Goal: Task Accomplishment & Management: Manage account settings

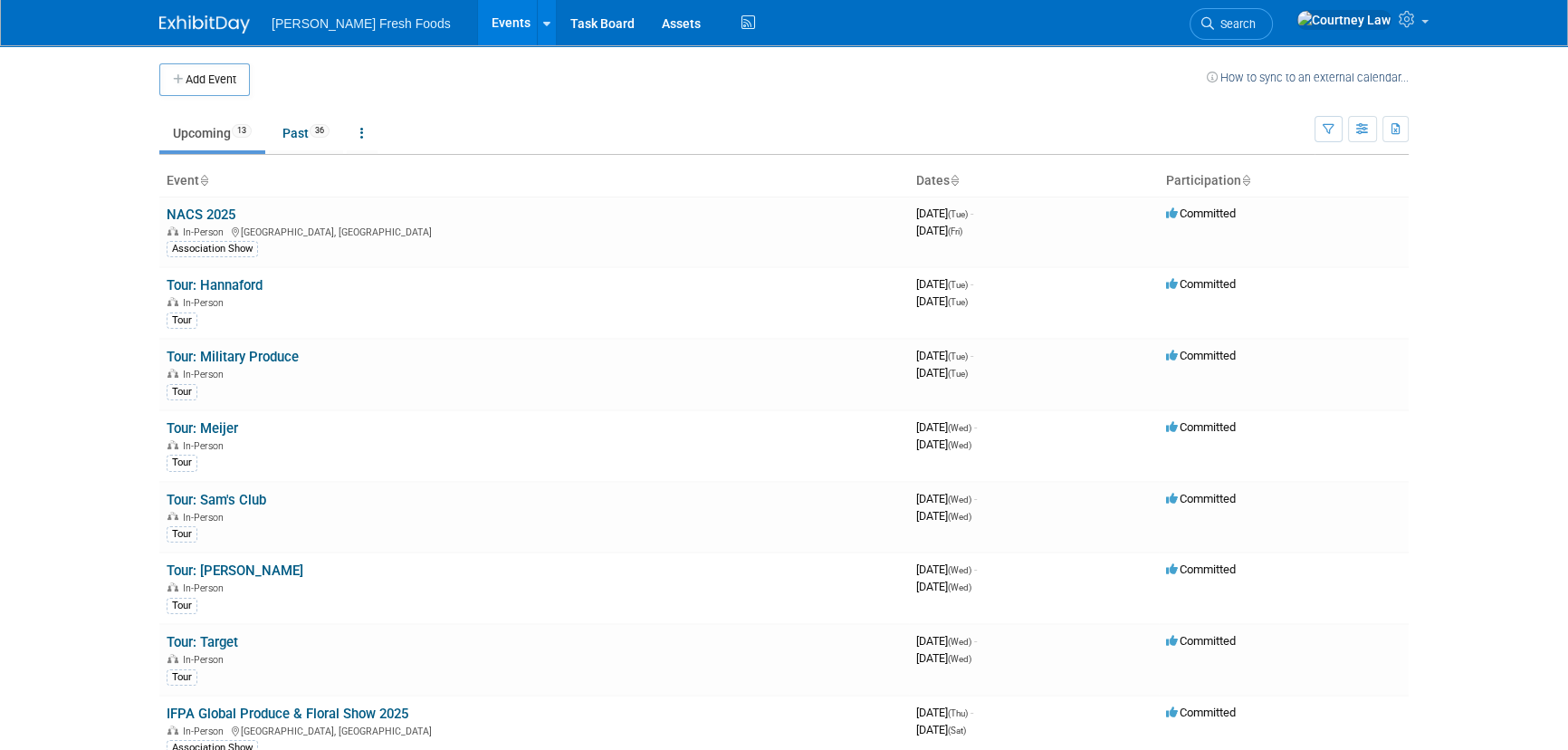
click at [89, 374] on body "[PERSON_NAME] Fresh Foods Events Add Event Bulk Upload Events Shareable Event B…" at bounding box center [784, 375] width 1568 height 750
click at [237, 215] on td "NACS 2025 In-Person [GEOGRAPHIC_DATA], [GEOGRAPHIC_DATA] Association Show" at bounding box center [535, 231] width 750 height 70
click at [225, 210] on link "NACS 2025" at bounding box center [200, 214] width 69 height 16
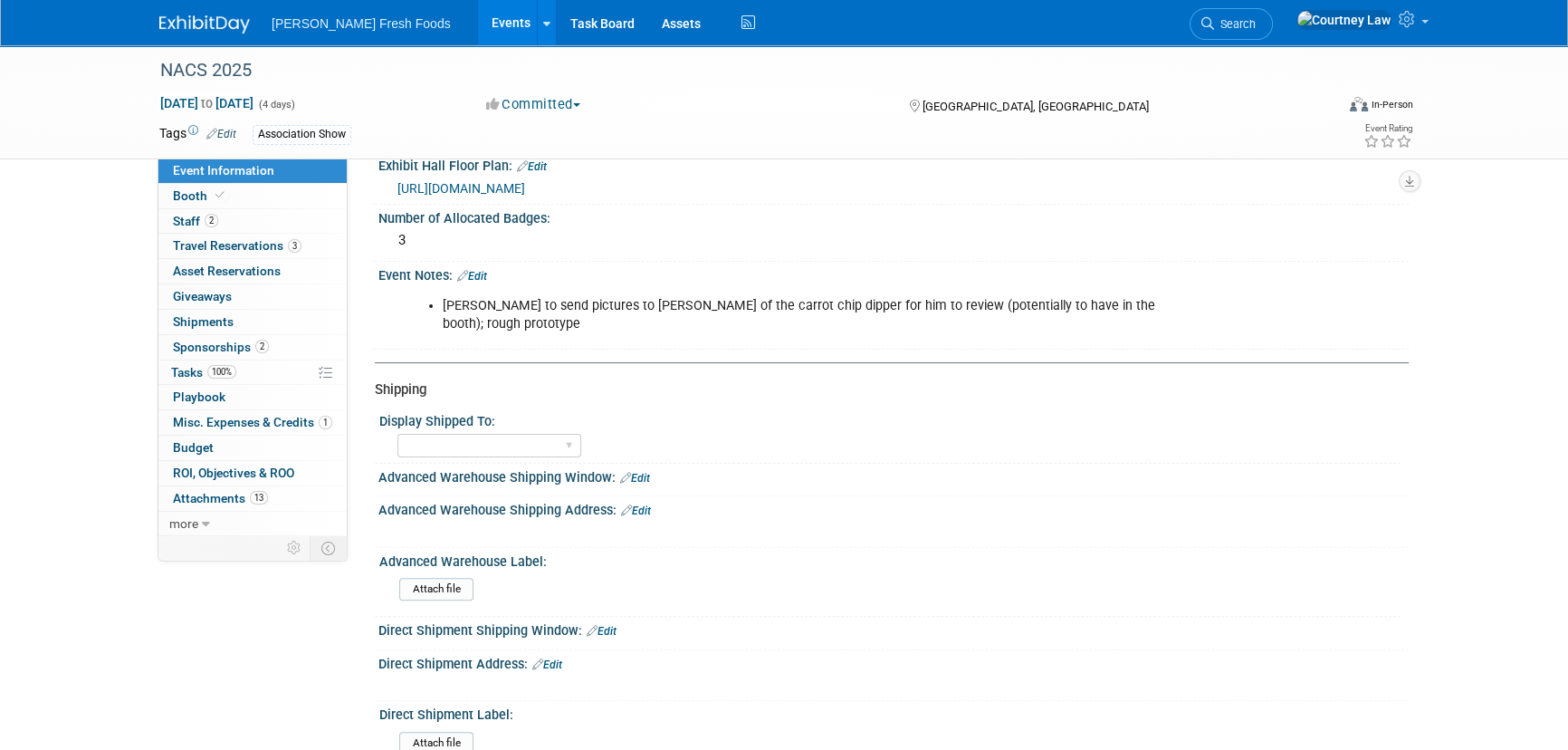
scroll to position [411, 0]
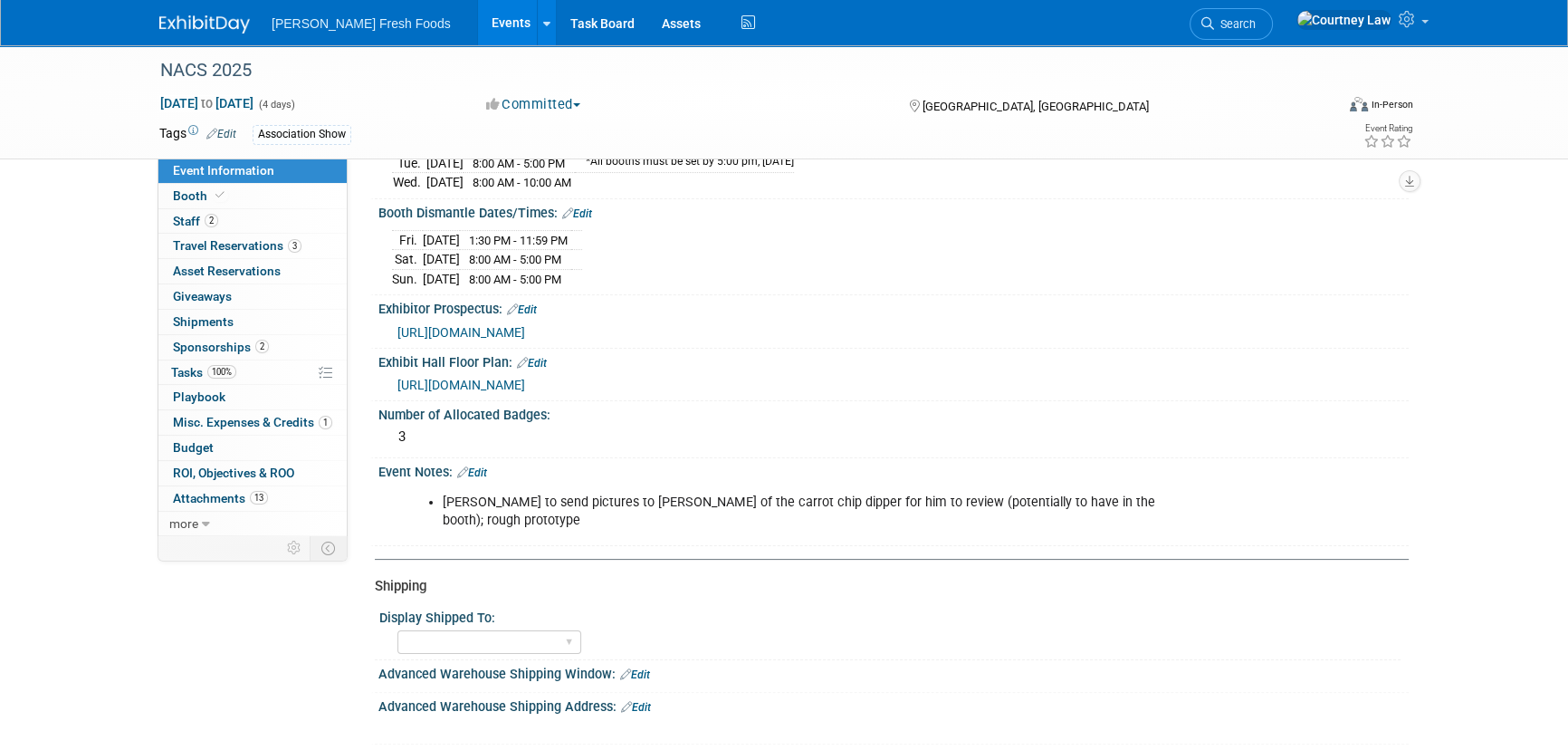
click at [487, 466] on link "Edit" at bounding box center [473, 472] width 30 height 12
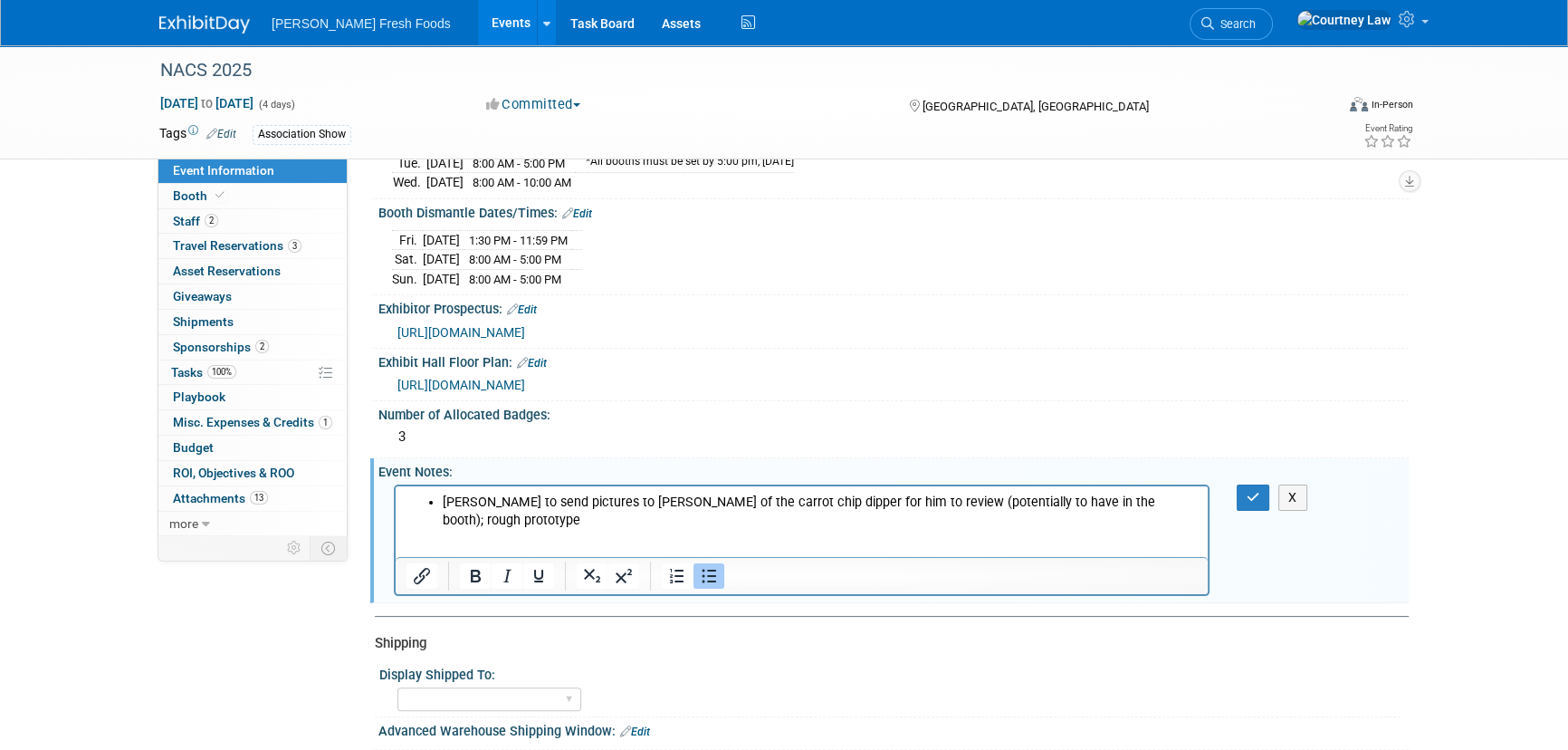
scroll to position [0, 0]
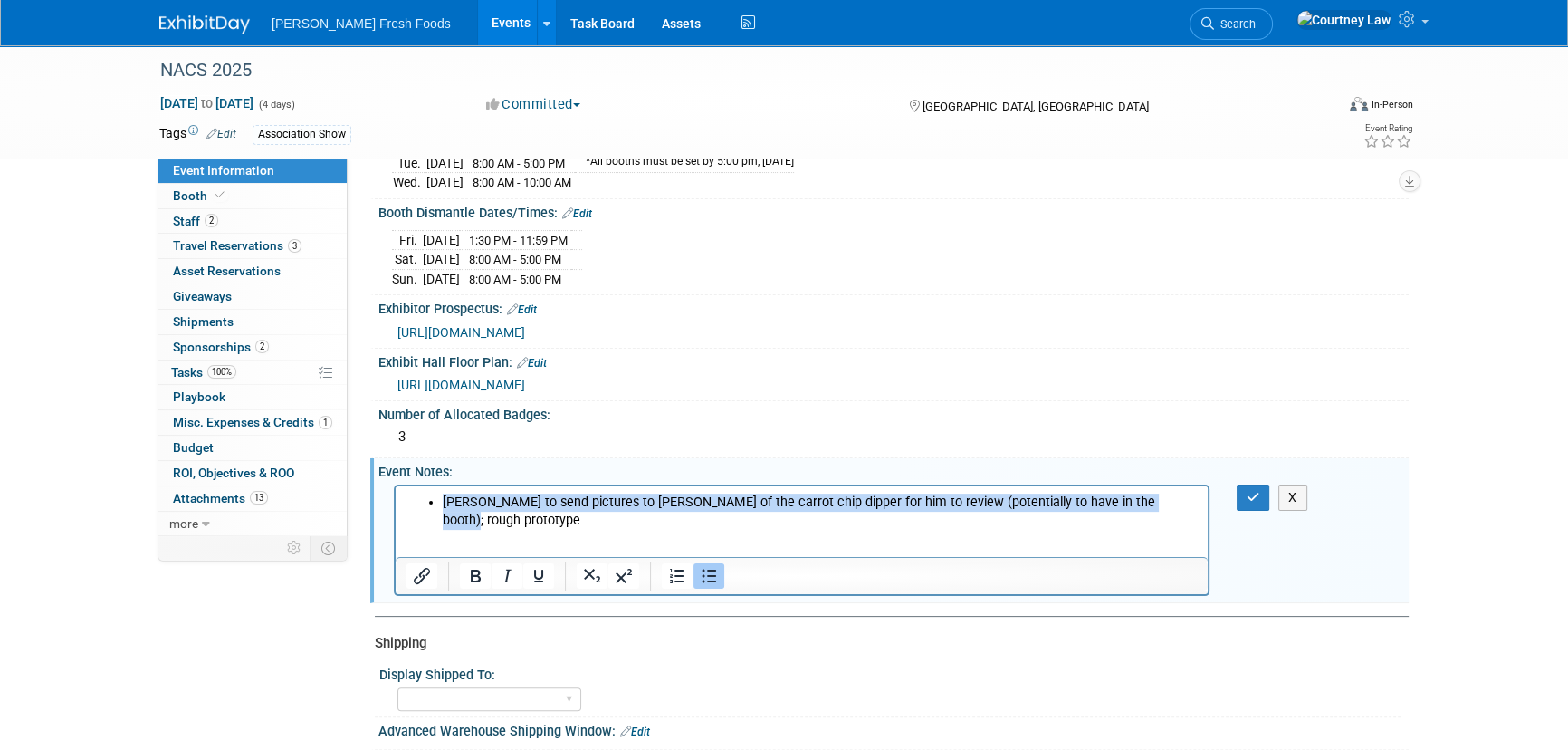
drag, startPoint x: 1156, startPoint y: 506, endPoint x: 796, endPoint y: 904, distance: 536.7
click at [401, 485] on html "[PERSON_NAME] to send pictures to [PERSON_NAME] of the carrot chip dipper for h…" at bounding box center [801, 507] width 812 height 43
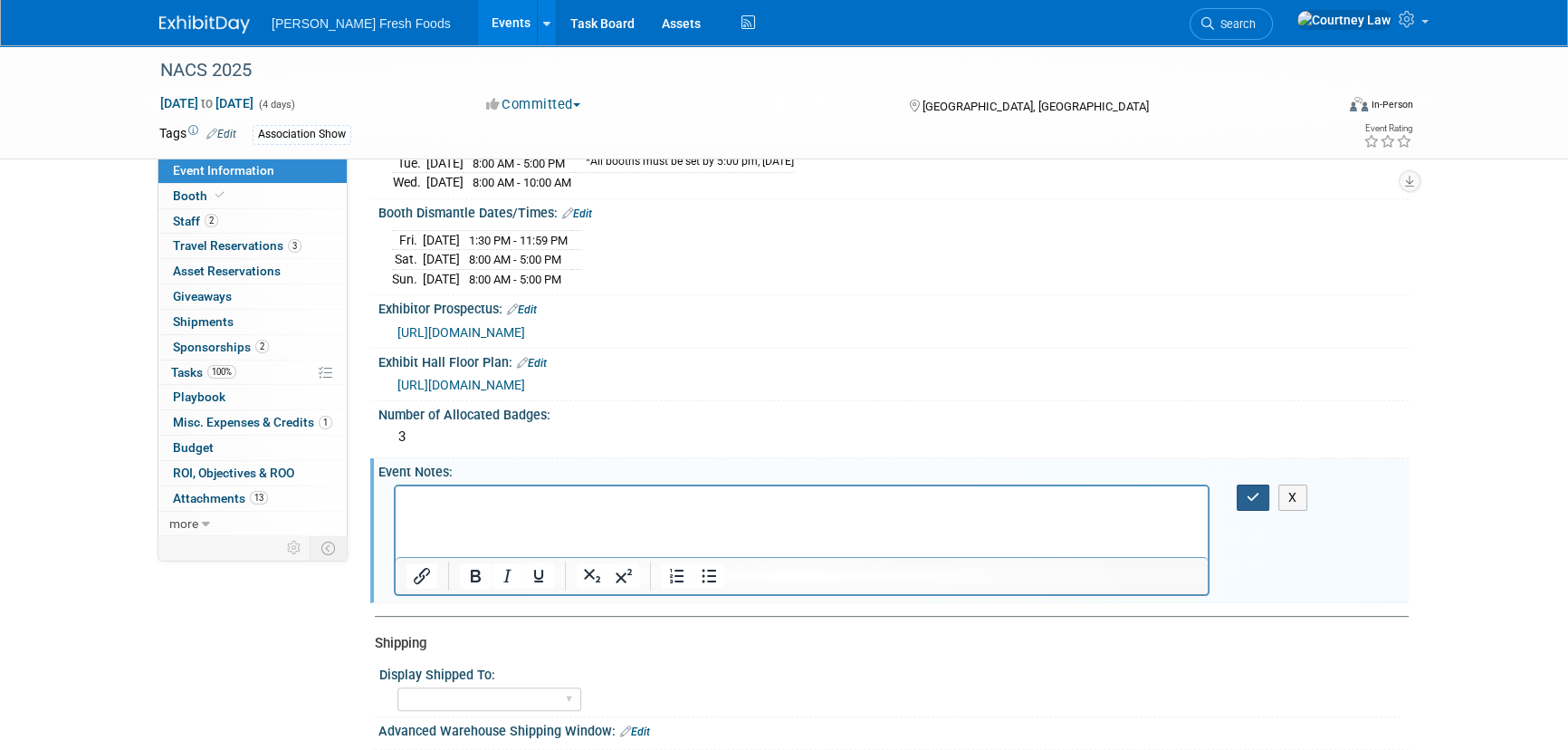
click at [1257, 497] on button "button" at bounding box center [1253, 498] width 34 height 26
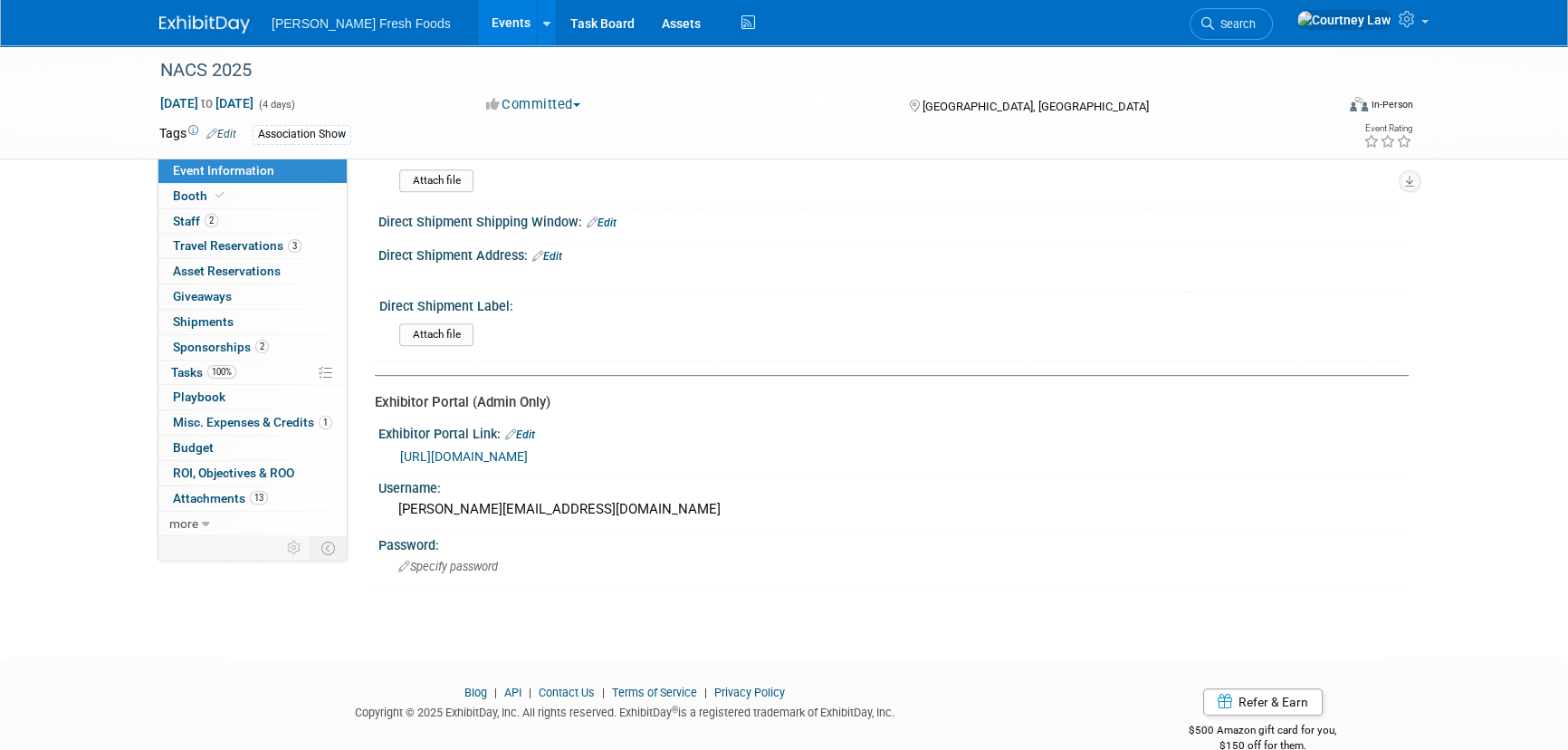
scroll to position [987, 0]
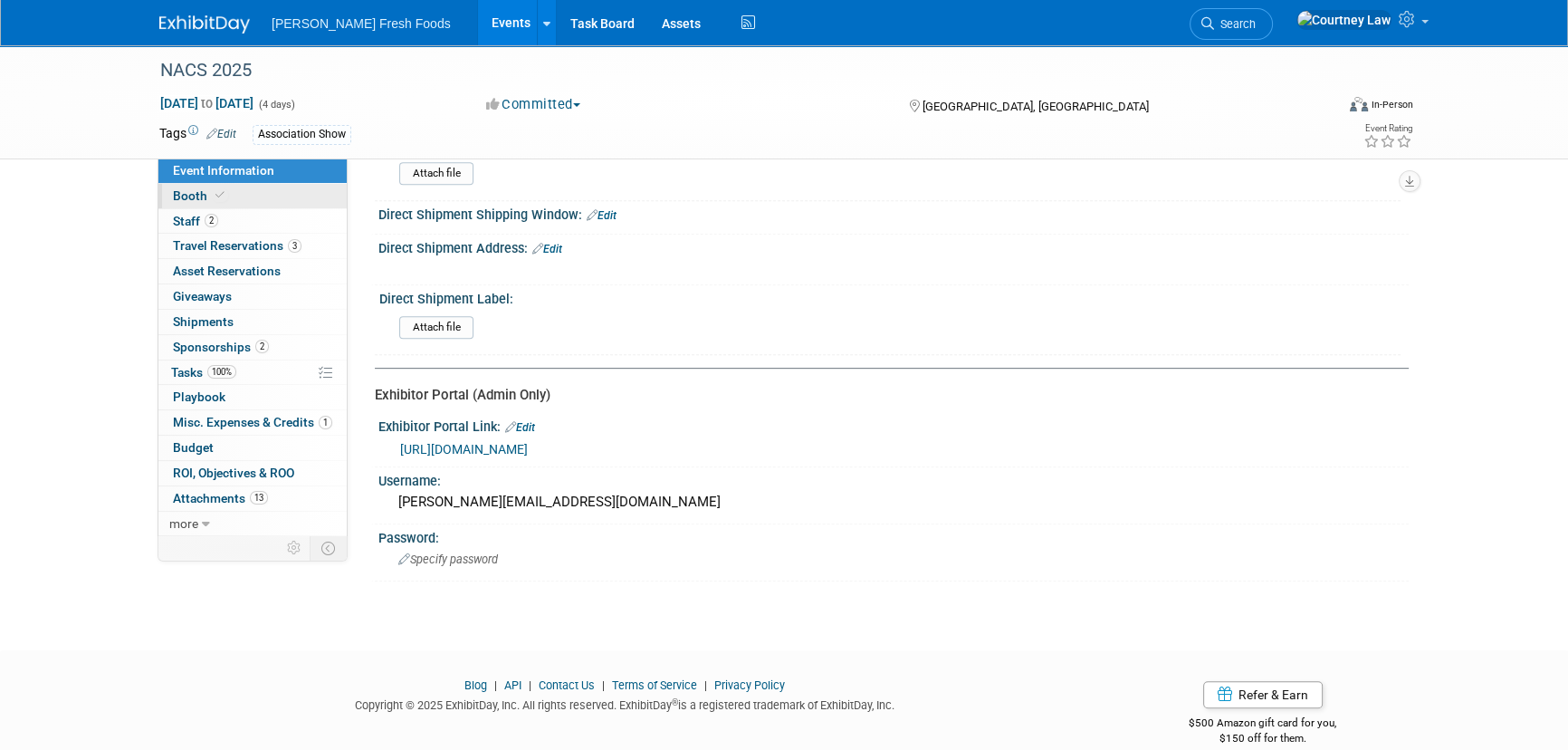
click at [272, 185] on link "Booth" at bounding box center [253, 196] width 188 height 24
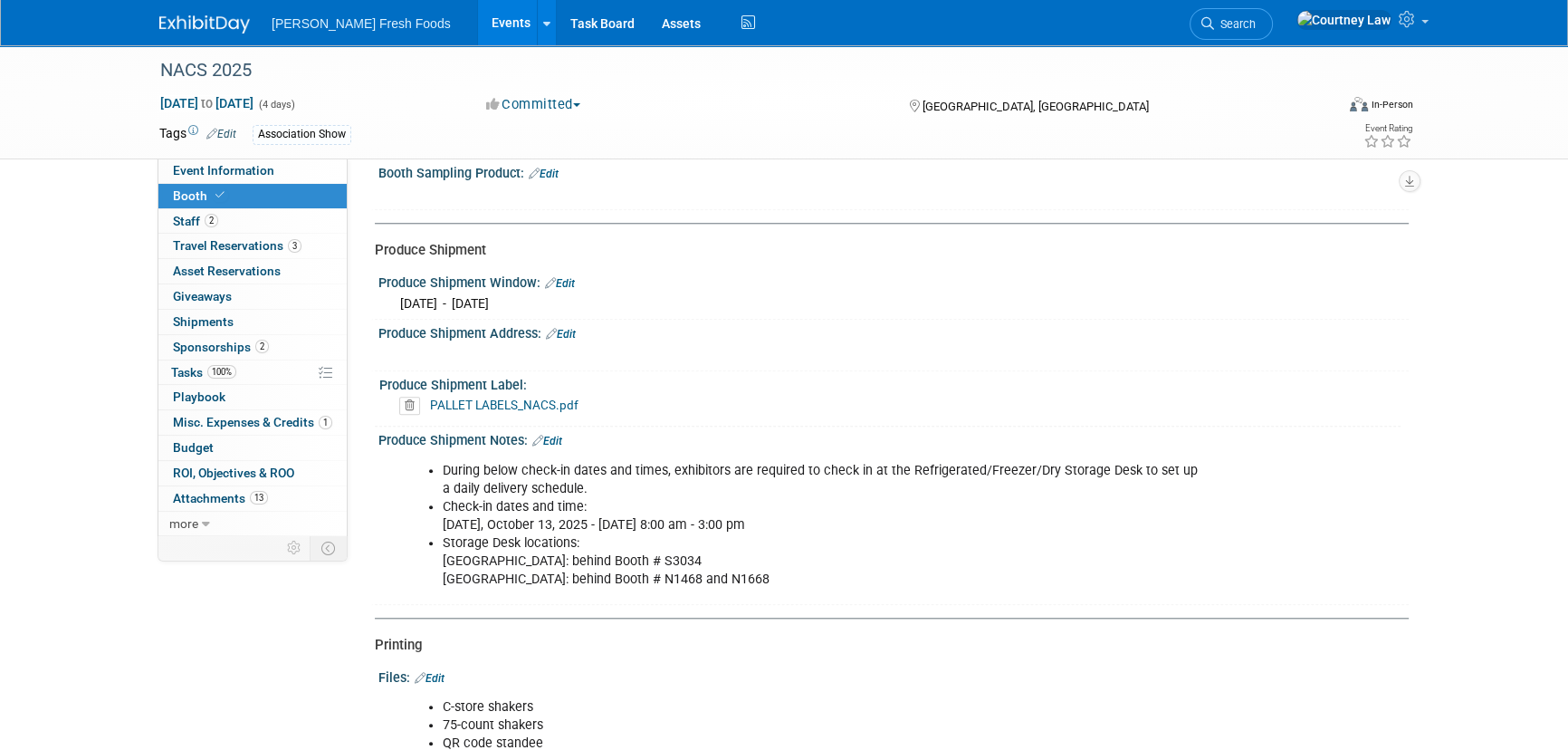
scroll to position [2367, 0]
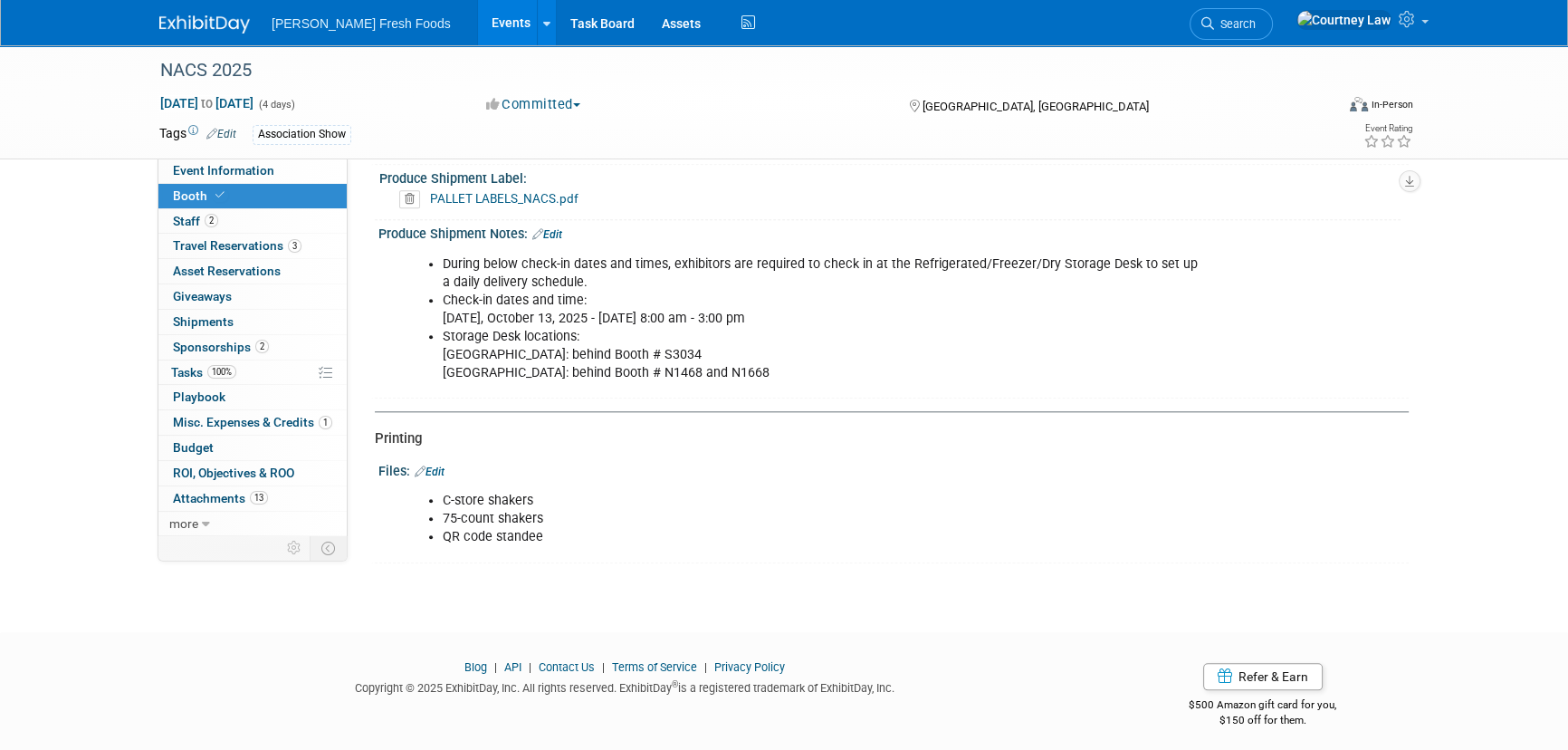
click at [442, 465] on link "Edit" at bounding box center [429, 471] width 30 height 12
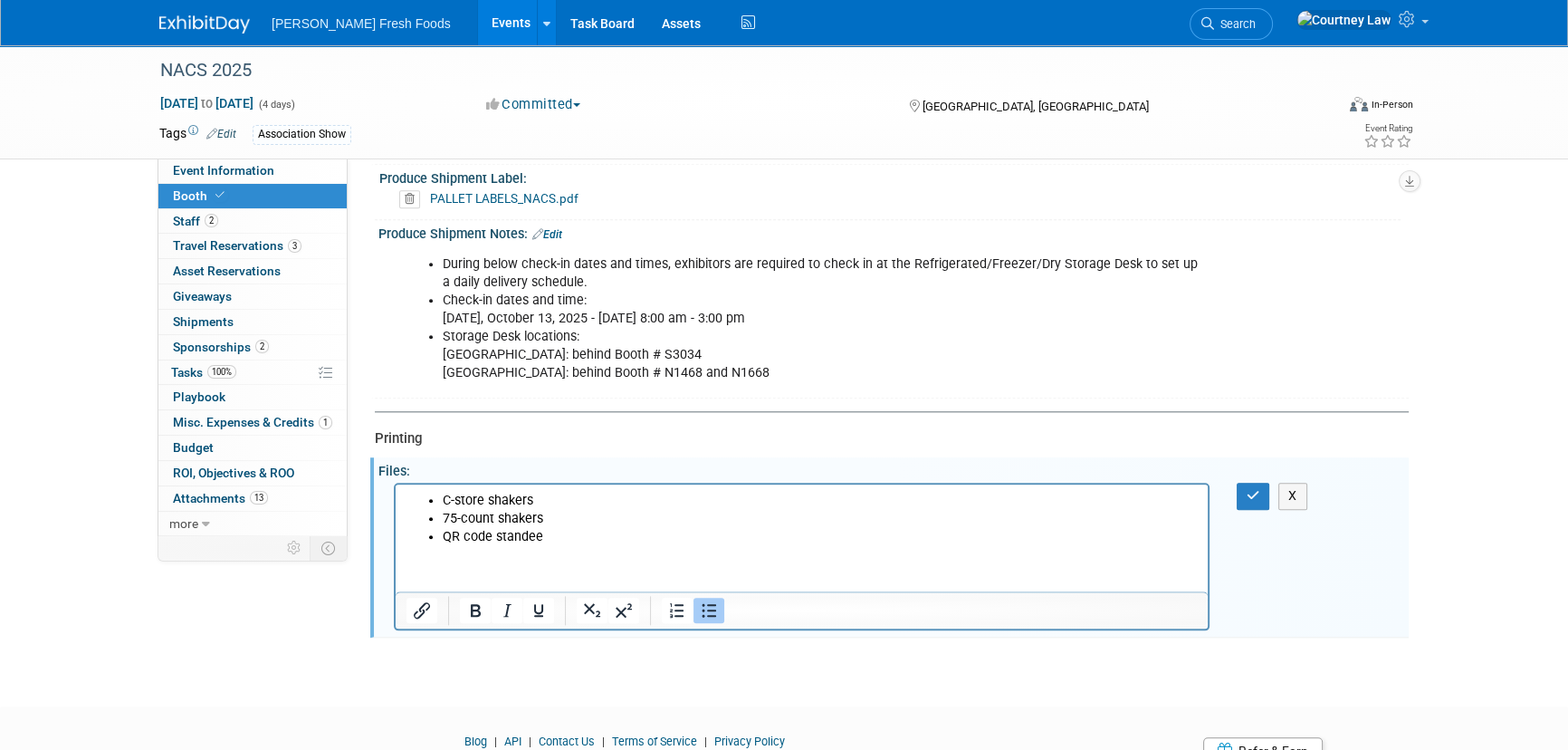
scroll to position [0, 0]
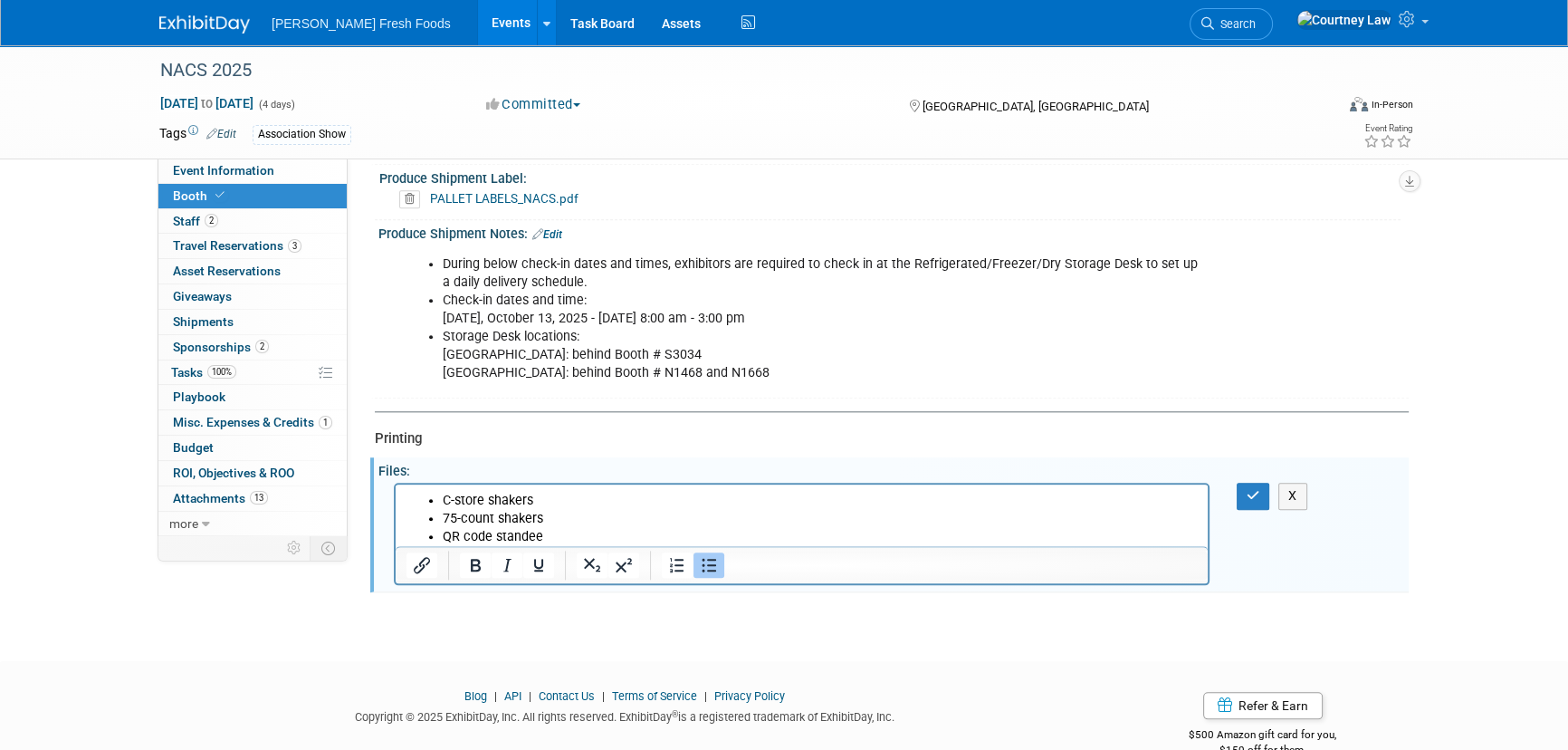
drag, startPoint x: 582, startPoint y: 512, endPoint x: 432, endPoint y: 502, distance: 150.3
click at [432, 502] on ul "C-store shakers 75-count shakers QR code standee" at bounding box center [802, 519] width 791 height 55
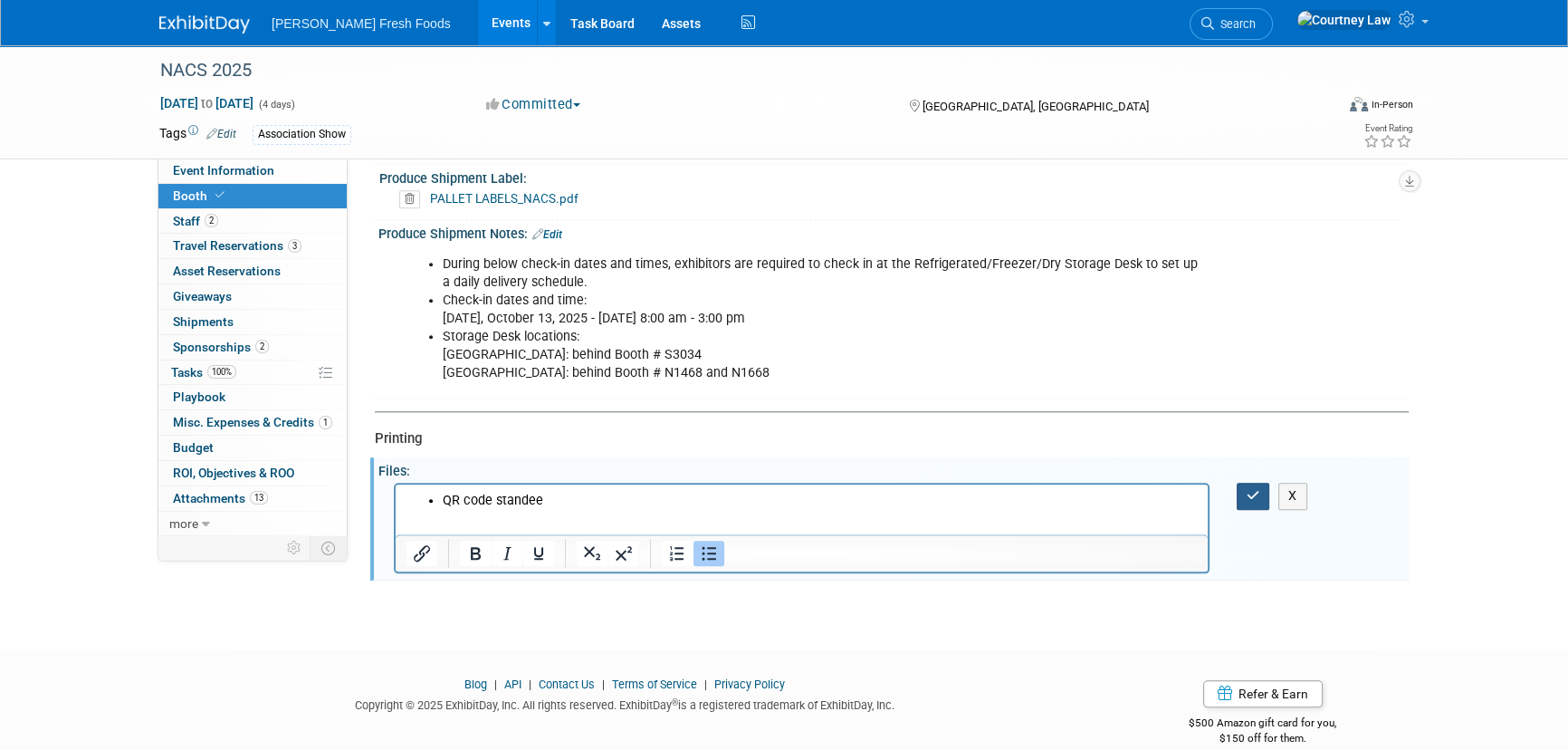
click at [1264, 497] on button "button" at bounding box center [1253, 496] width 34 height 26
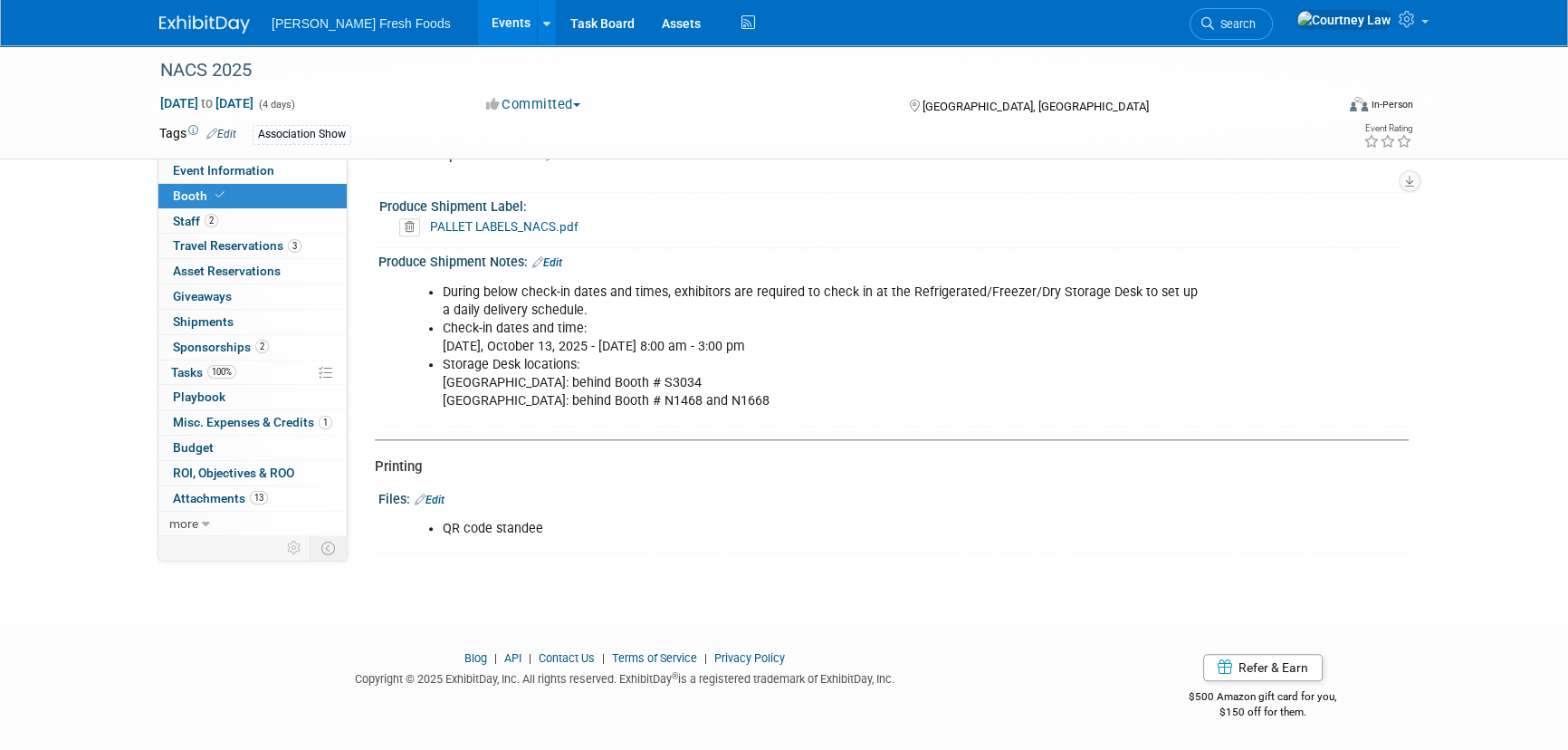
scroll to position [2330, 0]
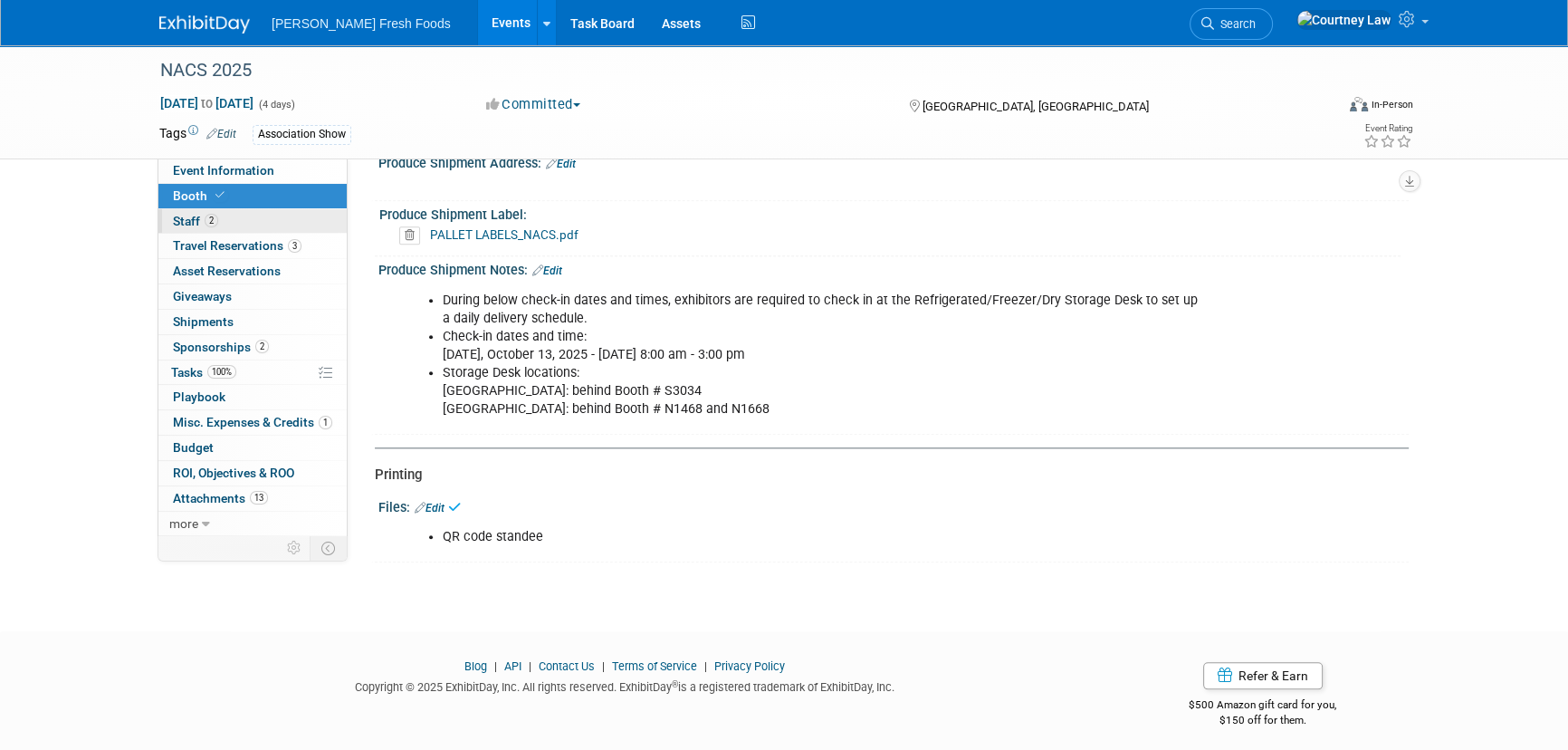
click at [272, 225] on link "2 Staff 2" at bounding box center [253, 222] width 188 height 24
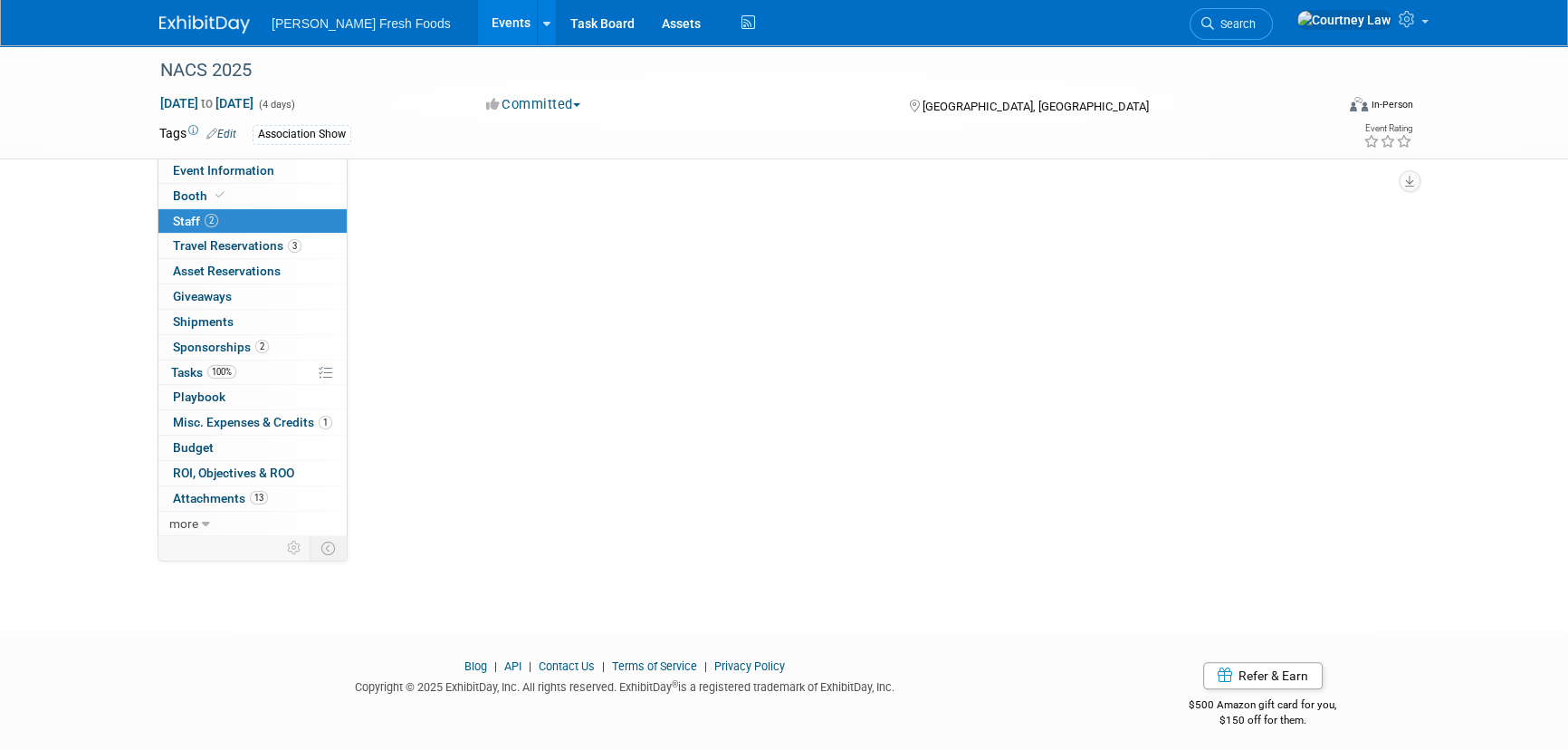
scroll to position [0, 0]
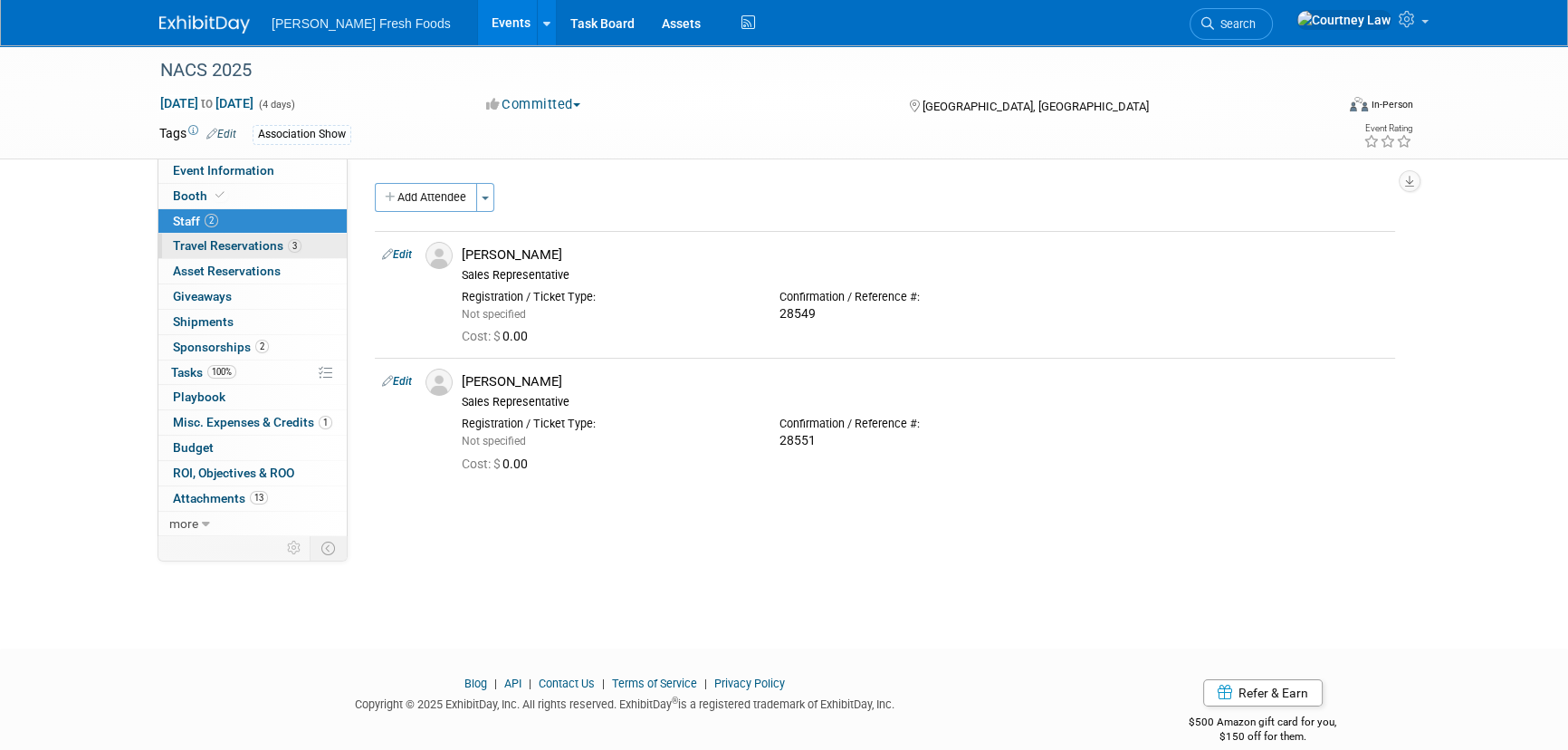
click at [268, 258] on link "3 Travel Reservations 3" at bounding box center [253, 246] width 188 height 24
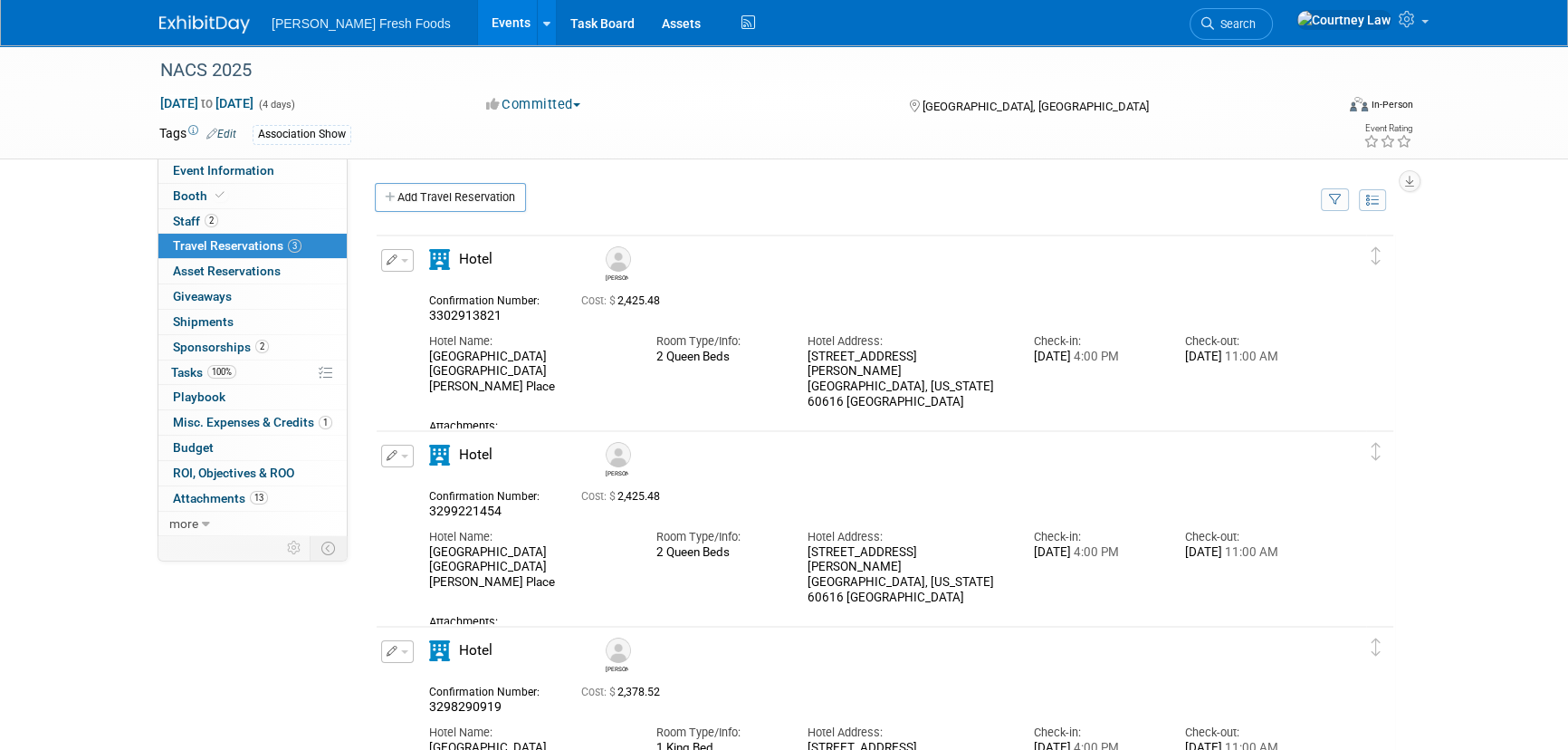
scroll to position [82, 0]
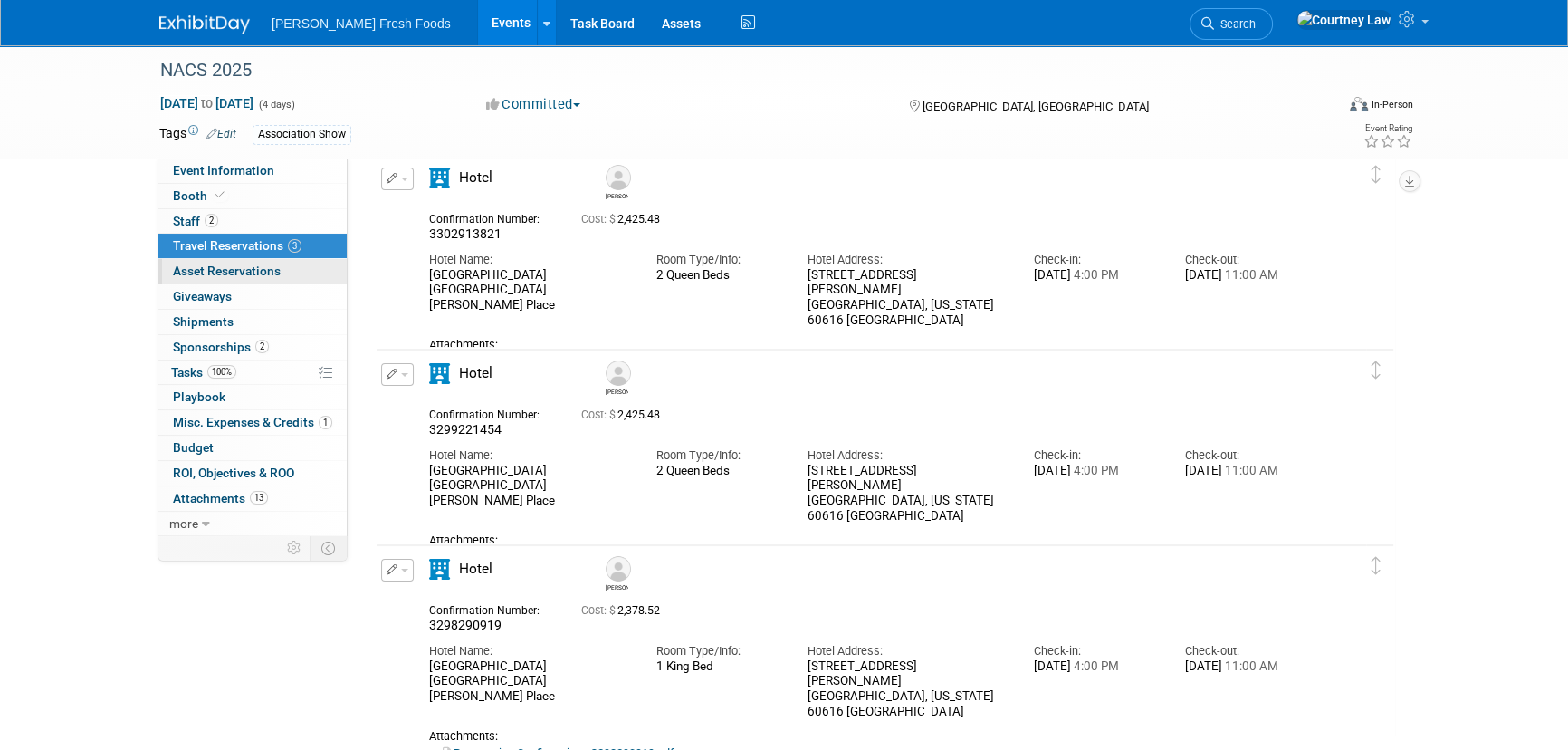
click at [272, 274] on span "Asset Reservations 0" at bounding box center [226, 270] width 108 height 14
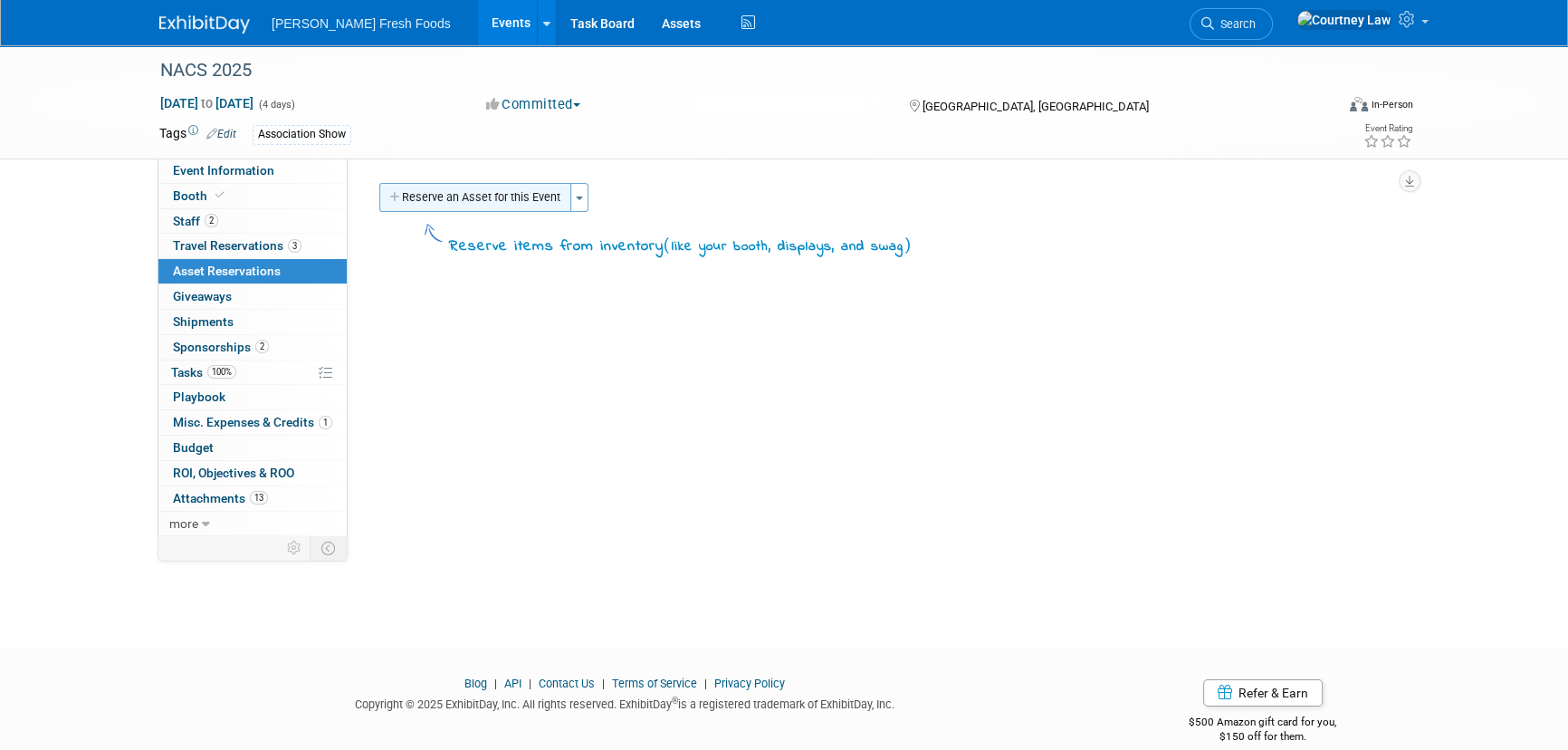
click at [540, 206] on button "Reserve an Asset for this Event" at bounding box center [475, 197] width 192 height 29
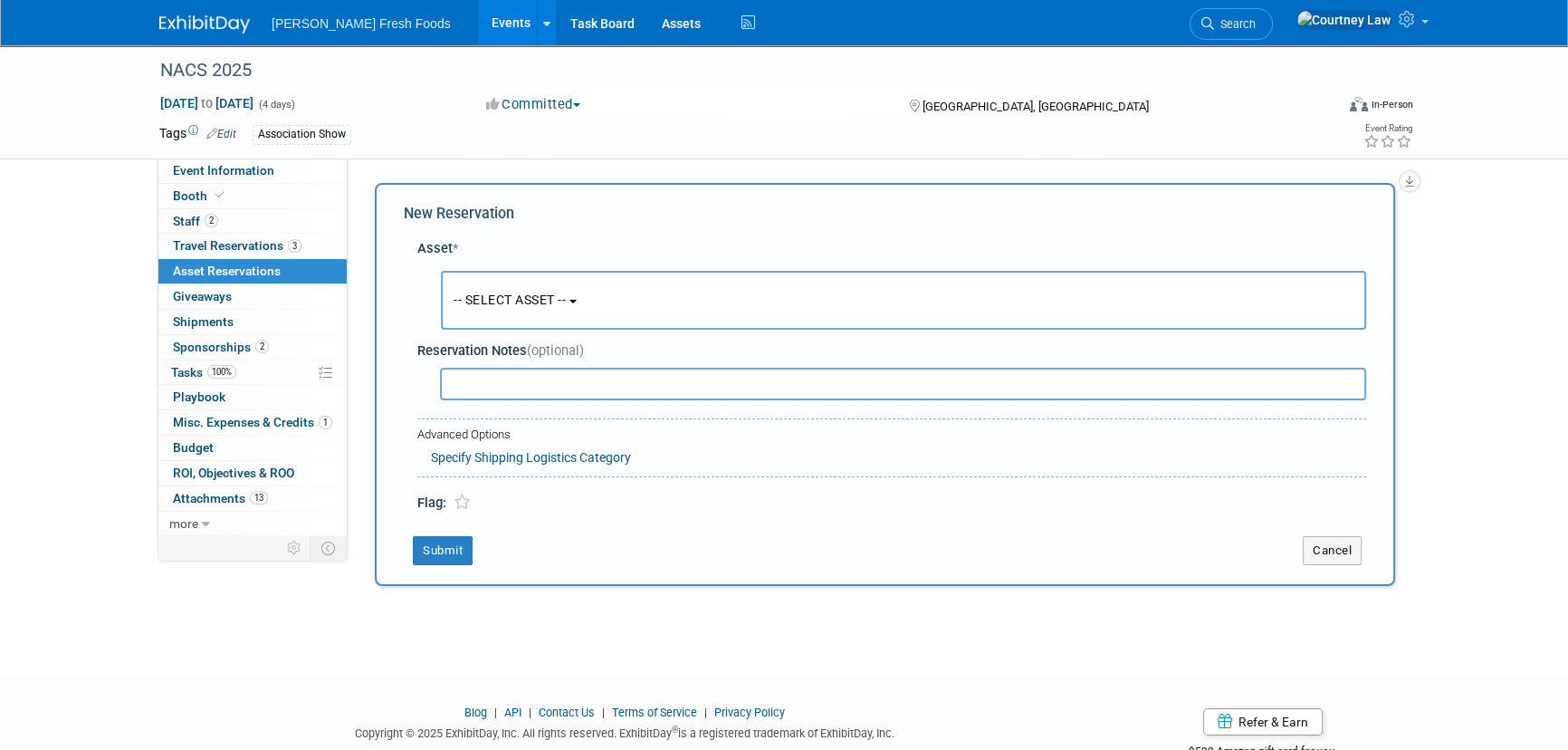
scroll to position [17, 0]
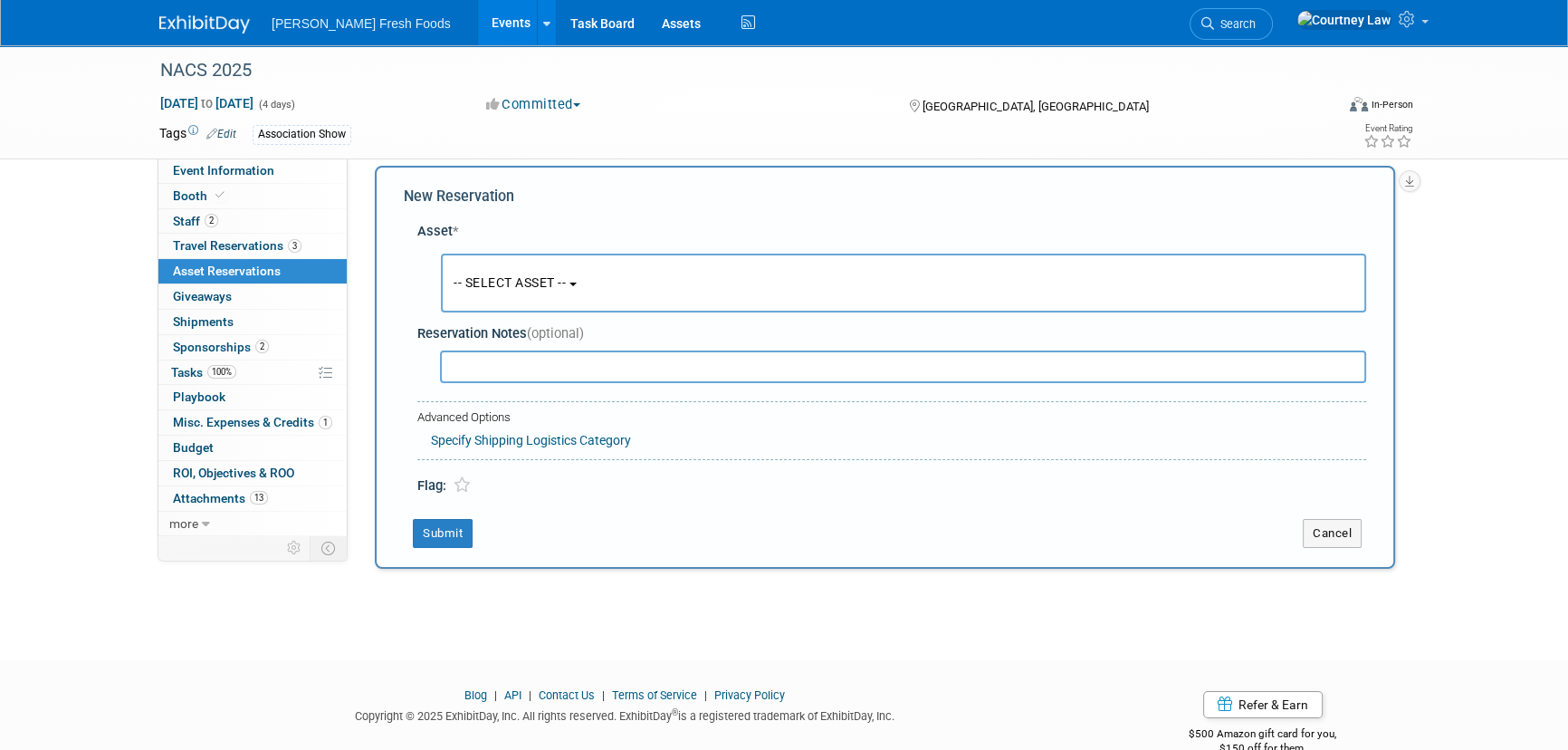
click at [591, 285] on button "-- SELECT ASSET --" at bounding box center [903, 283] width 925 height 59
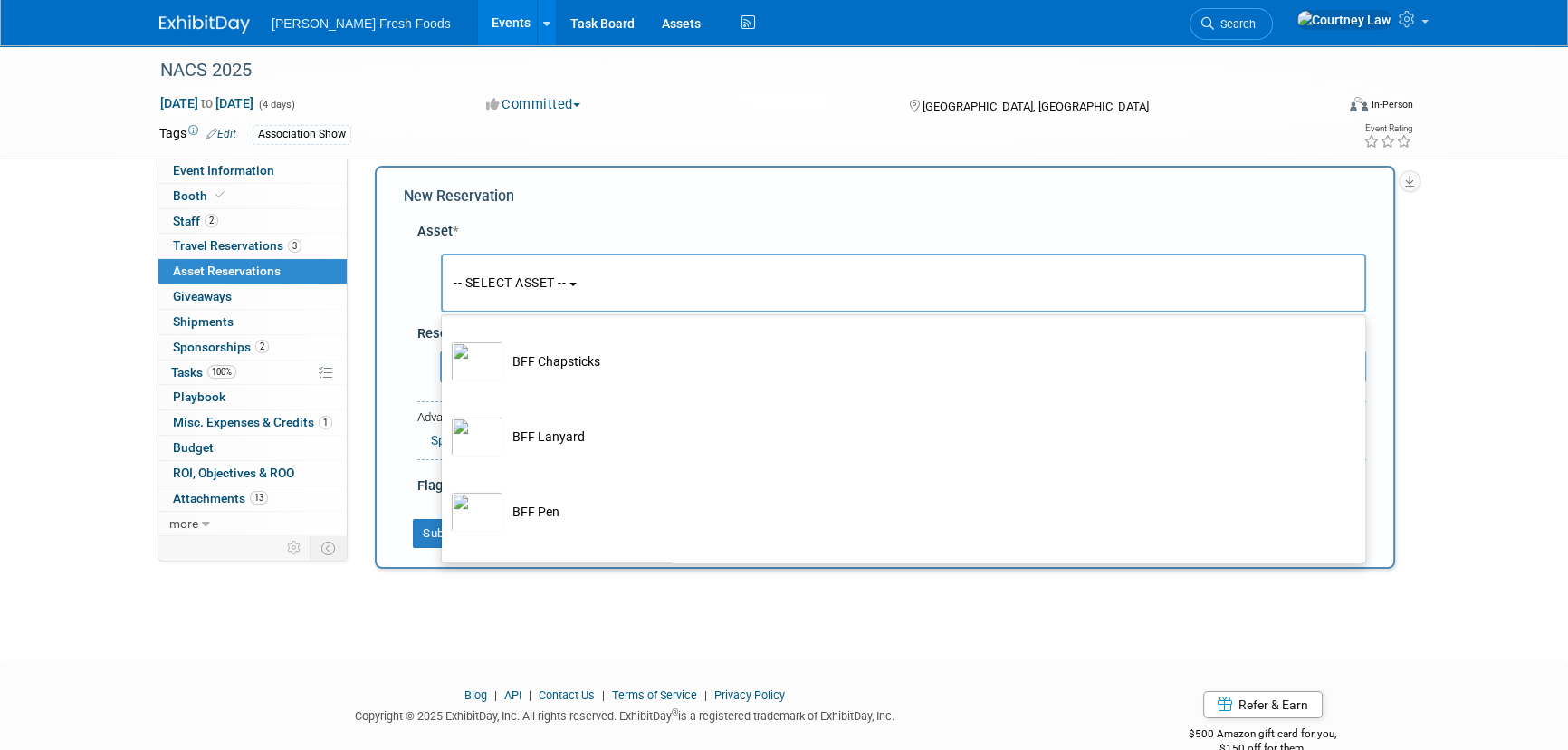
scroll to position [898, 0]
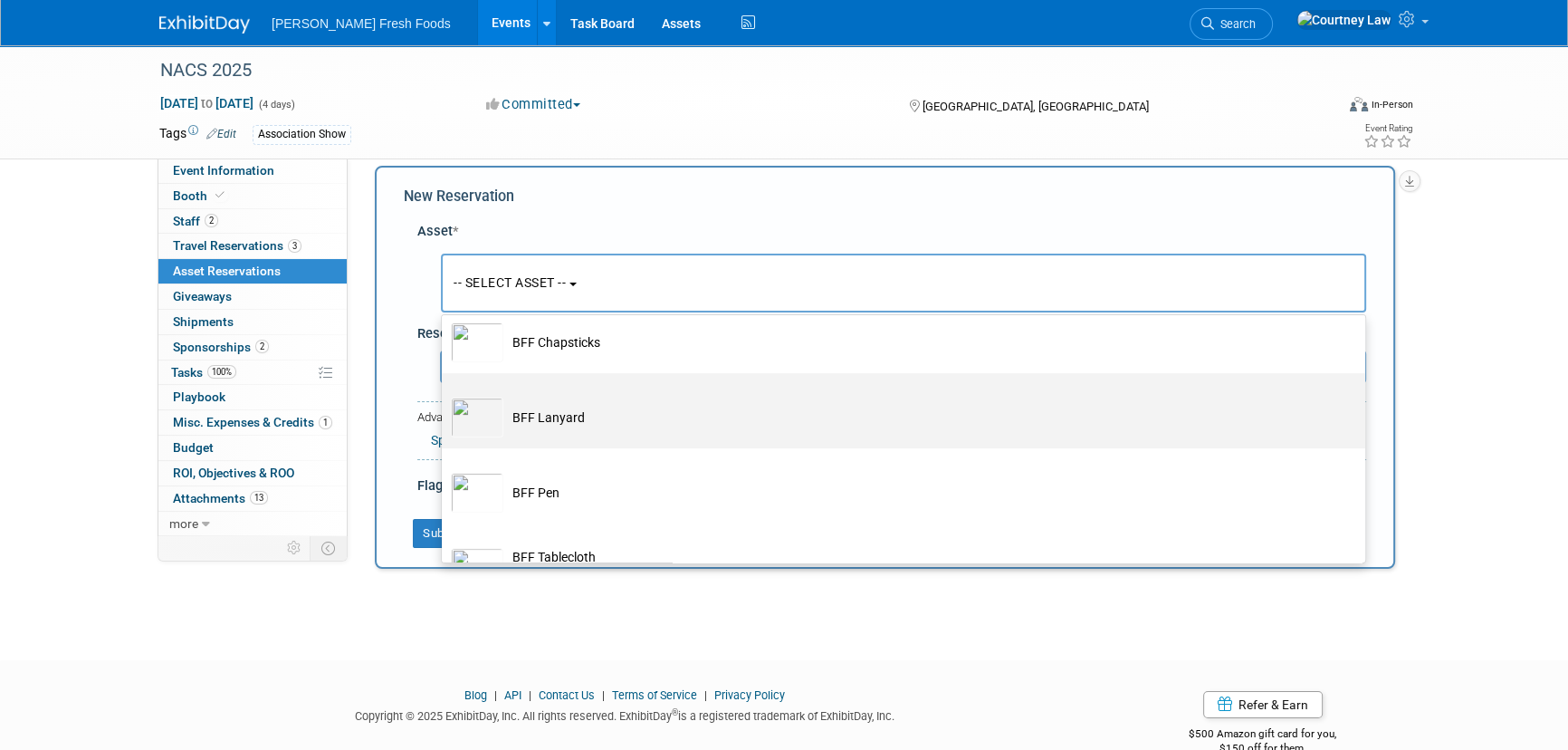
click at [558, 418] on td "BFF Lanyard" at bounding box center [916, 417] width 826 height 39
click at [444, 395] on input "BFF Lanyard" at bounding box center [439, 389] width 12 height 12
select select "10724400"
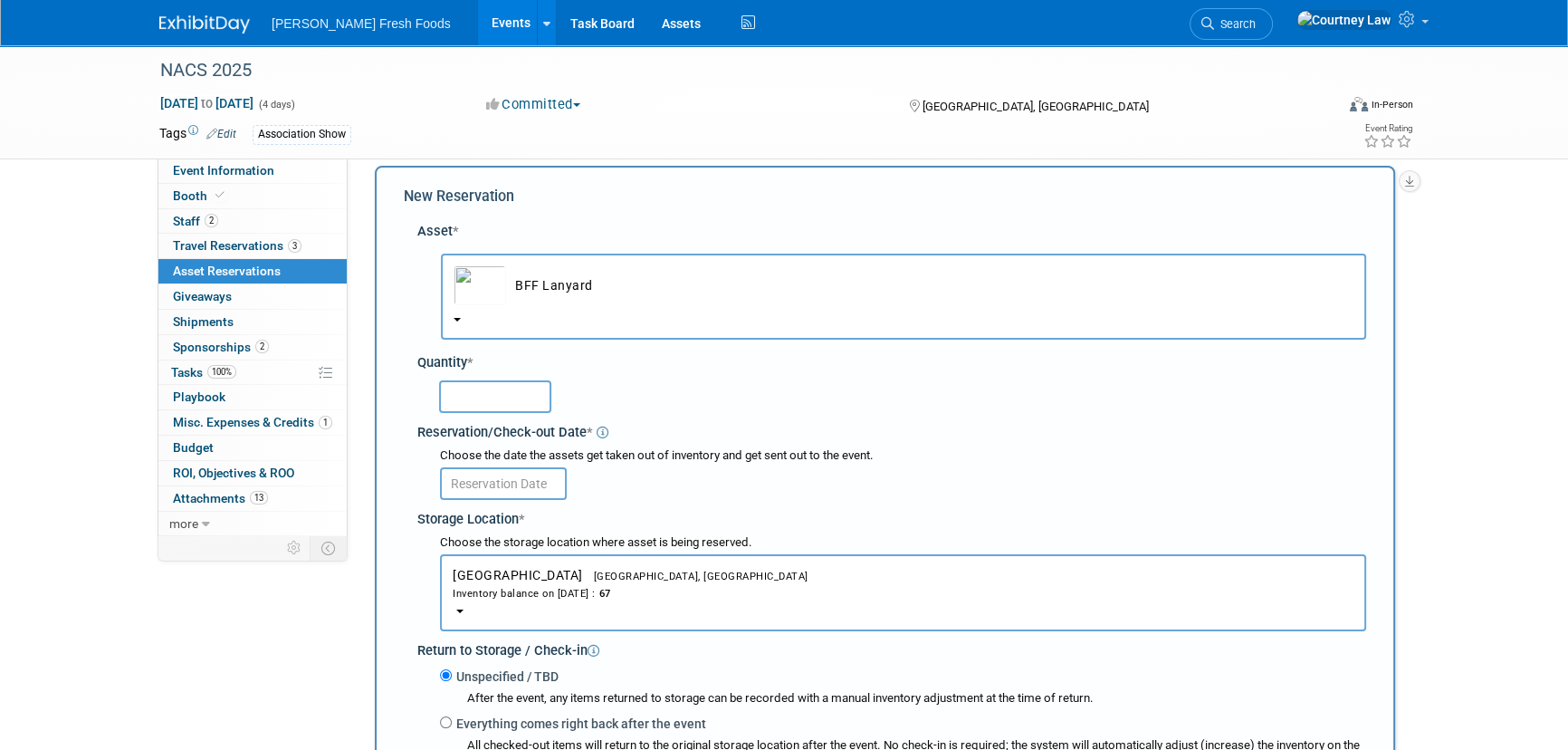
click at [508, 394] on input "text" at bounding box center [494, 397] width 112 height 33
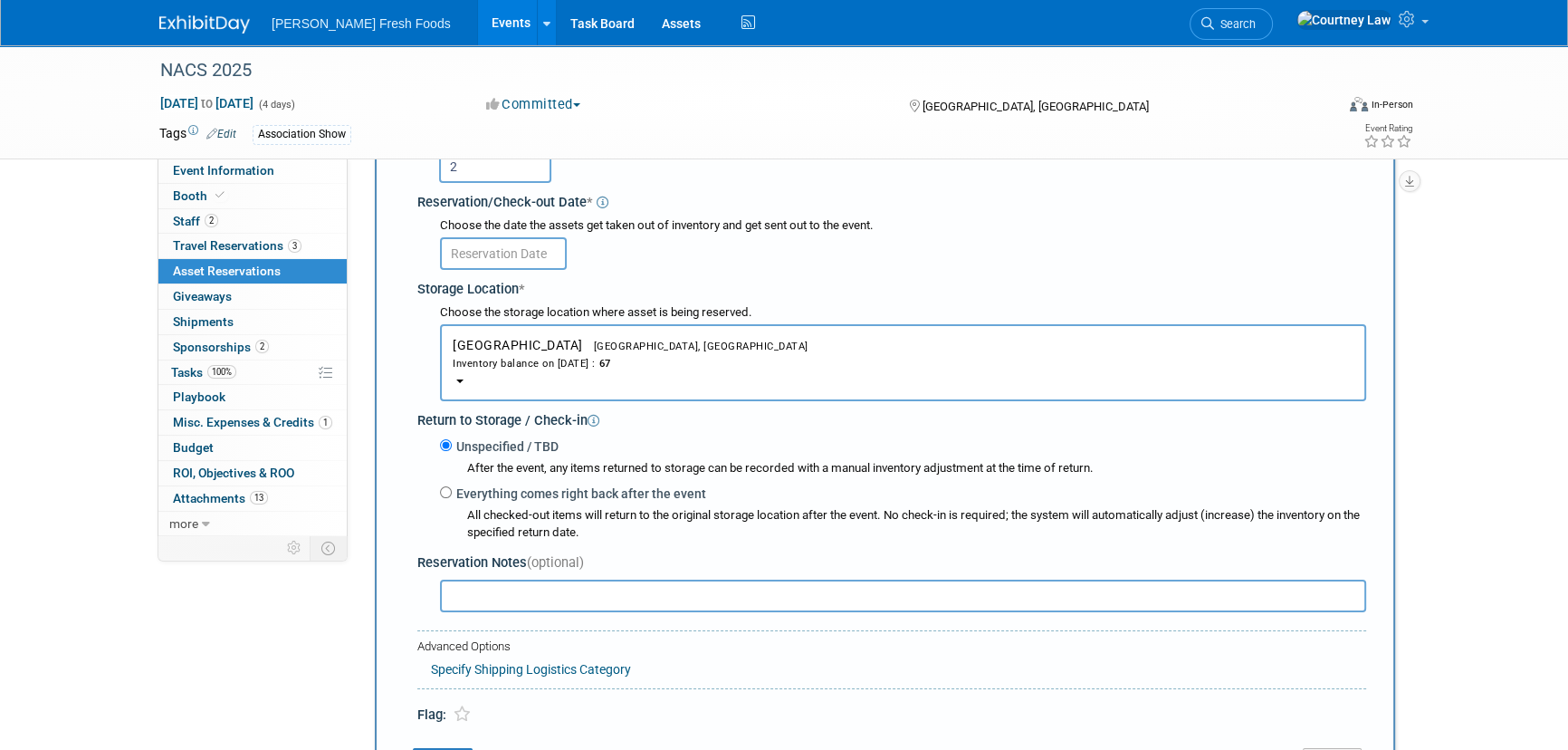
scroll to position [511, 0]
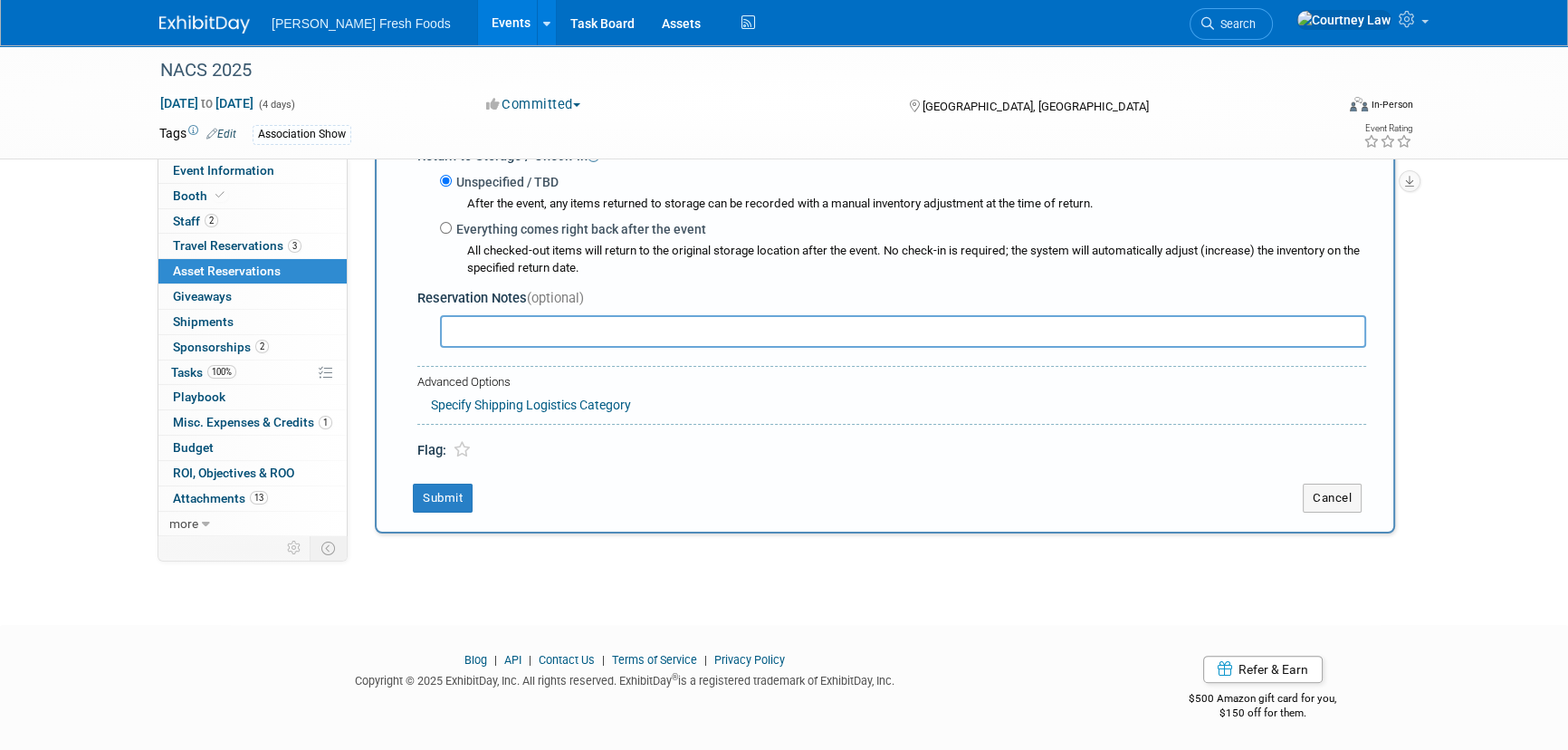
type input "2"
click at [489, 335] on input "text" at bounding box center [903, 331] width 926 height 33
type input "[PERSON_NAME] taking with him"
click at [471, 487] on button "Submit" at bounding box center [442, 498] width 60 height 29
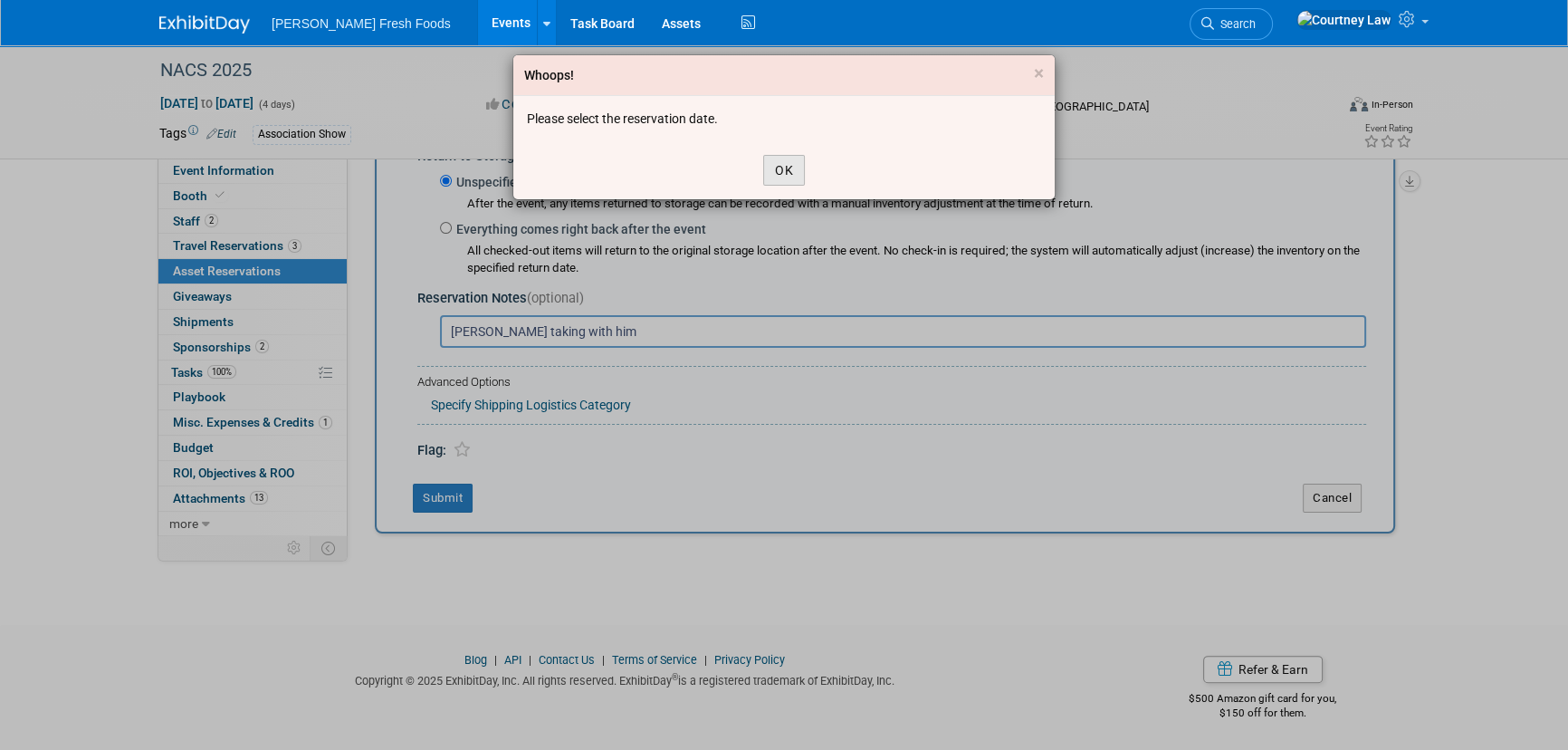
click at [768, 183] on button "OK" at bounding box center [784, 170] width 41 height 31
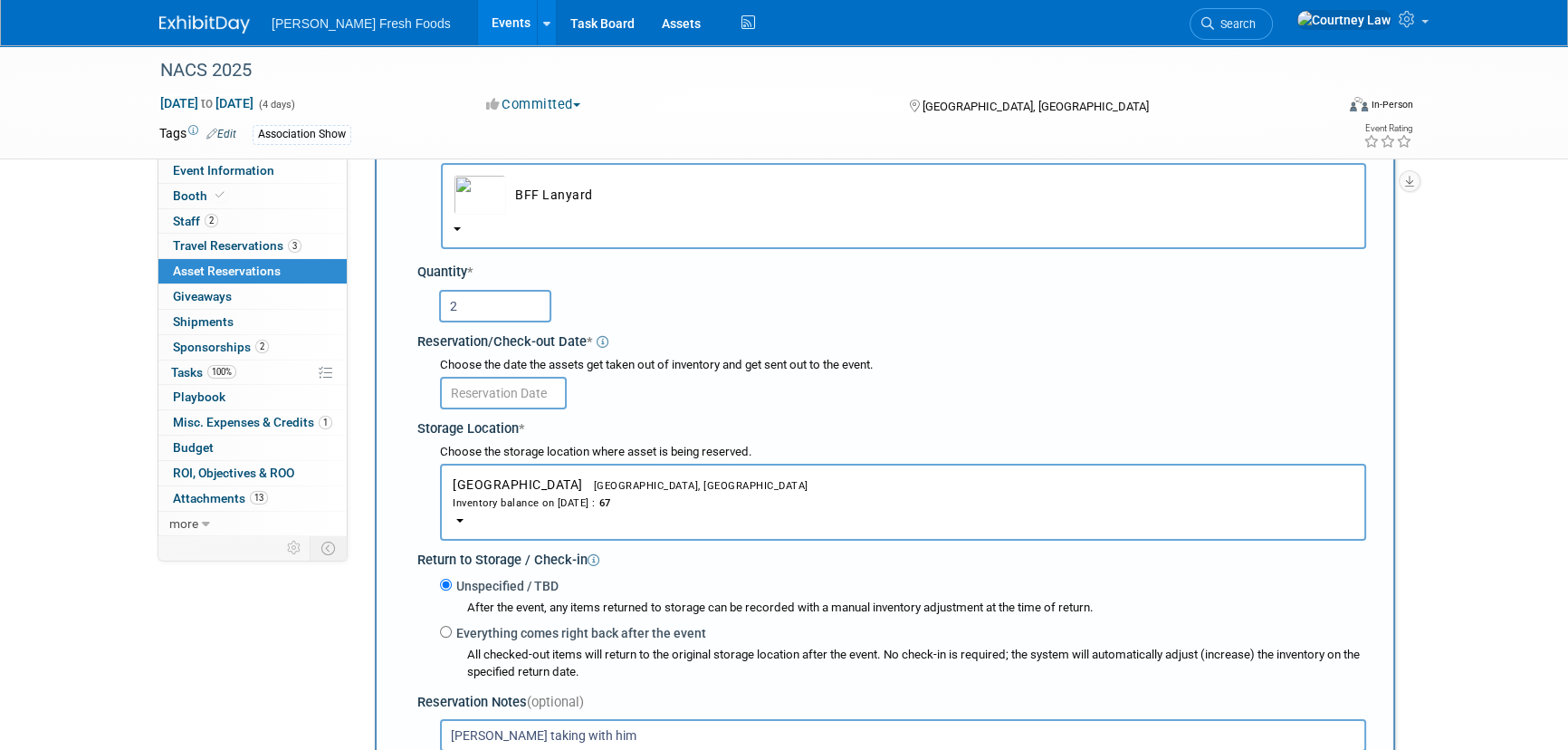
scroll to position [100, 0]
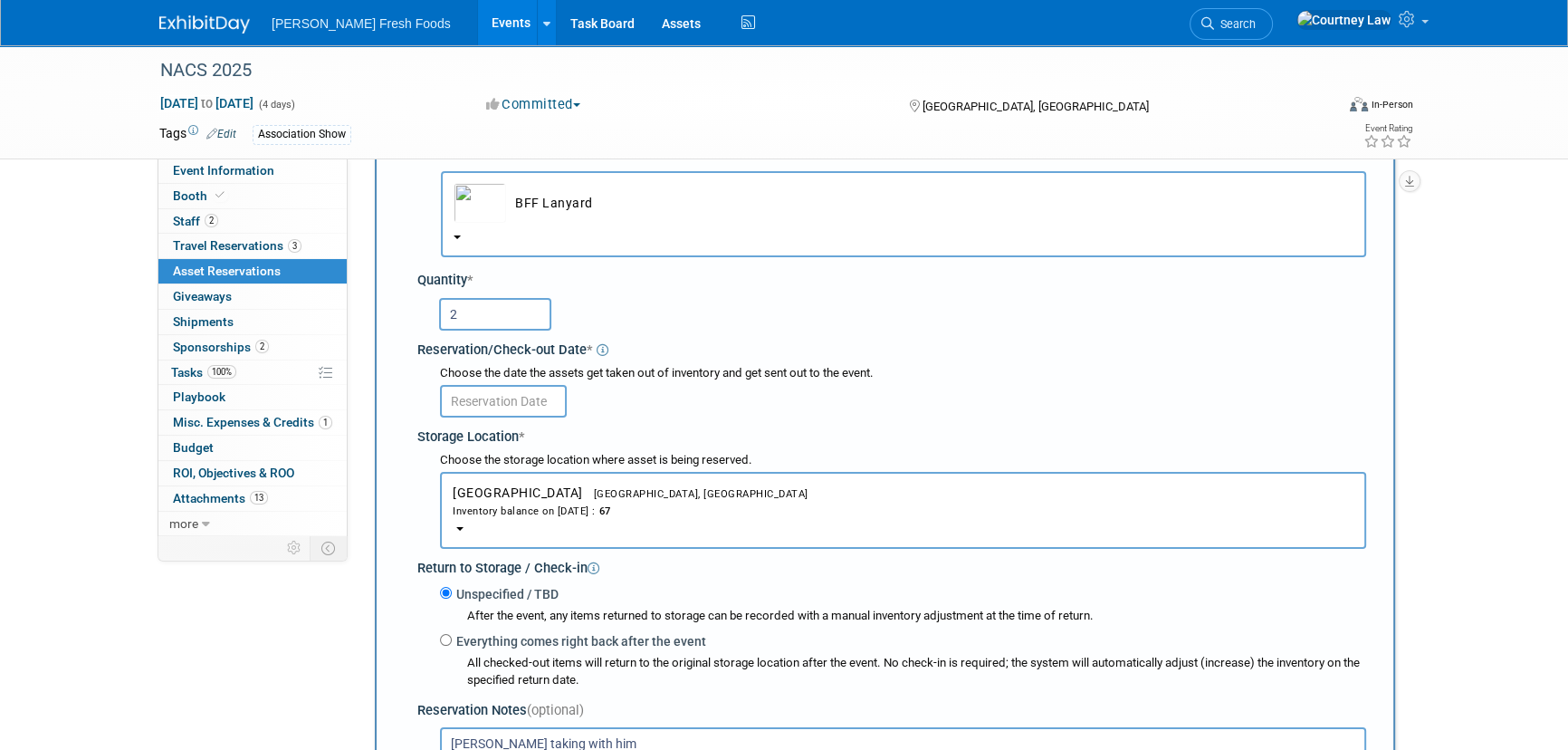
click at [533, 394] on input "text" at bounding box center [503, 401] width 127 height 33
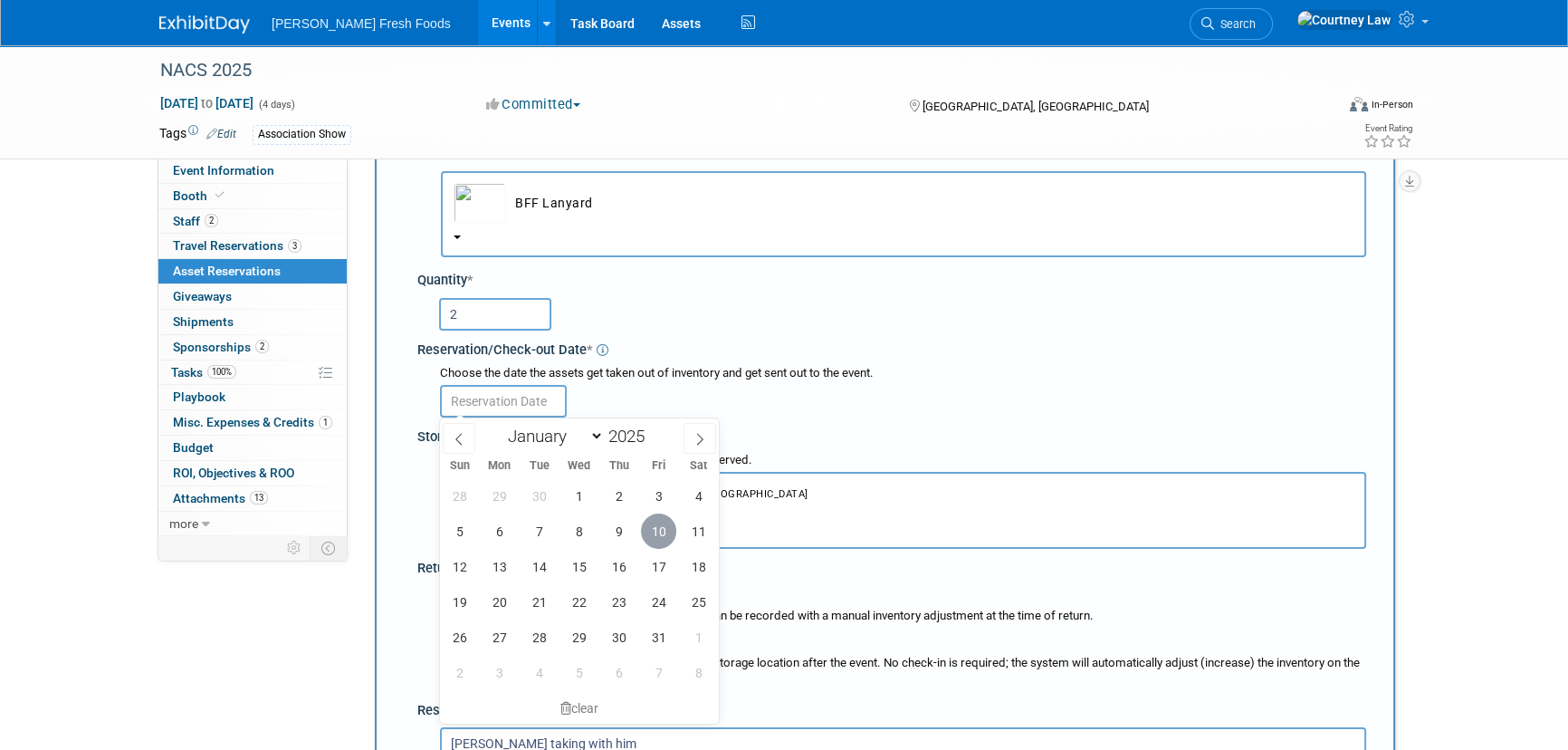
click at [648, 535] on span "10" at bounding box center [659, 531] width 36 height 36
type input "[DATE]"
click at [648, 535] on button "Bakersfield Bakersfield, [GEOGRAPHIC_DATA] Inventory balance on [DATE] : 67" at bounding box center [903, 510] width 926 height 77
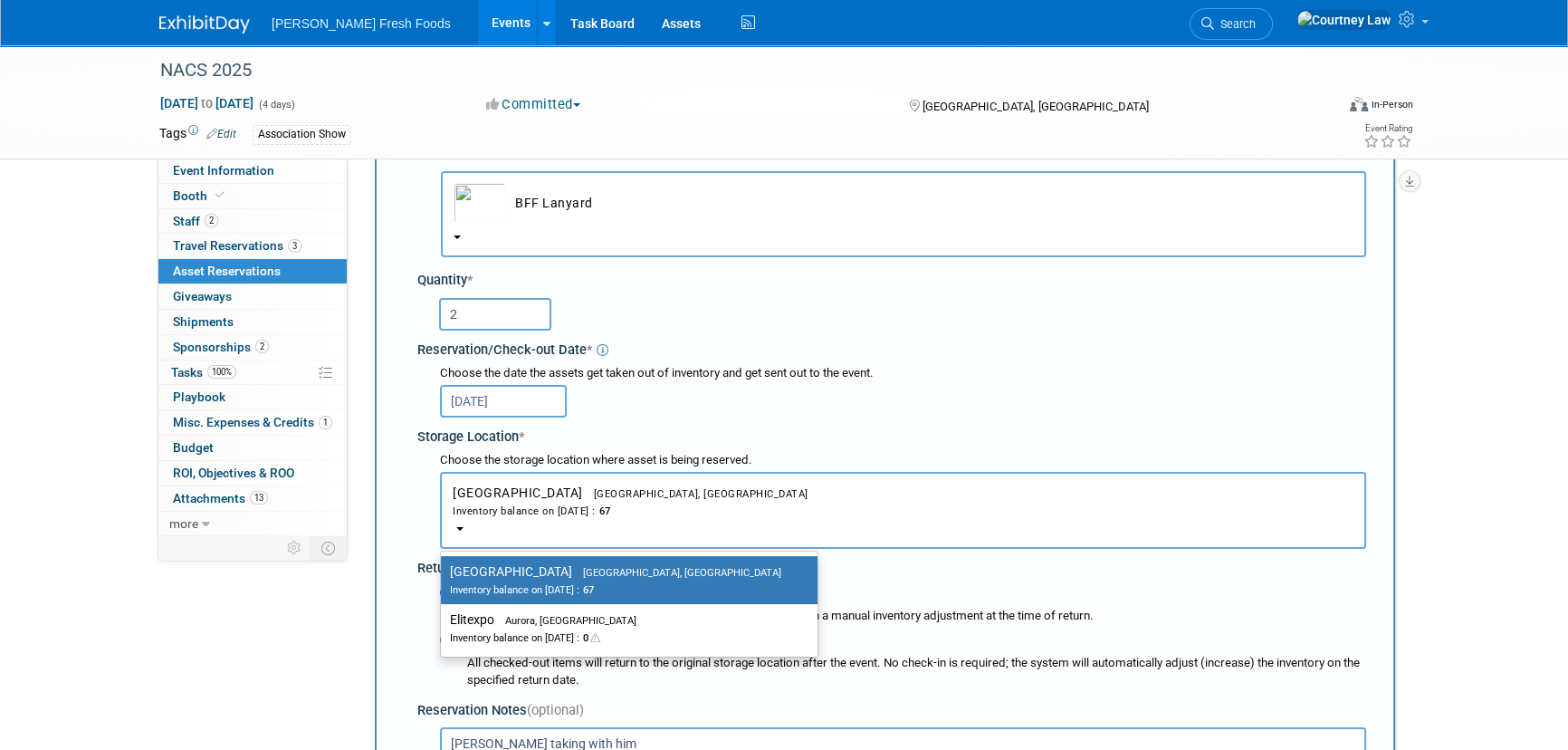
click at [700, 415] on div "[DATE]" at bounding box center [903, 400] width 926 height 36
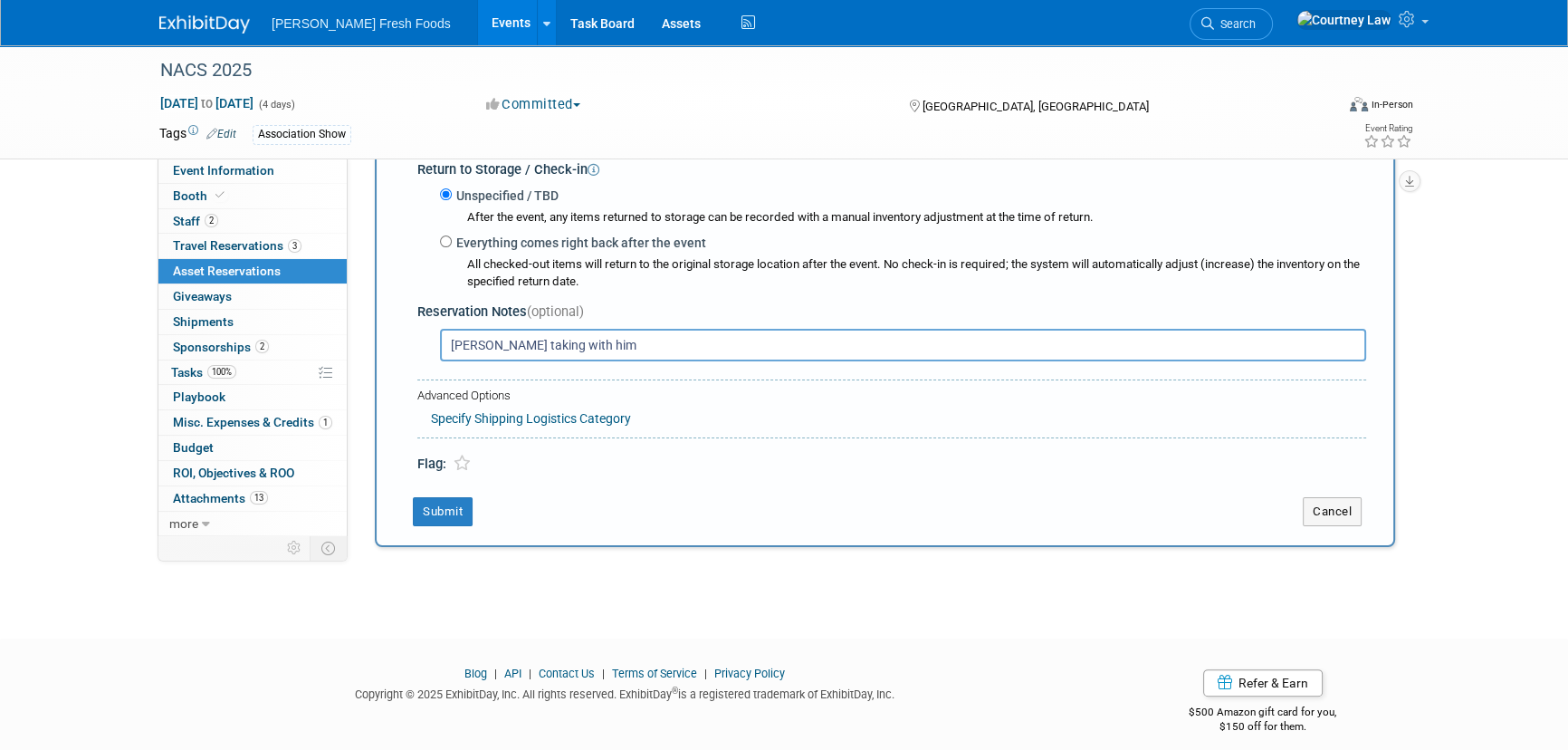
scroll to position [511, 0]
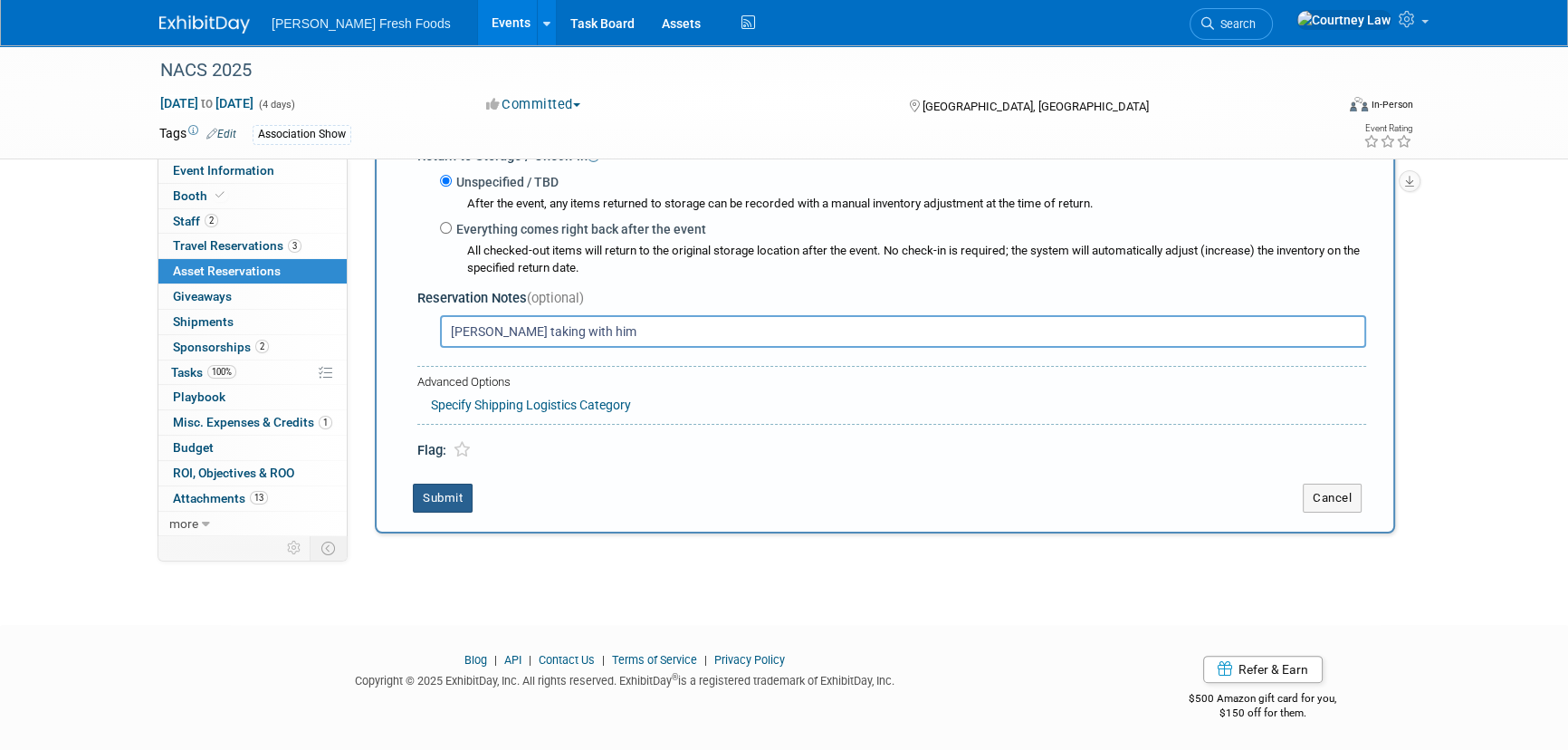
click at [444, 498] on button "Submit" at bounding box center [442, 498] width 60 height 29
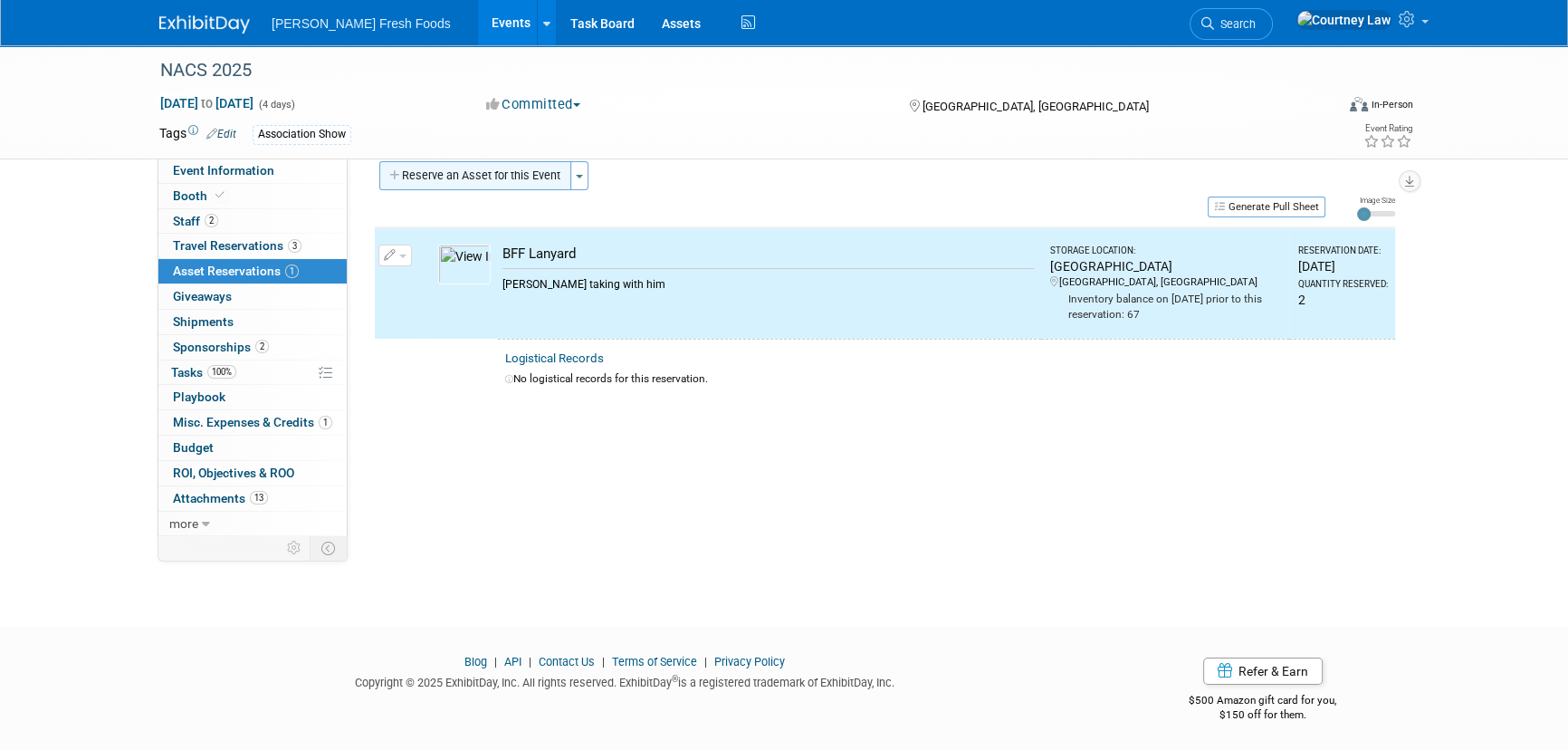
click at [486, 169] on button "Reserve an Asset for this Event" at bounding box center [475, 176] width 192 height 29
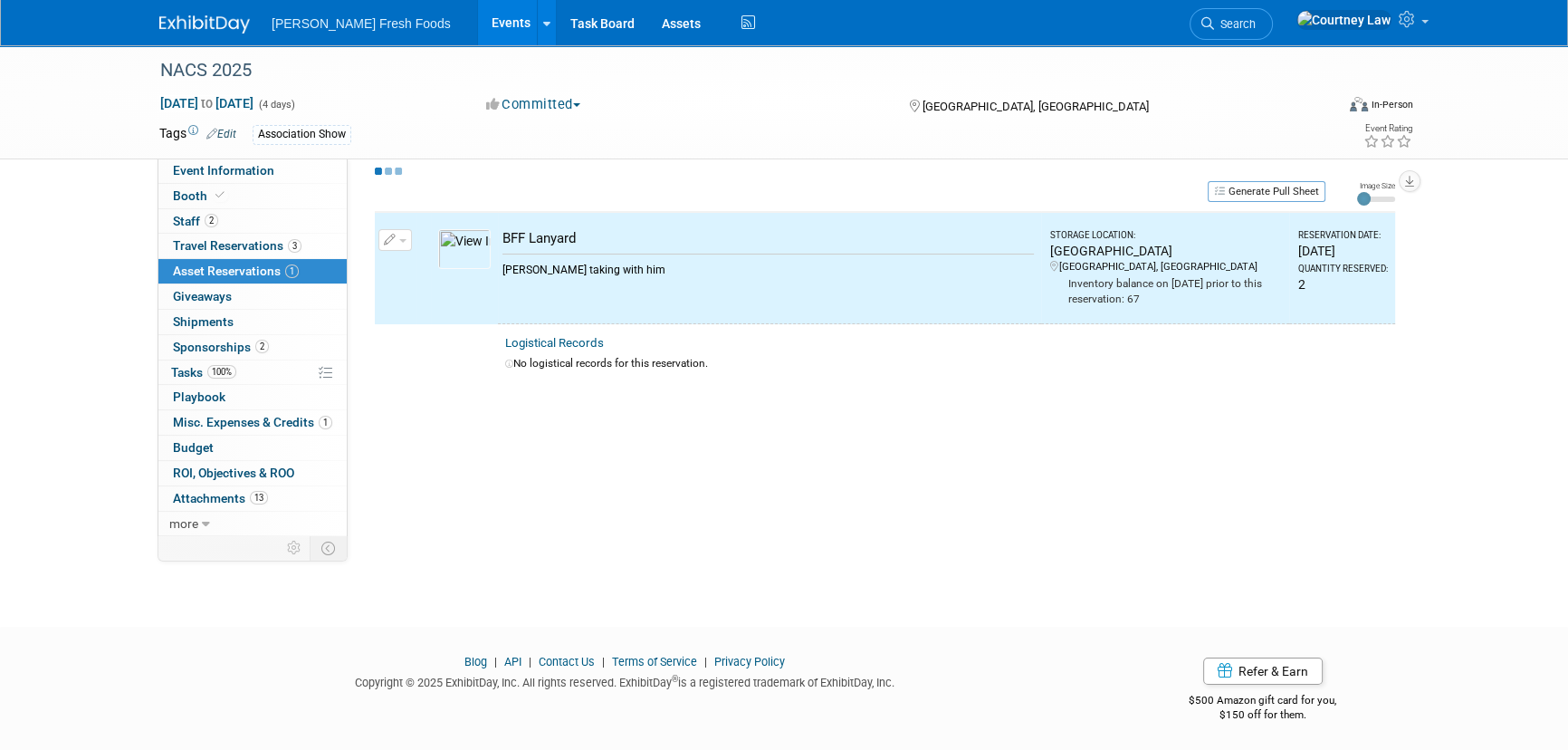
scroll to position [17, 0]
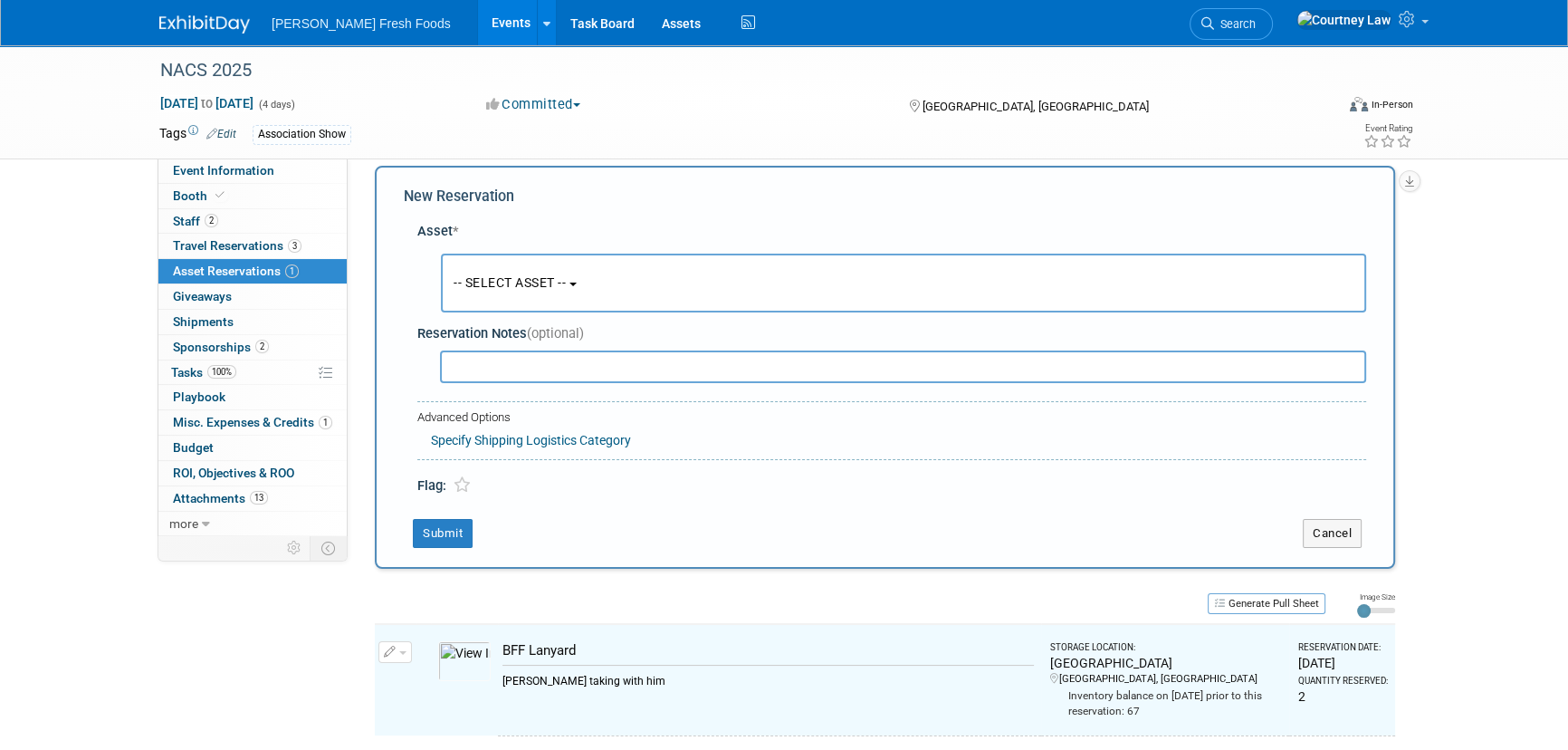
click at [579, 299] on button "-- SELECT ASSET --" at bounding box center [903, 283] width 925 height 59
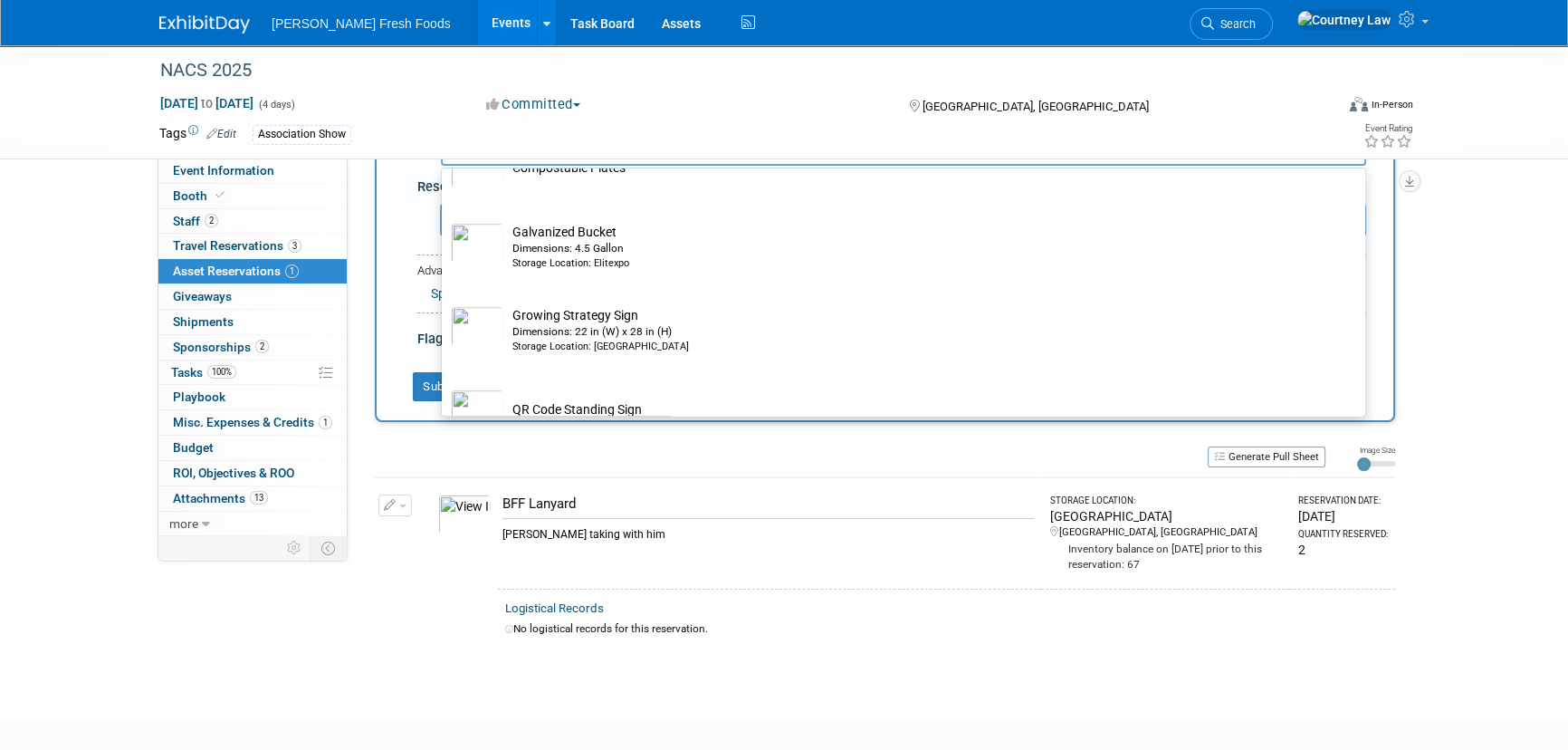
scroll to position [1883, 0]
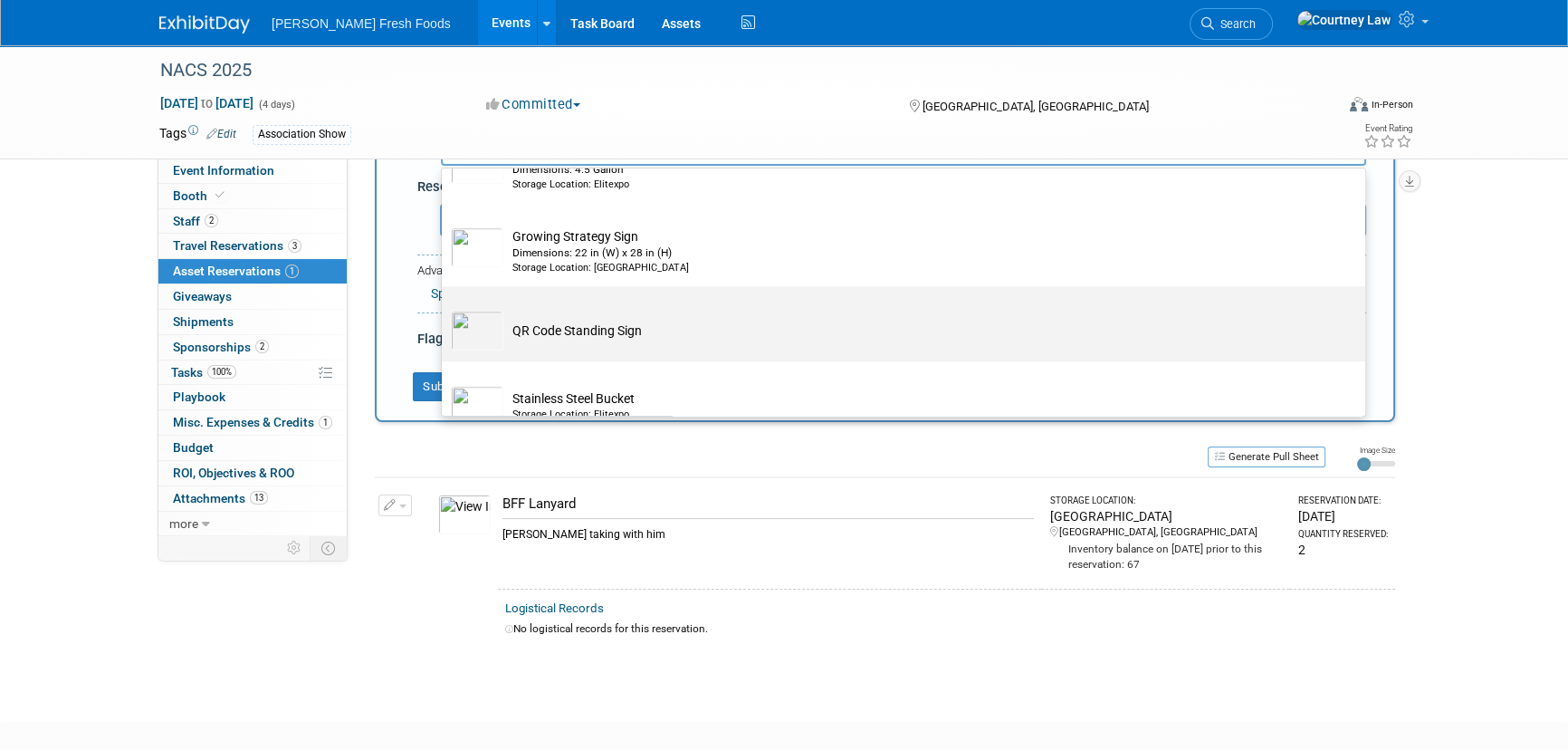
click at [751, 344] on td "QR Code Standing Sign" at bounding box center [916, 331] width 826 height 39
click at [444, 308] on input "QR Code Standing Sign" at bounding box center [439, 302] width 12 height 12
select select "10724477"
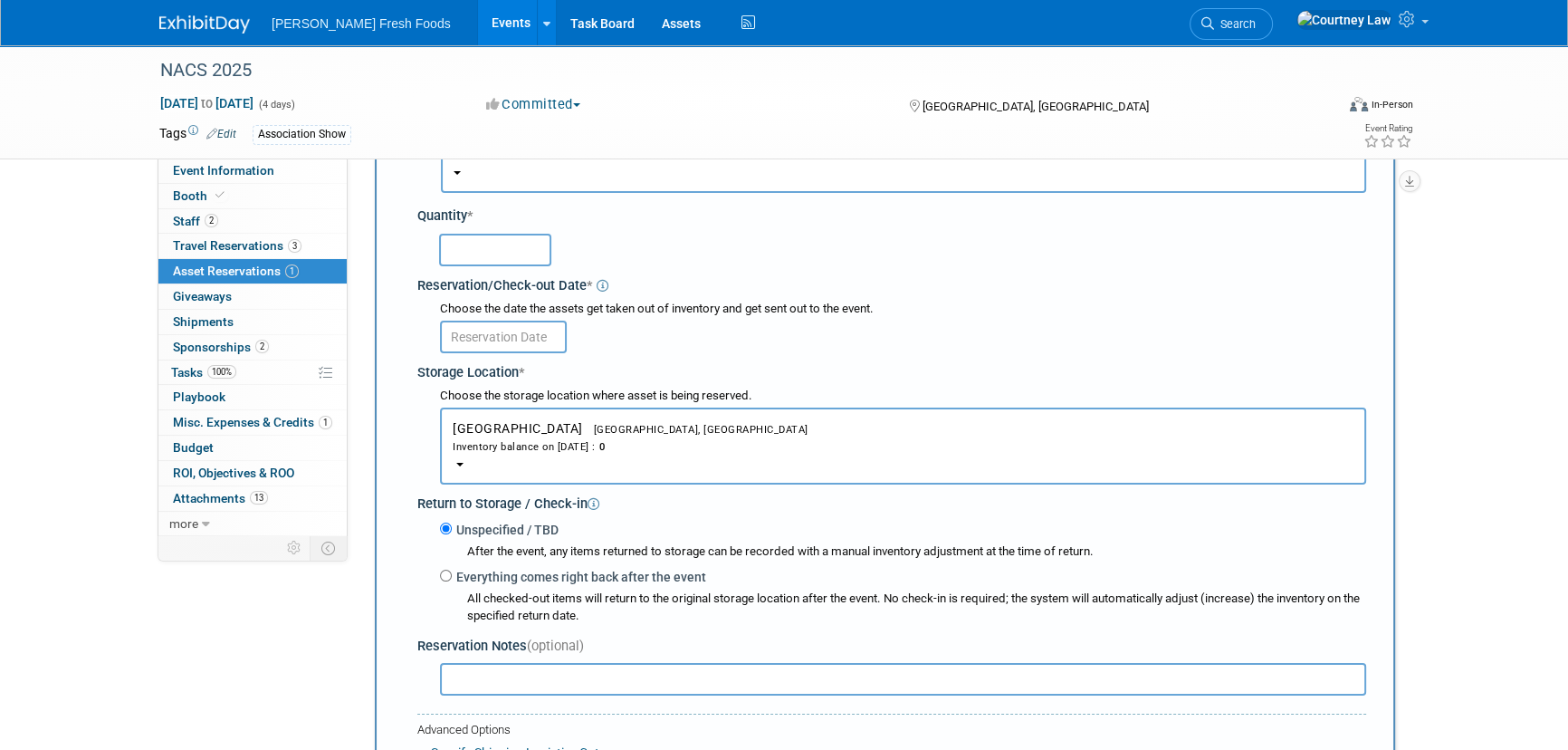
click at [526, 333] on input "text" at bounding box center [503, 336] width 127 height 33
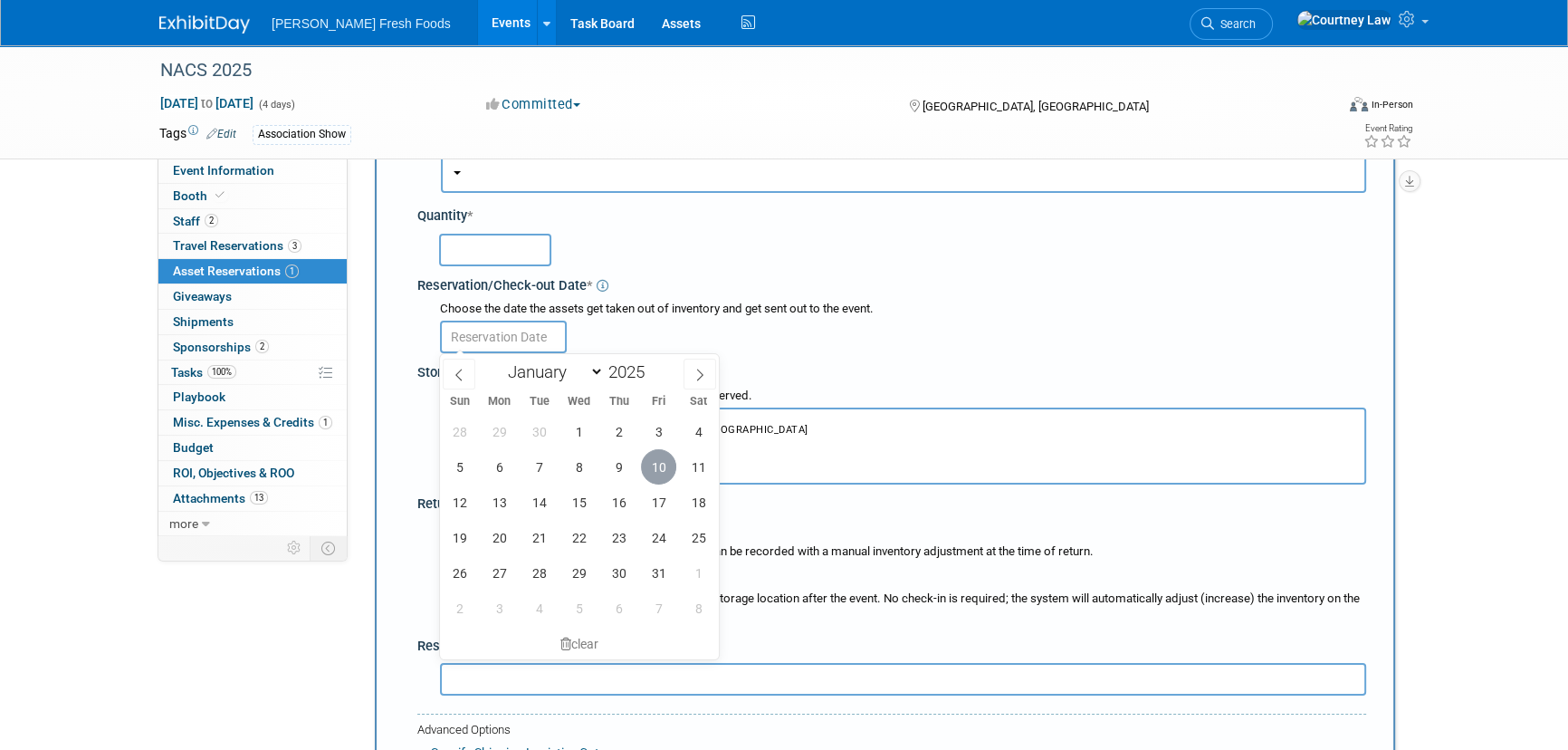
click at [659, 465] on span "10" at bounding box center [659, 467] width 36 height 36
type input "[DATE]"
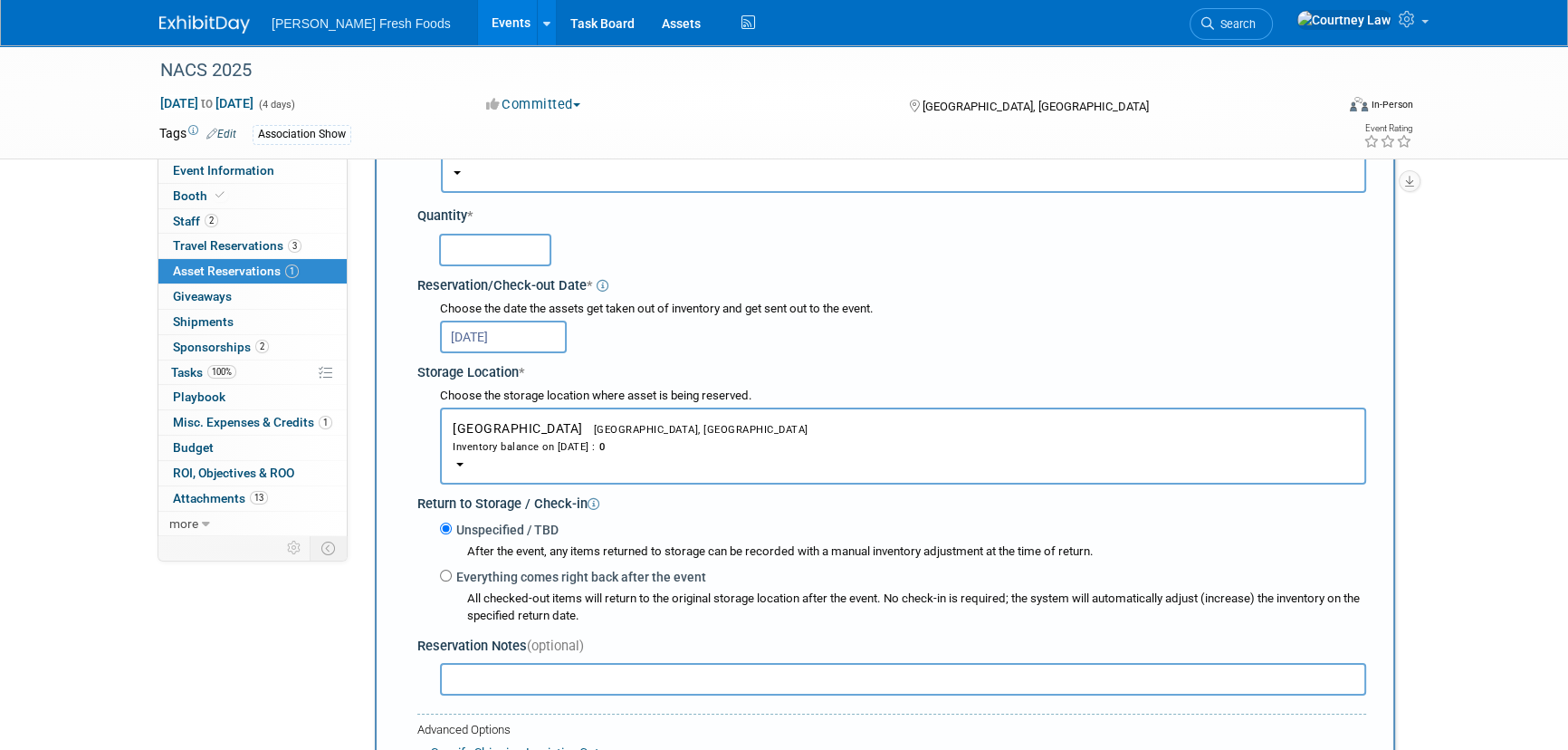
click at [521, 263] on input "text" at bounding box center [494, 250] width 112 height 33
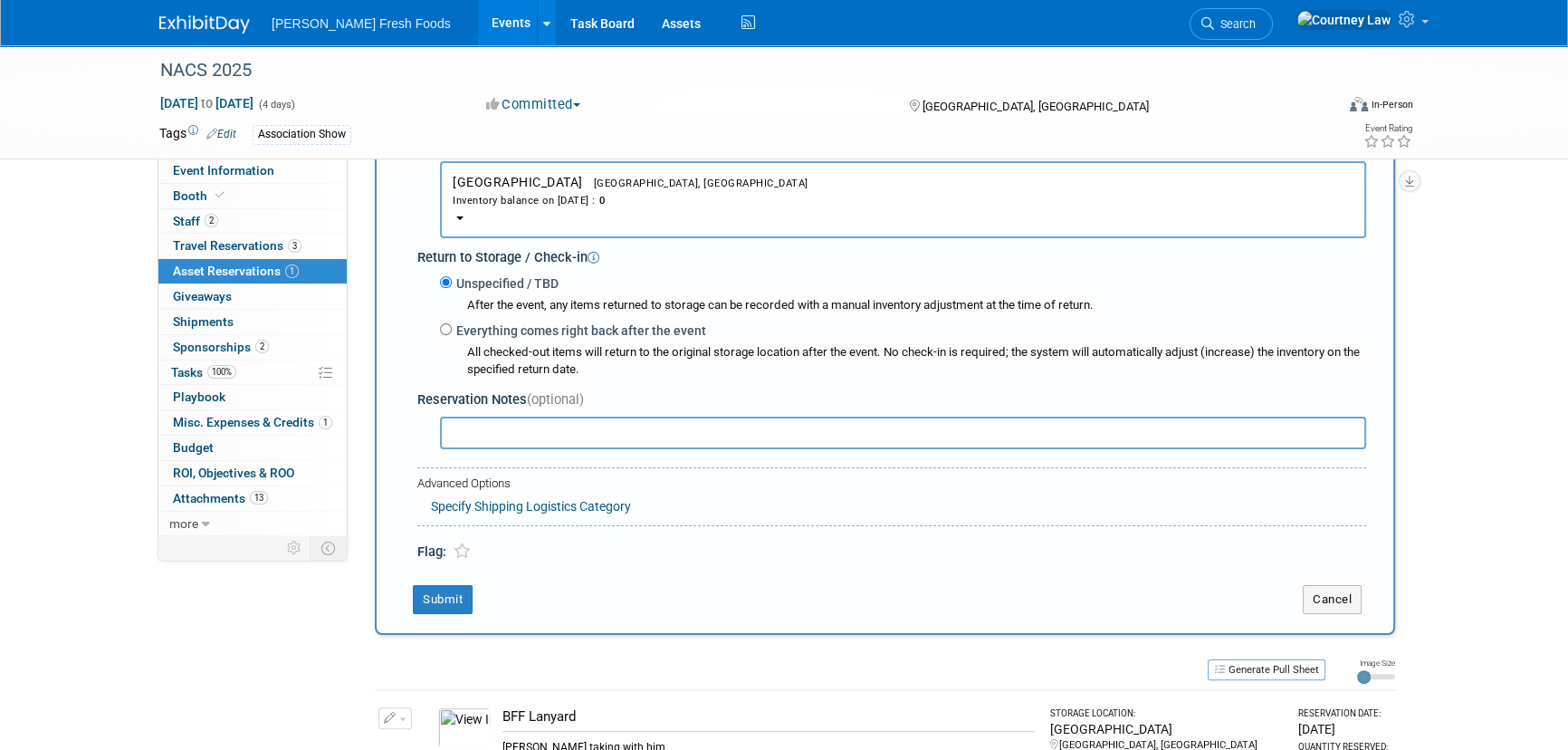
scroll to position [411, 0]
type input "1"
click at [532, 443] on input "text" at bounding box center [903, 431] width 926 height 33
type input "[PERSON_NAME] taking with him"
click at [425, 591] on button "Submit" at bounding box center [442, 599] width 60 height 29
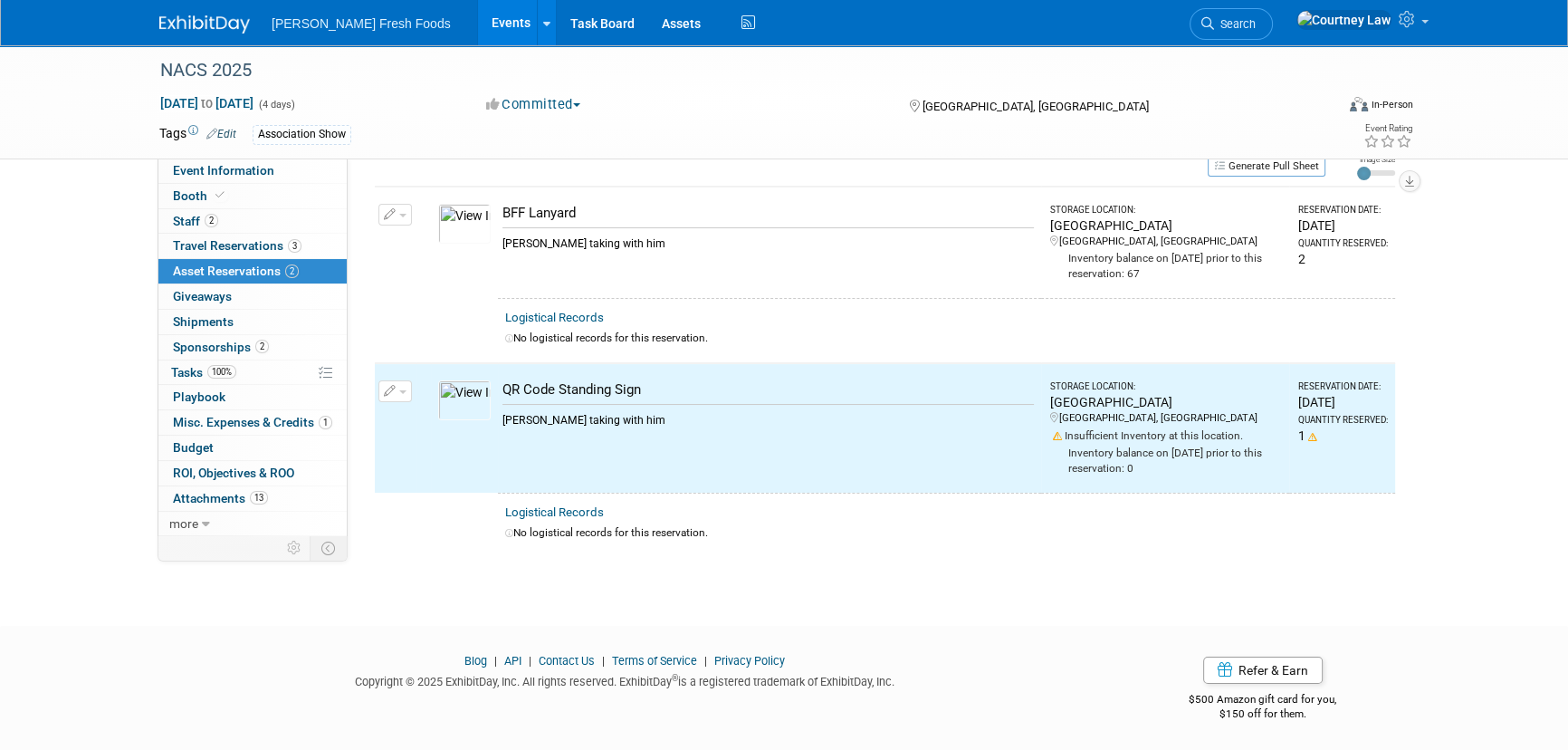
scroll to position [0, 0]
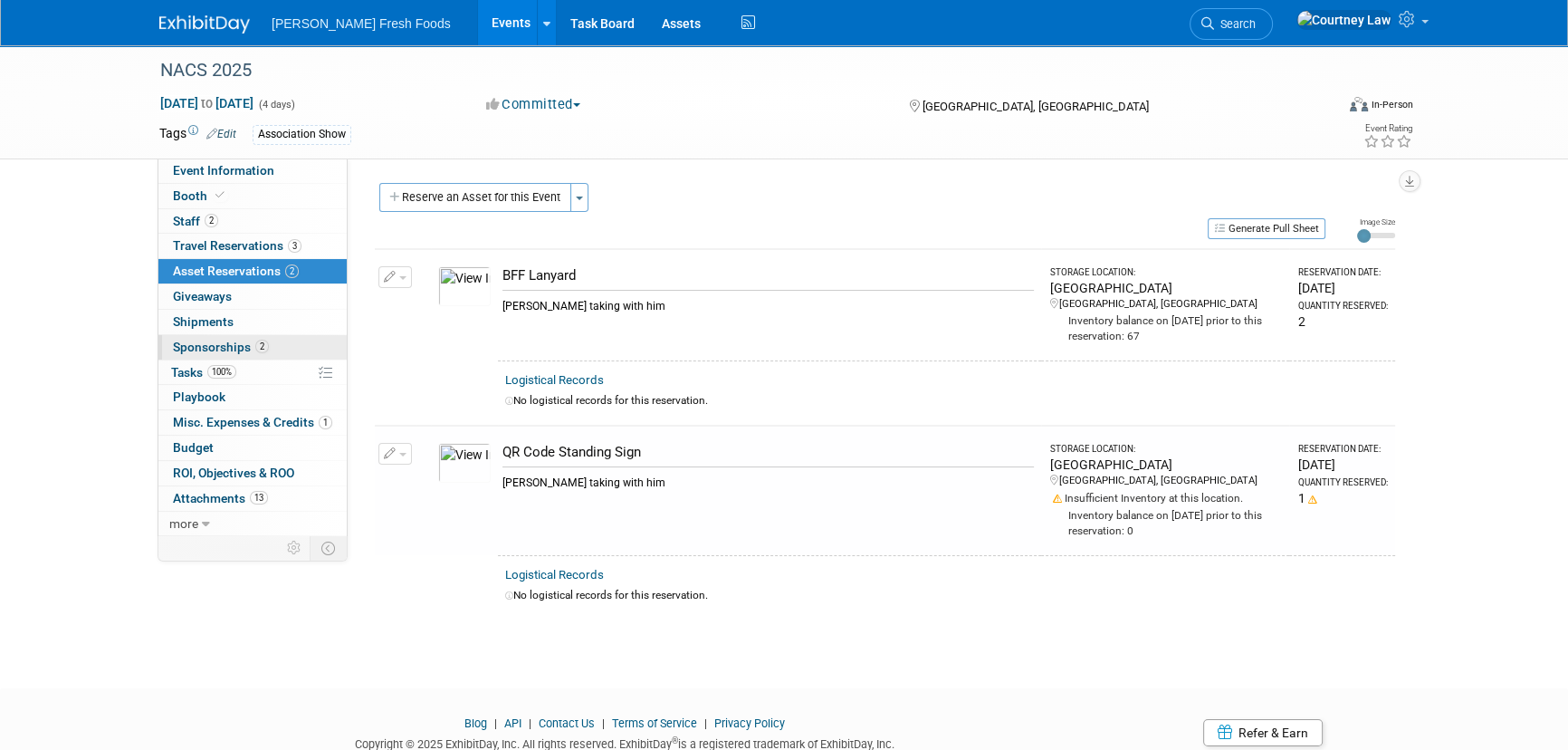
click at [211, 341] on span "Sponsorships 2" at bounding box center [221, 346] width 96 height 14
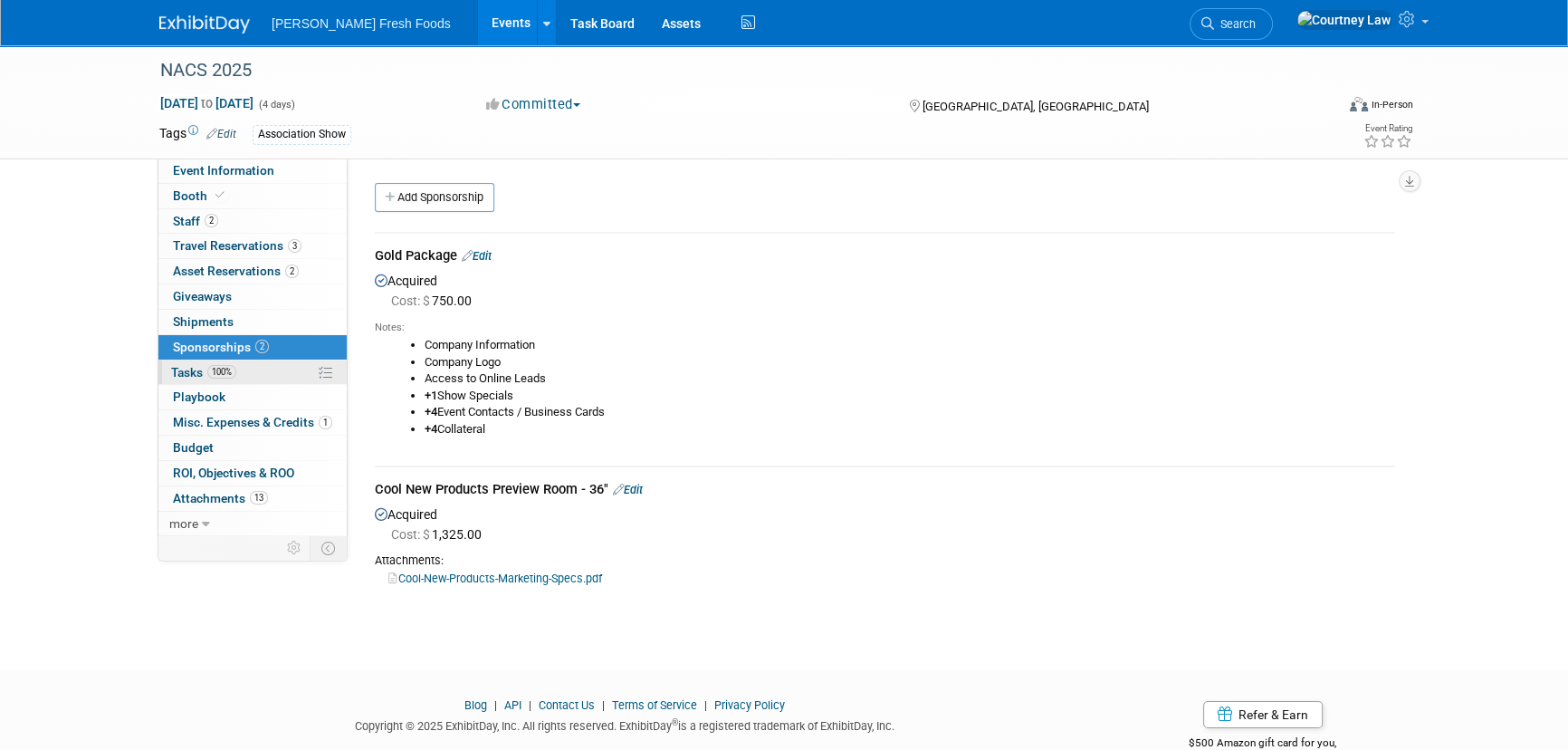
click at [224, 377] on span "100%" at bounding box center [222, 371] width 29 height 13
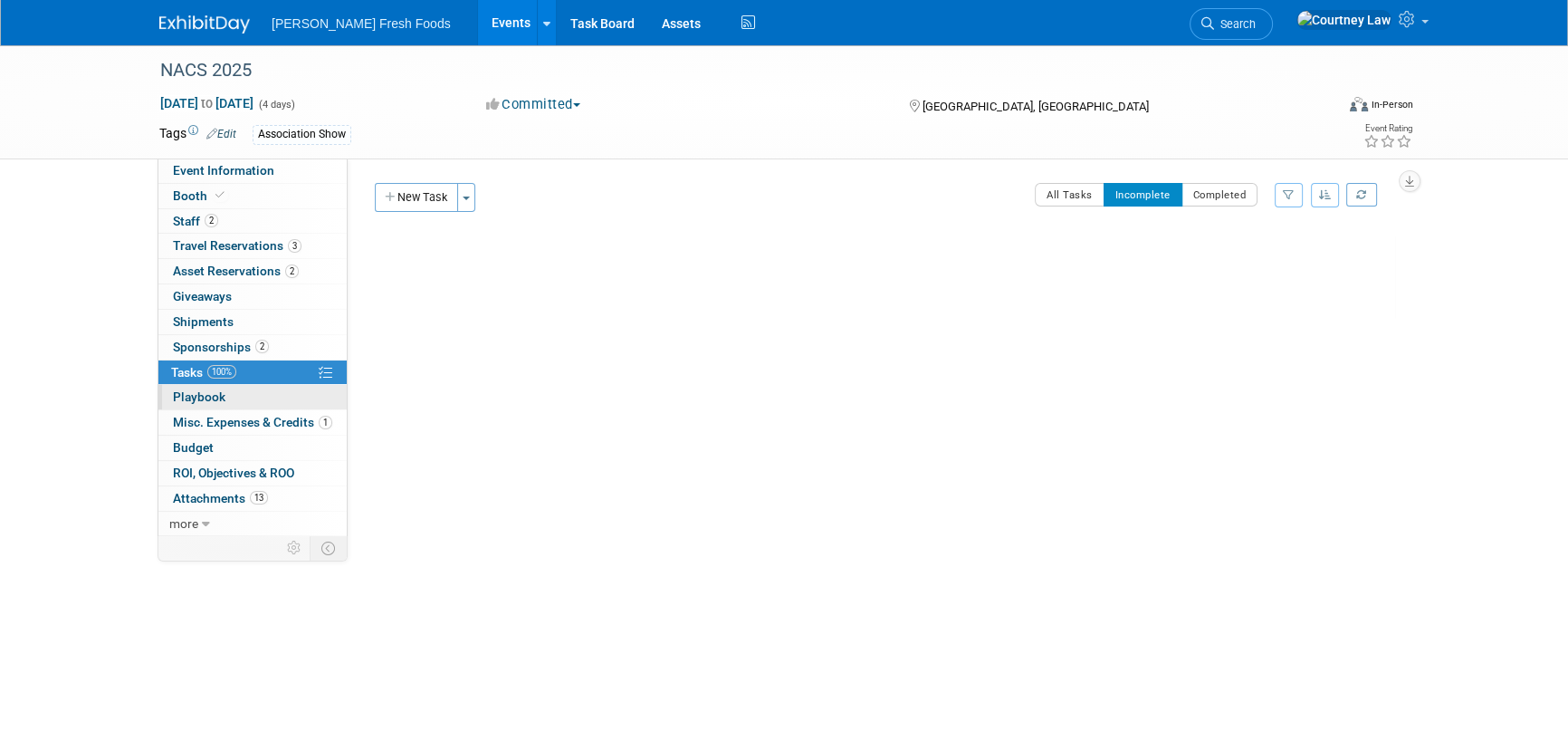
click at [216, 389] on span "Playbook 0" at bounding box center [199, 396] width 53 height 14
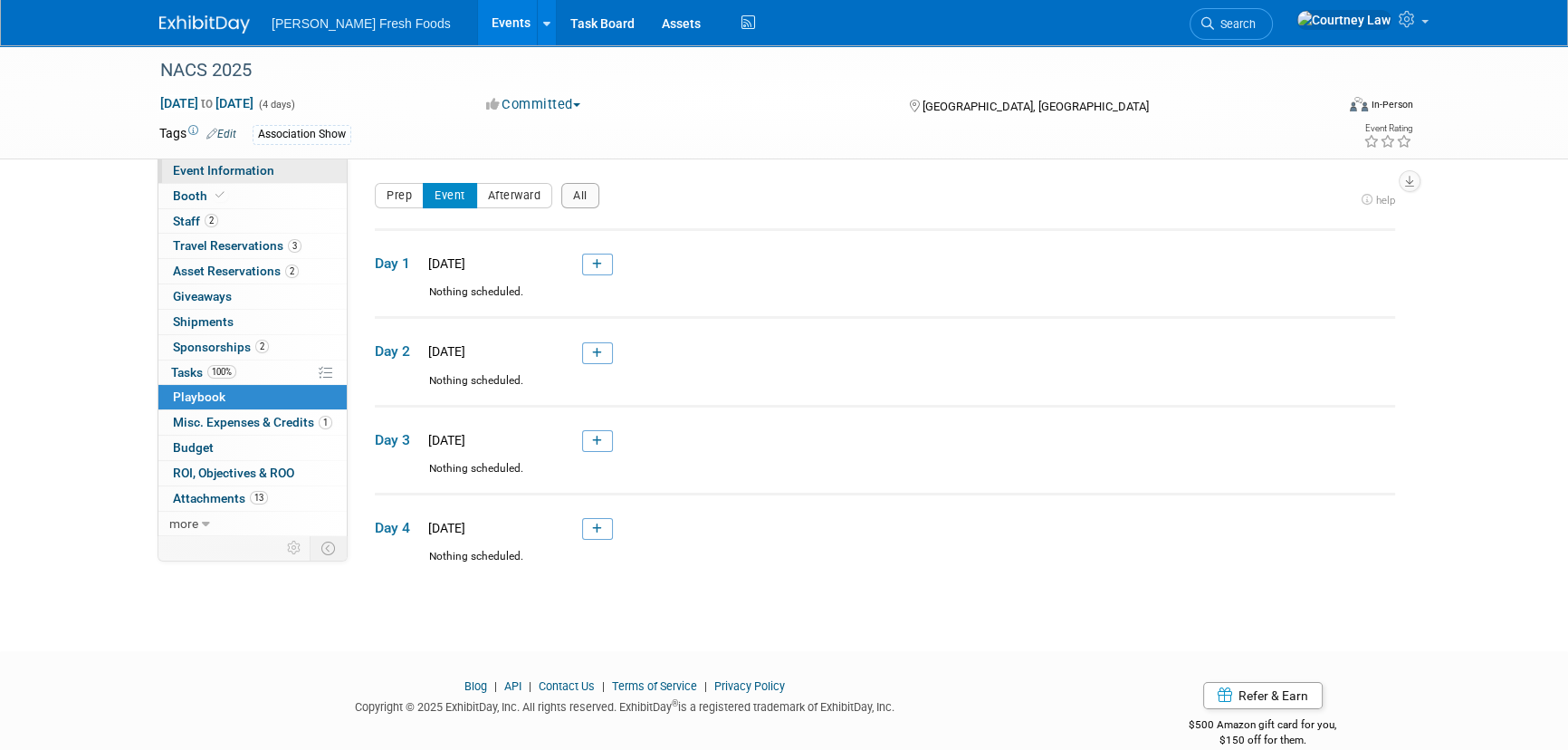
drag, startPoint x: 235, startPoint y: 163, endPoint x: 271, endPoint y: 164, distance: 36.0
click at [235, 163] on span "Event Information" at bounding box center [224, 169] width 101 height 14
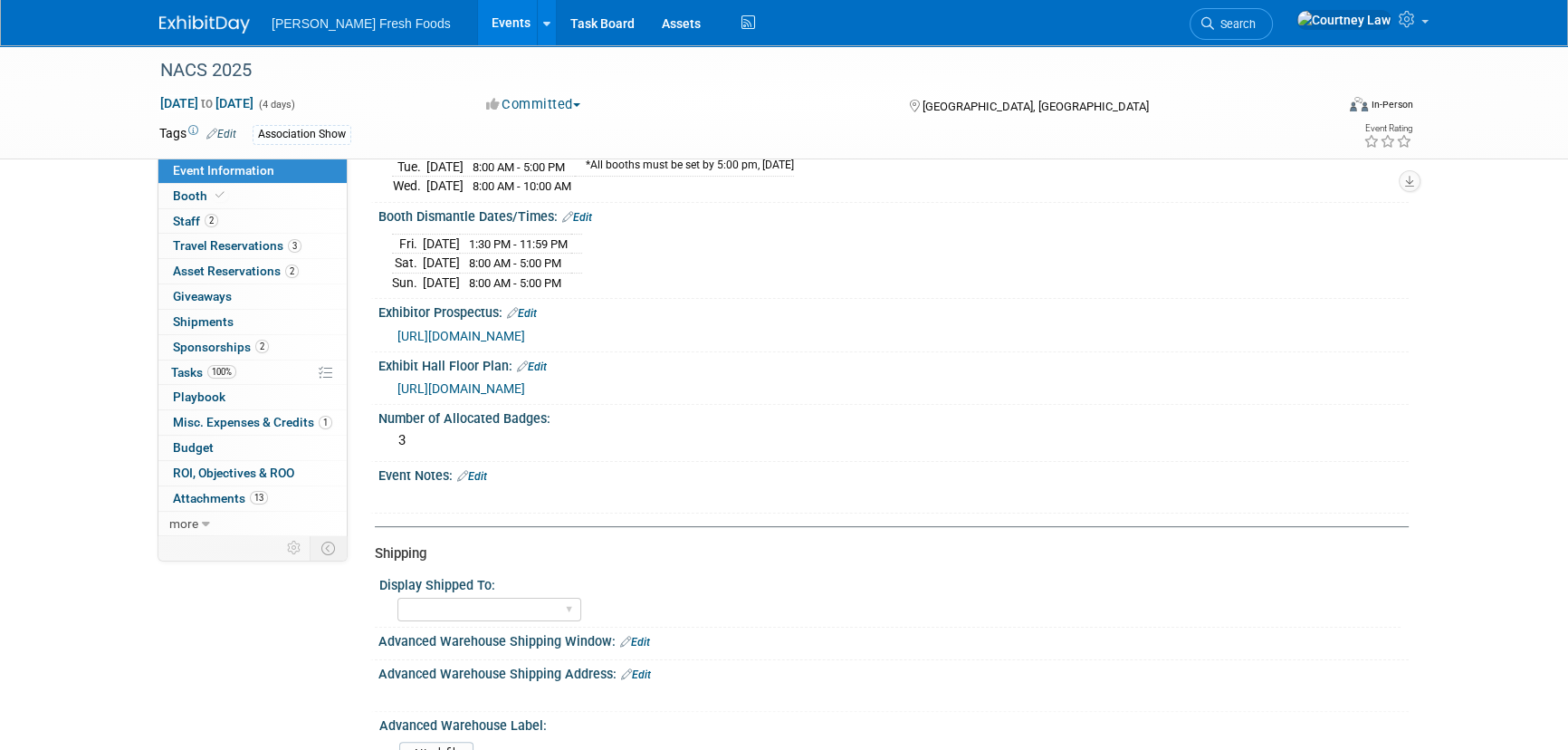
scroll to position [411, 0]
click at [487, 467] on link "Edit" at bounding box center [473, 472] width 30 height 12
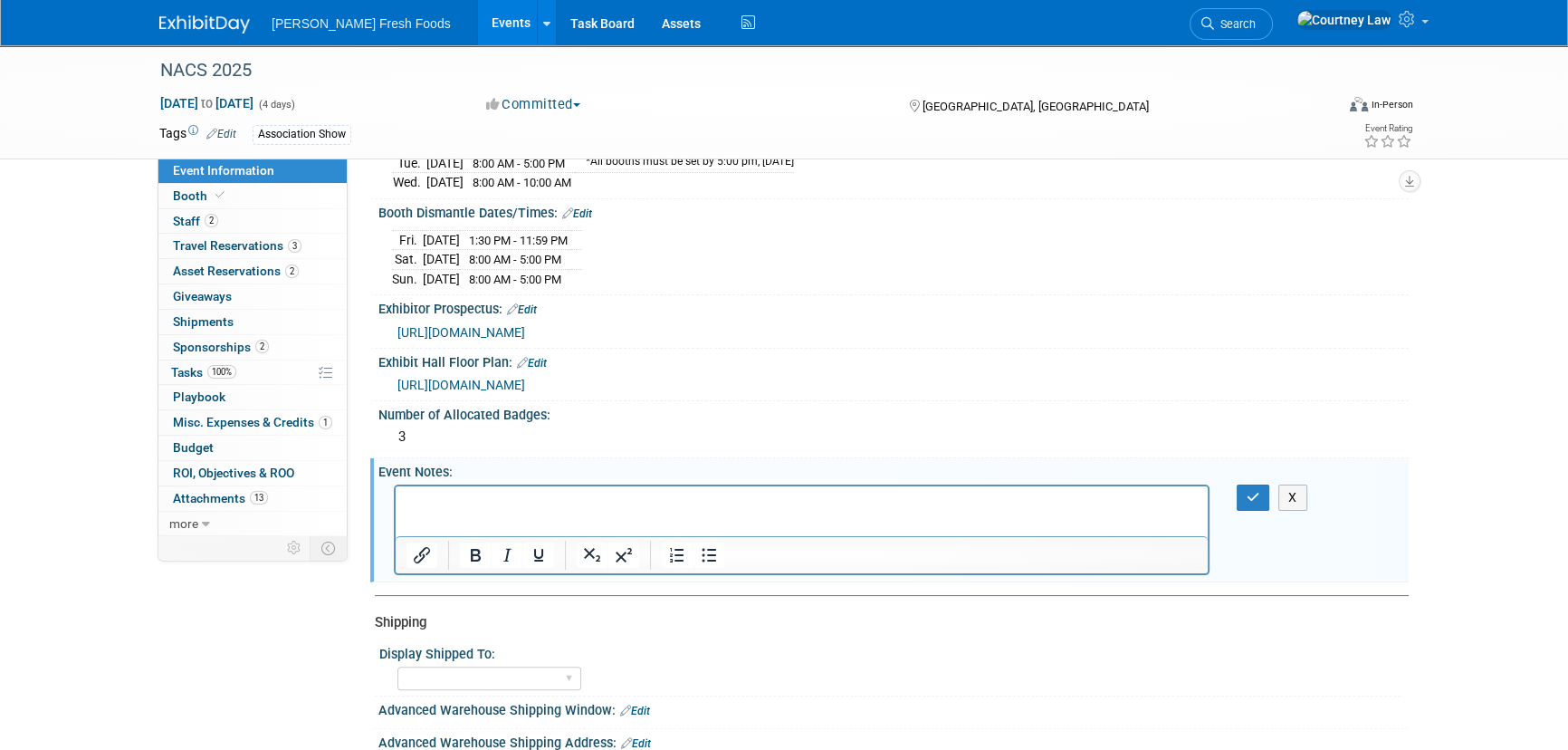
scroll to position [0, 0]
click at [1248, 502] on div "X" at bounding box center [893, 528] width 1031 height 97
drag, startPoint x: 1253, startPoint y: 500, endPoint x: 785, endPoint y: 19, distance: 671.1
click at [1253, 500] on button "button" at bounding box center [1253, 498] width 34 height 26
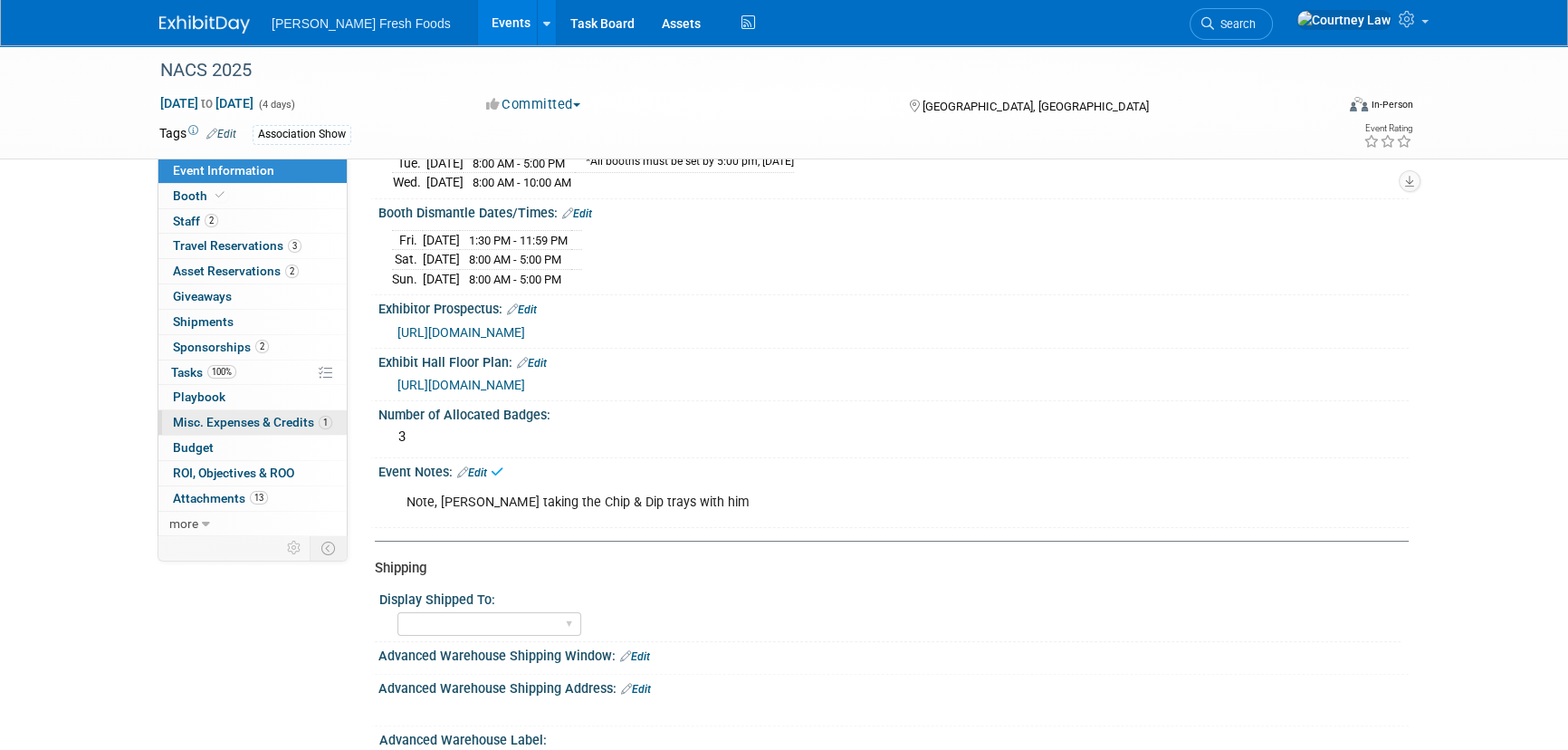
click at [217, 417] on span "Misc. Expenses & Credits 1" at bounding box center [253, 421] width 160 height 14
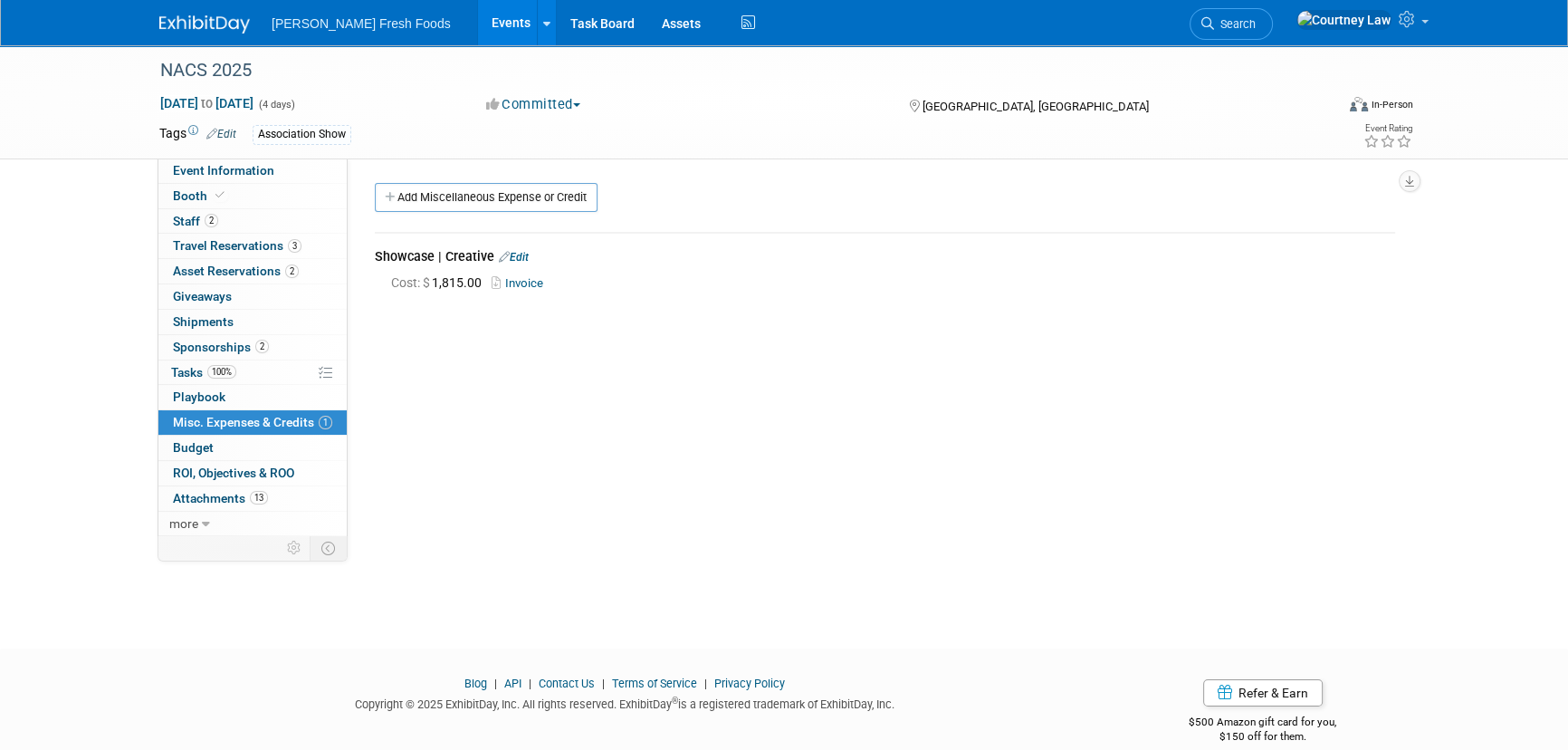
click at [223, 398] on span "Playbook 0" at bounding box center [199, 396] width 53 height 14
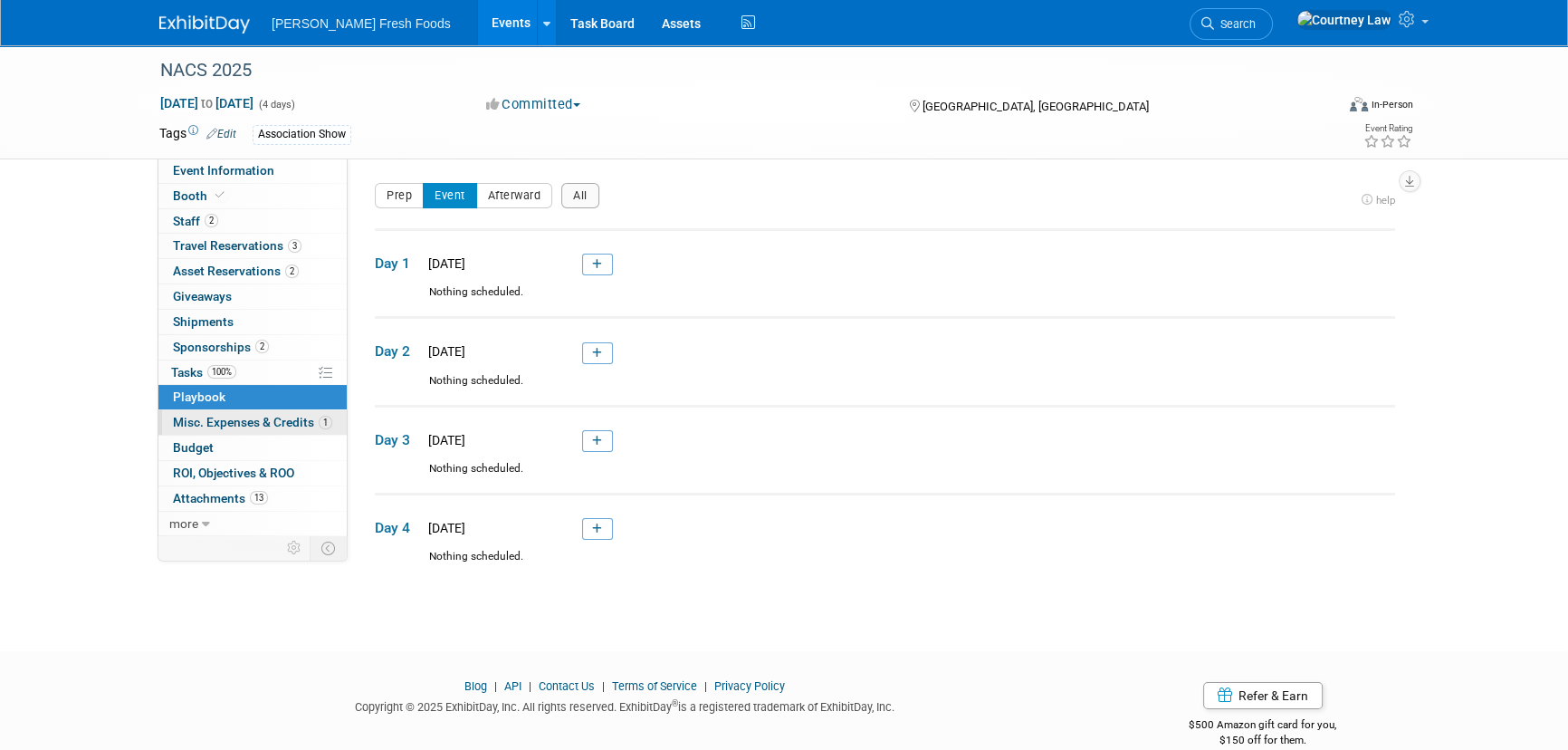
click at [218, 421] on span "Misc. Expenses & Credits 1" at bounding box center [253, 421] width 160 height 14
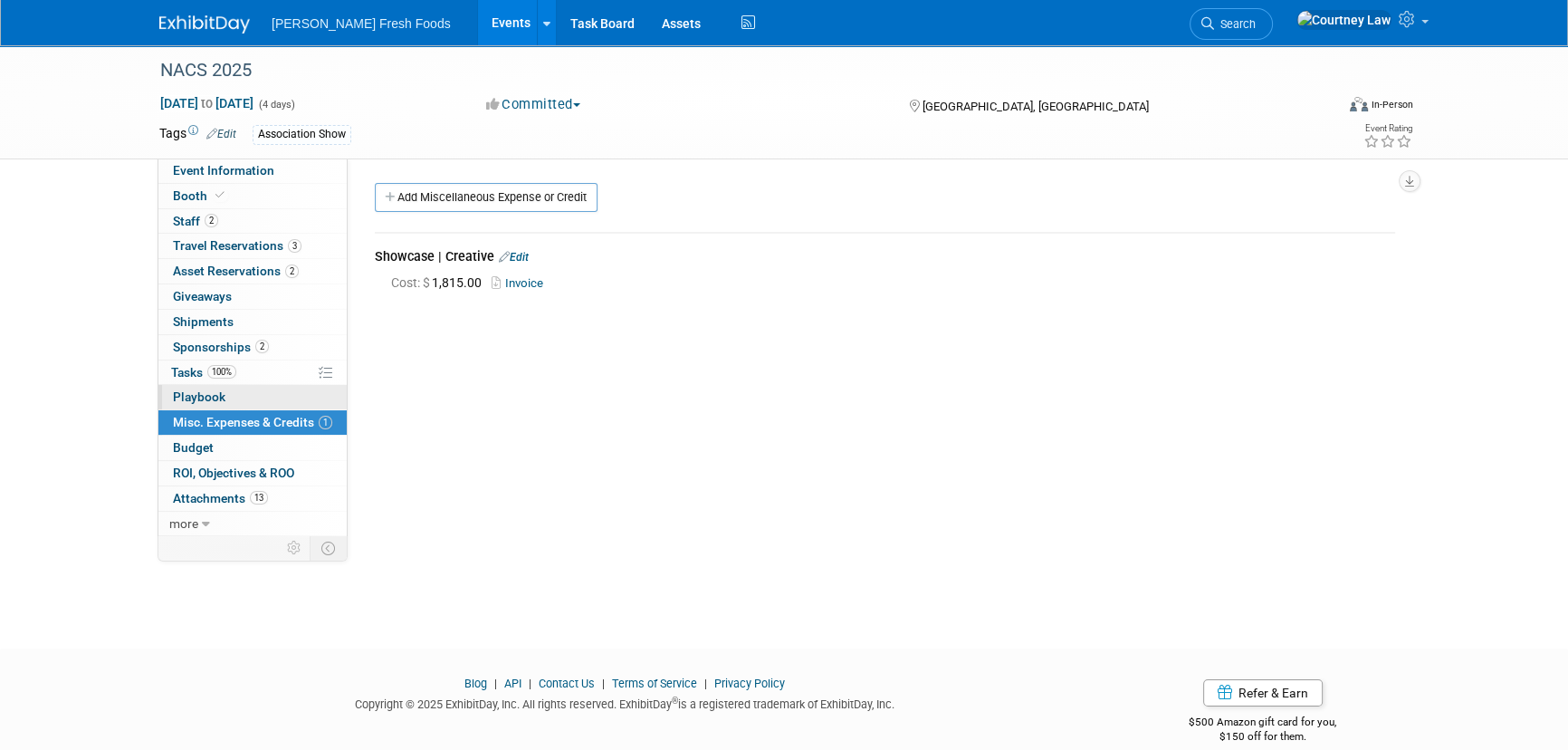
click at [224, 399] on link "0 Playbook 0" at bounding box center [253, 398] width 188 height 24
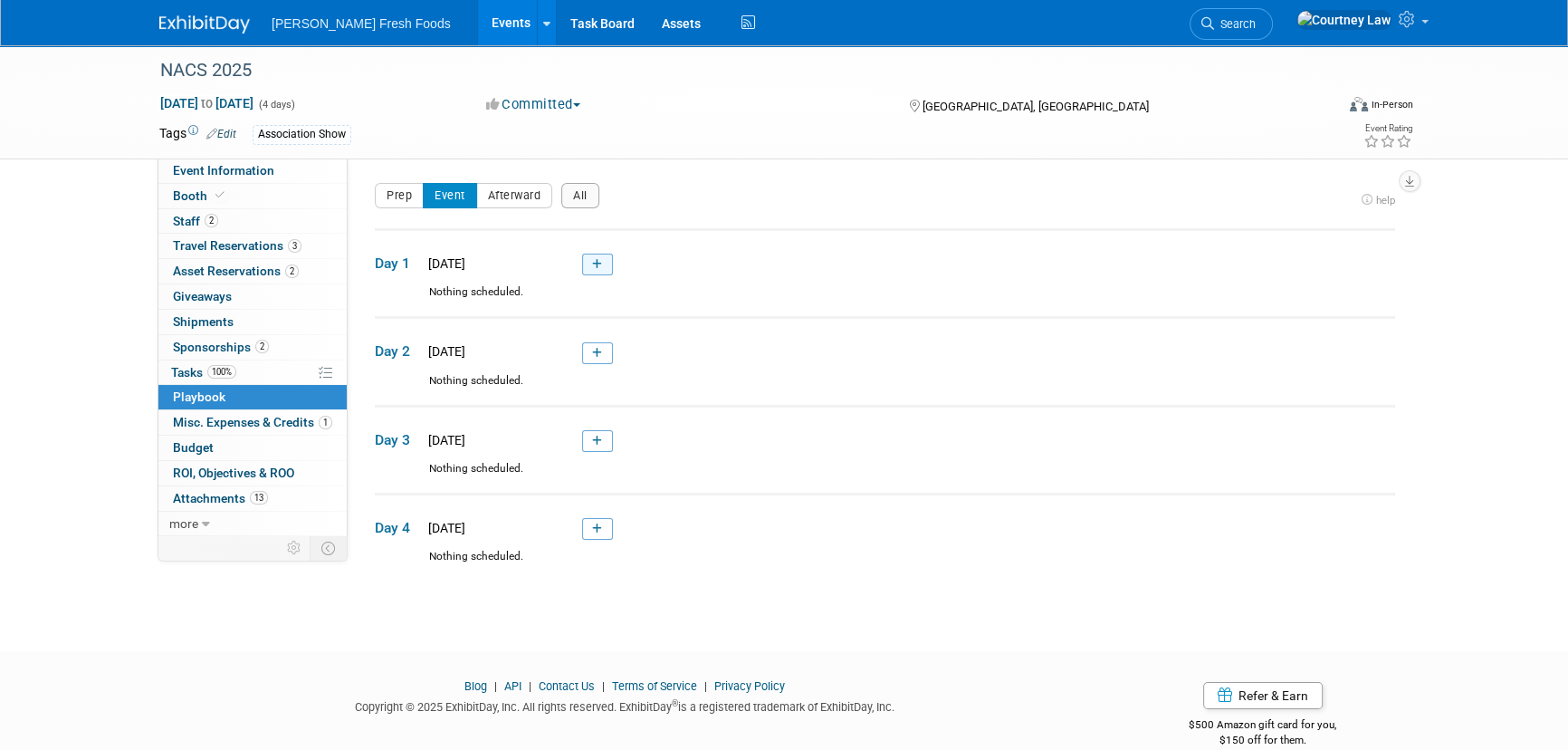
click at [607, 274] on link at bounding box center [598, 264] width 31 height 22
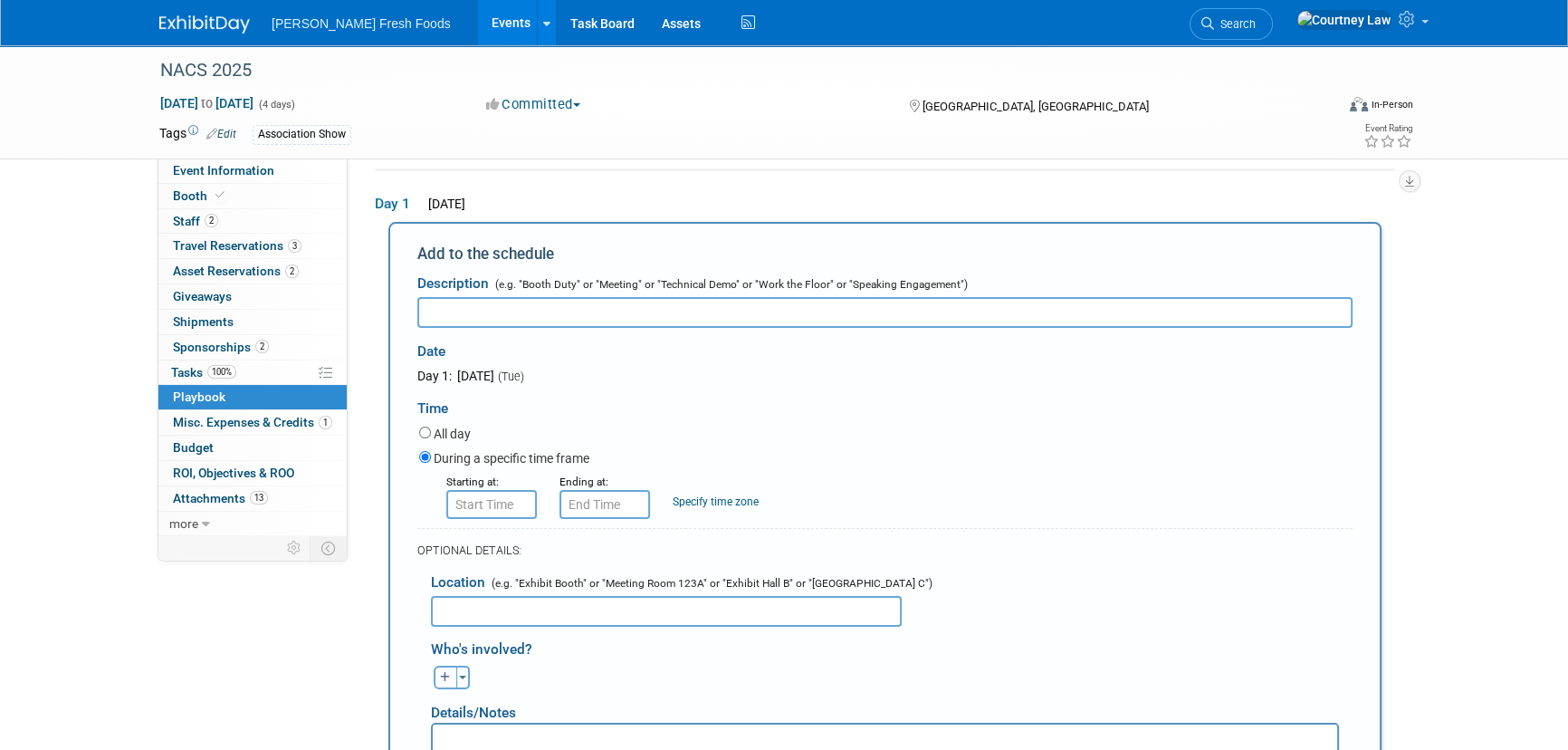
click at [436, 311] on input "text" at bounding box center [884, 312] width 935 height 31
type input "Registration"
click at [784, 467] on div "During a specific time frame" at bounding box center [885, 460] width 933 height 24
click at [486, 506] on input "8:00 AM" at bounding box center [491, 504] width 90 height 29
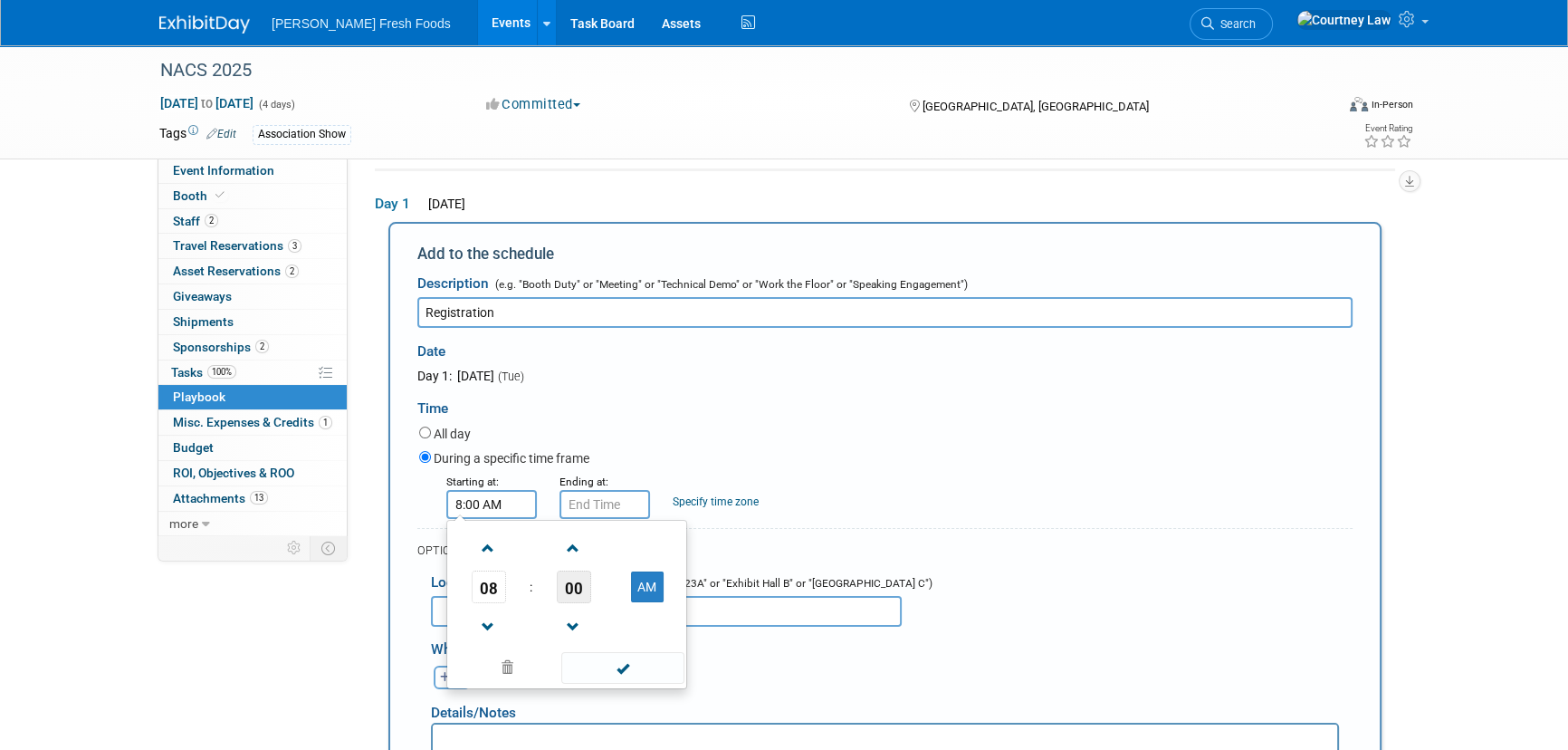
click at [572, 584] on span "00" at bounding box center [574, 586] width 35 height 33
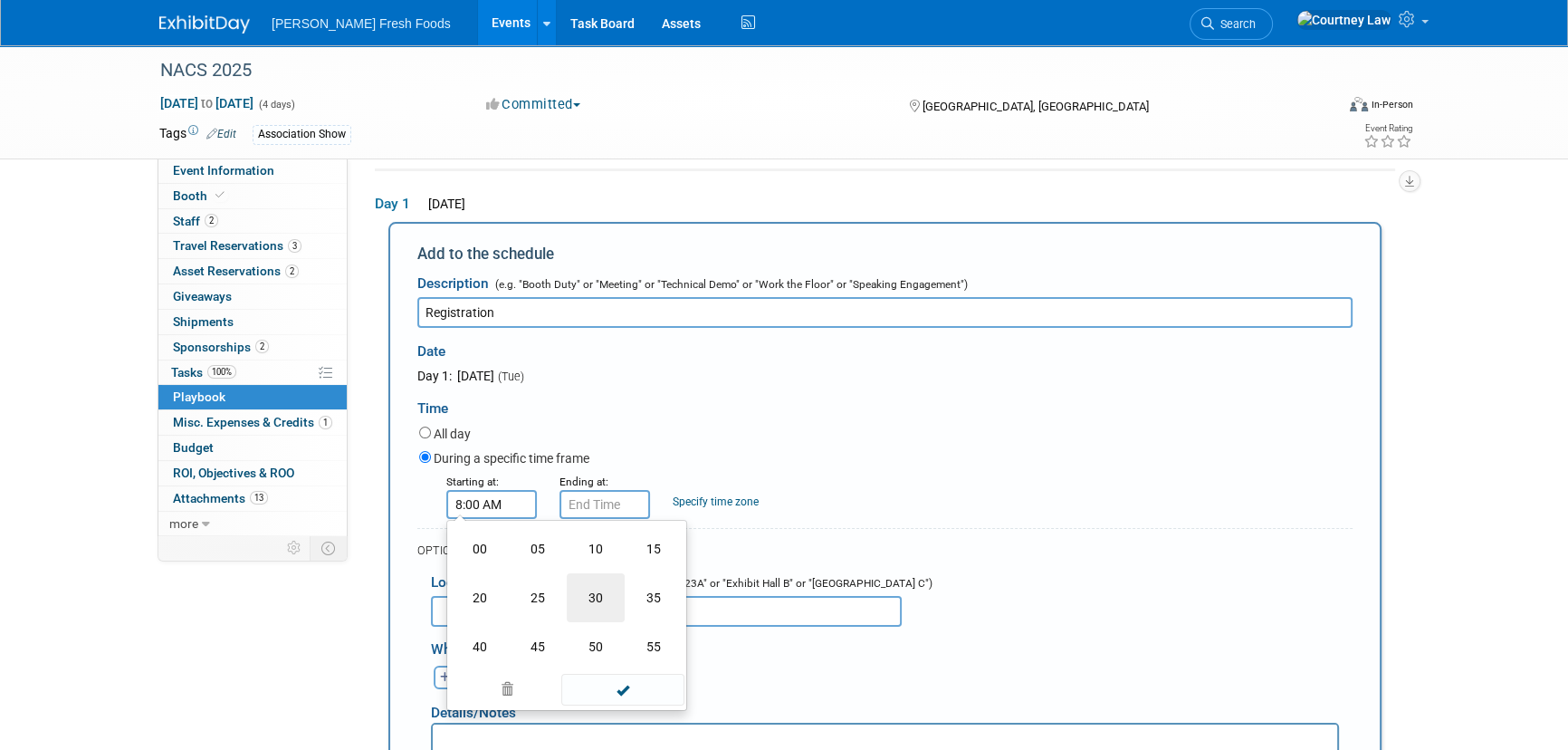
click at [576, 597] on td "30" at bounding box center [596, 598] width 58 height 49
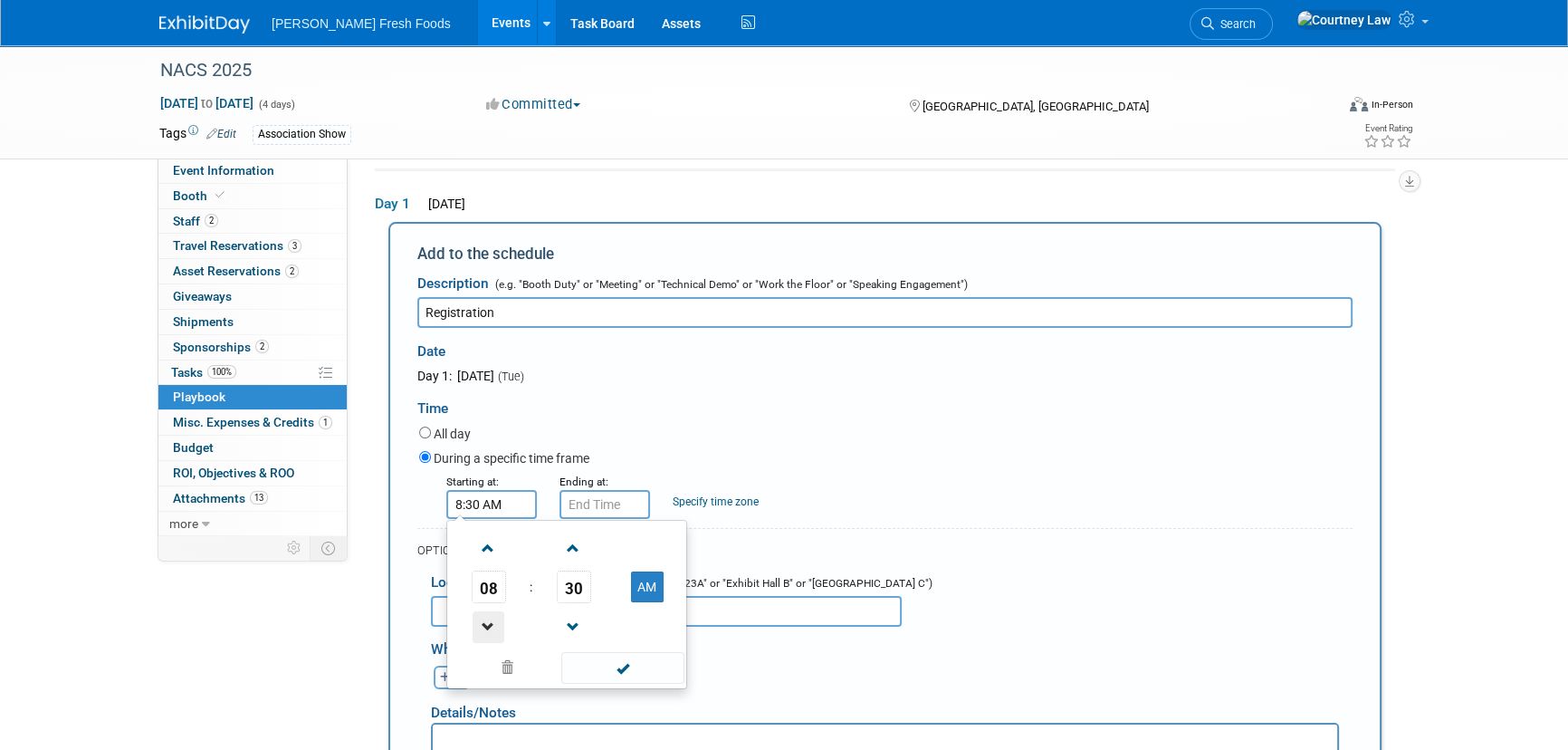
click at [486, 620] on span at bounding box center [489, 627] width 32 height 32
type input "7:30 AM"
click at [582, 657] on span at bounding box center [622, 668] width 122 height 32
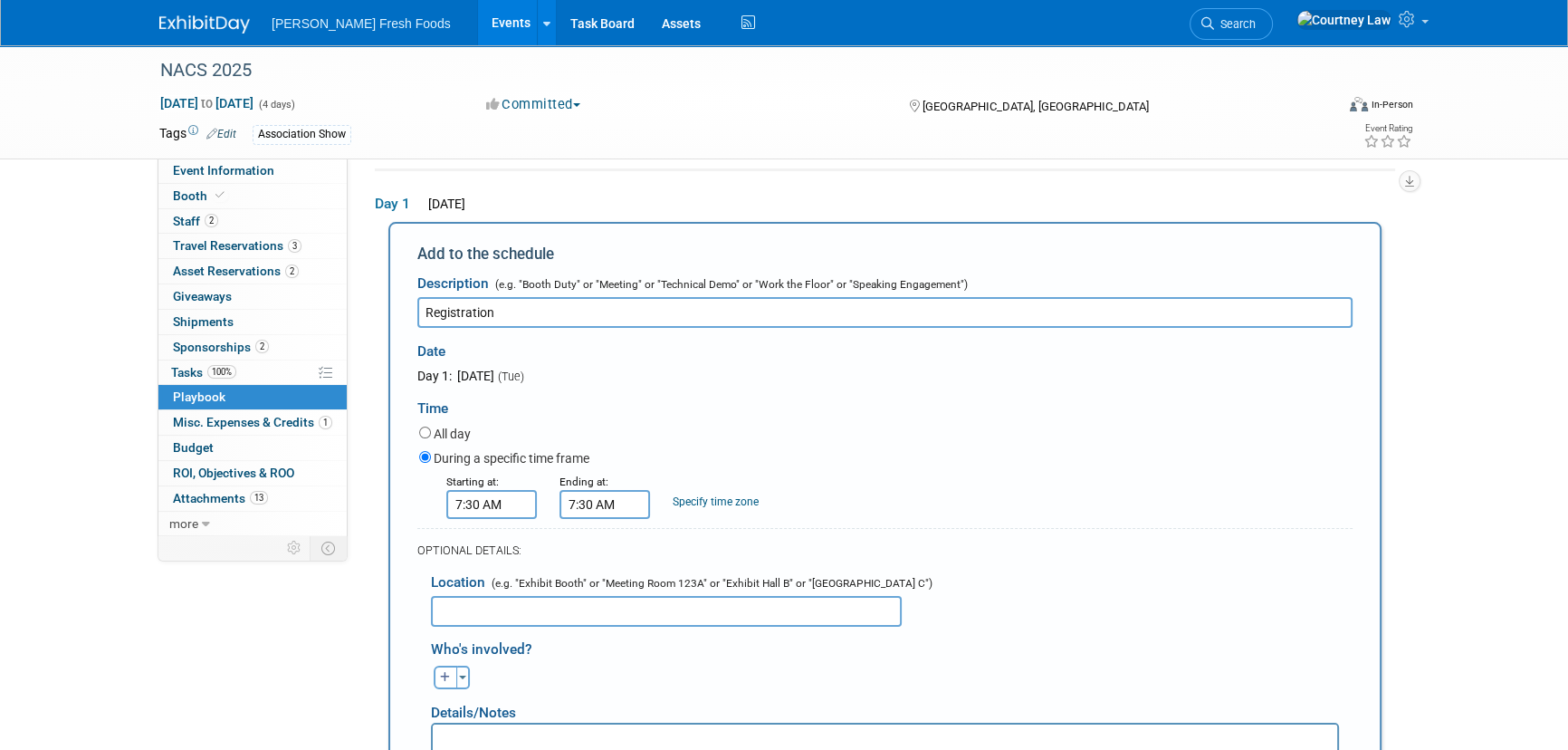
click at [625, 491] on input "7:30 AM" at bounding box center [605, 504] width 90 height 29
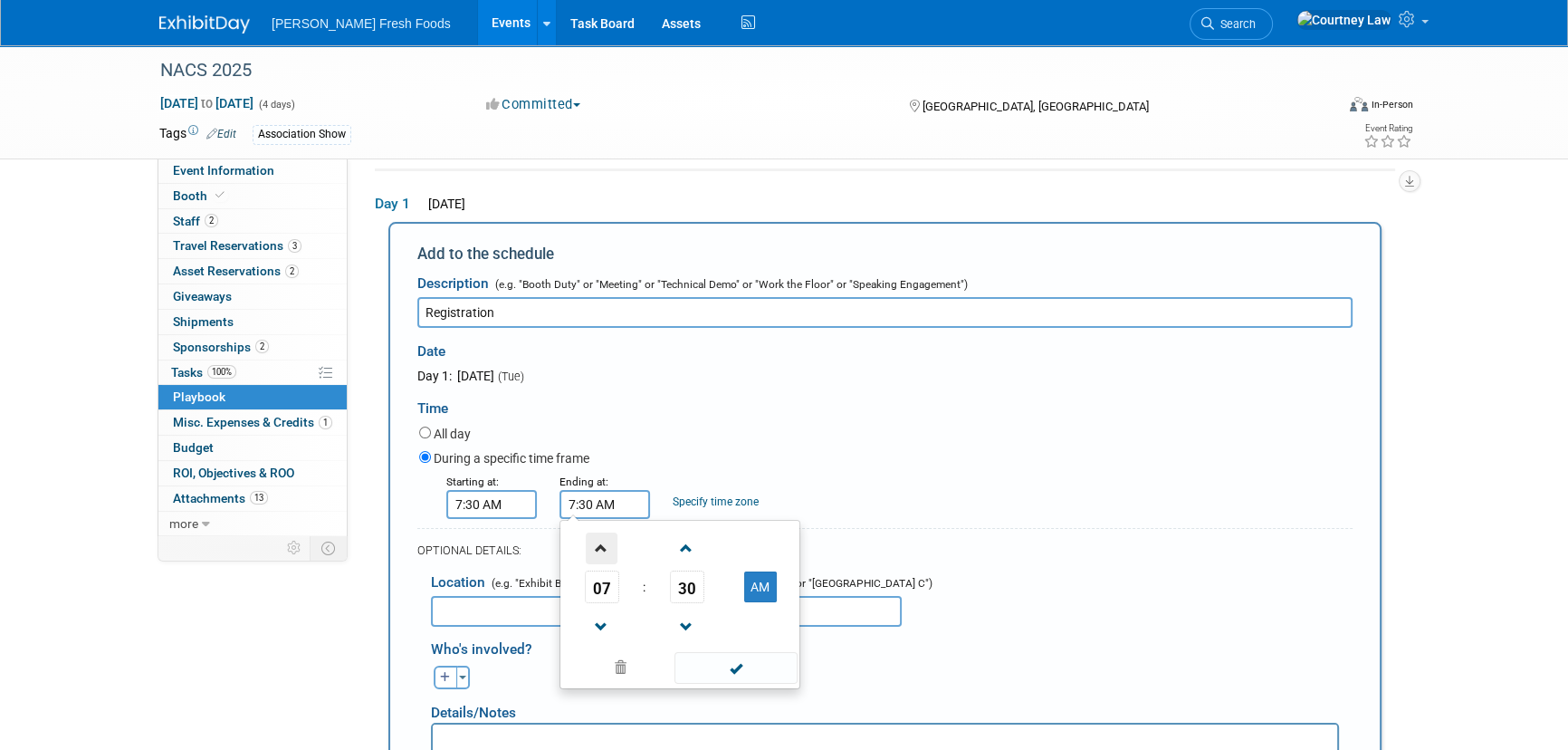
click at [615, 557] on span at bounding box center [601, 549] width 32 height 32
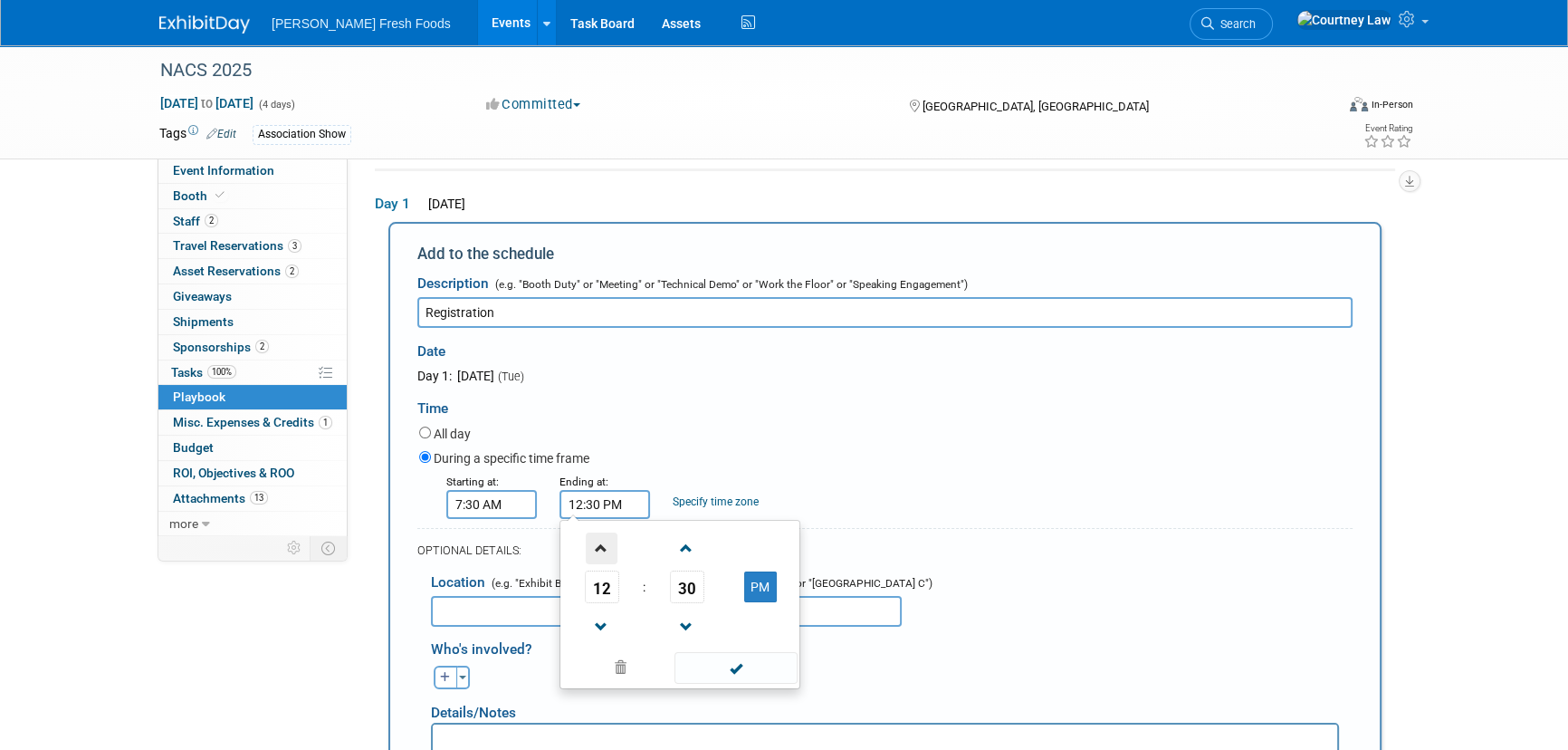
click at [615, 557] on span at bounding box center [601, 549] width 32 height 32
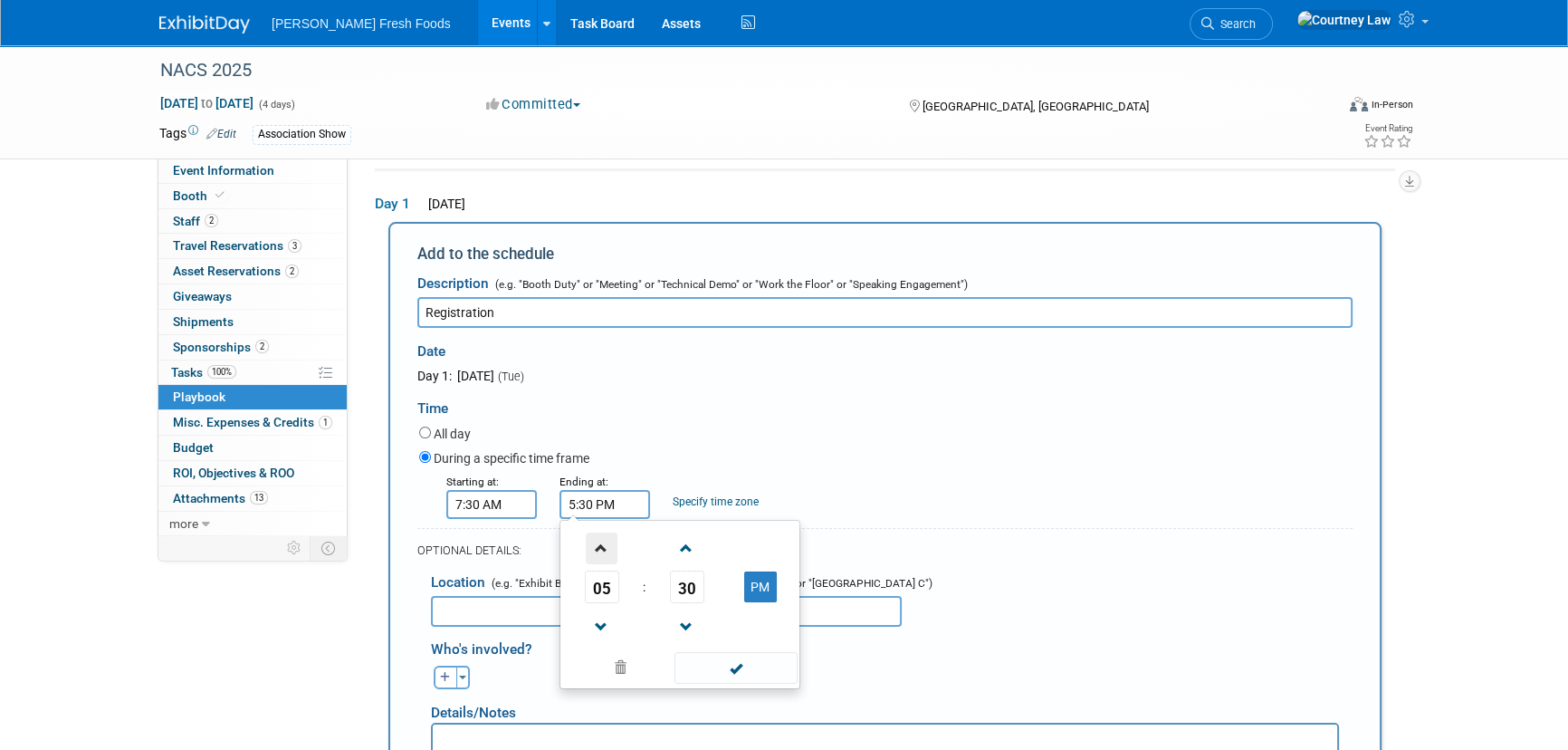
click at [615, 557] on span at bounding box center [601, 549] width 32 height 32
click at [600, 612] on span at bounding box center [601, 627] width 32 height 32
type input "5:30 PM"
click at [700, 664] on span at bounding box center [736, 668] width 122 height 32
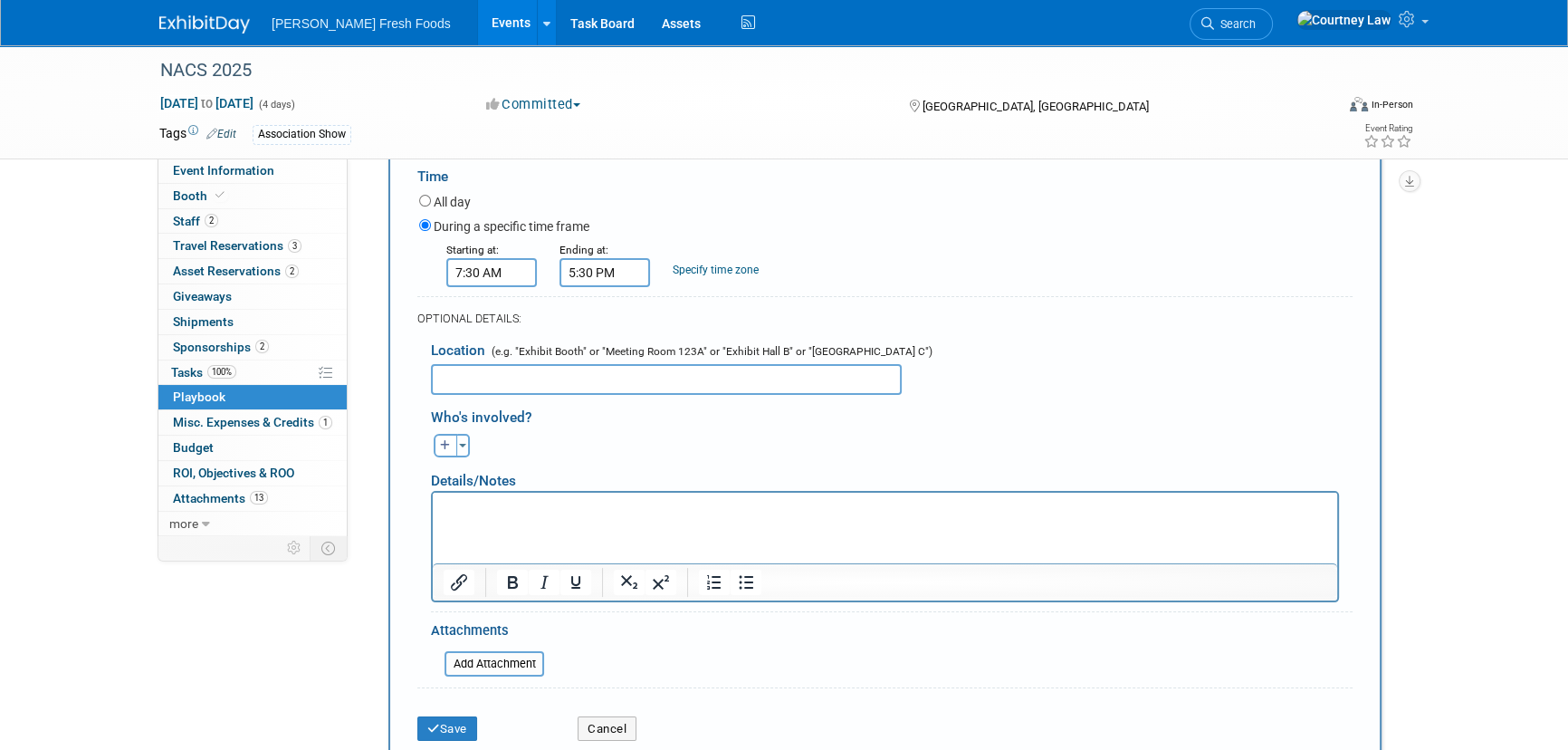
scroll to position [389, 0]
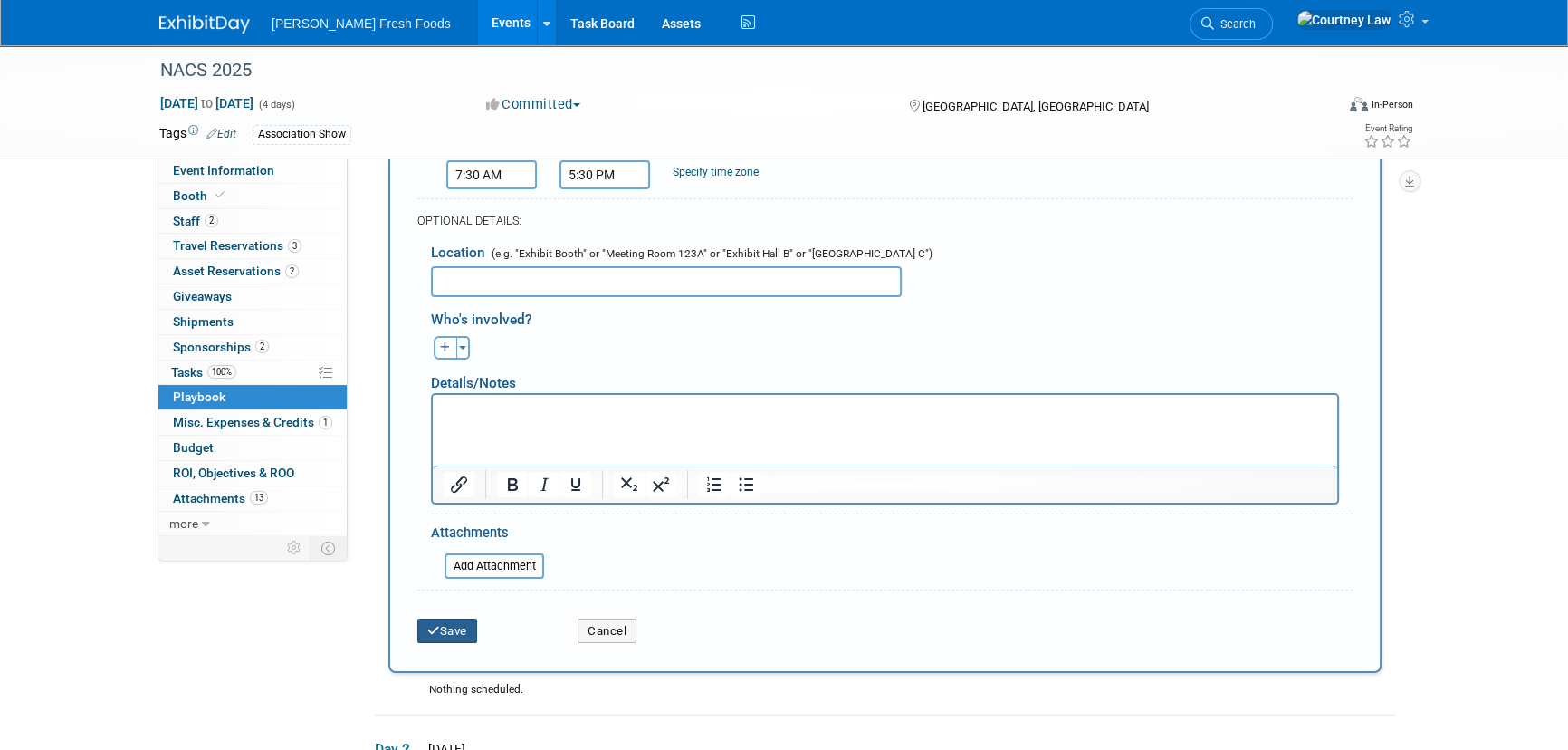
click at [433, 631] on icon "submit" at bounding box center [433, 631] width 12 height 12
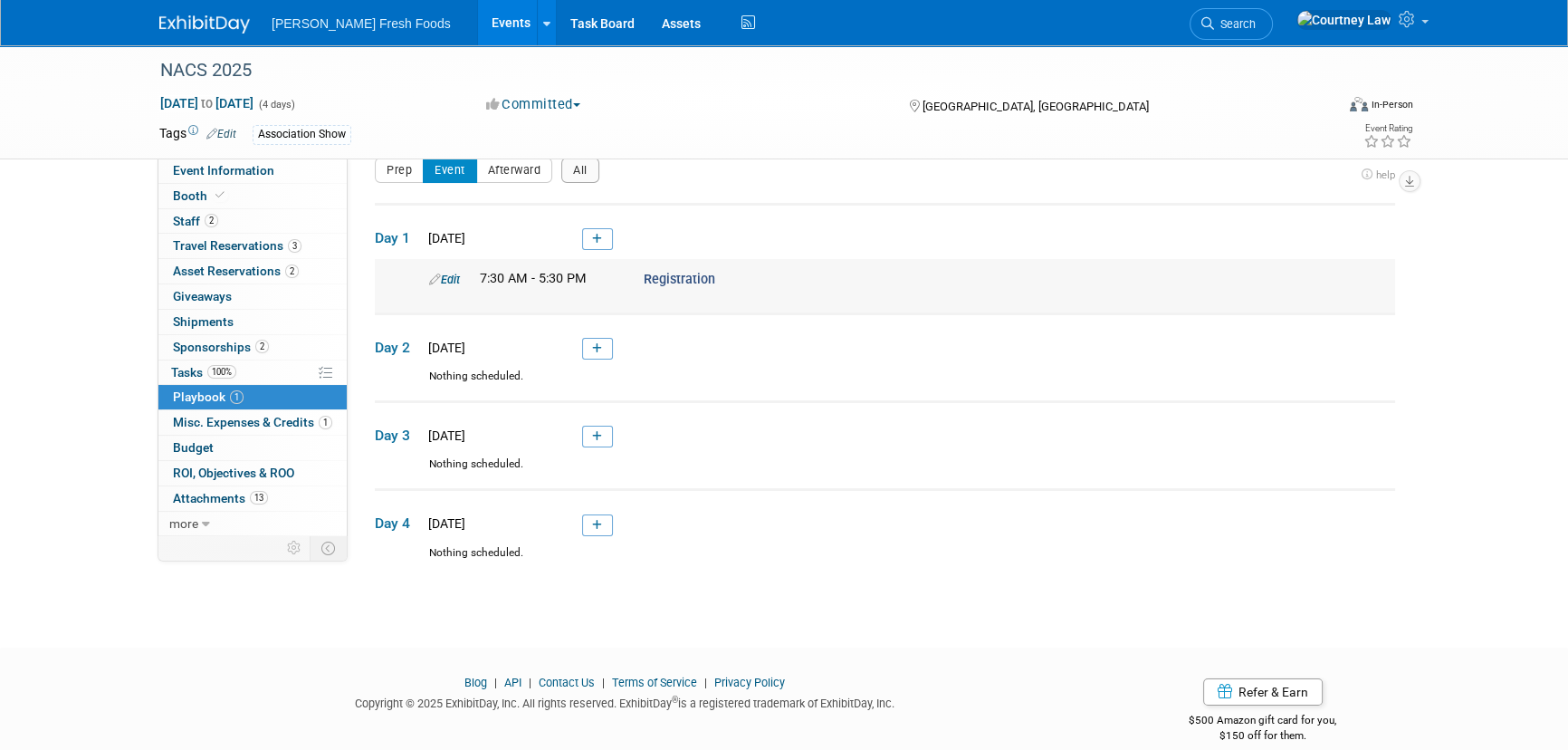
scroll to position [48, 0]
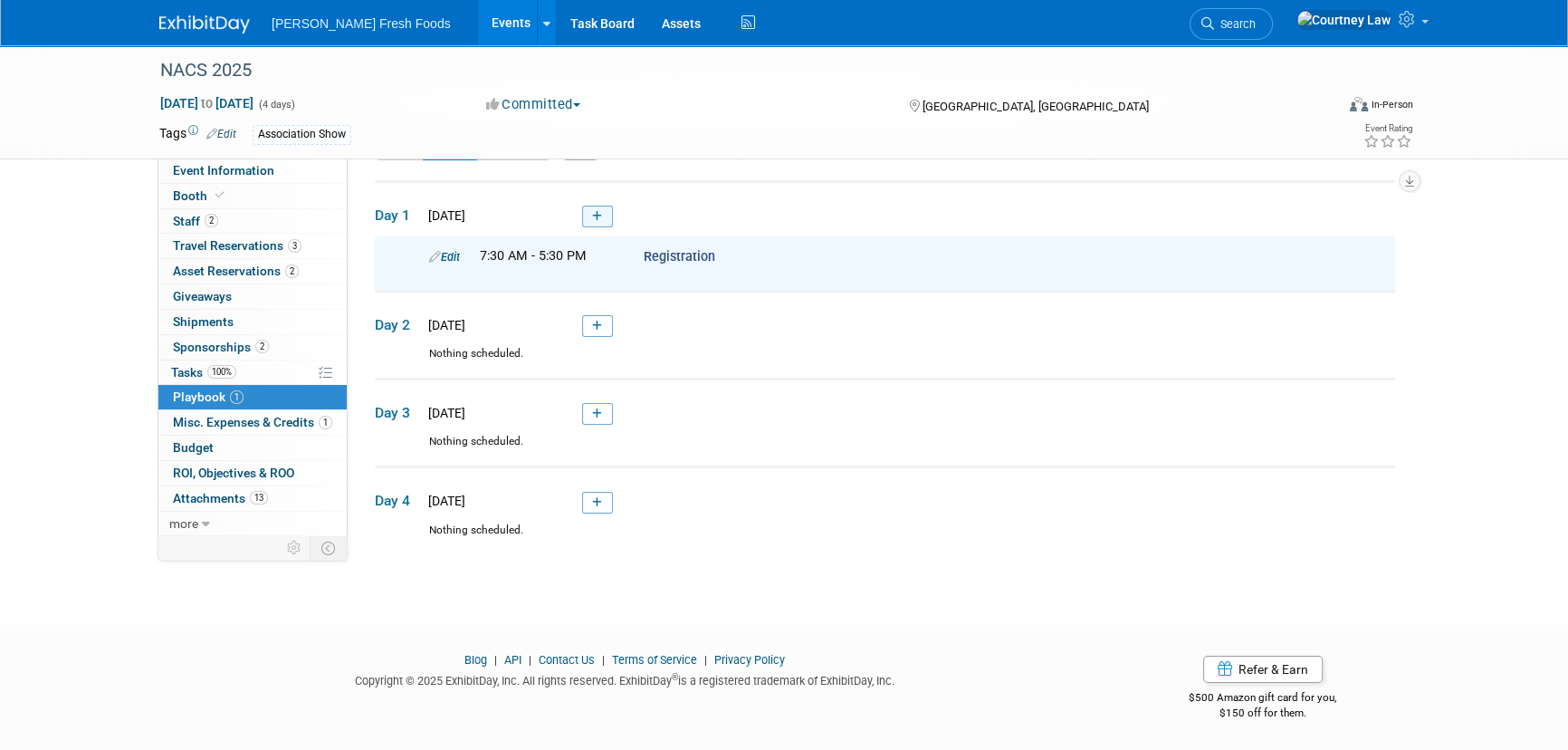
click at [605, 216] on link at bounding box center [598, 216] width 31 height 22
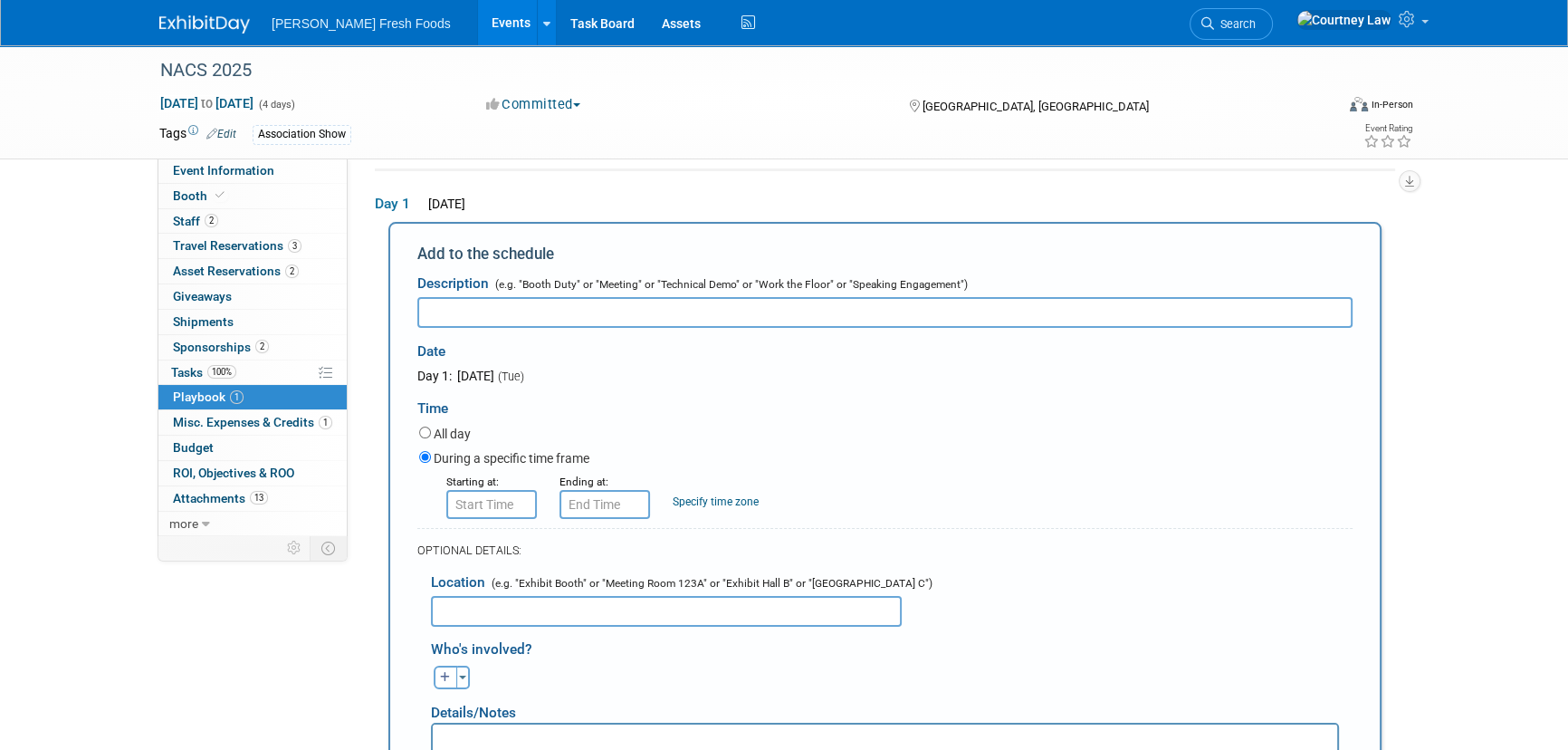
scroll to position [0, 0]
click at [437, 291] on div "Description (e.g. "Booth Duty" or "Meeting" or "Technical Demo" or "Work the Fl…" at bounding box center [884, 296] width 935 height 62
click at [431, 314] on input "text" at bounding box center [884, 312] width 935 height 31
paste input "Cool New Products Preview Room (Buyers Only)"
type input "Cool New Products Preview Room (Buyers Only)"
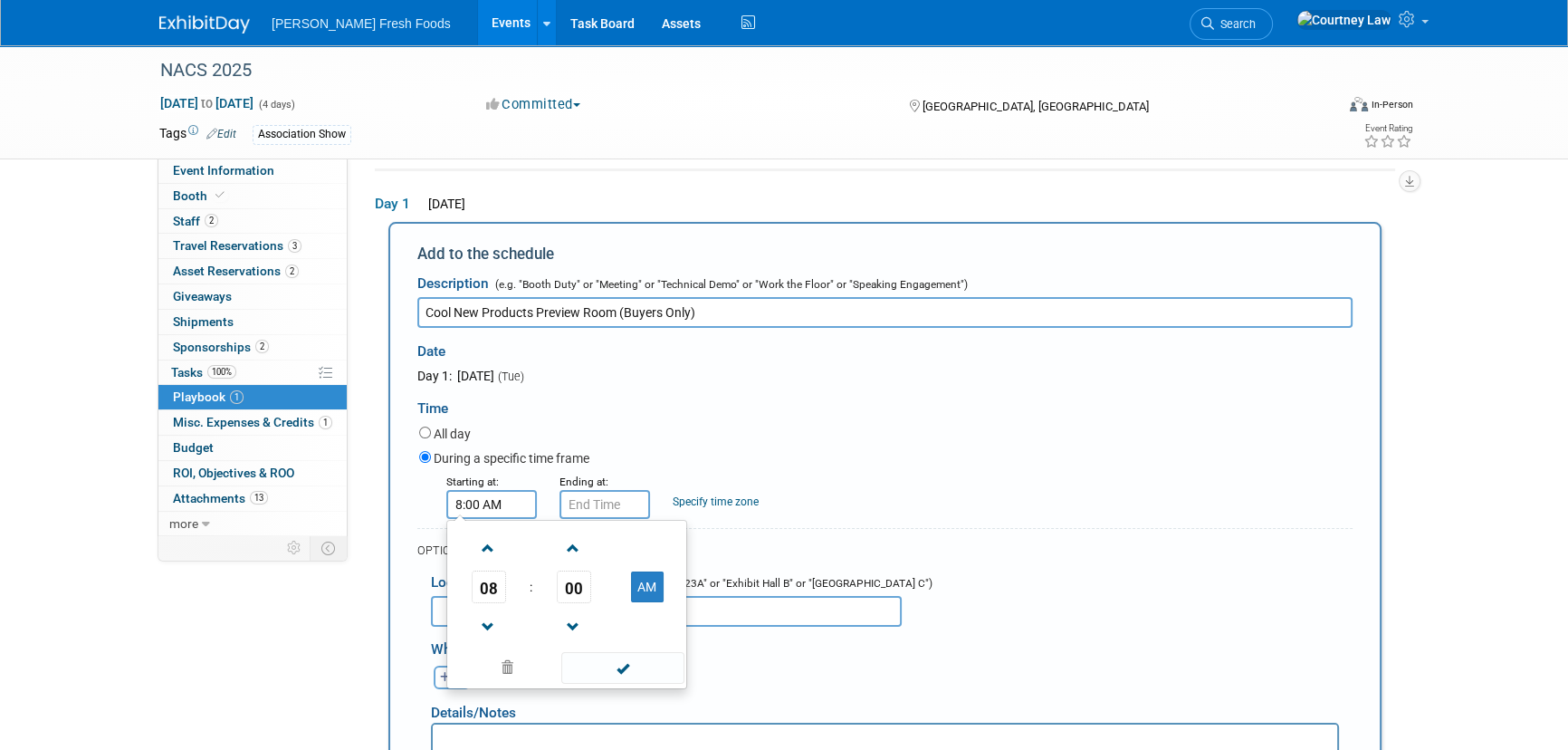
click at [471, 512] on input "8:00 AM" at bounding box center [491, 504] width 90 height 29
click at [491, 549] on span at bounding box center [489, 549] width 32 height 32
type input "10:00 AM"
click at [613, 678] on span at bounding box center [622, 668] width 122 height 32
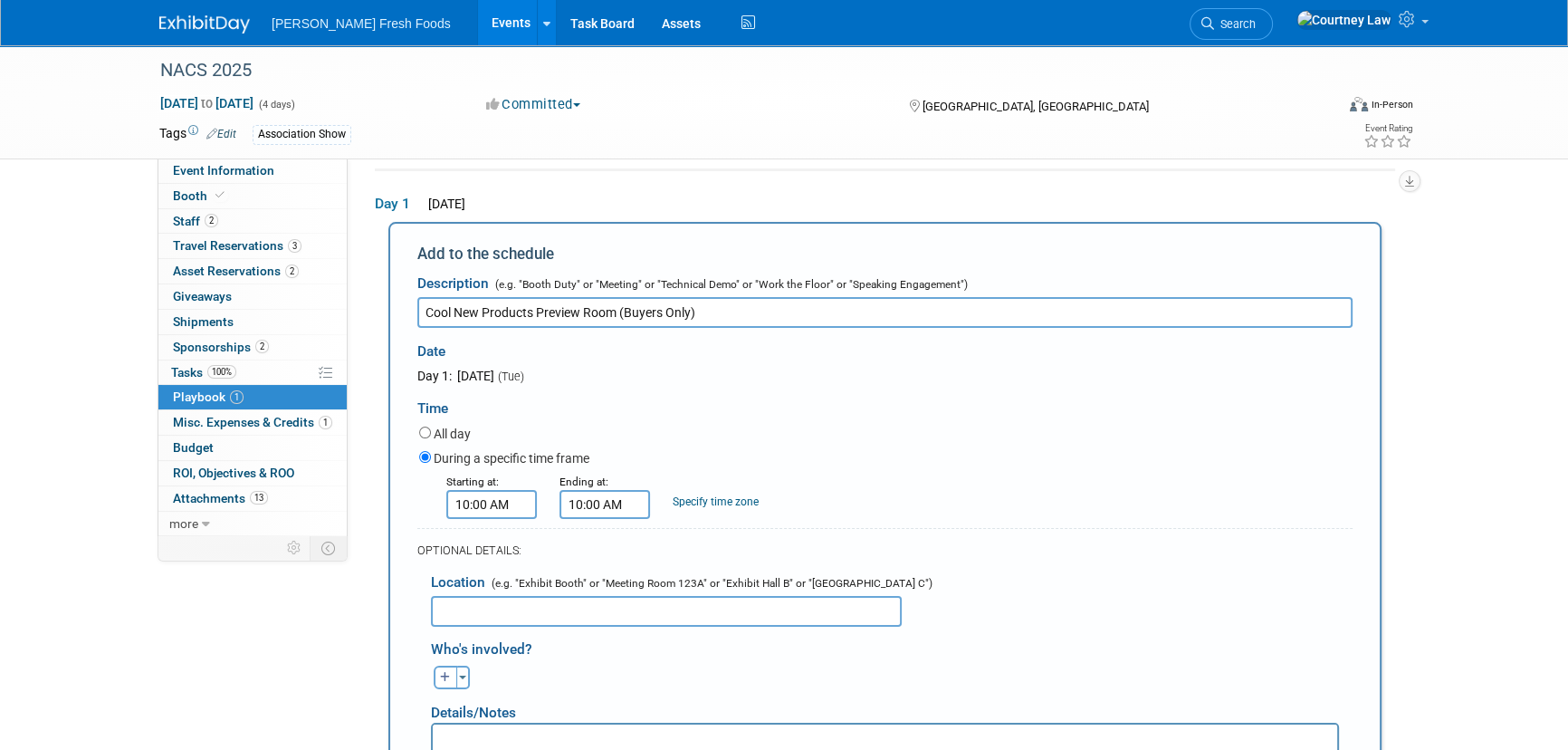
click at [615, 516] on input "10:00 AM" at bounding box center [605, 504] width 90 height 29
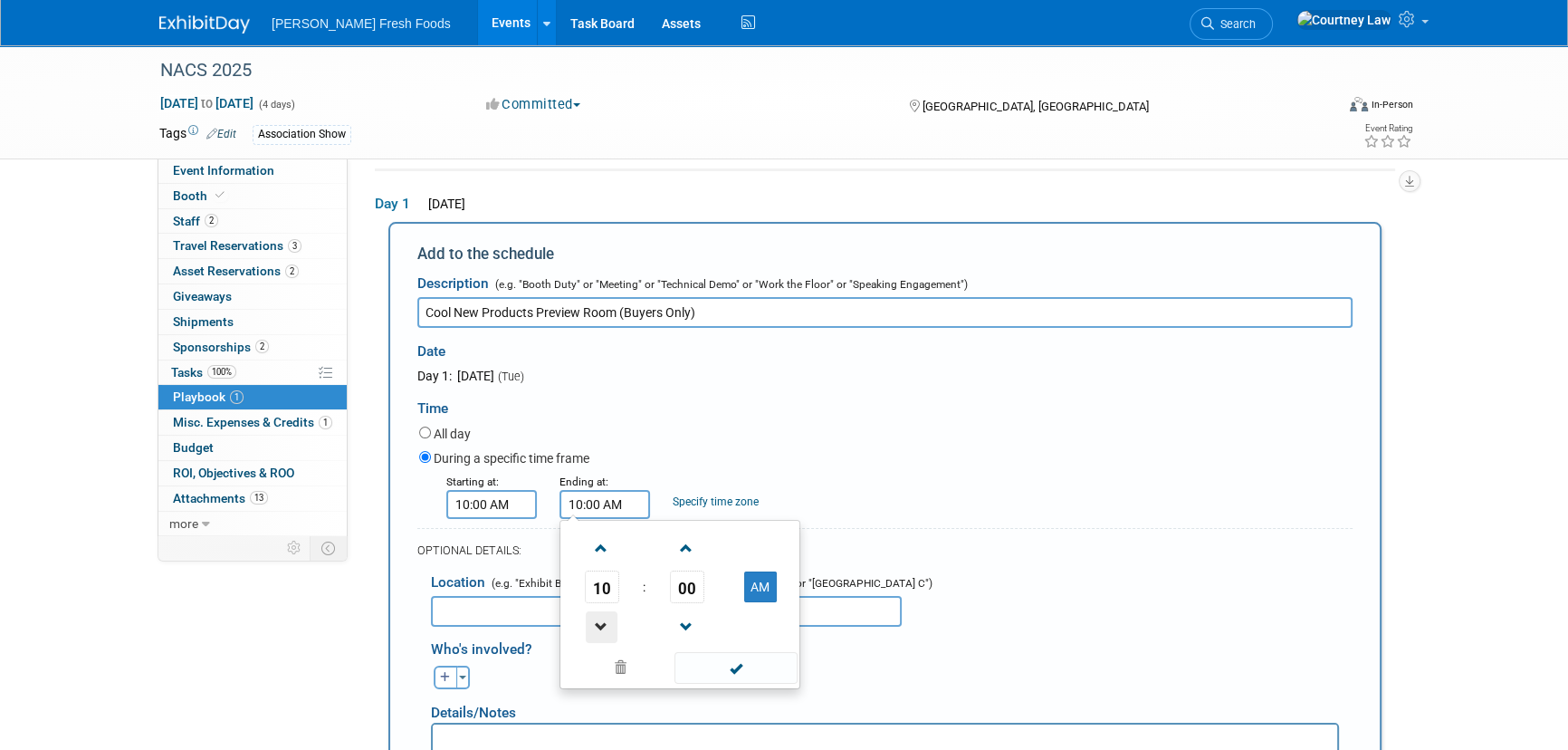
click at [608, 611] on span at bounding box center [601, 627] width 32 height 32
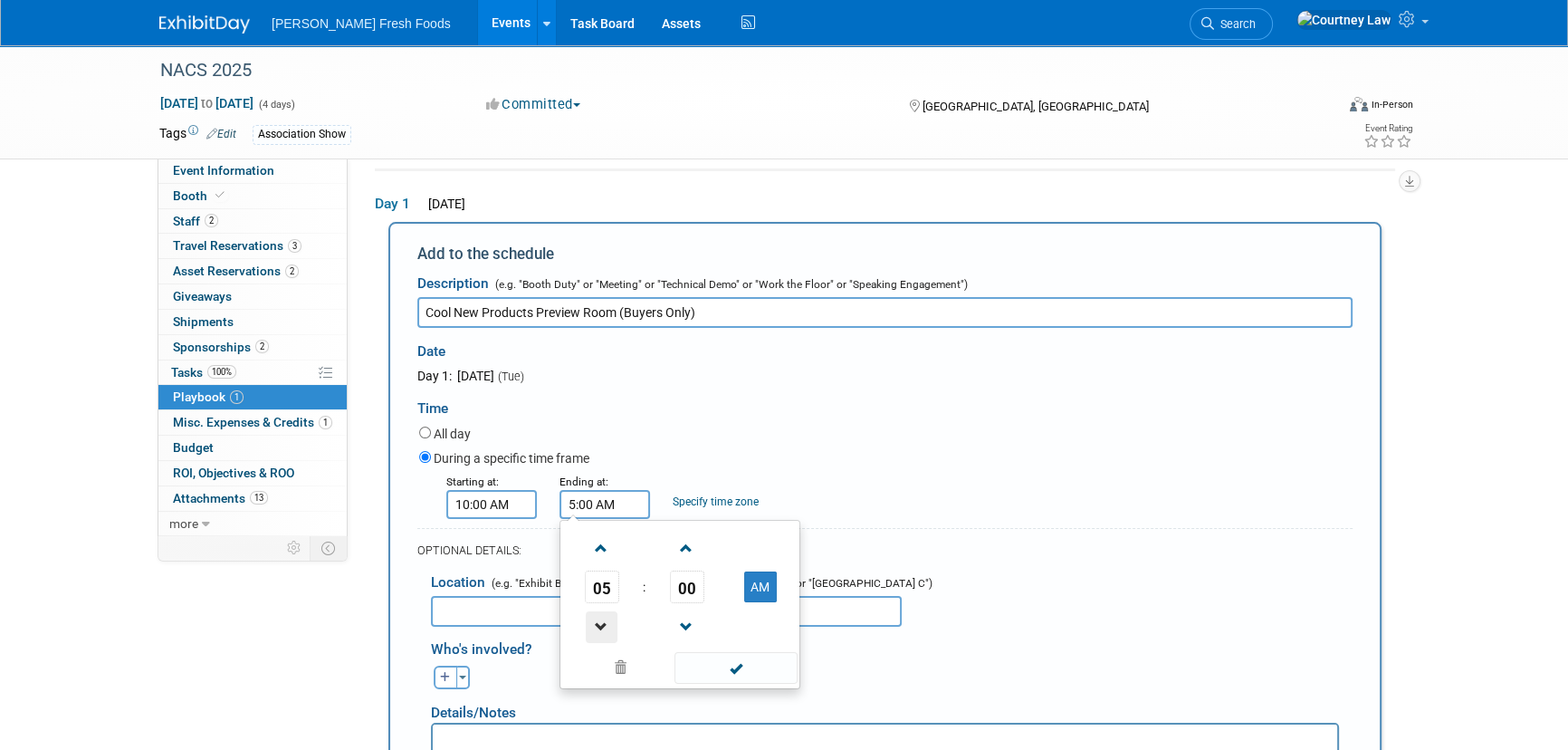
click at [608, 611] on span at bounding box center [601, 627] width 32 height 32
click at [607, 558] on span at bounding box center [601, 549] width 32 height 32
click at [675, 585] on span "00" at bounding box center [687, 586] width 35 height 33
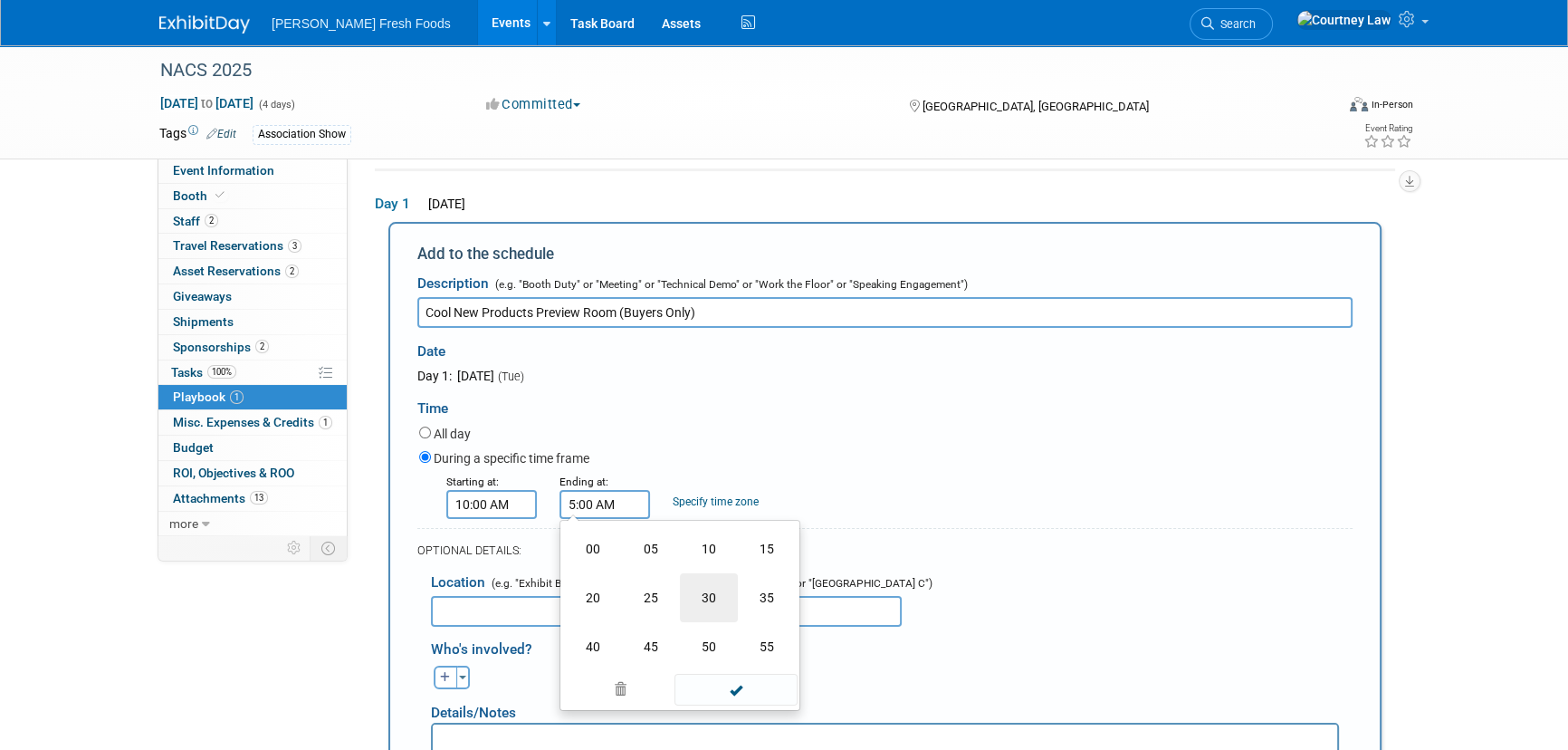
click at [720, 596] on td "30" at bounding box center [709, 598] width 58 height 49
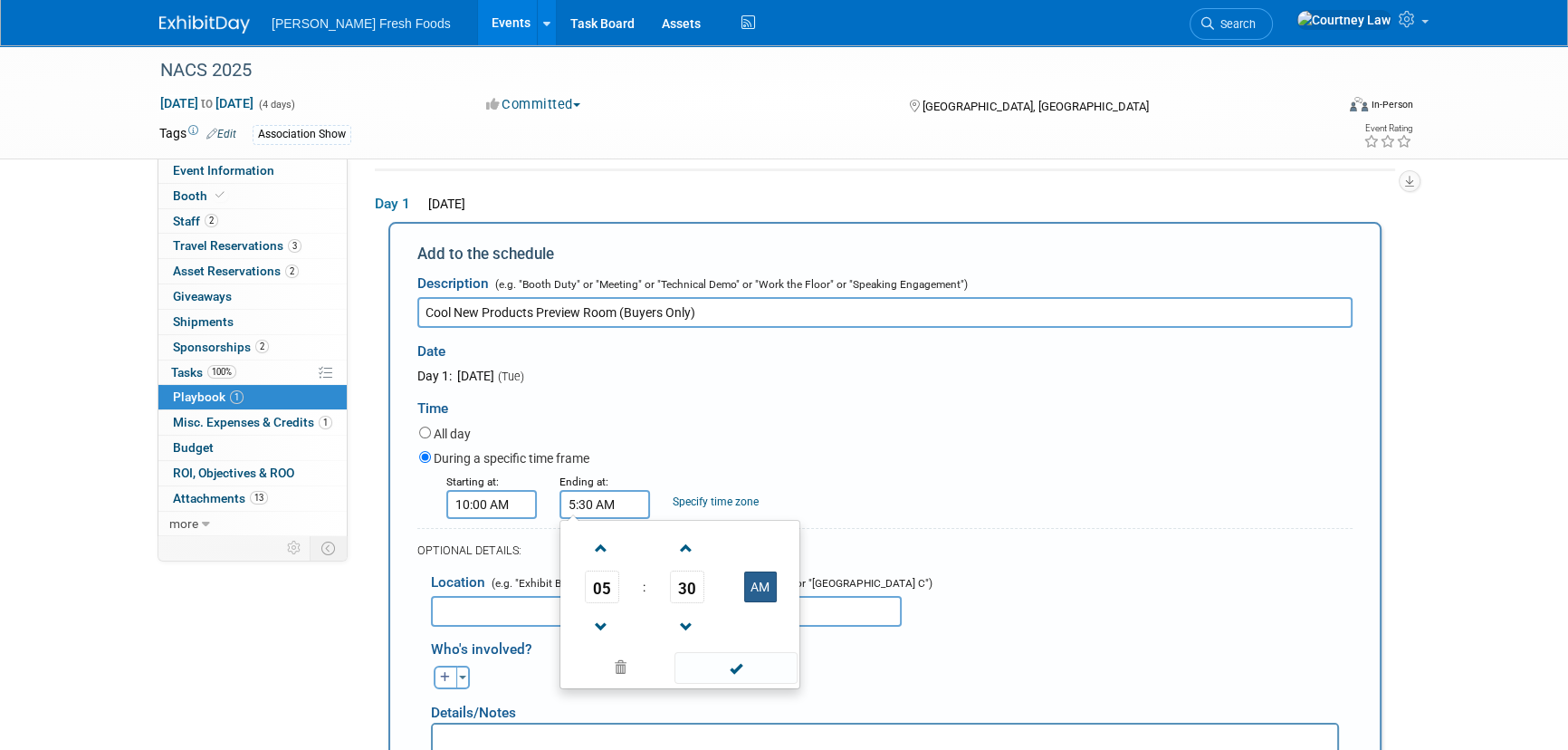
click at [765, 598] on button "AM" at bounding box center [760, 586] width 33 height 31
type input "5:30 PM"
click at [717, 677] on span at bounding box center [736, 668] width 122 height 32
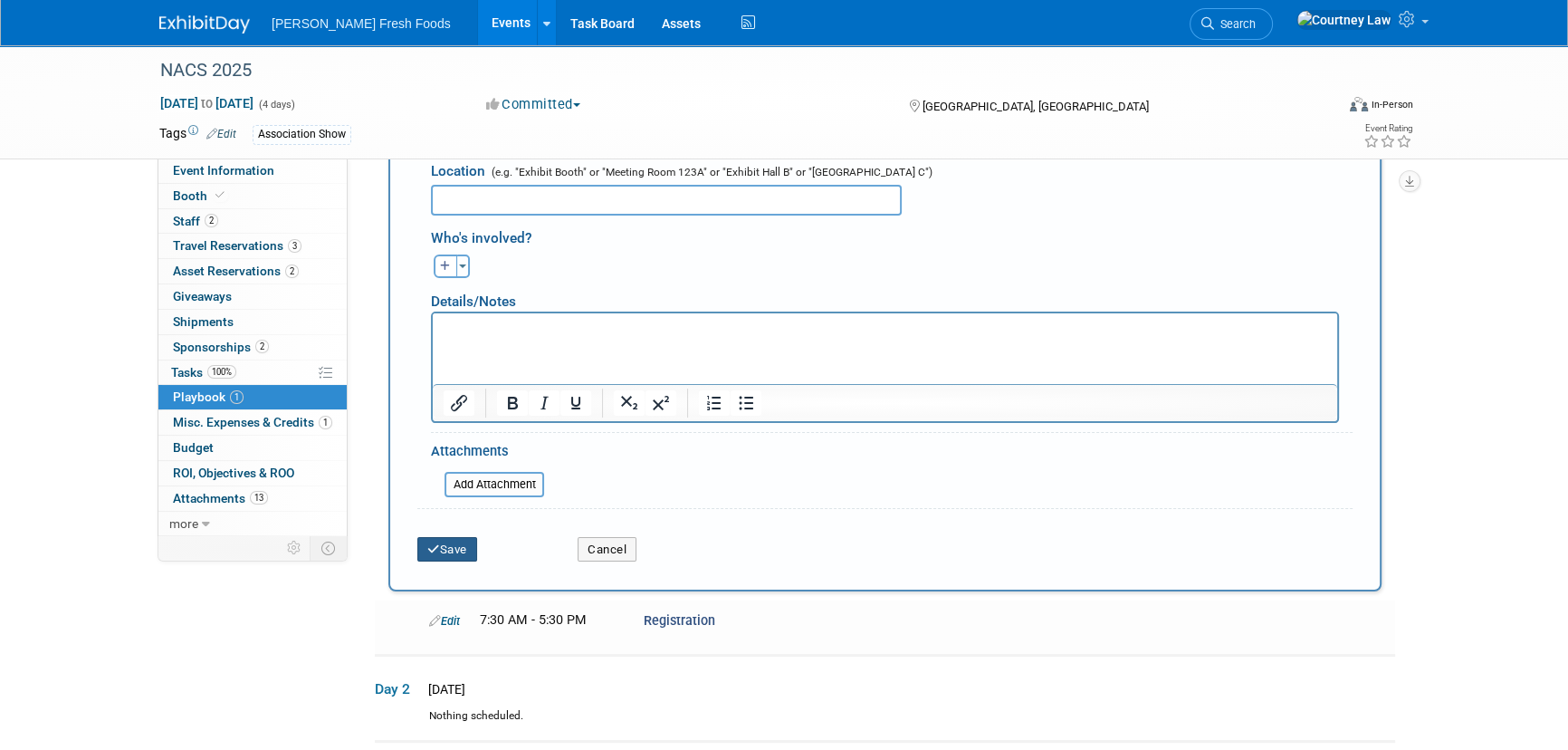
click at [445, 539] on button "Save" at bounding box center [447, 549] width 60 height 25
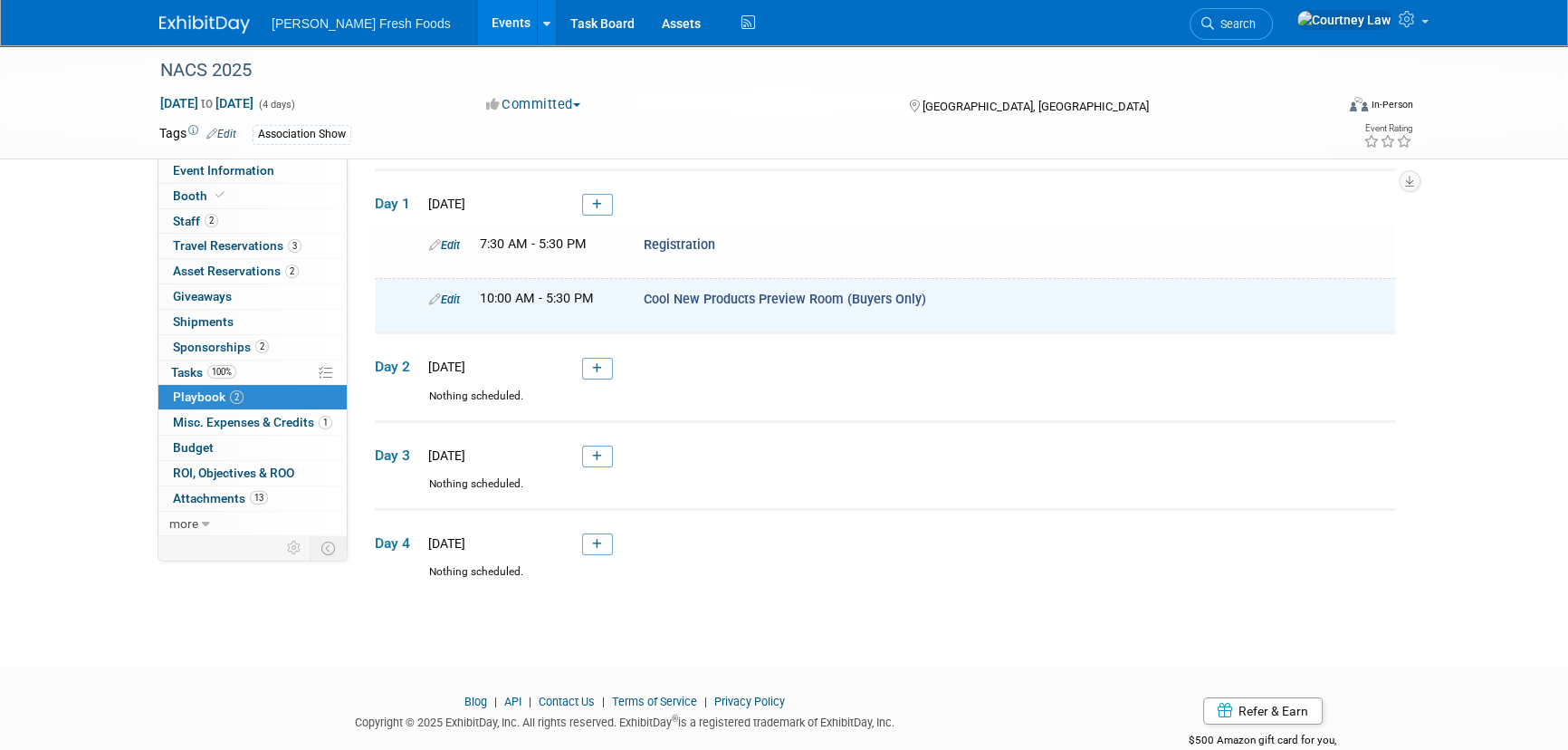
scroll to position [18, 0]
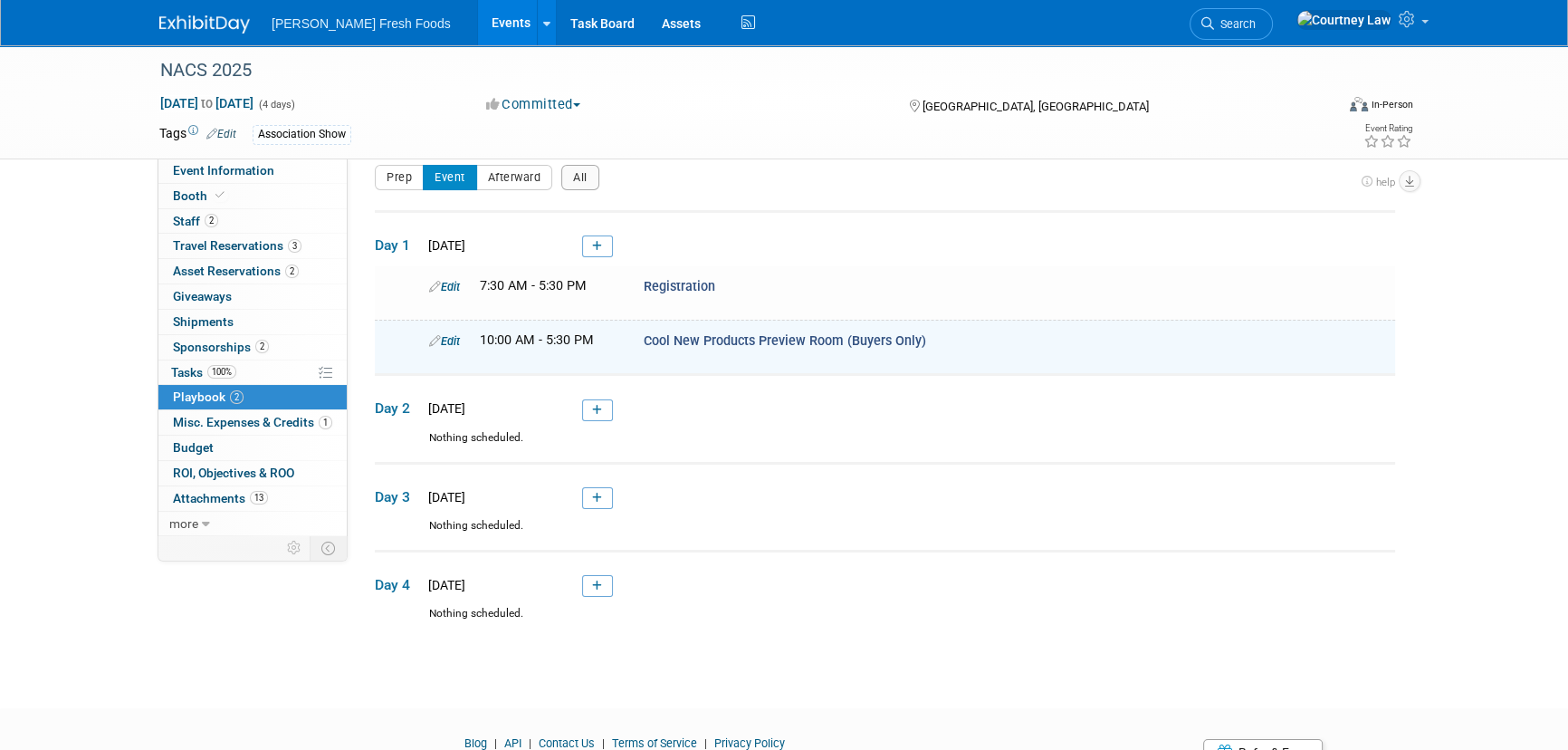
click at [584, 227] on td "Day 1 [DATE]" at bounding box center [885, 239] width 1020 height 55
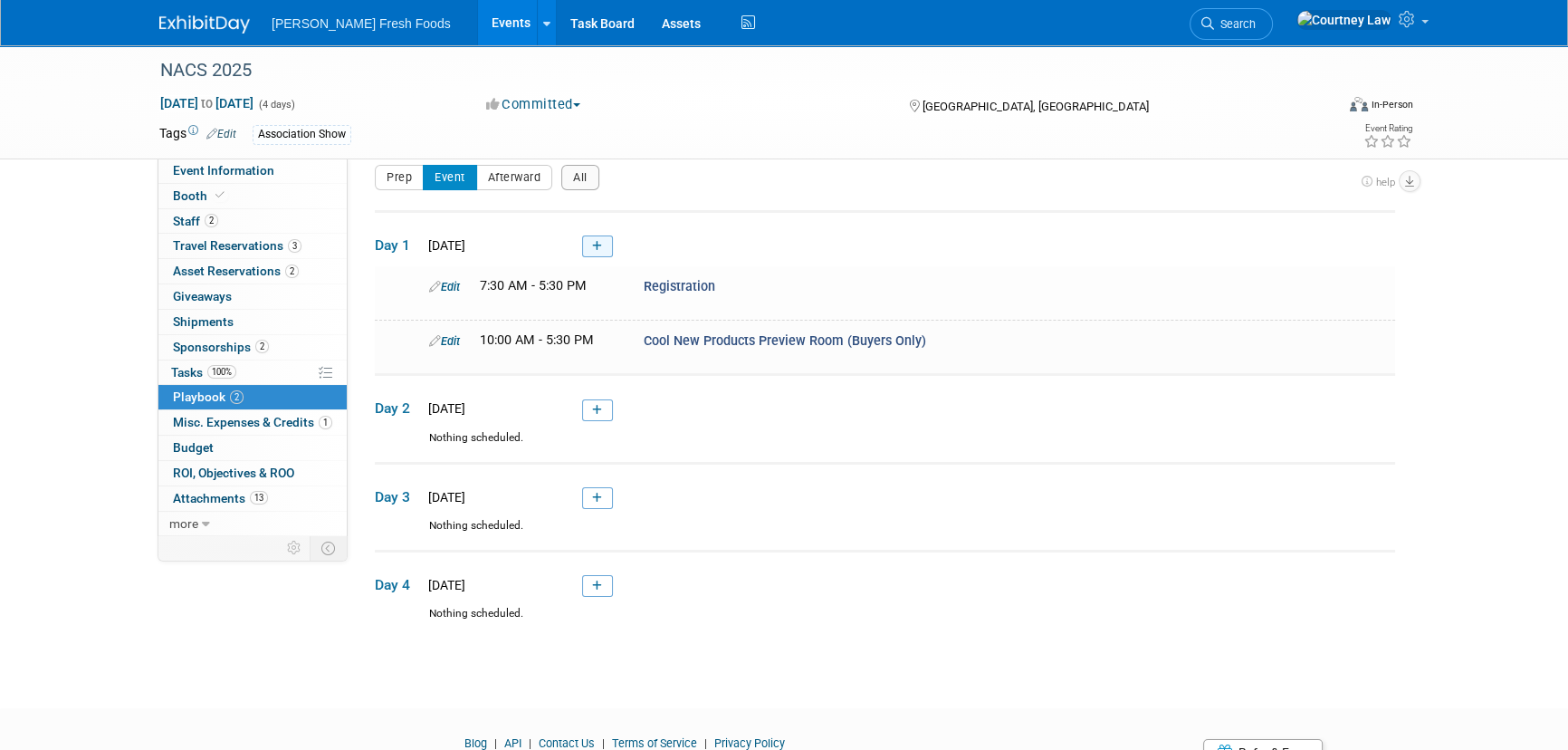
click at [601, 236] on link at bounding box center [598, 246] width 31 height 22
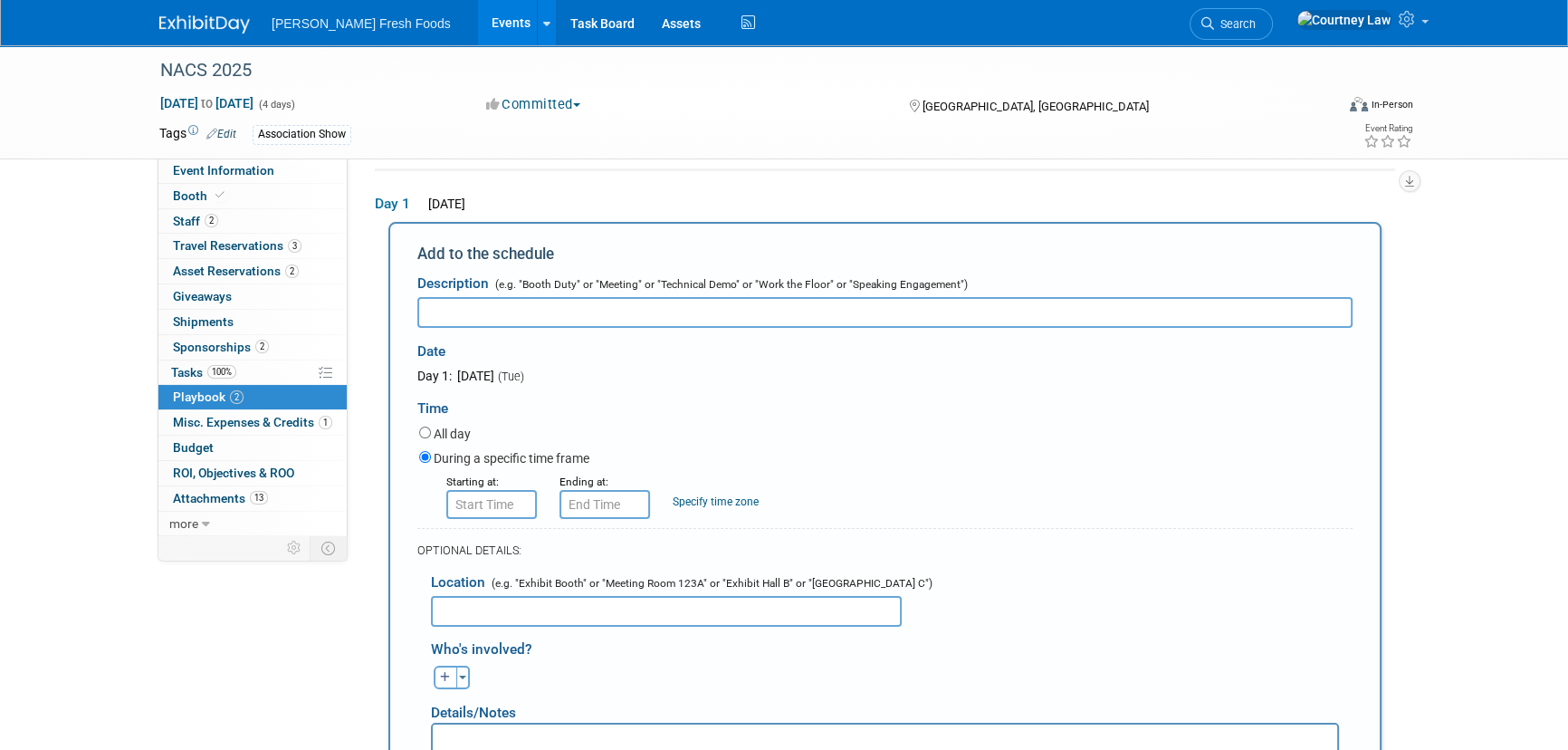
scroll to position [0, 0]
click at [552, 322] on input "text" at bounding box center [884, 312] width 935 height 31
paste input "Cool New Products Preview Room (Buyers Only)"
click at [651, 311] on input "Cool New Products Preview Room (Buyers Only)" at bounding box center [884, 312] width 935 height 31
paste input "Education Sessions"
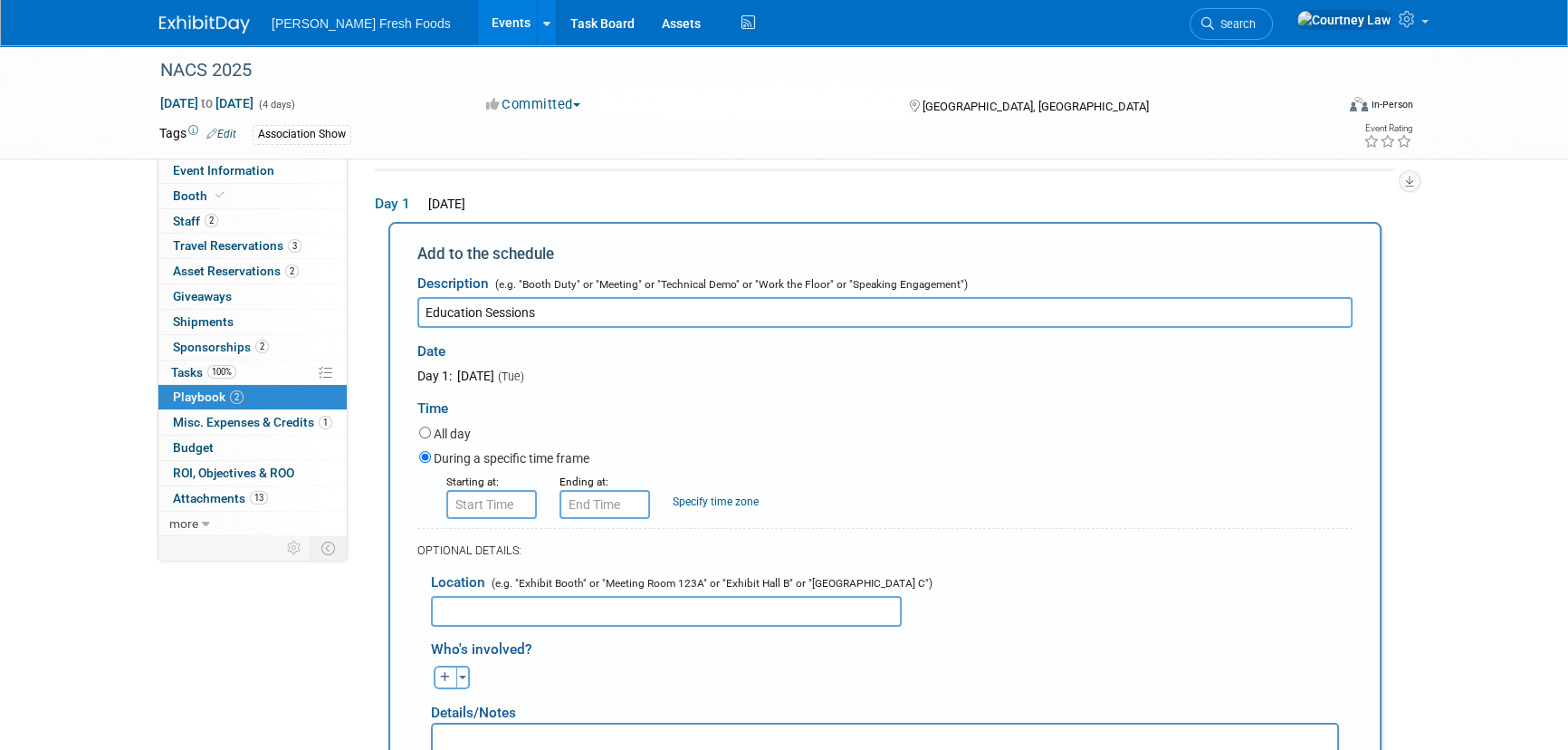
type input "Education Sessions"
click at [493, 512] on input "8:00 AM" at bounding box center [491, 504] width 90 height 29
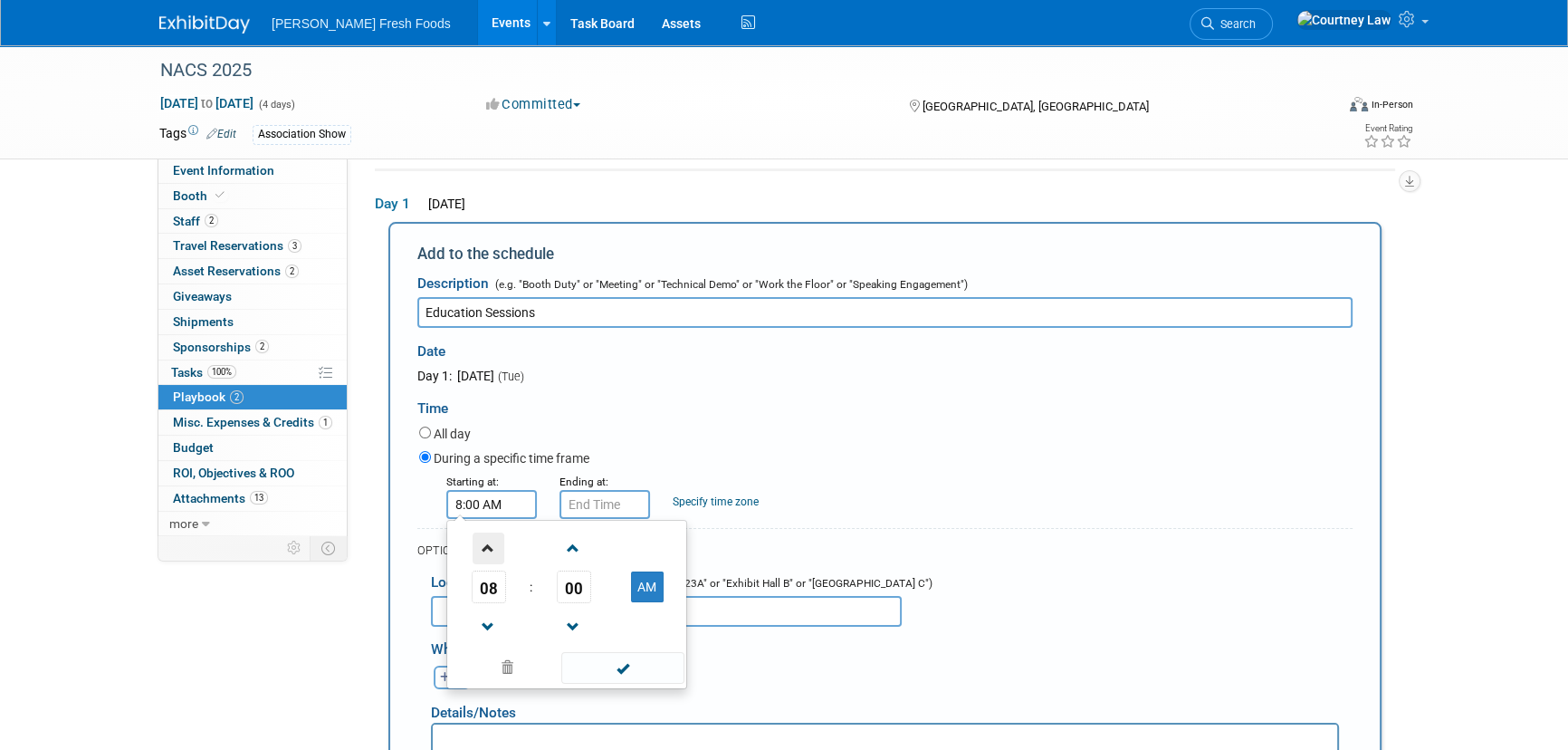
click at [493, 545] on span at bounding box center [489, 549] width 32 height 32
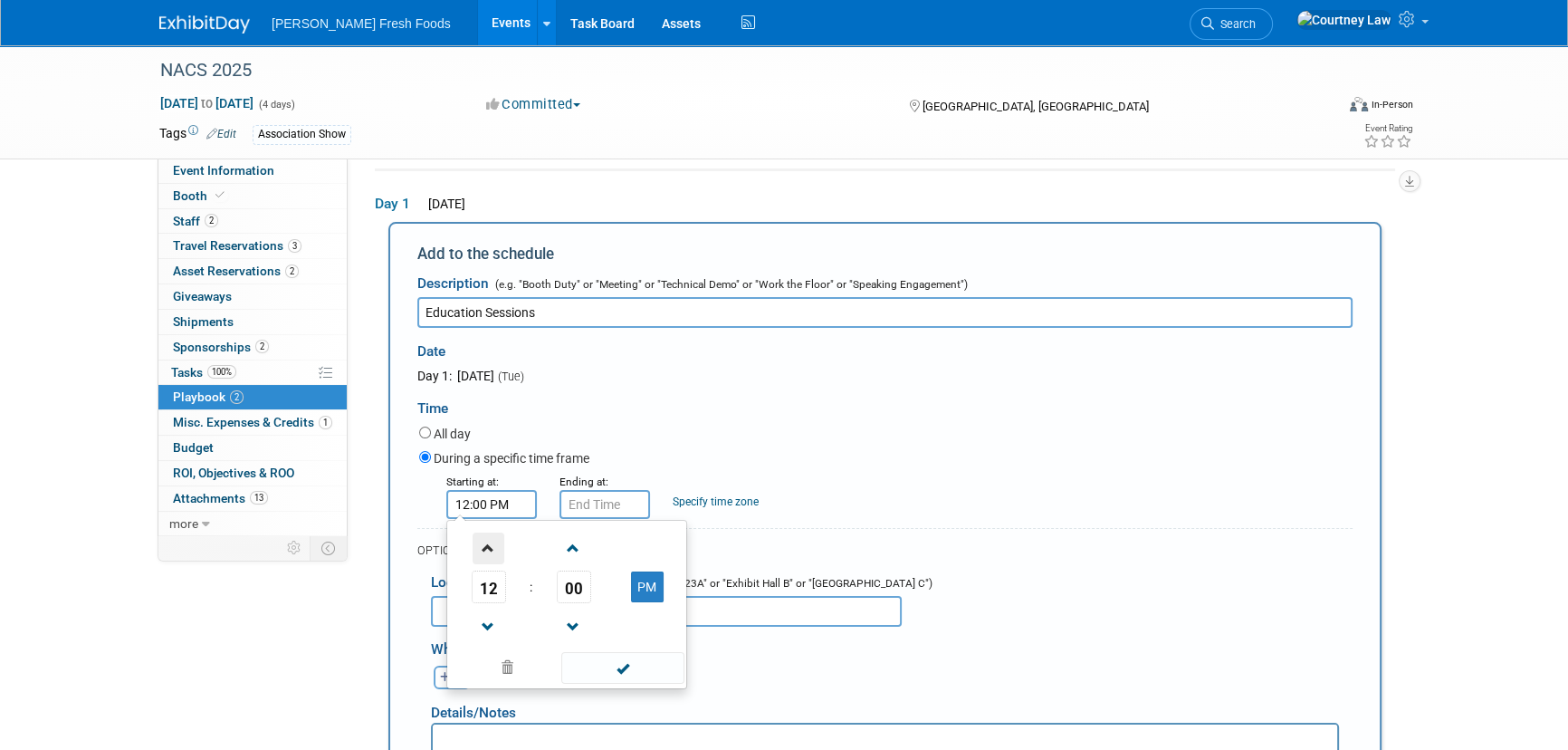
type input "1:00 PM"
click at [603, 679] on span at bounding box center [622, 668] width 122 height 32
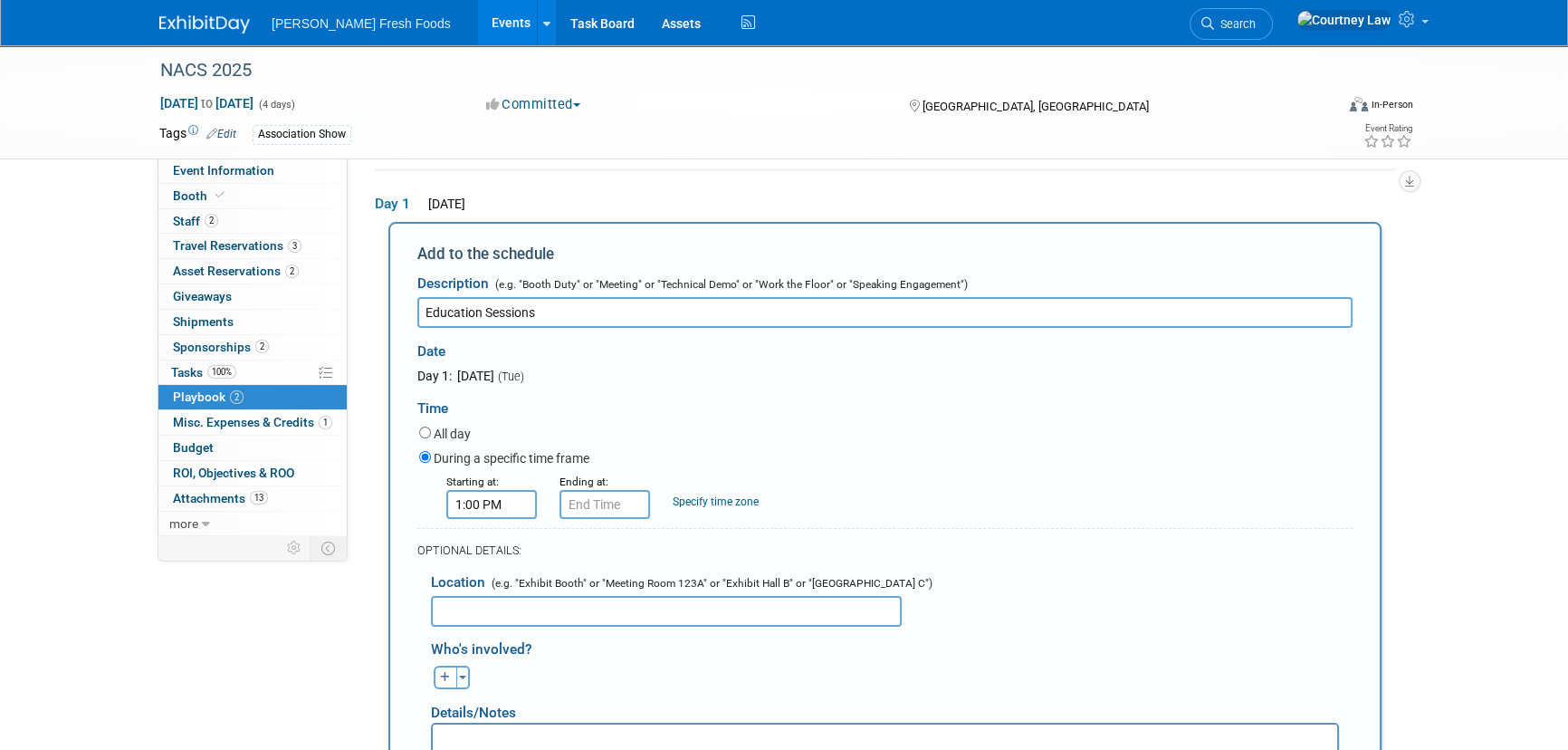
click at [621, 518] on form "Description (e.g. "Booth Duty" or "Meeting" or "Technical Demo" or "Work the Fl…" at bounding box center [884, 613] width 935 height 696
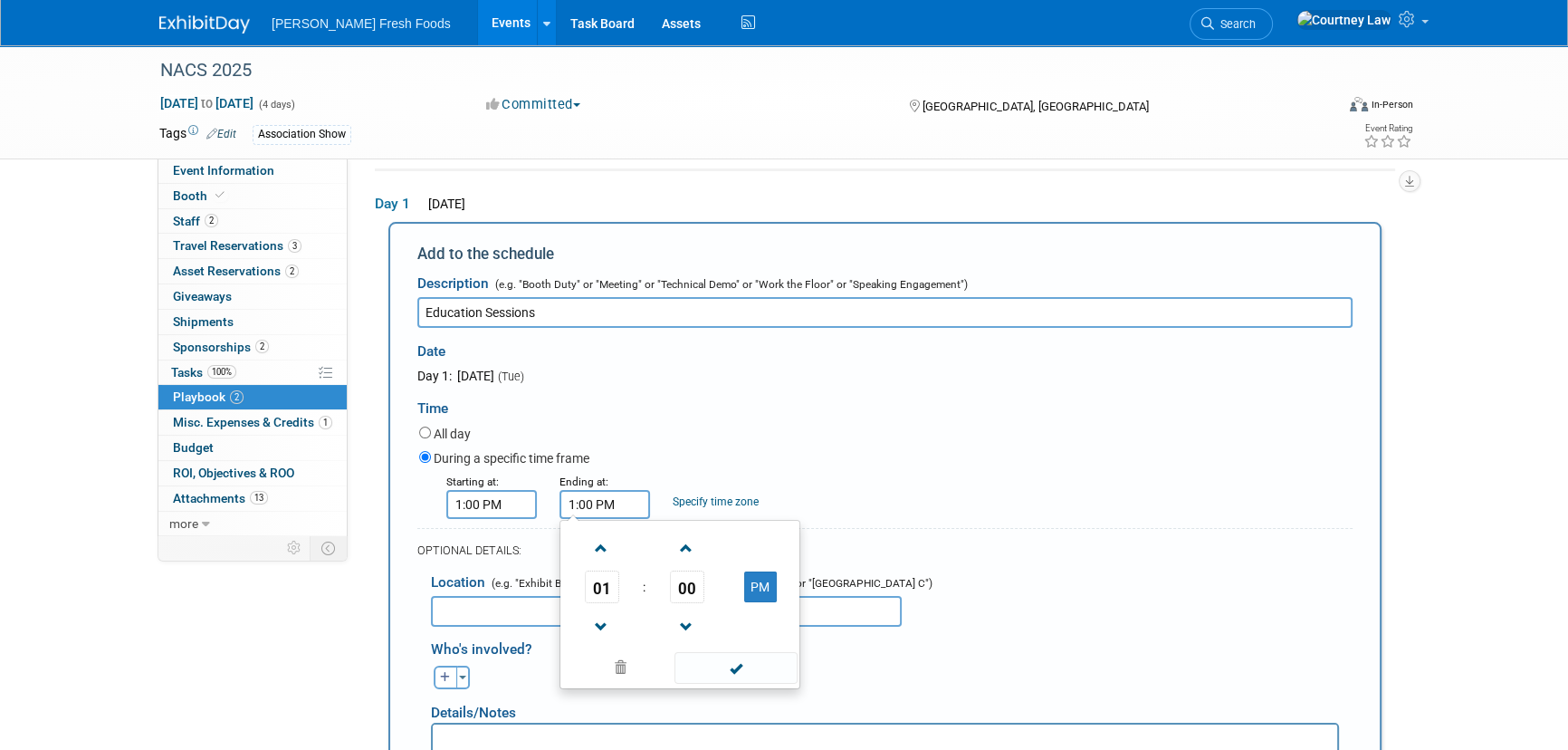
click at [621, 514] on input "1:00 PM" at bounding box center [605, 504] width 90 height 29
click at [601, 549] on span at bounding box center [601, 549] width 32 height 32
click at [672, 592] on span "00" at bounding box center [687, 586] width 35 height 33
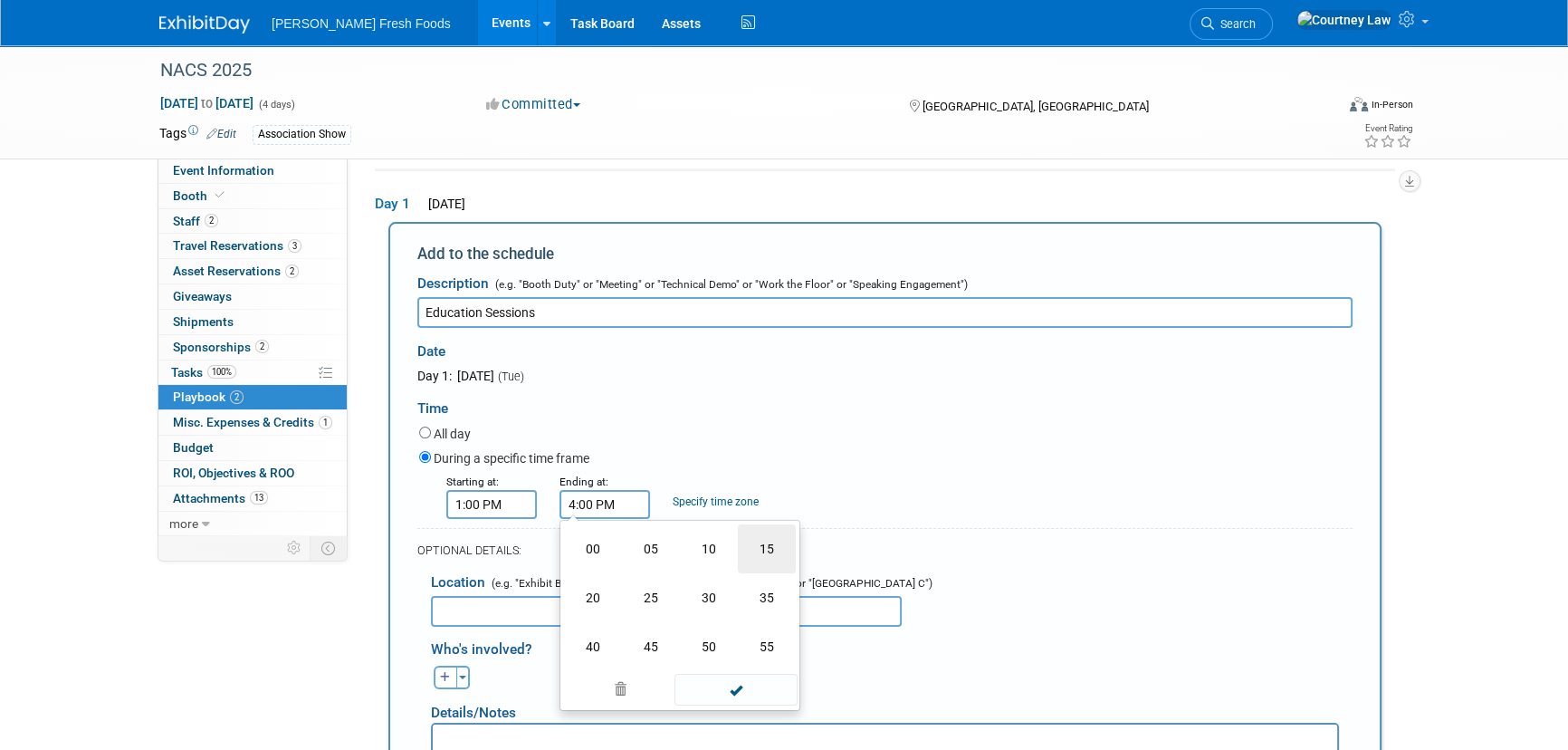
click at [756, 561] on td "15" at bounding box center [767, 549] width 58 height 49
type input "4:15 PM"
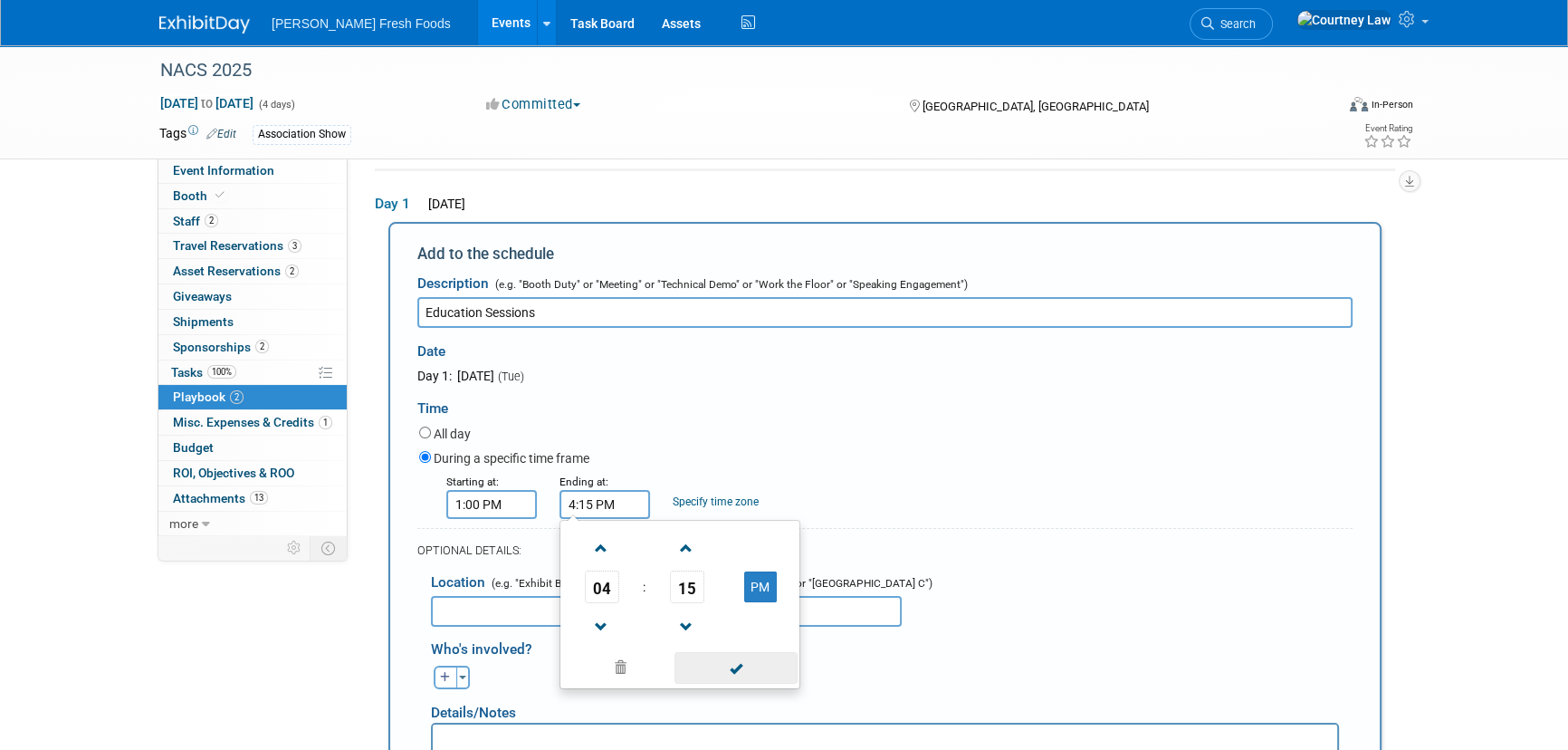
click at [722, 664] on span at bounding box center [736, 668] width 122 height 32
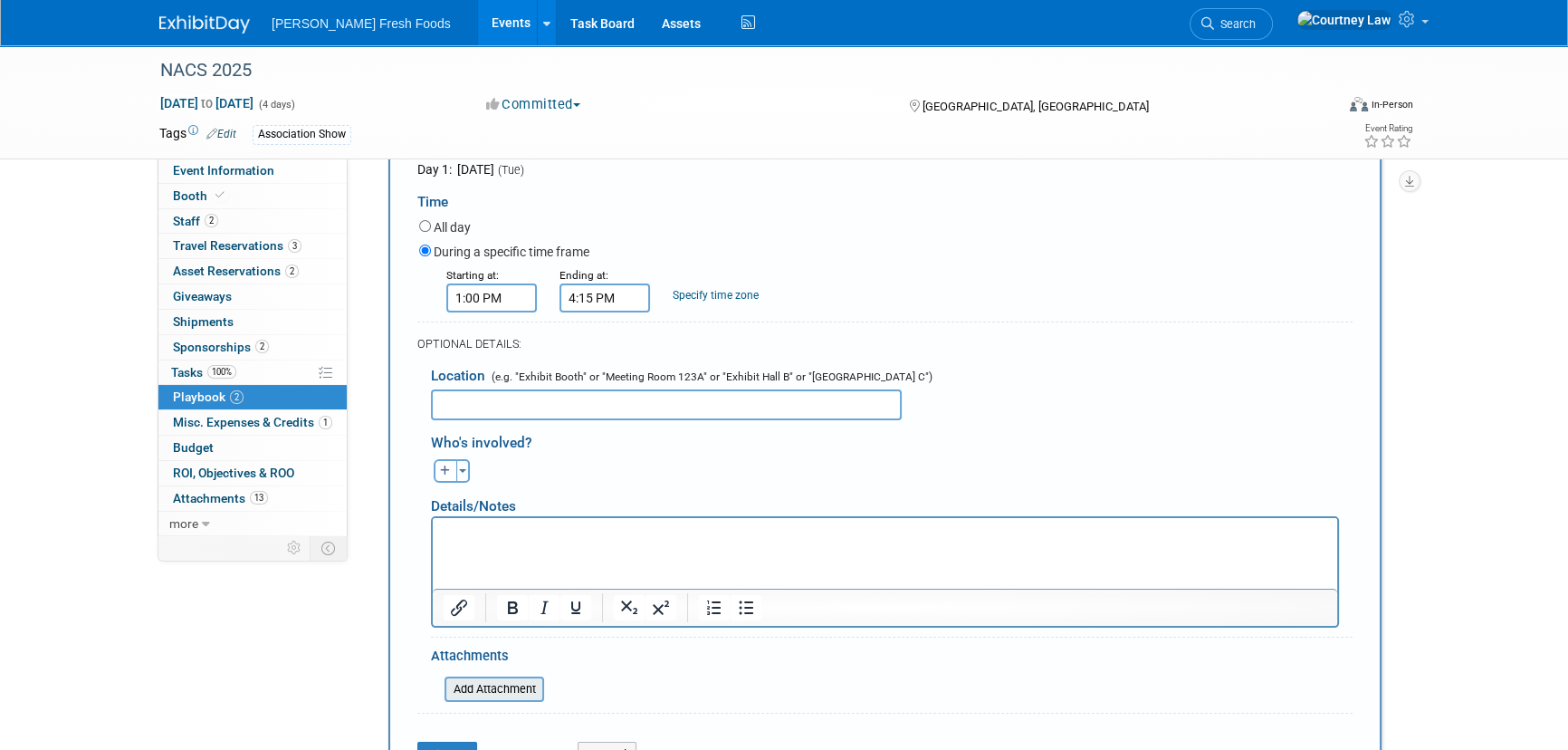
scroll to position [307, 0]
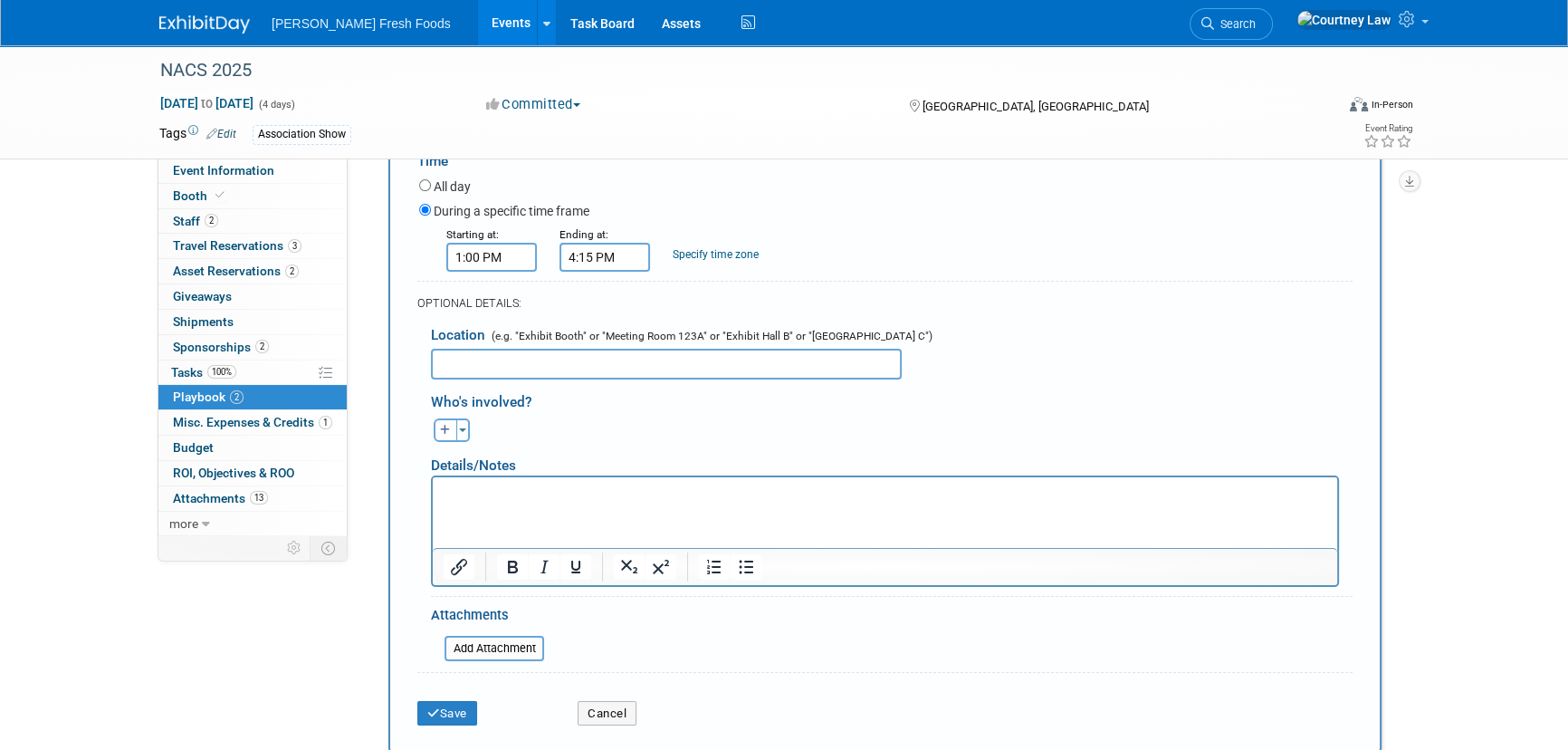
click at [467, 695] on div "Save" at bounding box center [484, 708] width 161 height 38
click at [465, 710] on button "Save" at bounding box center [447, 713] width 60 height 25
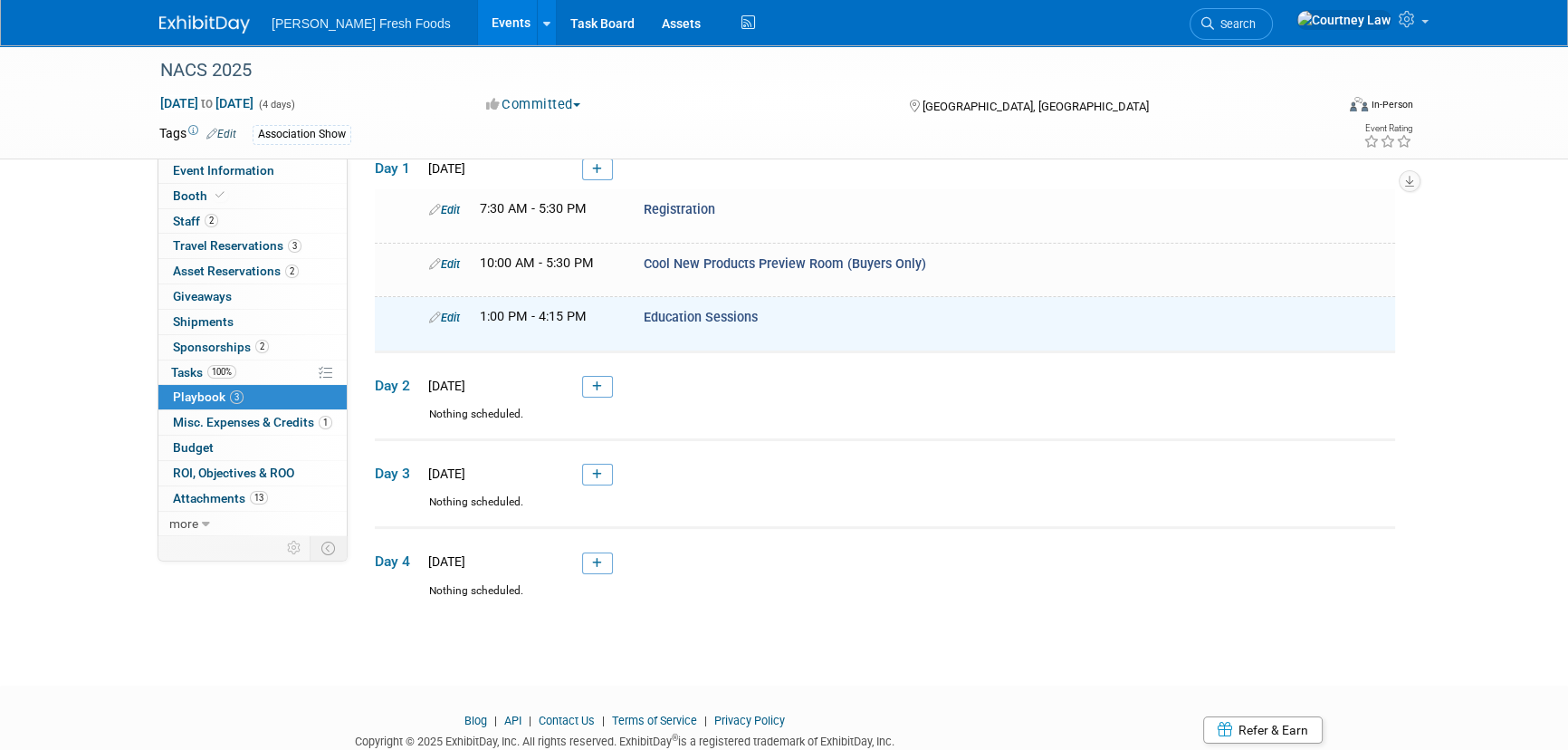
scroll to position [0, 0]
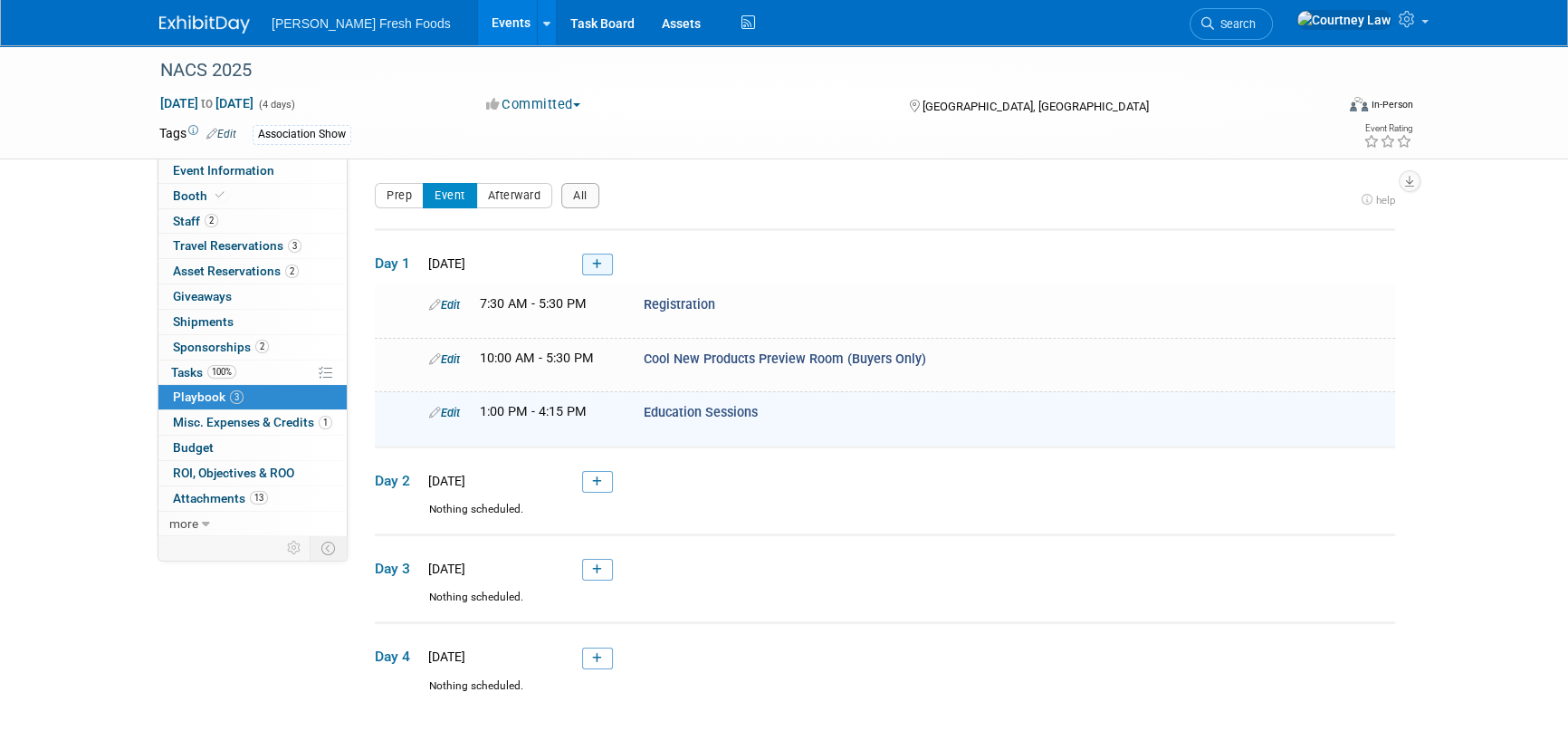
click at [607, 270] on link at bounding box center [598, 264] width 31 height 22
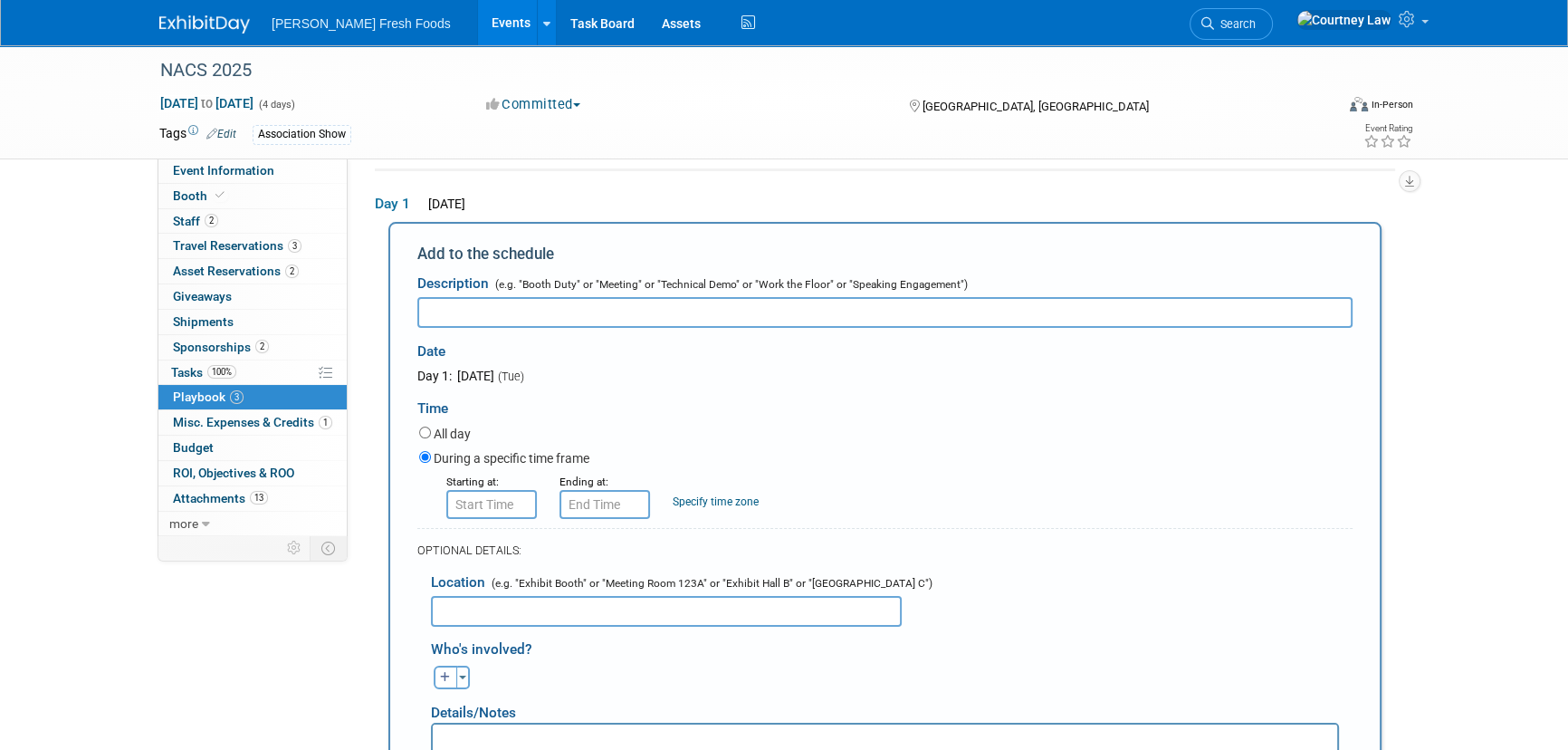
click at [597, 316] on input "text" at bounding box center [884, 312] width 935 height 31
paste input "General Session featuring [PERSON_NAME]"
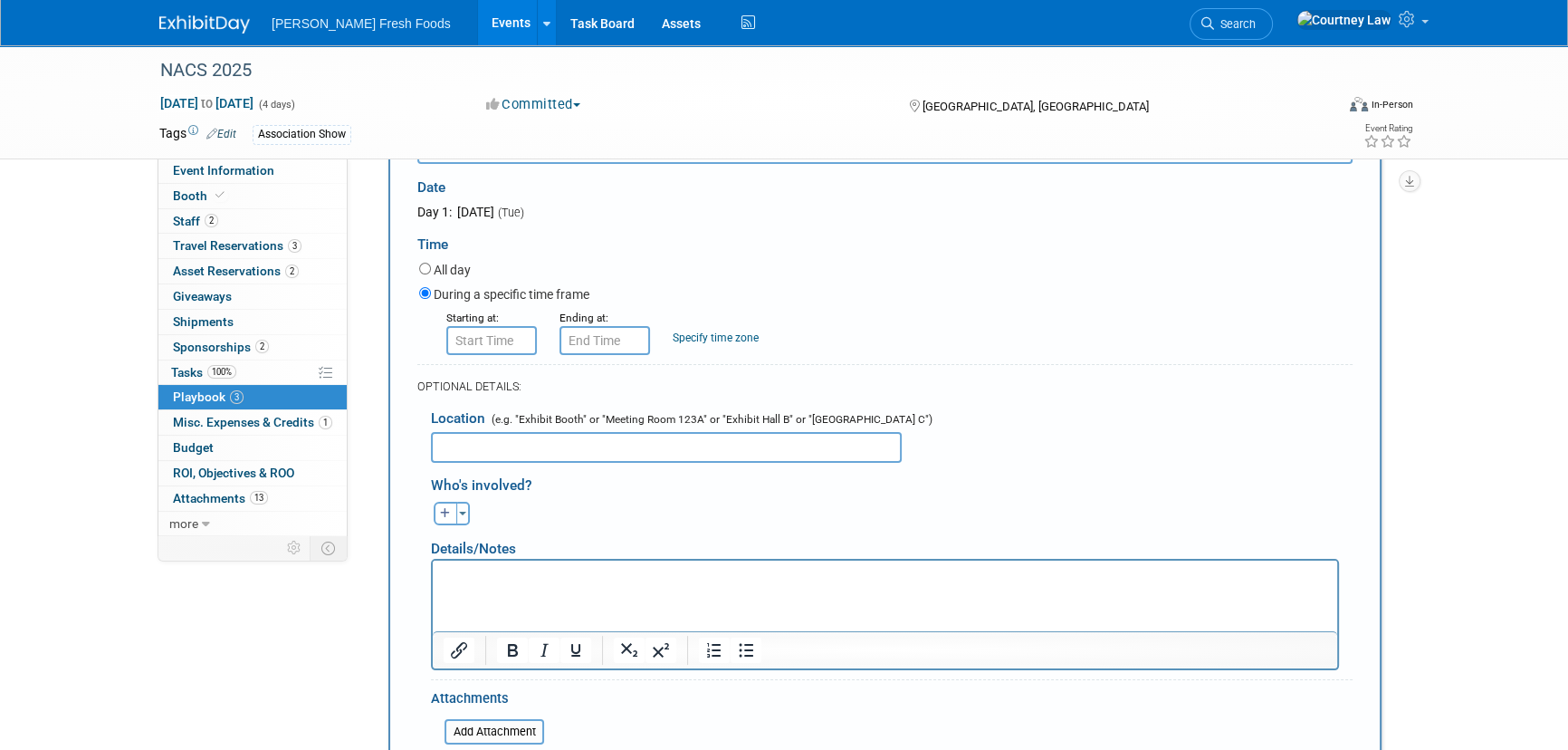
scroll to position [225, 0]
type input "General Session featuring [PERSON_NAME]"
click at [505, 348] on input "8:00 AM" at bounding box center [491, 339] width 90 height 29
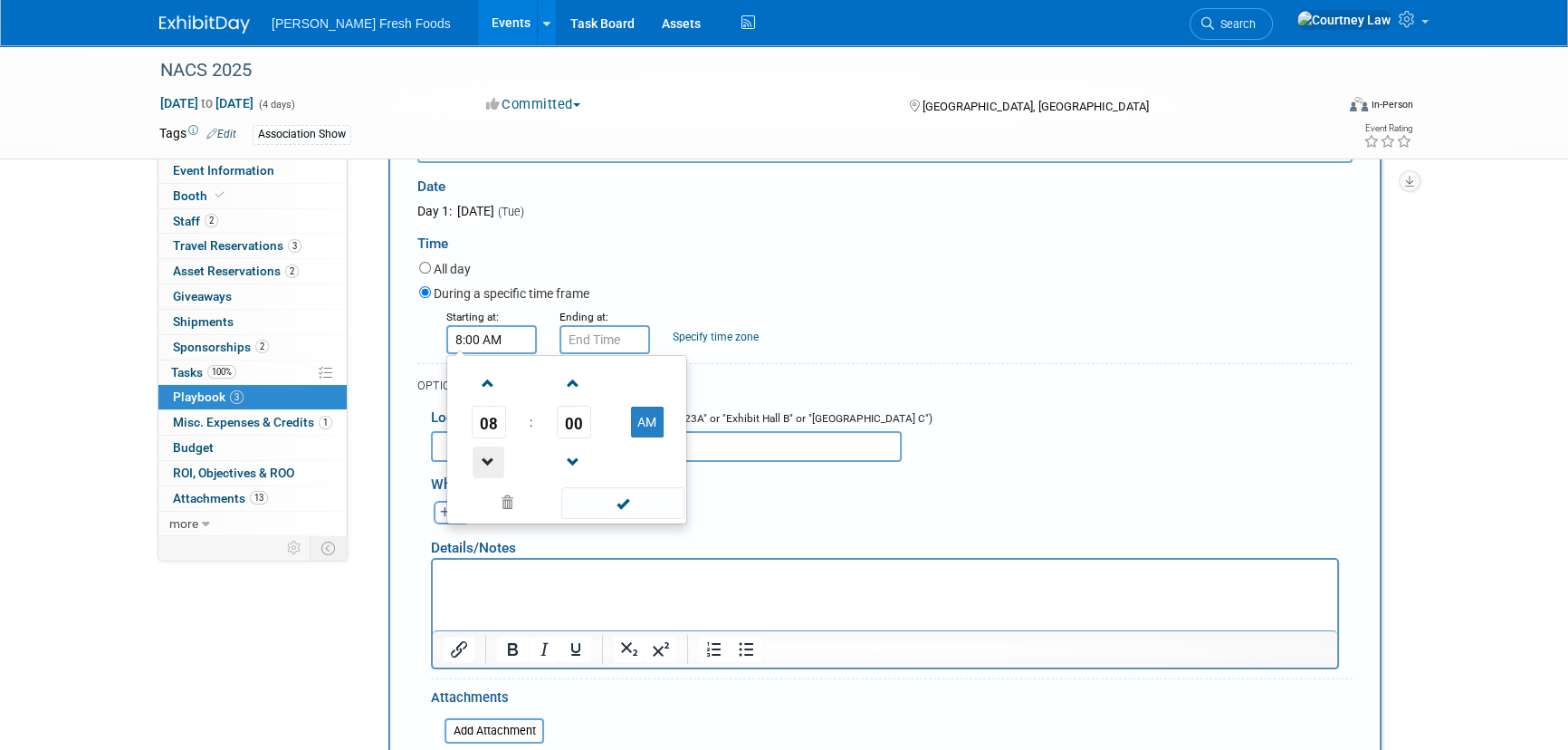
click at [499, 449] on span at bounding box center [489, 462] width 32 height 32
click at [552, 422] on td "00" at bounding box center [573, 422] width 75 height 33
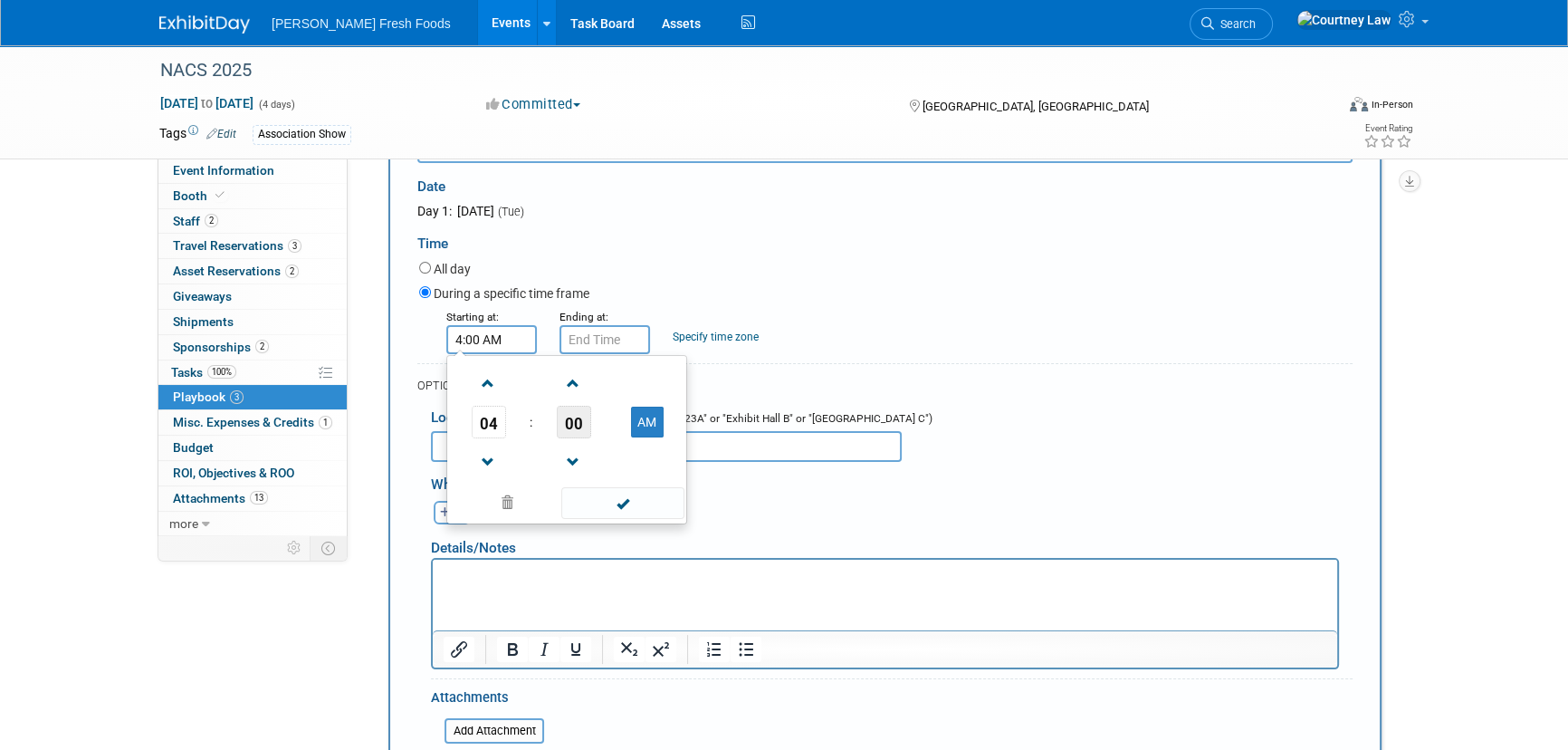
click at [567, 420] on span "00" at bounding box center [574, 422] width 35 height 33
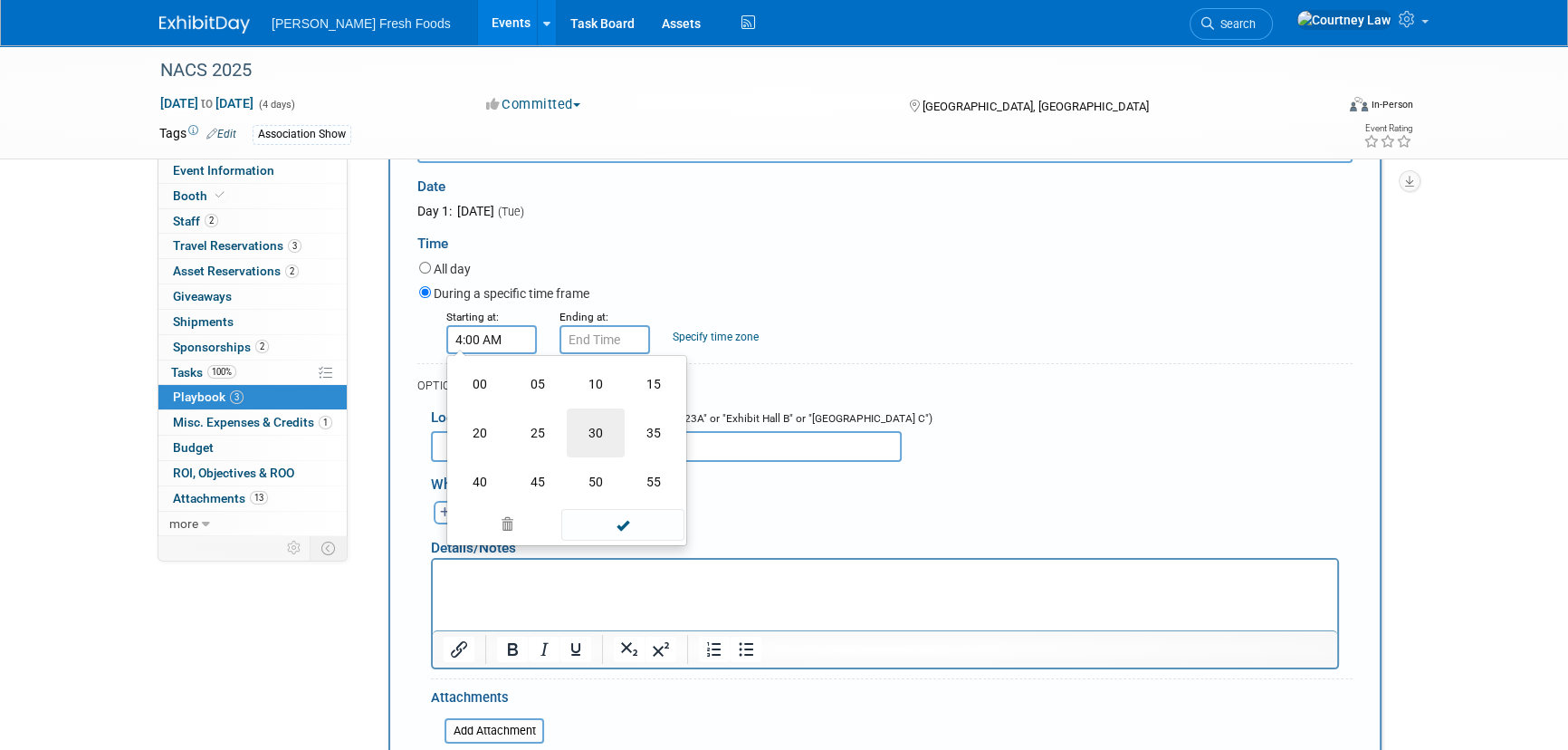
click at [618, 438] on td "30" at bounding box center [596, 433] width 58 height 49
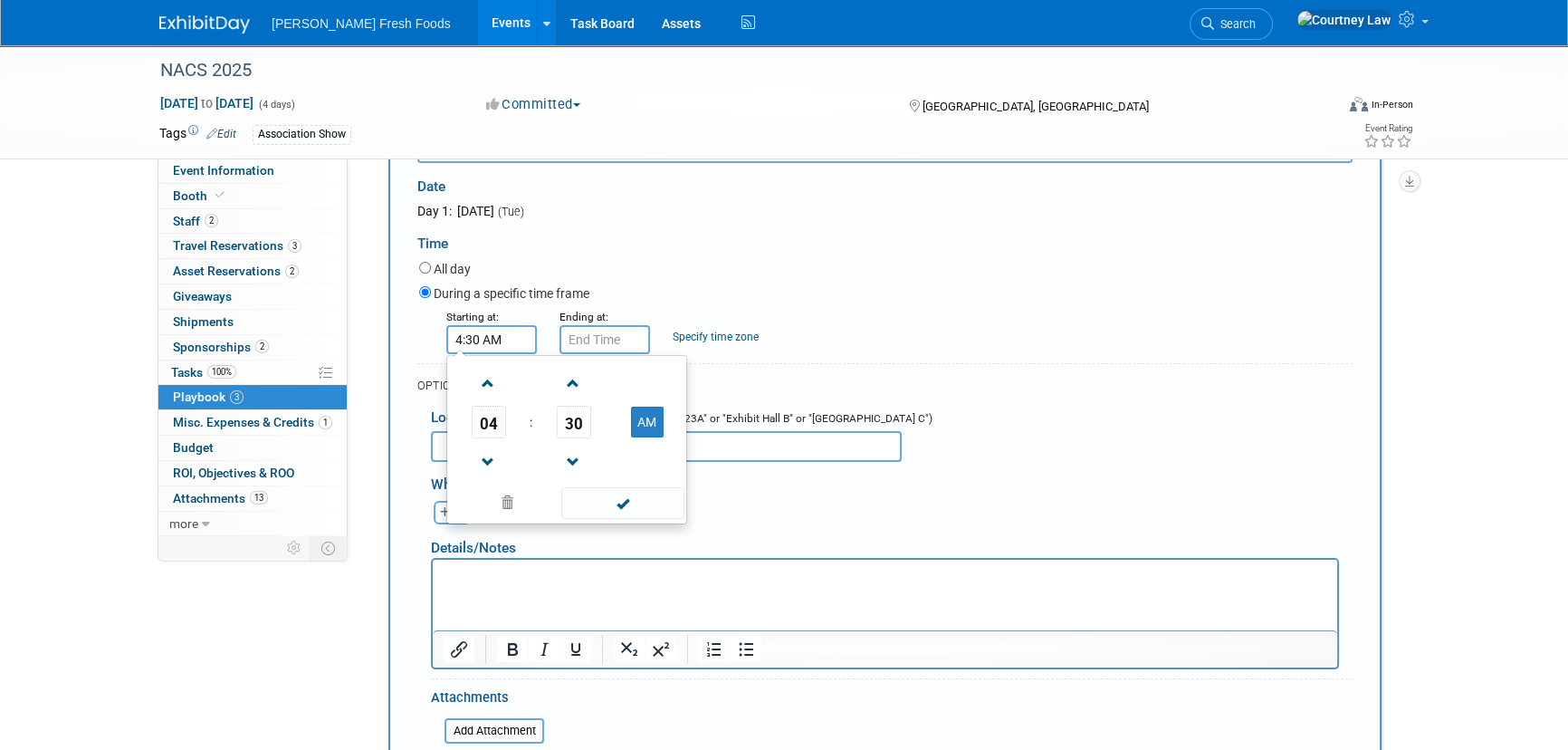
click at [668, 430] on td "AM" at bounding box center [646, 422] width 71 height 33
click at [657, 429] on button "AM" at bounding box center [647, 422] width 33 height 31
type input "4:30 PM"
click at [643, 496] on span at bounding box center [622, 503] width 122 height 32
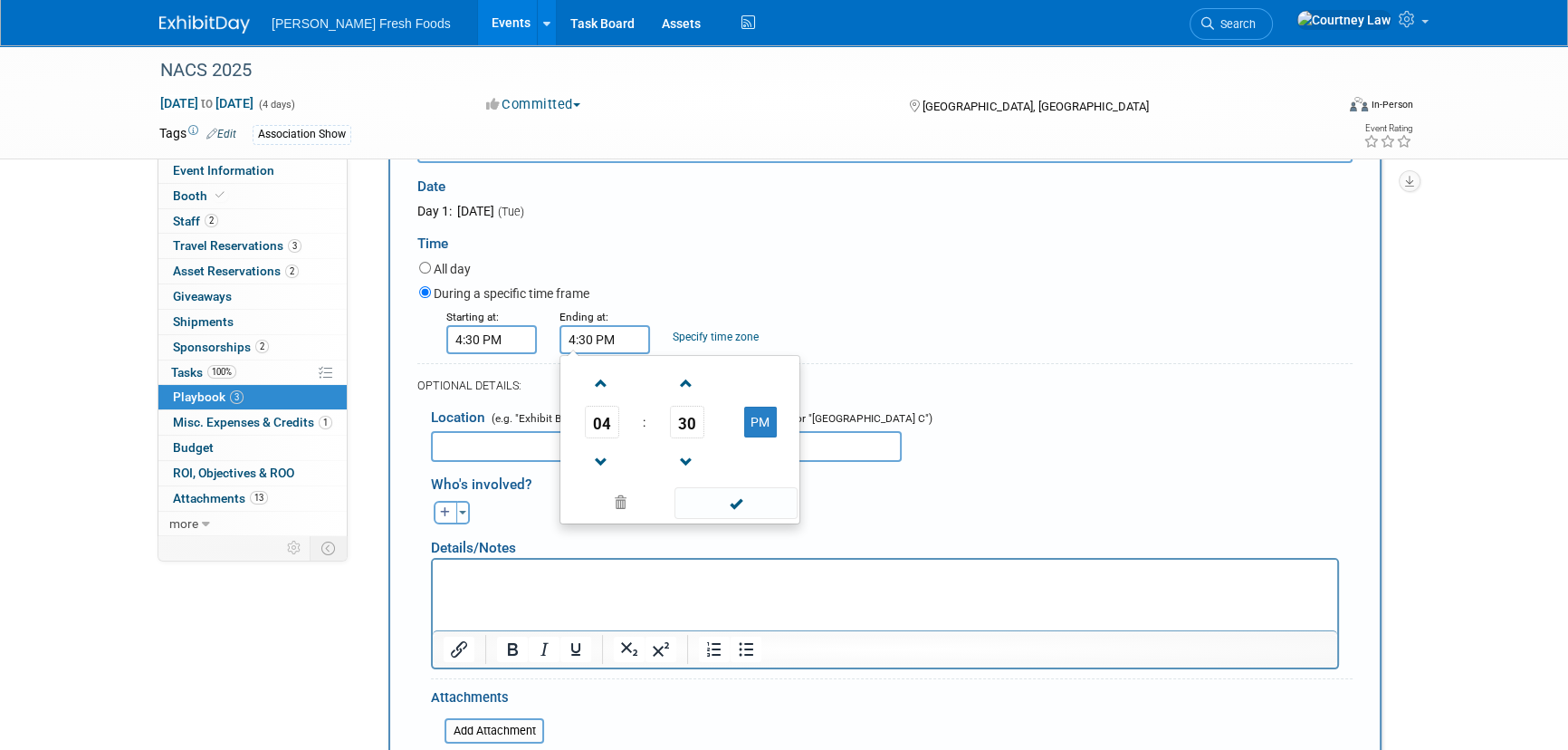
click at [611, 336] on input "4:30 PM" at bounding box center [605, 339] width 90 height 29
click at [604, 378] on span at bounding box center [601, 383] width 32 height 32
type input "5:30 PM"
click at [704, 492] on span at bounding box center [736, 503] width 122 height 32
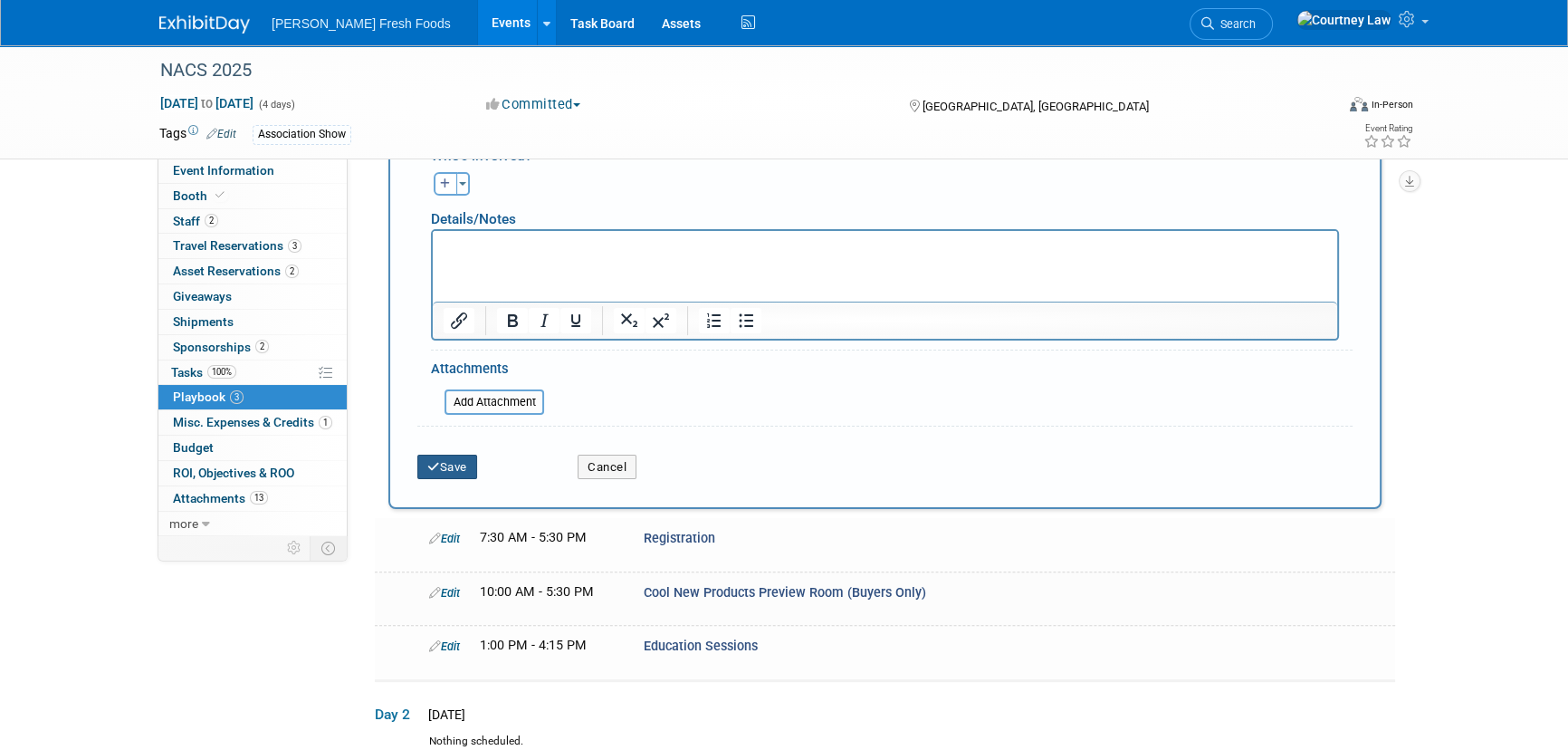
click at [477, 459] on button "Save" at bounding box center [447, 467] width 60 height 25
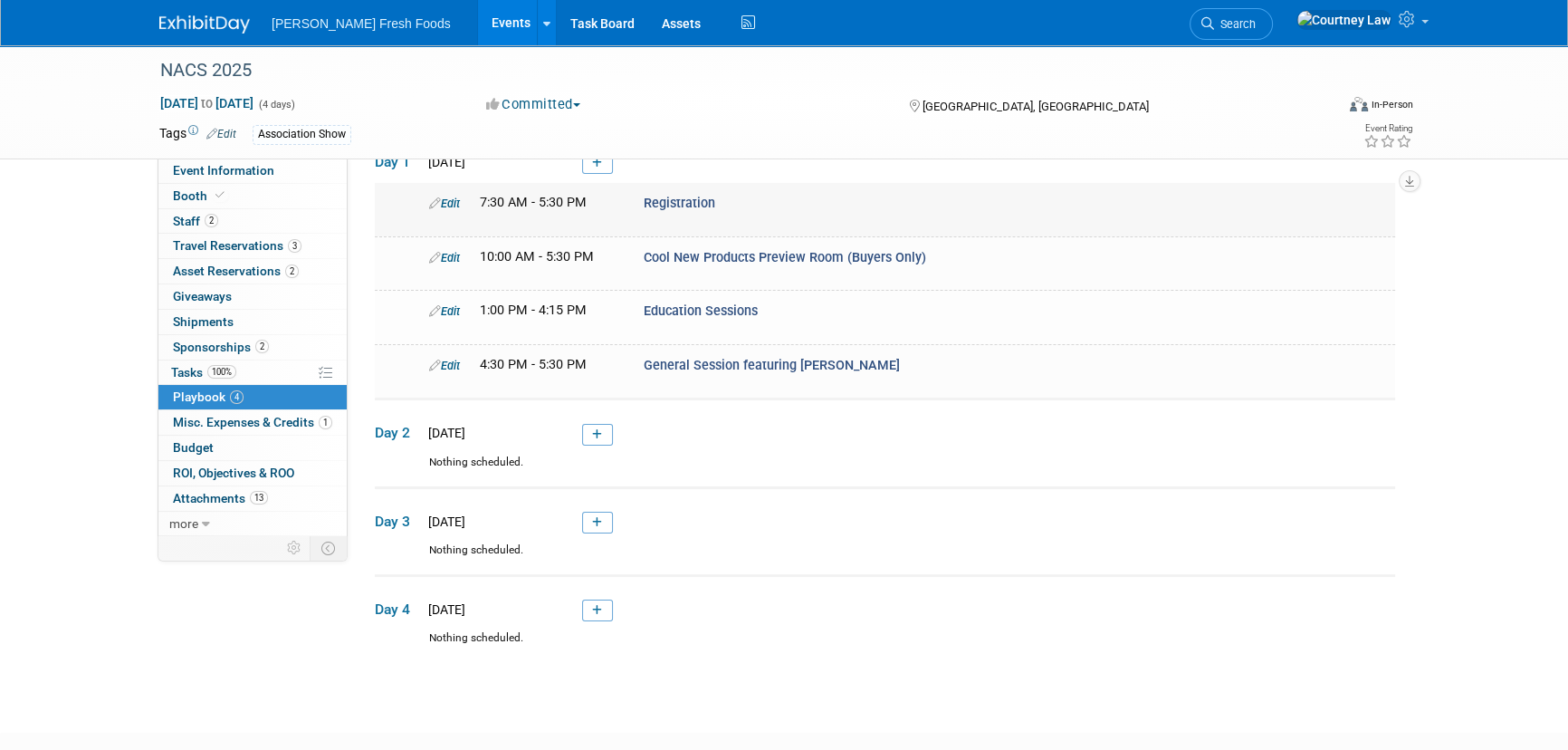
scroll to position [0, 0]
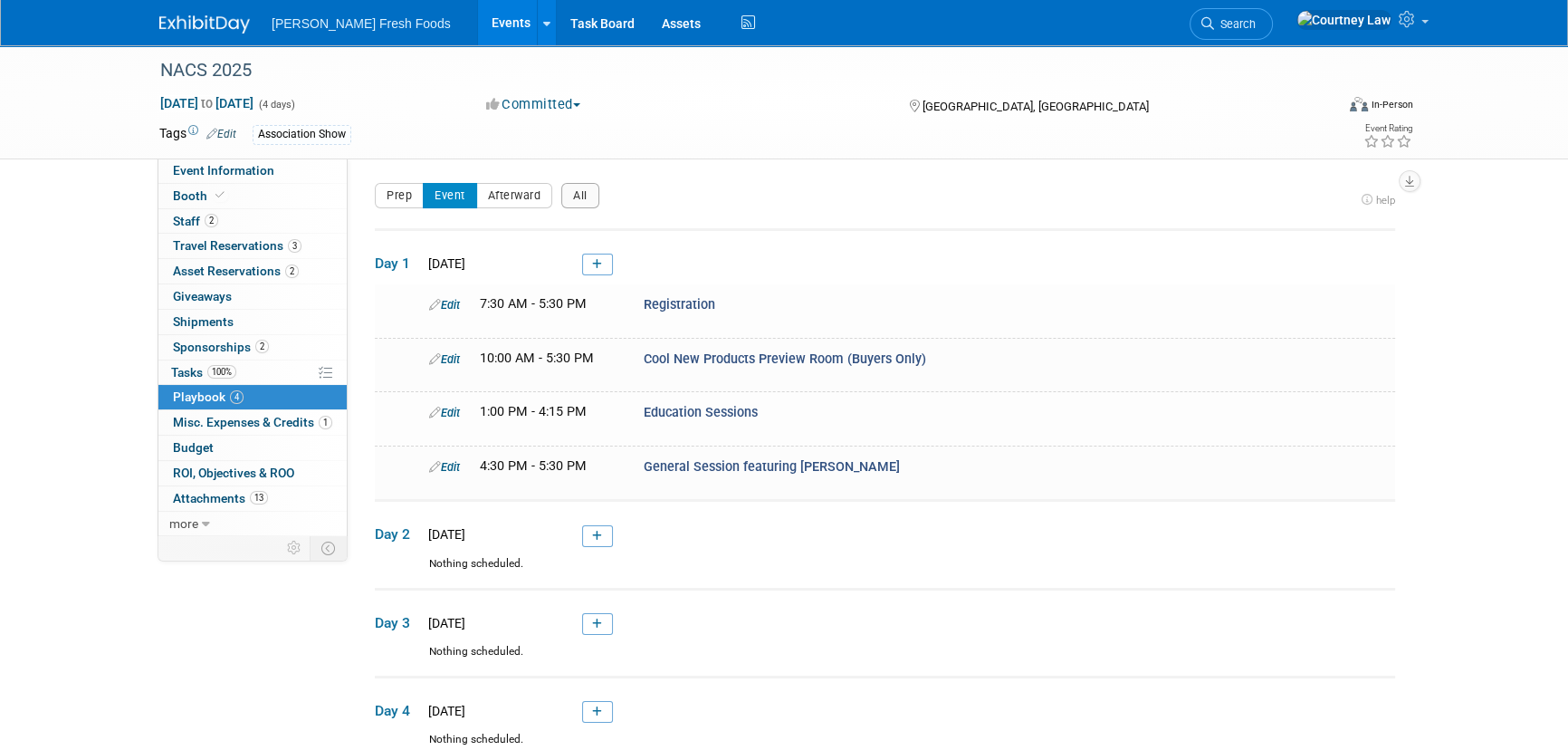
drag, startPoint x: 612, startPoint y: 266, endPoint x: 649, endPoint y: 294, distance: 46.4
click at [612, 266] on link at bounding box center [598, 264] width 31 height 22
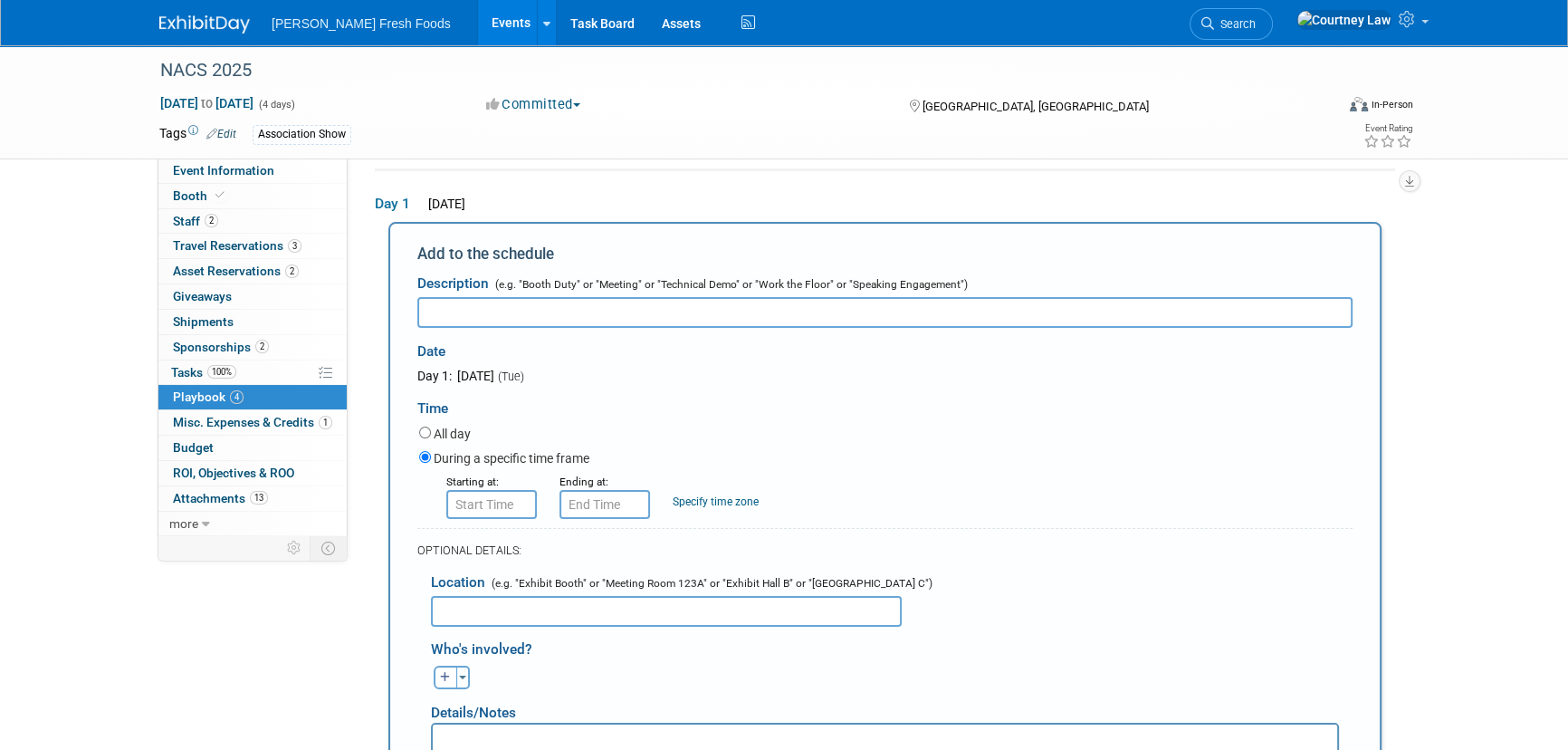
click at [582, 333] on div "Date" at bounding box center [604, 347] width 374 height 39
click at [569, 322] on input "text" at bounding box center [884, 312] width 935 height 31
paste input "NACS Show Kick-Off Party (ticketed event)"
type input "NACS Show Kick-Off Party (ticketed event)"
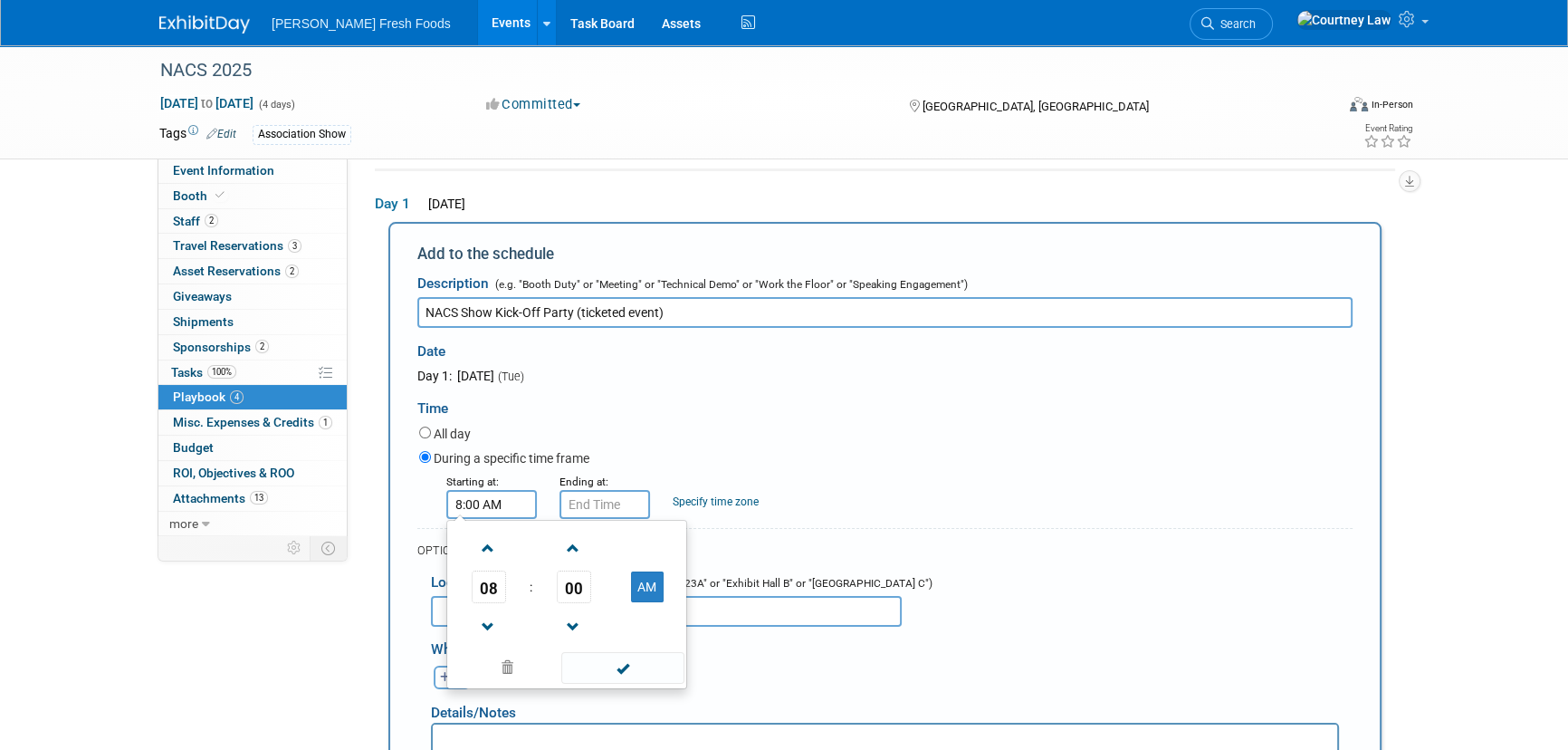
click at [498, 494] on input "8:00 AM" at bounding box center [491, 504] width 90 height 29
click at [478, 626] on span at bounding box center [489, 627] width 32 height 32
click at [584, 593] on span "00" at bounding box center [574, 586] width 35 height 33
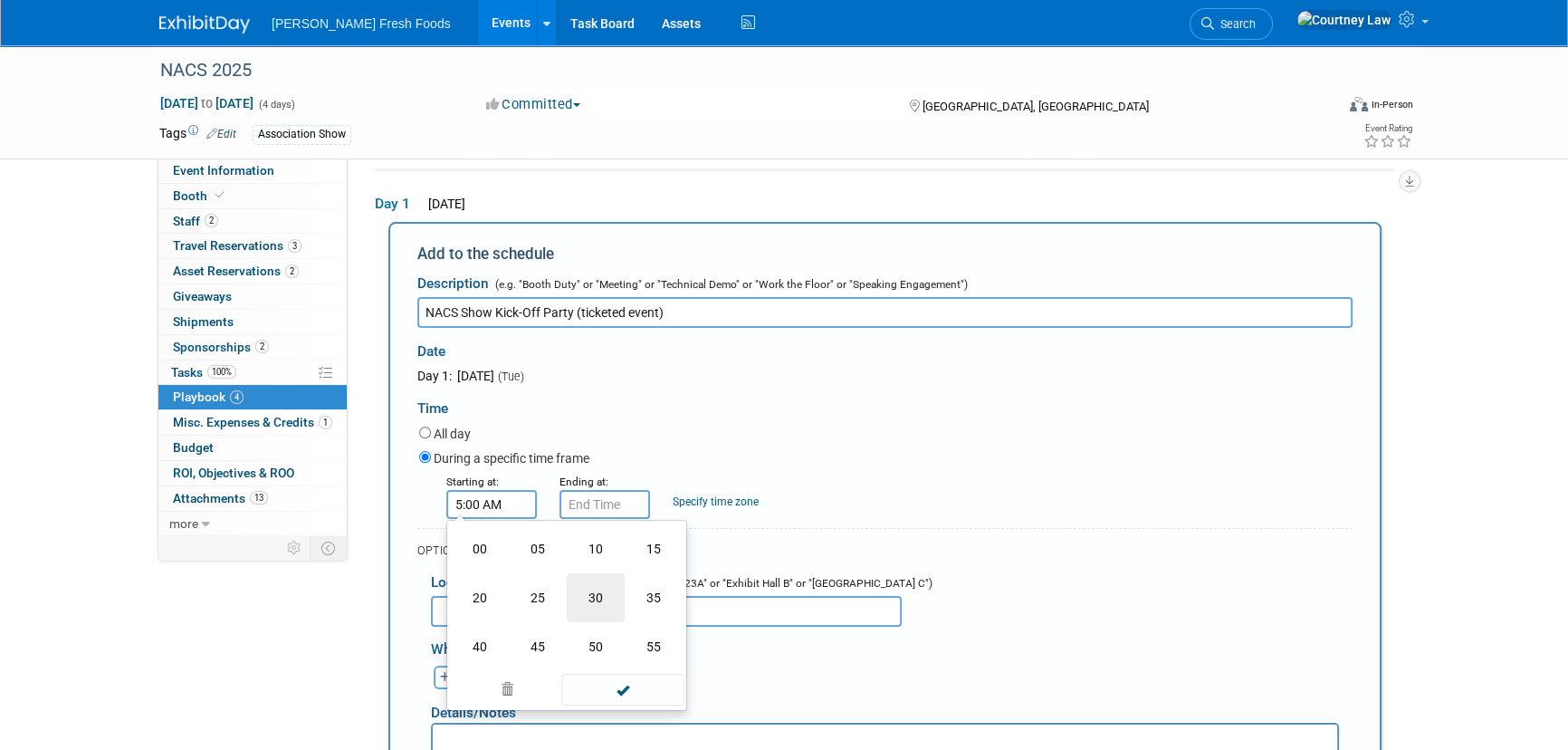
click at [613, 597] on td "30" at bounding box center [596, 598] width 58 height 49
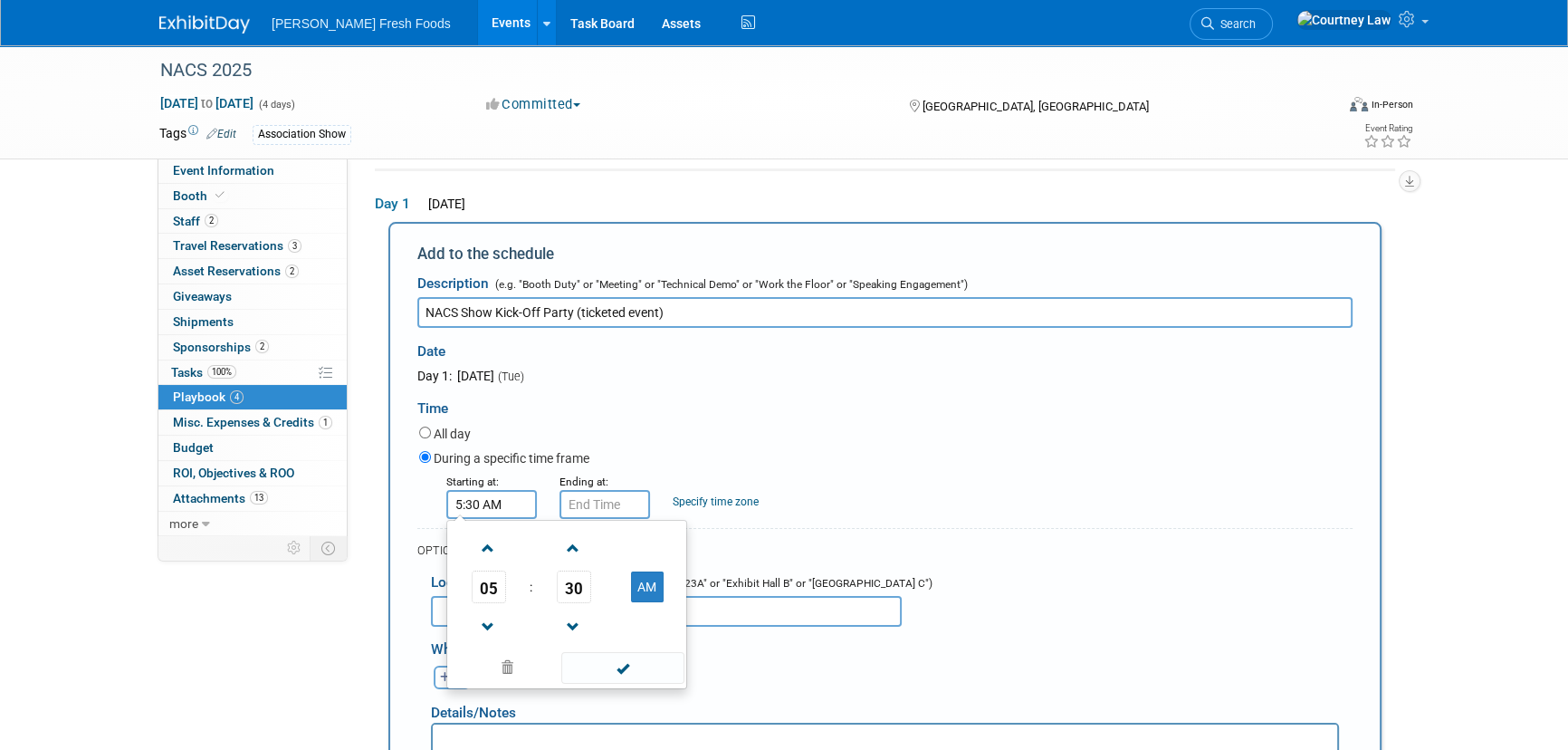
click at [661, 603] on td at bounding box center [646, 626] width 71 height 46
click at [635, 587] on button "AM" at bounding box center [647, 586] width 33 height 31
type input "5:30 PM"
click at [642, 662] on span at bounding box center [622, 668] width 122 height 32
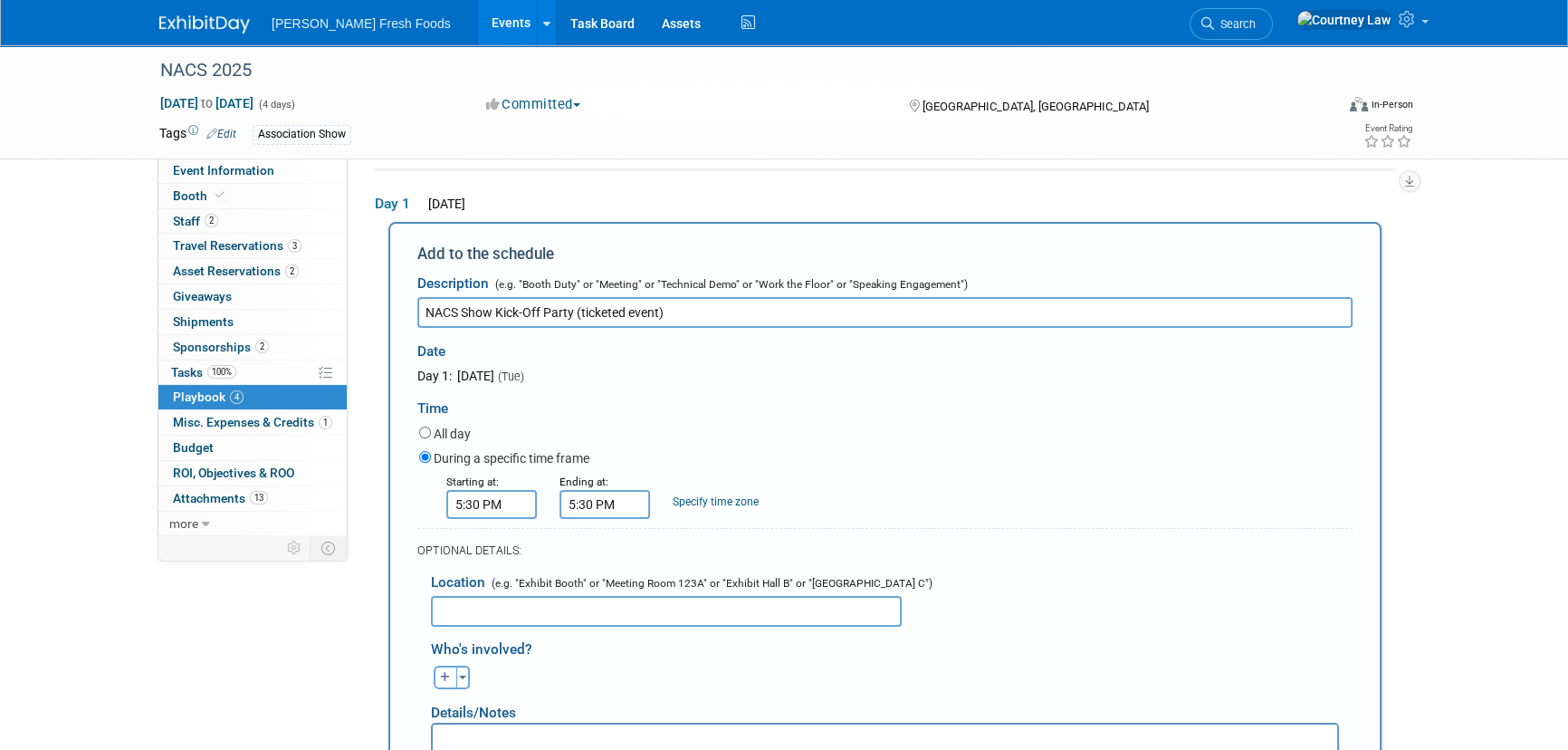
click at [609, 513] on input "5:30 PM" at bounding box center [605, 504] width 90 height 29
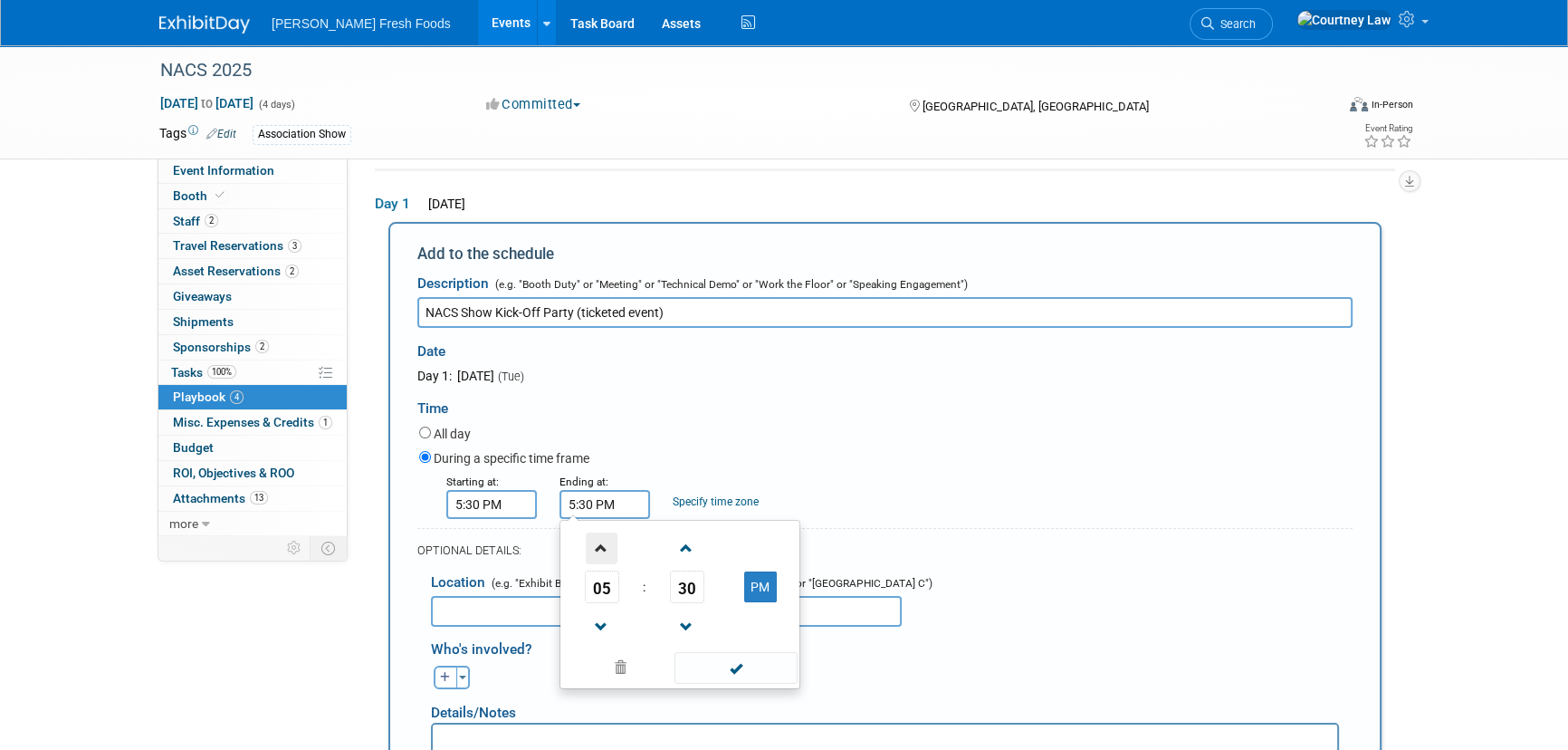
click at [611, 558] on span at bounding box center [601, 549] width 32 height 32
click at [679, 580] on span "30" at bounding box center [687, 586] width 35 height 33
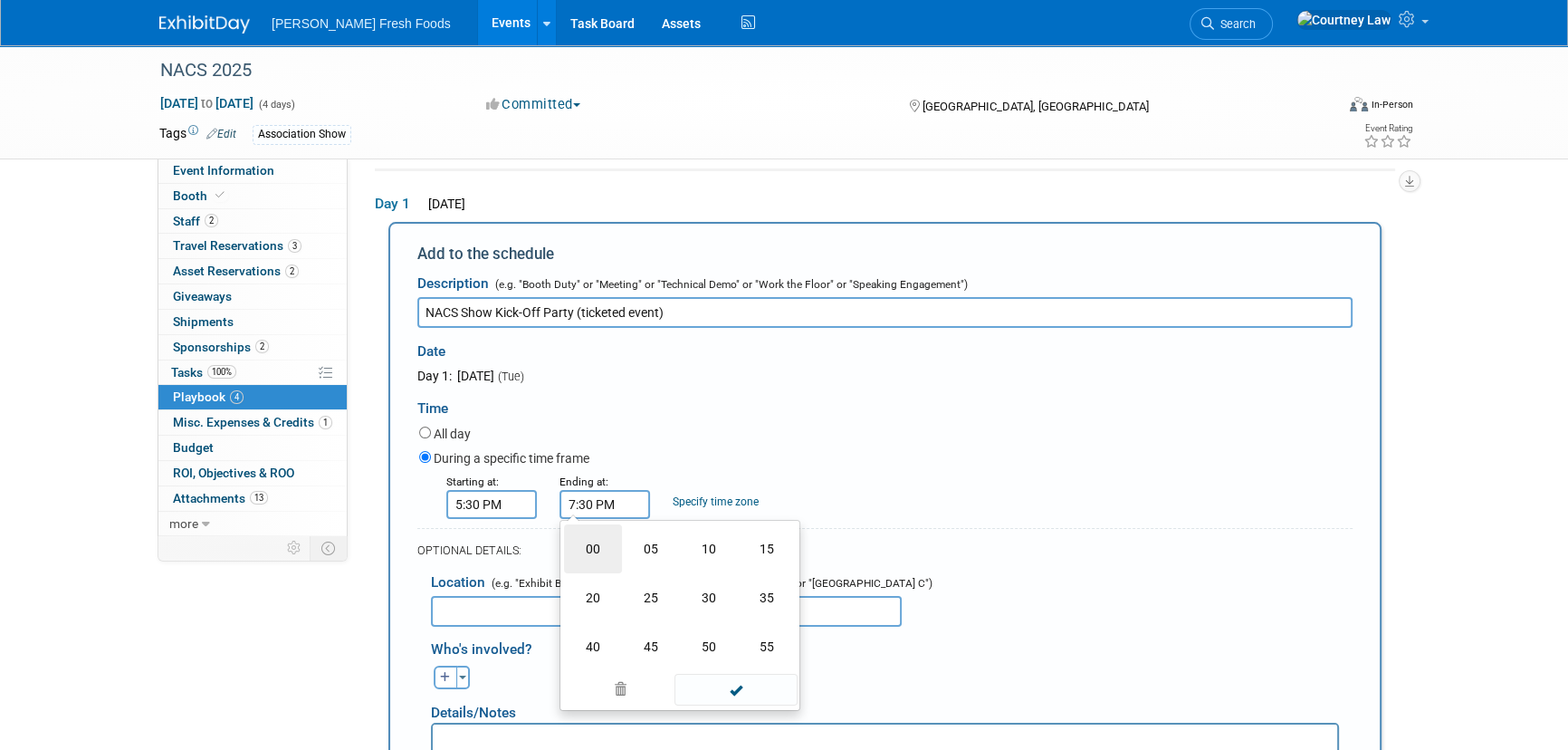
click at [604, 543] on td "00" at bounding box center [593, 549] width 58 height 49
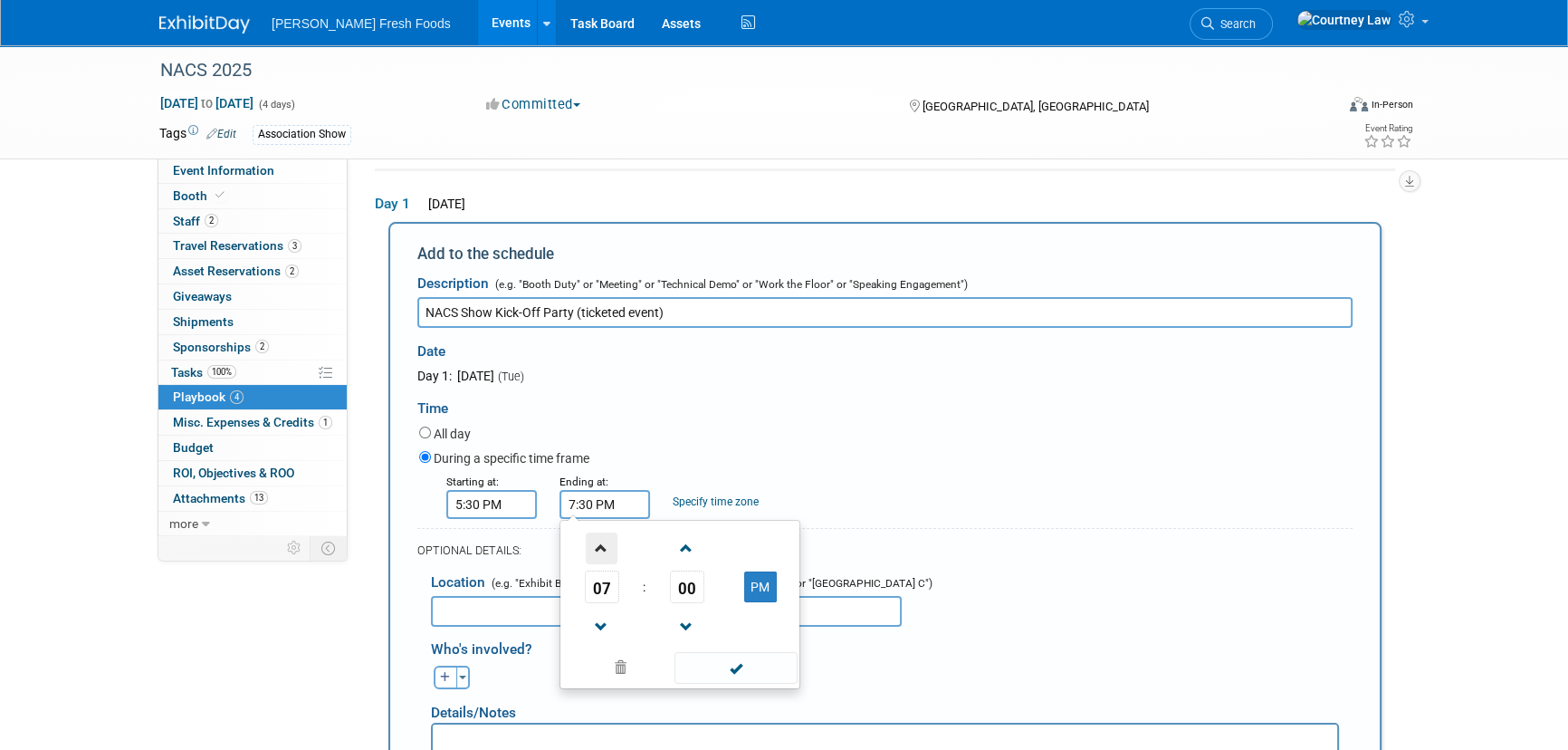
type input "7:00 PM"
click at [749, 669] on span at bounding box center [736, 668] width 122 height 32
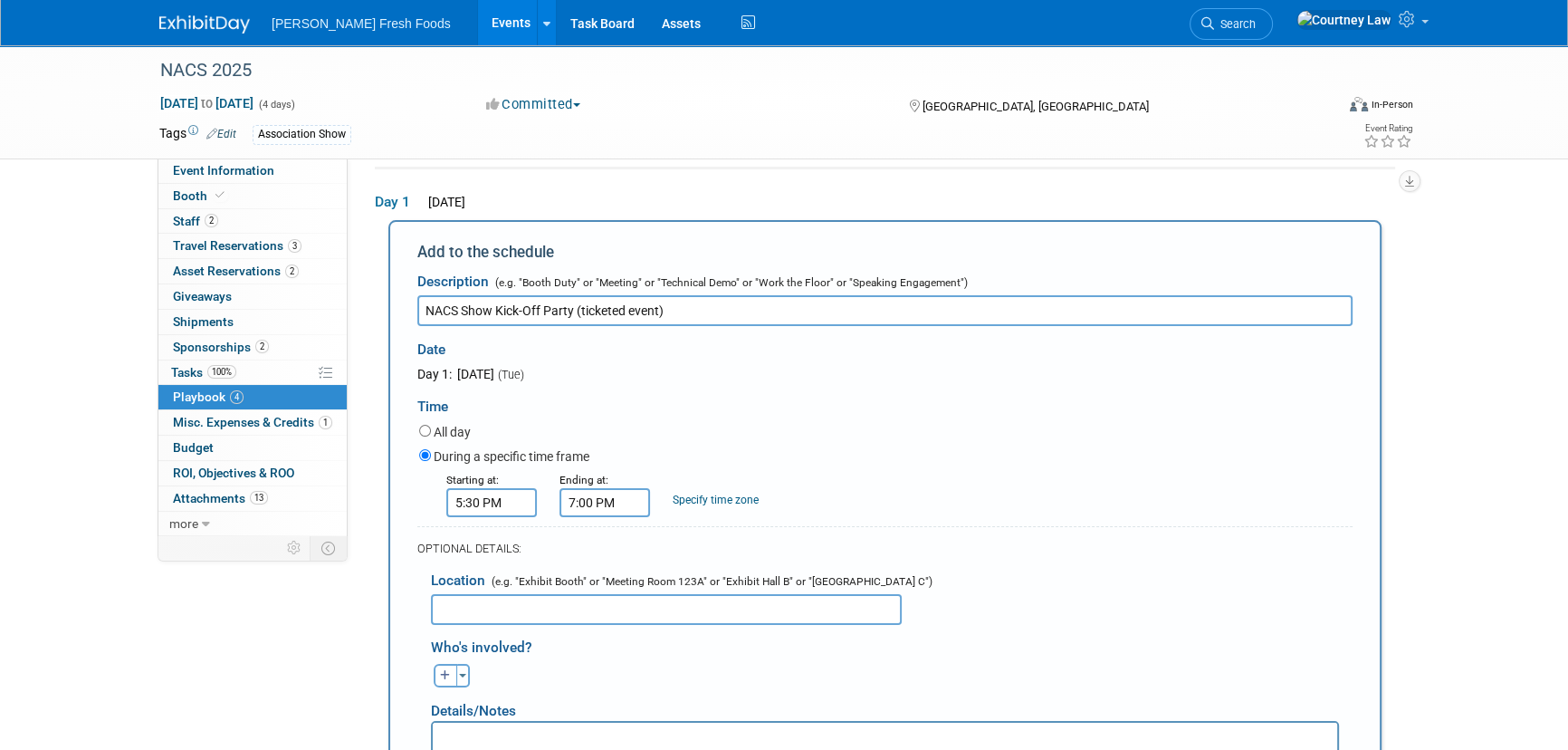
scroll to position [471, 0]
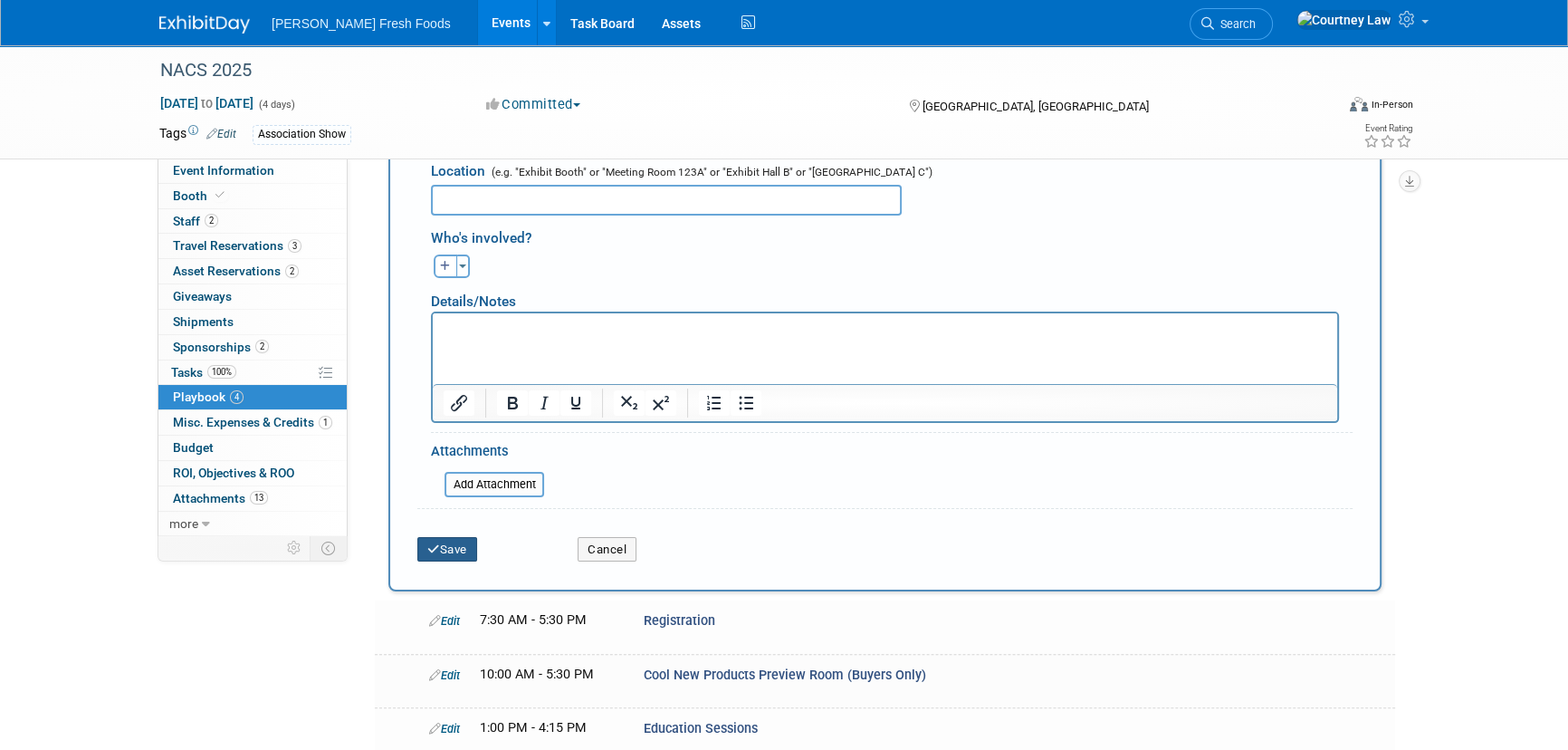
click at [473, 557] on button "Save" at bounding box center [447, 549] width 60 height 25
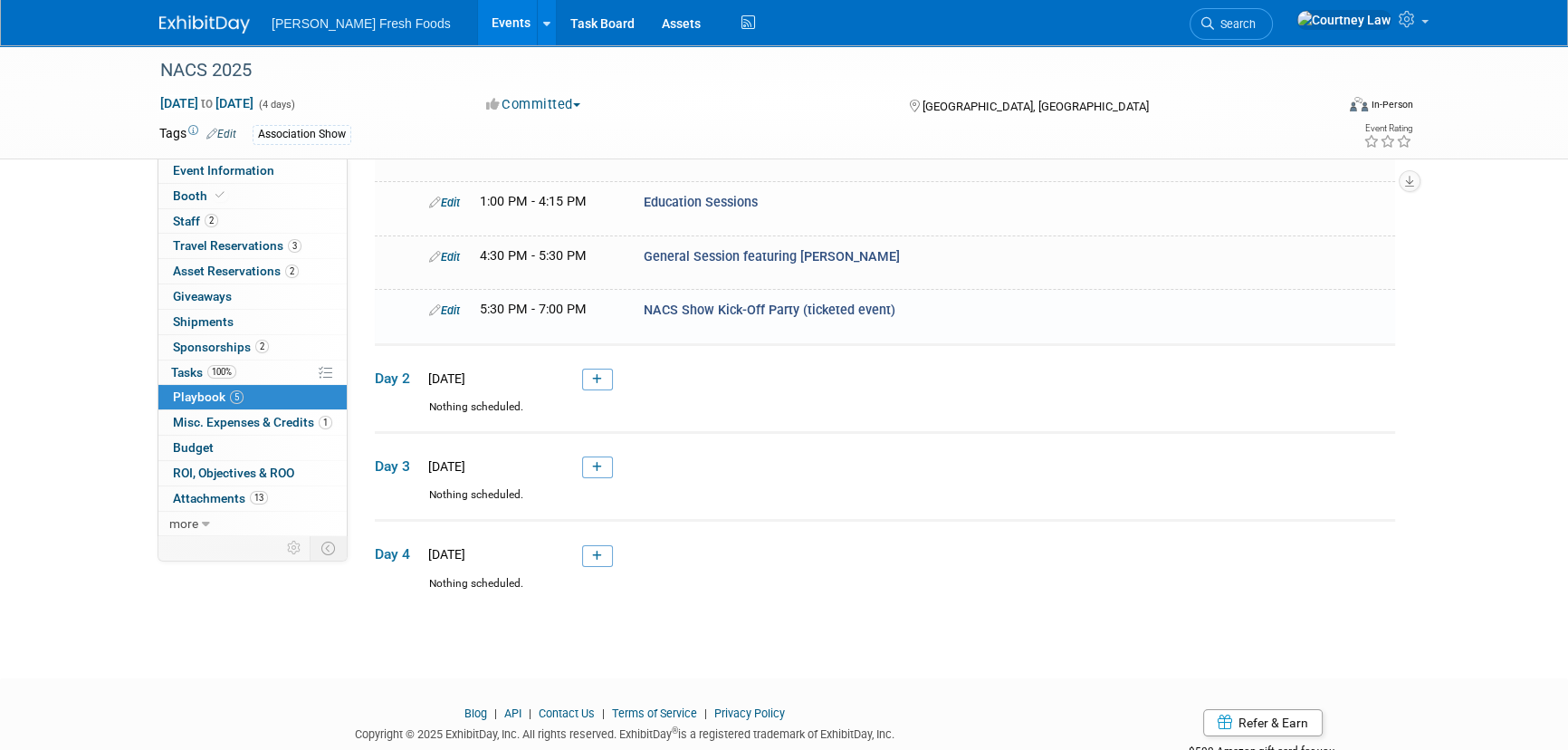
scroll to position [259, 0]
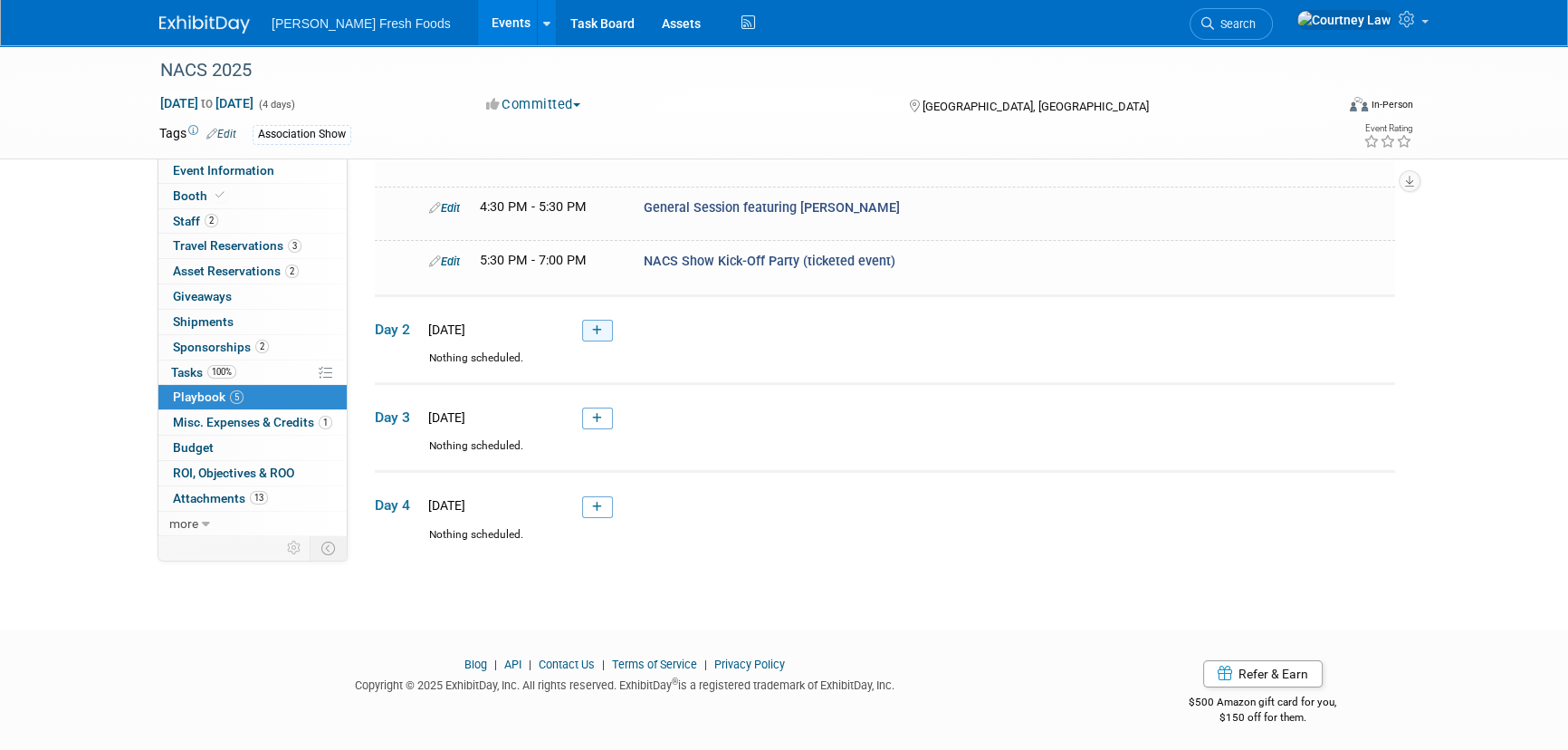
click at [597, 329] on icon at bounding box center [597, 331] width 10 height 11
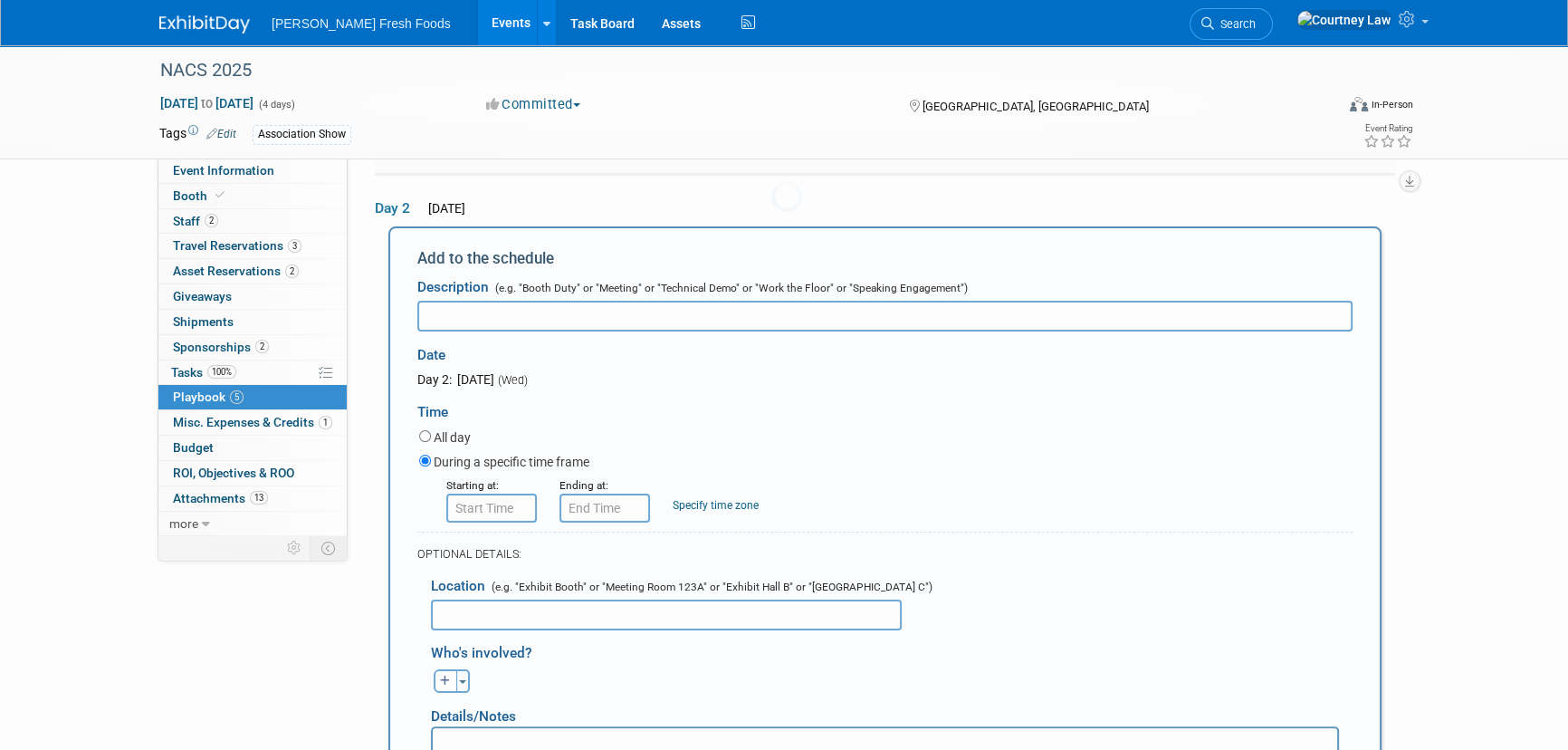
scroll to position [0, 0]
type input "Registration"
click at [532, 492] on input "8:00 AM" at bounding box center [491, 507] width 90 height 29
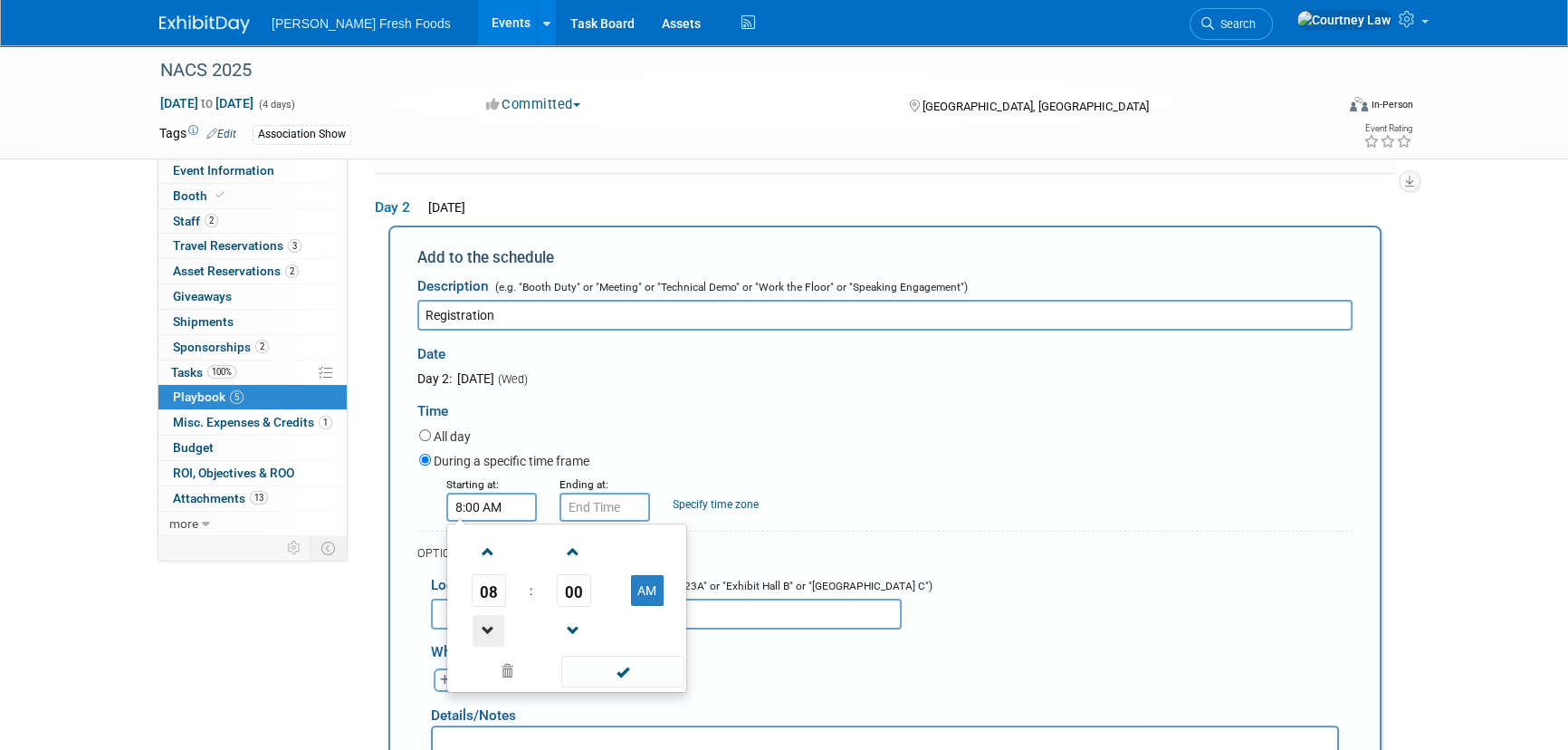
click at [485, 622] on span at bounding box center [489, 631] width 32 height 32
click at [588, 577] on span "00" at bounding box center [574, 590] width 35 height 33
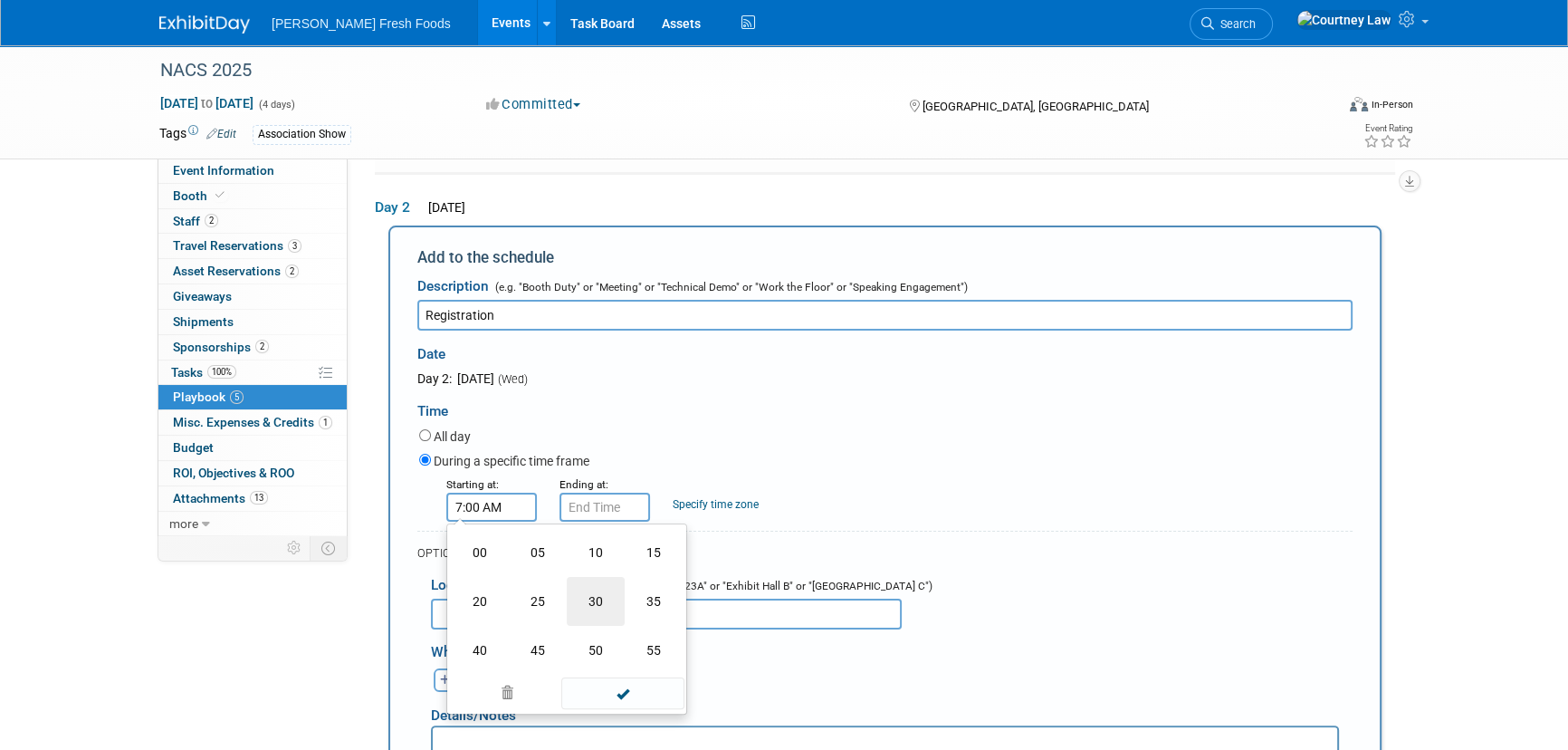
click at [584, 589] on td "30" at bounding box center [596, 602] width 58 height 49
type input "7:30 AM"
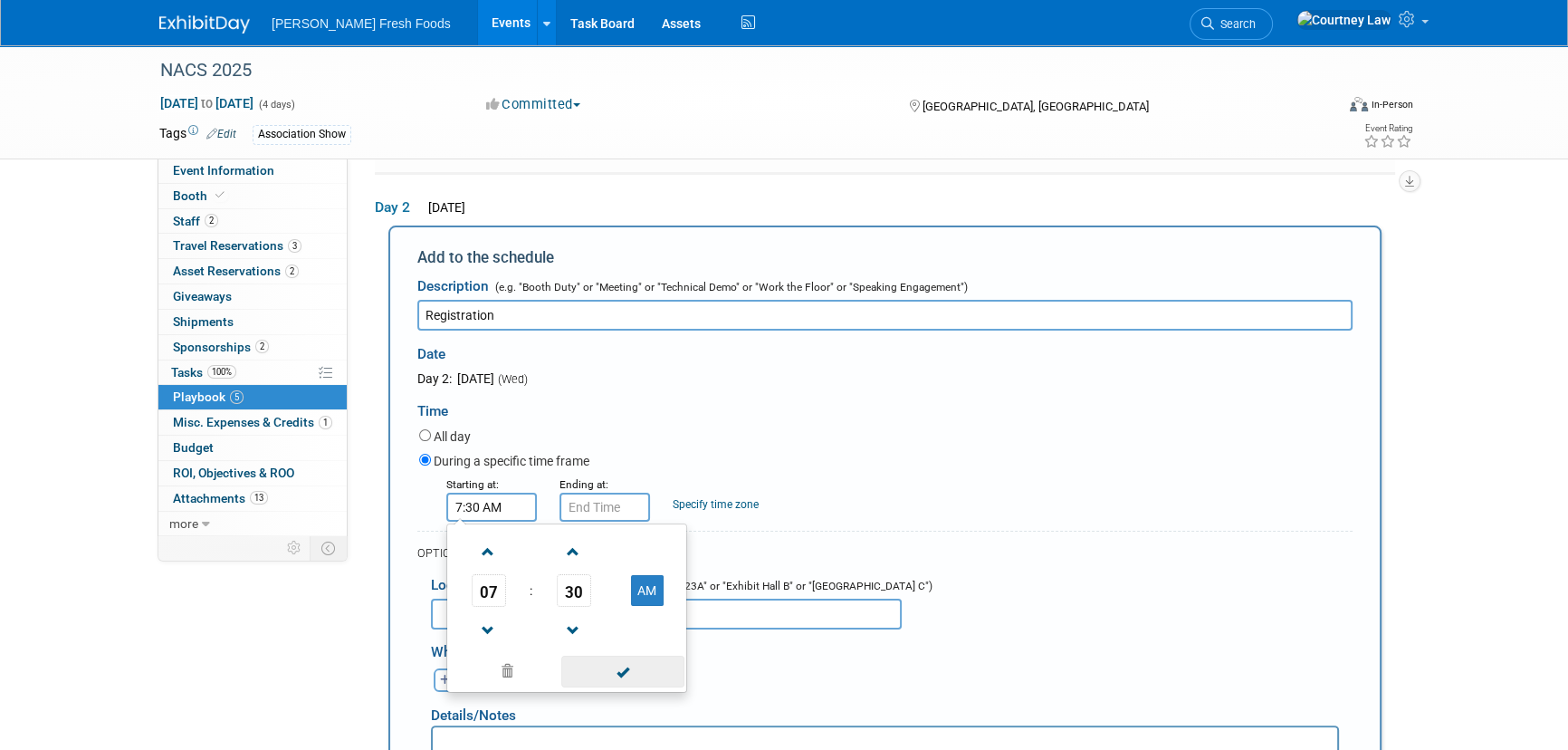
click at [609, 660] on span at bounding box center [622, 672] width 122 height 32
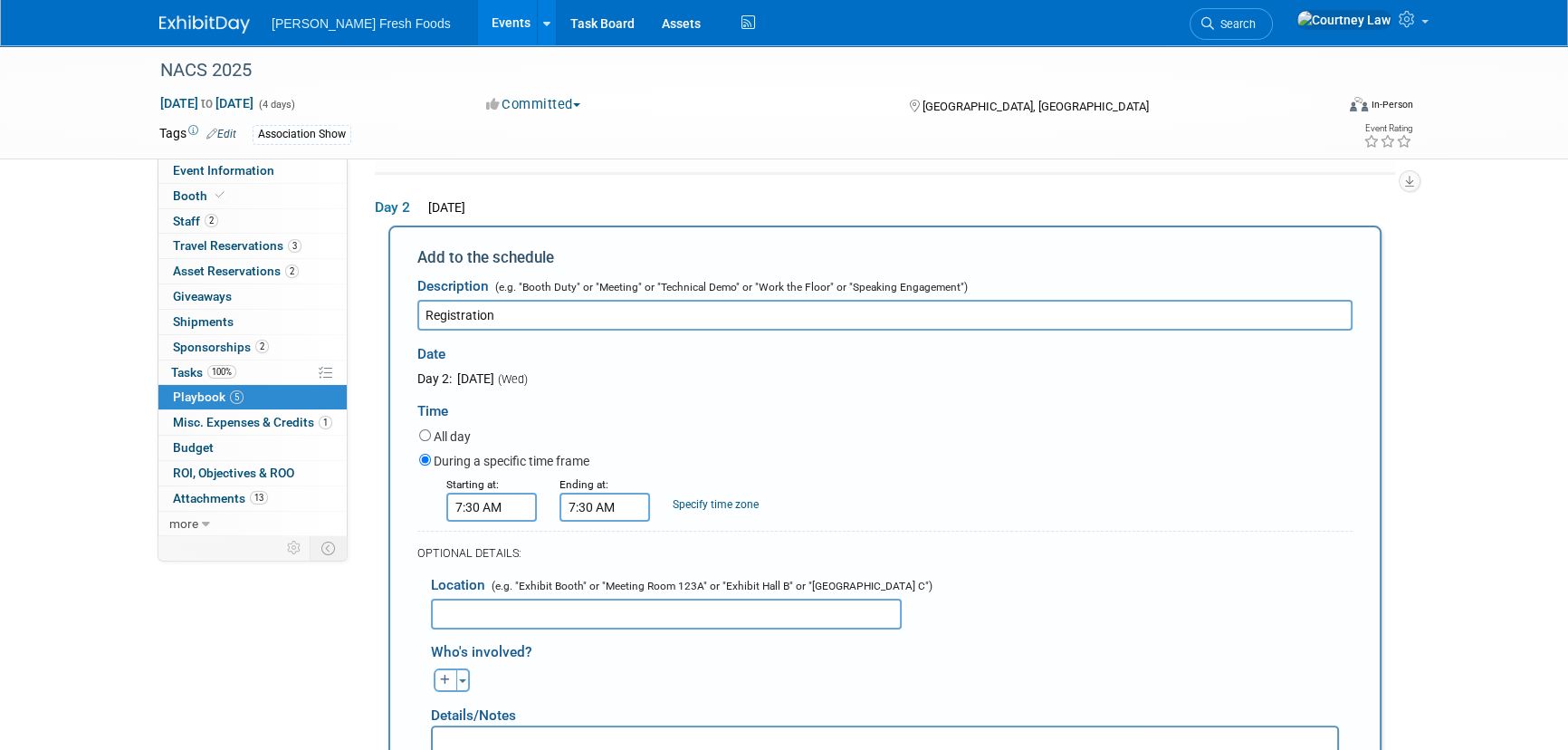
click at [618, 495] on input "7:30 AM" at bounding box center [605, 507] width 90 height 29
click at [602, 622] on span at bounding box center [601, 631] width 32 height 32
click at [749, 586] on button "AM" at bounding box center [760, 590] width 33 height 31
type input "5:30 PM"
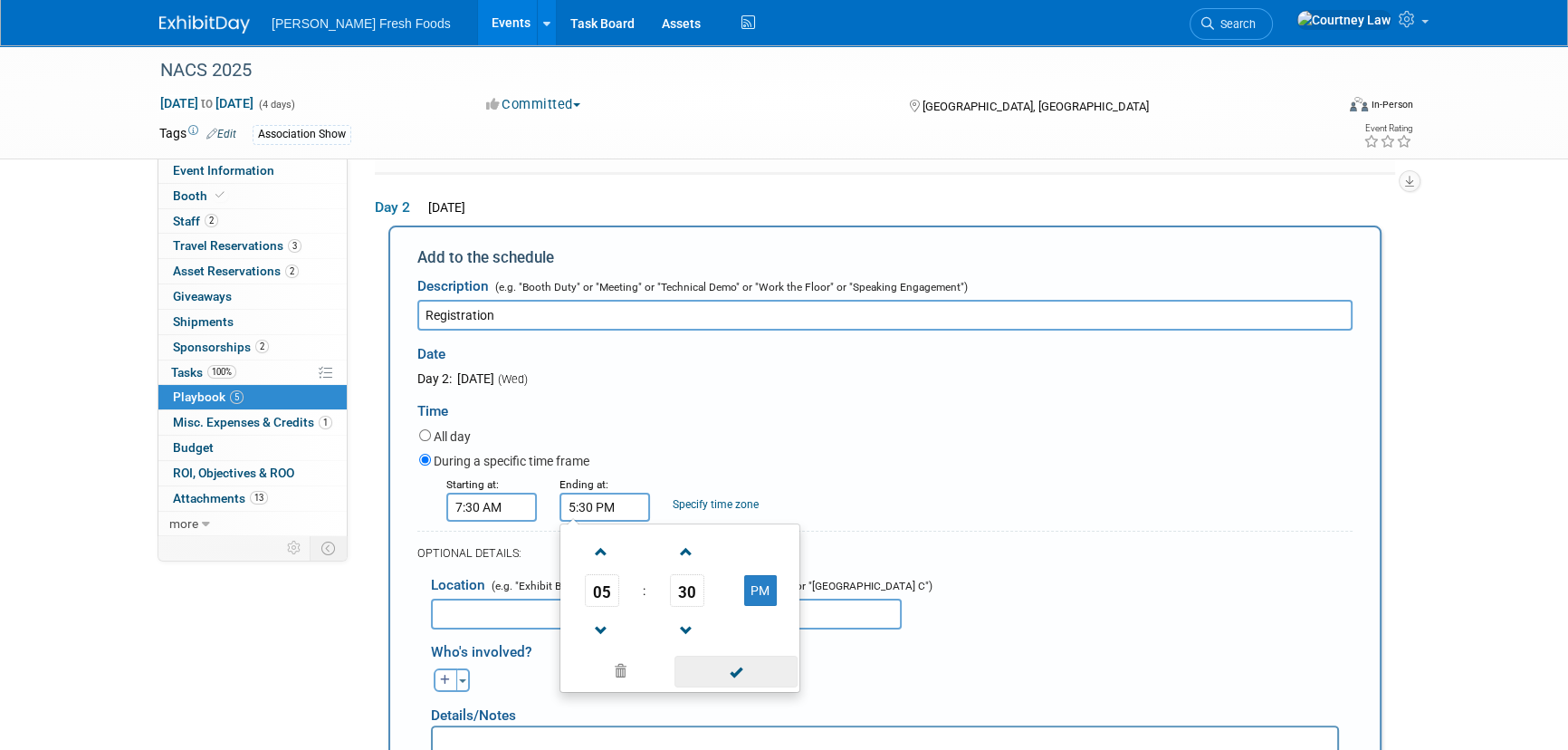
click at [740, 659] on span at bounding box center [736, 672] width 122 height 32
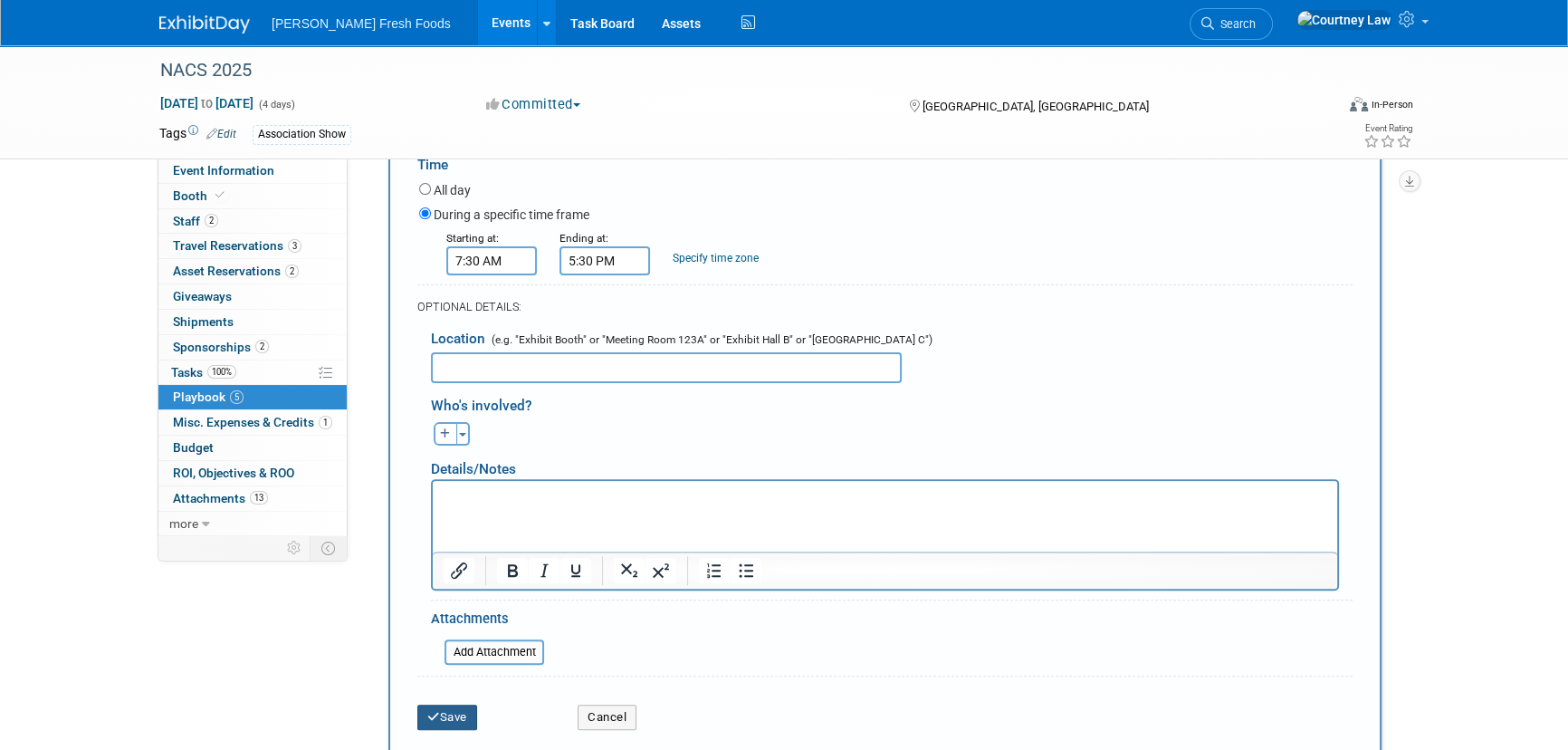
click at [460, 705] on button "Save" at bounding box center [447, 717] width 60 height 25
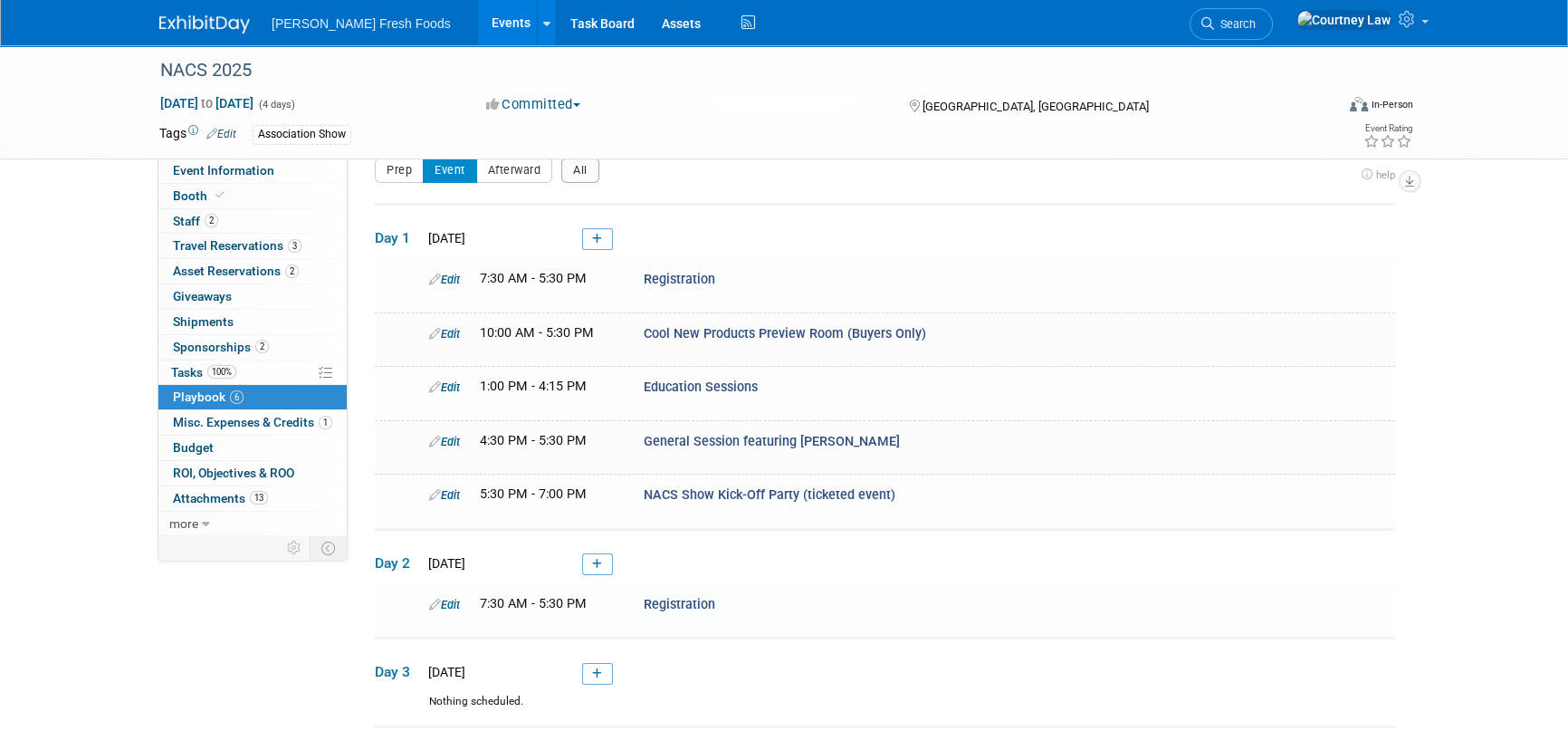
scroll to position [280, 0]
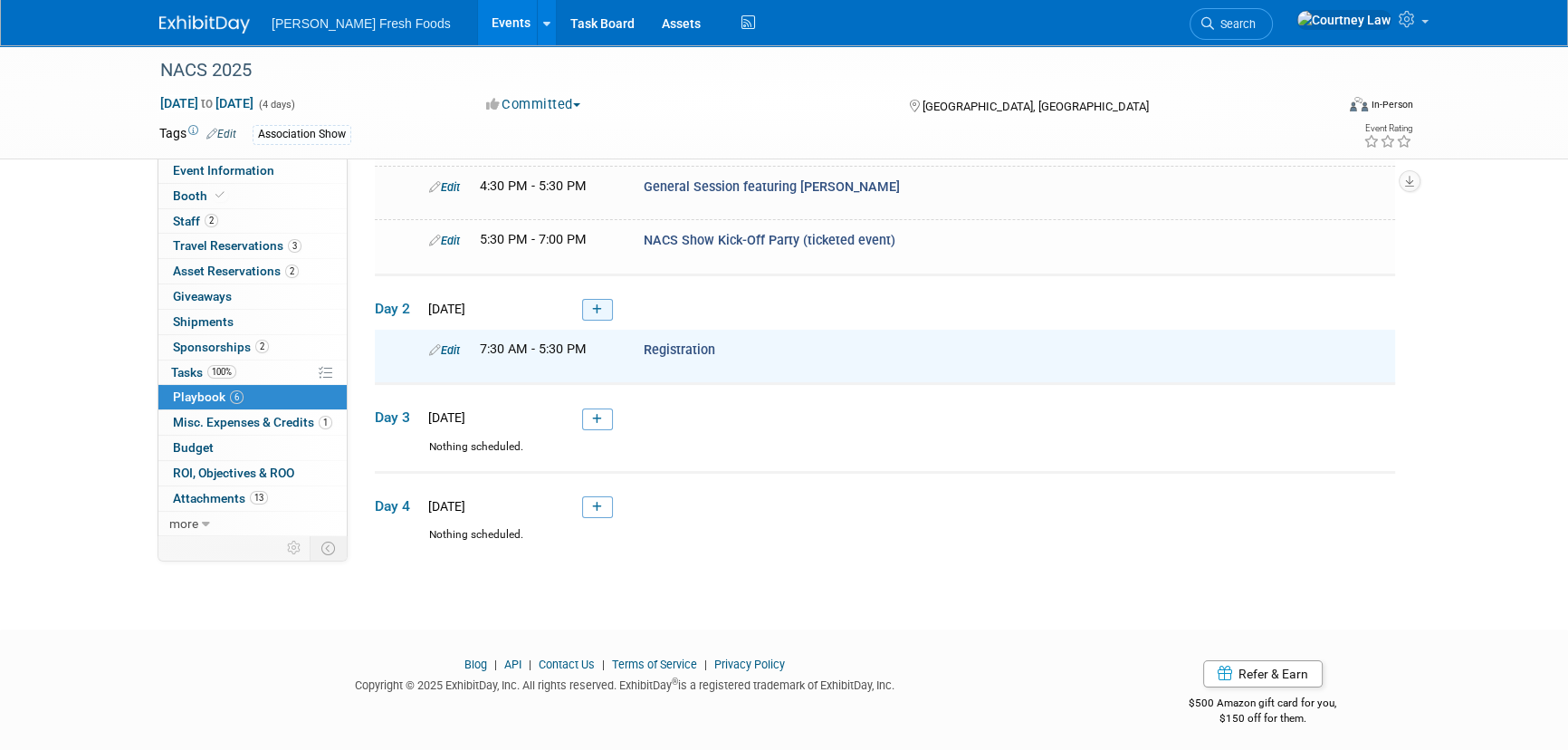
click at [609, 299] on link at bounding box center [598, 309] width 31 height 22
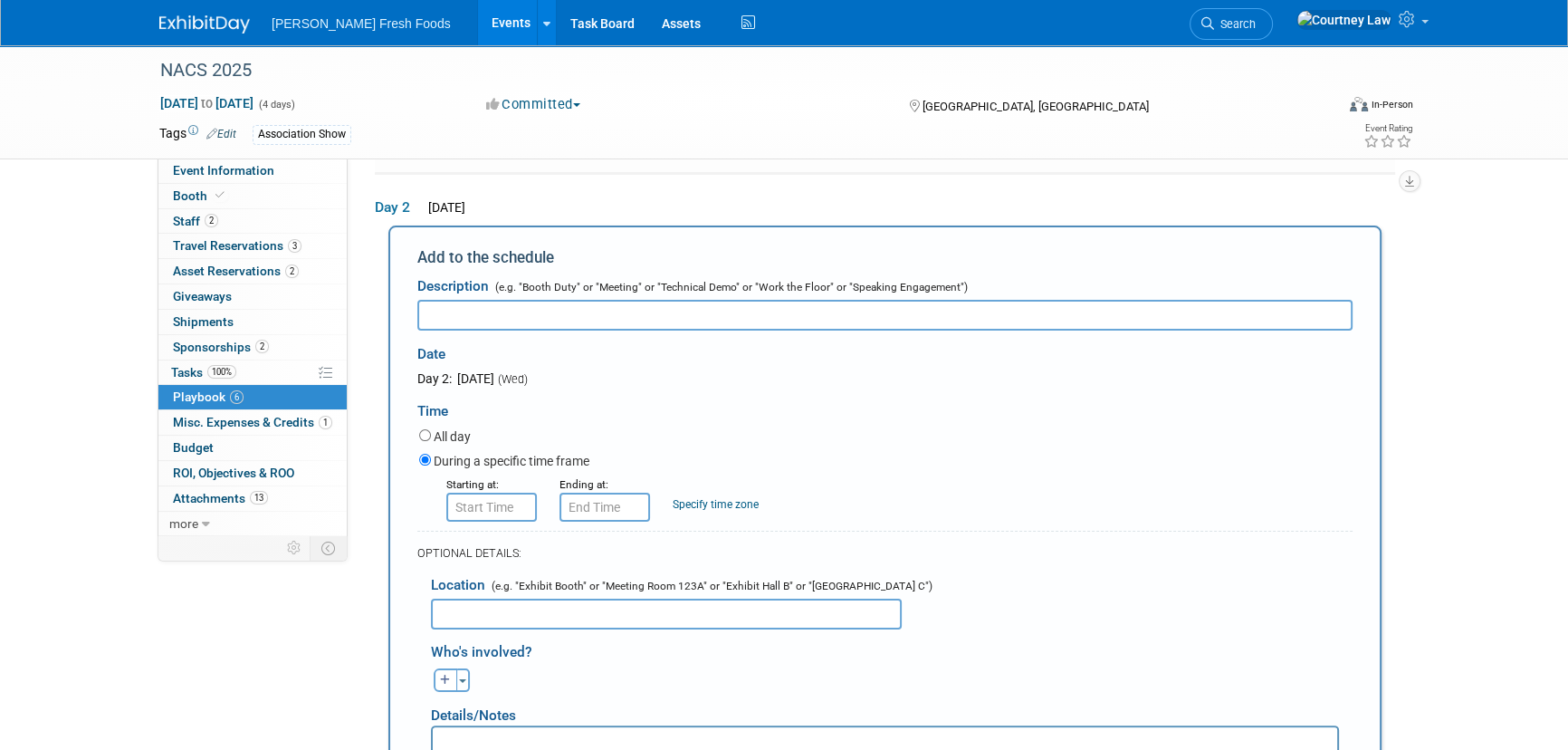
scroll to position [0, 0]
click at [643, 319] on input "text" at bounding box center [884, 315] width 935 height 31
paste input "Education Sessions"
type input "Education Sessions"
type input "8:00 AM"
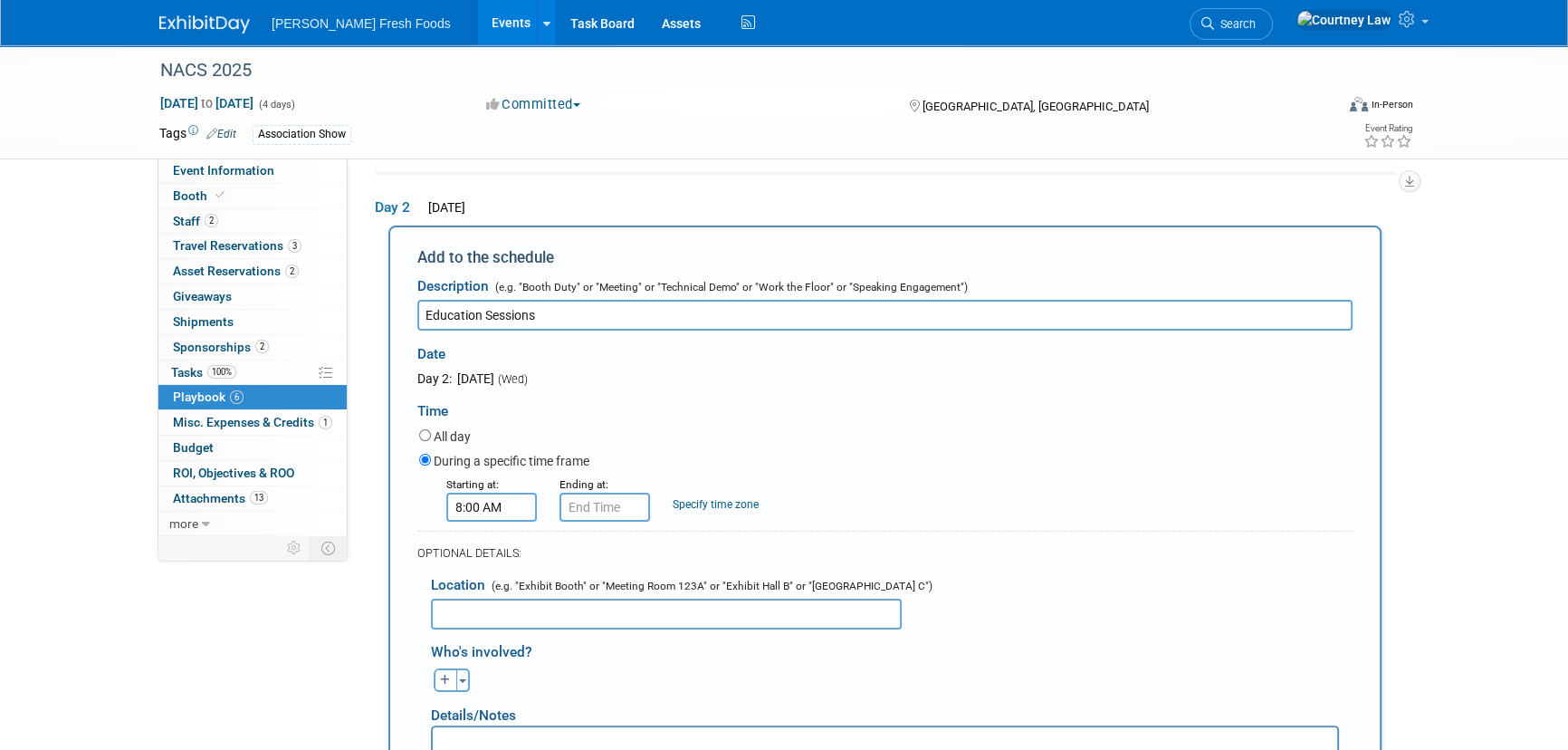
click at [485, 504] on input "8:00 AM" at bounding box center [491, 507] width 90 height 29
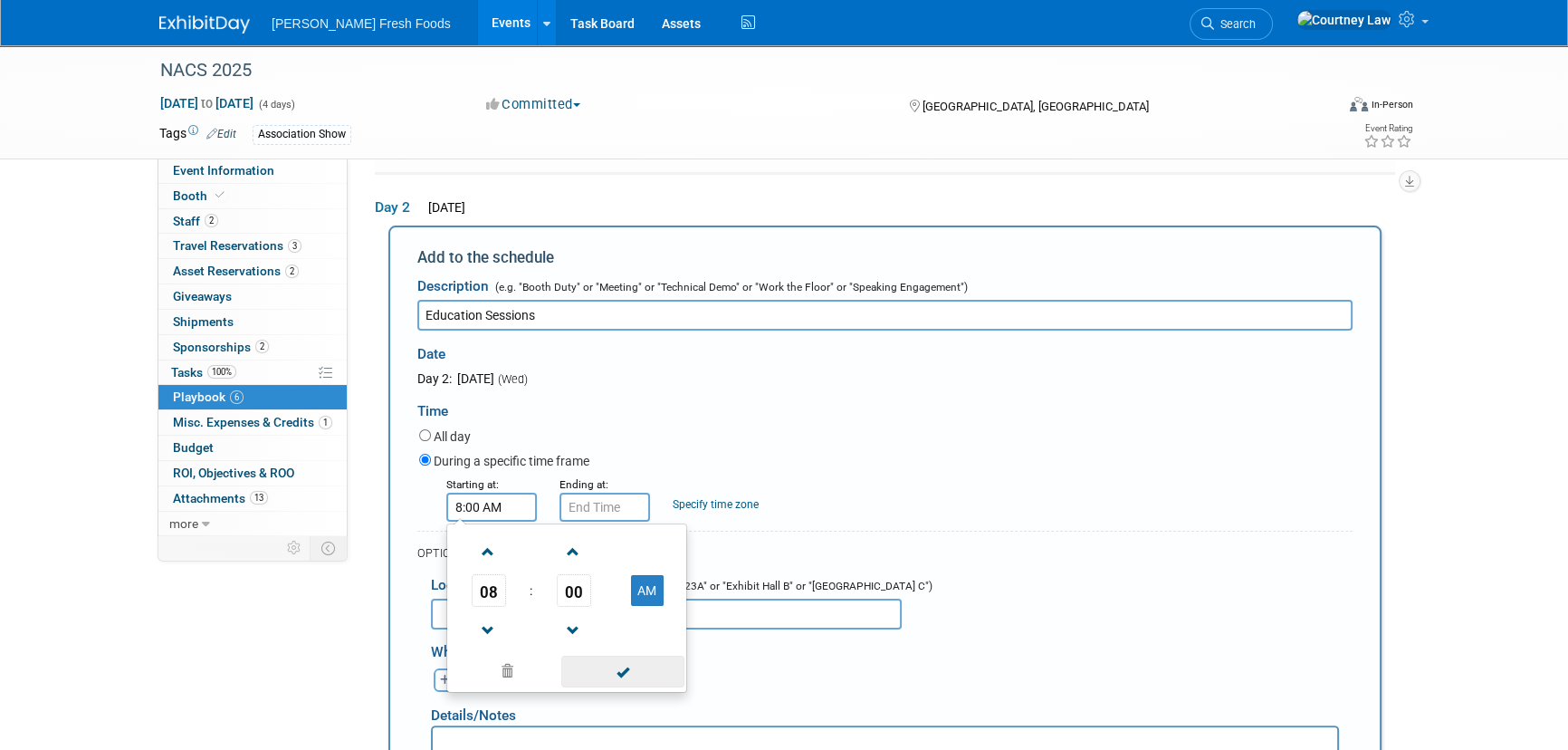
click at [603, 656] on span at bounding box center [622, 672] width 122 height 32
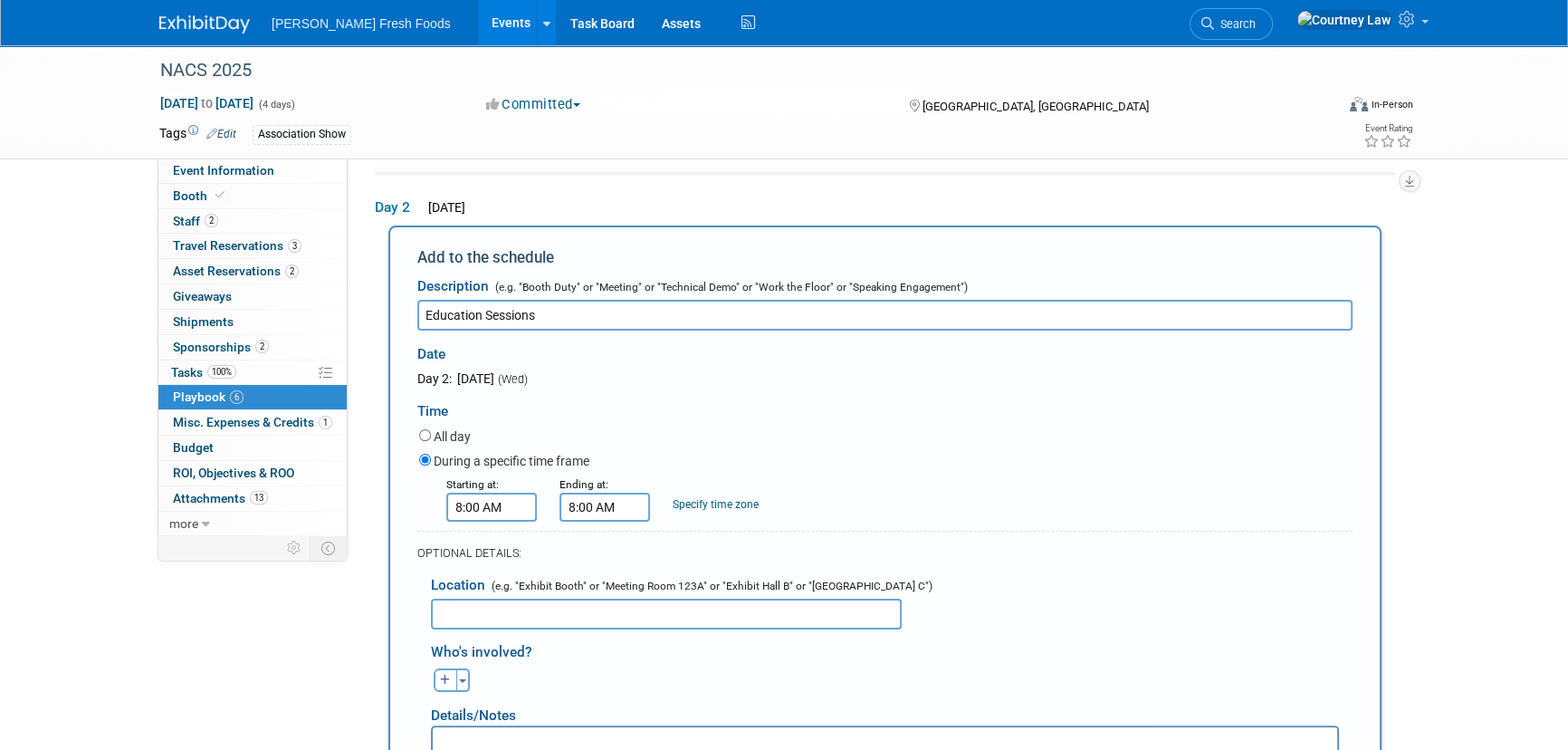
click at [601, 503] on input "8:00 AM" at bounding box center [605, 507] width 90 height 29
click at [597, 528] on link at bounding box center [601, 551] width 35 height 46
type input "10:00 AM"
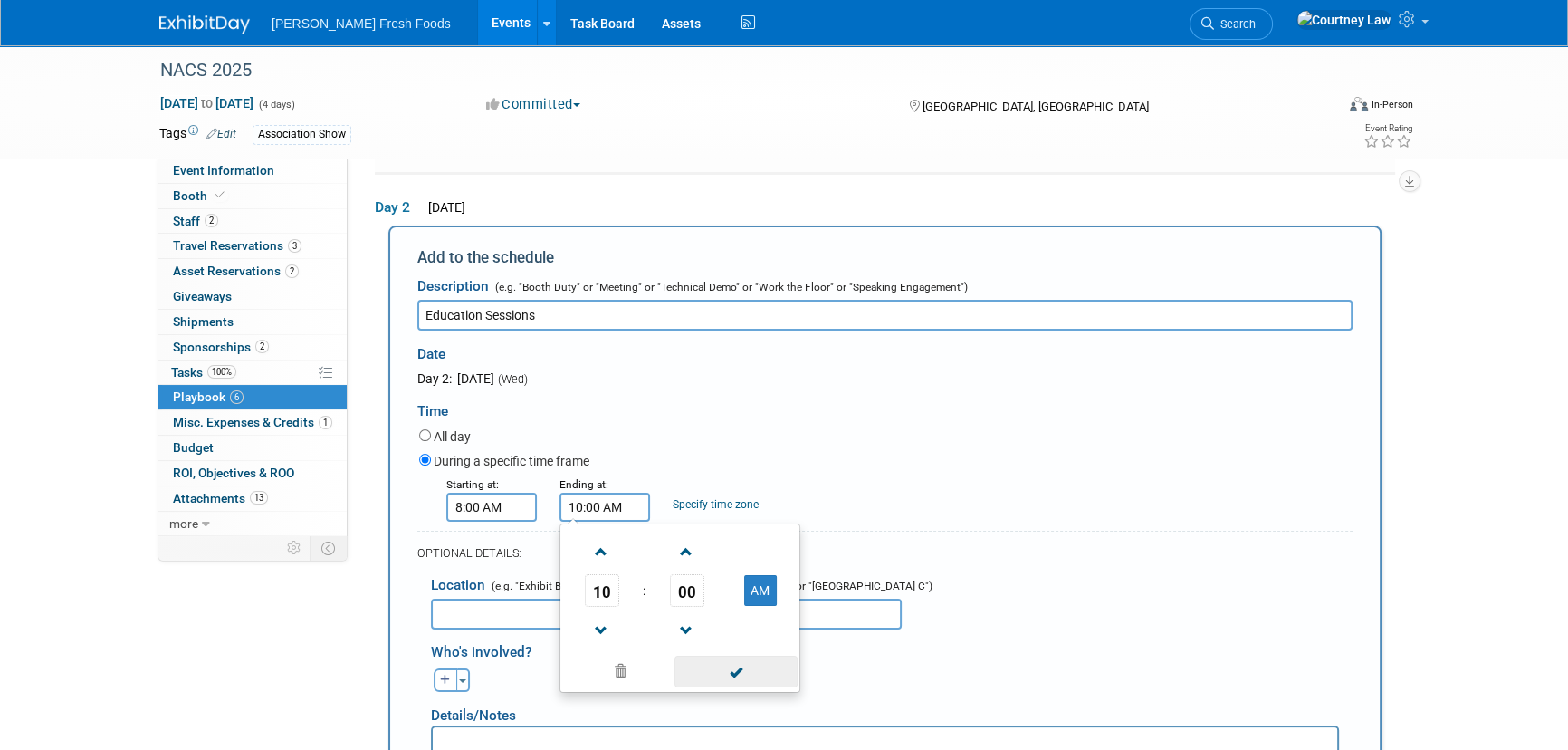
click at [735, 677] on span at bounding box center [736, 672] width 122 height 32
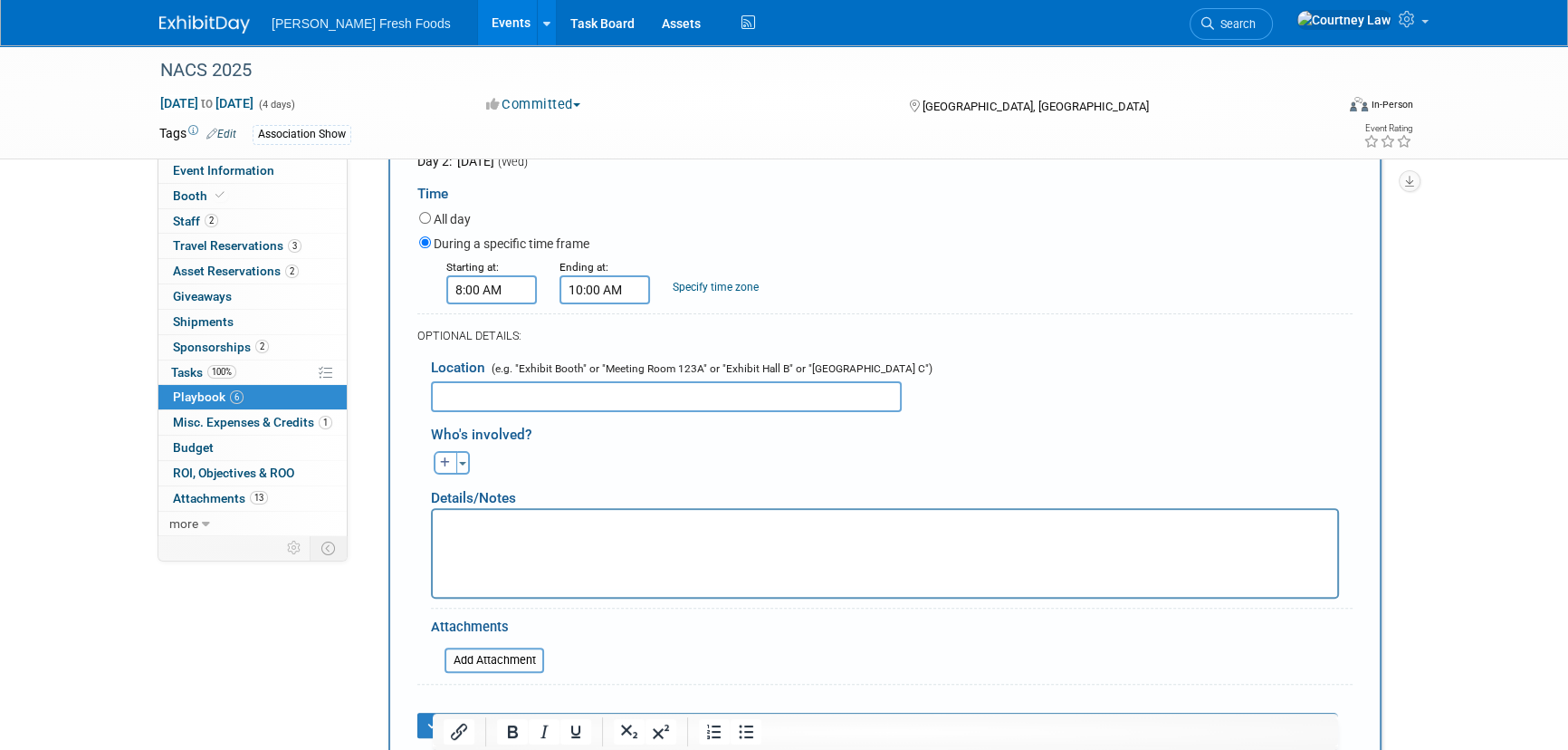
scroll to position [873, 0]
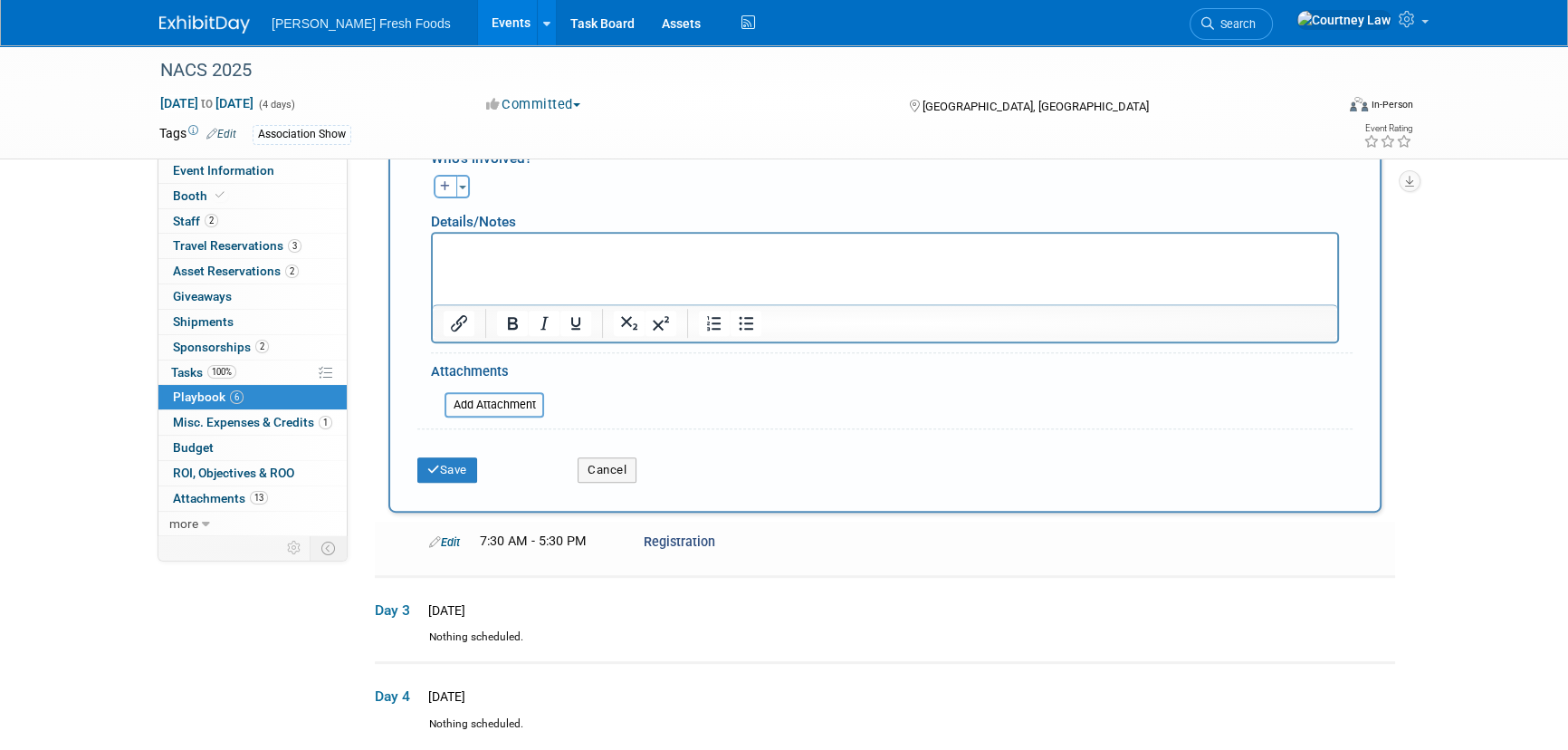
click at [407, 461] on div "Save" at bounding box center [484, 464] width 161 height 38
click at [412, 463] on div "Save" at bounding box center [484, 464] width 161 height 38
click at [424, 468] on button "Save" at bounding box center [447, 470] width 60 height 25
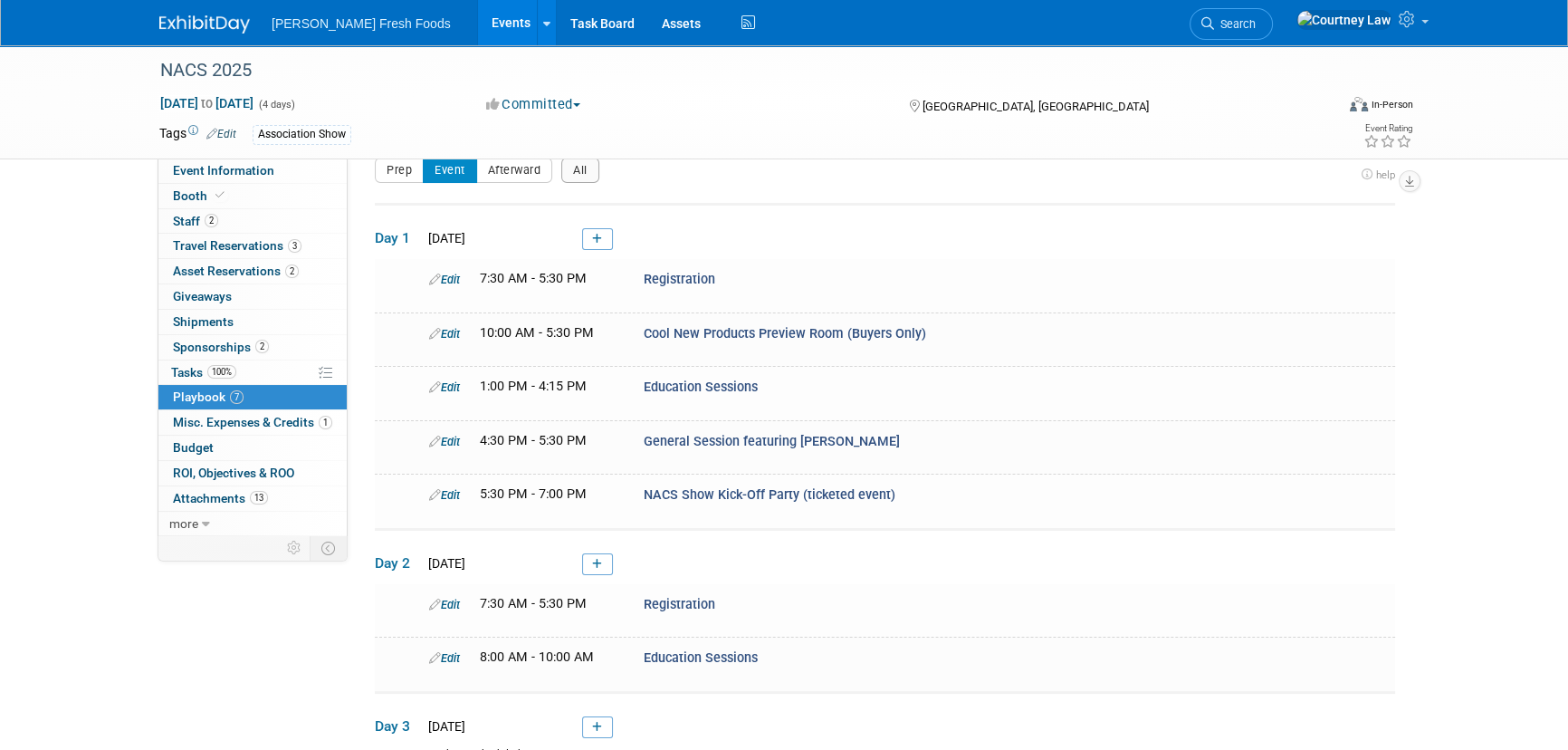
scroll to position [333, 0]
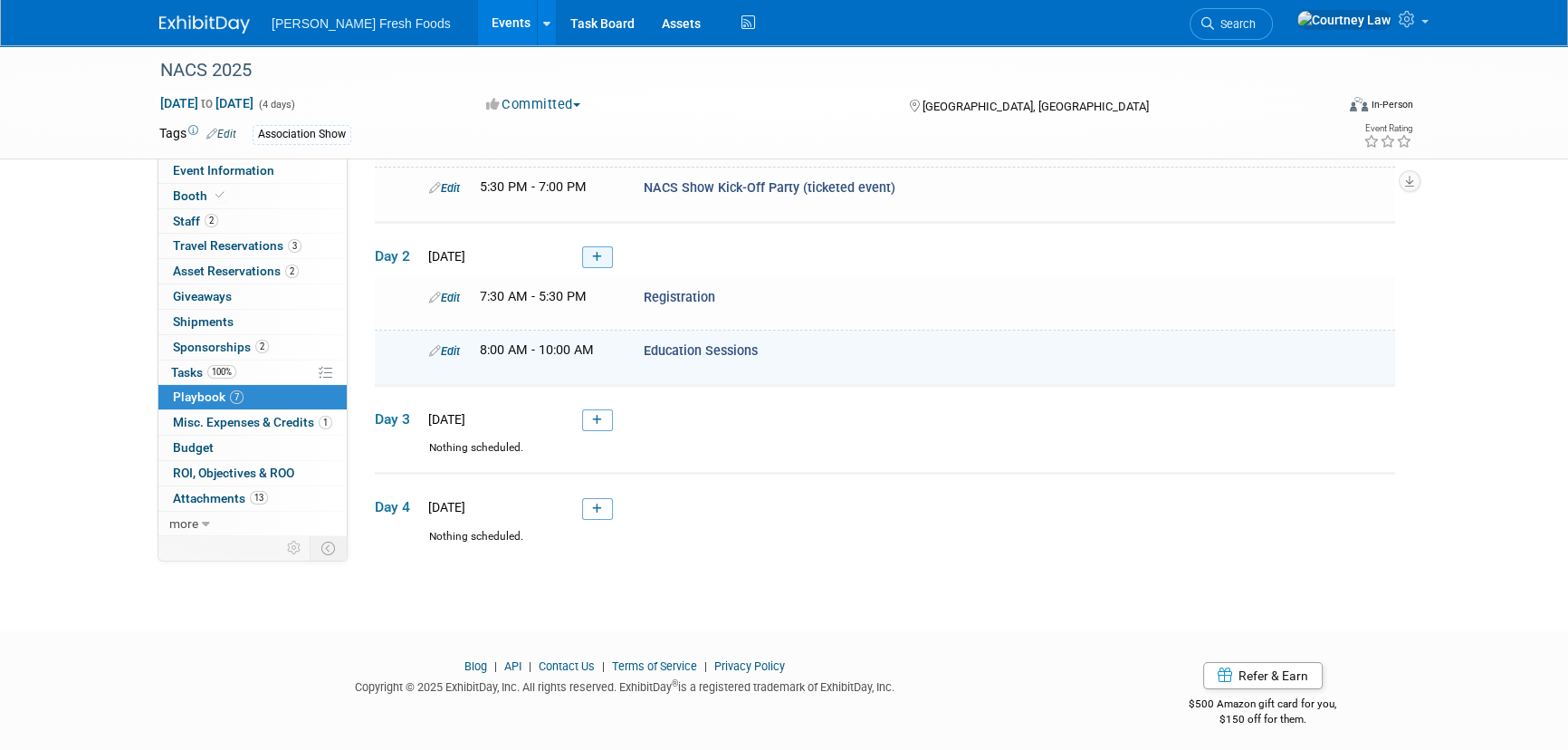
click at [609, 259] on link at bounding box center [598, 257] width 31 height 22
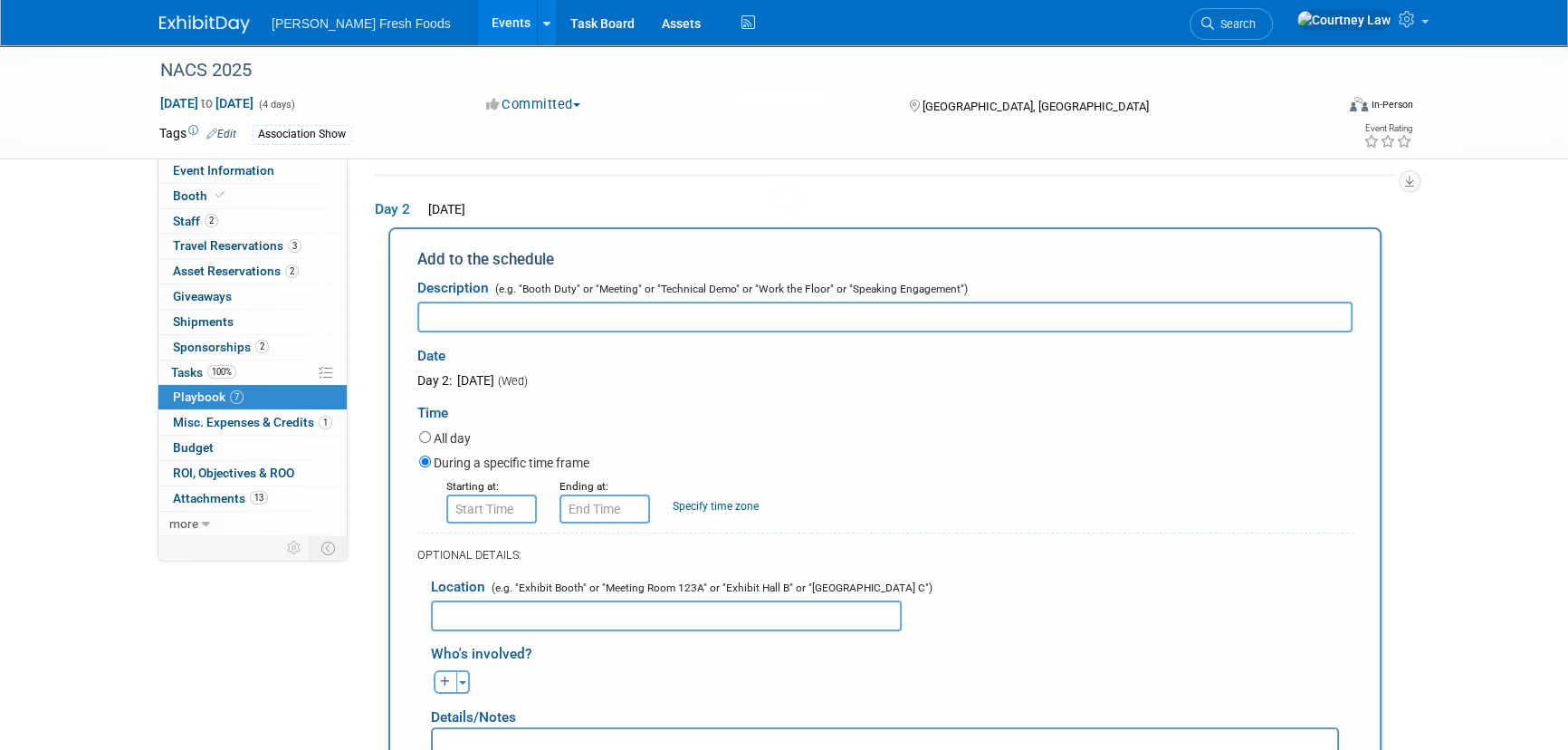
scroll to position [0, 0]
click at [687, 313] on input "text" at bounding box center [884, 315] width 935 height 31
paste input "Cool New Products Preview Room (Buyers Only)"
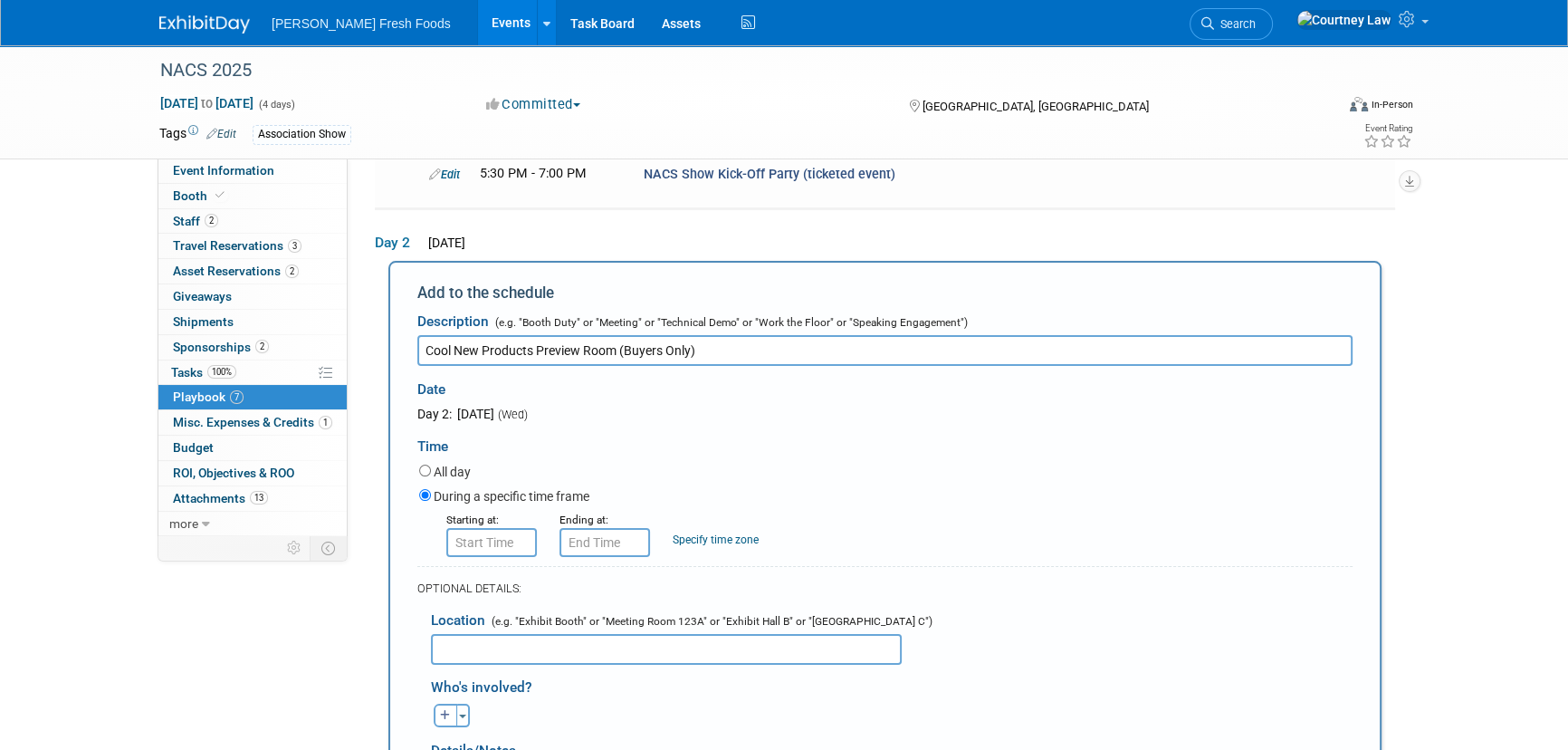
scroll to position [380, 0]
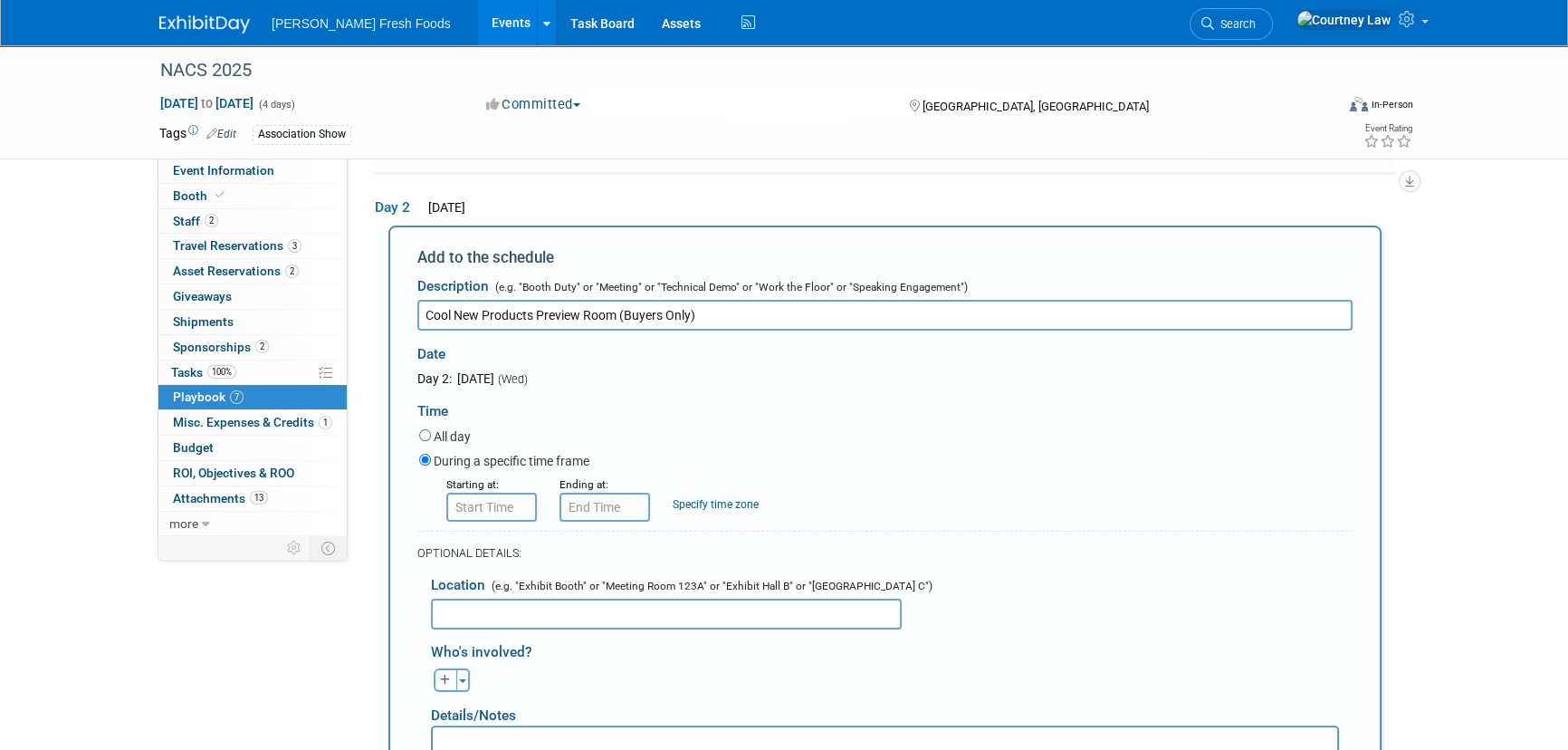
type input "Cool New Products Preview Room (Buyers Only)"
type input "8:00 AM"
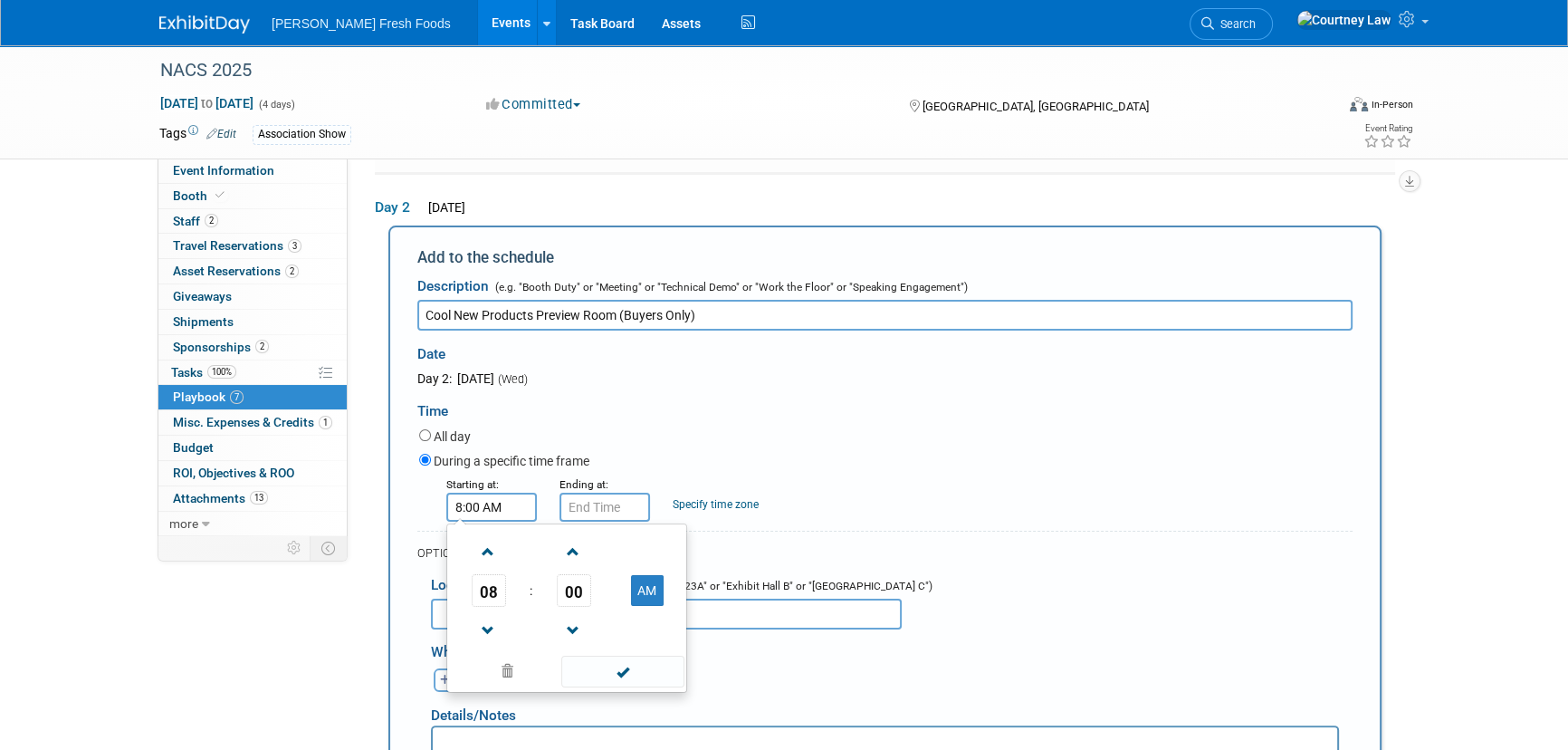
click at [474, 506] on input "8:00 AM" at bounding box center [491, 507] width 90 height 29
click at [622, 670] on span at bounding box center [622, 672] width 122 height 32
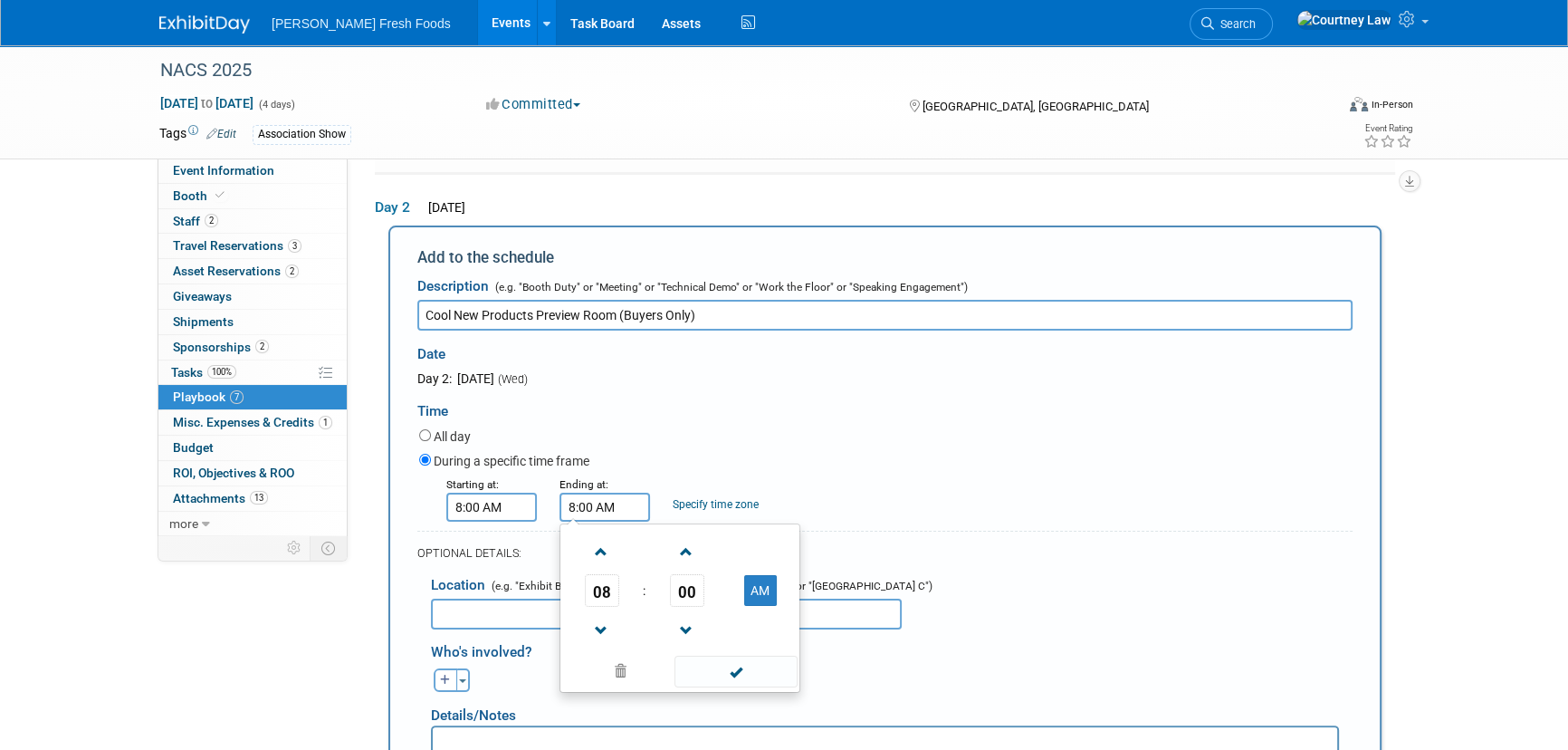
click at [634, 506] on input "8:00 AM" at bounding box center [605, 507] width 90 height 29
click at [597, 536] on span at bounding box center [601, 552] width 32 height 32
click at [698, 588] on span "00" at bounding box center [687, 590] width 35 height 33
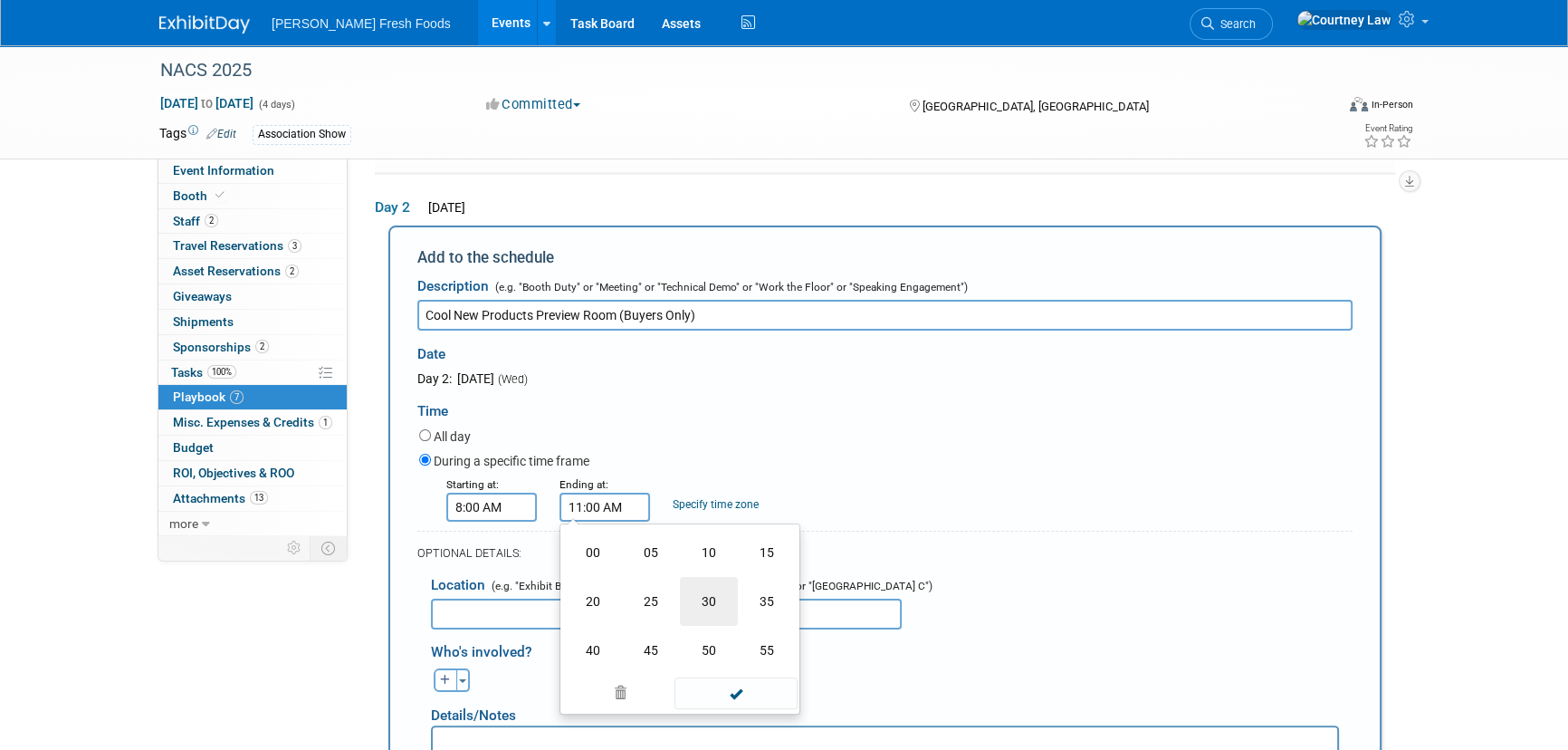
click at [730, 607] on td "30" at bounding box center [709, 602] width 58 height 49
type input "11:30 AM"
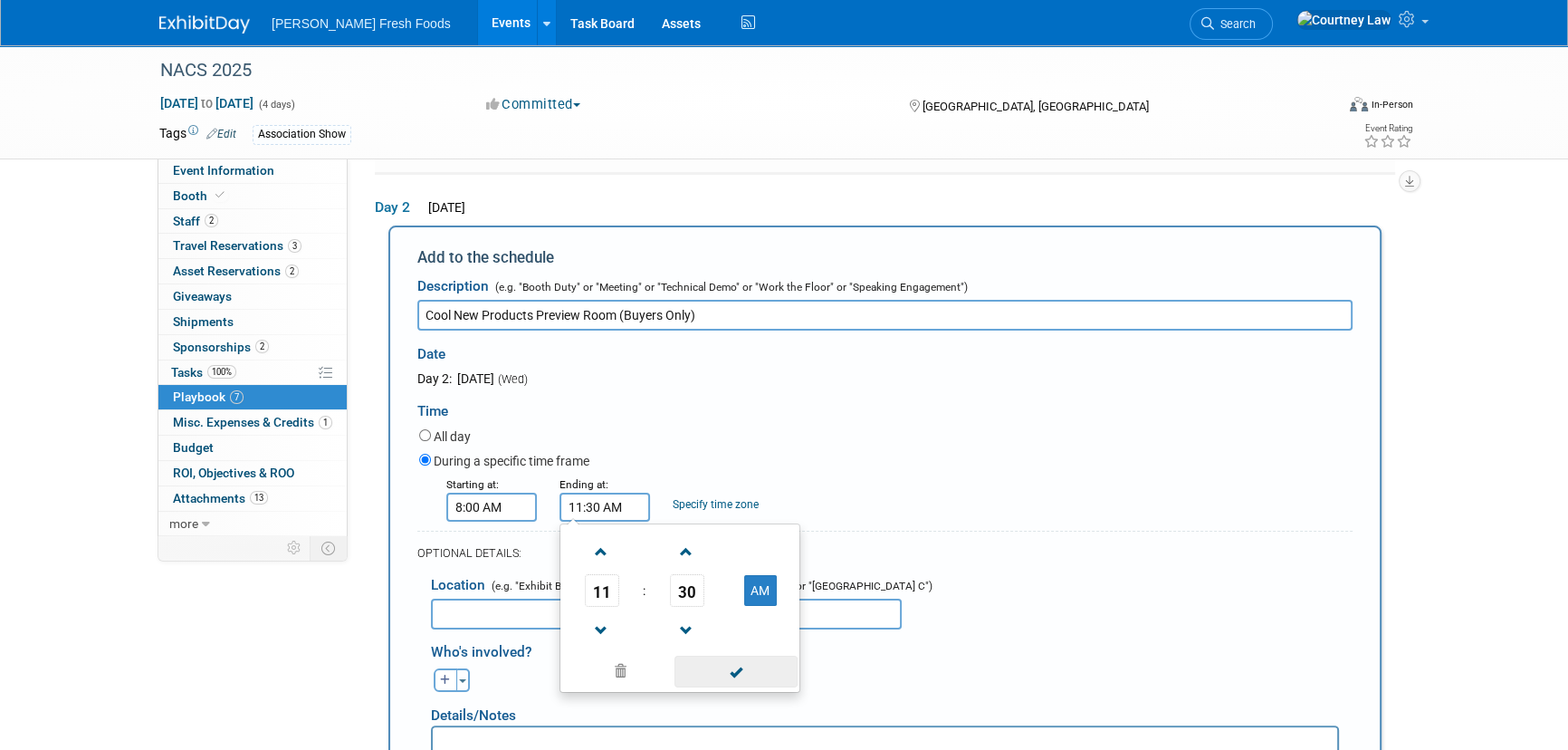
click at [734, 667] on span at bounding box center [736, 672] width 122 height 32
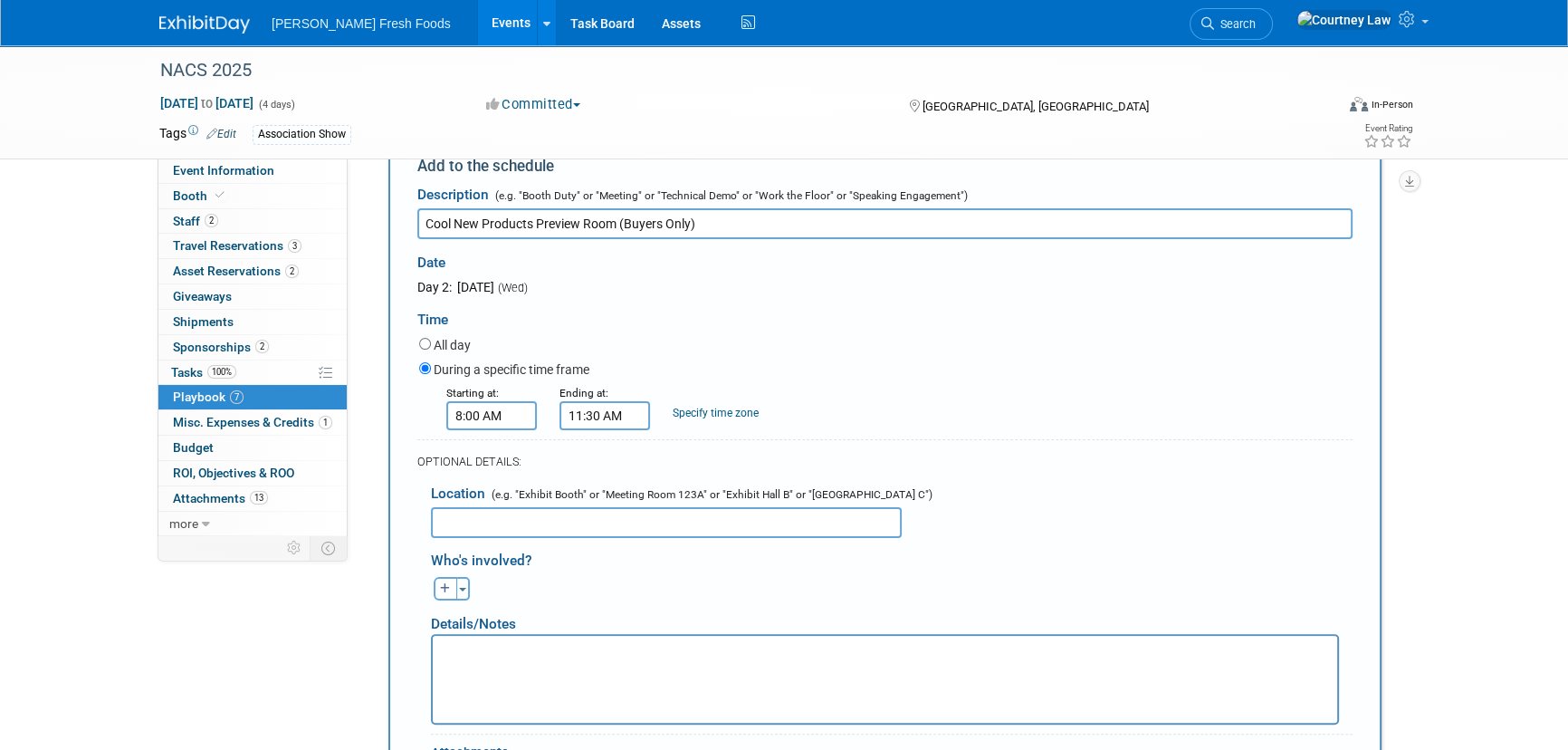
scroll to position [873, 0]
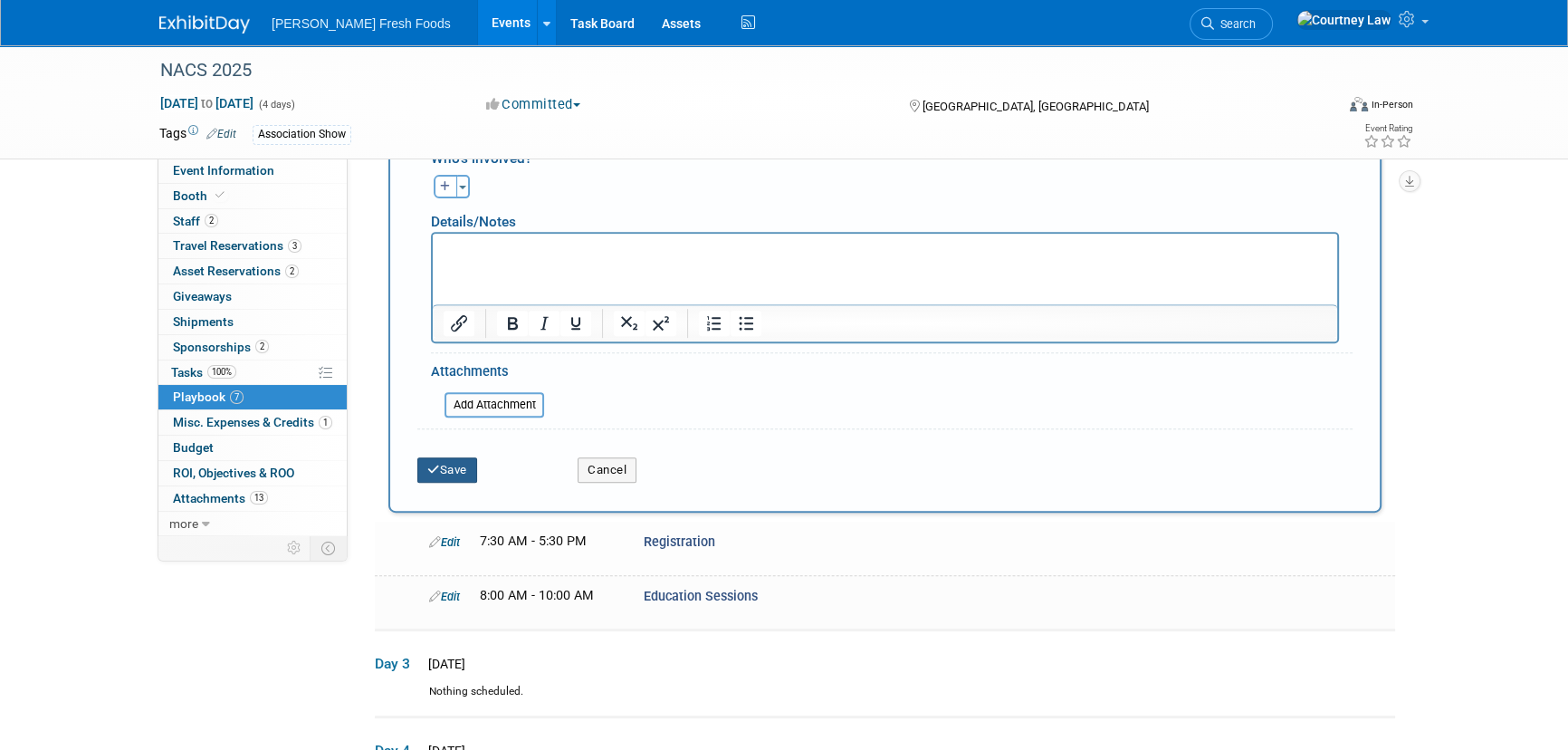
click at [461, 467] on button "Save" at bounding box center [447, 470] width 60 height 25
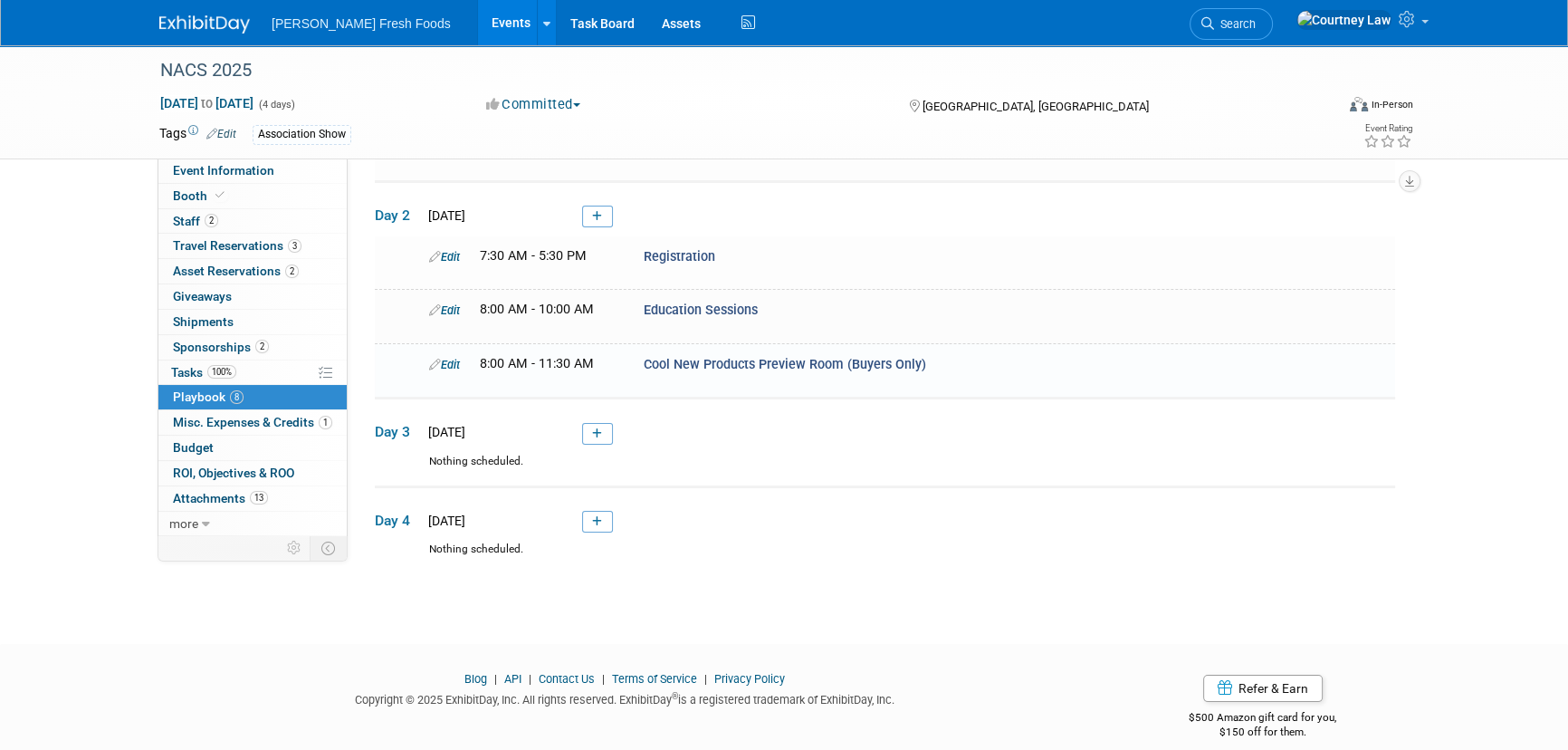
scroll to position [385, 0]
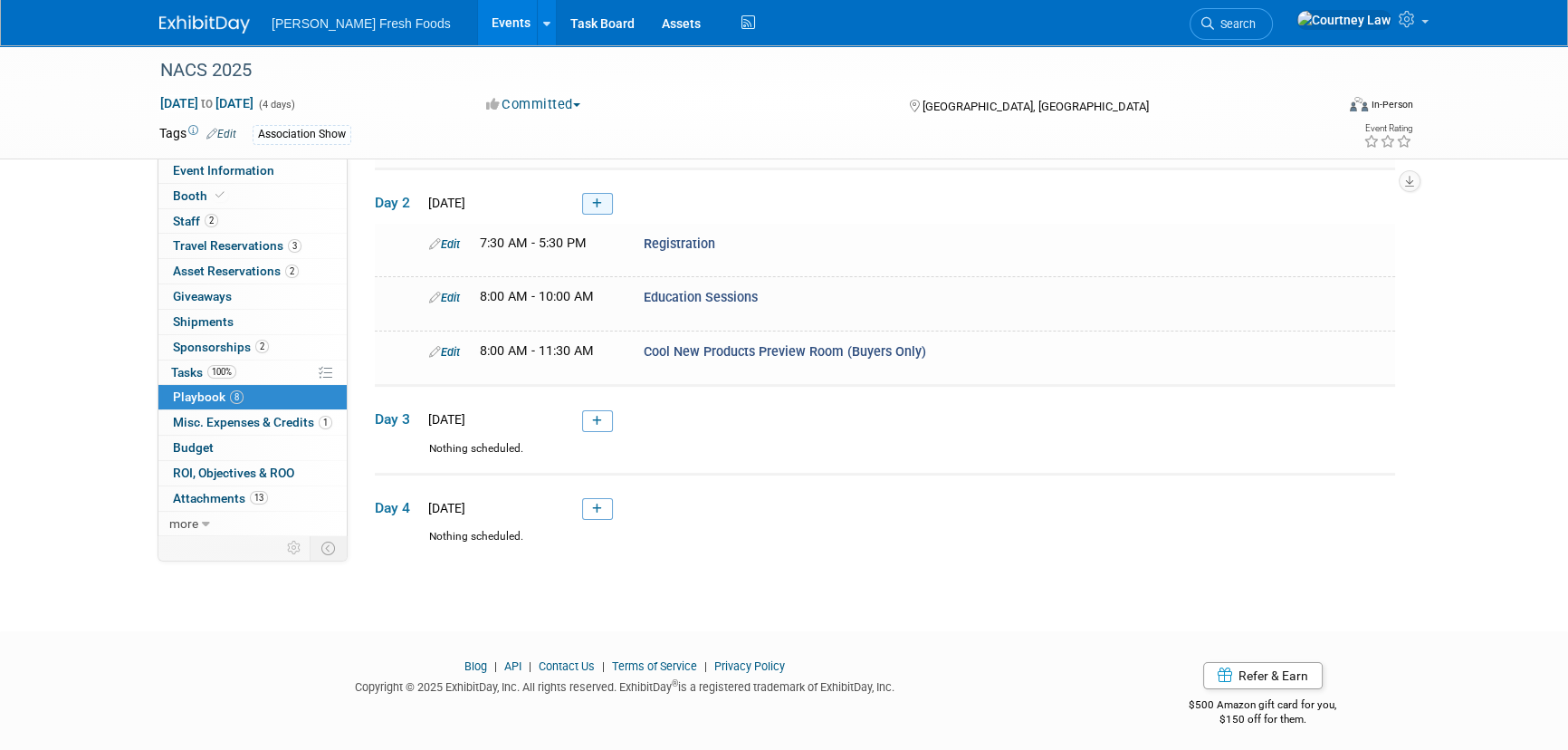
click at [586, 193] on link at bounding box center [598, 203] width 31 height 22
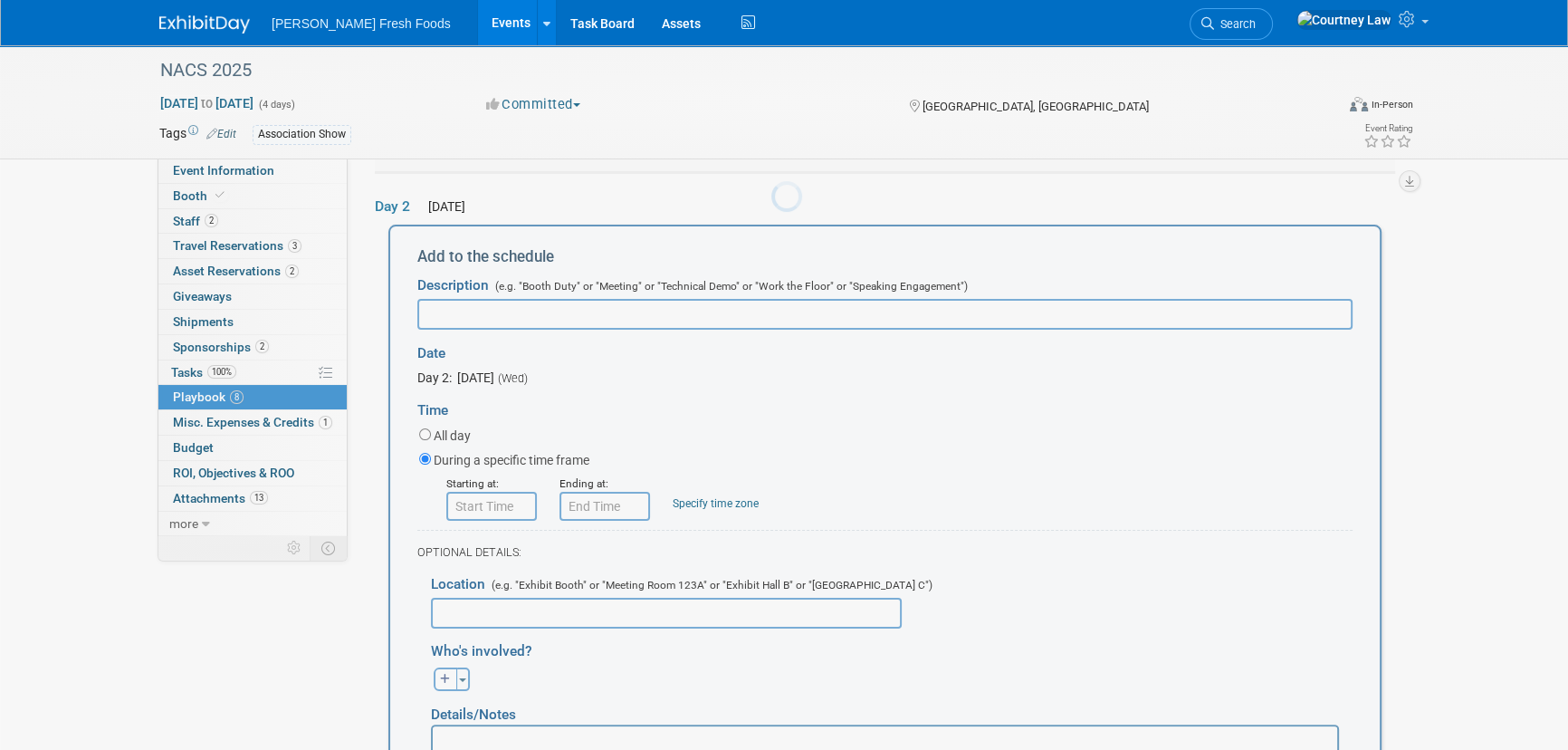
scroll to position [380, 0]
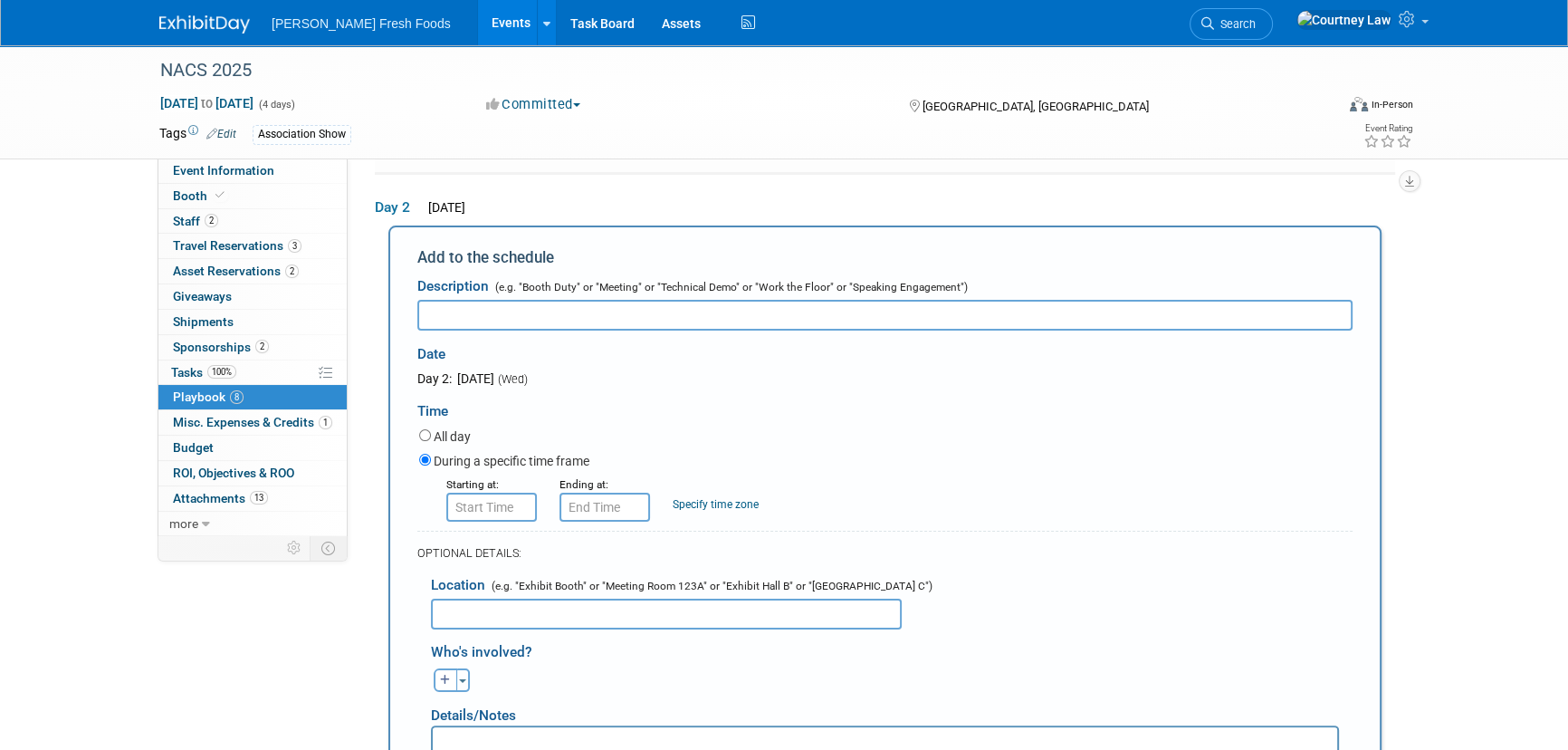
click at [442, 334] on div "Date" at bounding box center [604, 350] width 374 height 39
click at [453, 302] on input "text" at bounding box center [884, 315] width 935 height 31
paste input "General Session featuring [PERSON_NAME] and NACS Ideas 2 Go"
type input "General Session featuring [PERSON_NAME] and NACS Ideas 2 Go"
click at [476, 516] on form "Description (e.g. "Booth Duty" or "Meeting" or "Technical Demo" or "Work the Fl…" at bounding box center [884, 616] width 935 height 696
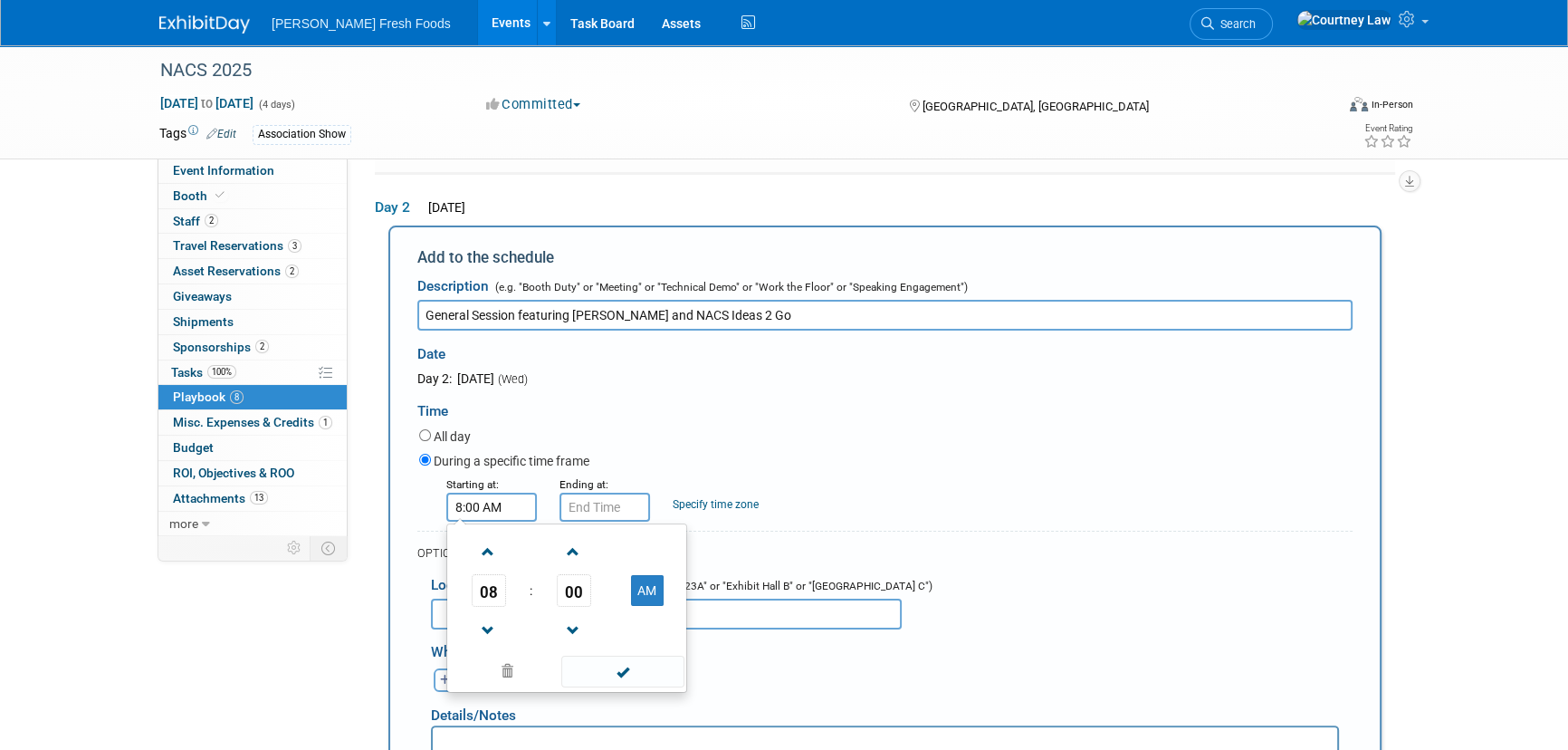
click at [484, 504] on input "8:00 AM" at bounding box center [491, 507] width 90 height 29
click at [498, 553] on span at bounding box center [489, 552] width 32 height 32
click at [562, 589] on span "00" at bounding box center [574, 590] width 35 height 33
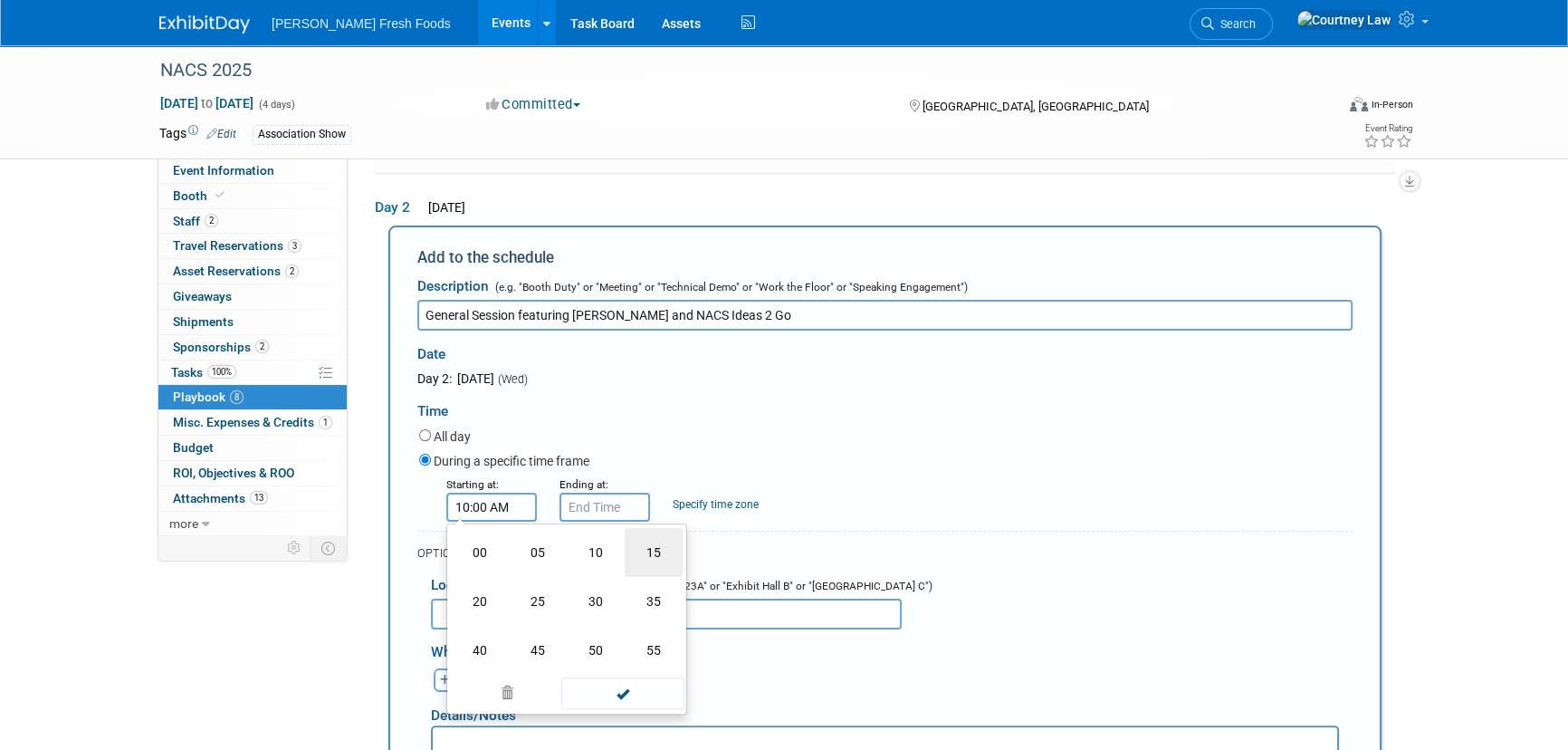
click at [634, 560] on td "15" at bounding box center [654, 553] width 58 height 49
type input "10:15 AM"
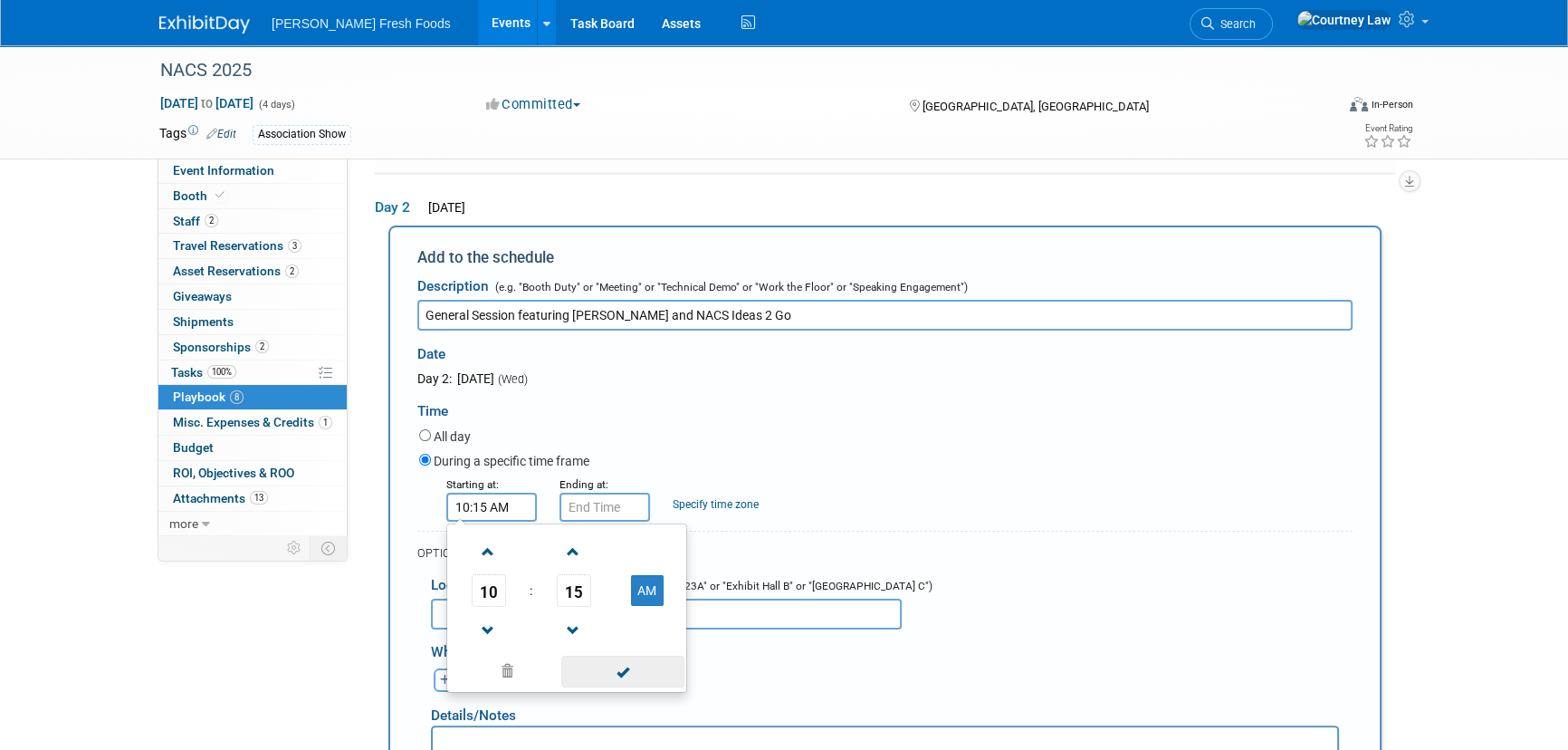
click at [610, 656] on span at bounding box center [622, 672] width 122 height 32
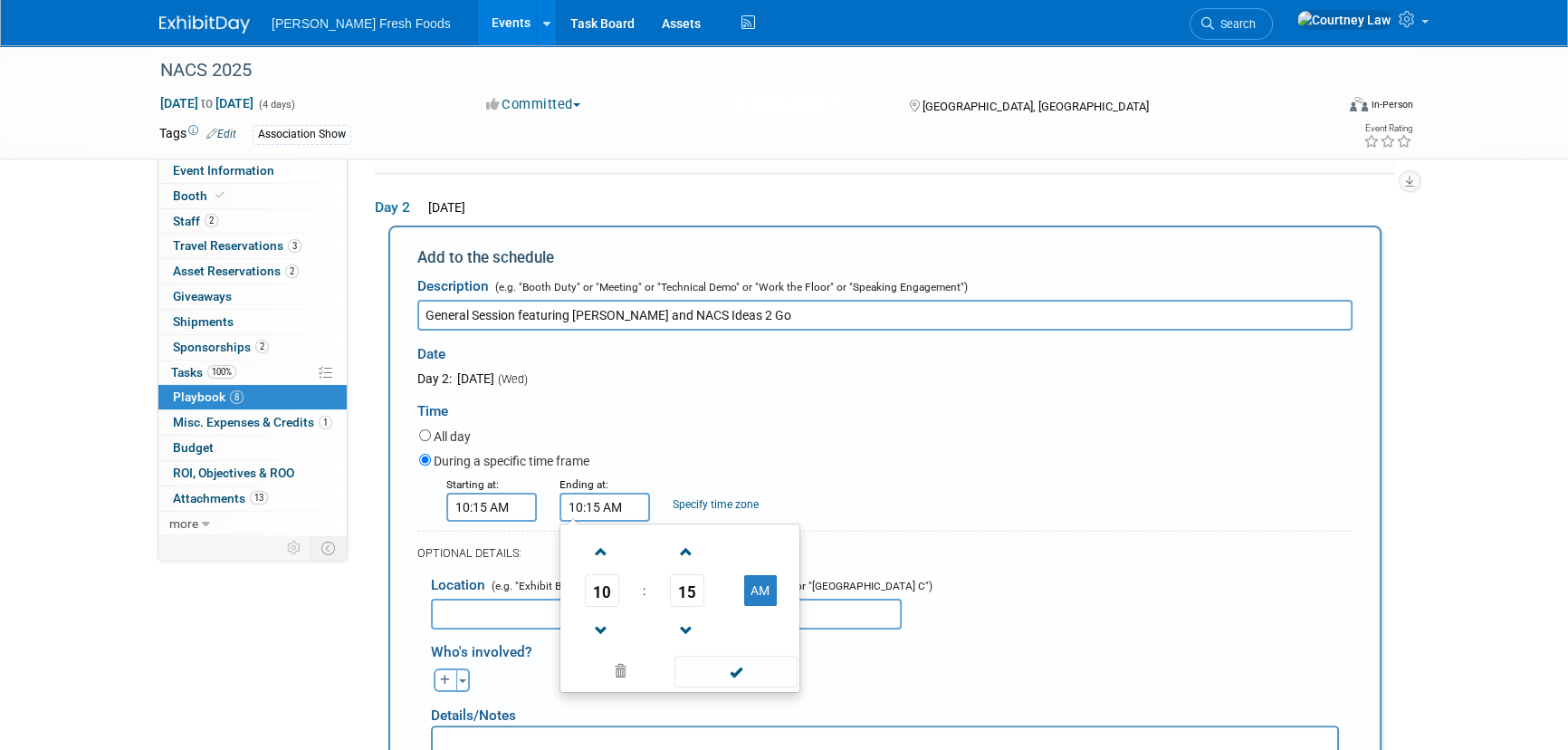
click at [632, 506] on input "10:15 AM" at bounding box center [605, 507] width 90 height 29
click at [612, 549] on span at bounding box center [601, 552] width 32 height 32
type input "11:15 AM"
click at [689, 657] on span at bounding box center [736, 672] width 122 height 32
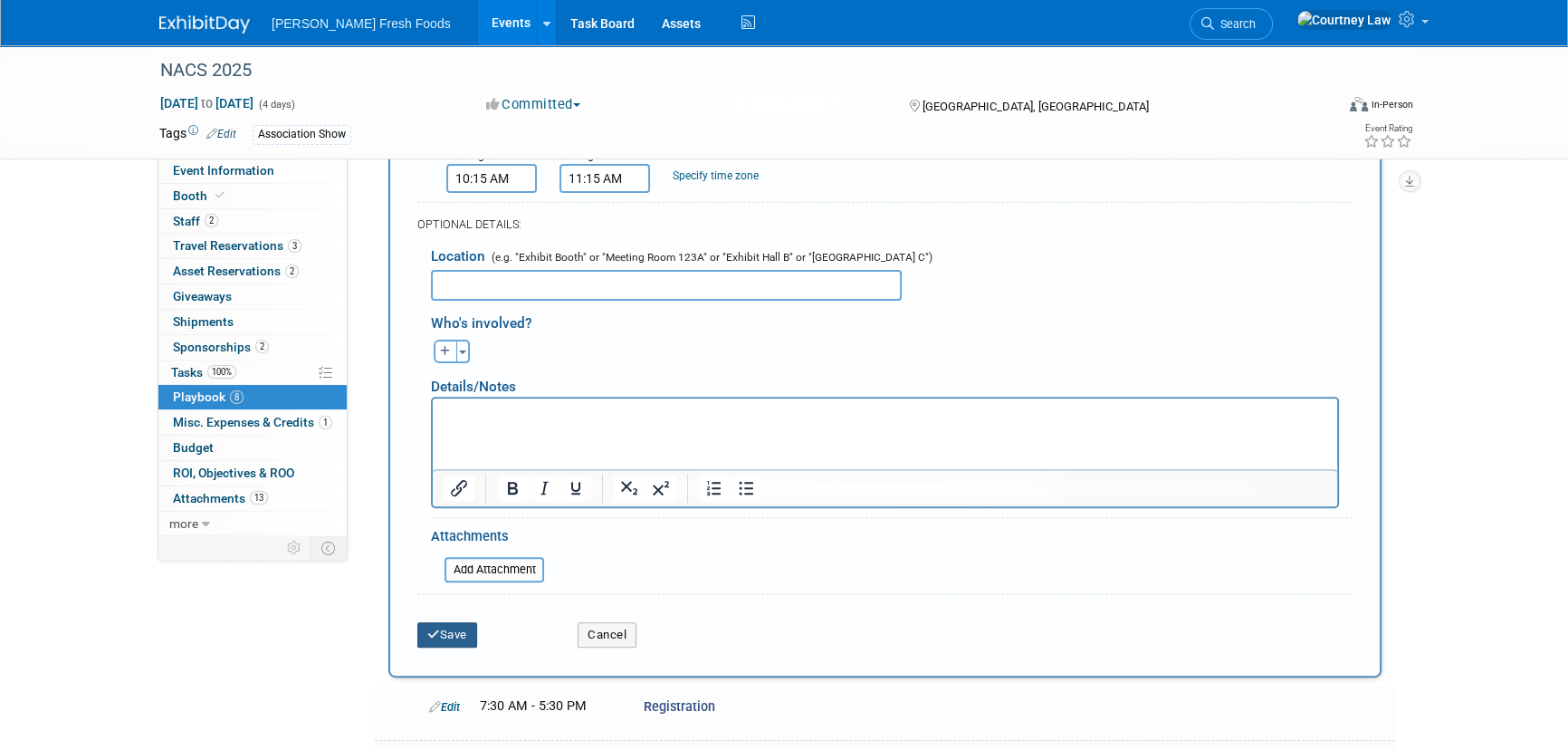
click at [458, 626] on button "Save" at bounding box center [447, 634] width 60 height 25
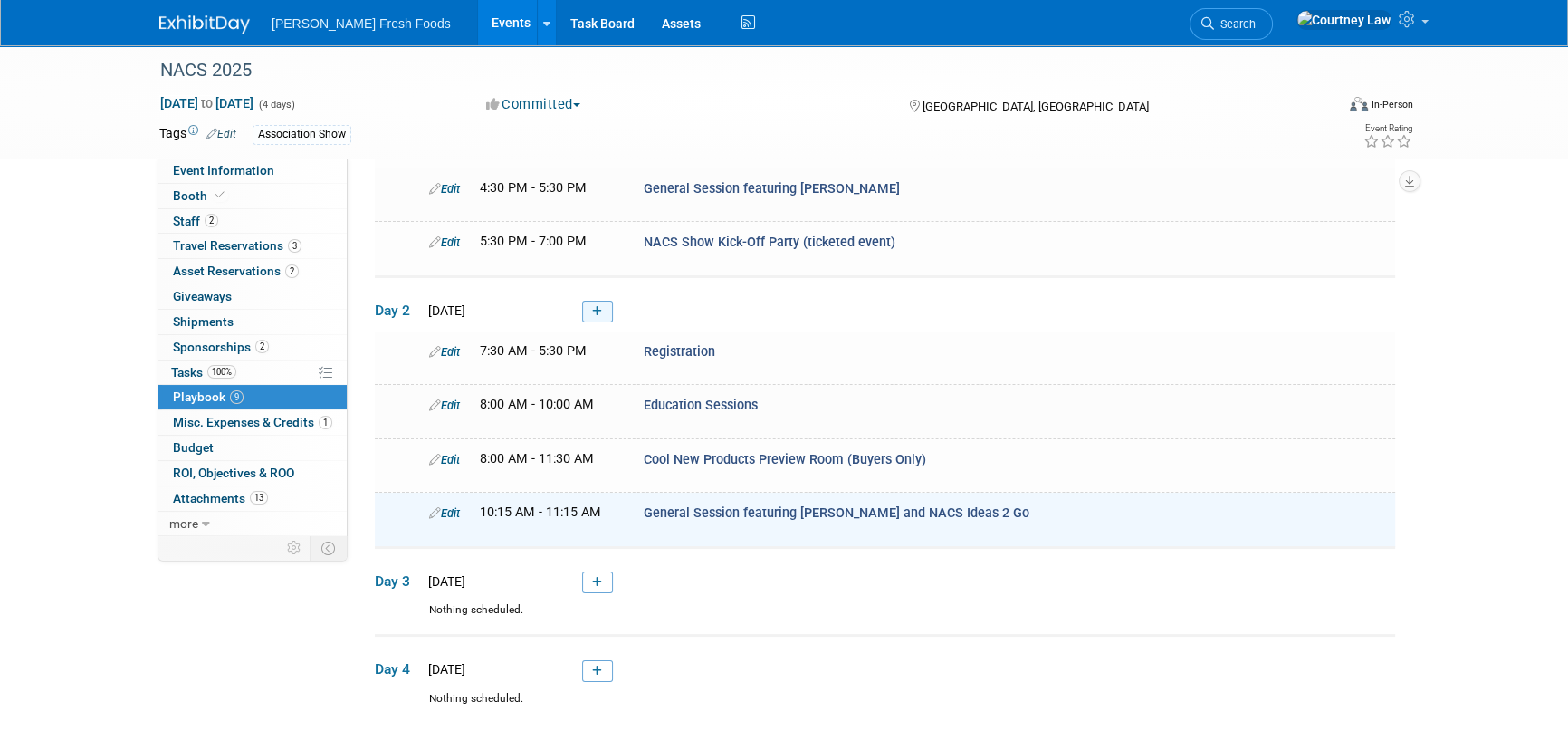
scroll to position [273, 0]
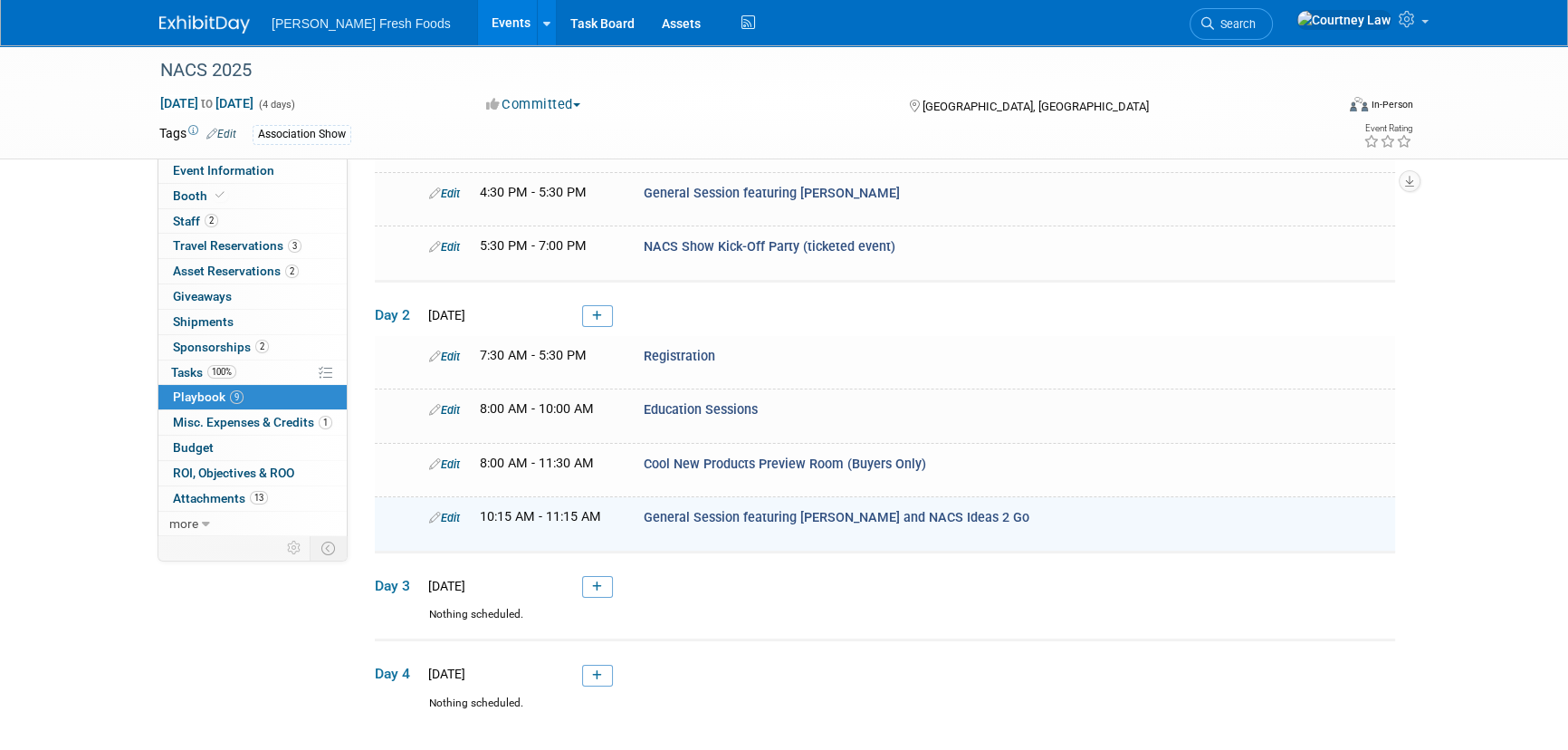
click at [581, 314] on span at bounding box center [593, 315] width 39 height 14
click at [584, 312] on link at bounding box center [598, 316] width 31 height 22
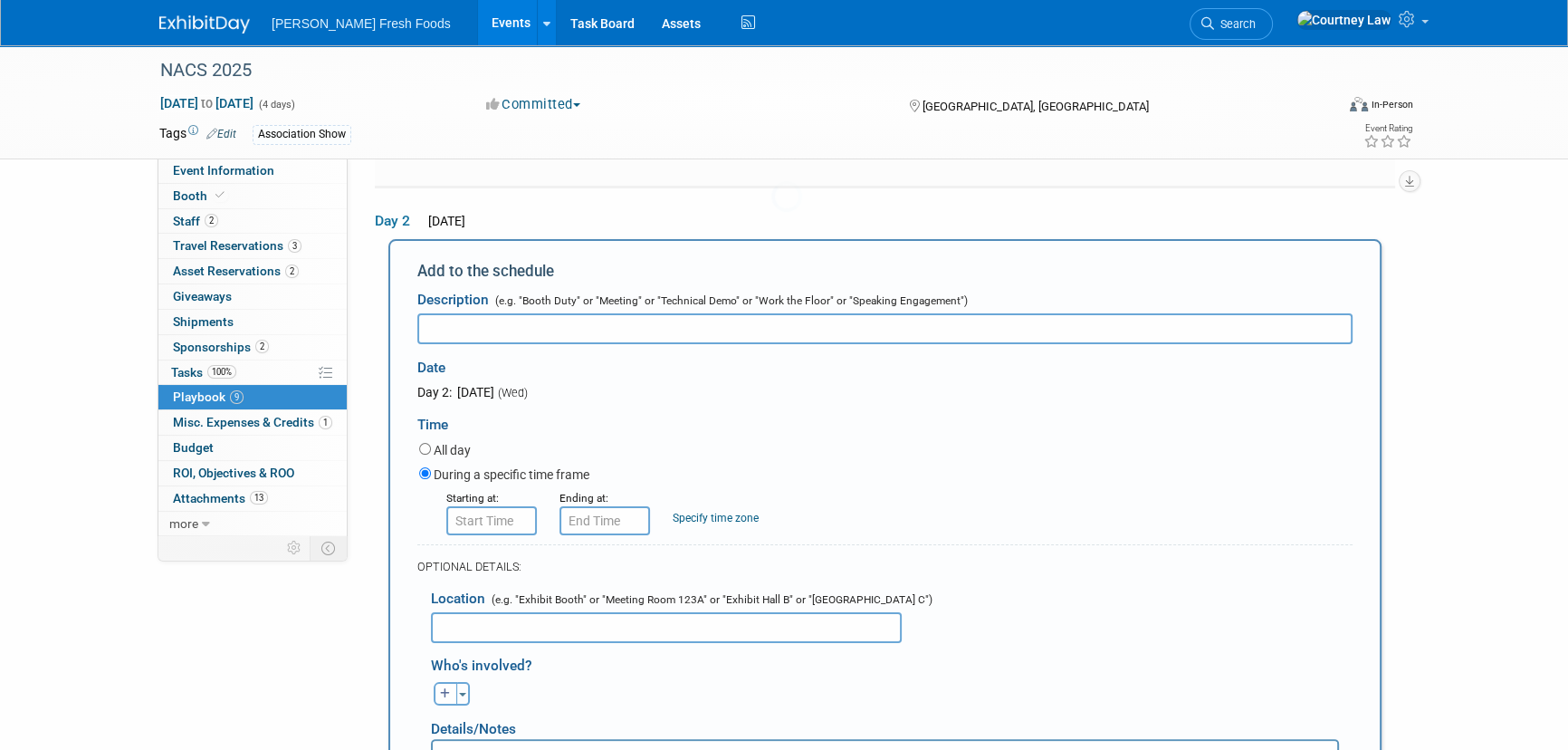
scroll to position [380, 0]
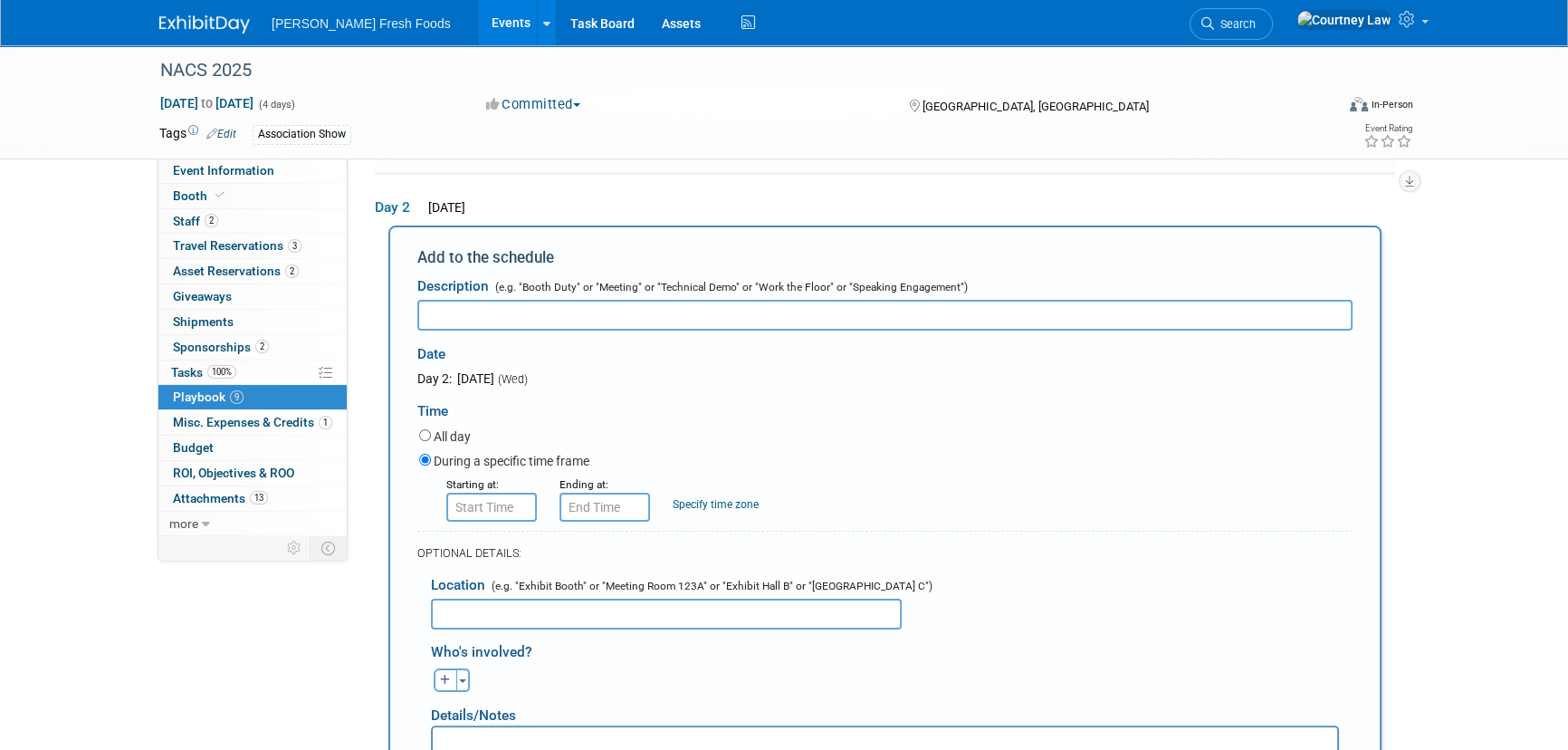
click at [683, 312] on input "text" at bounding box center [884, 315] width 935 height 31
paste input "New Exhibitor Area (Early Access 10:30am)"
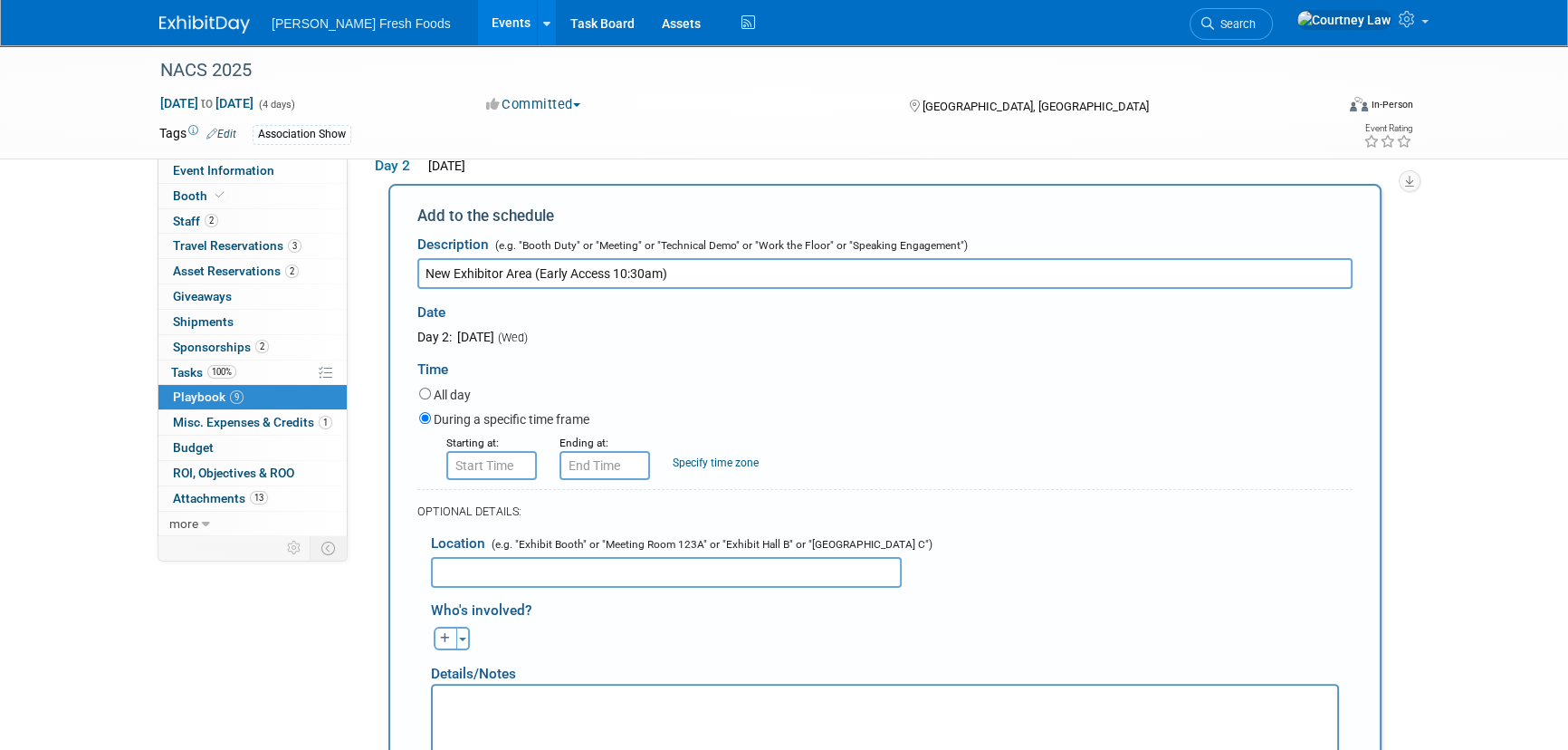
scroll to position [461, 0]
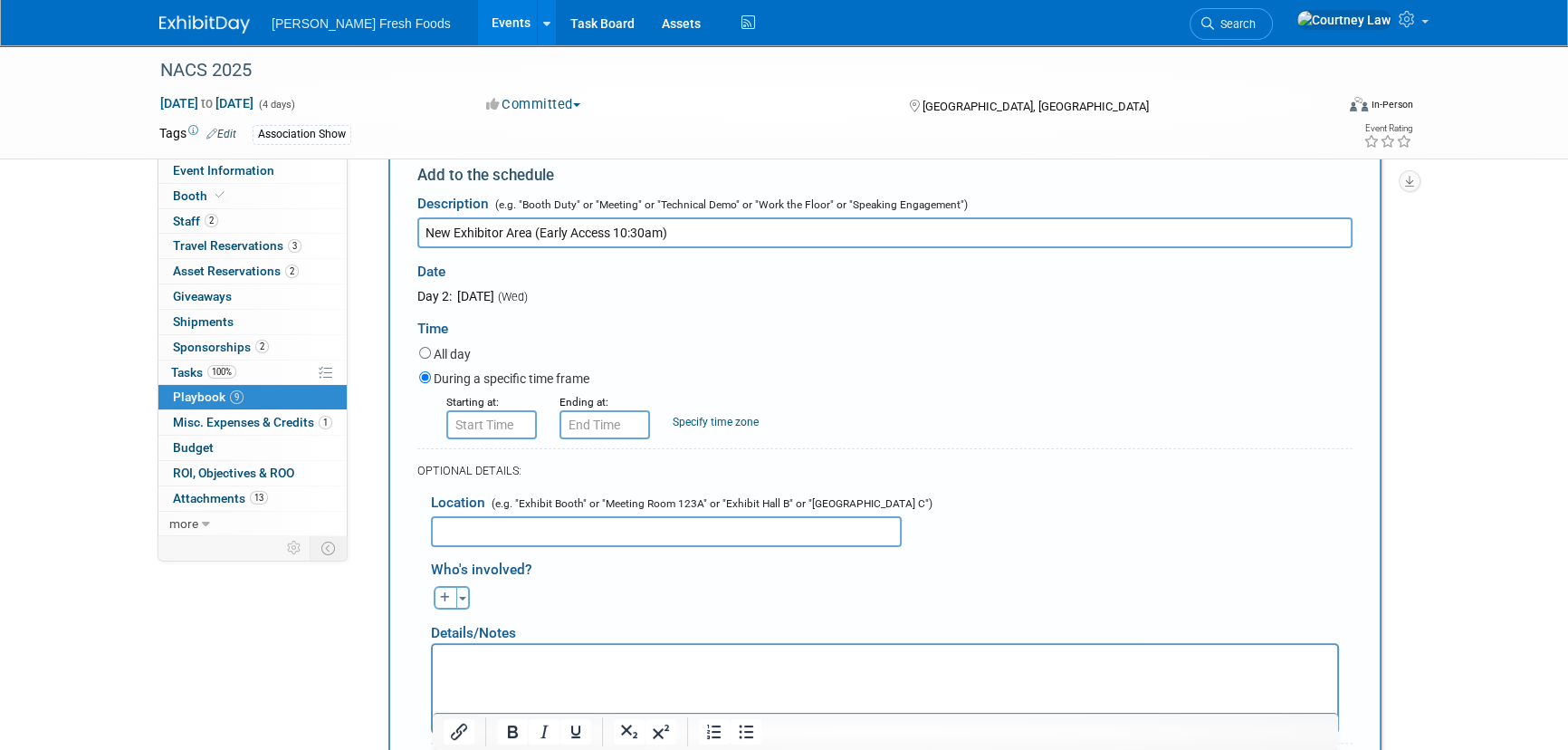
type input "New Exhibitor Area (Early Access 10:30am)"
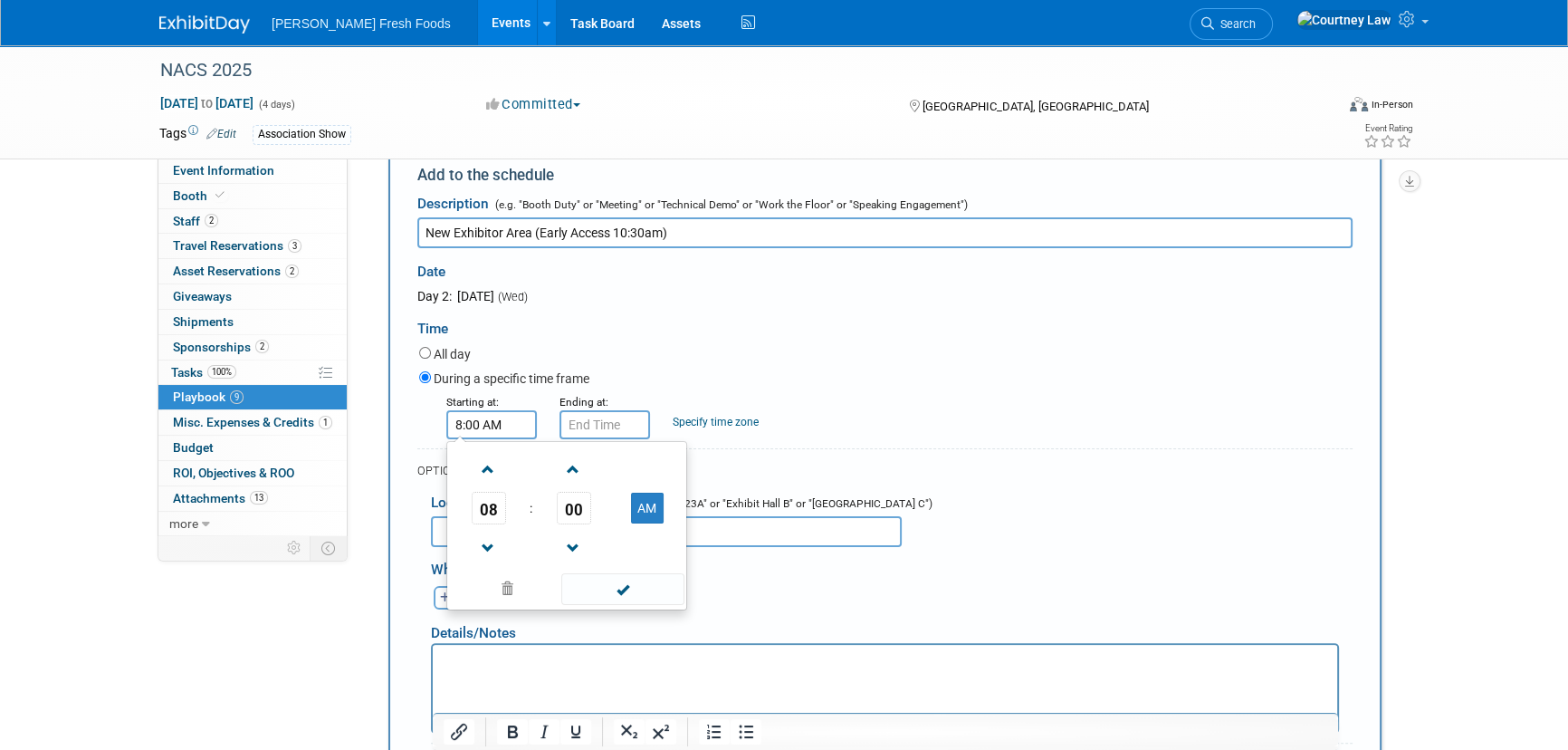
click at [470, 425] on input "8:00 AM" at bounding box center [491, 425] width 90 height 29
click at [490, 476] on span at bounding box center [489, 470] width 32 height 32
click at [588, 507] on span "00" at bounding box center [574, 508] width 35 height 33
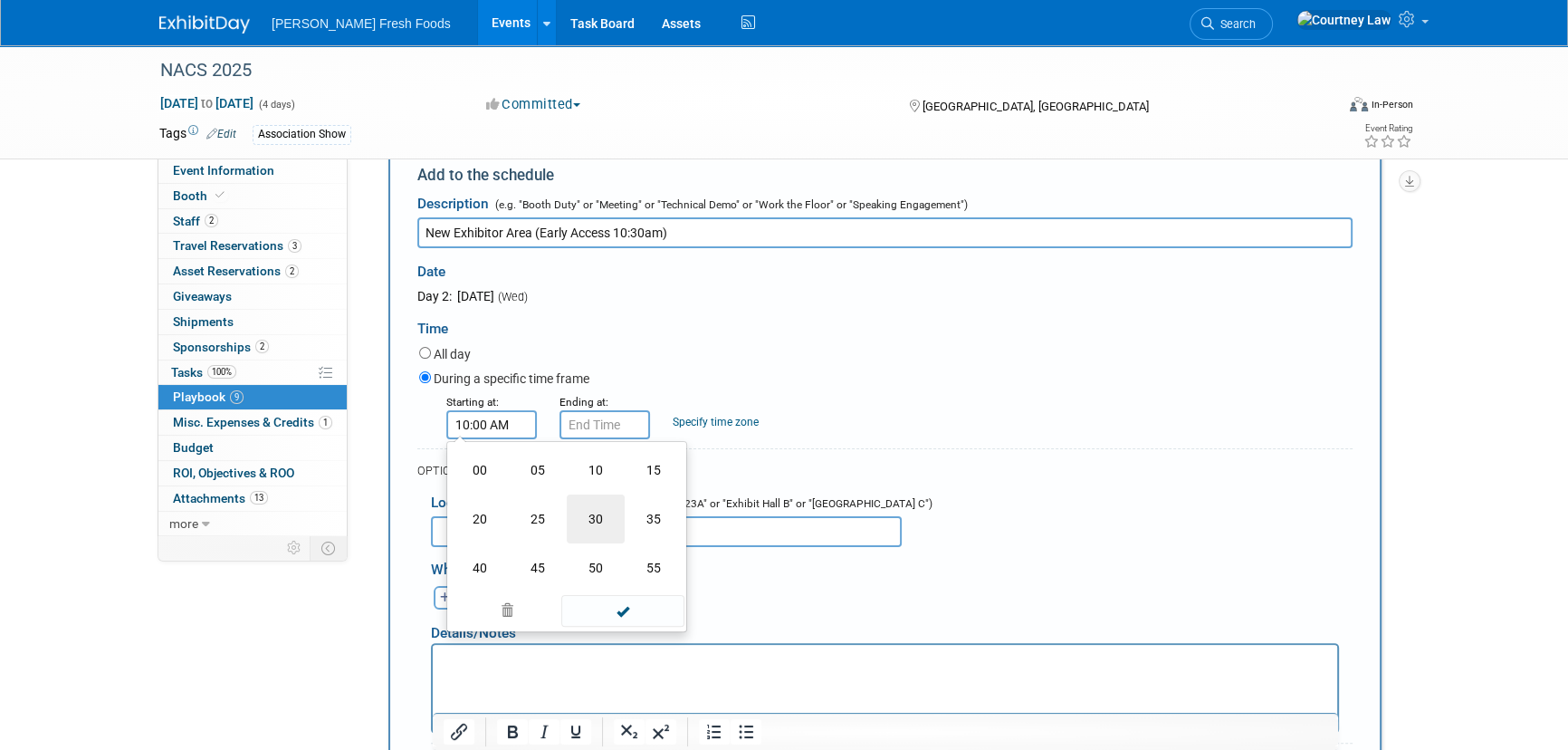
click at [613, 511] on td "30" at bounding box center [596, 519] width 58 height 49
type input "10:30 AM"
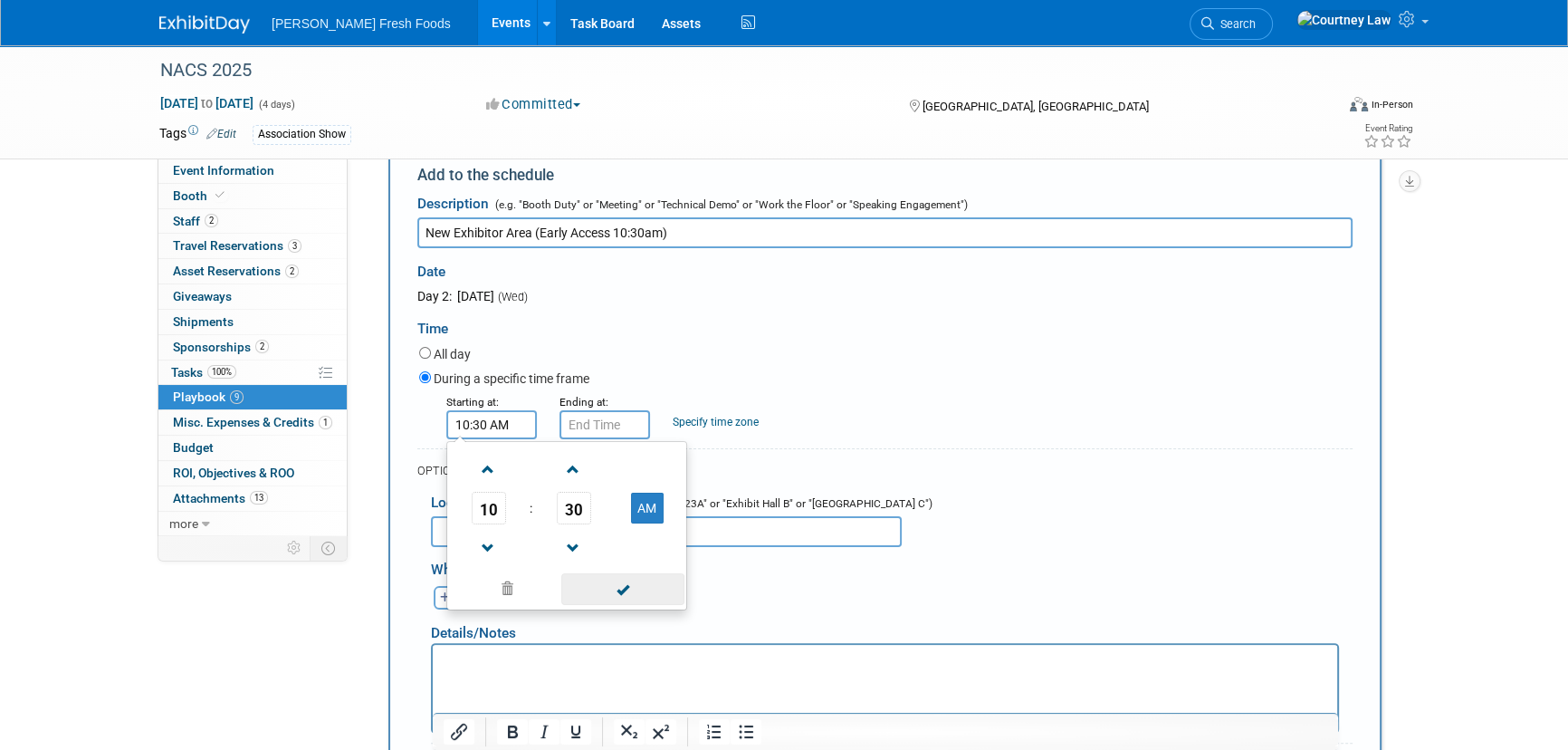
click at [636, 582] on span at bounding box center [622, 589] width 122 height 32
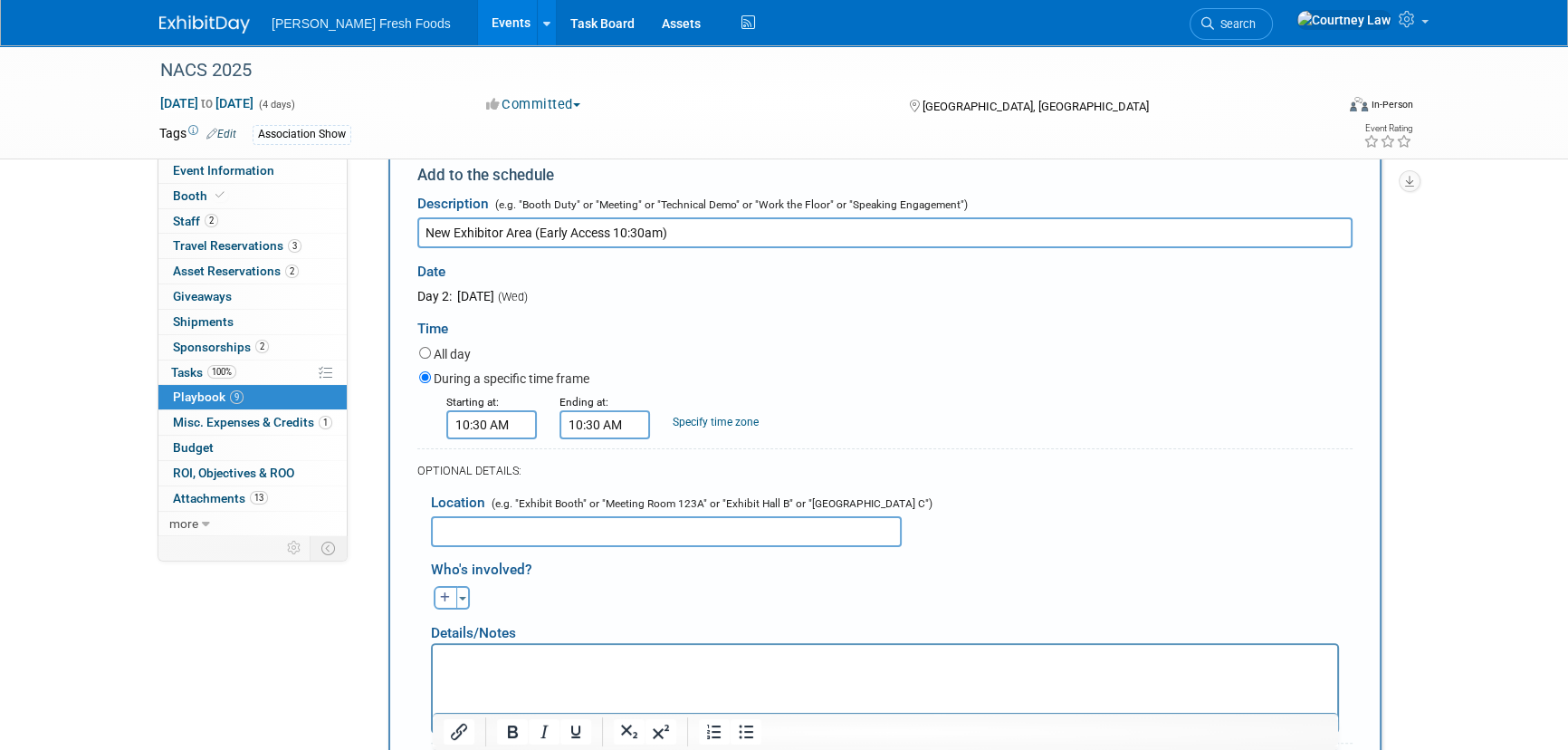
click at [620, 417] on input "10:30 AM" at bounding box center [605, 425] width 90 height 29
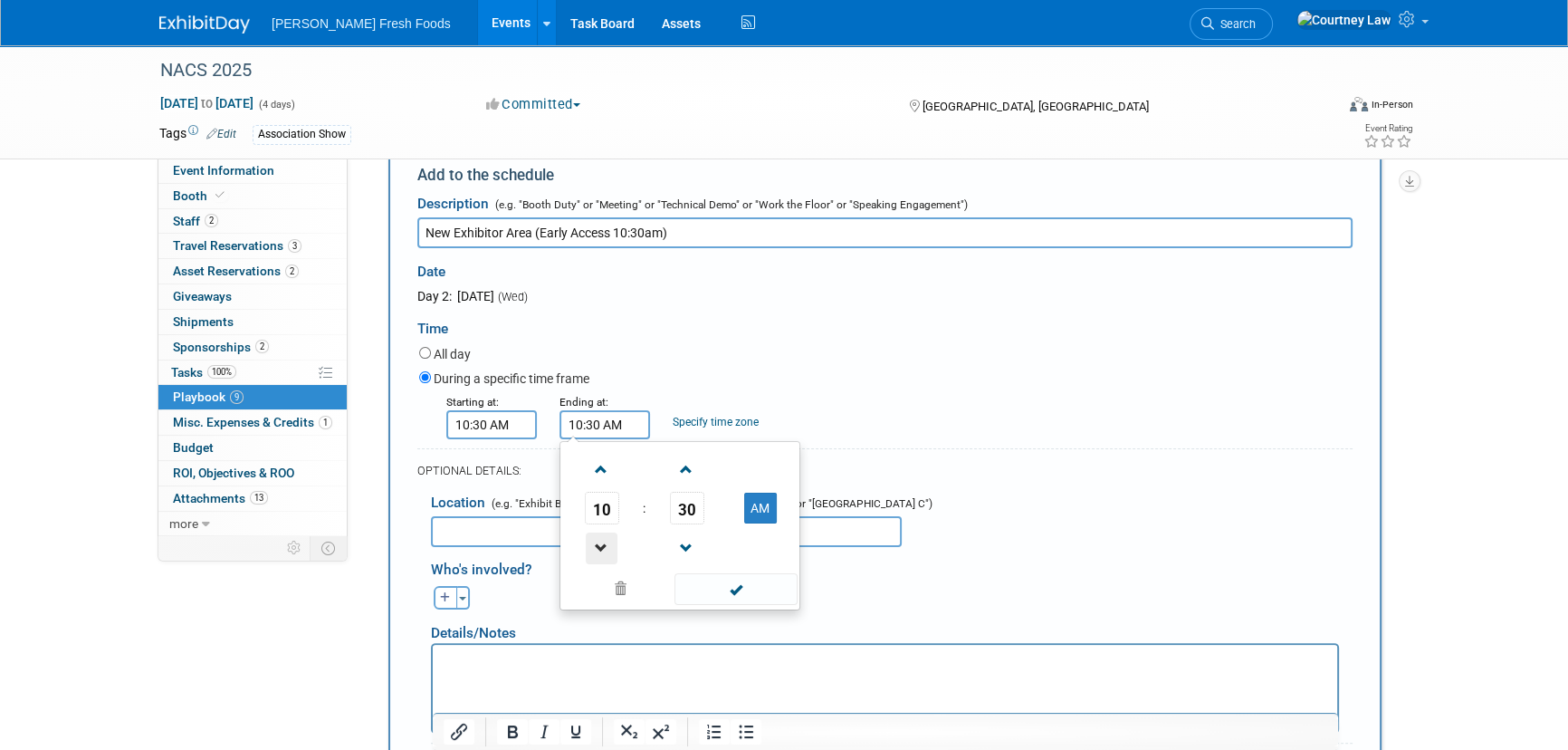
click at [609, 533] on span at bounding box center [601, 549] width 32 height 32
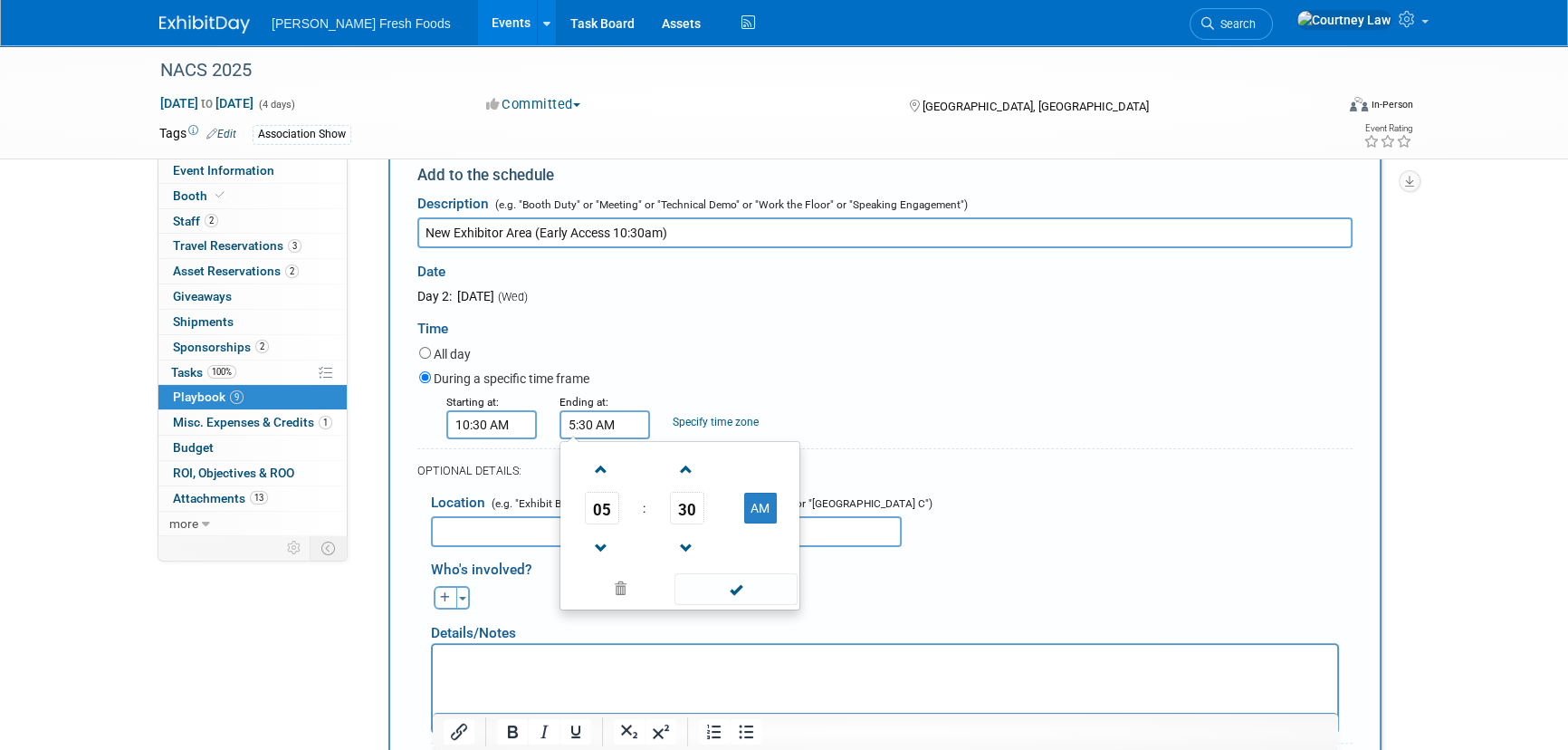
click at [777, 510] on td "AM" at bounding box center [760, 508] width 71 height 33
click at [766, 511] on button "AM" at bounding box center [760, 508] width 33 height 31
type input "5:30 PM"
click at [768, 573] on span at bounding box center [736, 589] width 122 height 32
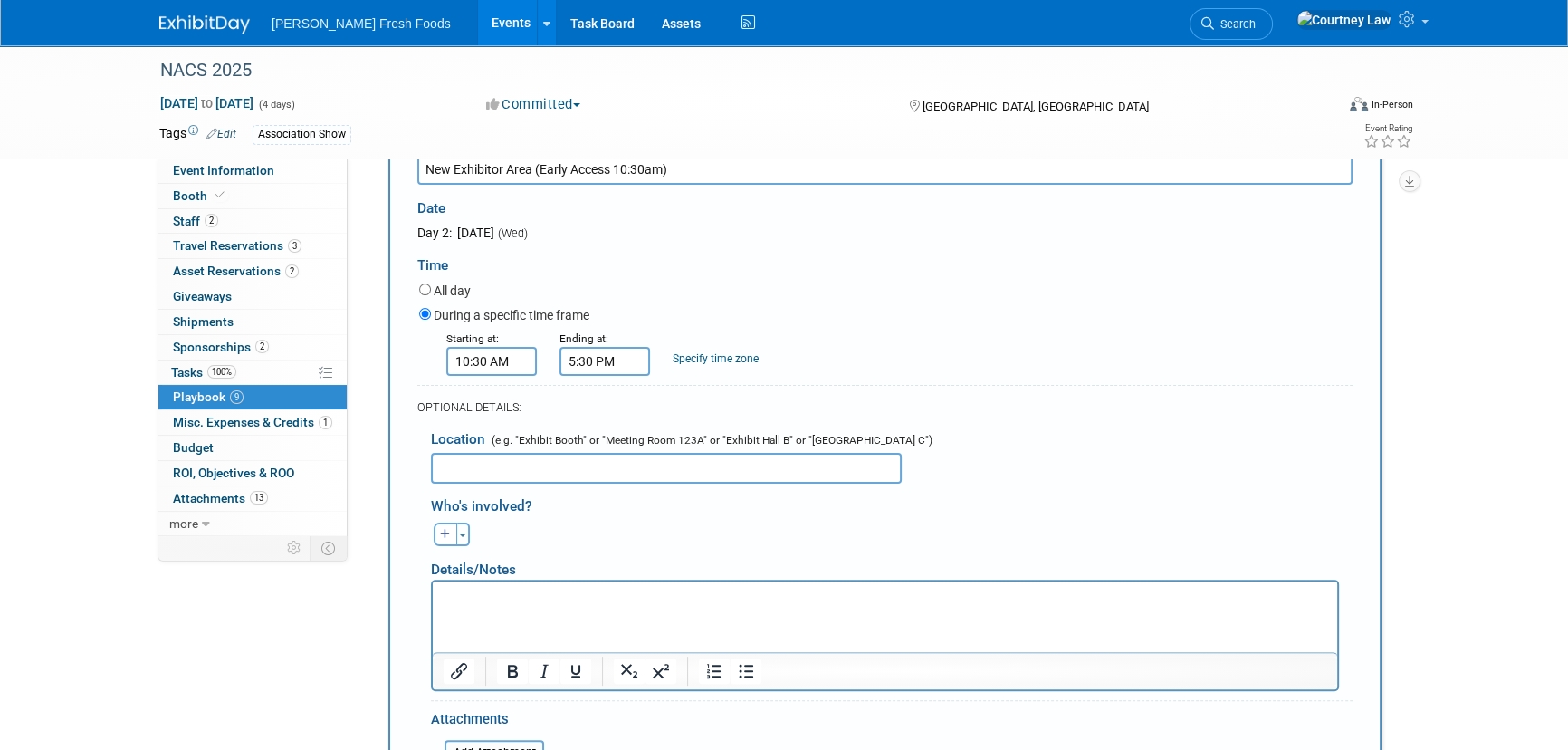
scroll to position [626, 0]
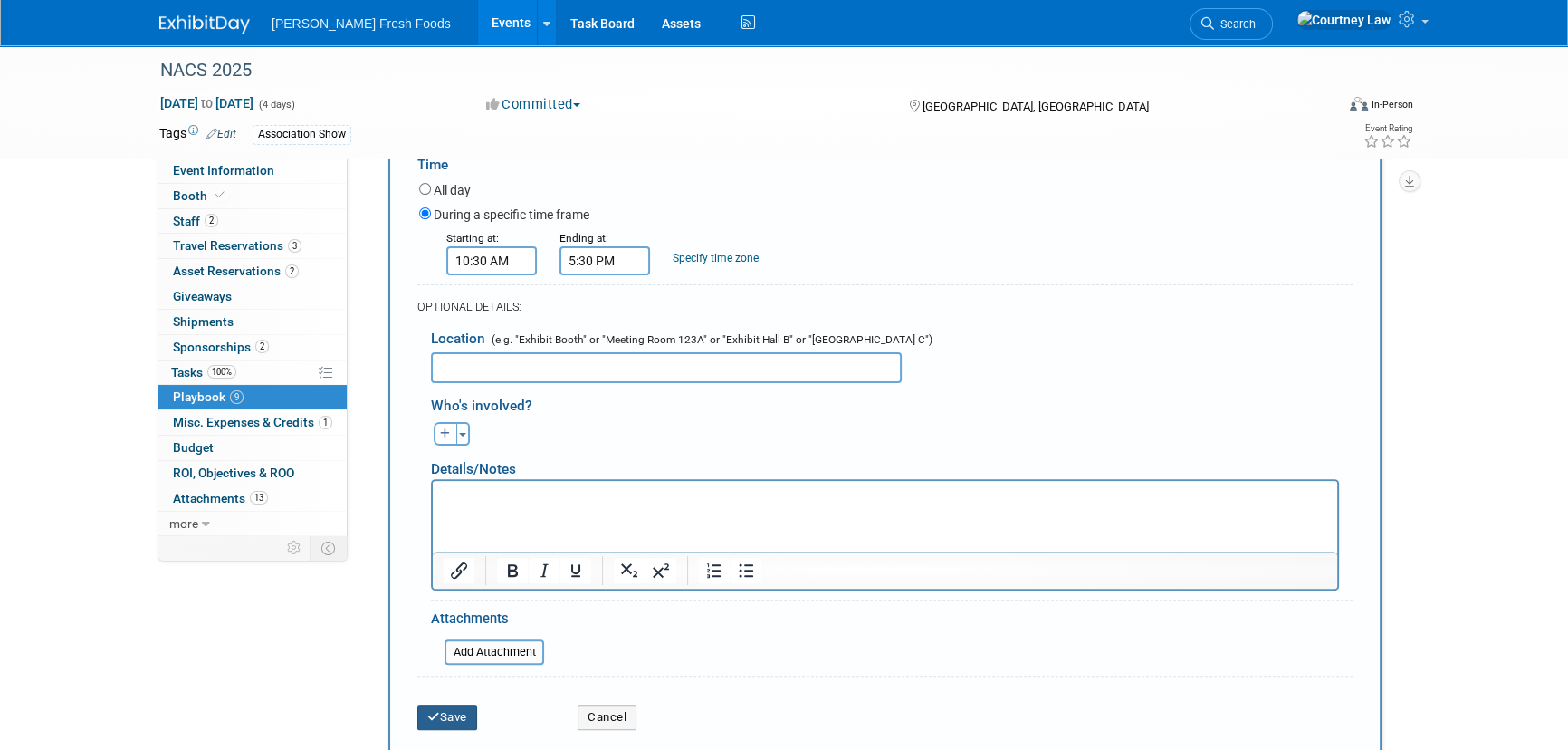
click at [456, 707] on button "Save" at bounding box center [447, 717] width 60 height 25
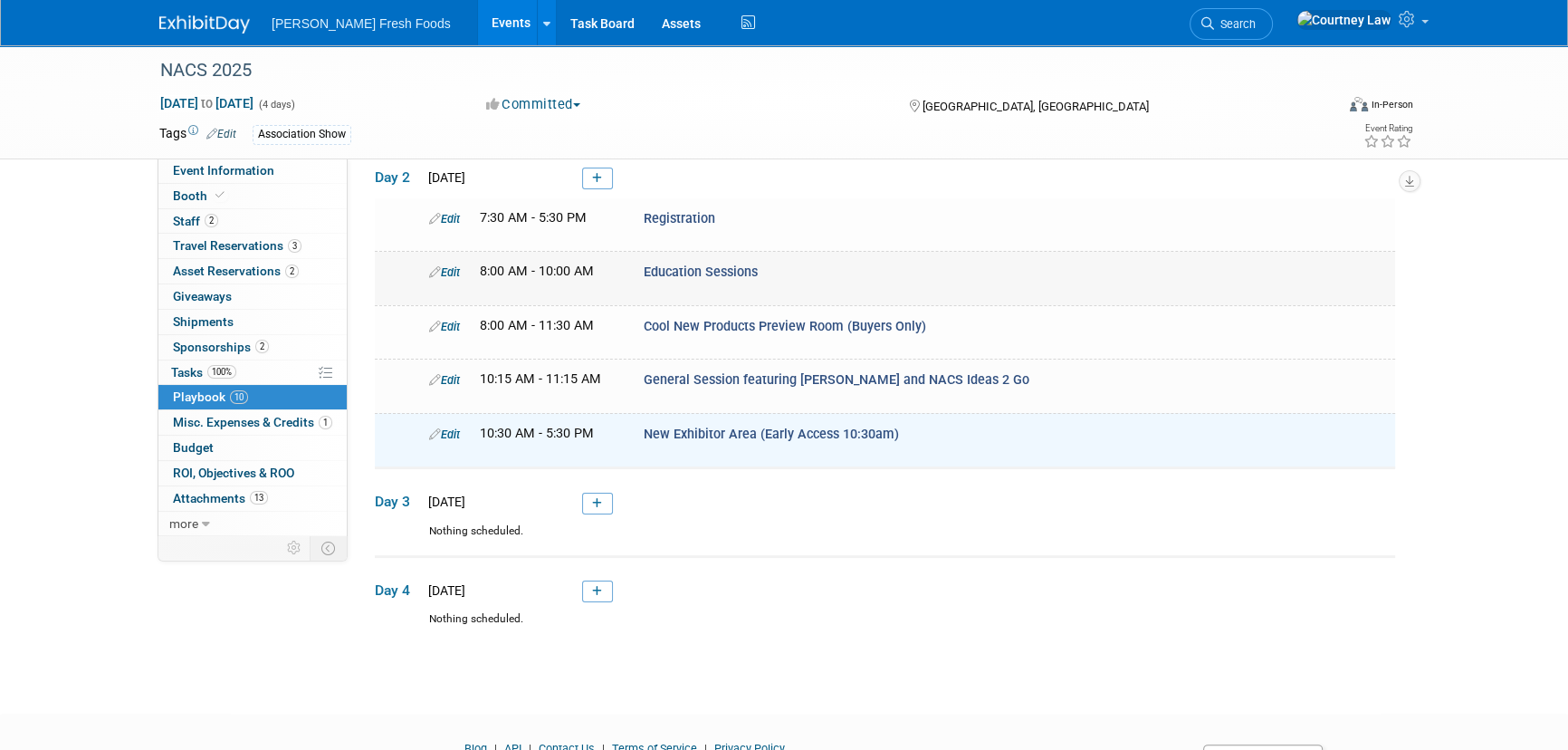
scroll to position [409, 0]
click at [606, 172] on link at bounding box center [598, 180] width 31 height 22
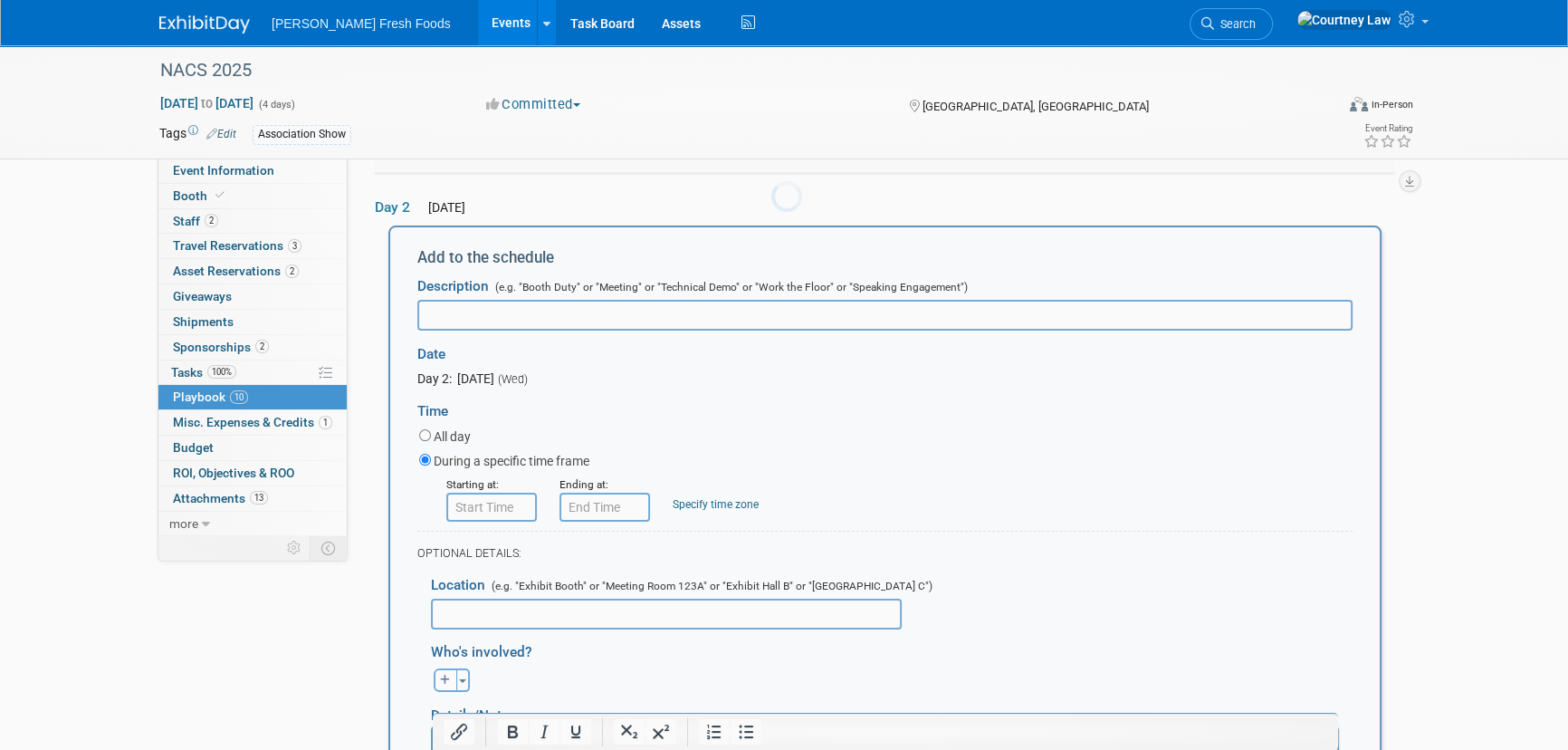
scroll to position [0, 0]
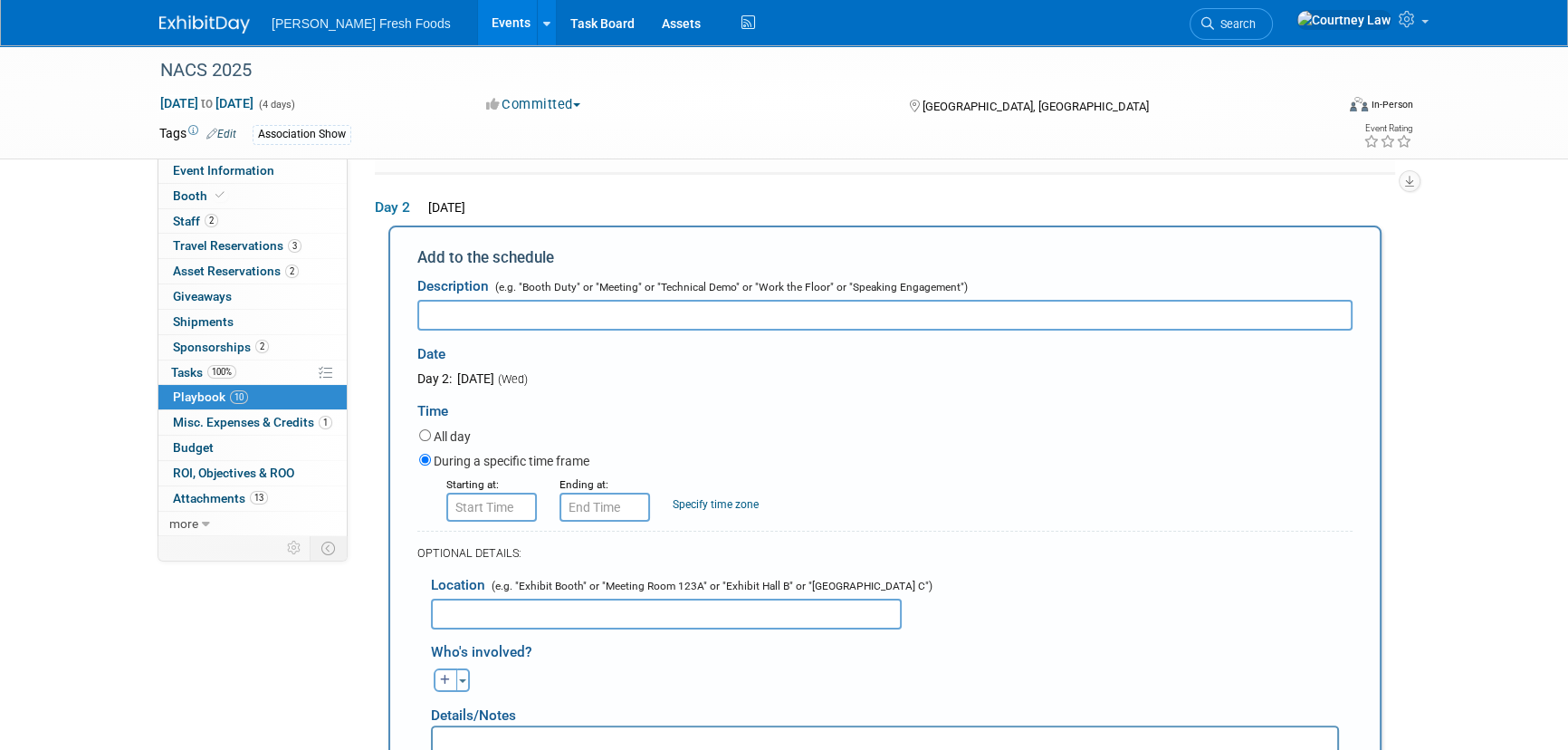
click at [685, 300] on input "text" at bounding box center [884, 315] width 935 height 31
paste input "EXPO (All Exhibits)"
type input "EXPO (All Exhibits)"
click at [538, 507] on div "Starting at:" at bounding box center [489, 498] width 113 height 47
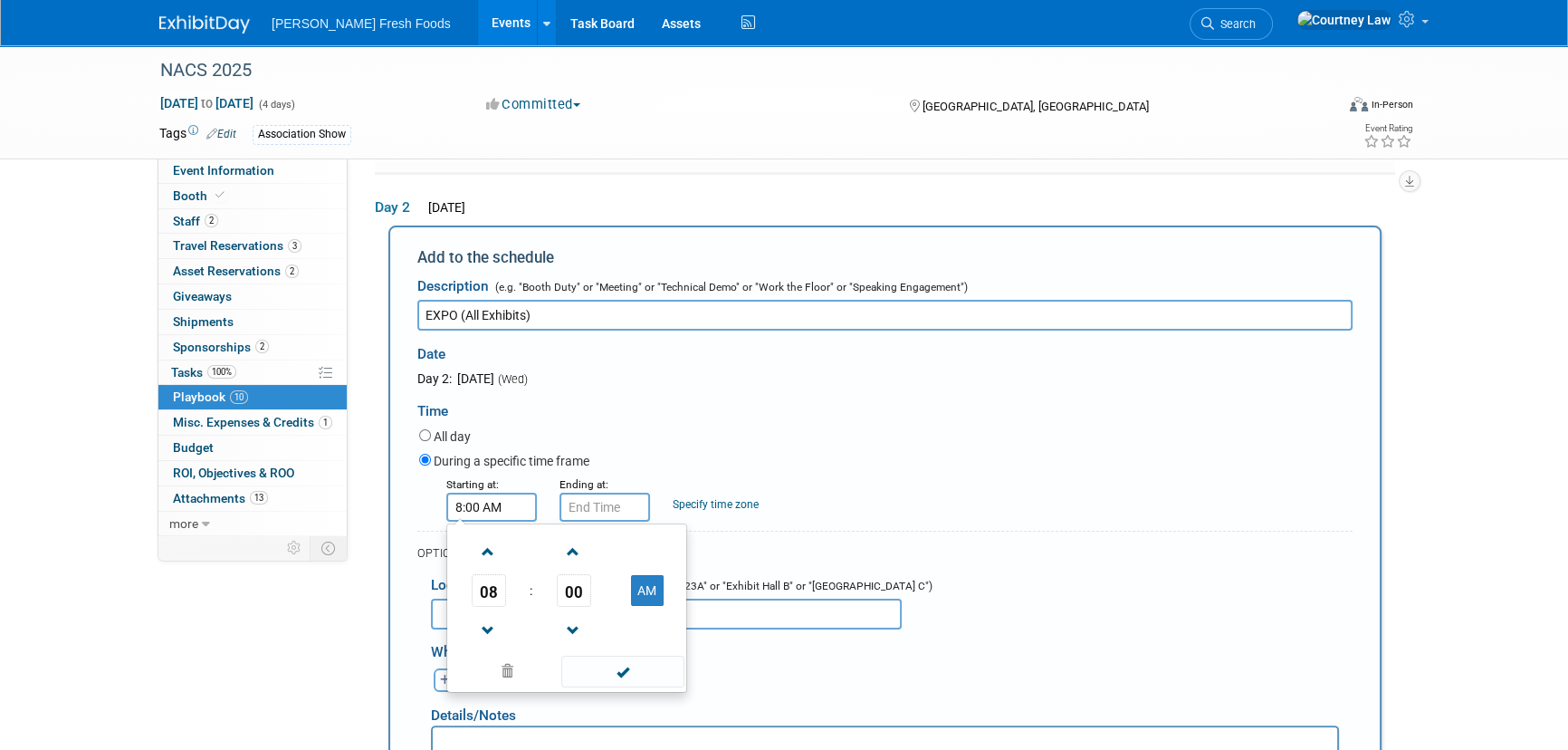
click at [532, 503] on input "8:00 AM" at bounding box center [491, 507] width 90 height 29
click at [504, 555] on span at bounding box center [489, 552] width 32 height 32
click at [598, 581] on td "00" at bounding box center [573, 590] width 75 height 33
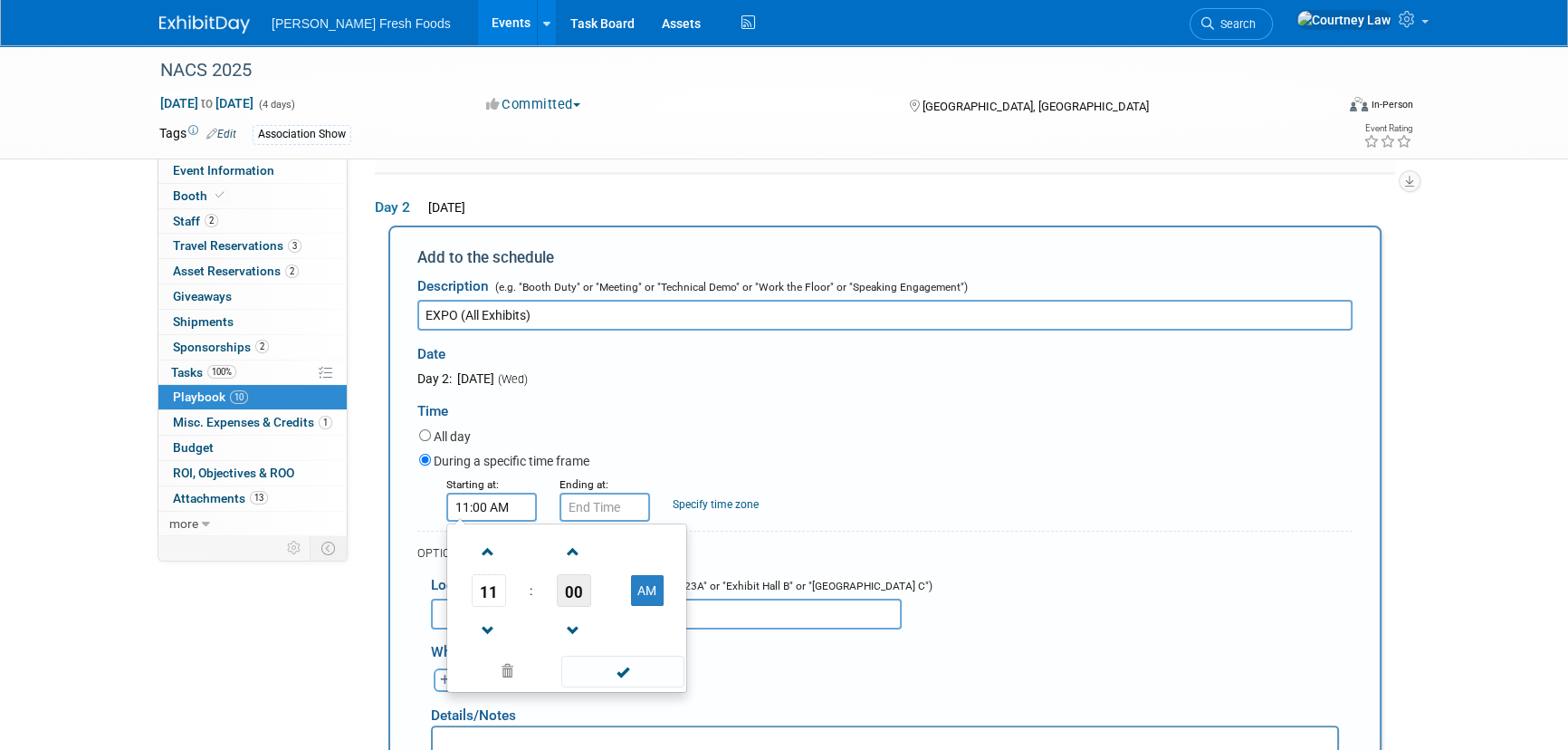
click at [576, 585] on span "00" at bounding box center [574, 590] width 35 height 33
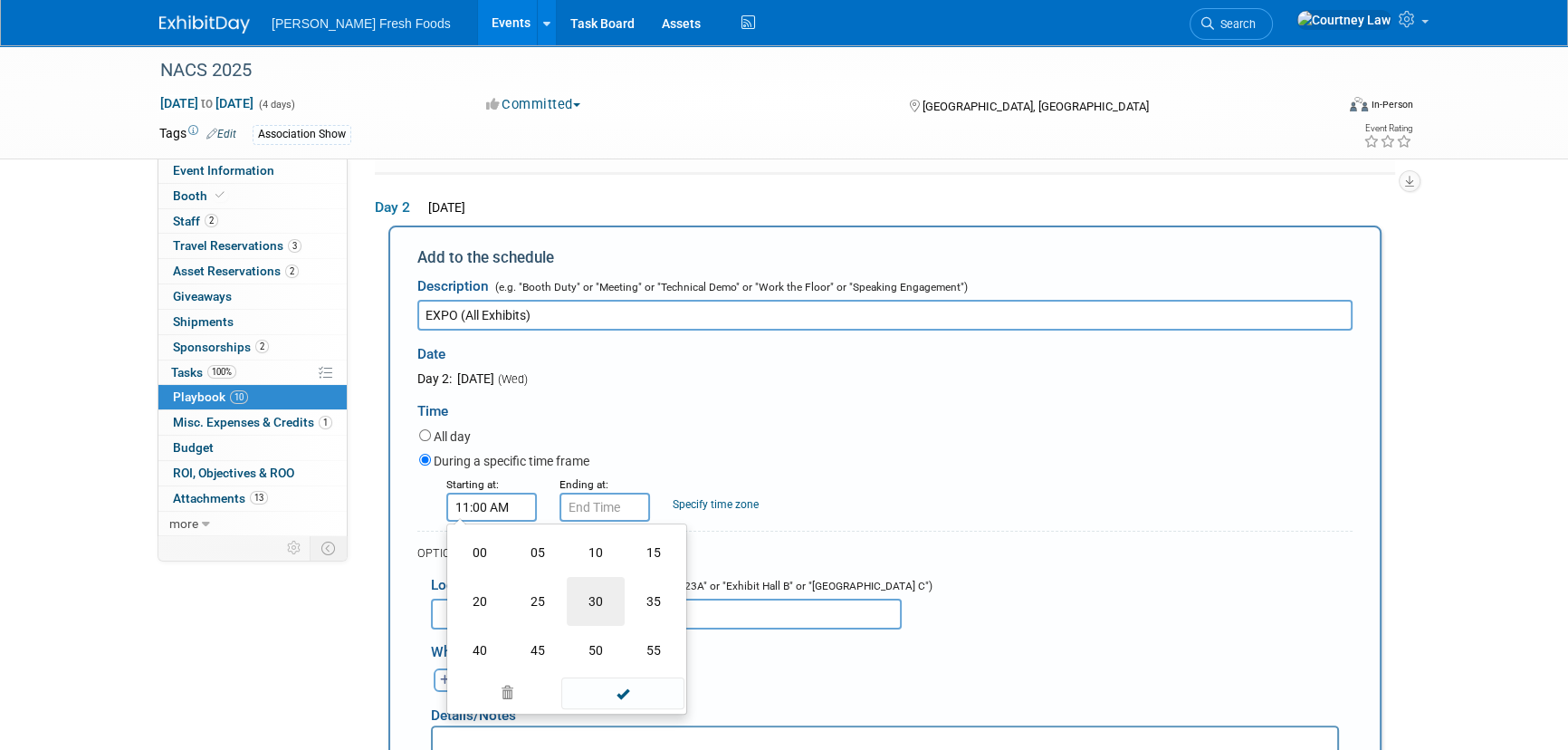
click at [598, 592] on td "30" at bounding box center [596, 602] width 58 height 49
type input "11:30 AM"
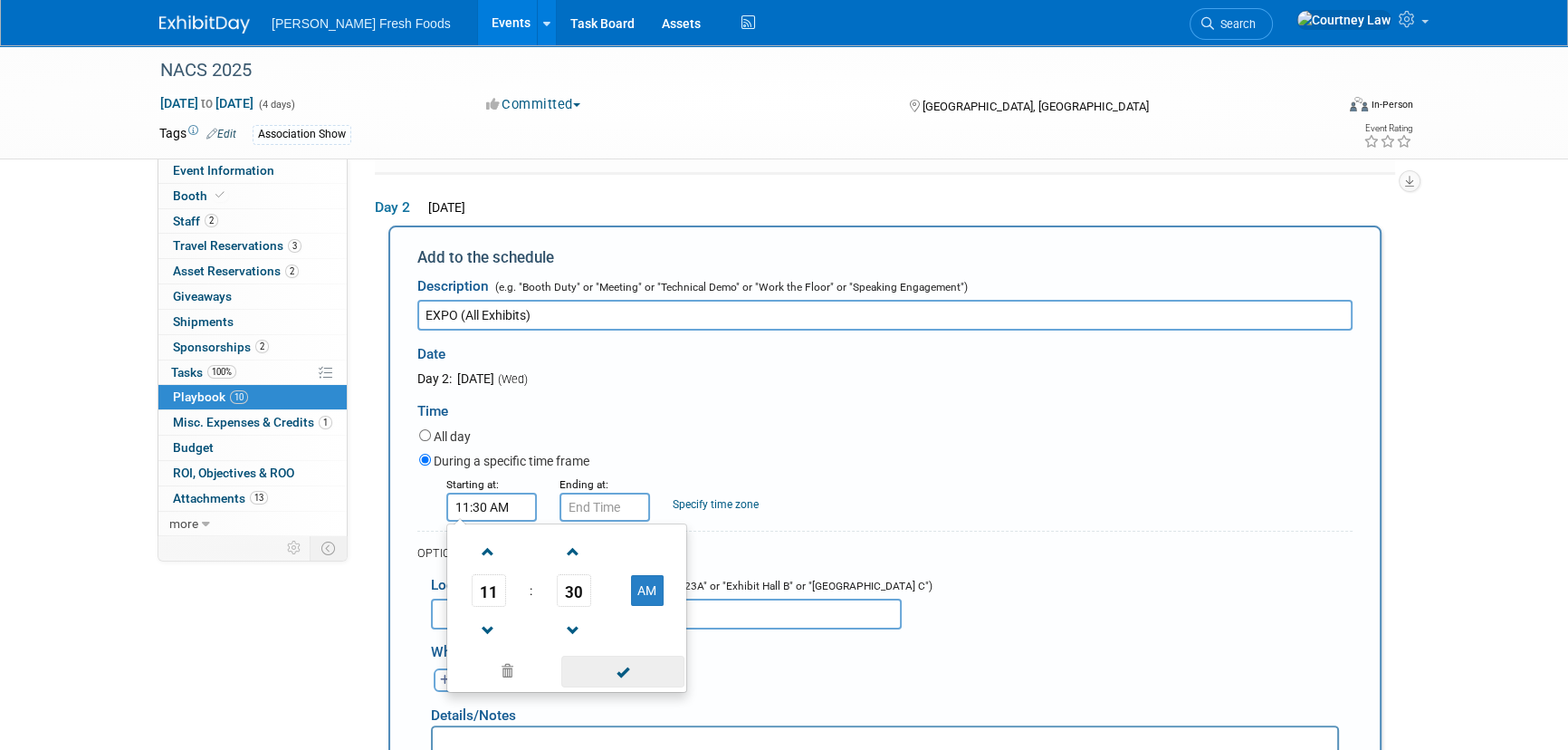
click at [615, 657] on span at bounding box center [622, 672] width 122 height 32
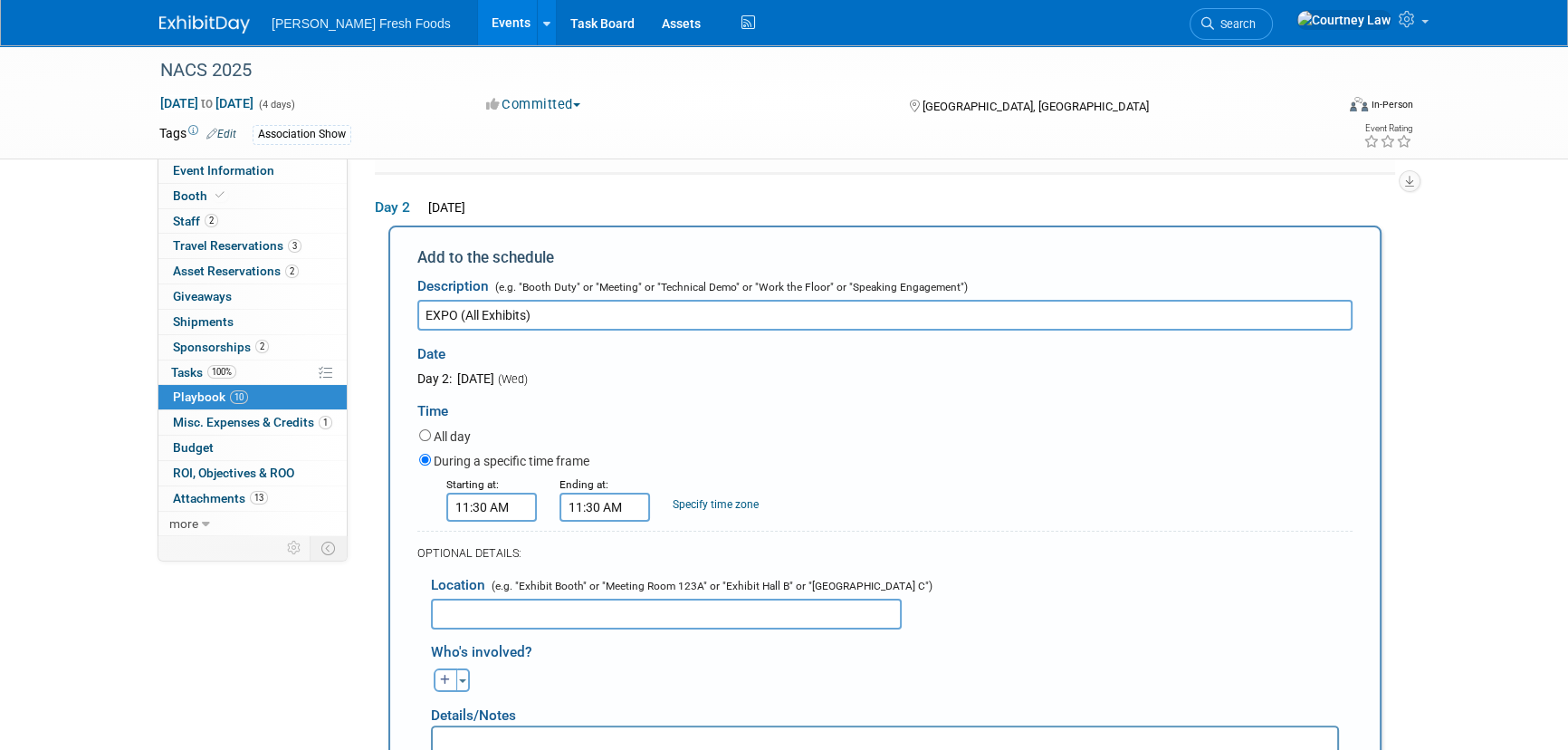
click at [610, 500] on input "11:30 AM" at bounding box center [605, 507] width 90 height 29
click at [597, 616] on span at bounding box center [601, 631] width 32 height 32
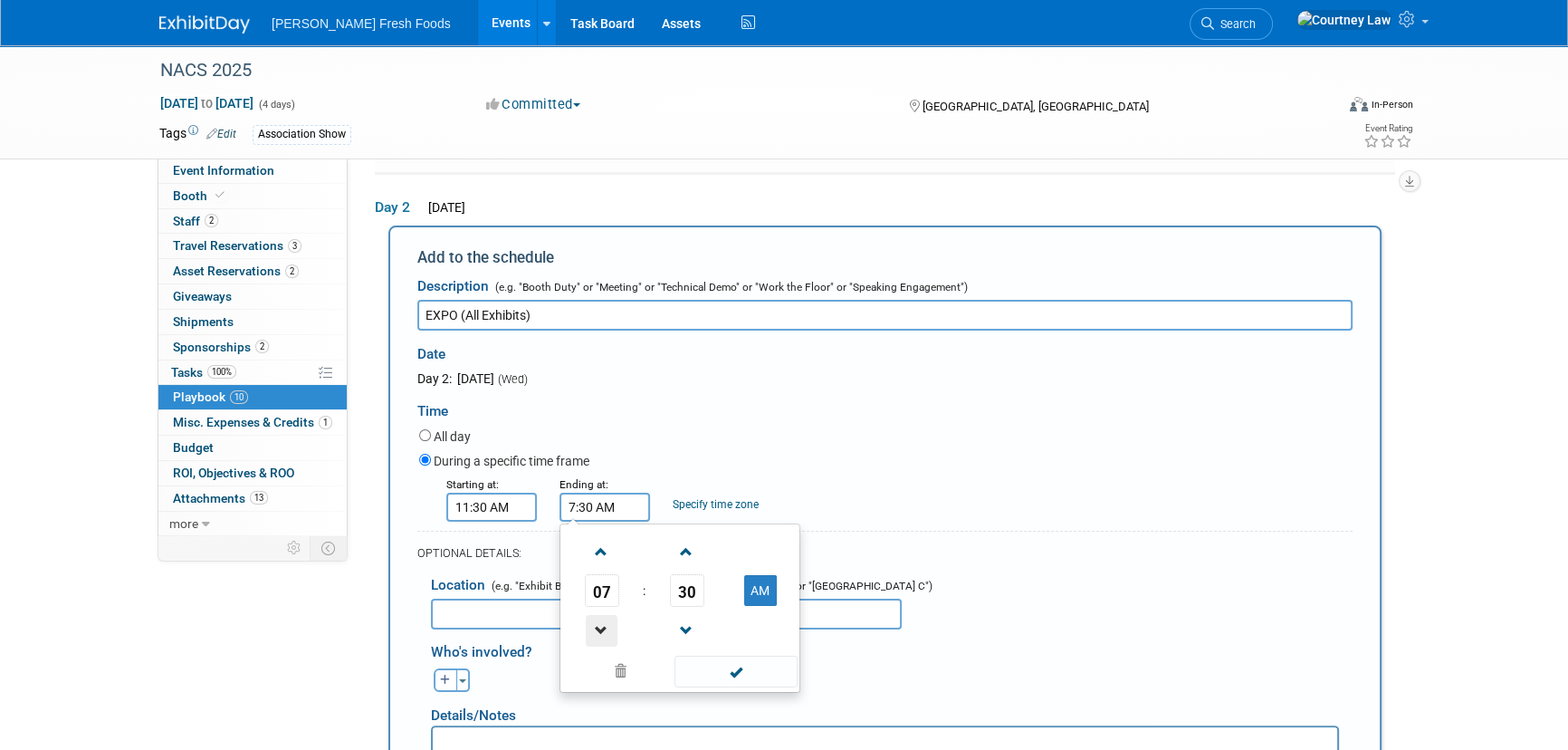
click at [597, 616] on span at bounding box center [601, 631] width 32 height 32
click at [768, 580] on button "AM" at bounding box center [760, 590] width 33 height 31
type input "5:30 PM"
click at [750, 661] on span at bounding box center [736, 672] width 122 height 32
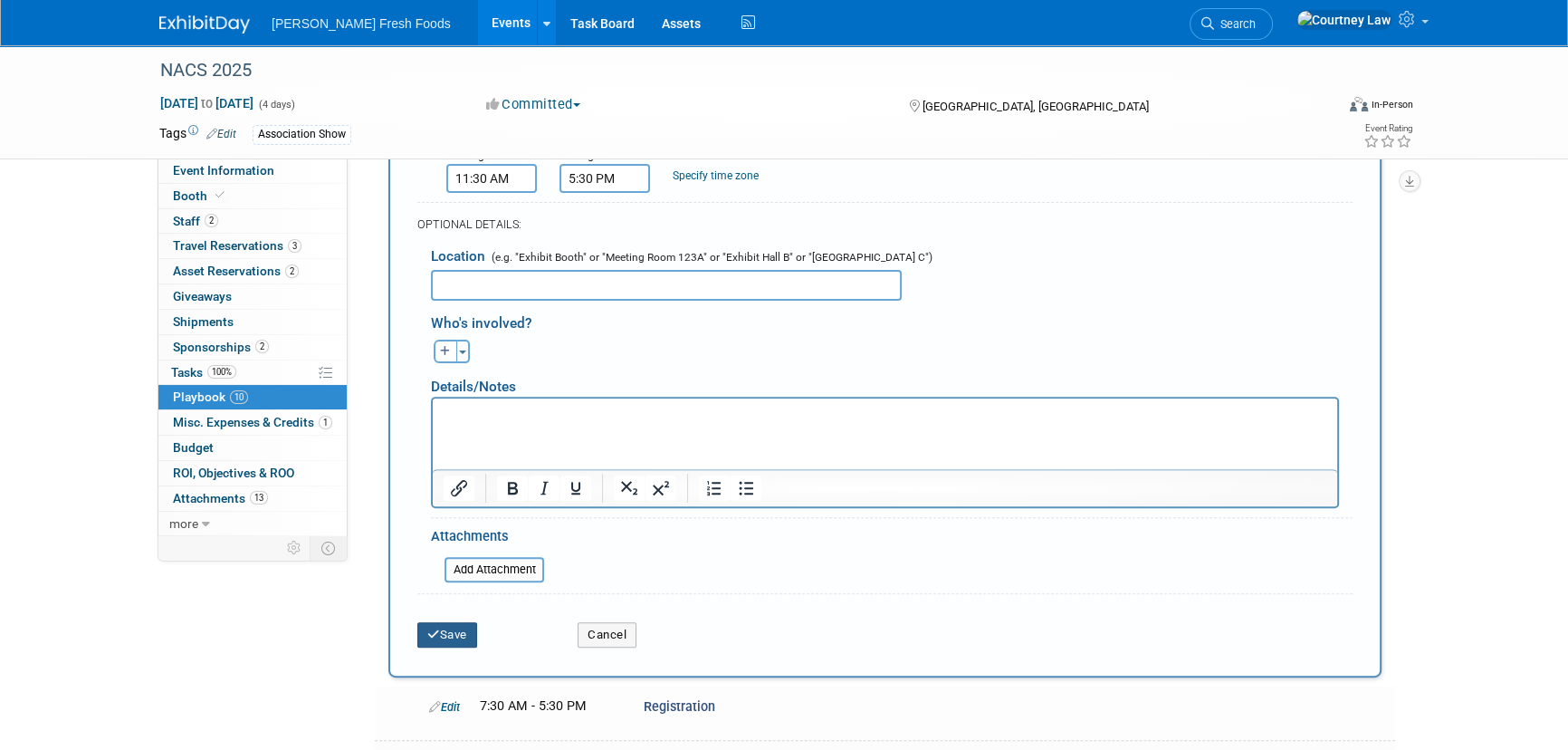
click at [447, 622] on button "Save" at bounding box center [447, 634] width 60 height 25
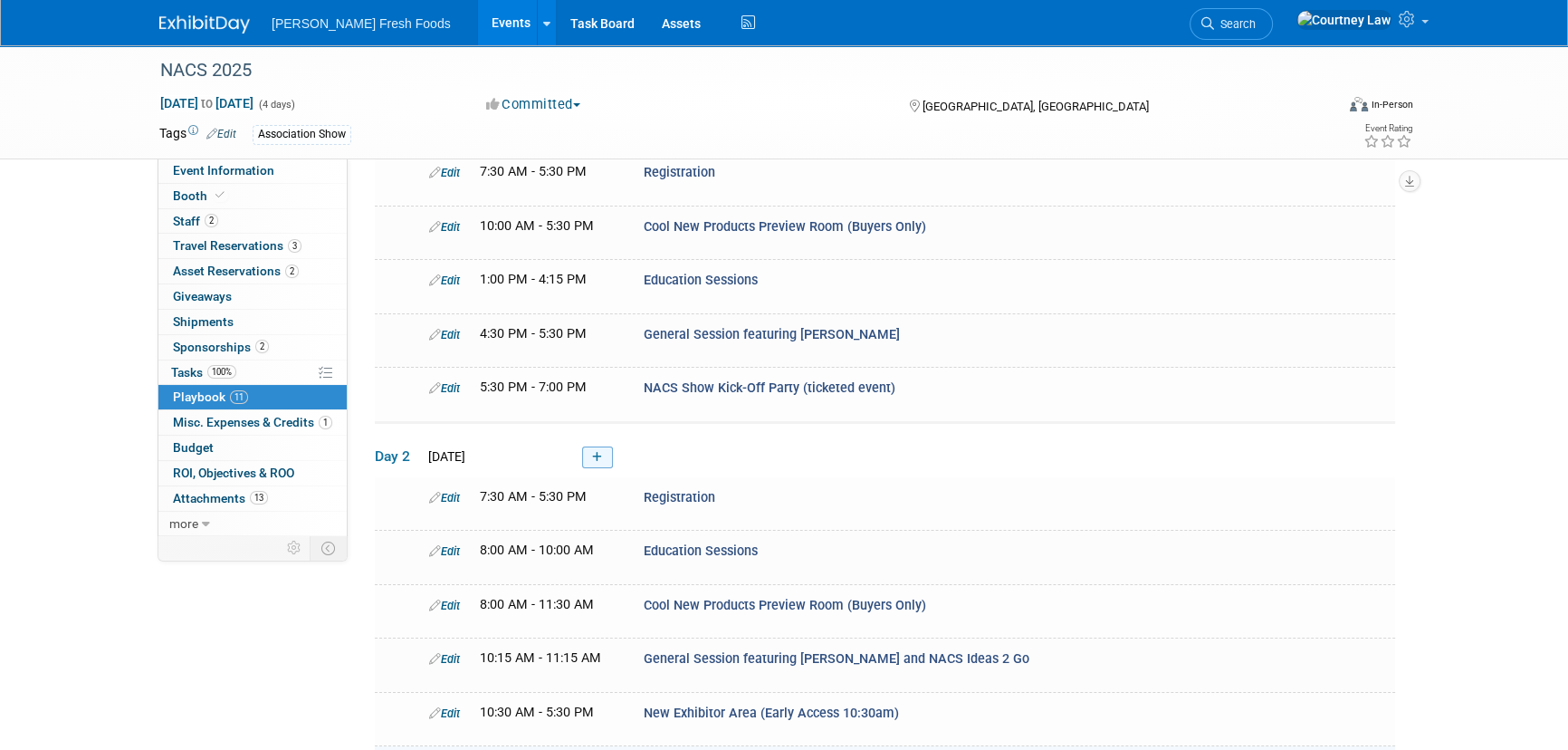
click at [610, 446] on link at bounding box center [598, 457] width 31 height 22
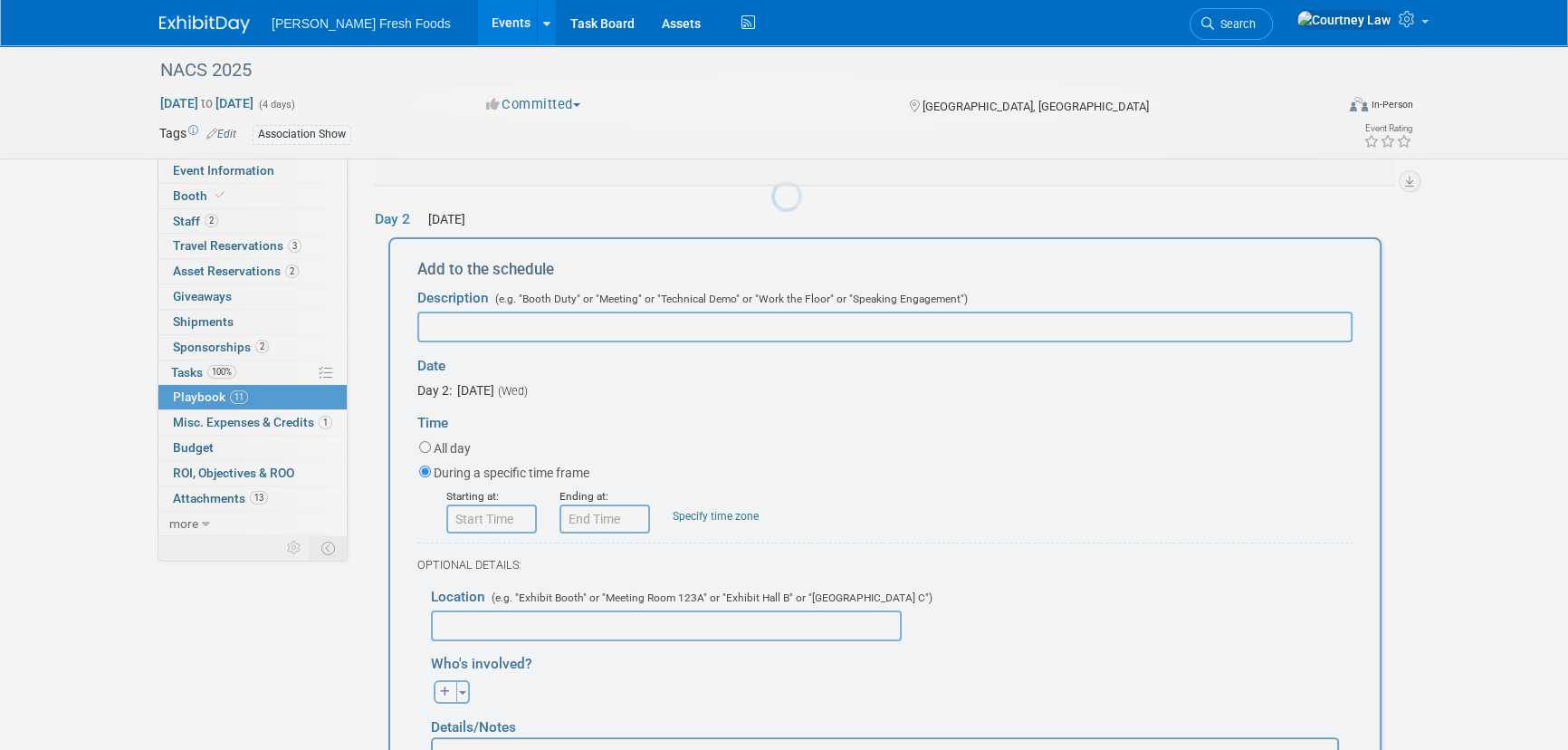
scroll to position [380, 0]
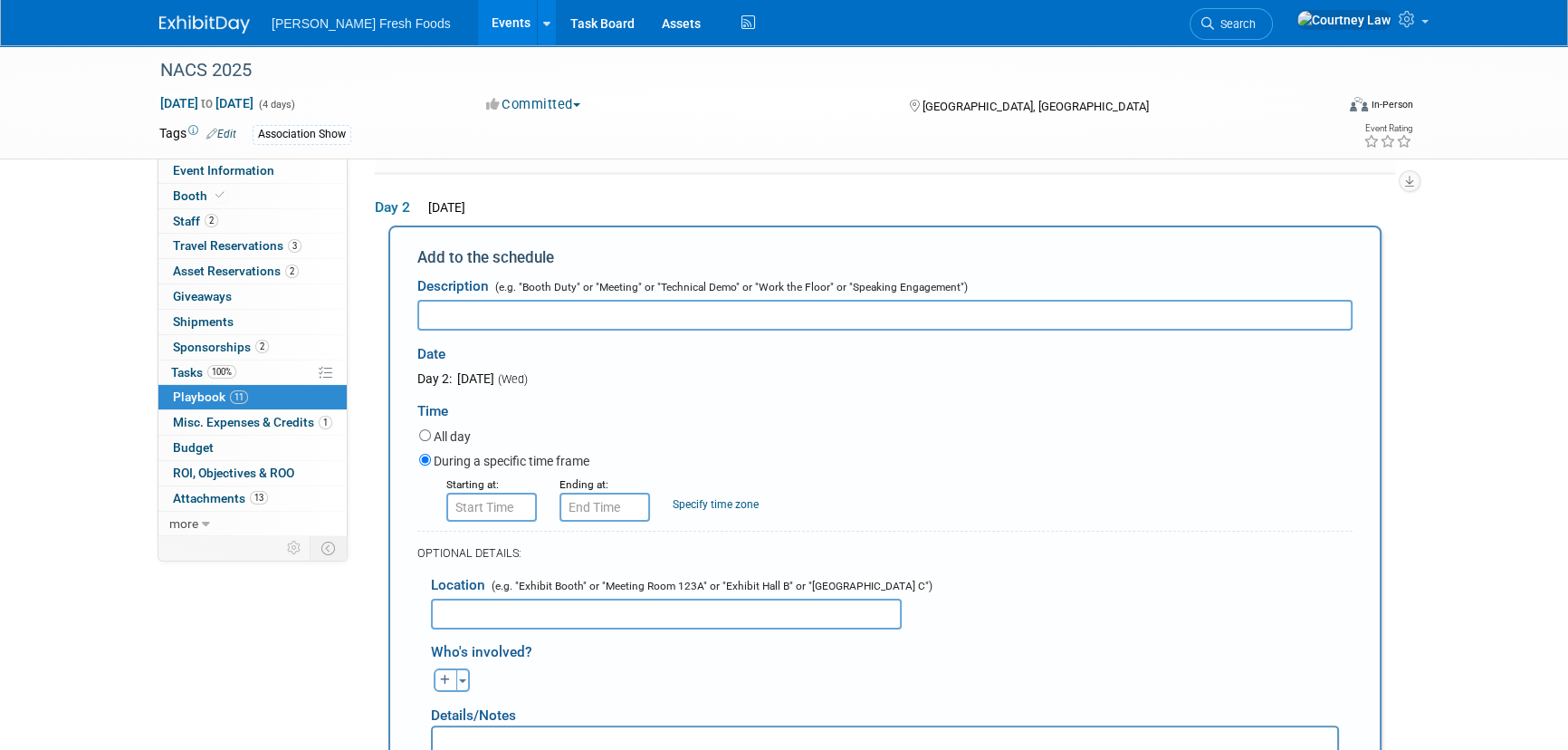
click at [455, 311] on input "text" at bounding box center [884, 315] width 935 height 31
paste input "Cool New Products Preview Room"
type input "Cool New Products Preview Room"
click at [486, 495] on input "8:00 AM" at bounding box center [491, 507] width 90 height 29
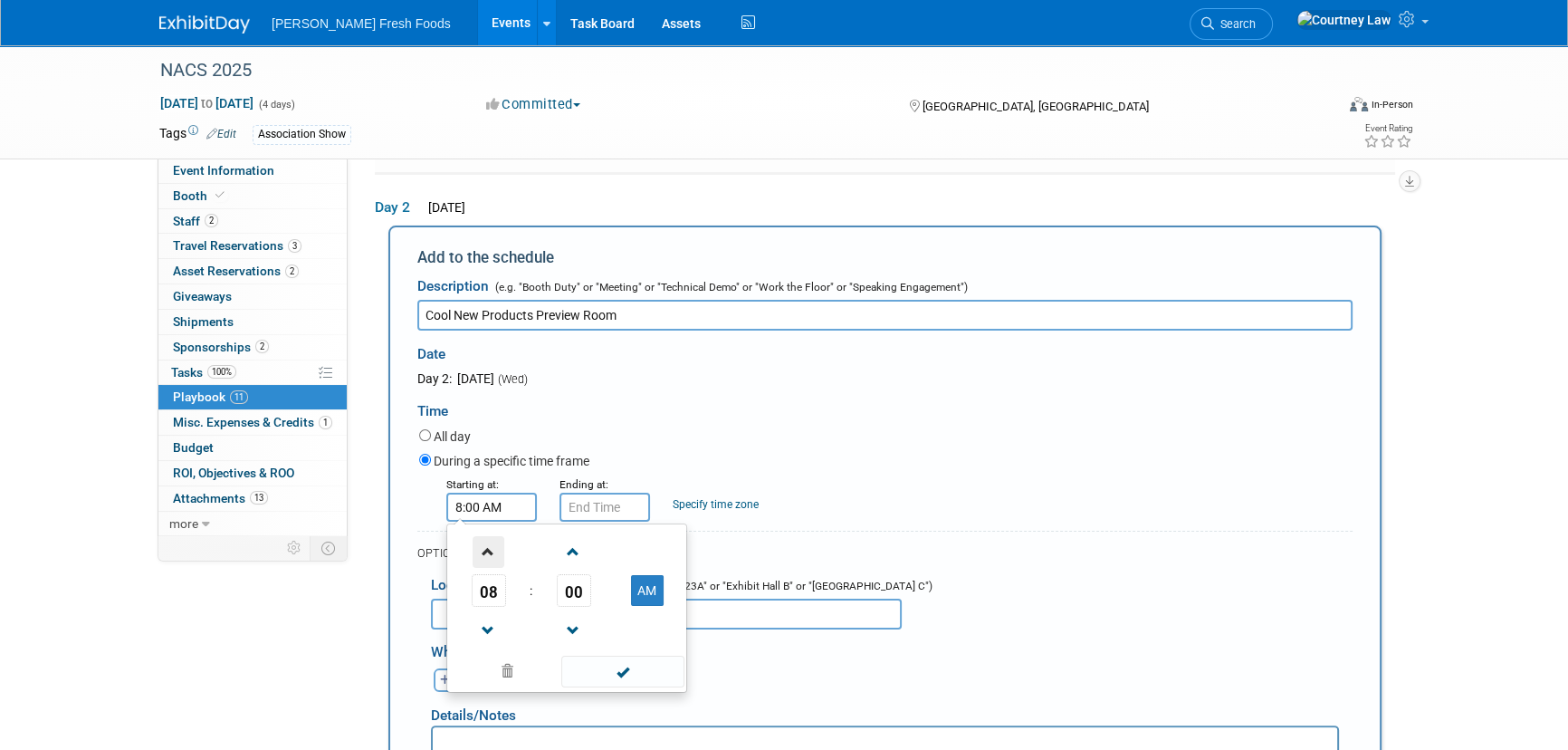
click at [480, 540] on span at bounding box center [489, 552] width 32 height 32
click at [583, 588] on span "00" at bounding box center [574, 590] width 35 height 33
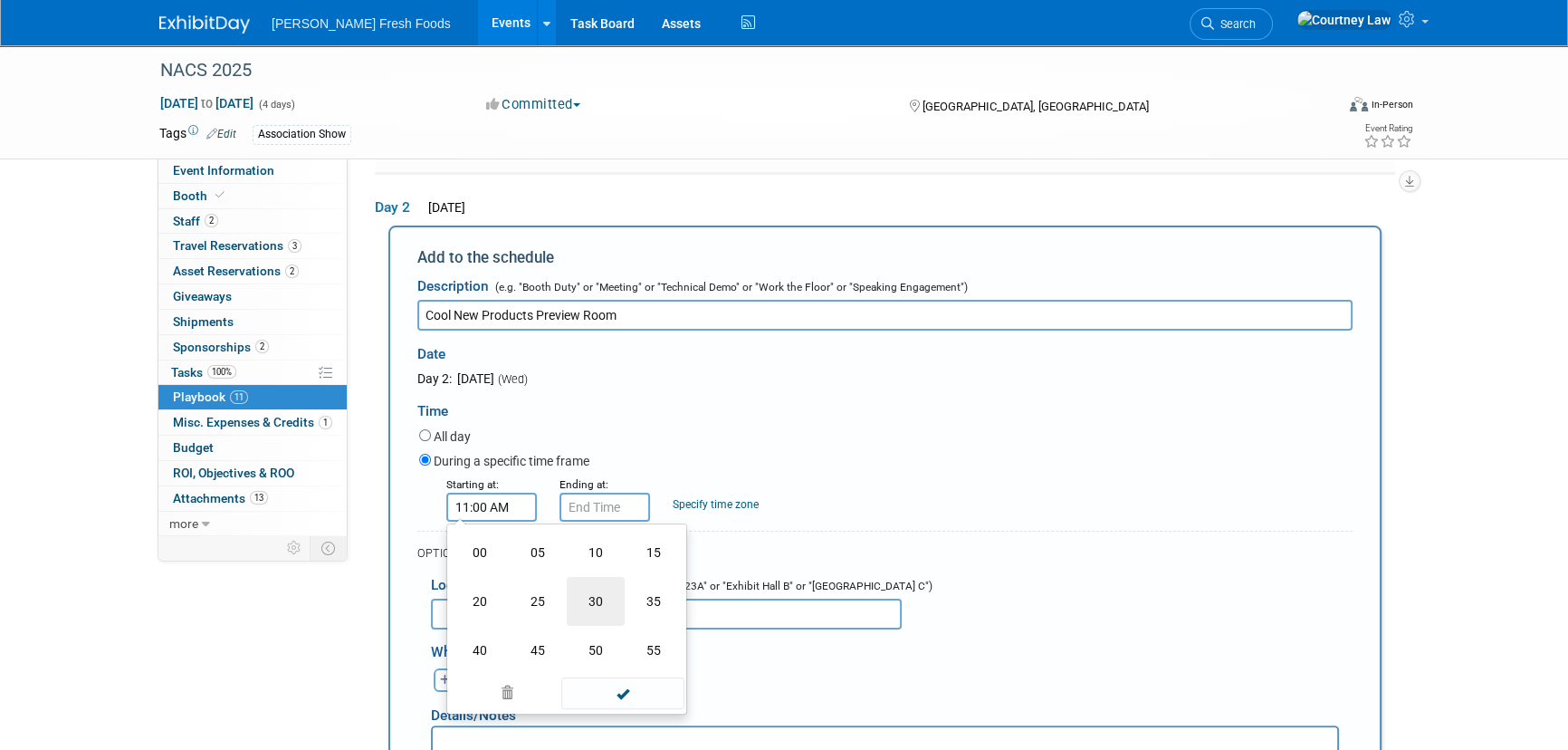
click at [591, 598] on td "30" at bounding box center [596, 602] width 58 height 49
type input "11:30 AM"
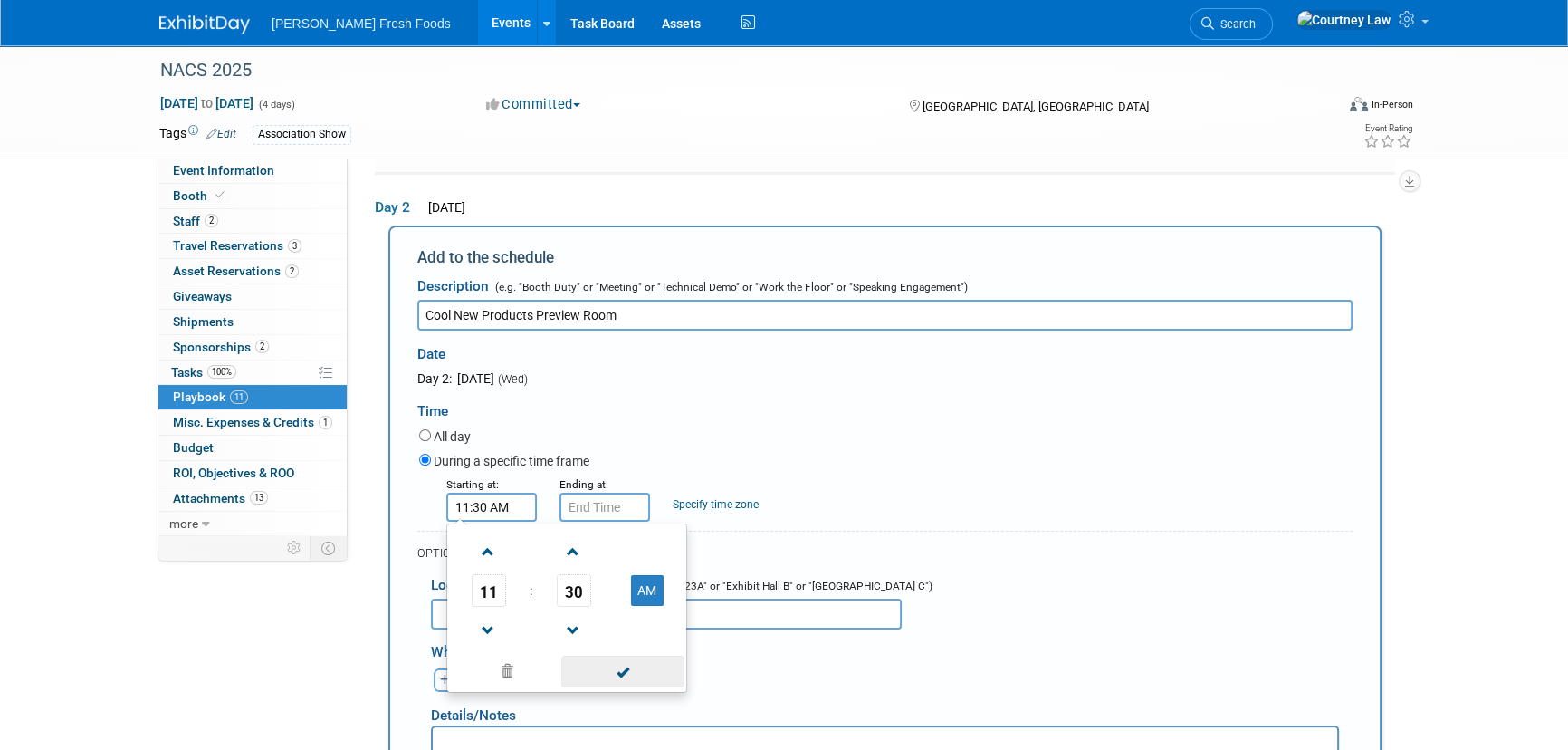
click at [614, 660] on span at bounding box center [622, 672] width 122 height 32
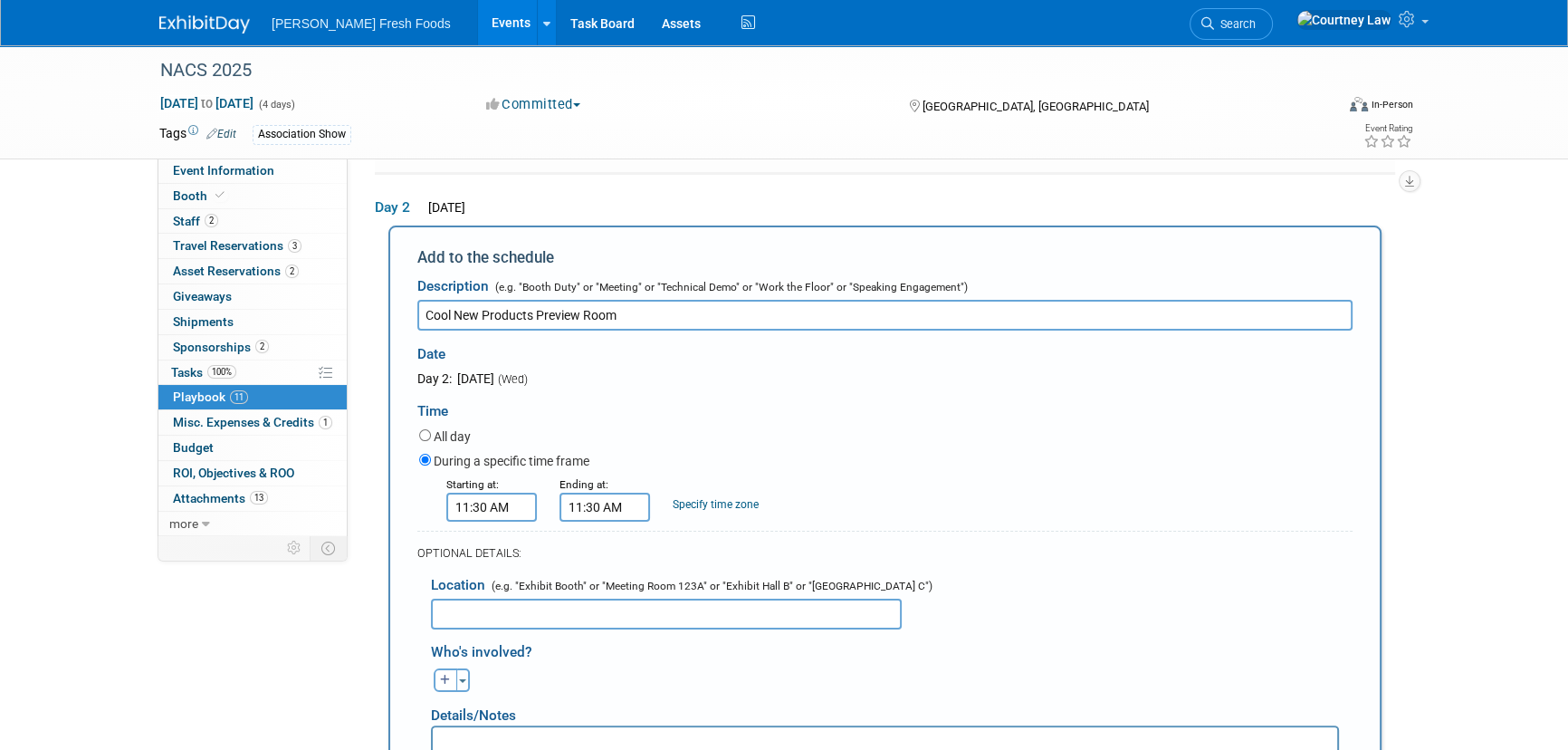
click at [606, 500] on input "11:30 AM" at bounding box center [605, 507] width 90 height 29
click at [594, 615] on span at bounding box center [601, 631] width 32 height 32
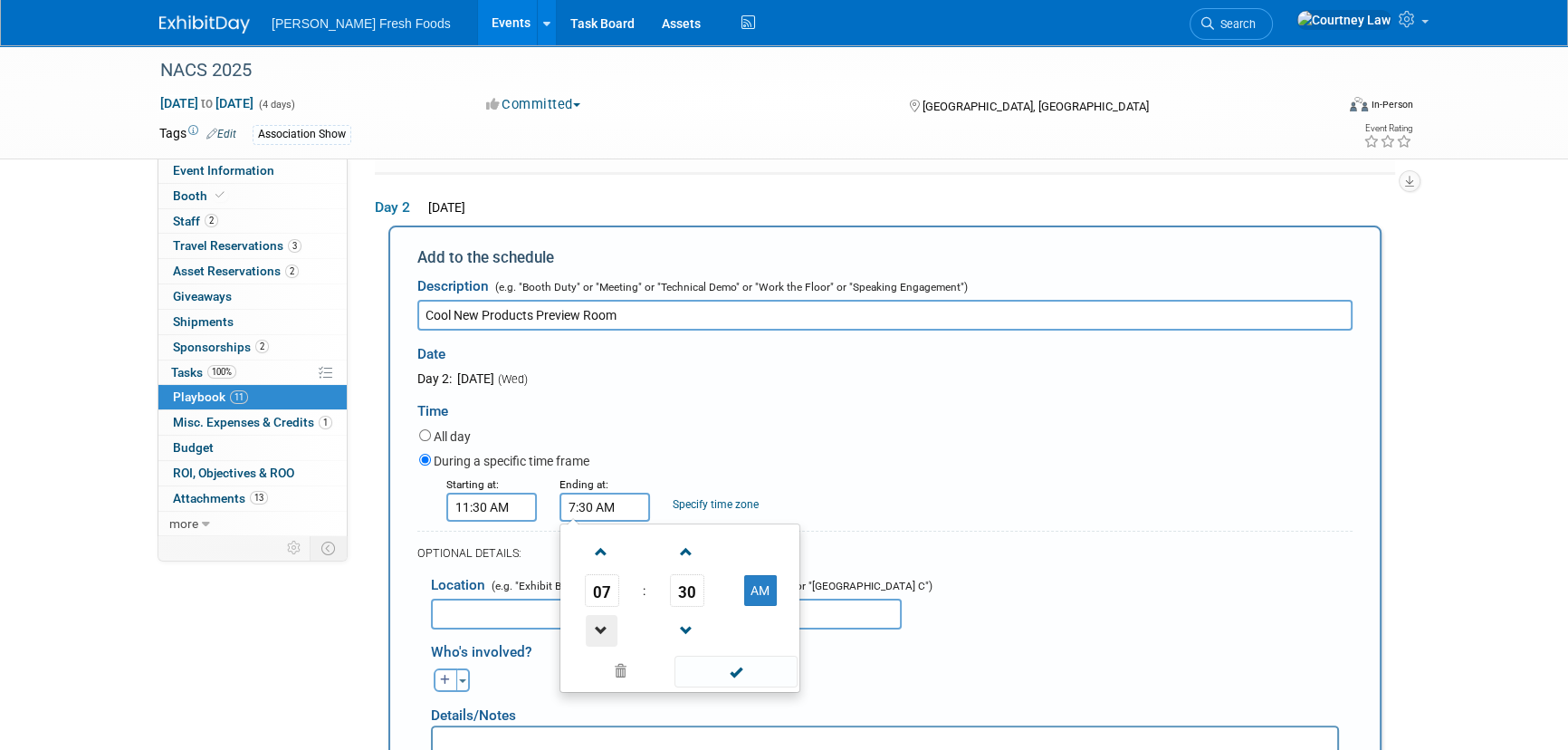
click at [594, 615] on span at bounding box center [601, 631] width 32 height 32
click at [749, 575] on button "AM" at bounding box center [760, 590] width 33 height 31
type input "5:30 PM"
click at [743, 663] on span at bounding box center [736, 672] width 122 height 32
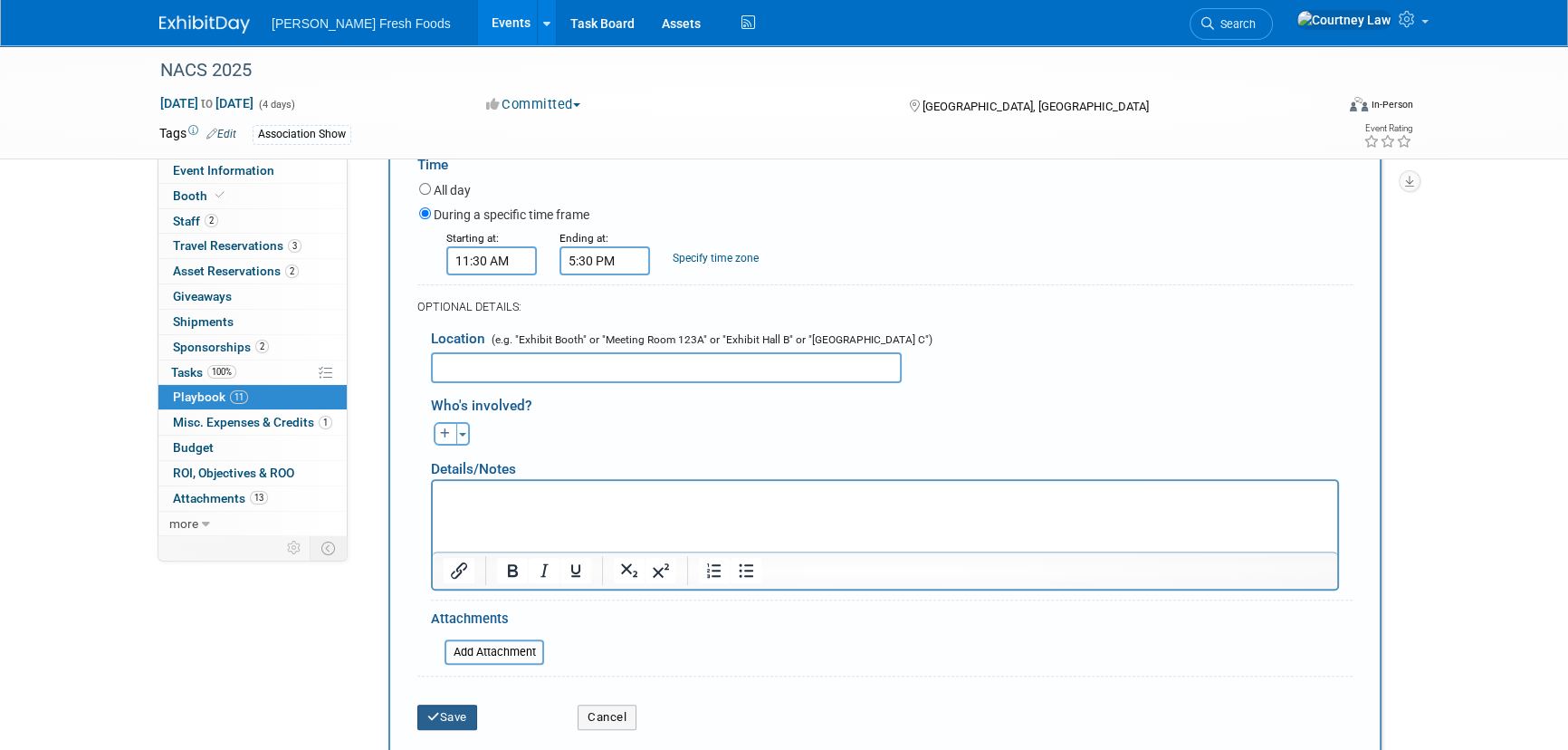
click at [472, 705] on button "Save" at bounding box center [447, 717] width 60 height 25
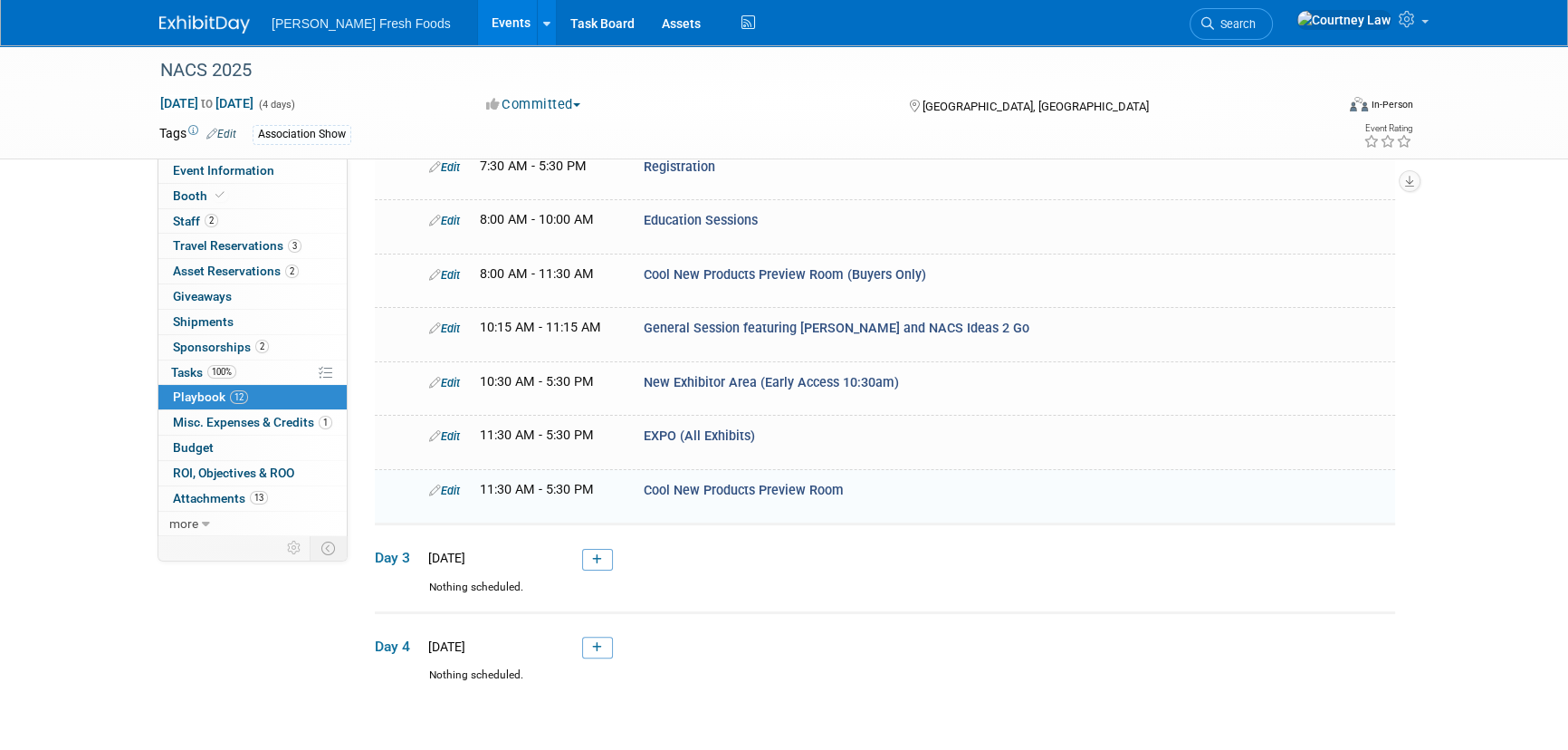
scroll to position [597, 0]
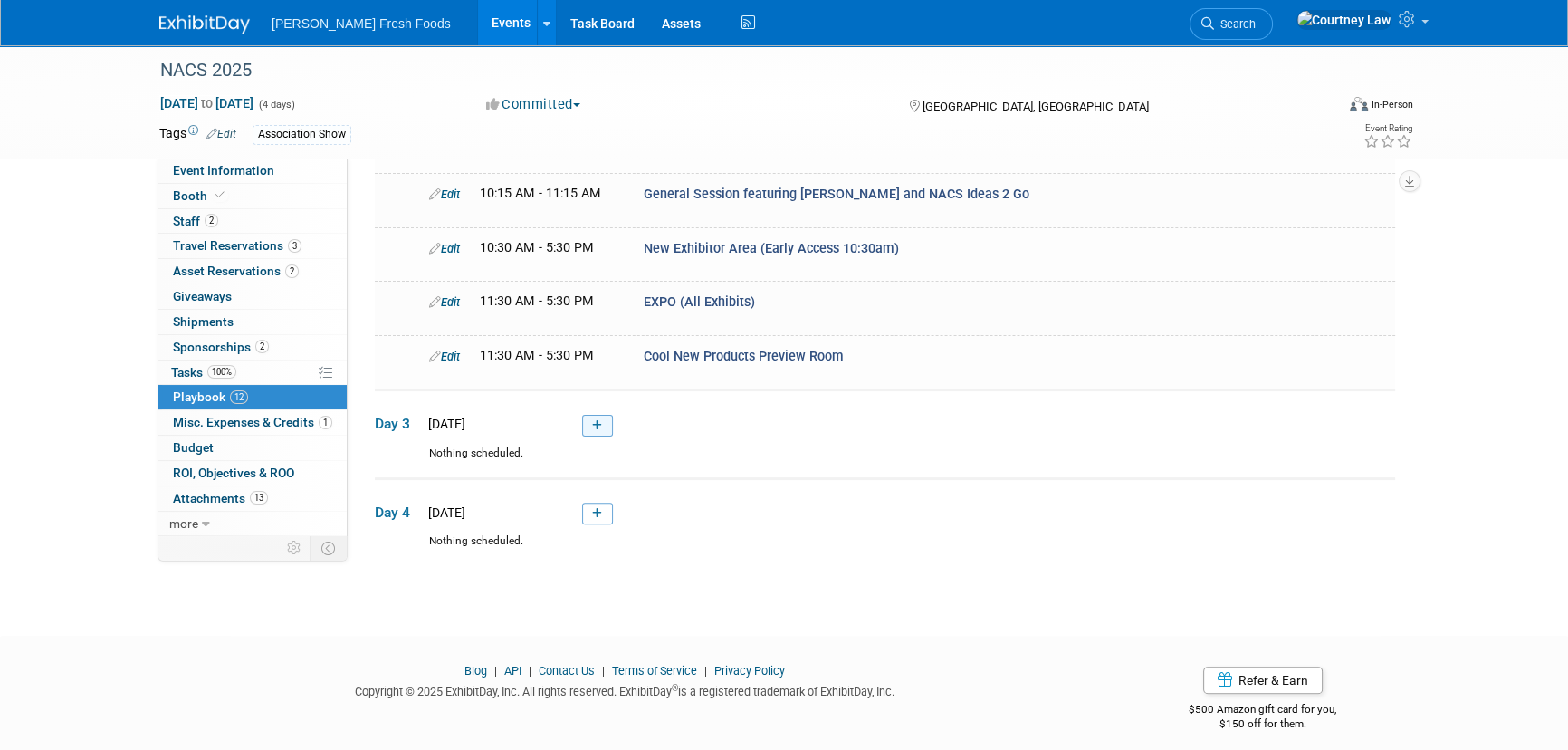
click at [611, 414] on link at bounding box center [598, 425] width 31 height 22
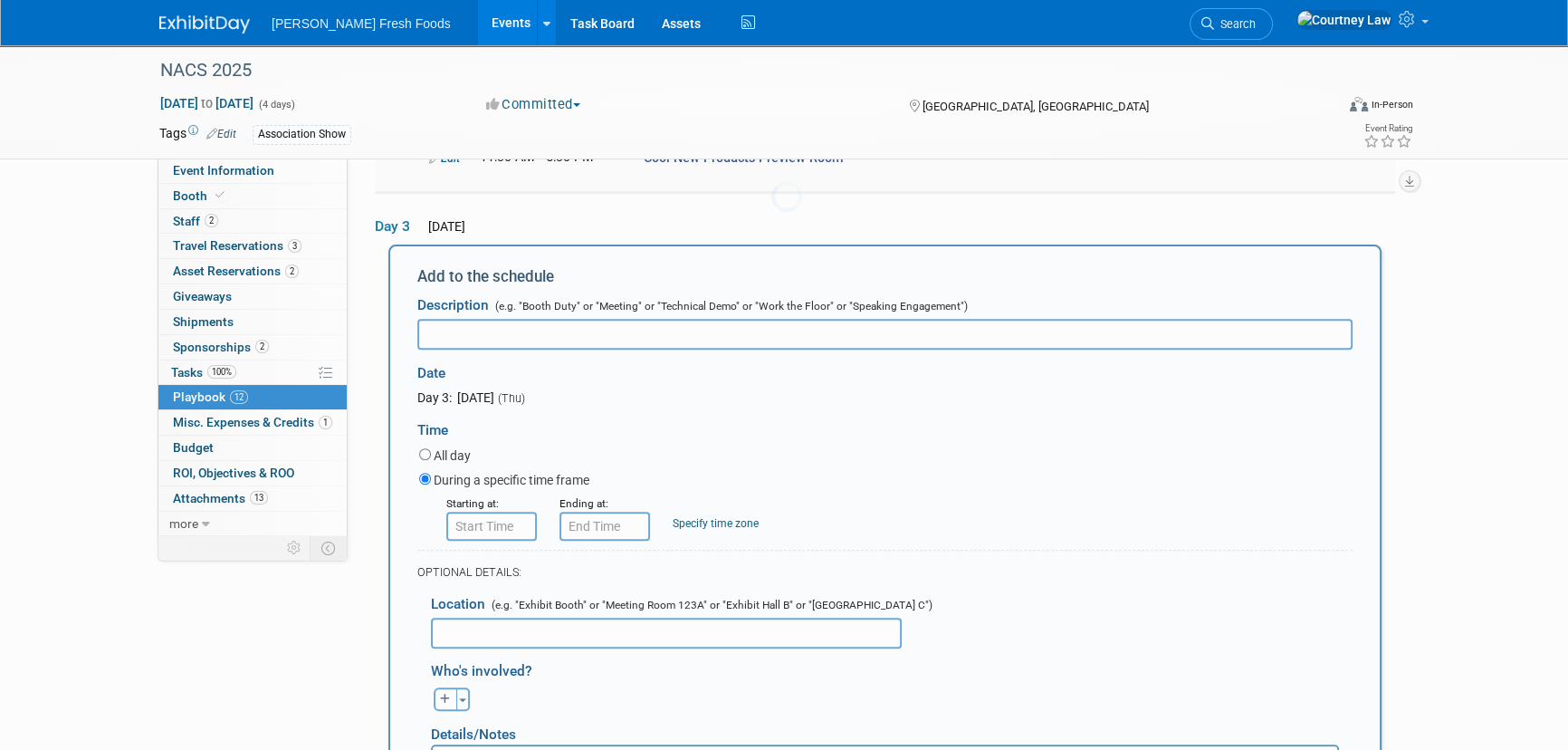
scroll to position [805, 0]
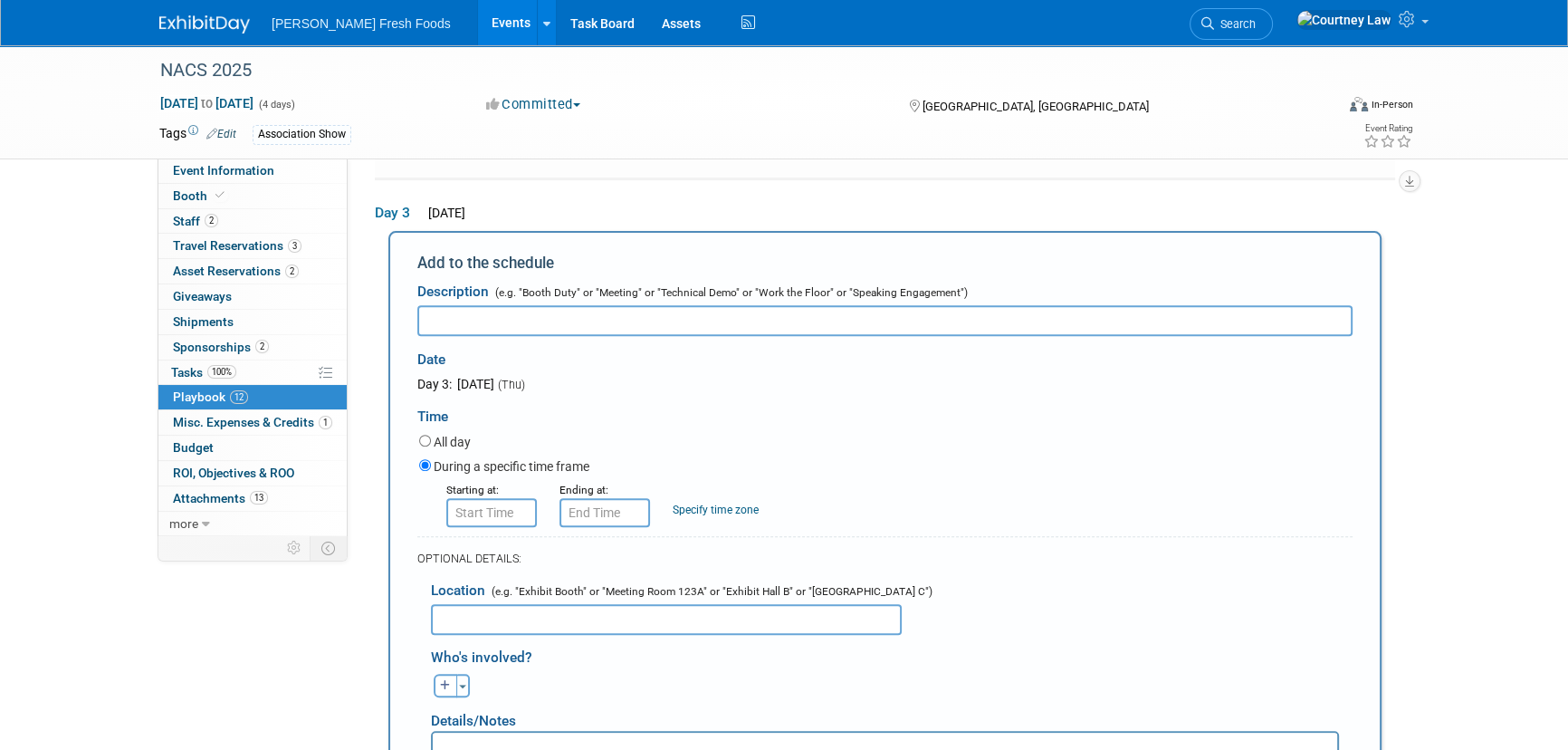
click at [598, 305] on input "text" at bounding box center [884, 320] width 935 height 31
paste input "Registration"
type input "Registration"
click at [466, 514] on form "Description (e.g. "Booth Duty" or "Meeting" or "Technical Demo" or "Work the Fl…" at bounding box center [884, 621] width 935 height 696
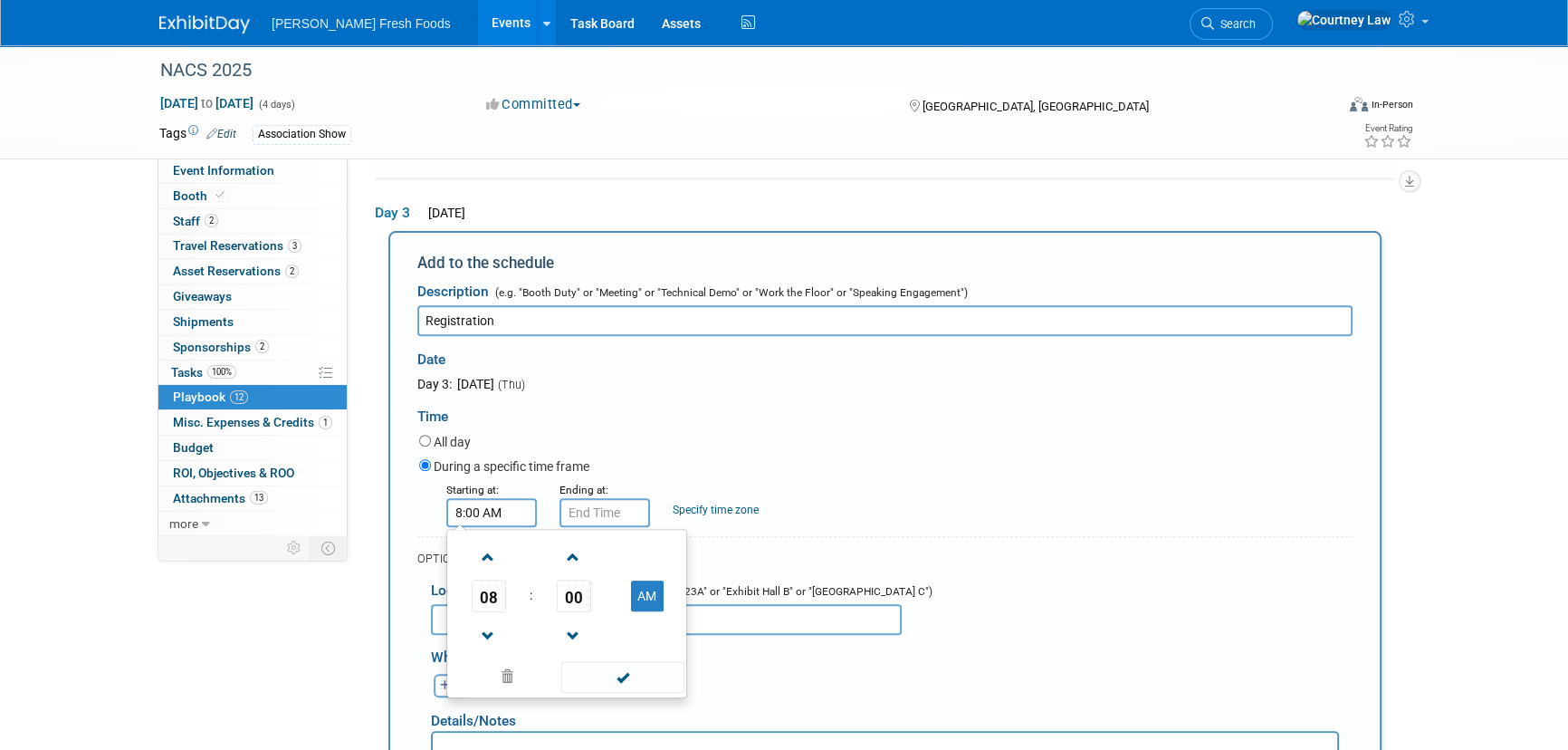
click at [466, 508] on input "8:00 AM" at bounding box center [491, 512] width 90 height 29
click at [481, 620] on span at bounding box center [489, 636] width 32 height 32
click at [583, 589] on span "00" at bounding box center [574, 596] width 35 height 33
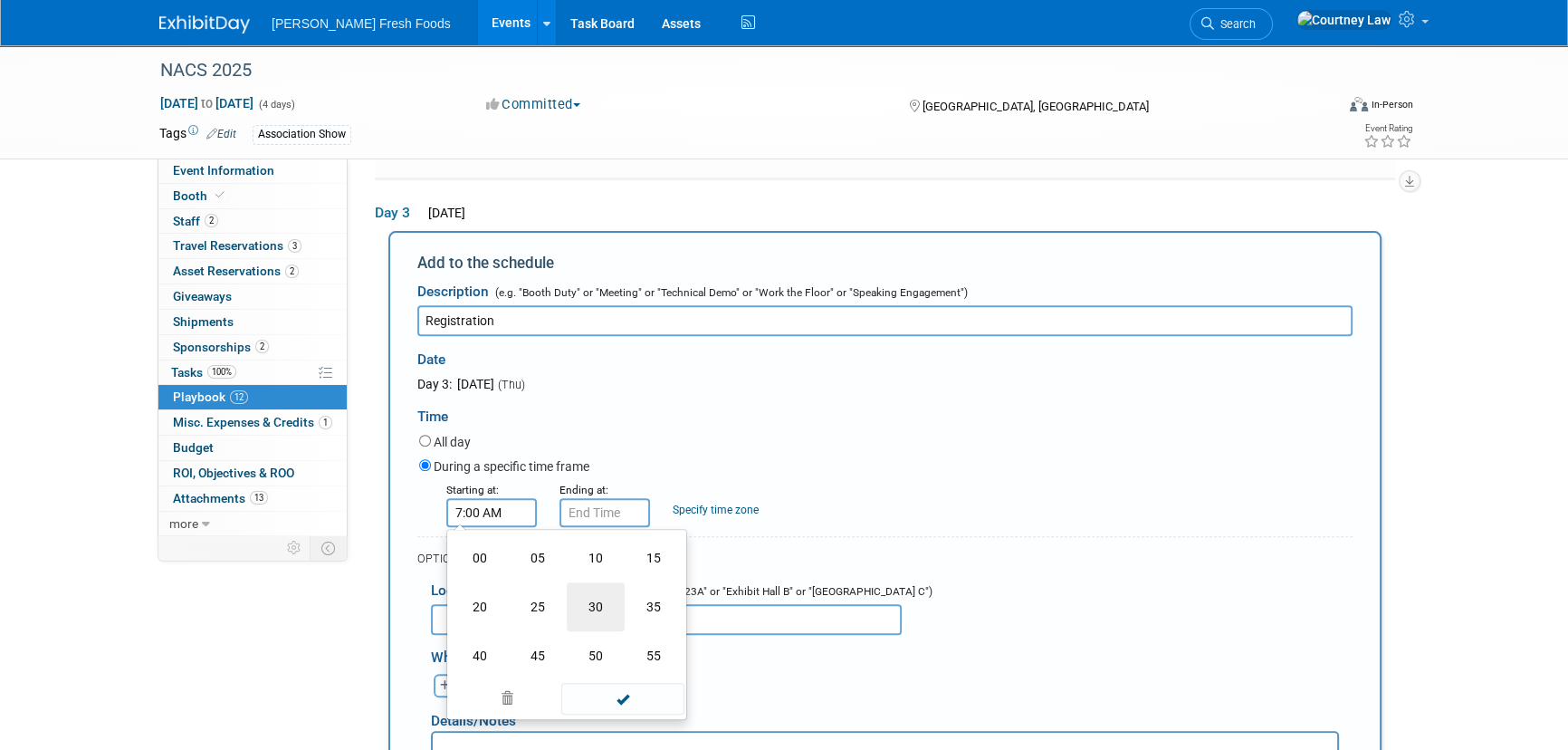
click at [589, 584] on td "30" at bounding box center [596, 607] width 58 height 49
type input "7:30 AM"
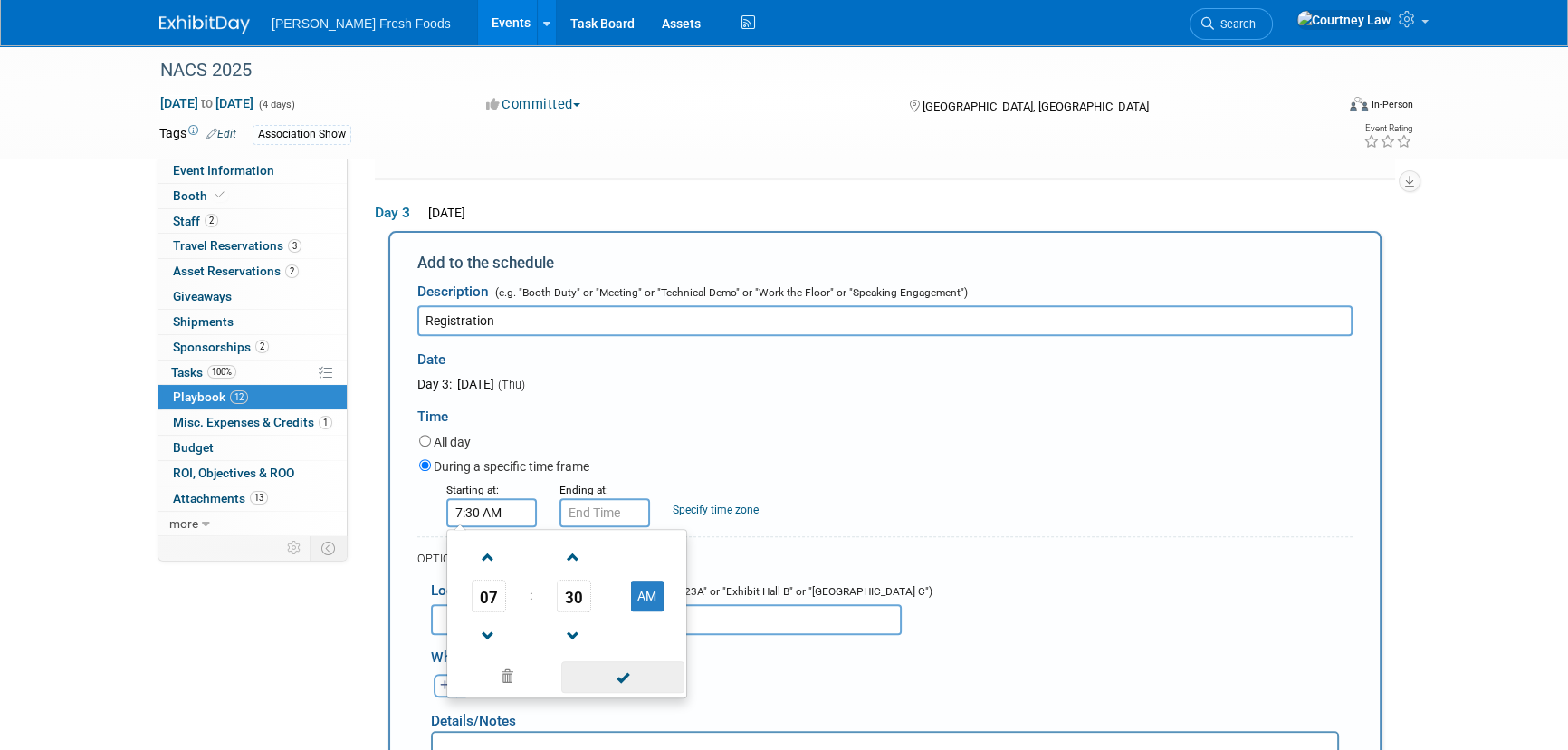
click at [615, 679] on span at bounding box center [622, 677] width 122 height 32
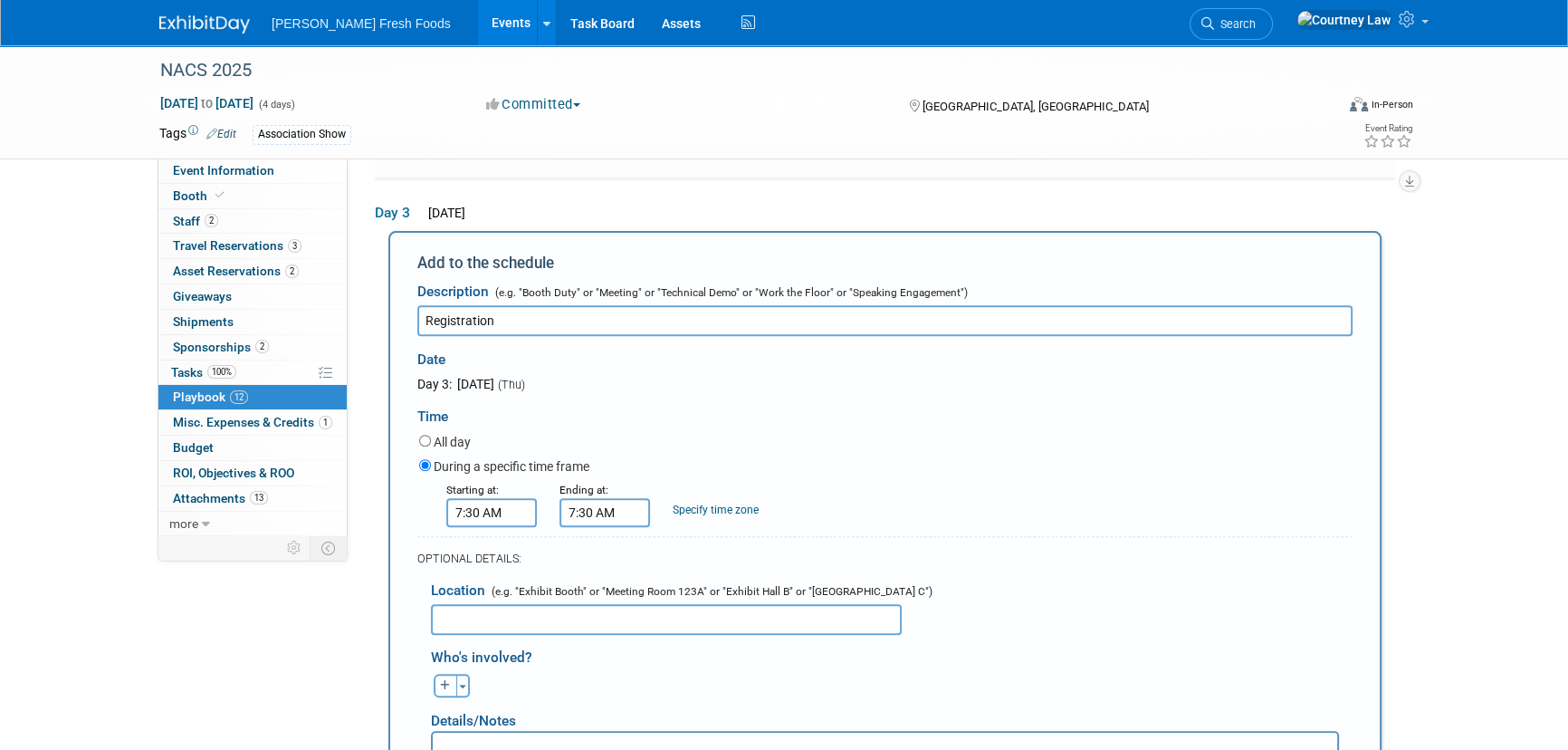
click at [616, 508] on input "7:30 AM" at bounding box center [605, 512] width 90 height 29
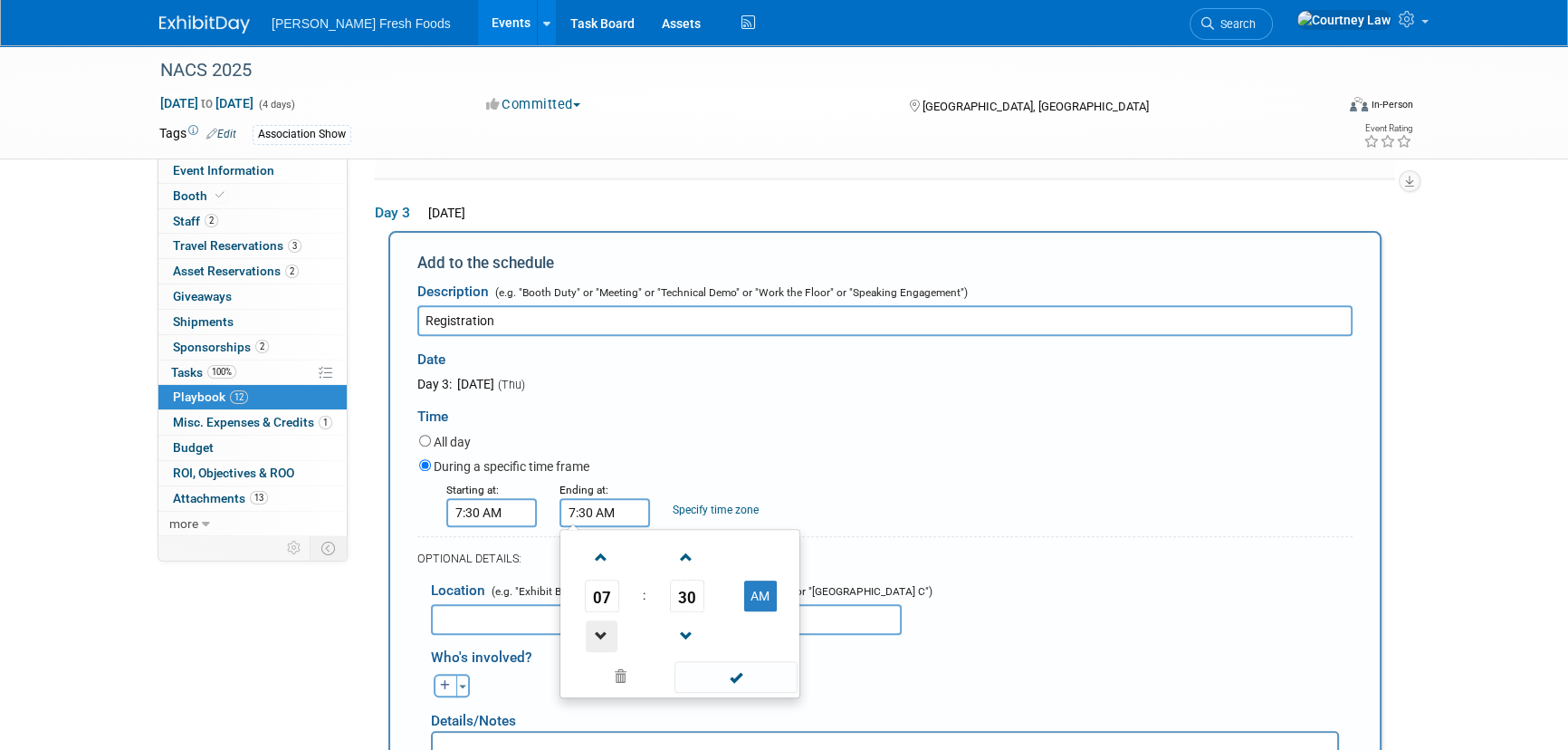
click at [608, 623] on span at bounding box center [601, 636] width 32 height 32
click at [768, 590] on button "AM" at bounding box center [760, 596] width 33 height 31
type input "5:30 PM"
click at [715, 664] on span at bounding box center [736, 677] width 122 height 32
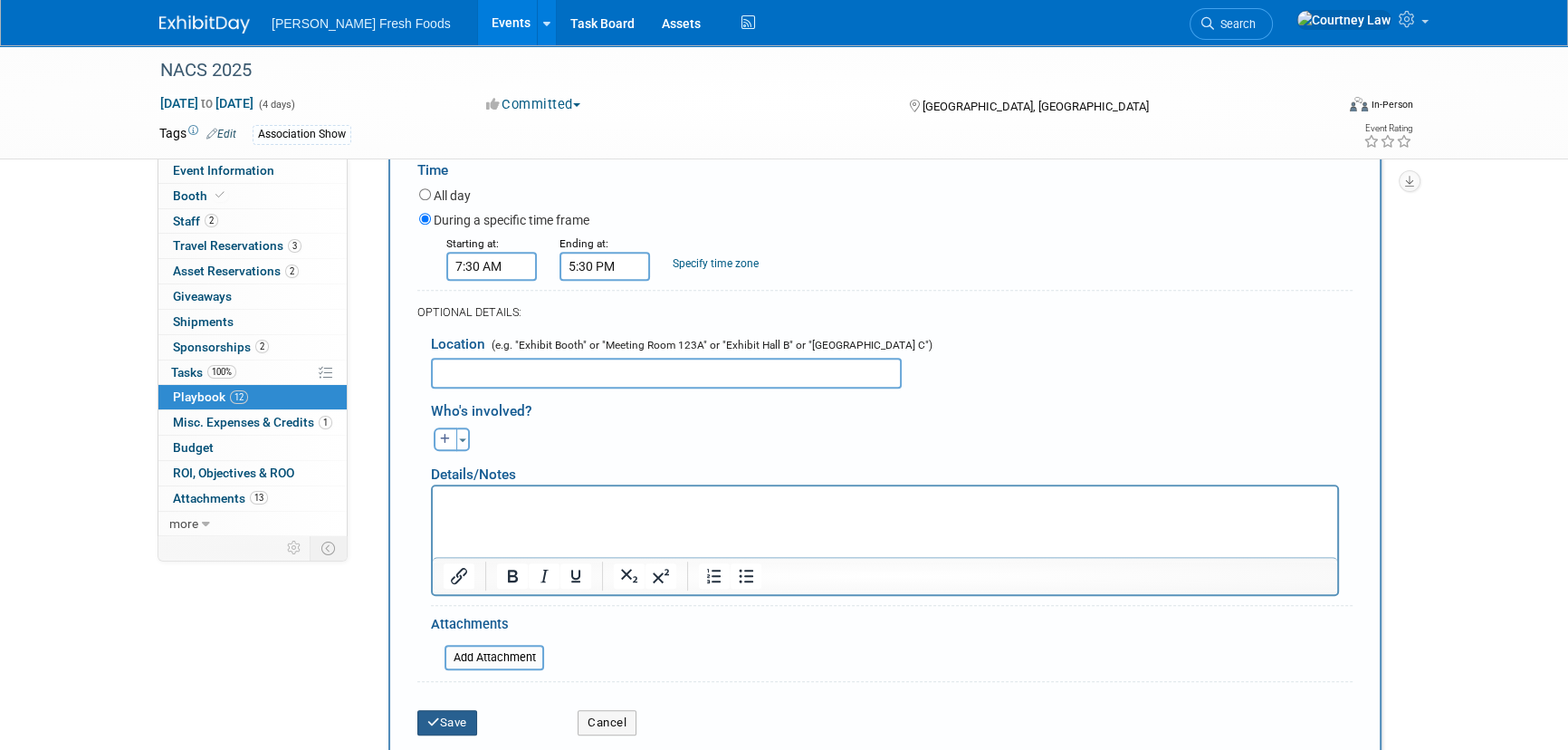
click at [434, 710] on button "Save" at bounding box center [447, 722] width 60 height 25
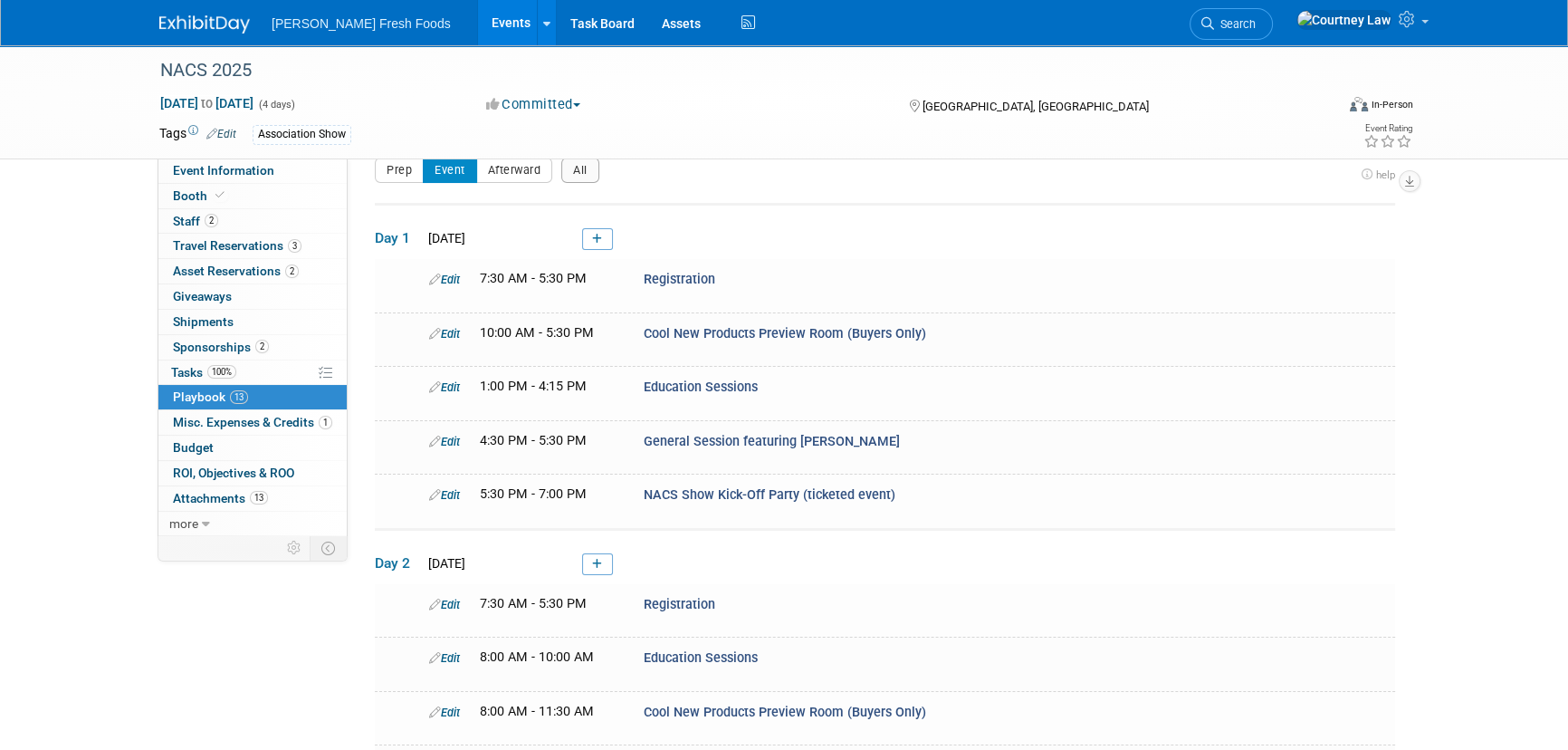
scroll to position [617, 0]
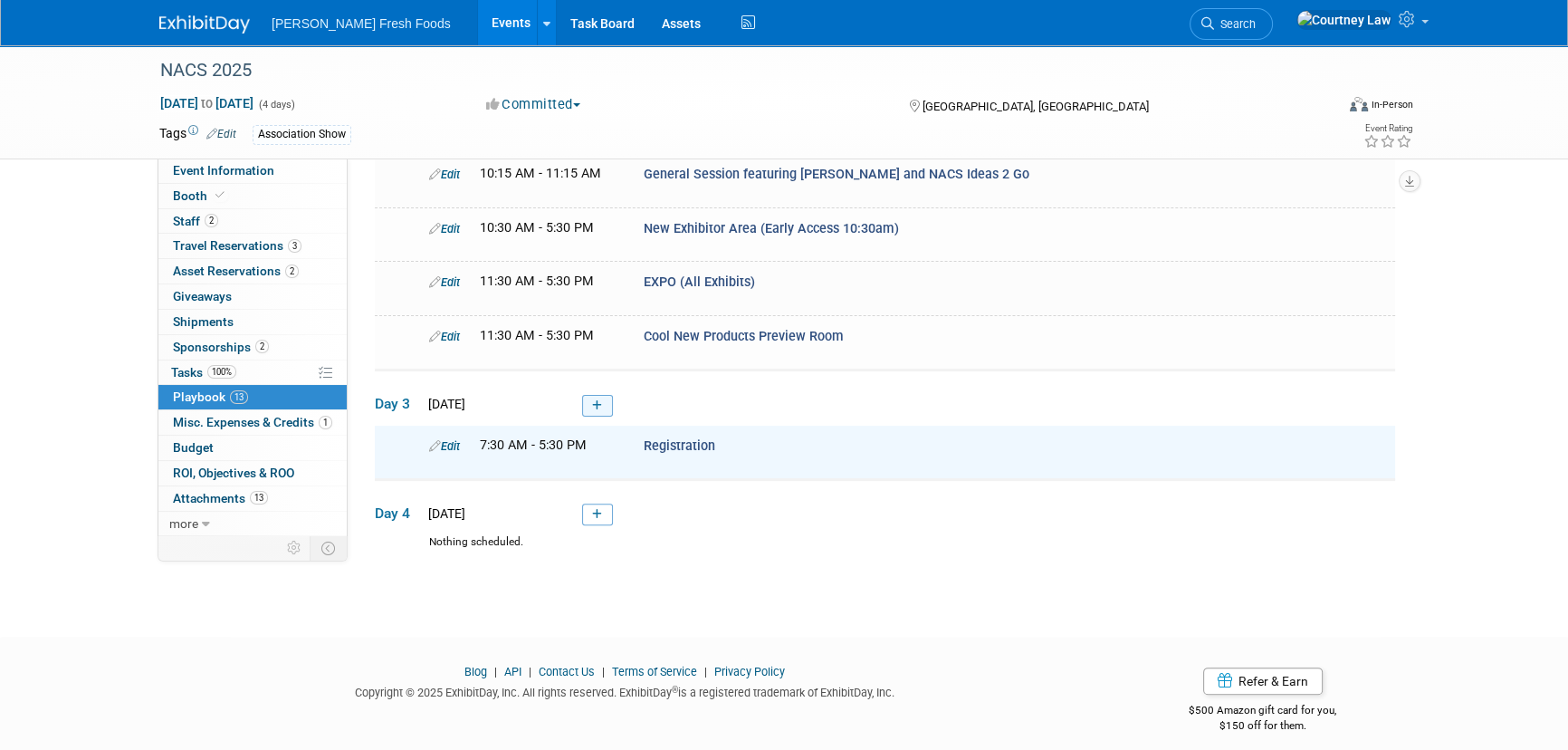
click at [602, 395] on link at bounding box center [598, 405] width 31 height 22
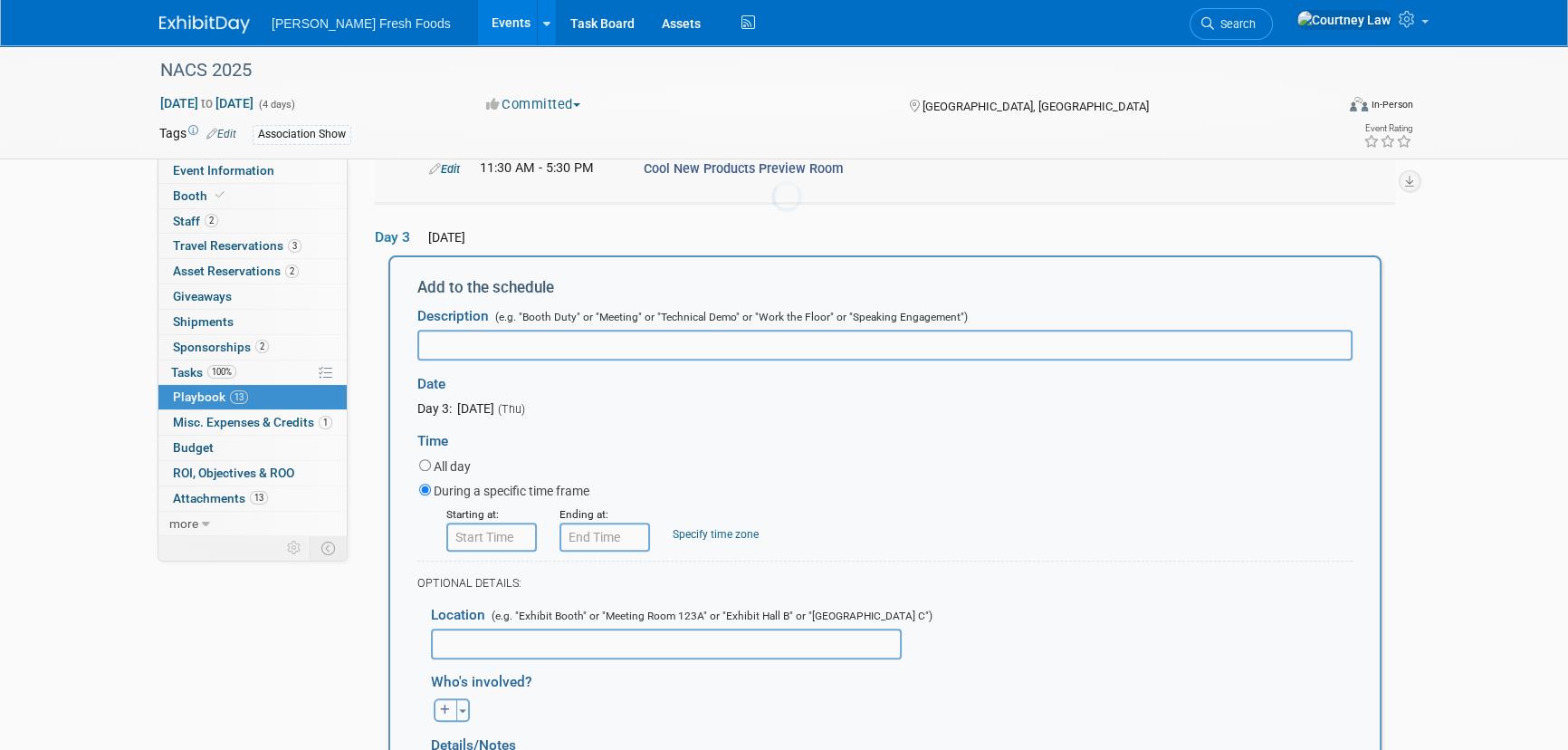
scroll to position [0, 0]
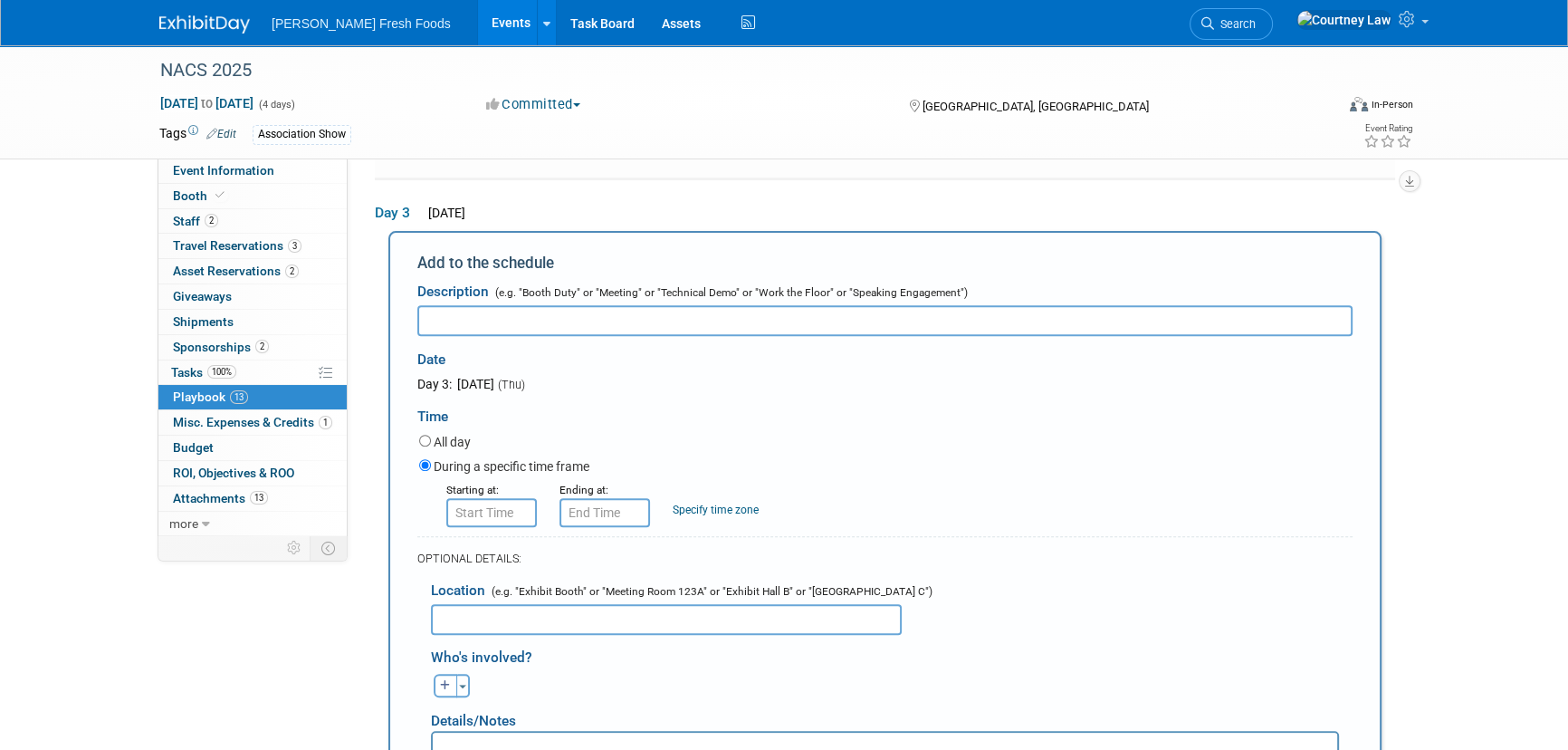
click at [541, 305] on input "text" at bounding box center [884, 320] width 935 height 31
paste input "Education Sessions"
type input "Education Sessions"
type input "8:00 AM"
click at [490, 498] on input "8:00 AM" at bounding box center [491, 512] width 90 height 29
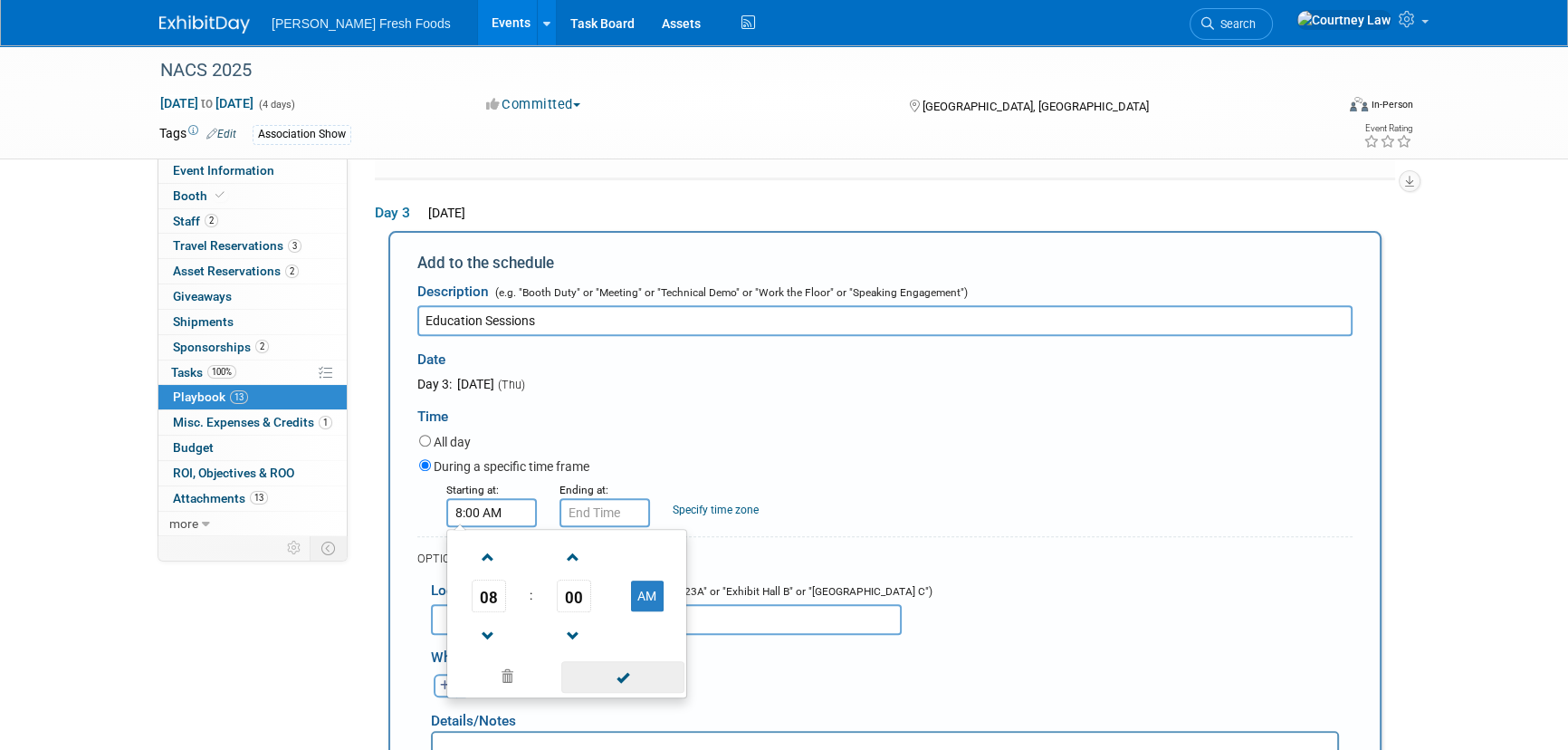
click at [582, 671] on span at bounding box center [622, 677] width 122 height 32
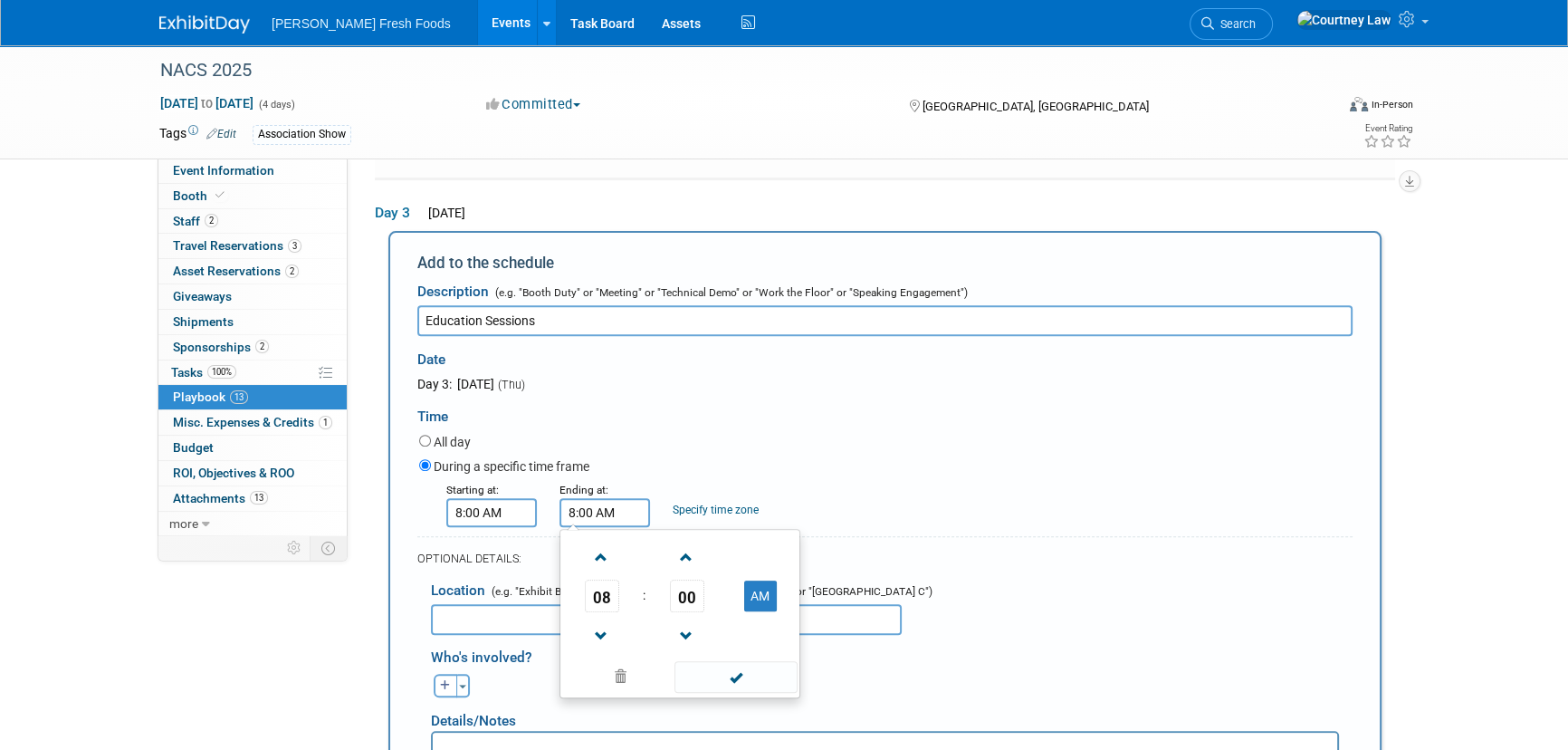
click at [606, 498] on input "8:00 AM" at bounding box center [605, 512] width 90 height 29
click at [598, 551] on span at bounding box center [601, 557] width 32 height 32
type input "10:00 AM"
click at [712, 670] on span at bounding box center [736, 677] width 122 height 32
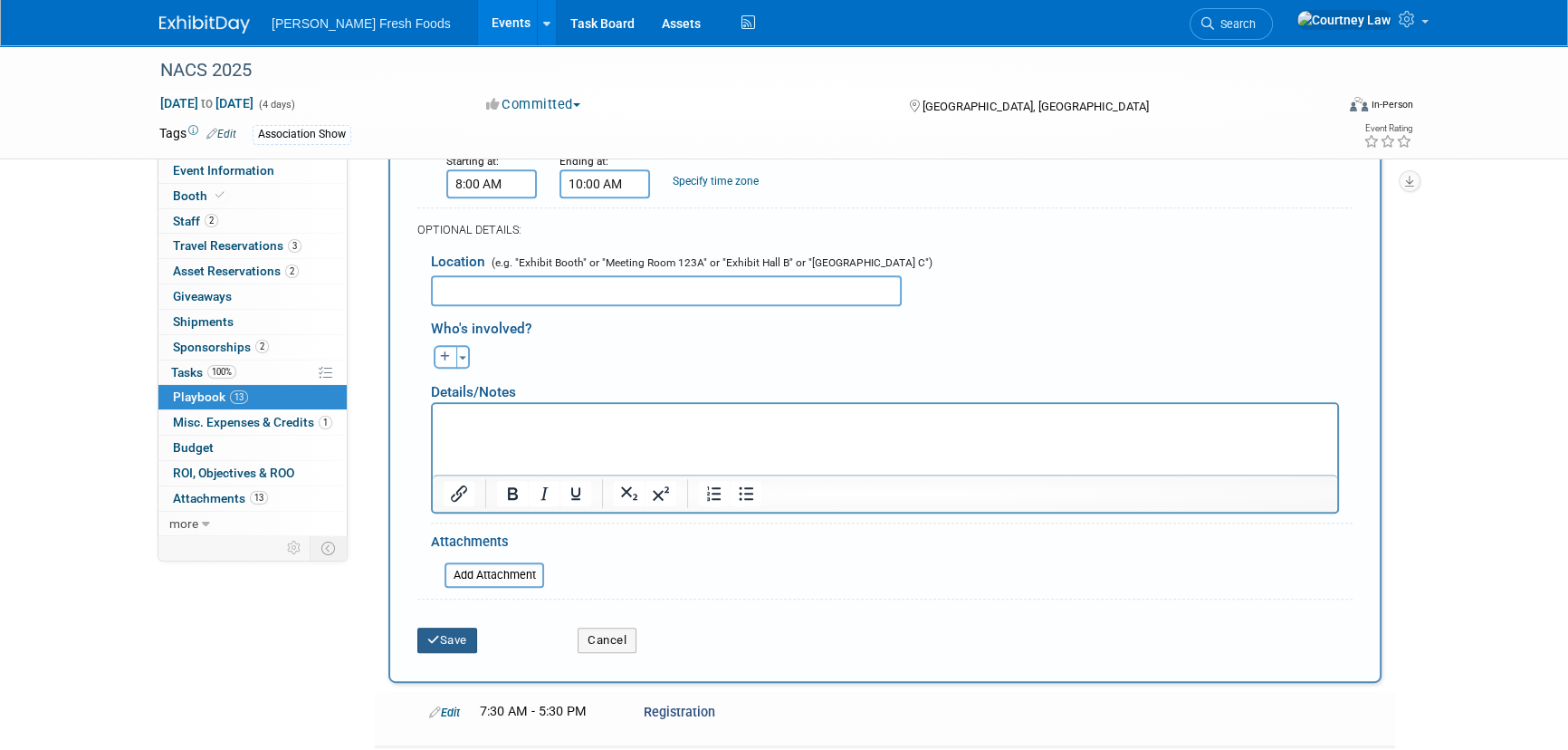
click at [435, 636] on button "Save" at bounding box center [447, 640] width 60 height 25
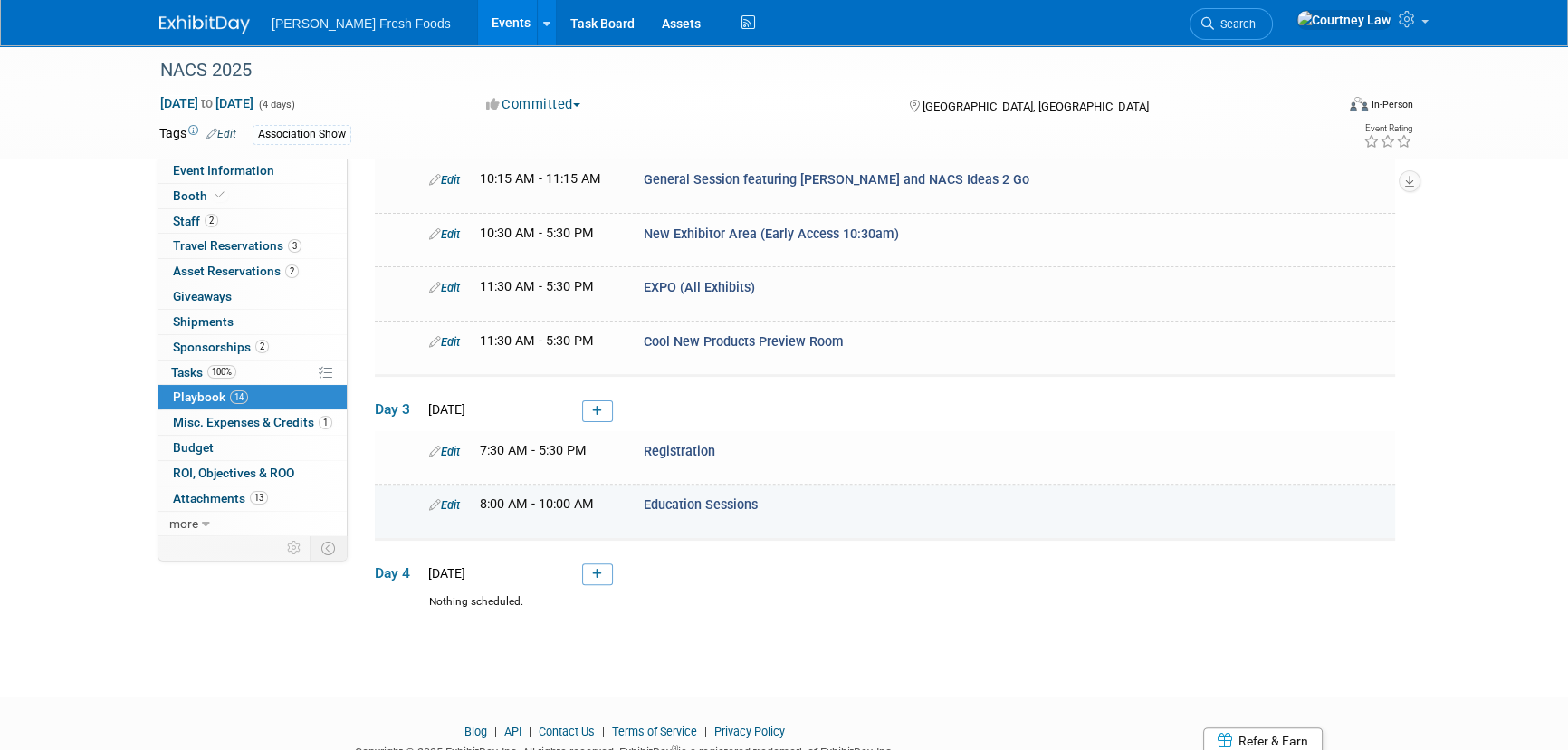
scroll to position [670, 0]
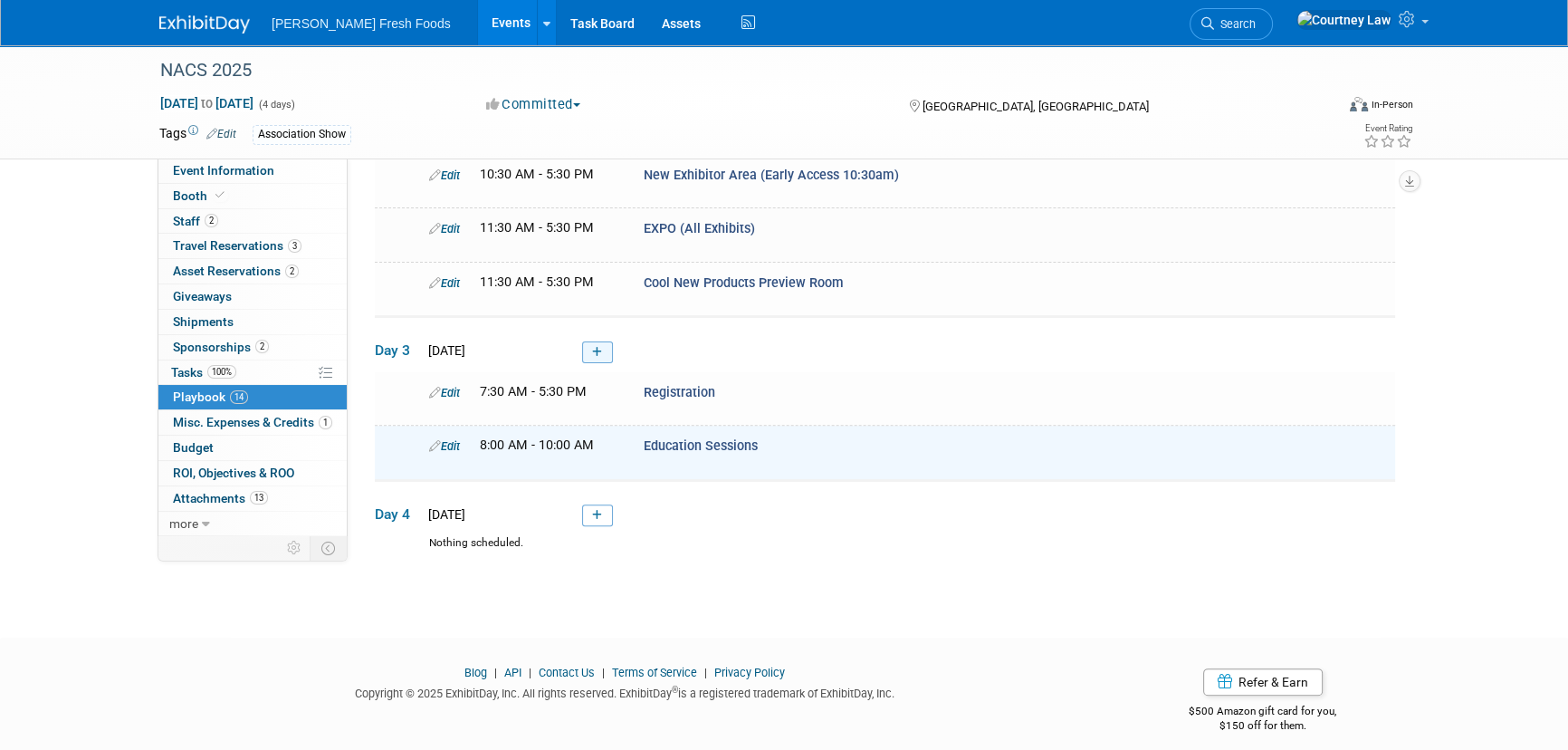
click at [592, 347] on icon at bounding box center [597, 352] width 10 height 11
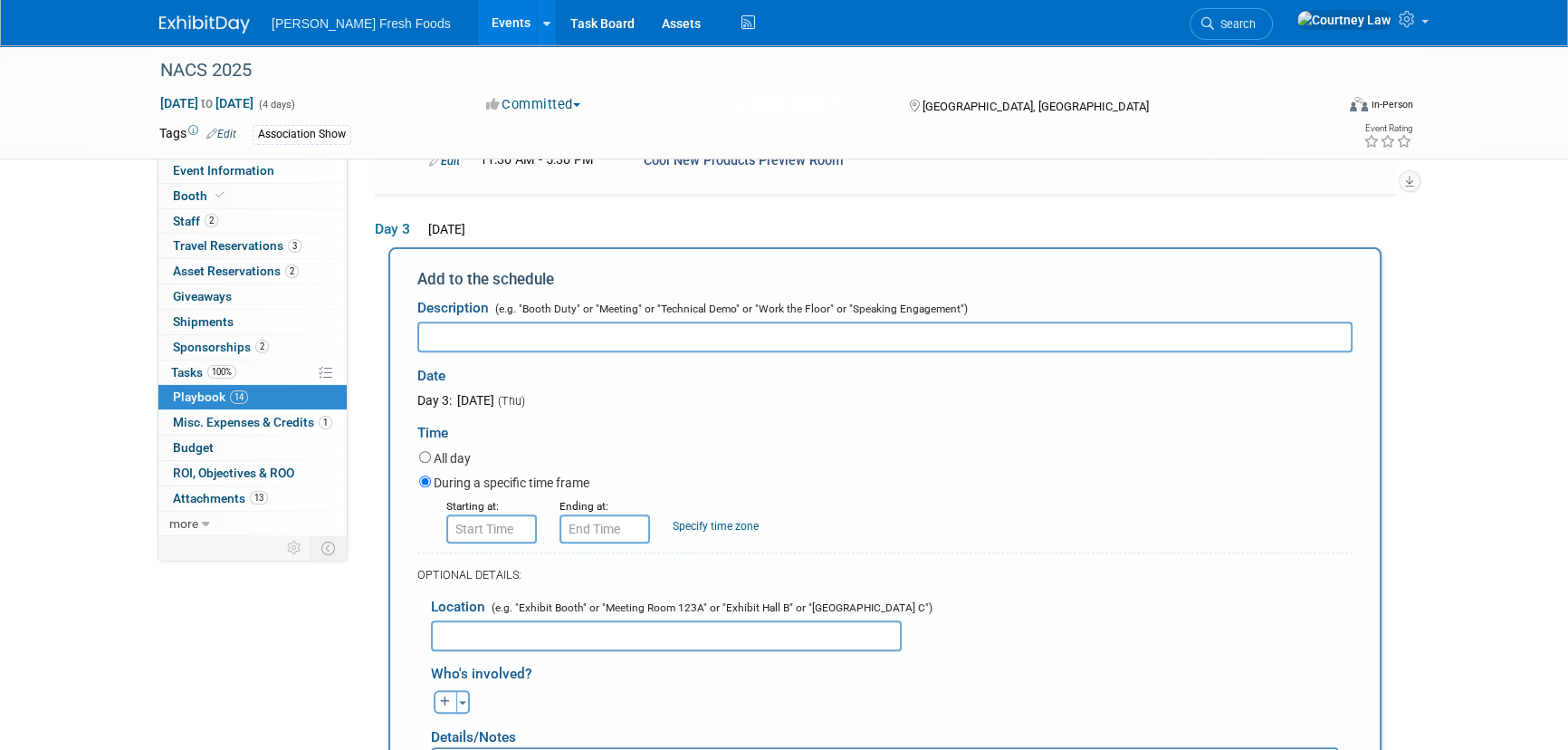
scroll to position [805, 0]
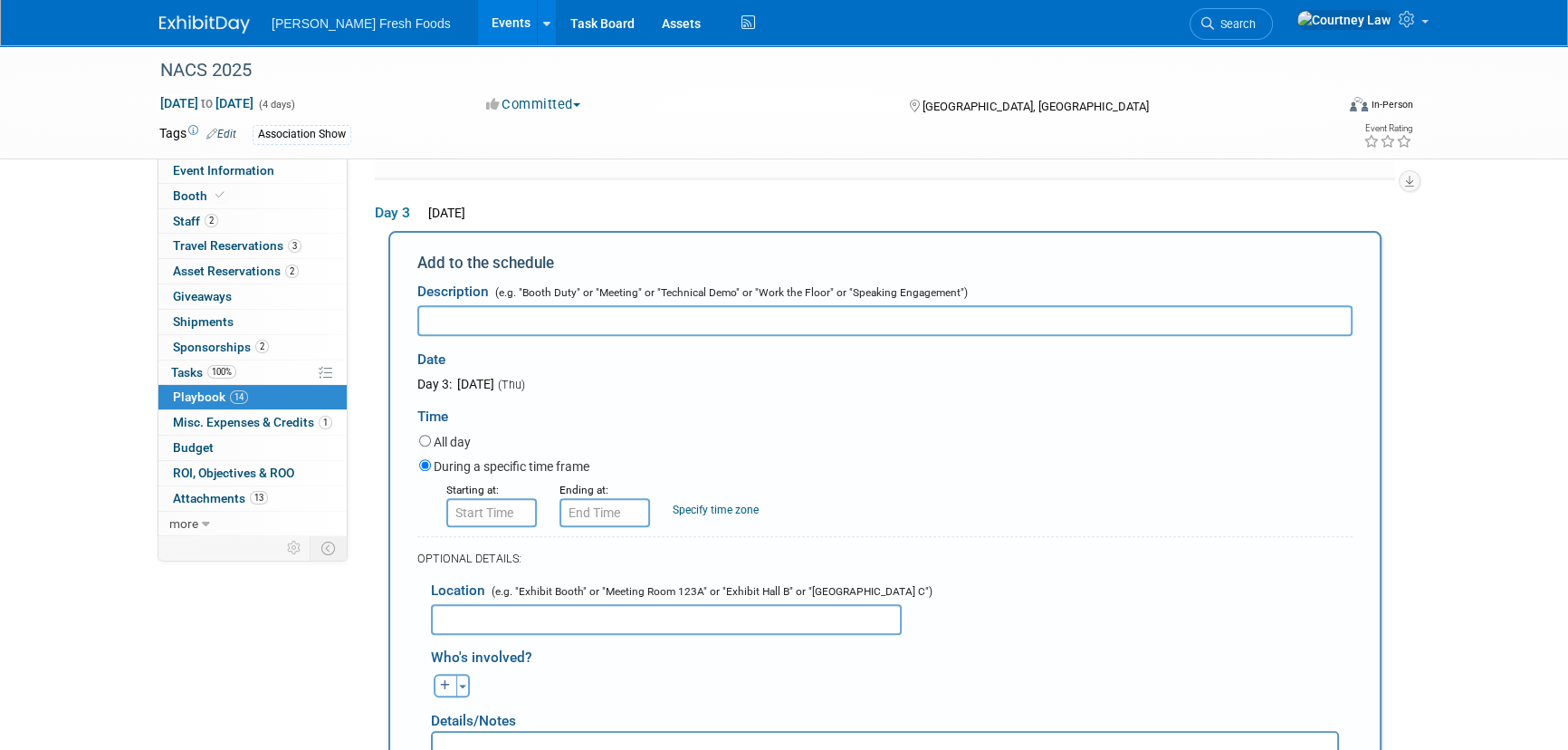
click at [525, 316] on input "text" at bounding box center [884, 320] width 935 height 31
paste input "Cool New Products Preview Room"
type input "Cool New Products Preview Room"
type input "8:00 AM"
click at [468, 499] on input "8:00 AM" at bounding box center [491, 512] width 90 height 29
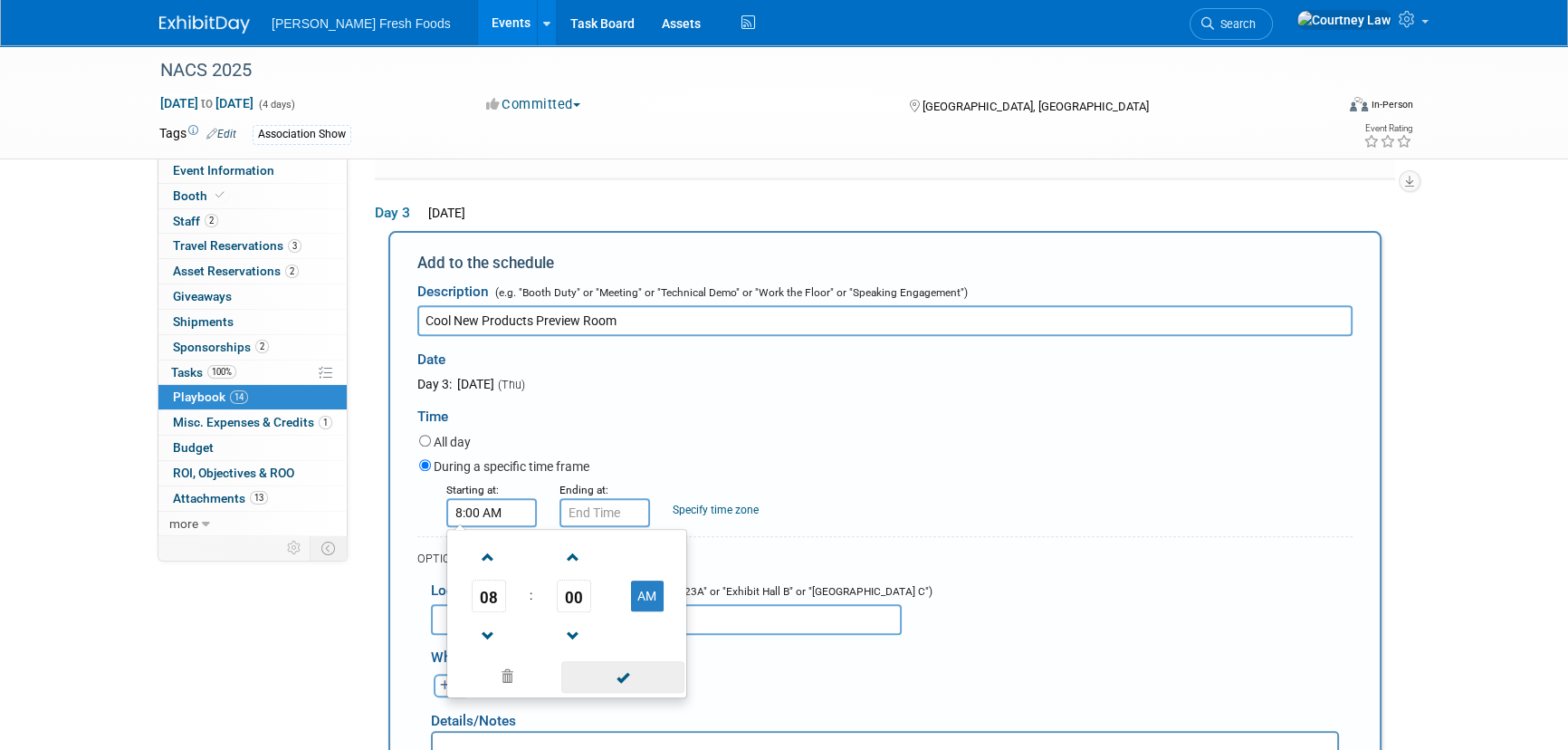
click at [612, 662] on span at bounding box center [622, 677] width 122 height 32
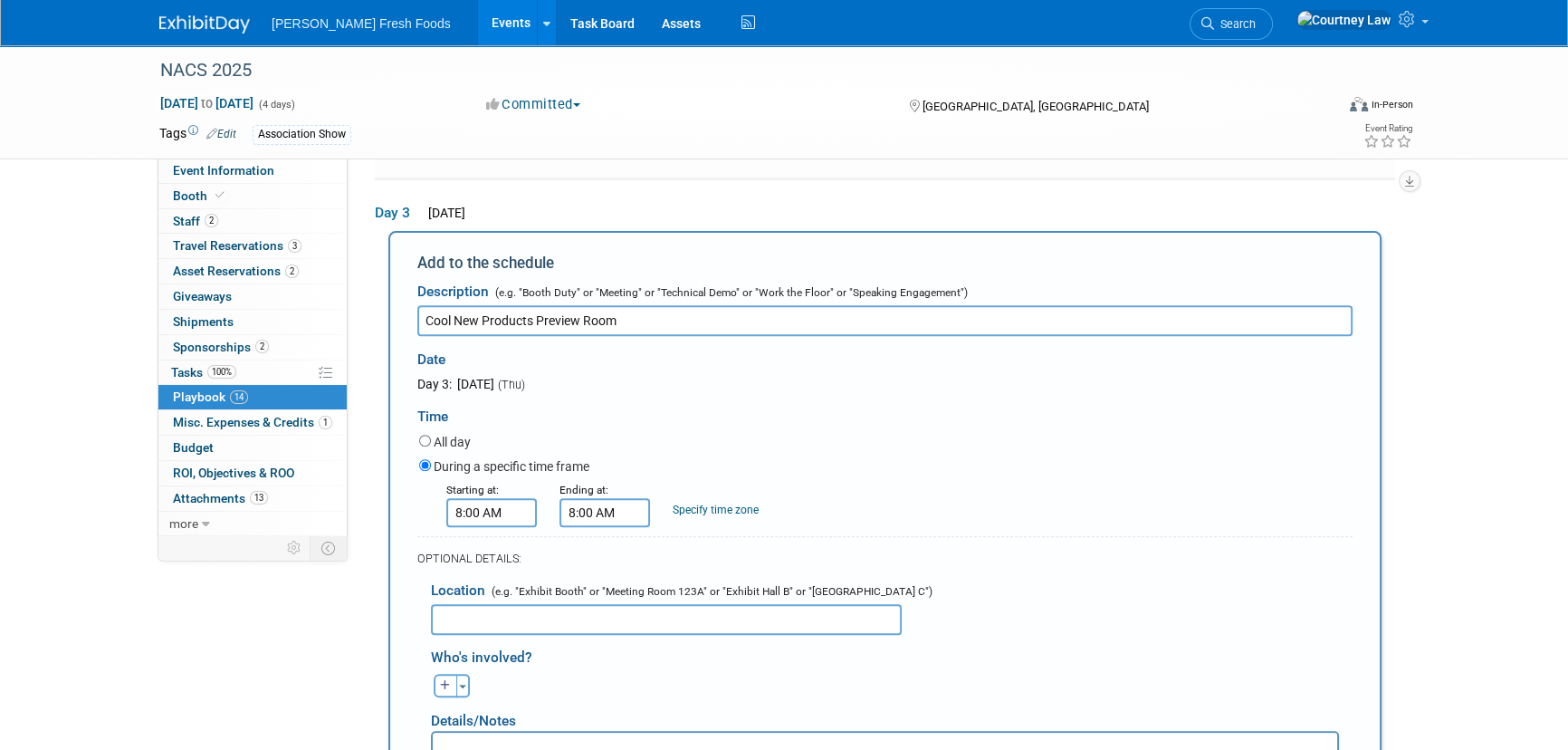
click at [616, 498] on input "8:00 AM" at bounding box center [605, 512] width 90 height 29
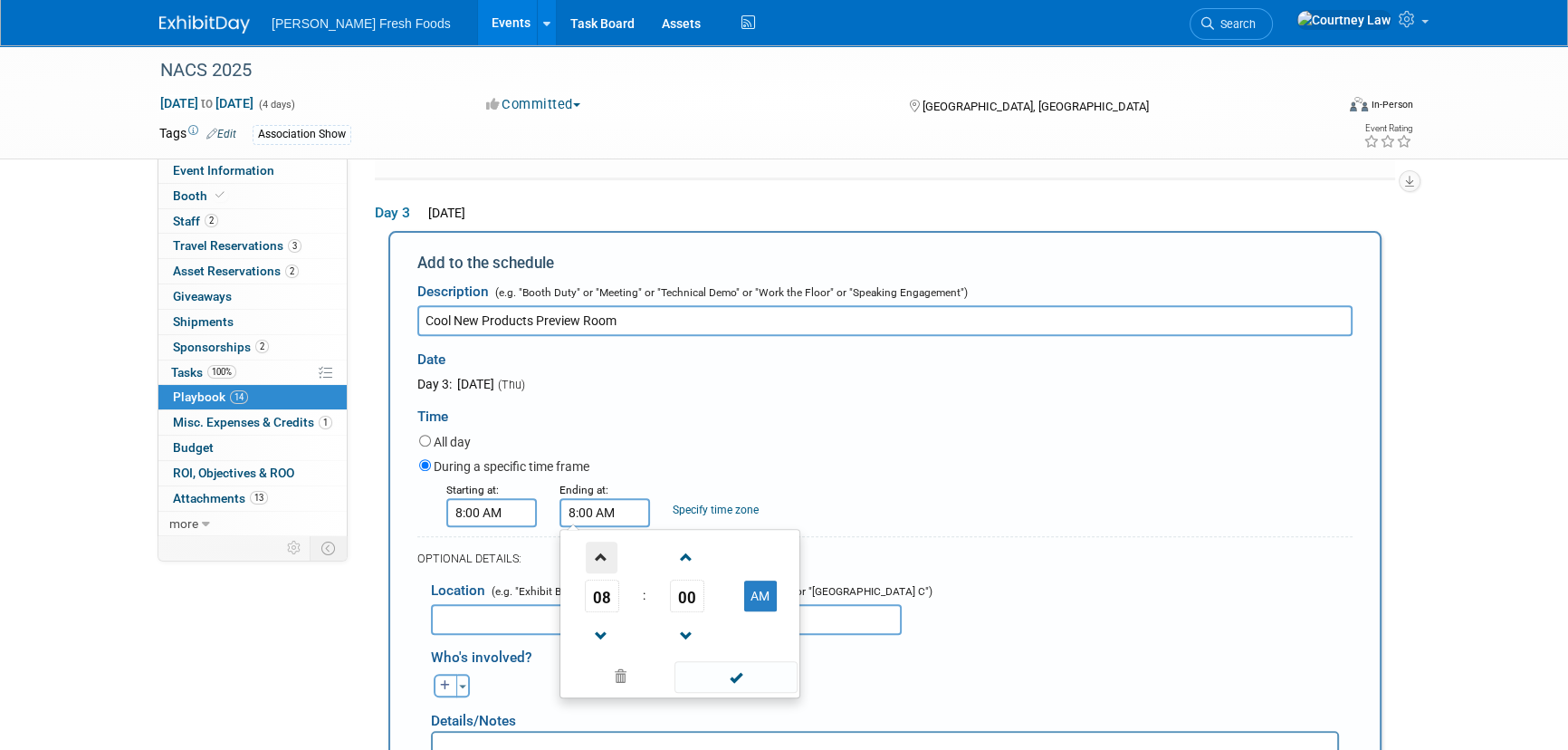
click at [601, 541] on span at bounding box center [601, 557] width 32 height 32
click at [594, 620] on span at bounding box center [601, 636] width 32 height 32
drag, startPoint x: 625, startPoint y: 609, endPoint x: 613, endPoint y: 616, distance: 13.9
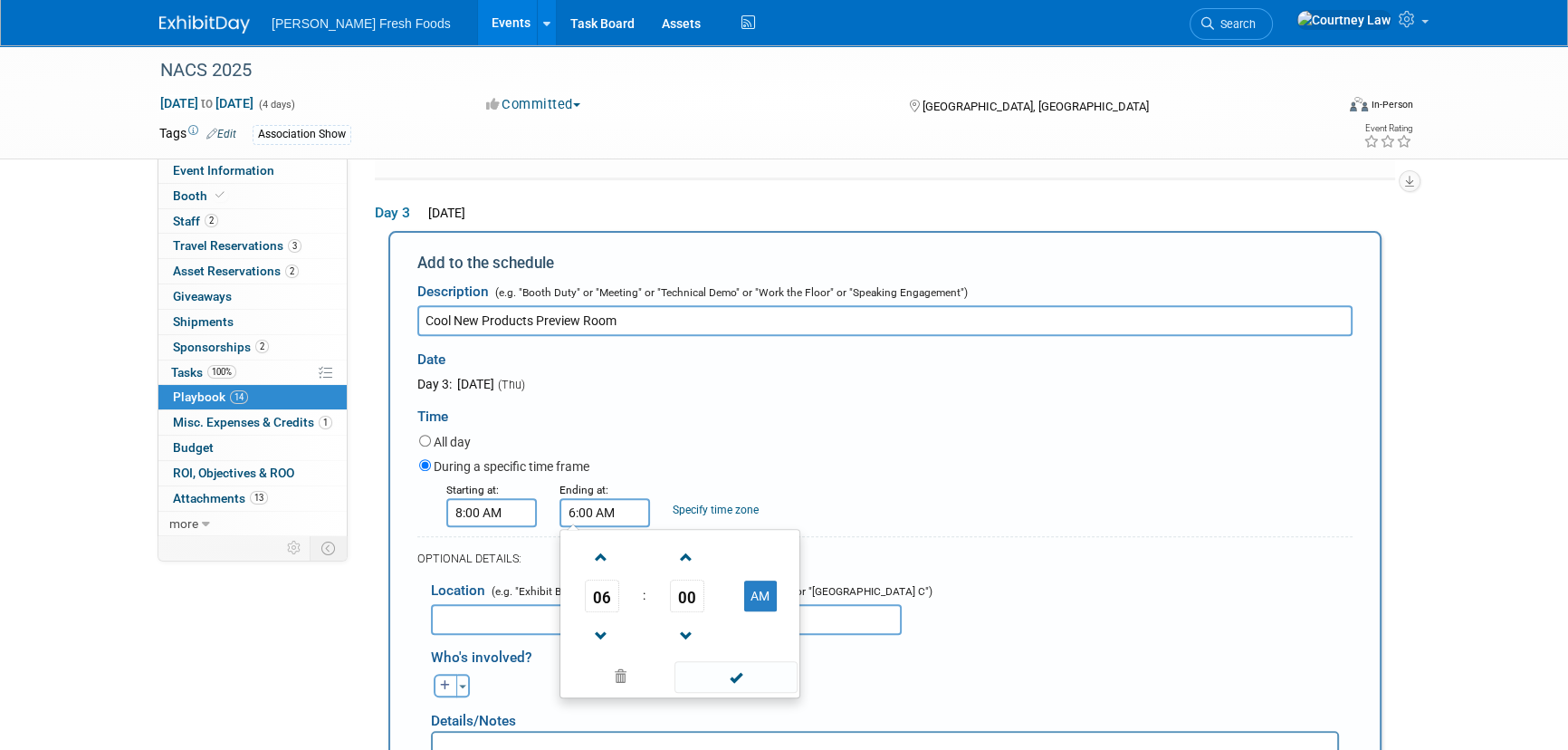
click at [624, 612] on td at bounding box center [601, 634] width 75 height 46
click at [613, 620] on span at bounding box center [601, 636] width 32 height 32
click at [685, 612] on link at bounding box center [687, 634] width 35 height 46
click at [586, 552] on span at bounding box center [601, 557] width 32 height 32
click at [699, 580] on span "59" at bounding box center [687, 596] width 35 height 33
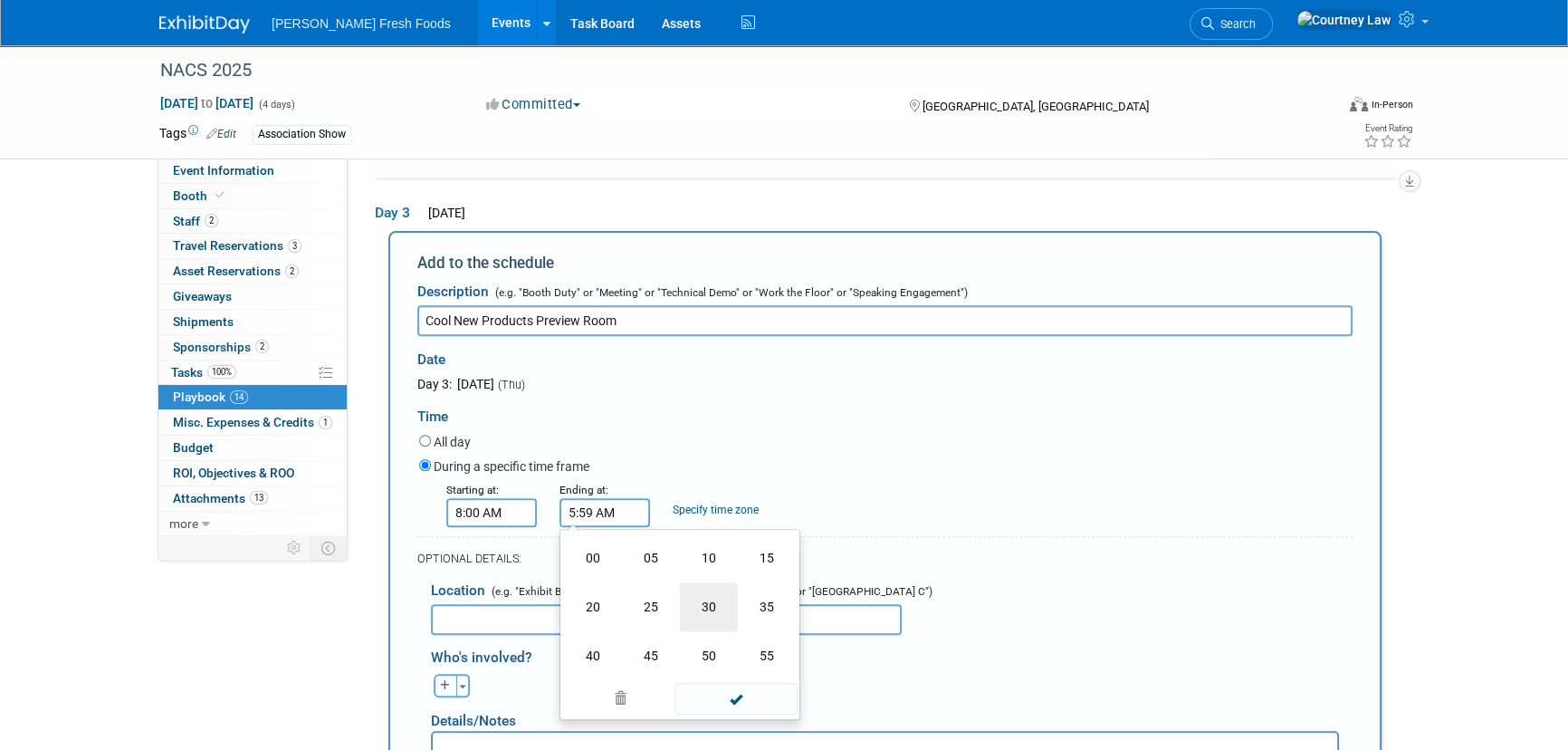
click at [720, 600] on td "30" at bounding box center [709, 607] width 58 height 49
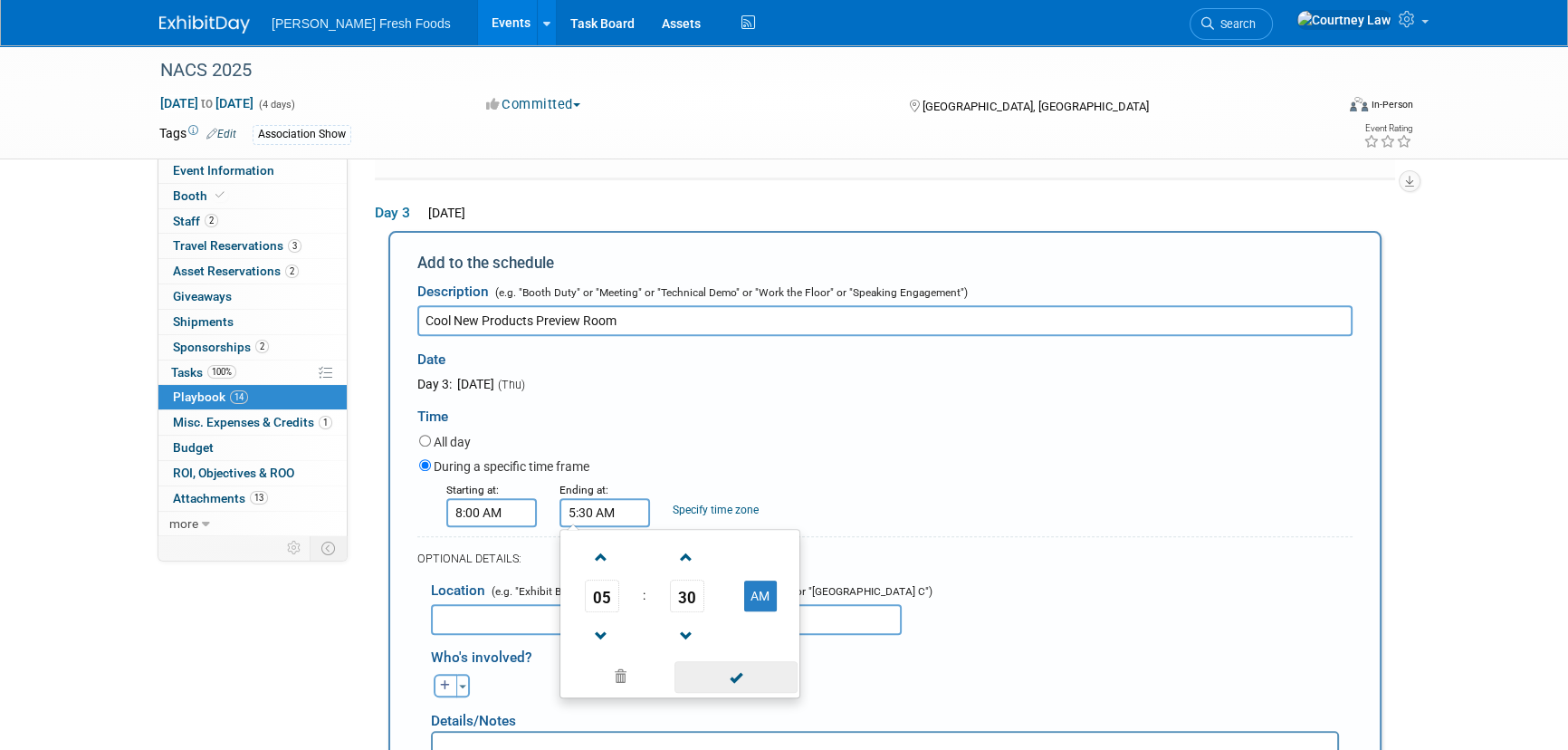
click at [718, 661] on span at bounding box center [736, 677] width 122 height 32
click at [615, 507] on input "5:30 AM" at bounding box center [605, 512] width 90 height 29
click at [768, 581] on button "AM" at bounding box center [760, 596] width 33 height 31
type input "5:30 PM"
click at [724, 670] on span at bounding box center [736, 677] width 122 height 32
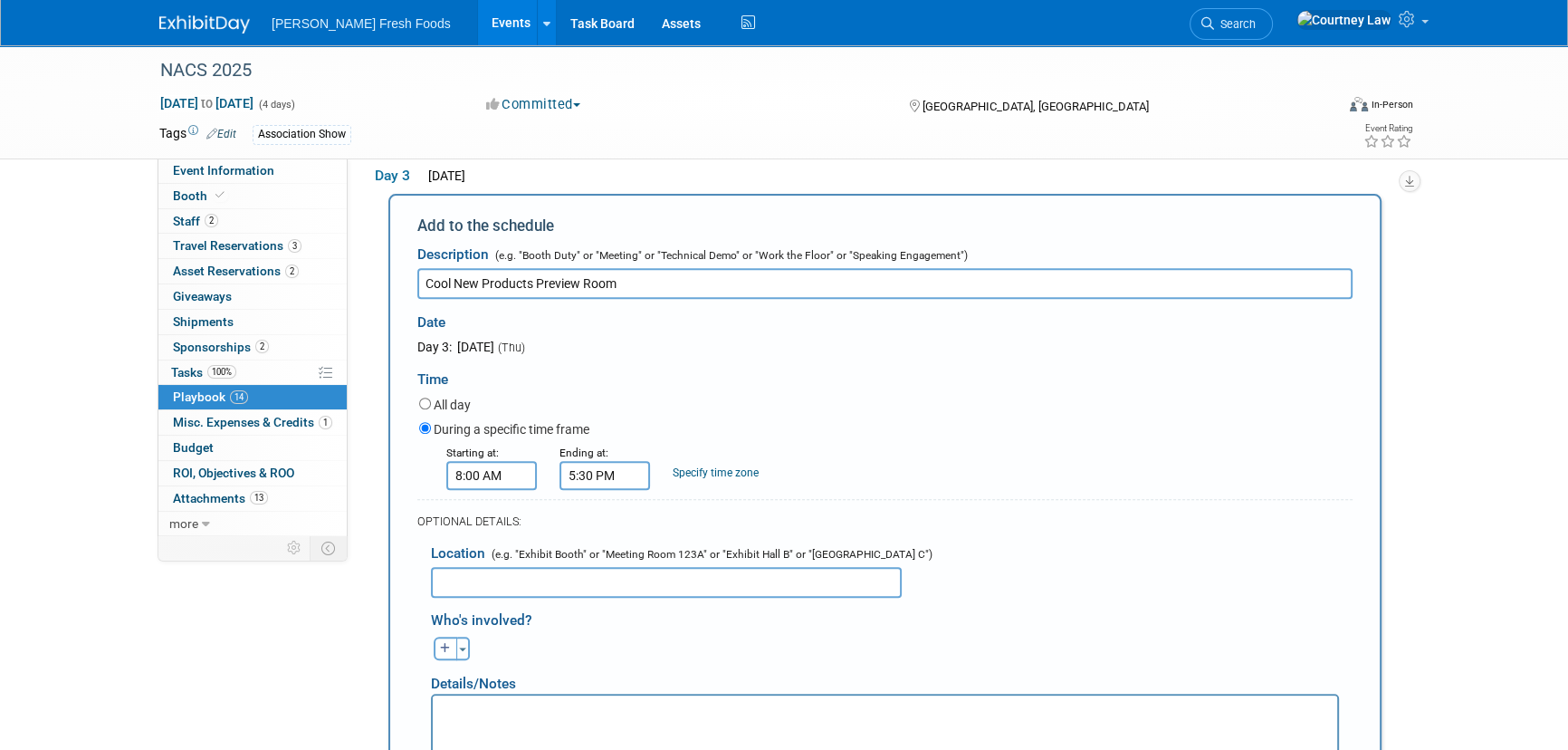
scroll to position [1133, 0]
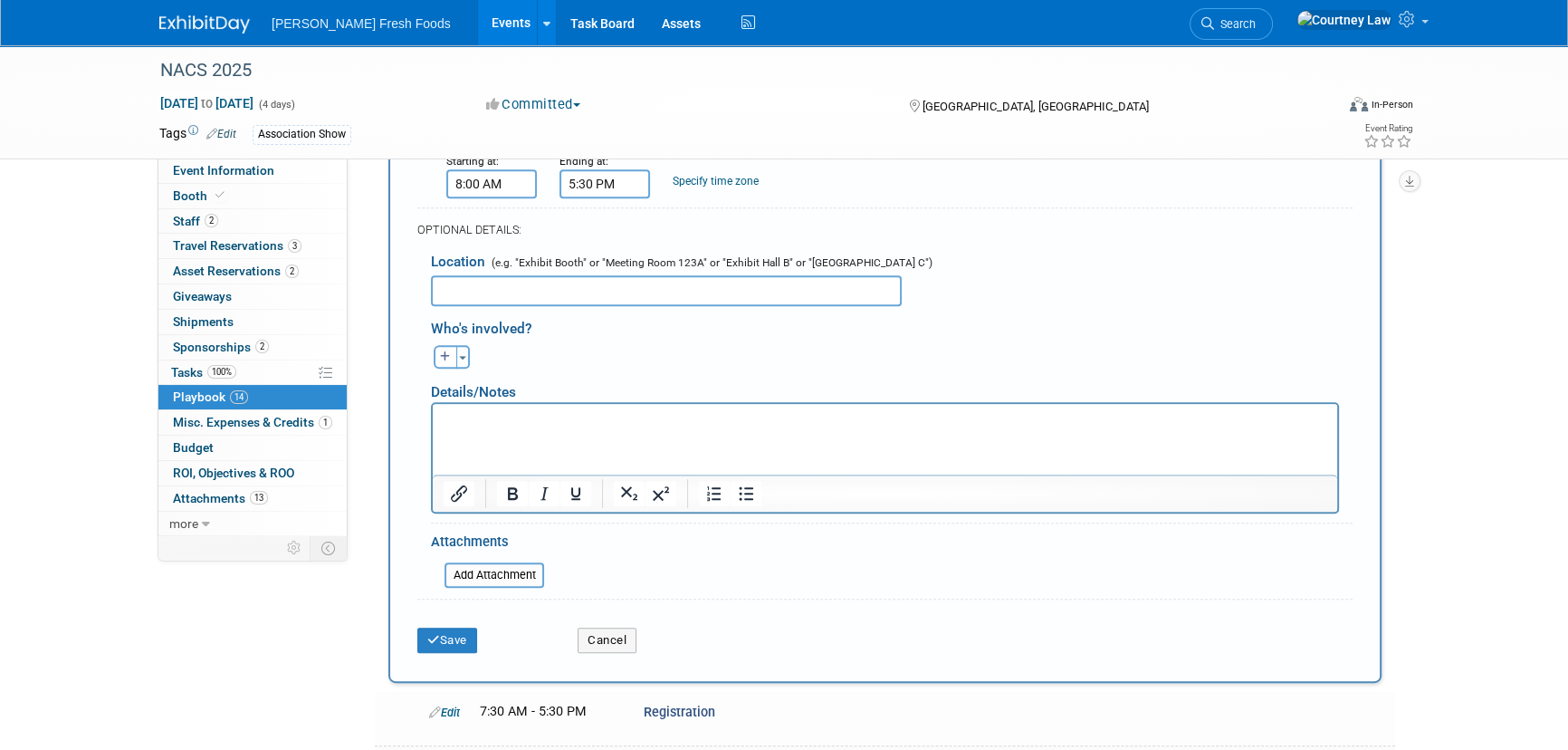
click at [468, 616] on div "Save" at bounding box center [484, 634] width 161 height 38
click at [474, 634] on button "Save" at bounding box center [447, 640] width 60 height 25
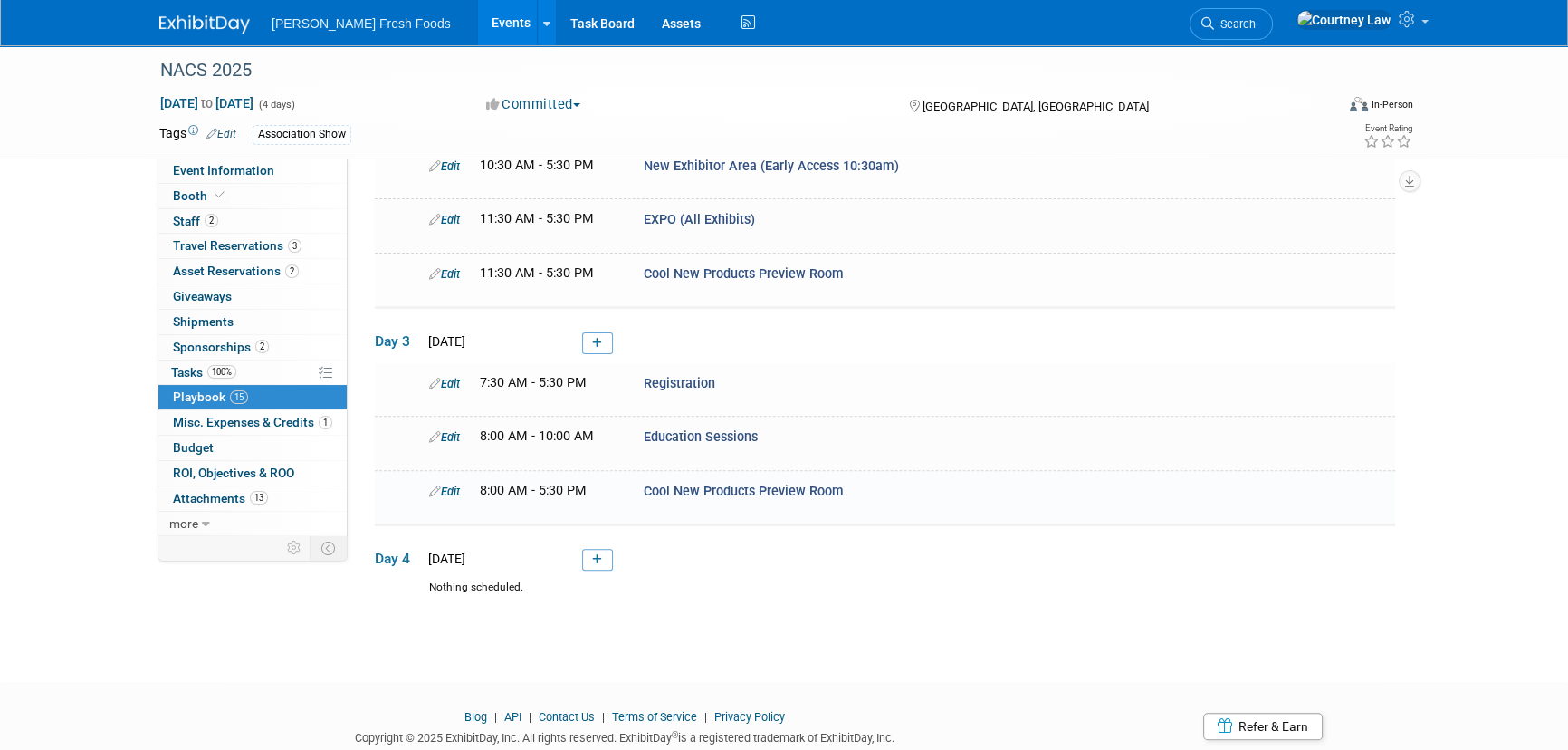
scroll to position [724, 0]
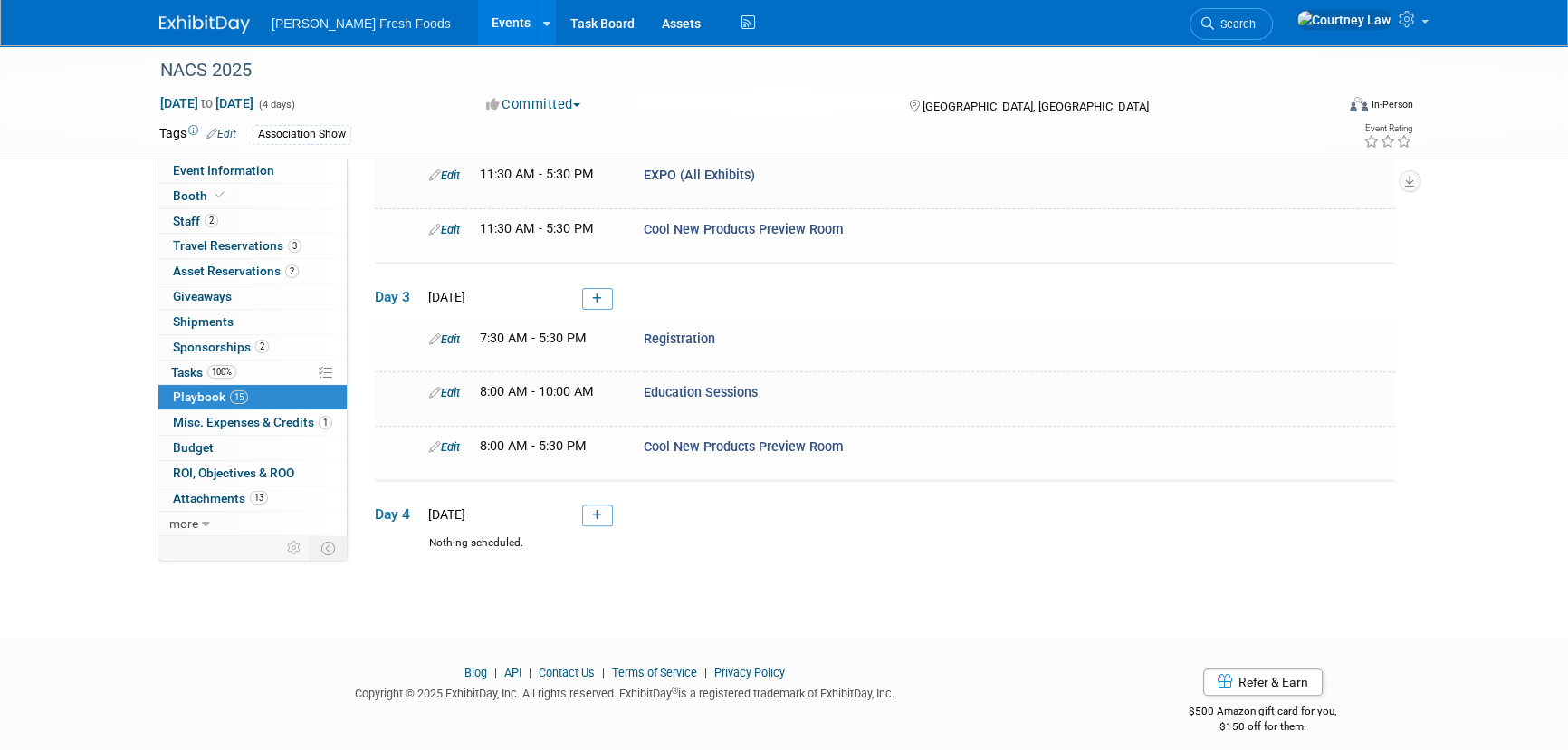
click at [610, 299] on td "Day 3 [DATE]" at bounding box center [885, 290] width 1020 height 55
click at [589, 290] on link at bounding box center [598, 298] width 31 height 22
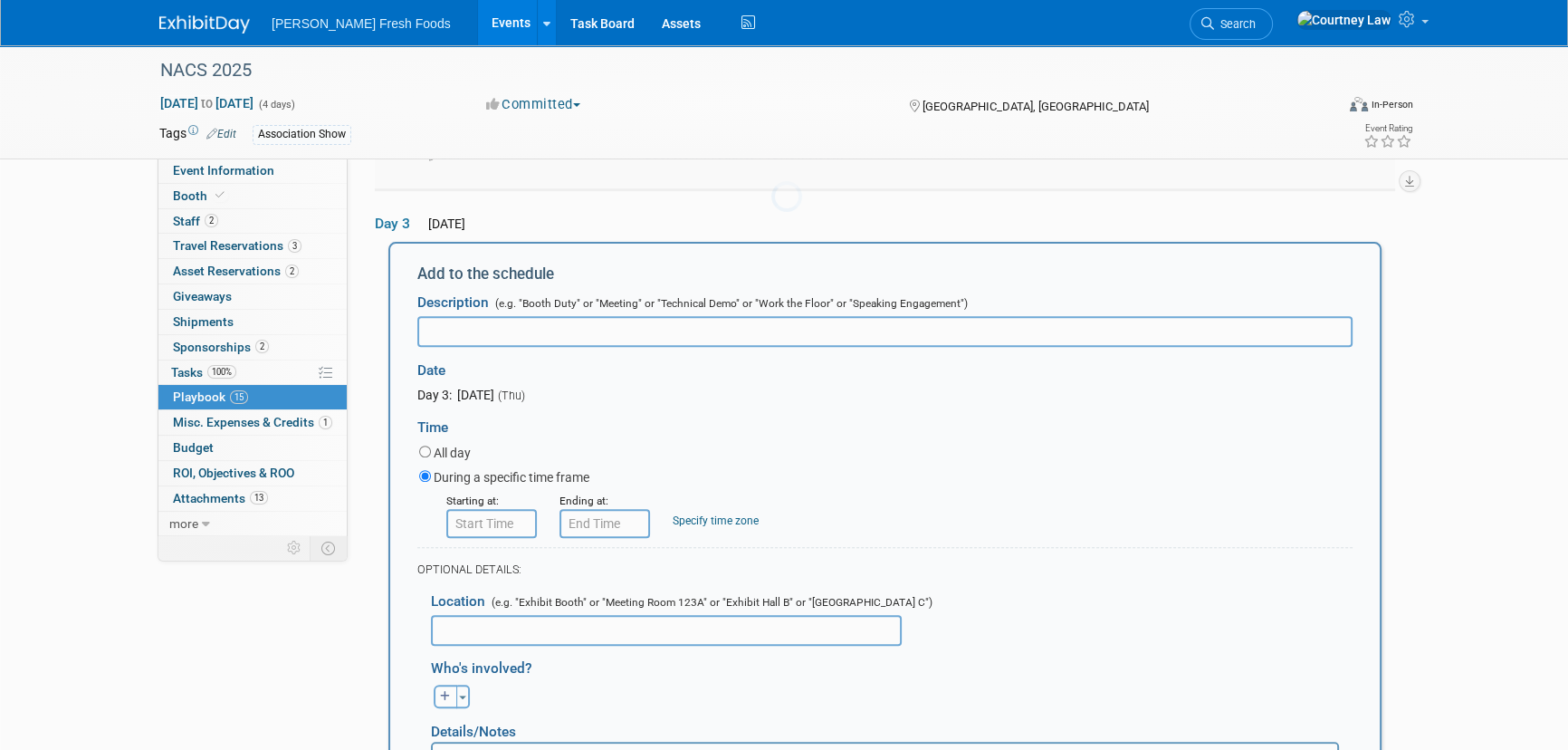
scroll to position [0, 0]
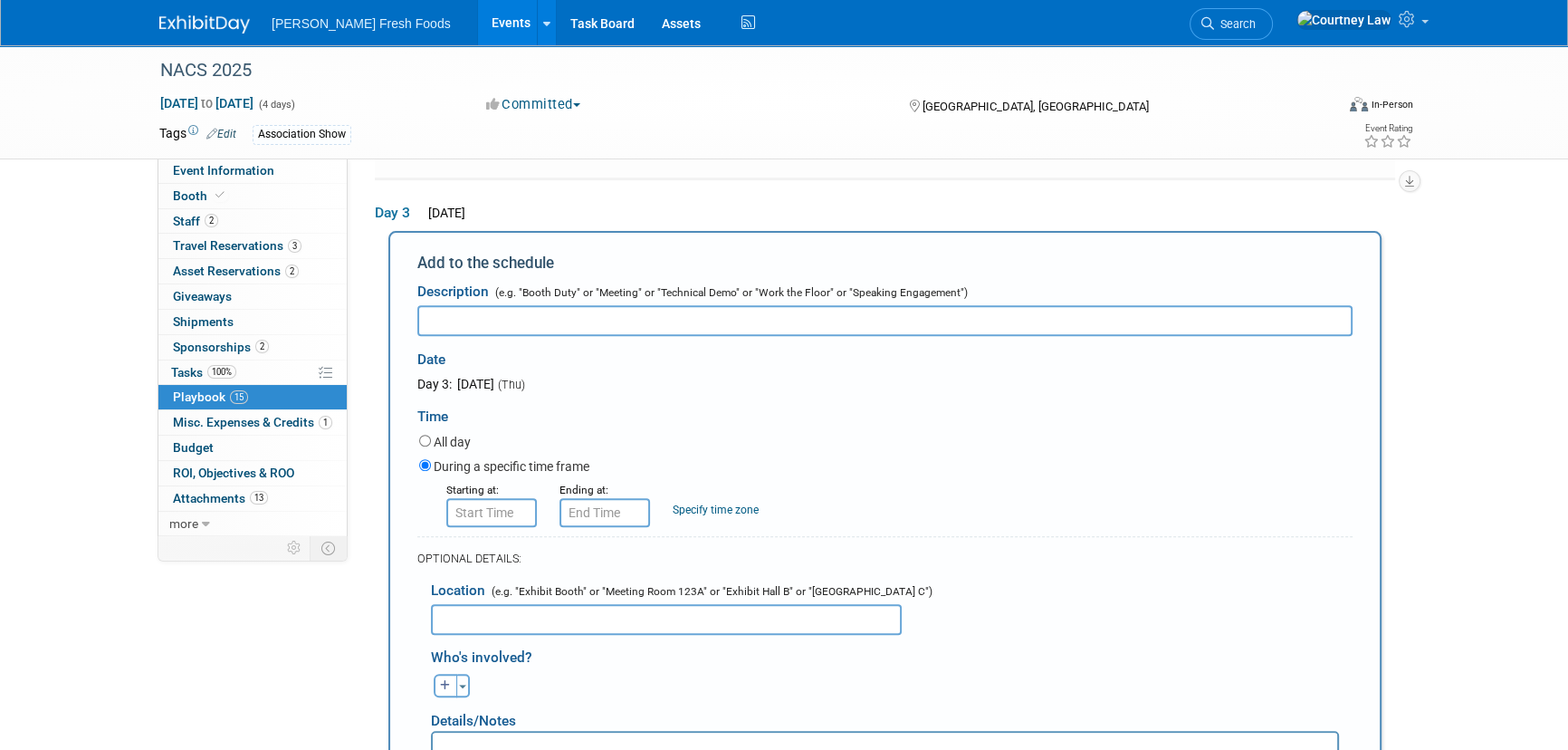
click at [535, 305] on input "text" at bounding box center [884, 320] width 935 height 31
type input "General Session featuring [PERSON_NAME], [PERSON_NAME] and [PERSON_NAME]"
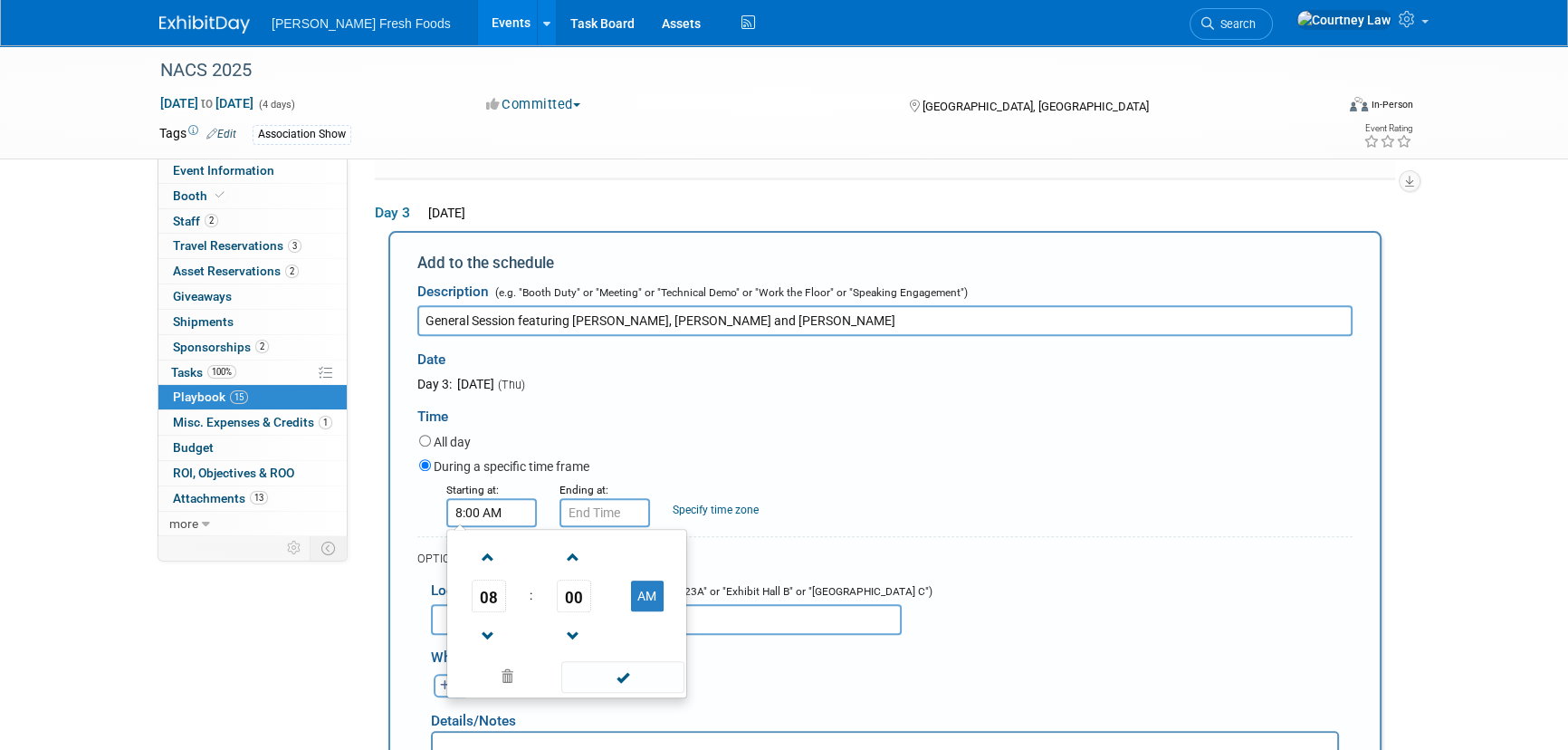
click at [507, 498] on input "8:00 AM" at bounding box center [491, 512] width 90 height 29
click at [494, 550] on span at bounding box center [489, 557] width 32 height 32
click at [576, 580] on span "00" at bounding box center [574, 596] width 35 height 33
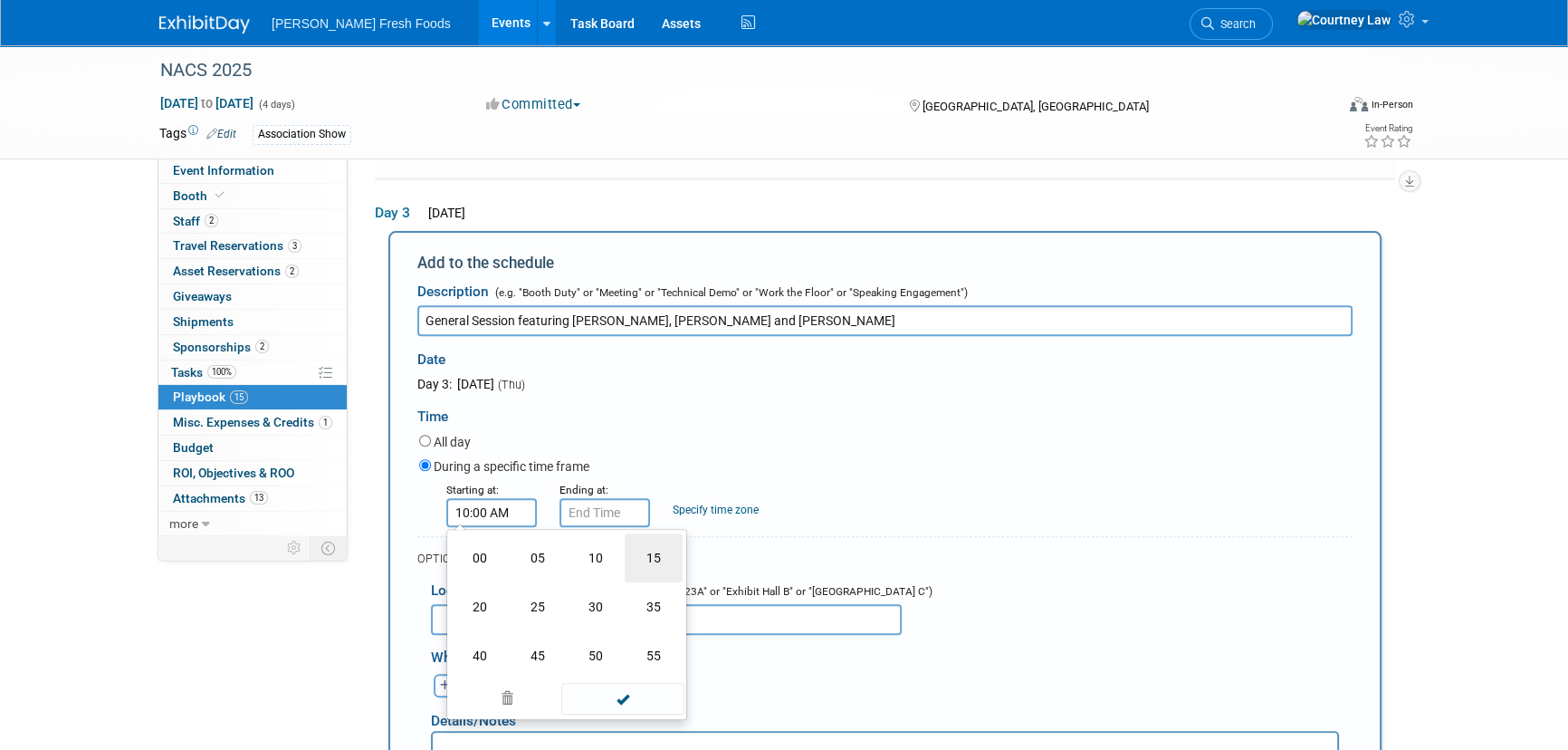
click at [647, 568] on td "15" at bounding box center [654, 558] width 58 height 49
type input "10:15 AM"
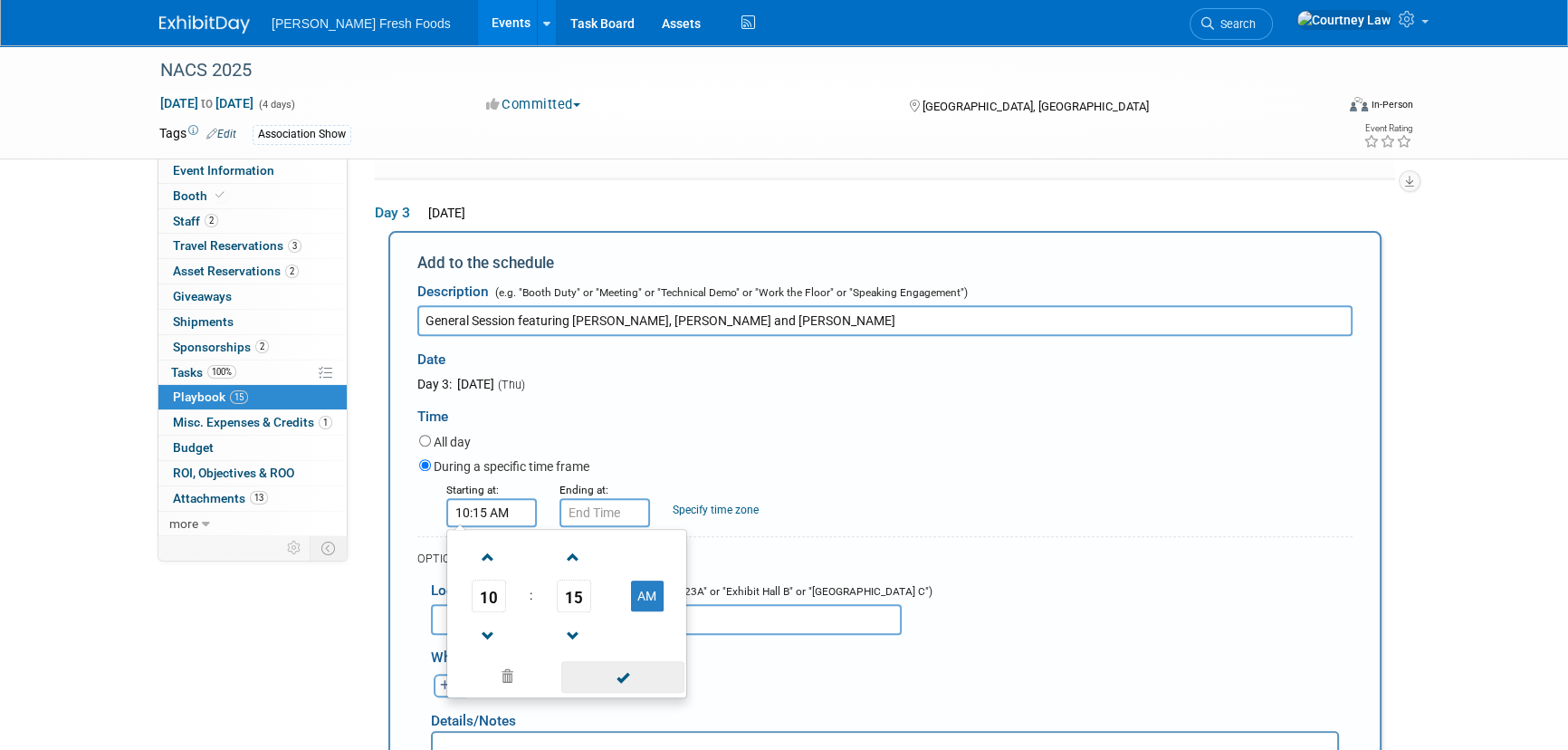
click at [617, 661] on span at bounding box center [622, 677] width 122 height 32
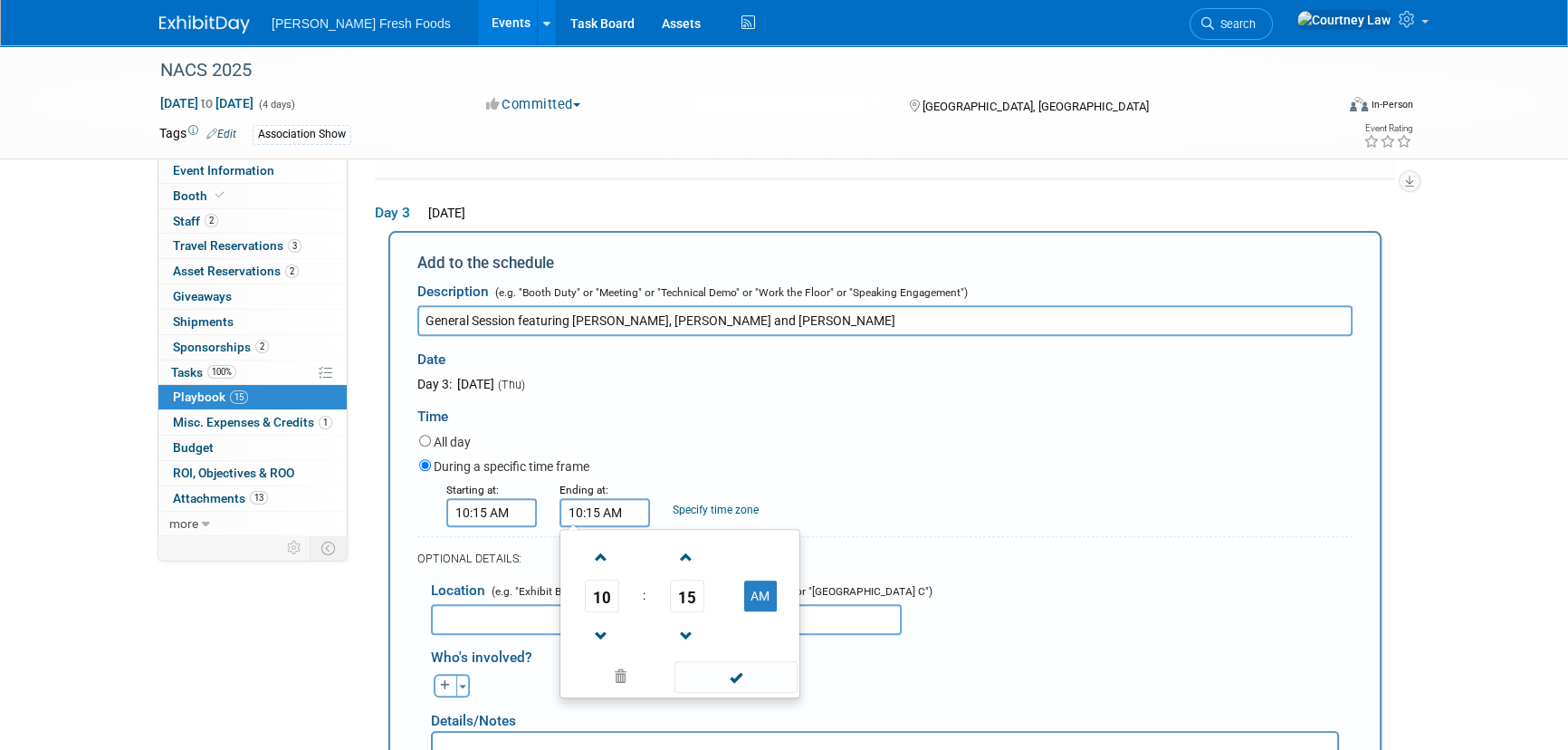
click at [617, 498] on input "10:15 AM" at bounding box center [605, 512] width 90 height 29
click at [598, 551] on span at bounding box center [601, 557] width 32 height 32
type input "11:15 AM"
click at [715, 661] on span at bounding box center [736, 677] width 122 height 32
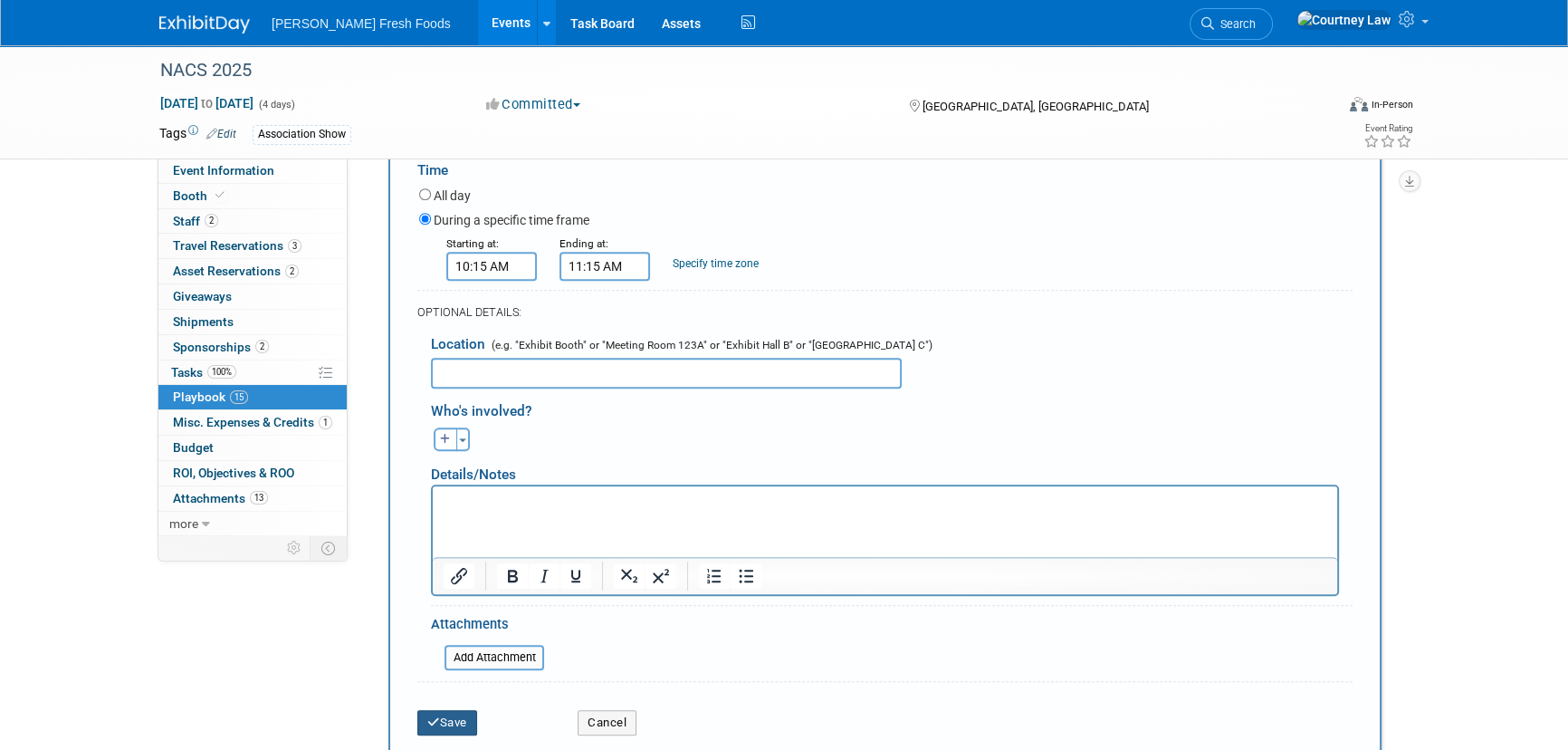
click at [471, 710] on button "Save" at bounding box center [447, 722] width 60 height 25
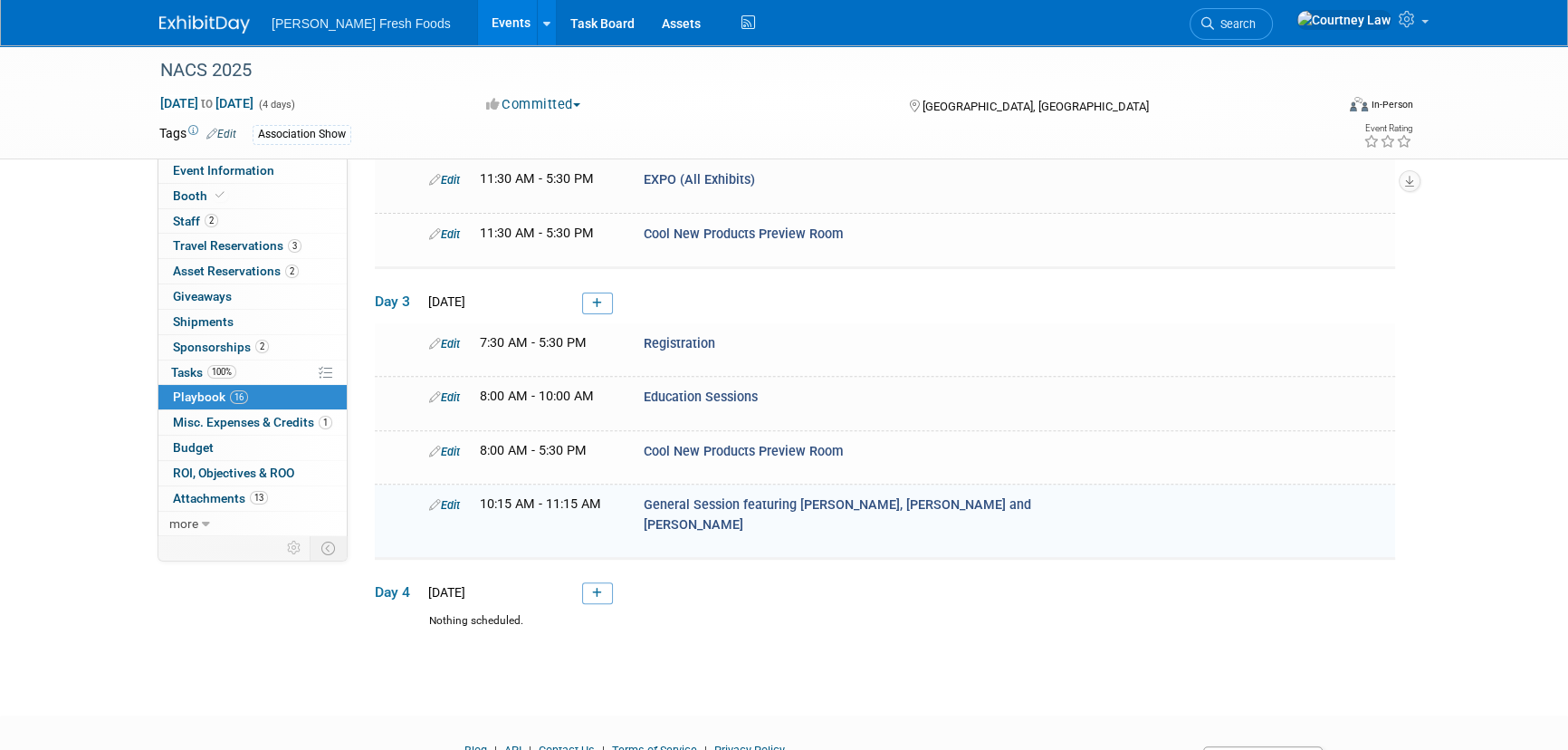
scroll to position [776, 0]
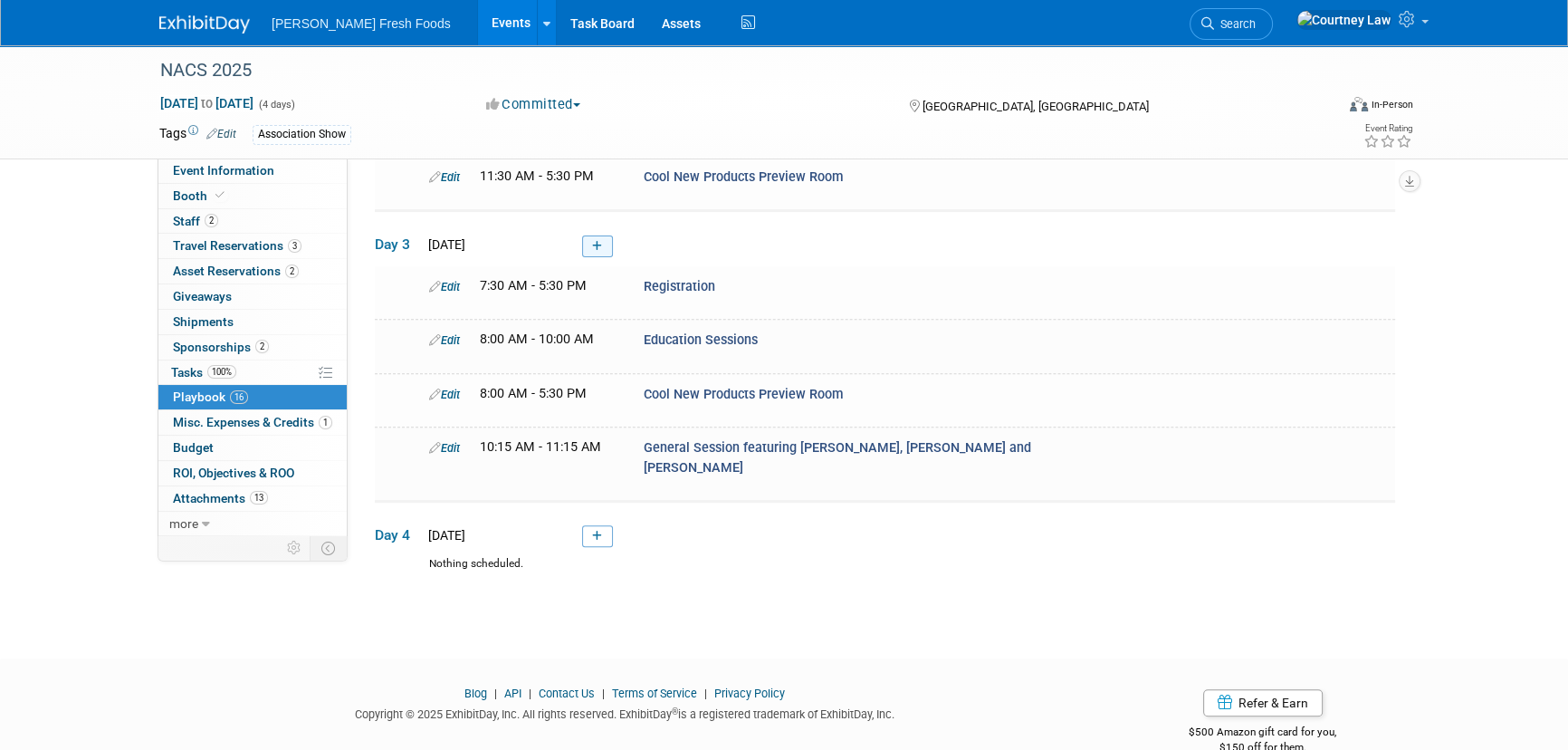
click at [589, 236] on link at bounding box center [598, 246] width 31 height 22
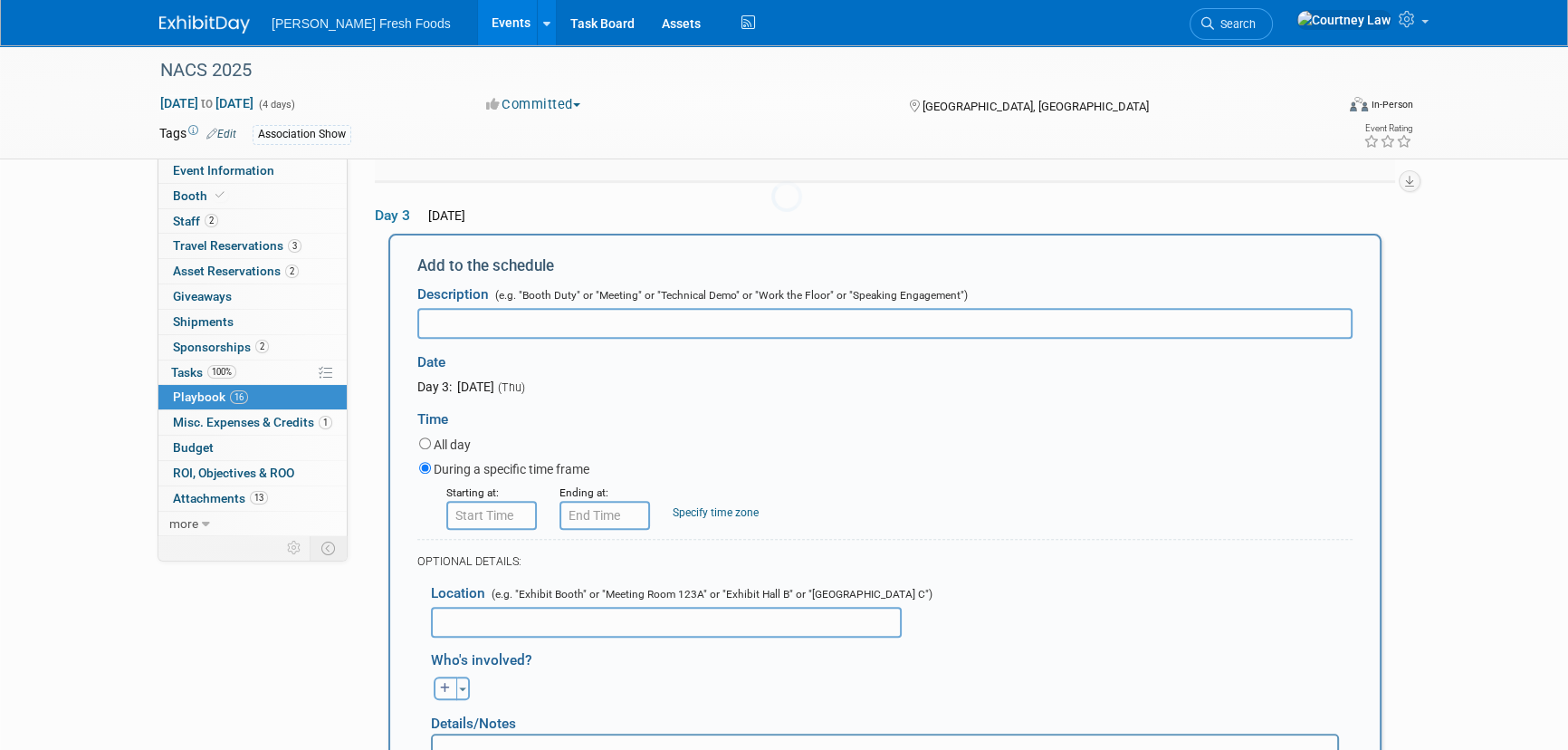
scroll to position [805, 0]
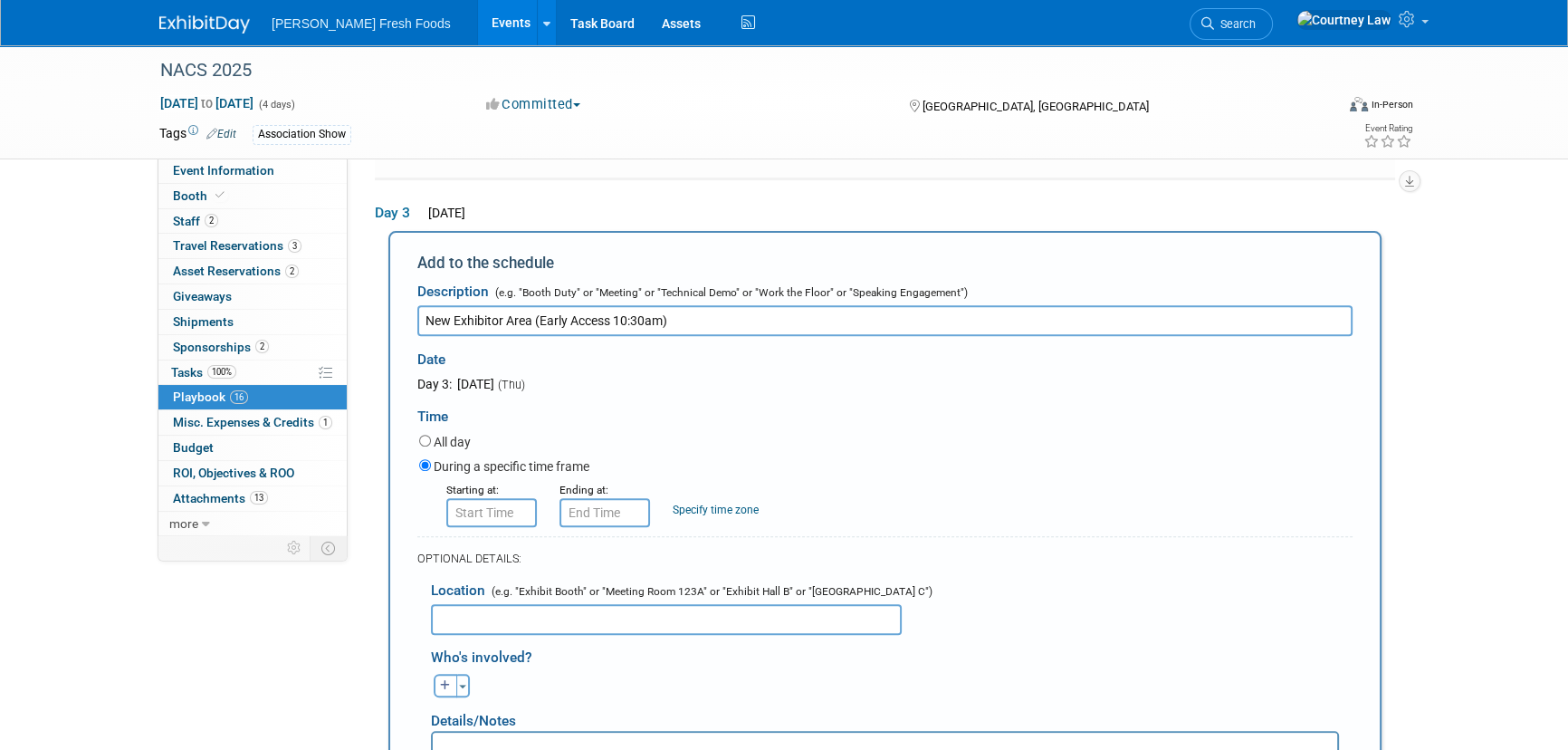
type input "New Exhibitor Area (Early Access 10:30am)"
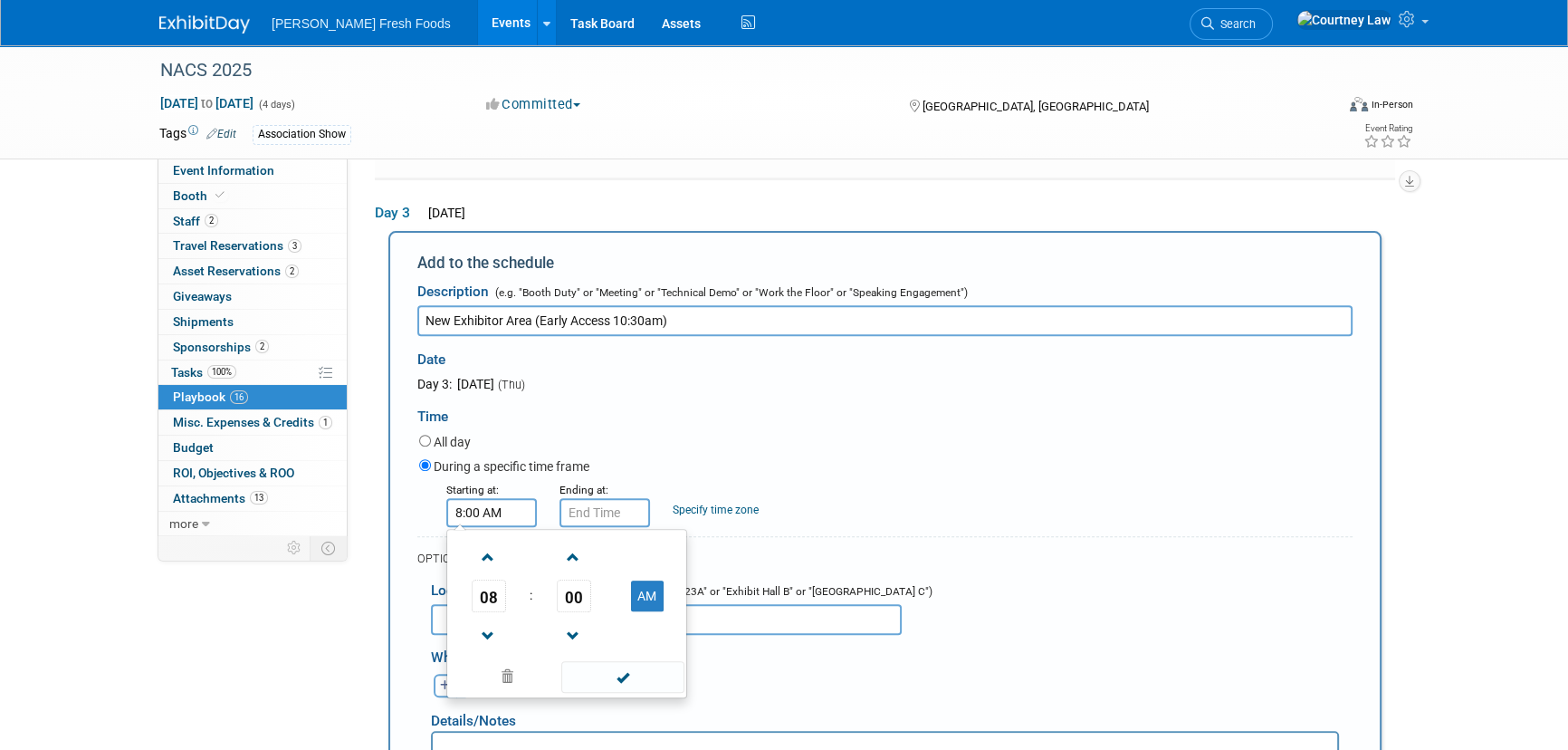
click at [458, 498] on input "8:00 AM" at bounding box center [491, 512] width 90 height 29
click at [469, 543] on td at bounding box center [489, 556] width 75 height 46
click at [475, 545] on span at bounding box center [489, 557] width 32 height 32
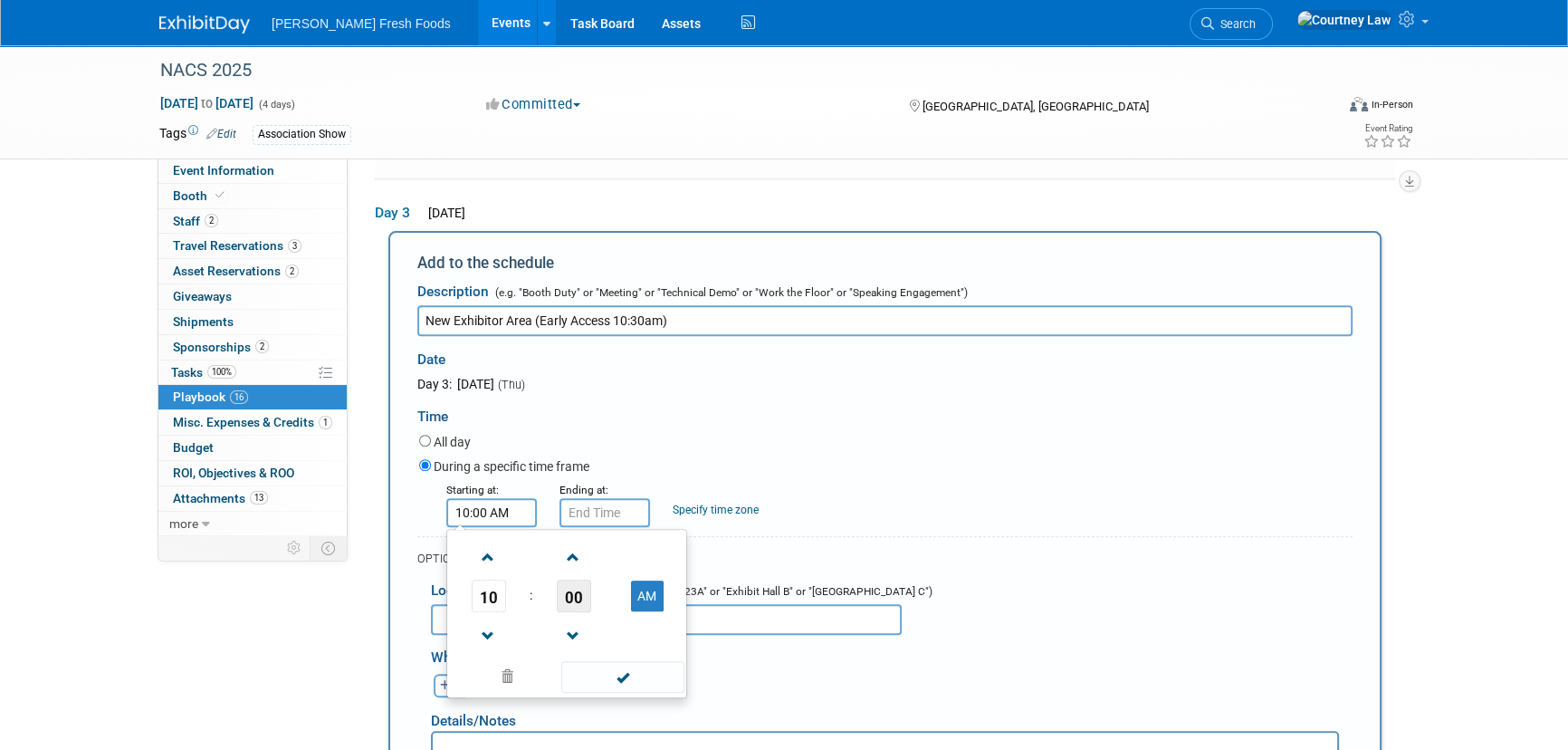
click at [564, 592] on span "00" at bounding box center [574, 596] width 35 height 33
click at [599, 593] on td "30" at bounding box center [596, 607] width 58 height 49
type input "10:30 AM"
click at [612, 664] on span at bounding box center [622, 677] width 122 height 32
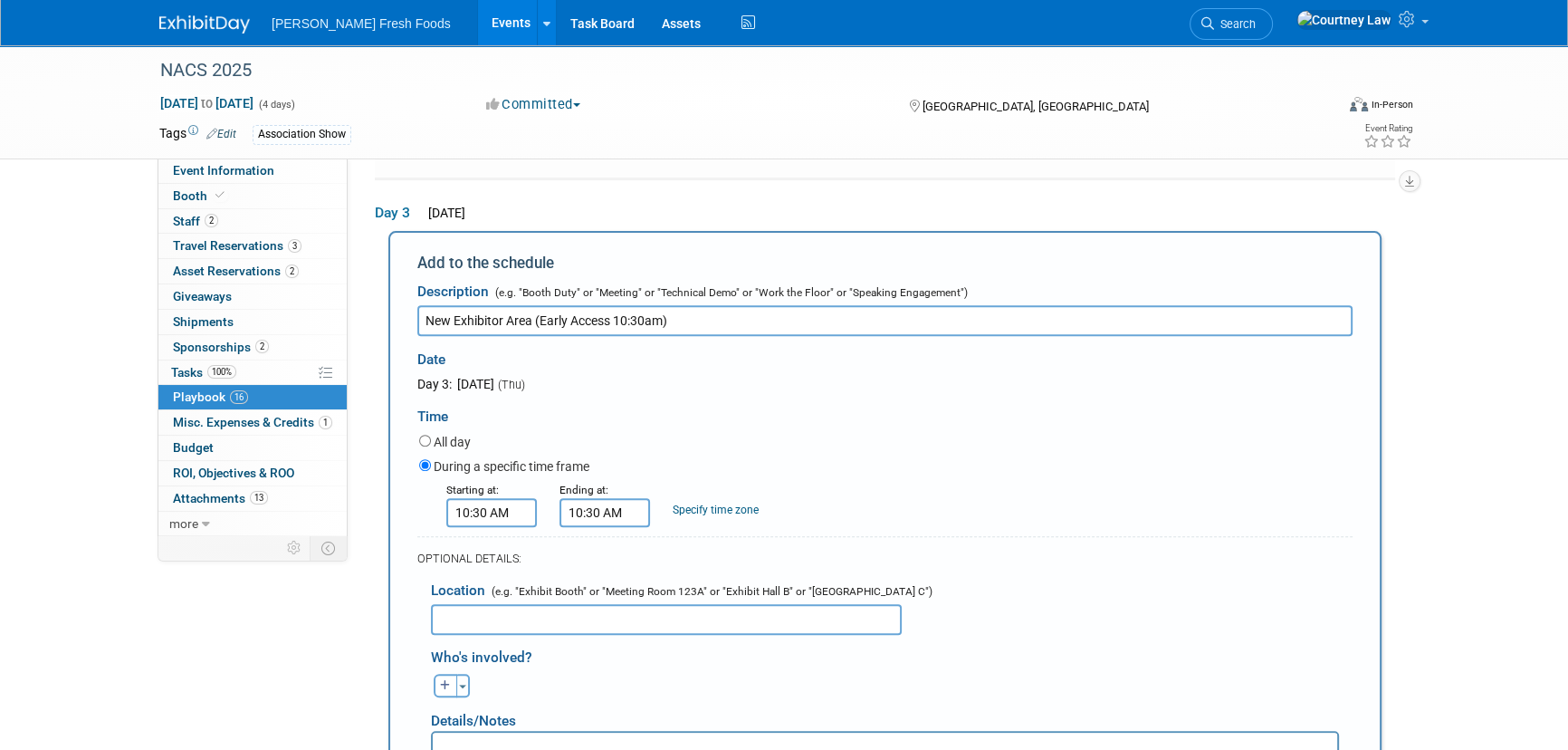
click at [604, 498] on input "10:30 AM" at bounding box center [605, 512] width 90 height 29
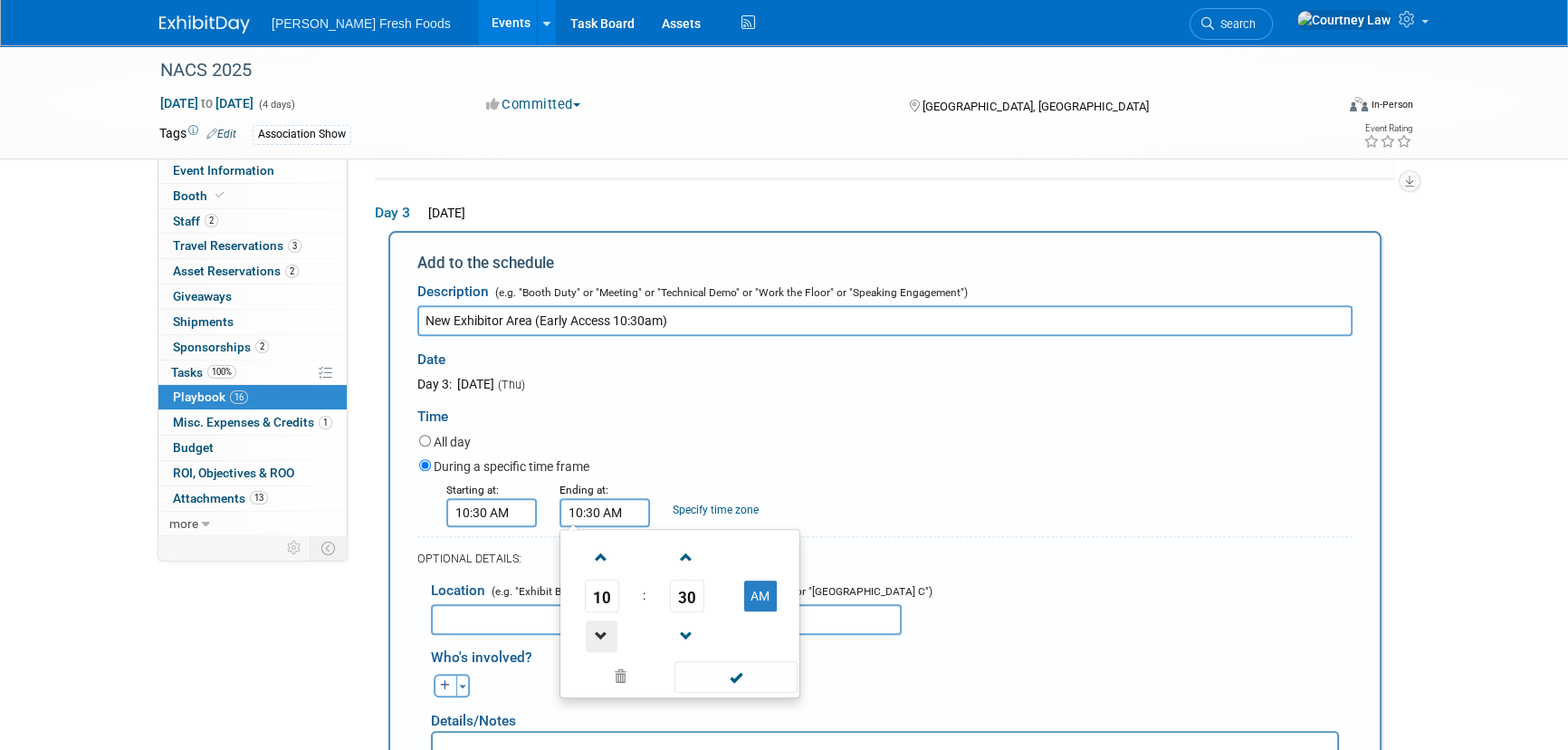
click at [612, 620] on span at bounding box center [601, 636] width 32 height 32
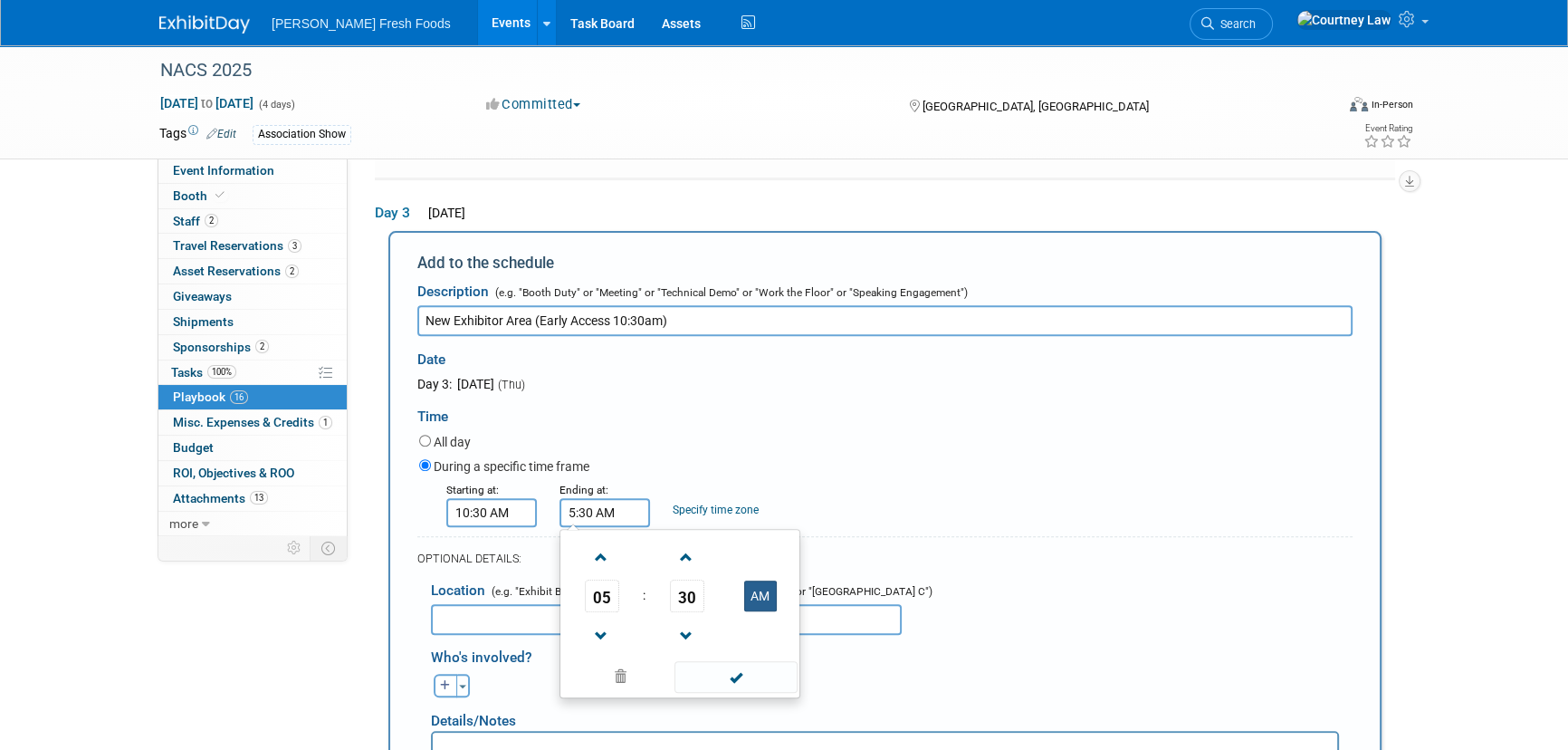
click at [767, 581] on button "AM" at bounding box center [760, 596] width 33 height 31
type input "5:30 PM"
click at [737, 661] on span at bounding box center [736, 677] width 122 height 32
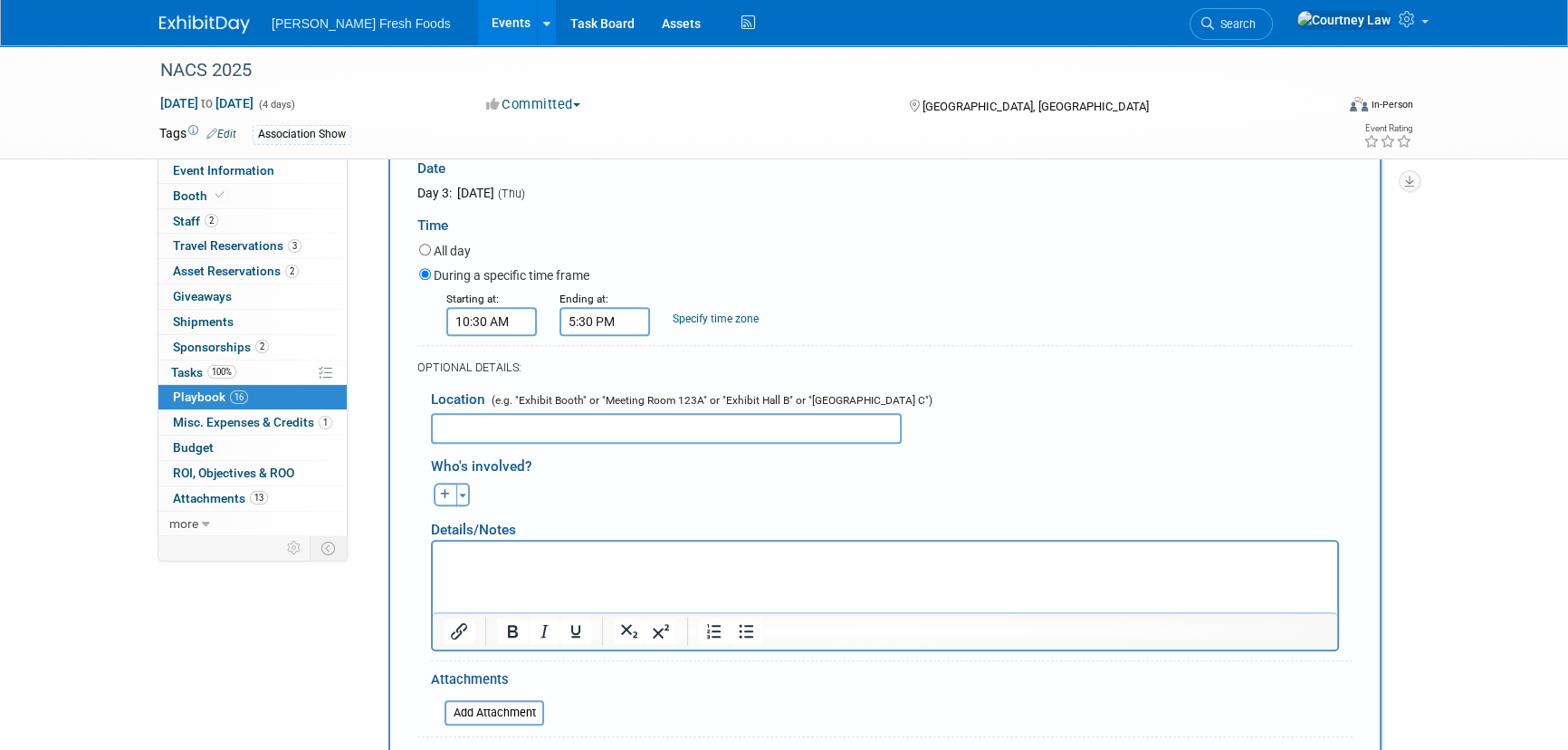
scroll to position [1133, 0]
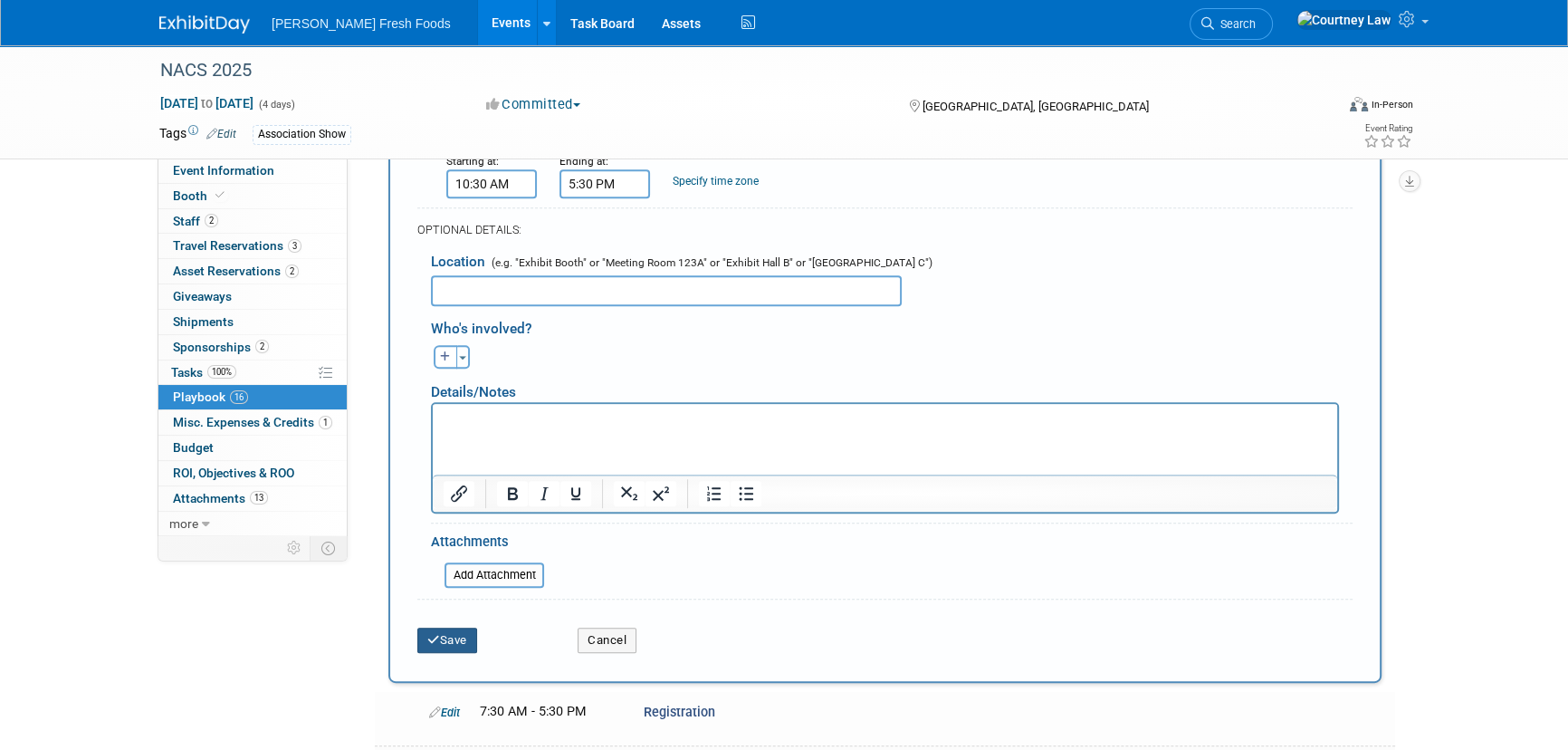
drag, startPoint x: 472, startPoint y: 638, endPoint x: 458, endPoint y: 627, distance: 17.8
click at [470, 636] on div "Save Cancel" at bounding box center [884, 634] width 935 height 55
click at [458, 628] on button "Save" at bounding box center [447, 640] width 60 height 25
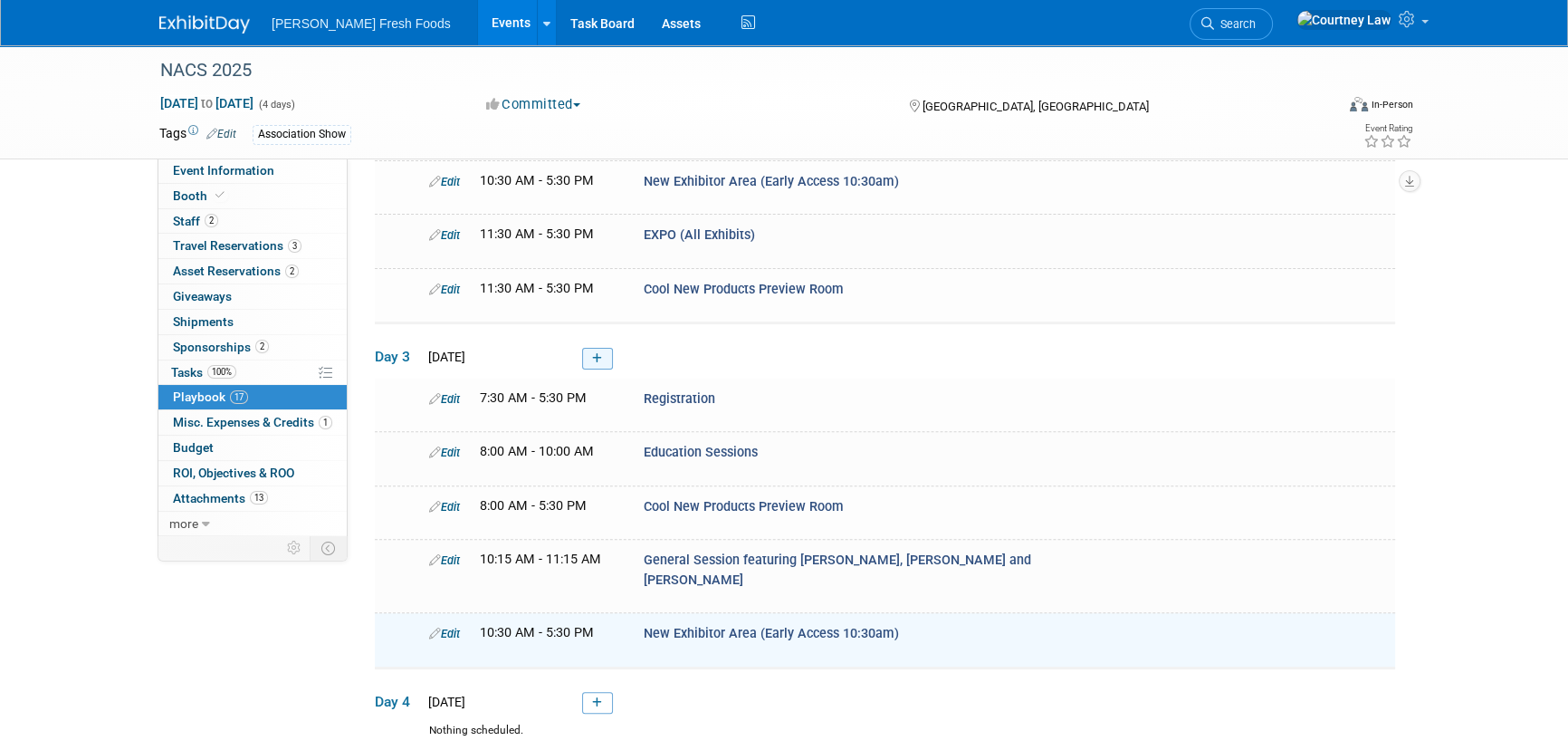
click at [598, 353] on icon at bounding box center [597, 359] width 10 height 11
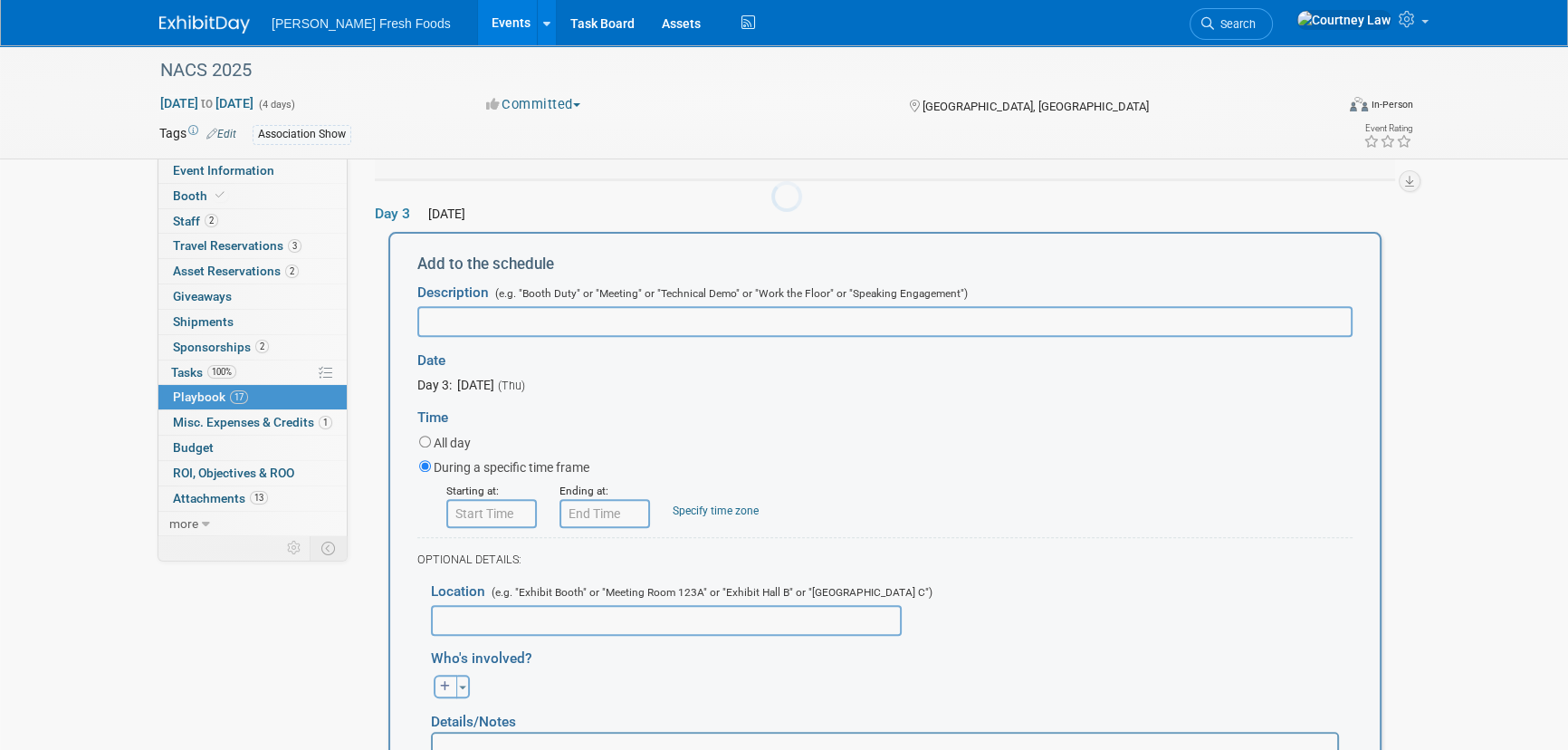
scroll to position [0, 0]
click at [543, 305] on input "text" at bounding box center [884, 320] width 935 height 31
paste input "EXPO (All Exhibits)"
type input "EXPO (All Exhibits)"
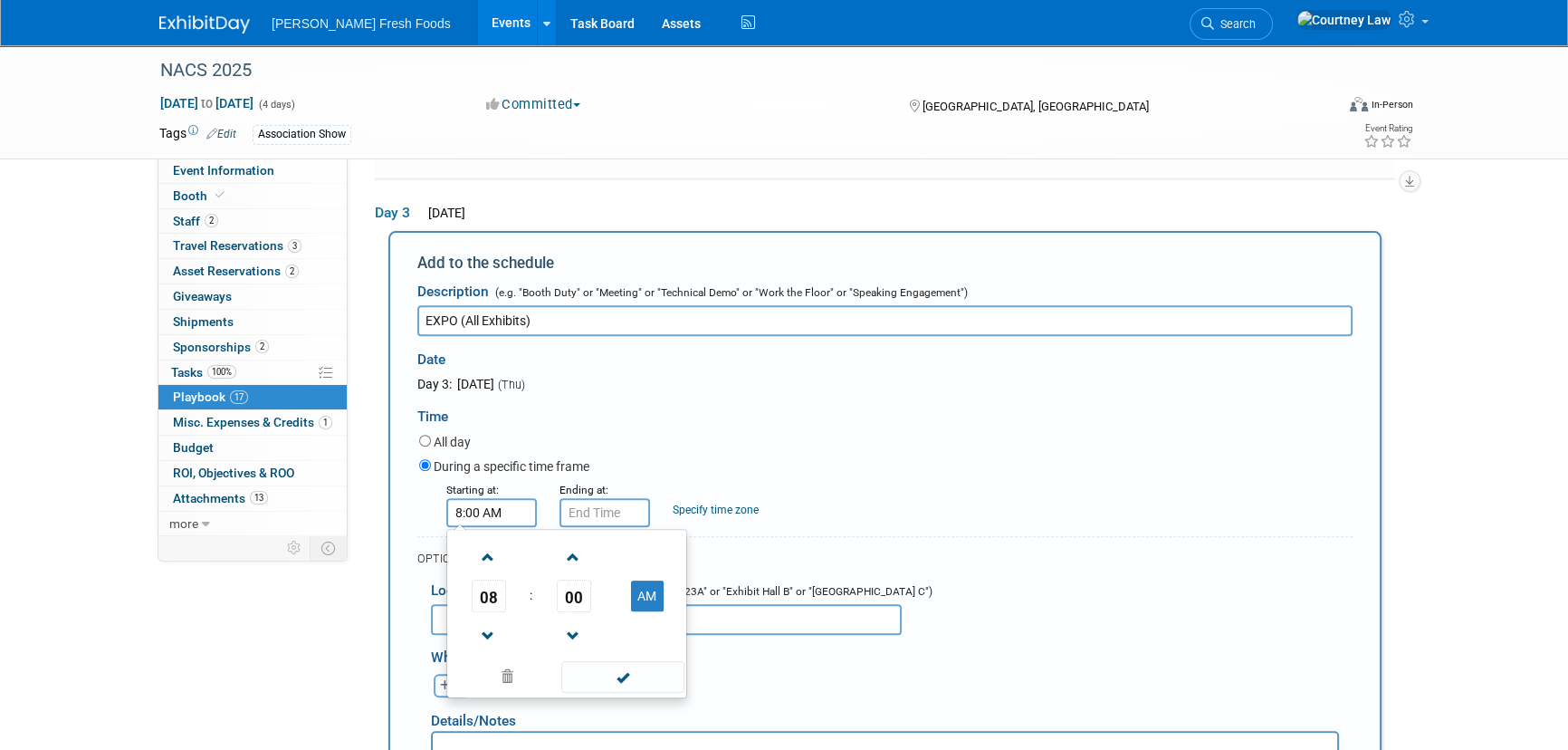
click at [492, 501] on input "8:00 AM" at bounding box center [491, 512] width 90 height 29
click at [504, 561] on link at bounding box center [489, 556] width 35 height 46
click at [492, 552] on span at bounding box center [489, 557] width 32 height 32
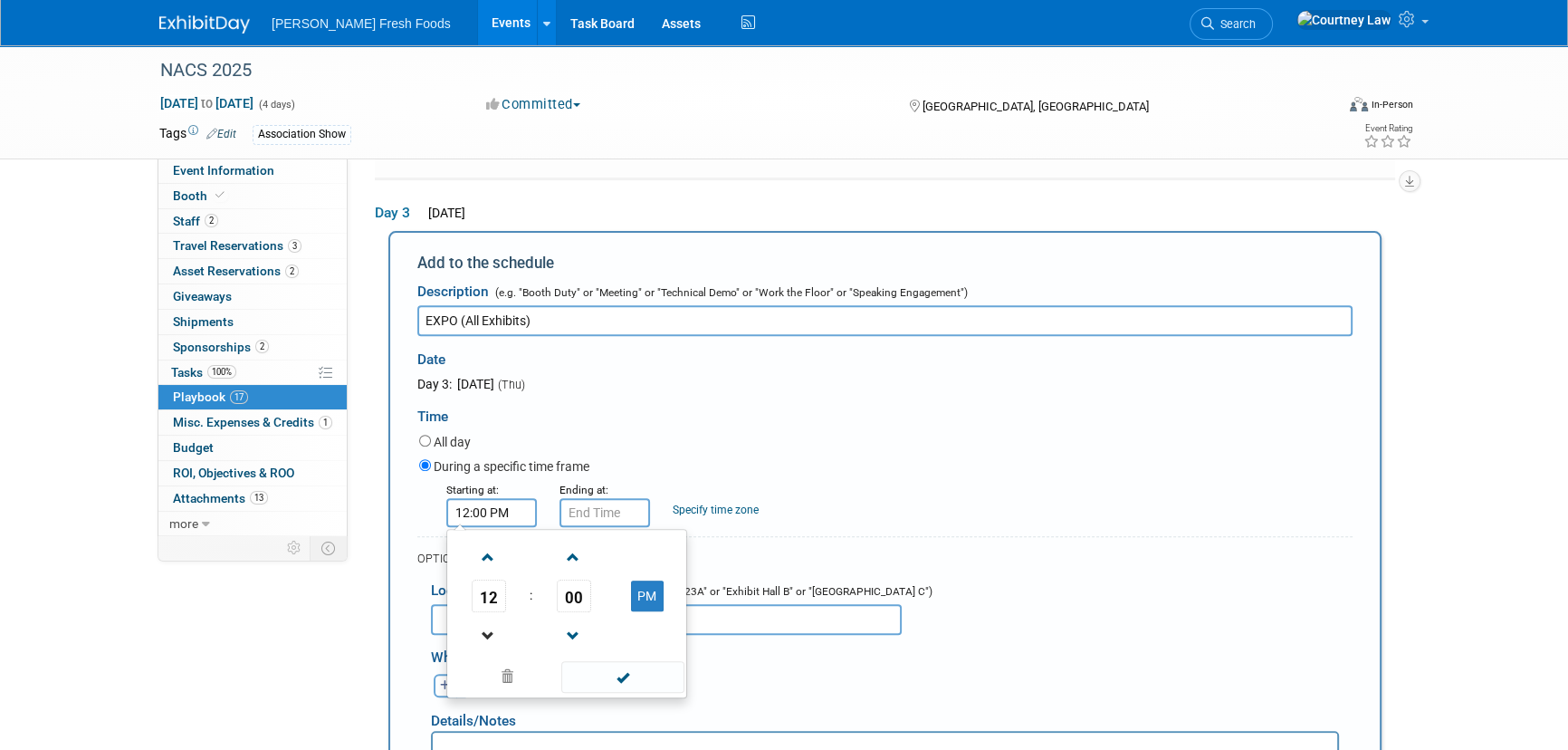
click at [479, 612] on link at bounding box center [489, 634] width 35 height 46
click at [586, 597] on span "00" at bounding box center [574, 596] width 35 height 33
click at [601, 597] on td "30" at bounding box center [596, 607] width 58 height 49
type input "11:30 AM"
click at [620, 664] on span at bounding box center [622, 677] width 122 height 32
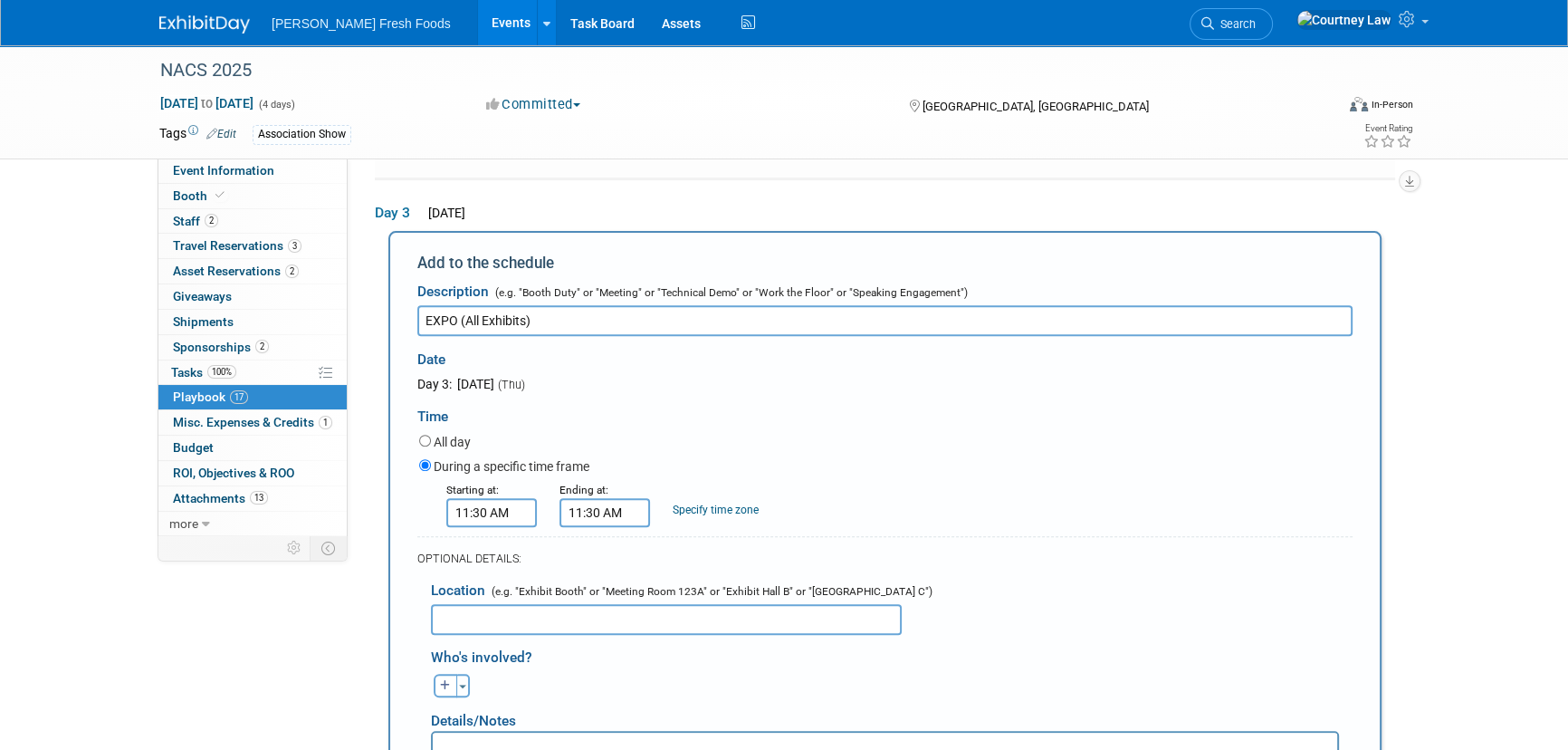
click at [585, 501] on input "11:30 AM" at bounding box center [605, 512] width 90 height 29
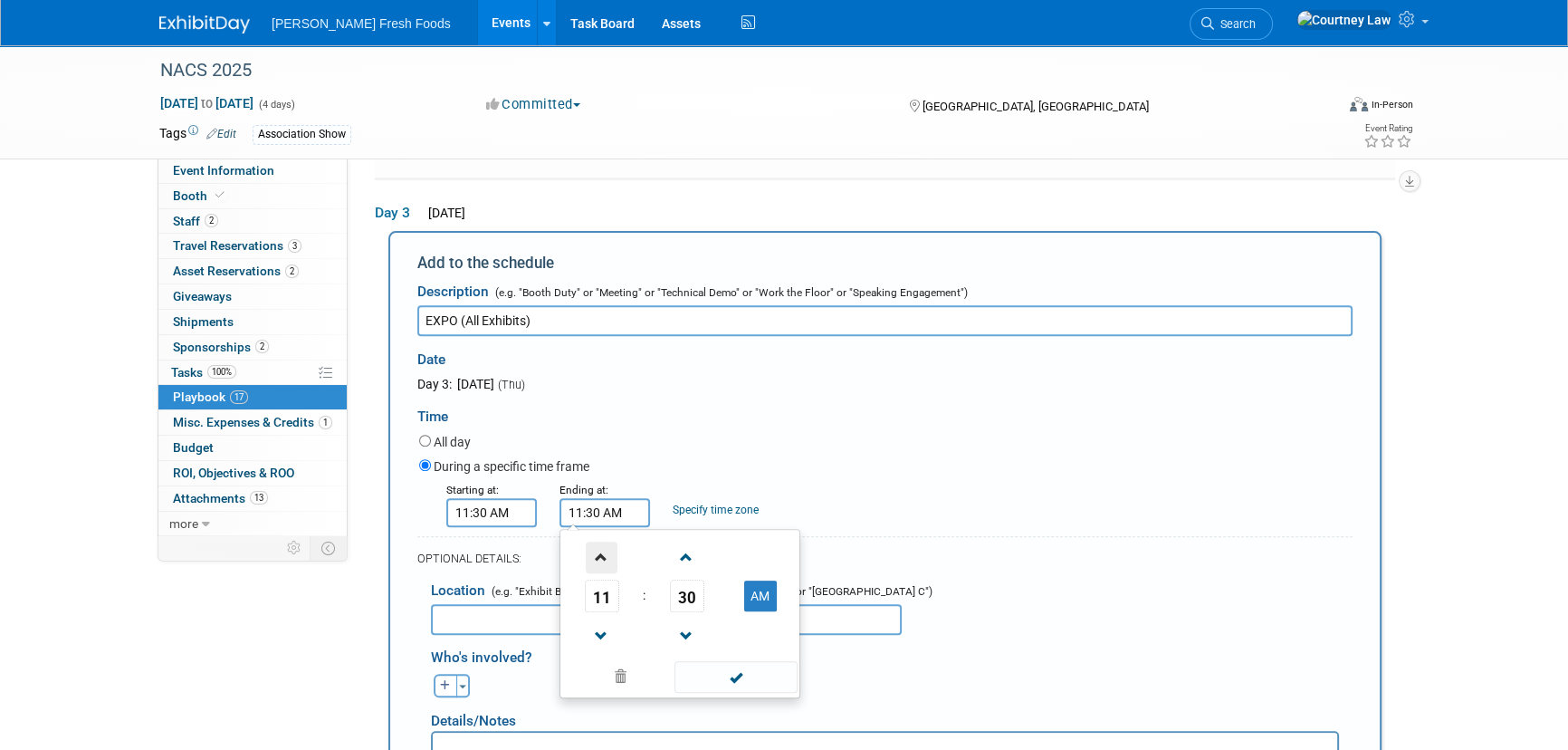
click at [598, 542] on span at bounding box center [601, 557] width 32 height 32
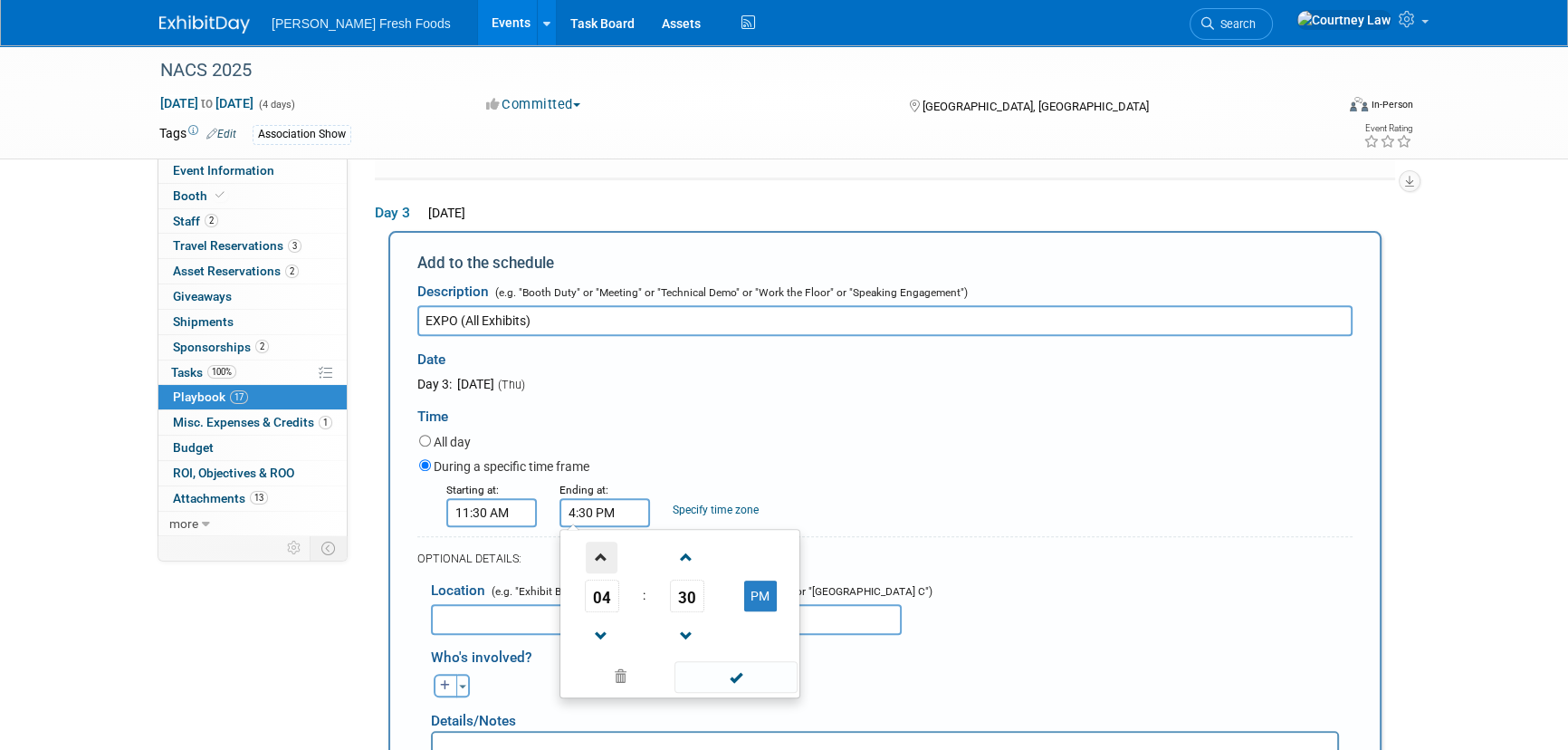
click at [598, 542] on span at bounding box center [601, 557] width 32 height 32
click at [590, 624] on span at bounding box center [601, 636] width 32 height 32
type input "5:30 PM"
click at [705, 670] on span at bounding box center [736, 677] width 122 height 32
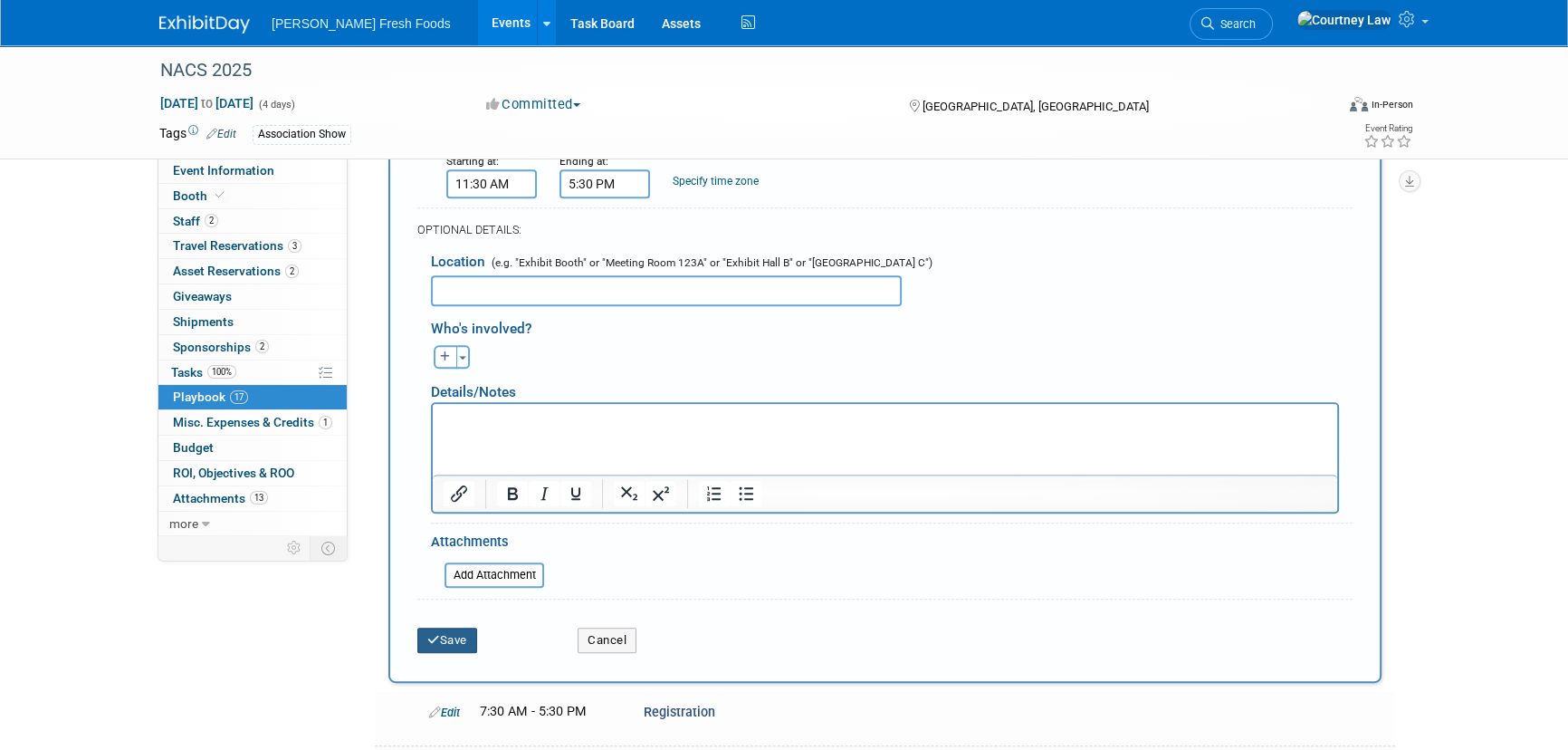
click at [461, 628] on button "Save" at bounding box center [447, 640] width 60 height 25
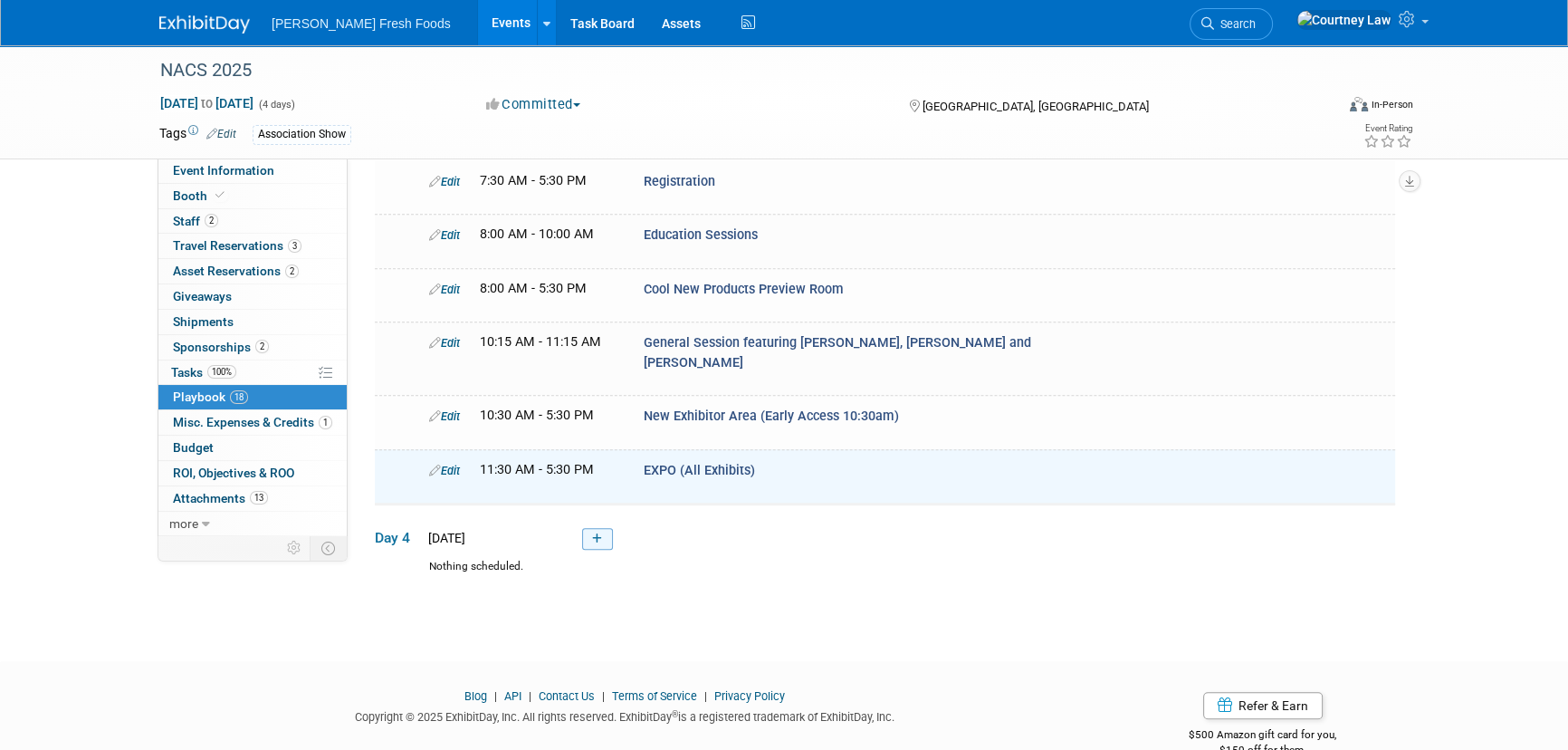
click at [600, 534] on icon at bounding box center [597, 539] width 10 height 11
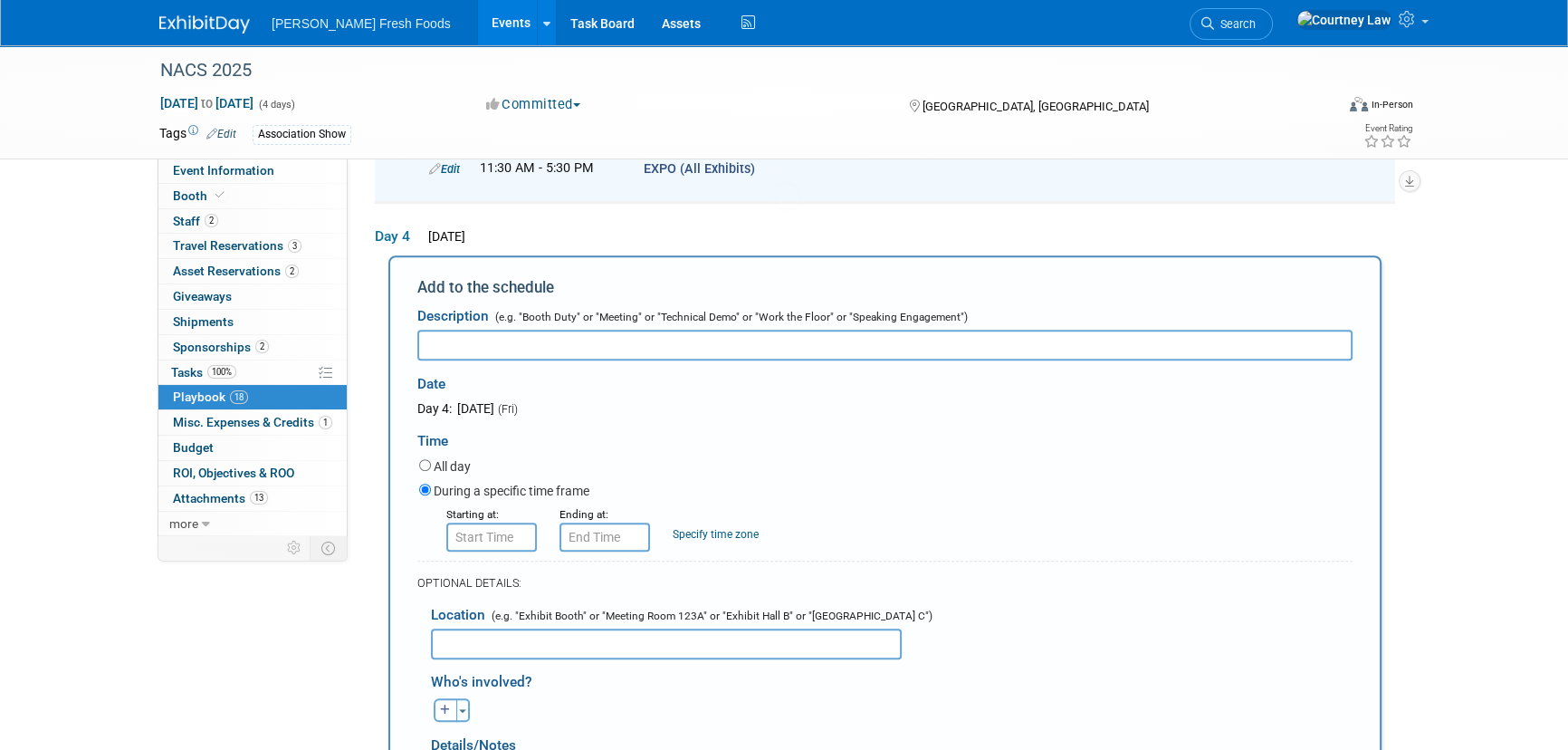
scroll to position [1178, 0]
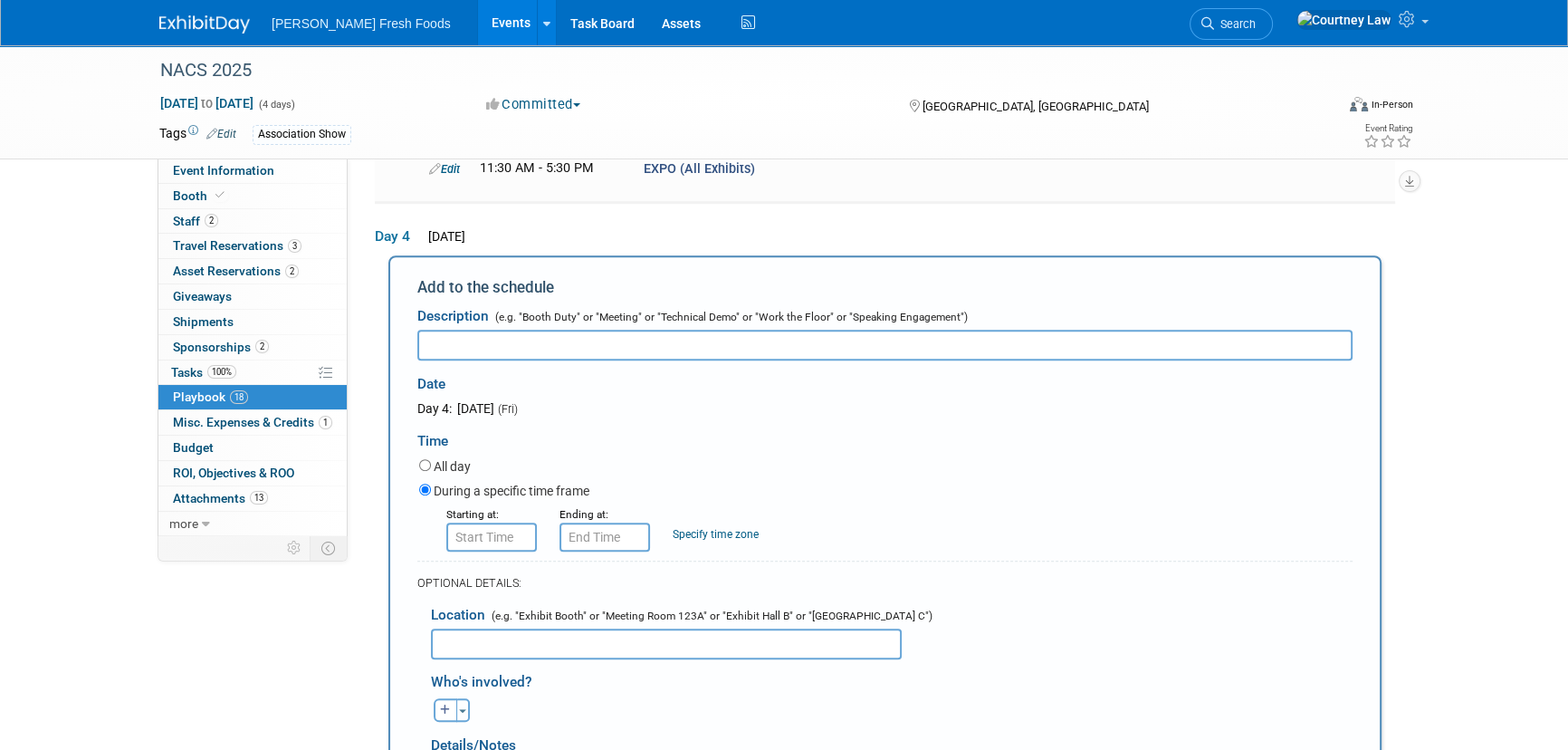
click at [666, 330] on input "text" at bounding box center [884, 345] width 935 height 31
paste input "Registration"
type input "Registration"
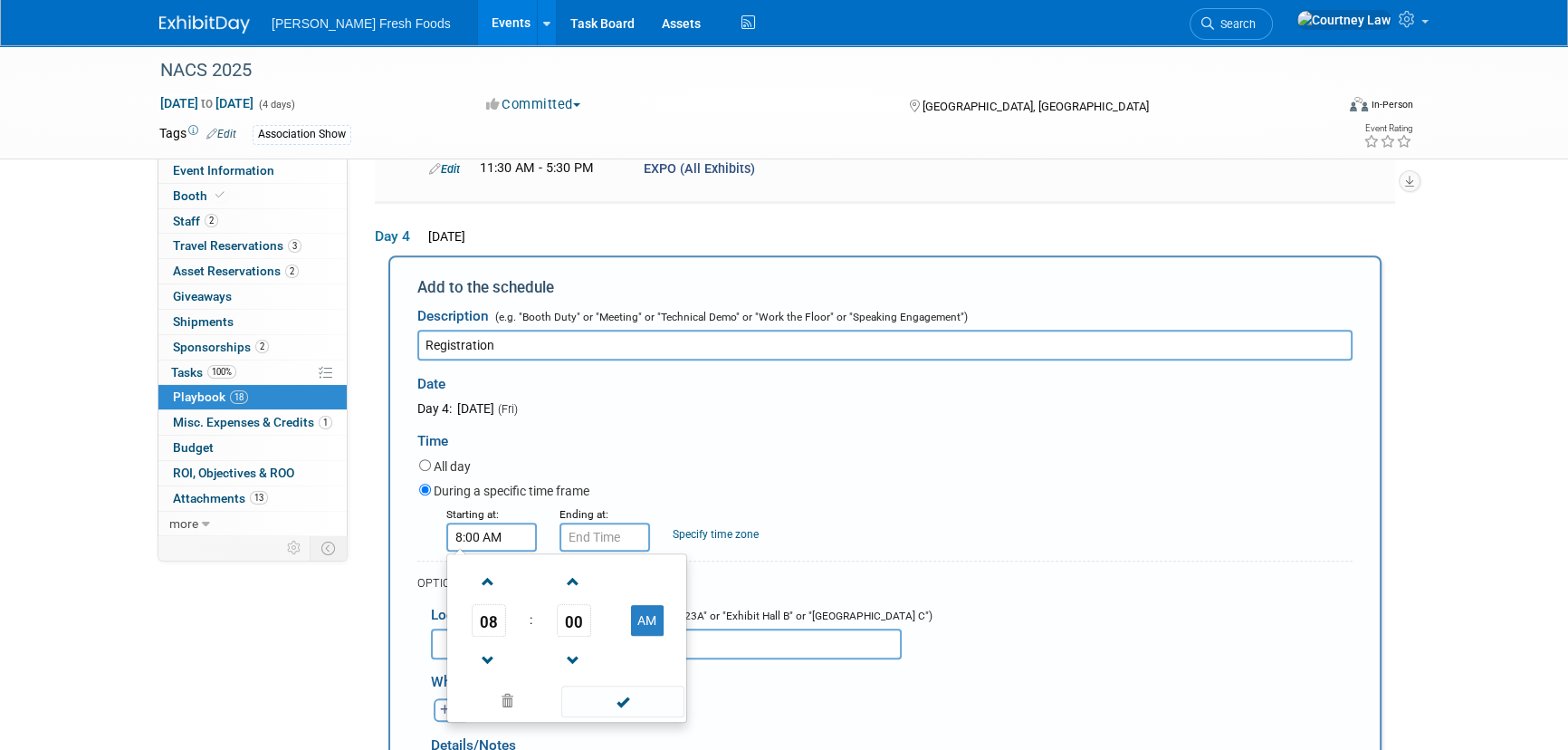
click at [498, 523] on input "8:00 AM" at bounding box center [491, 537] width 90 height 29
click at [498, 645] on span at bounding box center [489, 661] width 32 height 32
click at [549, 636] on td at bounding box center [573, 659] width 75 height 46
click at [563, 604] on span "00" at bounding box center [574, 620] width 35 height 33
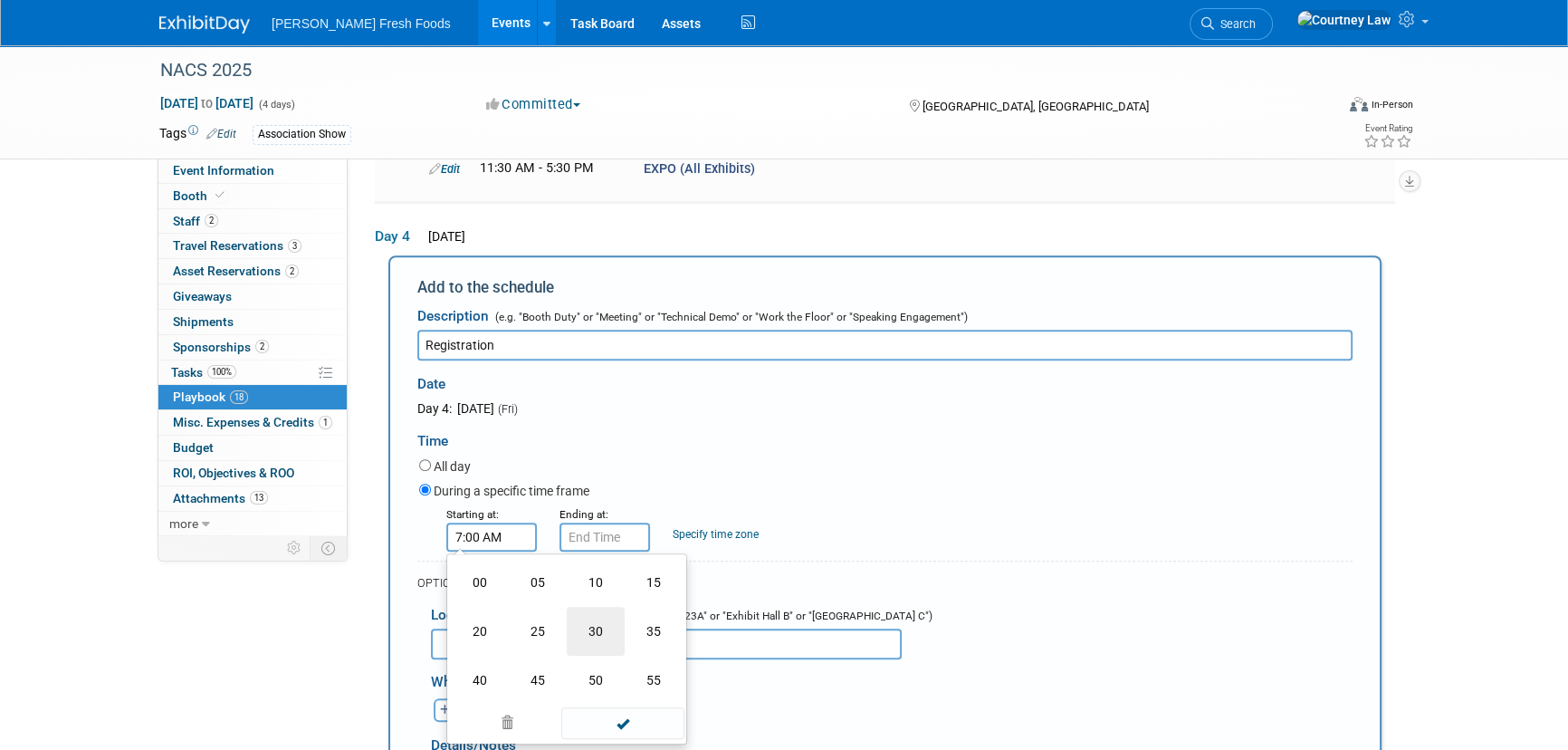
click at [608, 607] on td "30" at bounding box center [596, 632] width 58 height 49
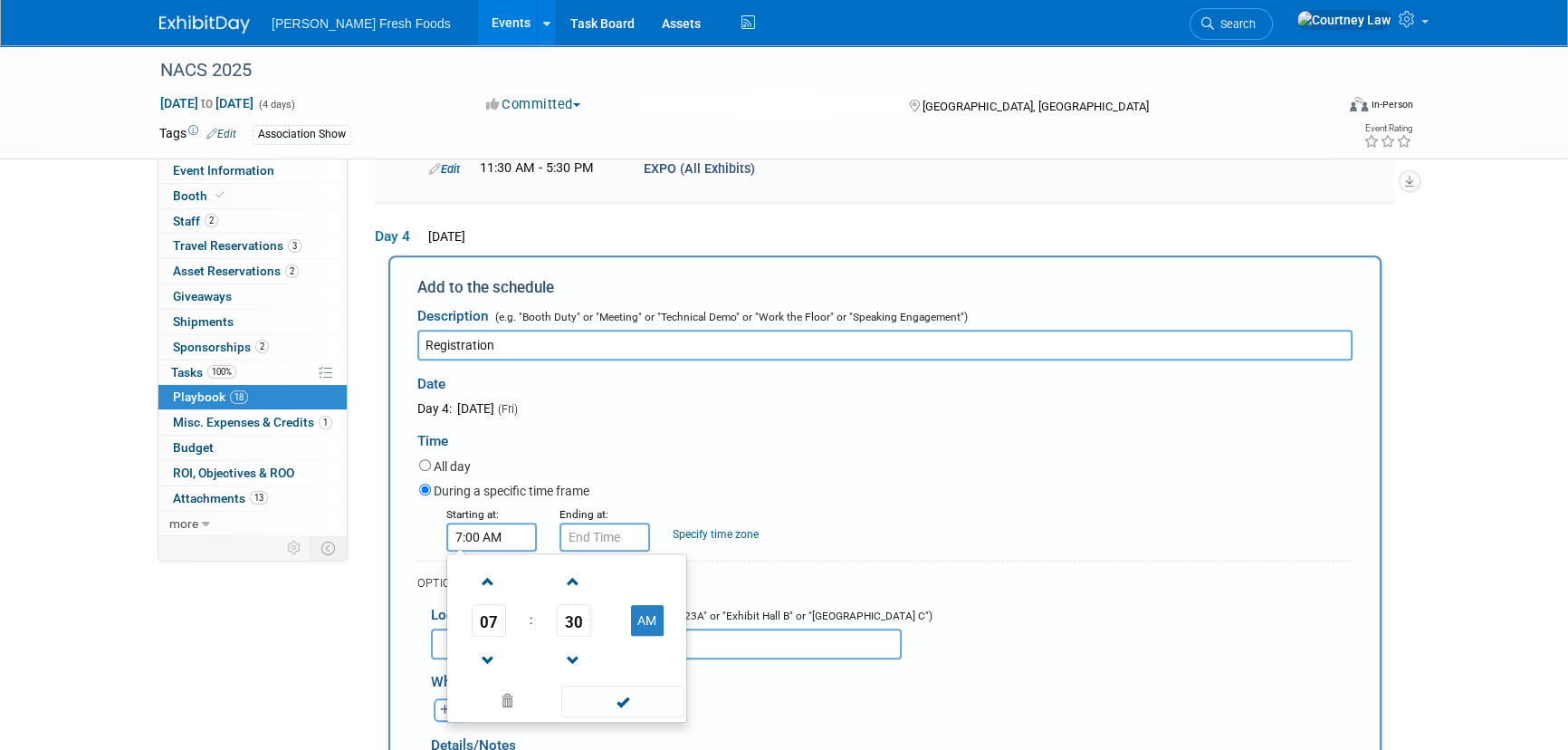
type input "7:30 AM"
click at [597, 685] on span at bounding box center [622, 701] width 122 height 32
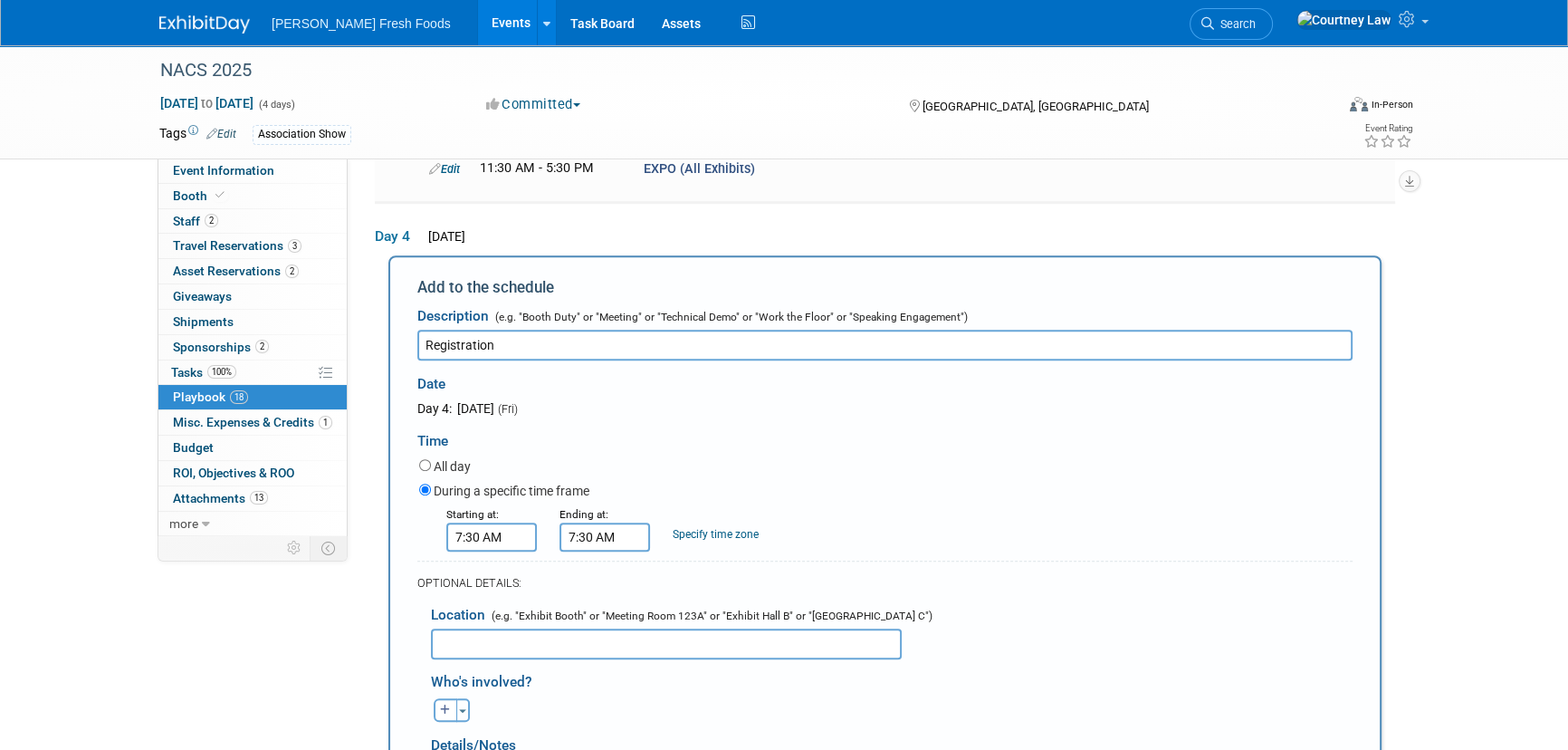
click at [610, 523] on input "7:30 AM" at bounding box center [605, 537] width 90 height 29
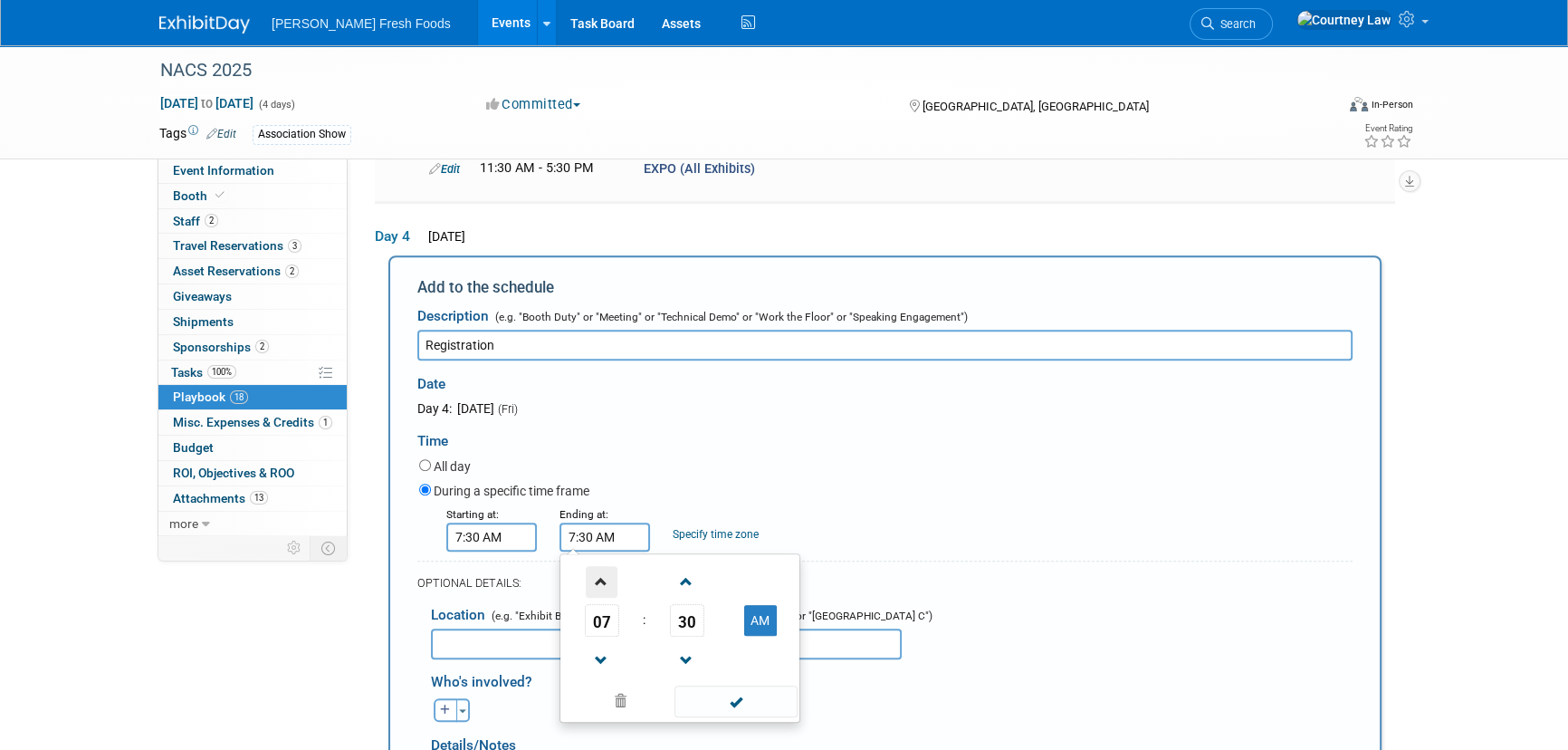
click at [600, 566] on span at bounding box center [601, 582] width 32 height 32
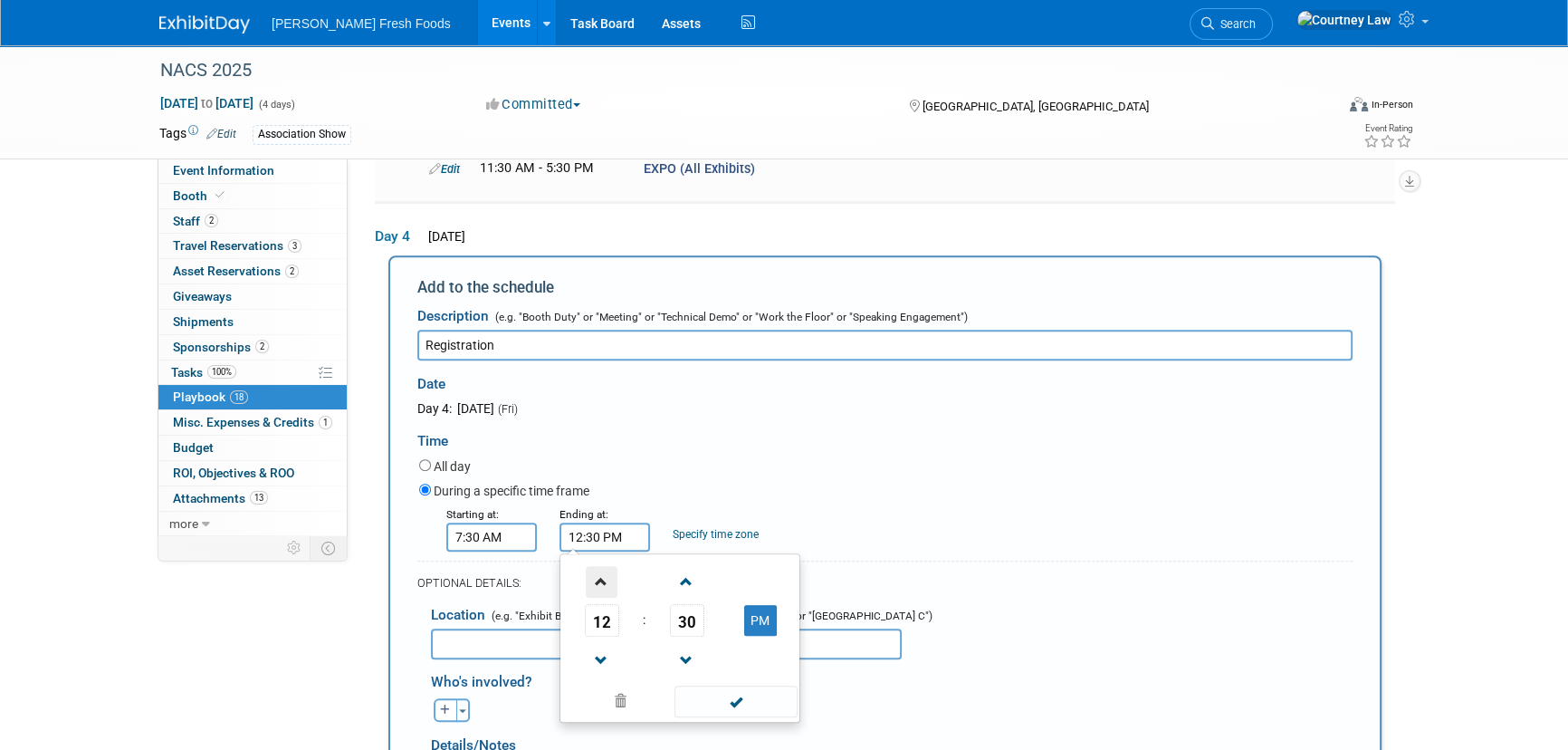
click at [600, 566] on span at bounding box center [601, 582] width 32 height 32
click at [600, 604] on span "02" at bounding box center [601, 620] width 35 height 33
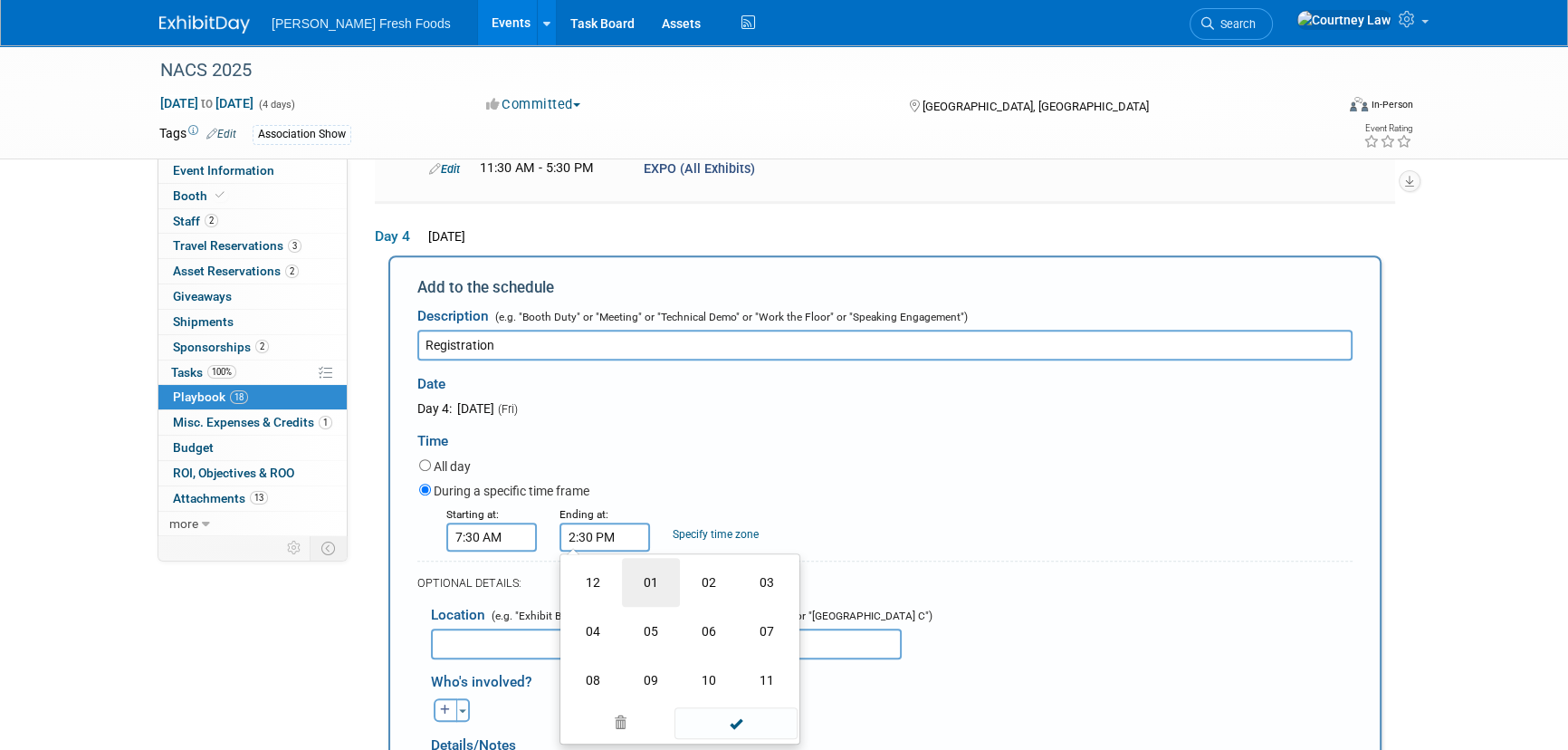
click at [660, 558] on td "01" at bounding box center [651, 583] width 58 height 49
type input "1:30 PM"
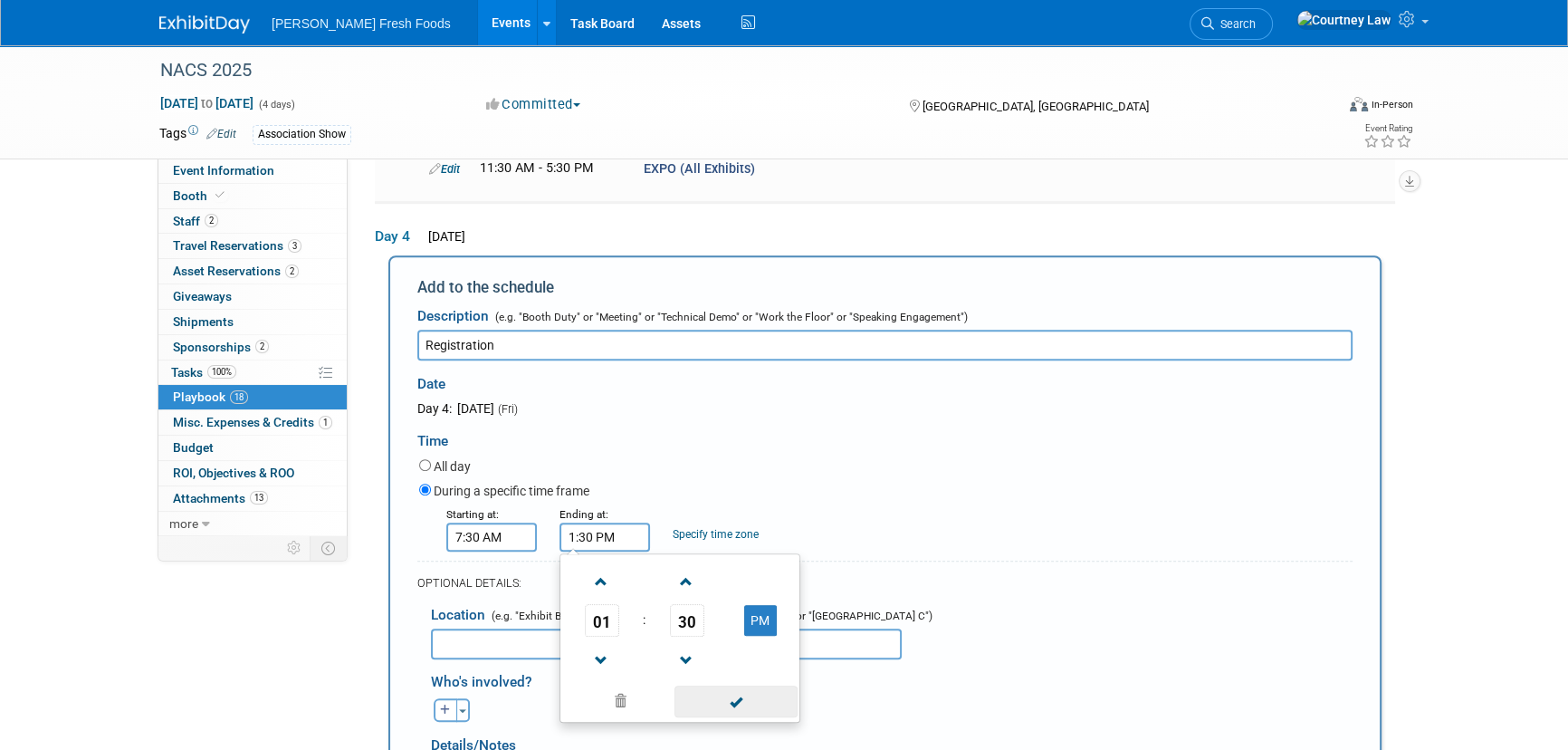
click at [732, 685] on span at bounding box center [736, 701] width 122 height 32
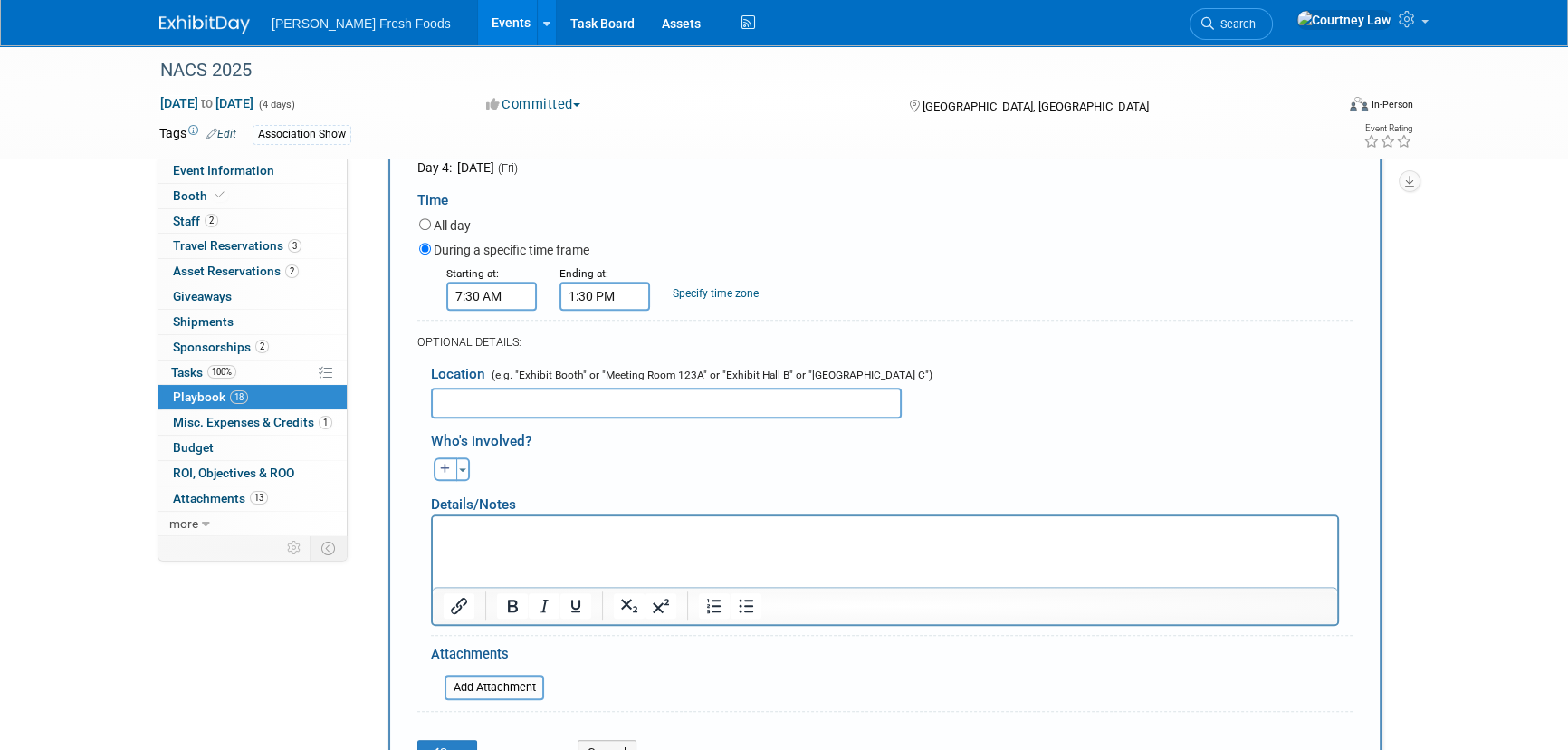
scroll to position [1425, 0]
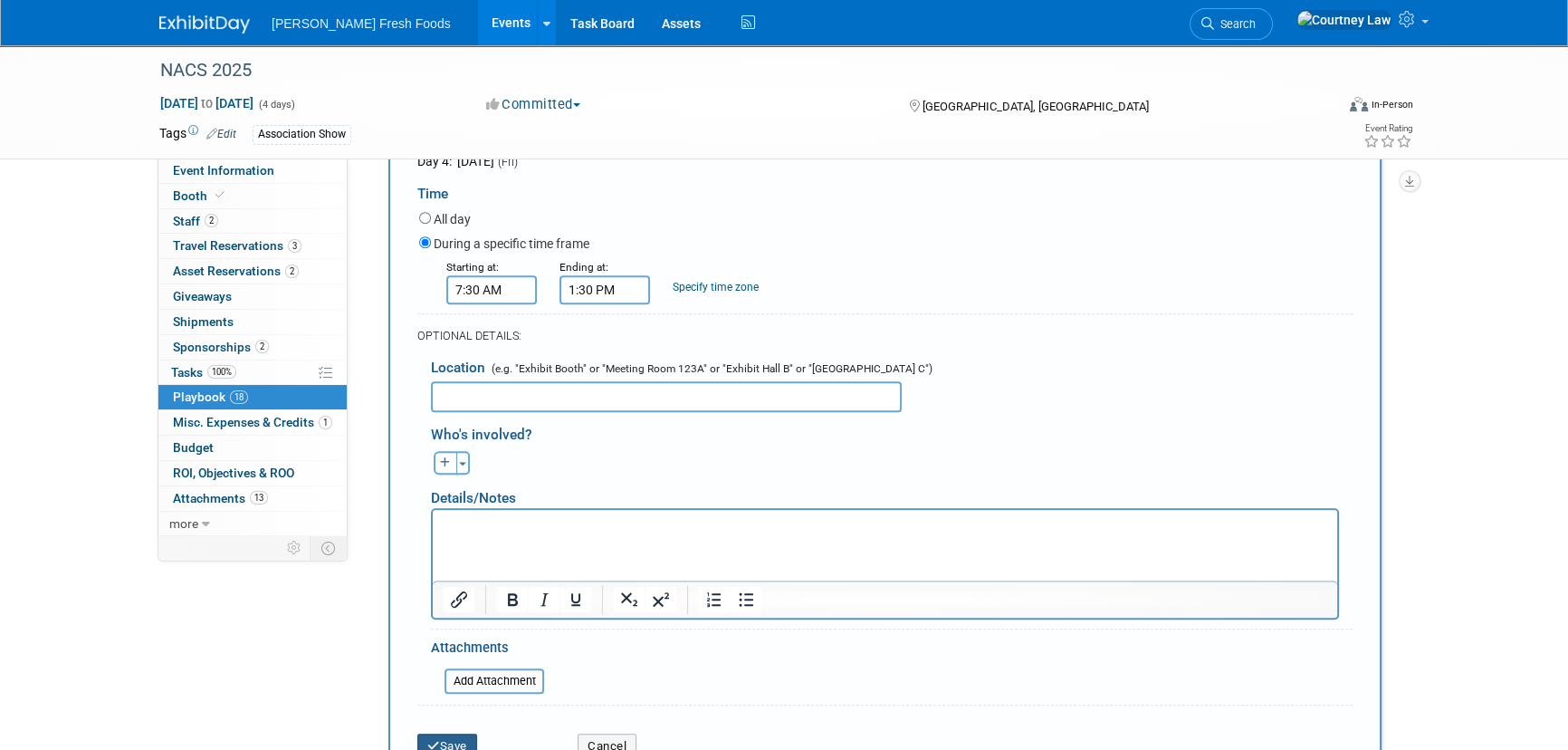
click at [473, 734] on button "Save" at bounding box center [447, 746] width 60 height 25
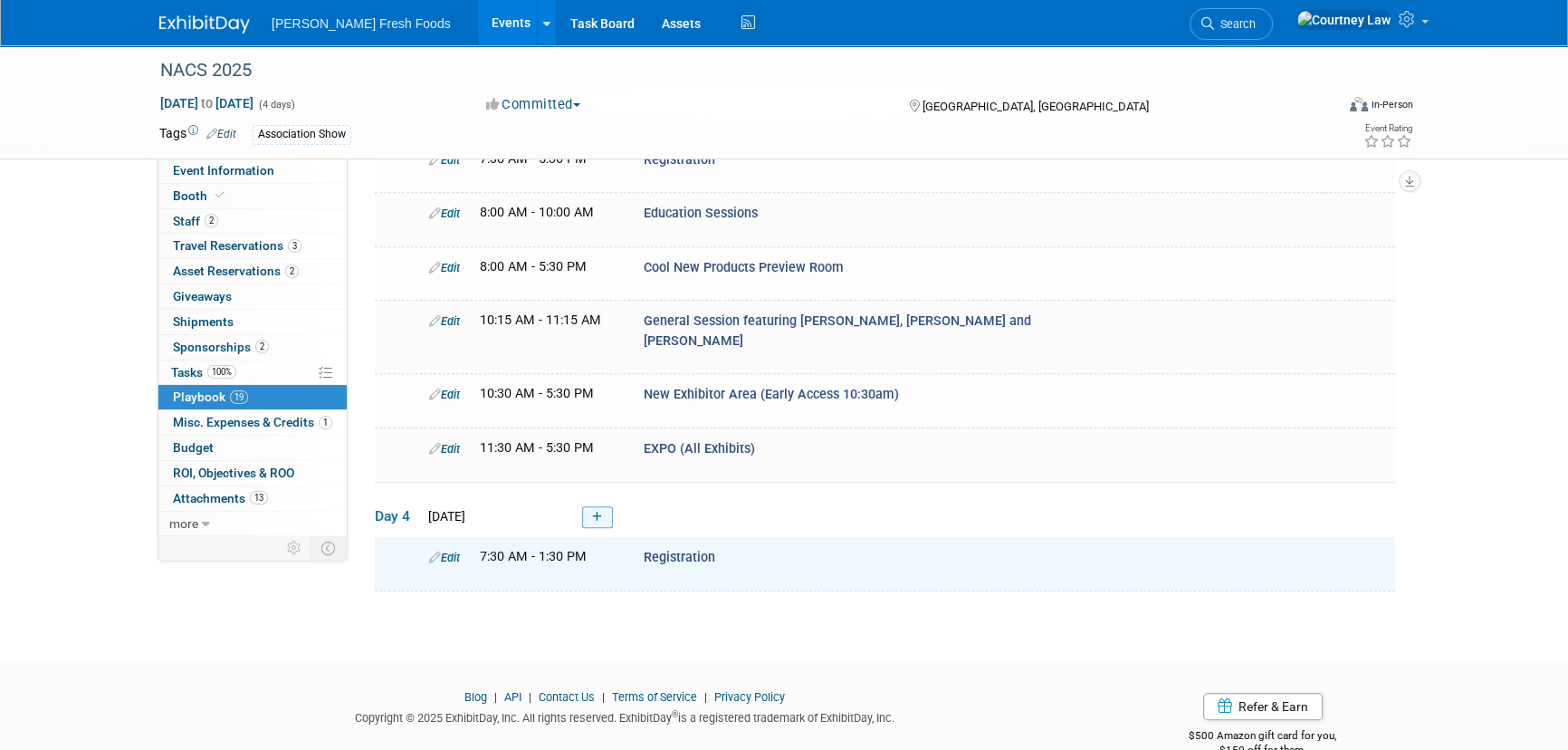
click at [601, 511] on icon at bounding box center [597, 517] width 10 height 11
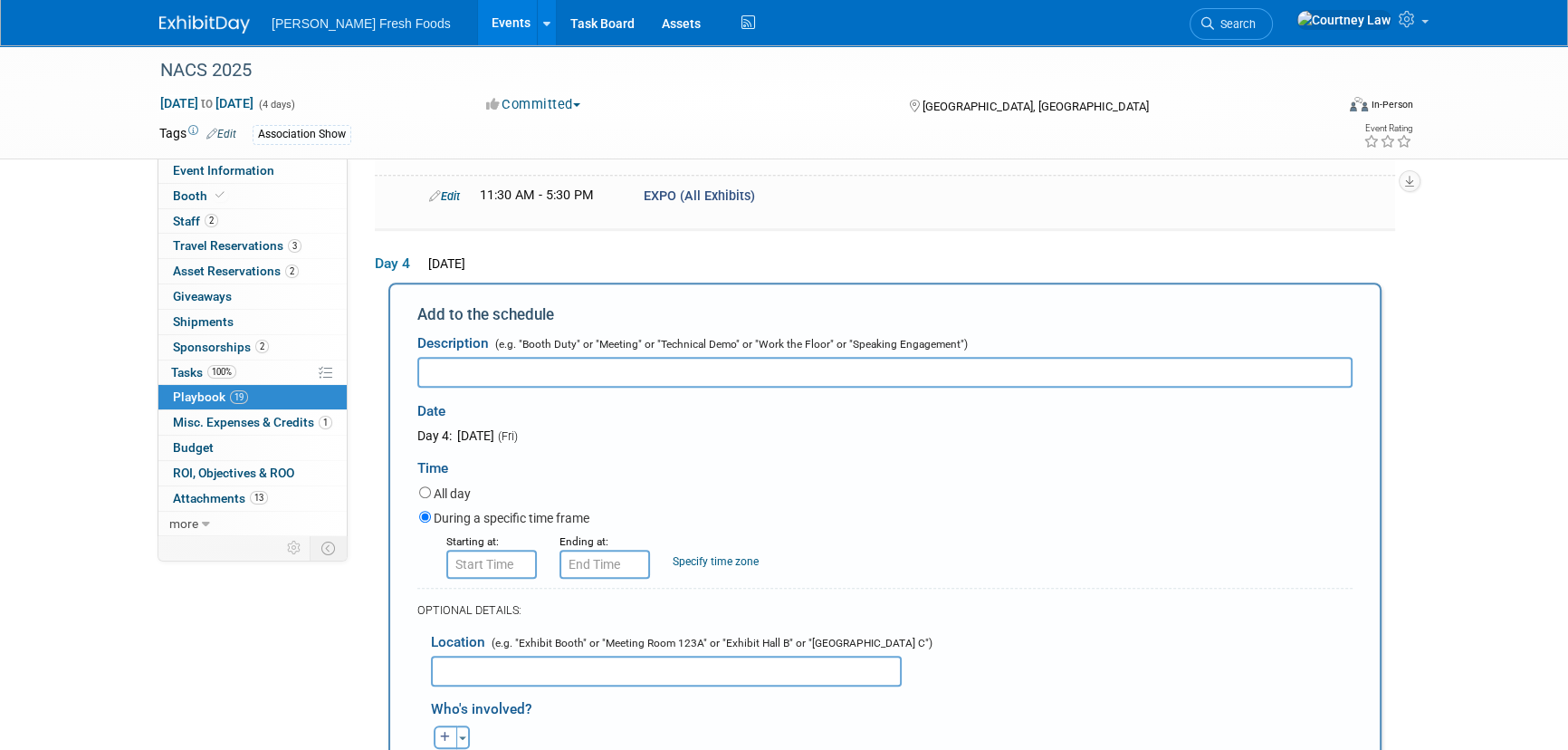
scroll to position [1178, 0]
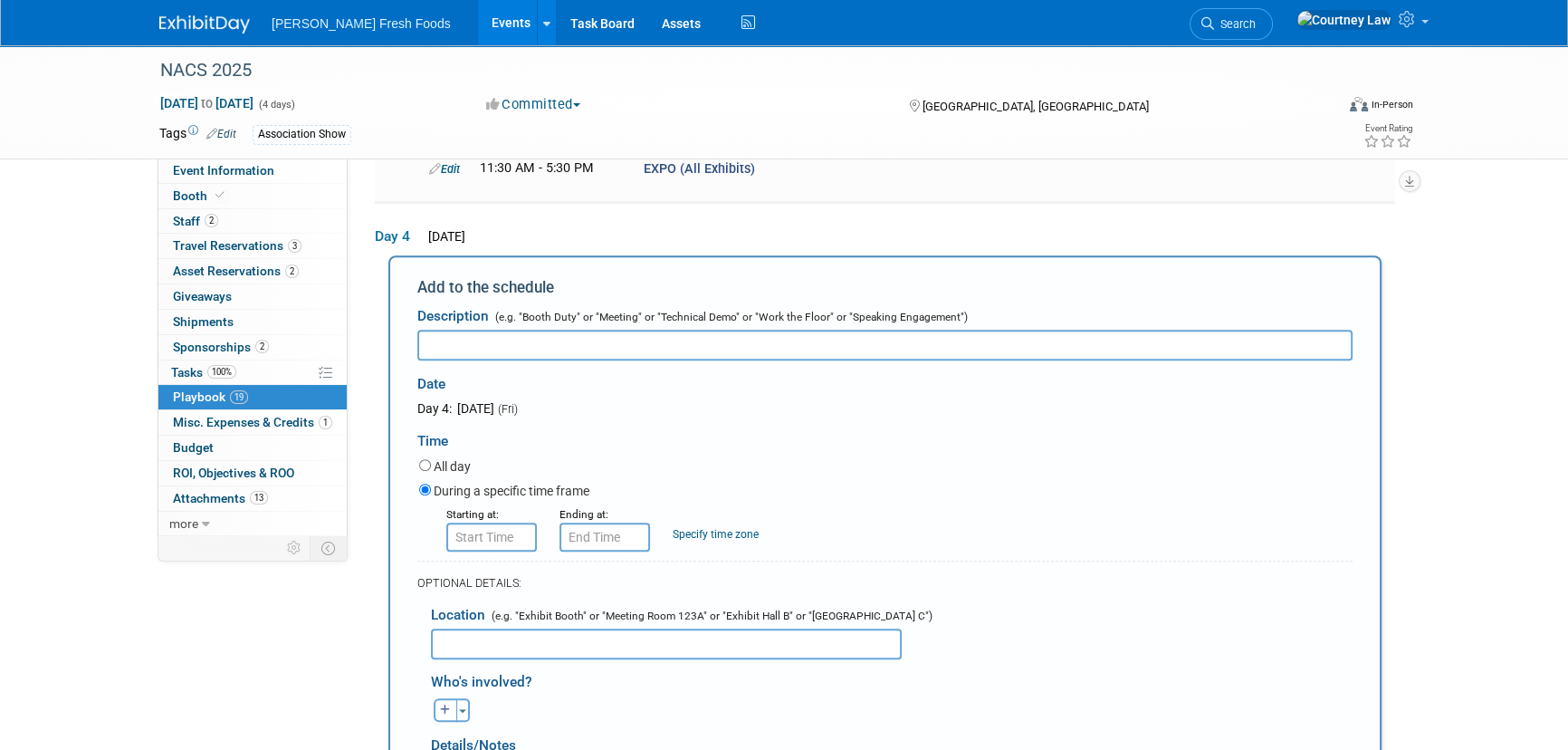
drag, startPoint x: 532, startPoint y: 279, endPoint x: 537, endPoint y: 305, distance: 26.5
click at [532, 311] on span "(e.g. "Booth Duty" or "Meeting" or "Technical Demo" or "Work the Floor" or "Spe…" at bounding box center [729, 317] width 476 height 12
click at [535, 330] on input "text" at bounding box center [884, 345] width 935 height 31
paste input "General Session"
type input "General Session"
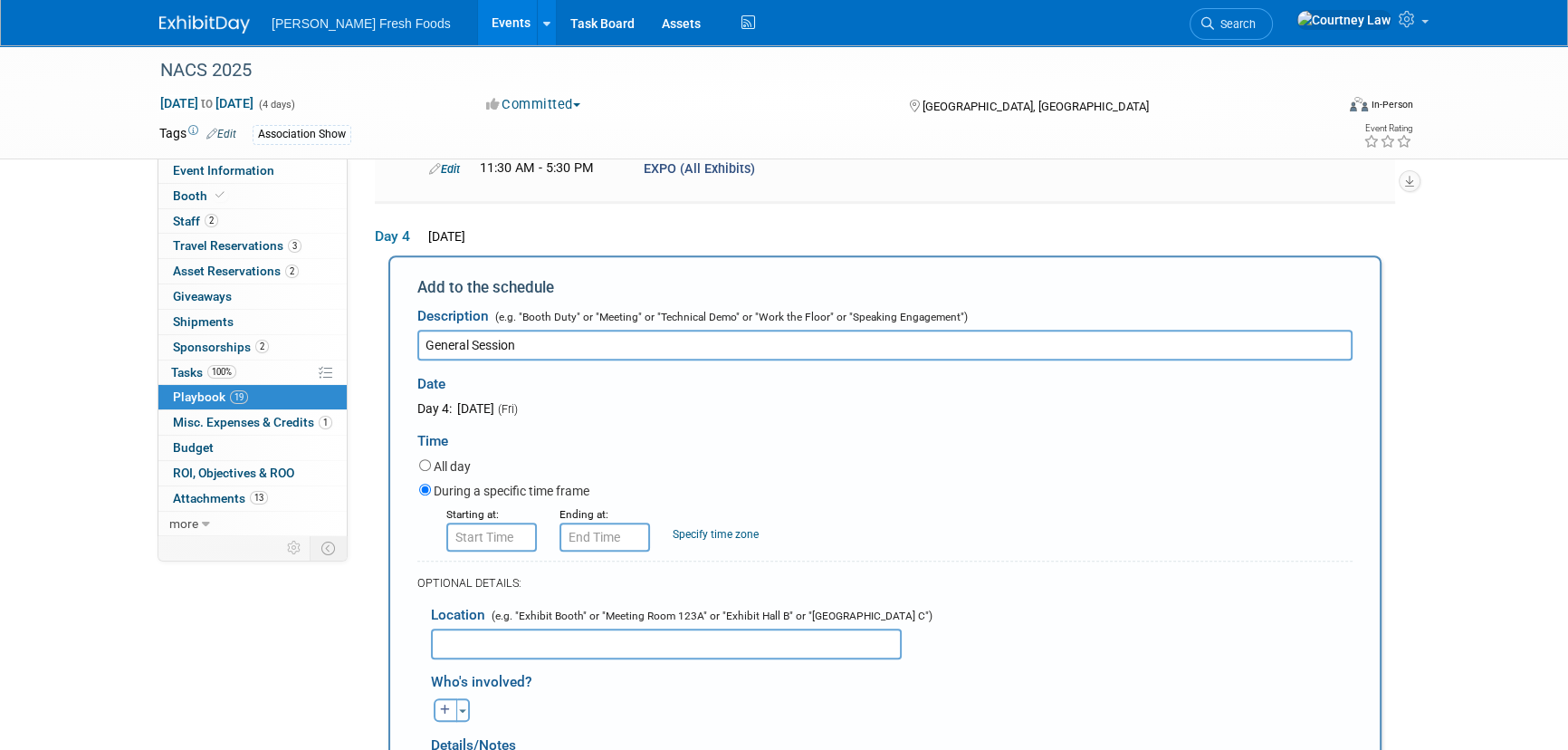
click at [490, 505] on div "Starting at:" at bounding box center [489, 513] width 86 height 18
type input "8:00 AM"
click at [489, 523] on input "8:00 AM" at bounding box center [491, 537] width 90 height 29
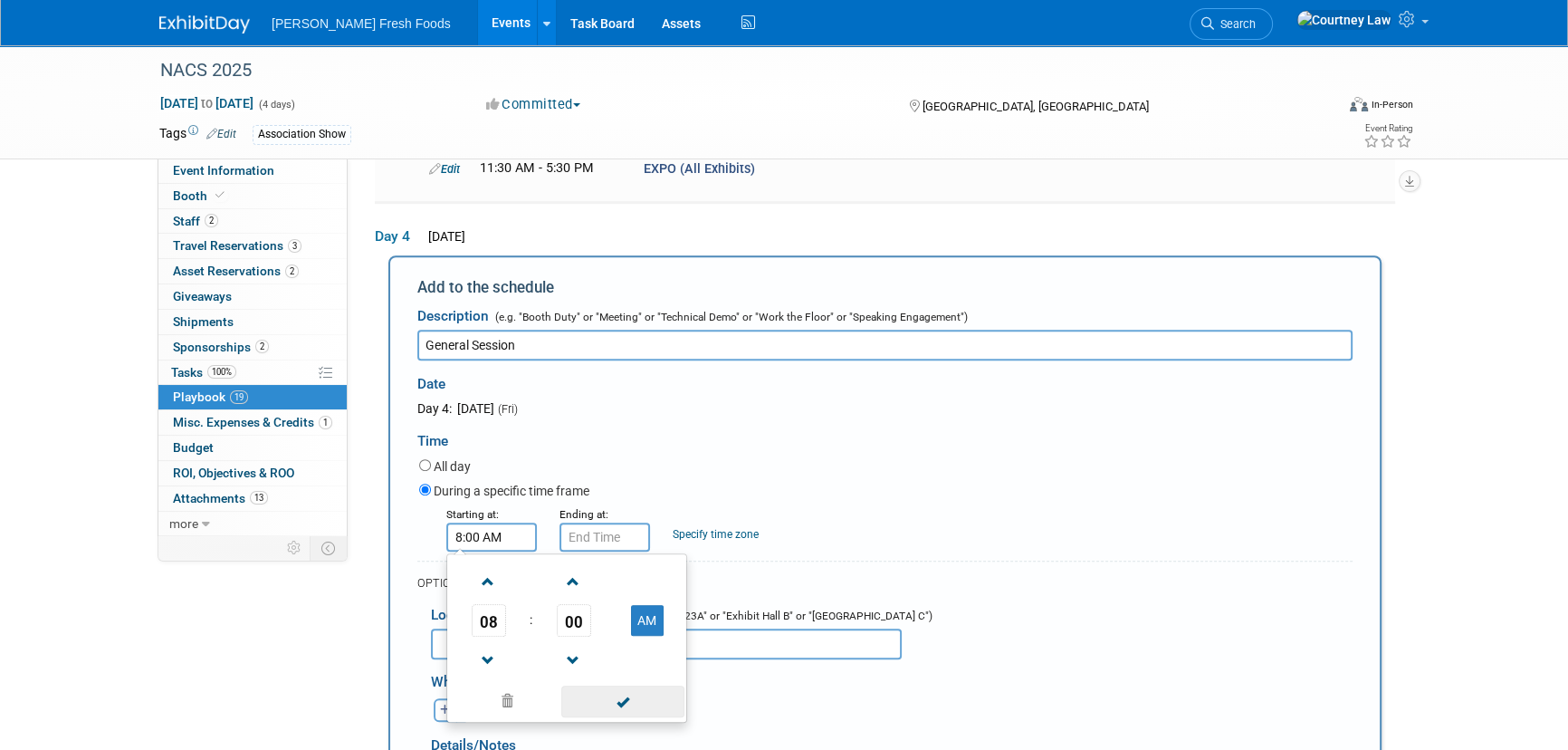
click at [604, 685] on span at bounding box center [622, 701] width 122 height 32
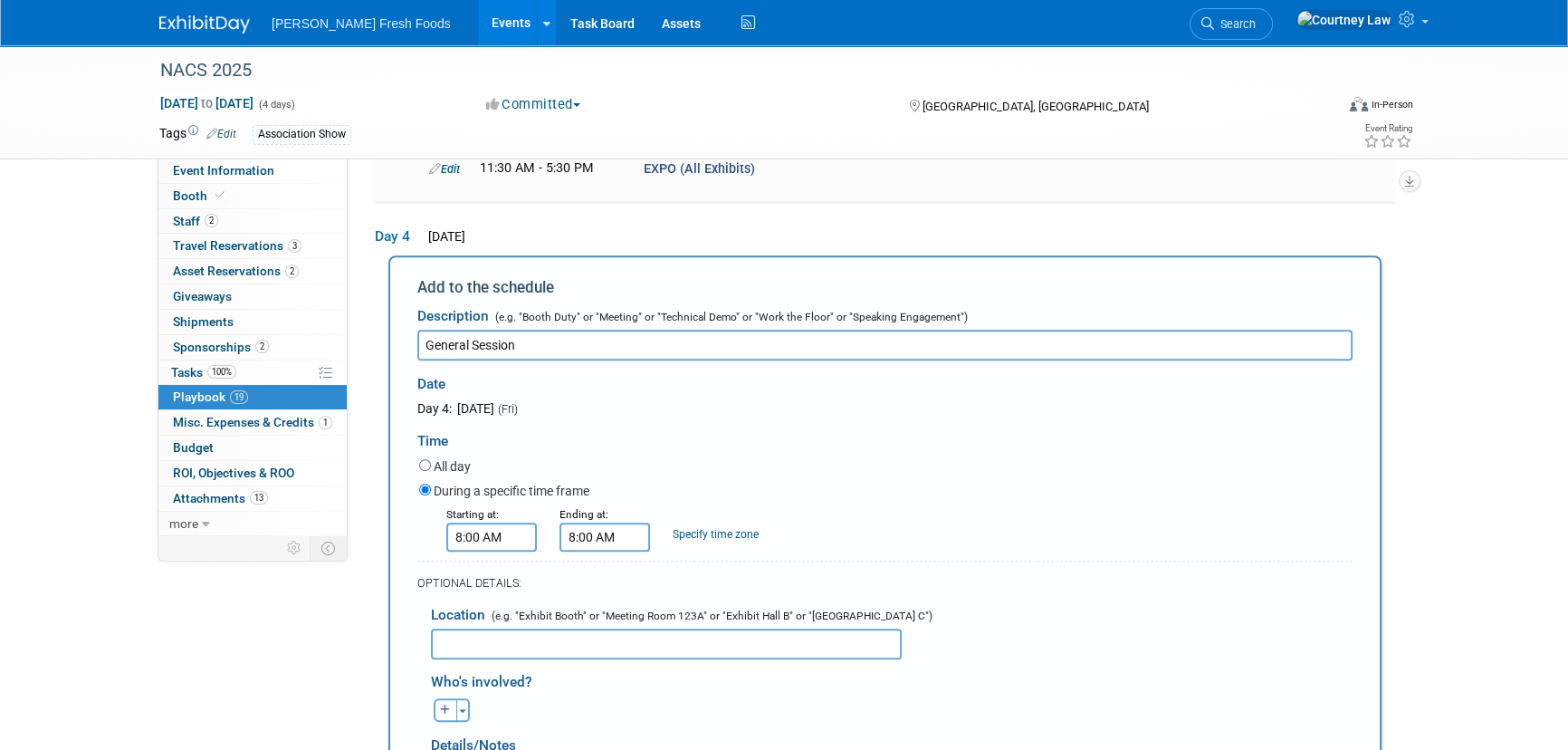
click at [599, 523] on input "8:00 AM" at bounding box center [605, 537] width 90 height 29
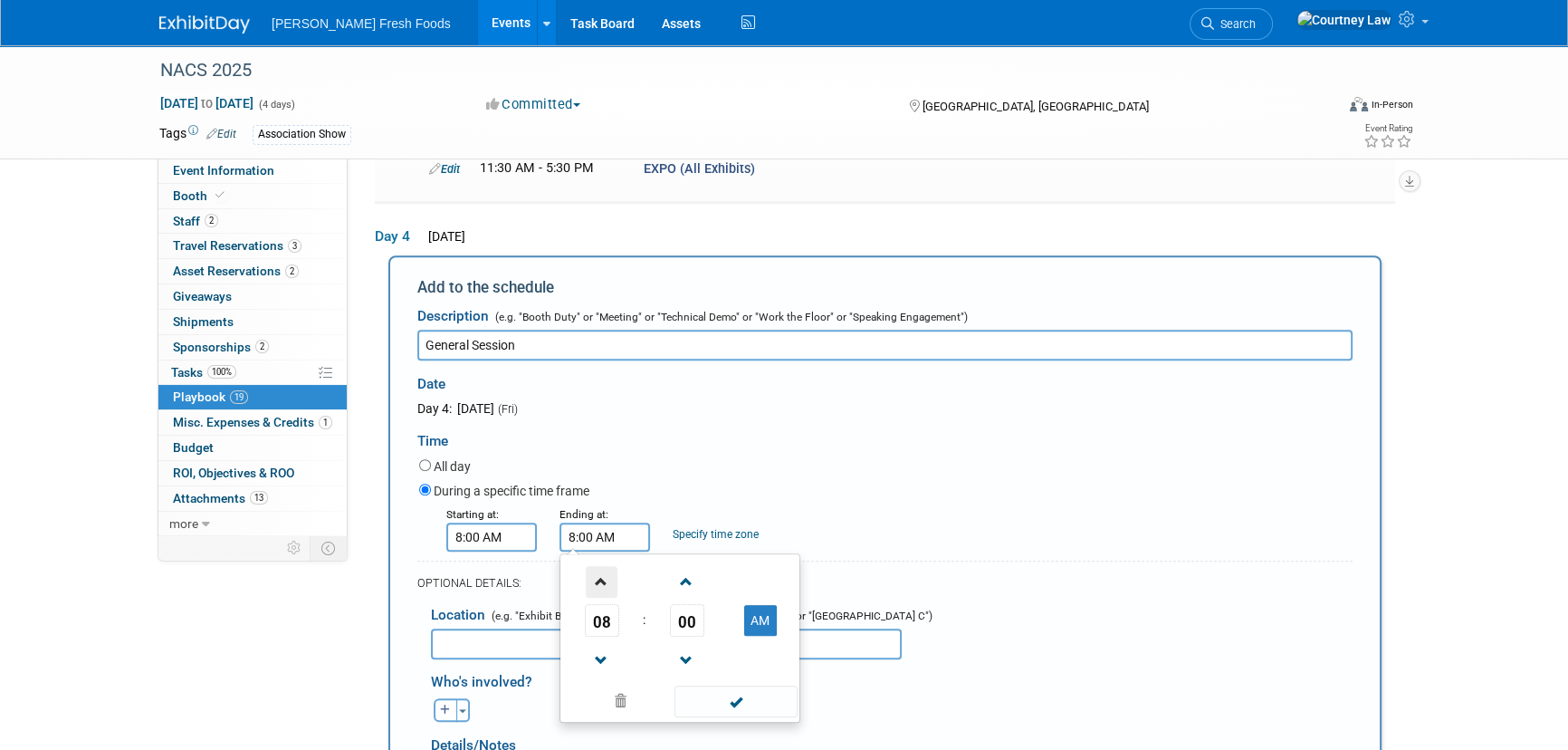
click at [599, 566] on span at bounding box center [601, 582] width 32 height 32
type input "9:00 AM"
click at [709, 685] on span at bounding box center [736, 701] width 122 height 32
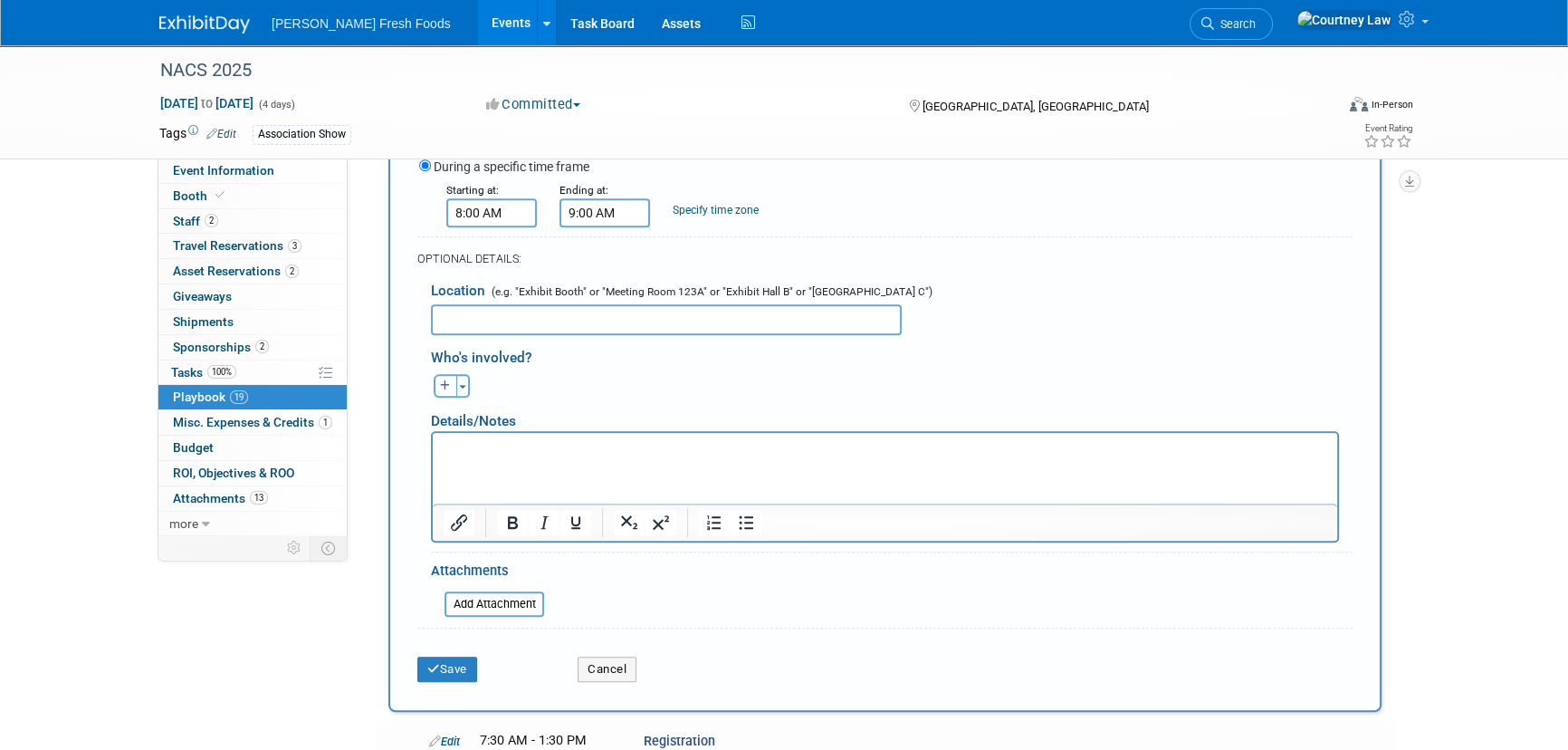
scroll to position [1507, 0]
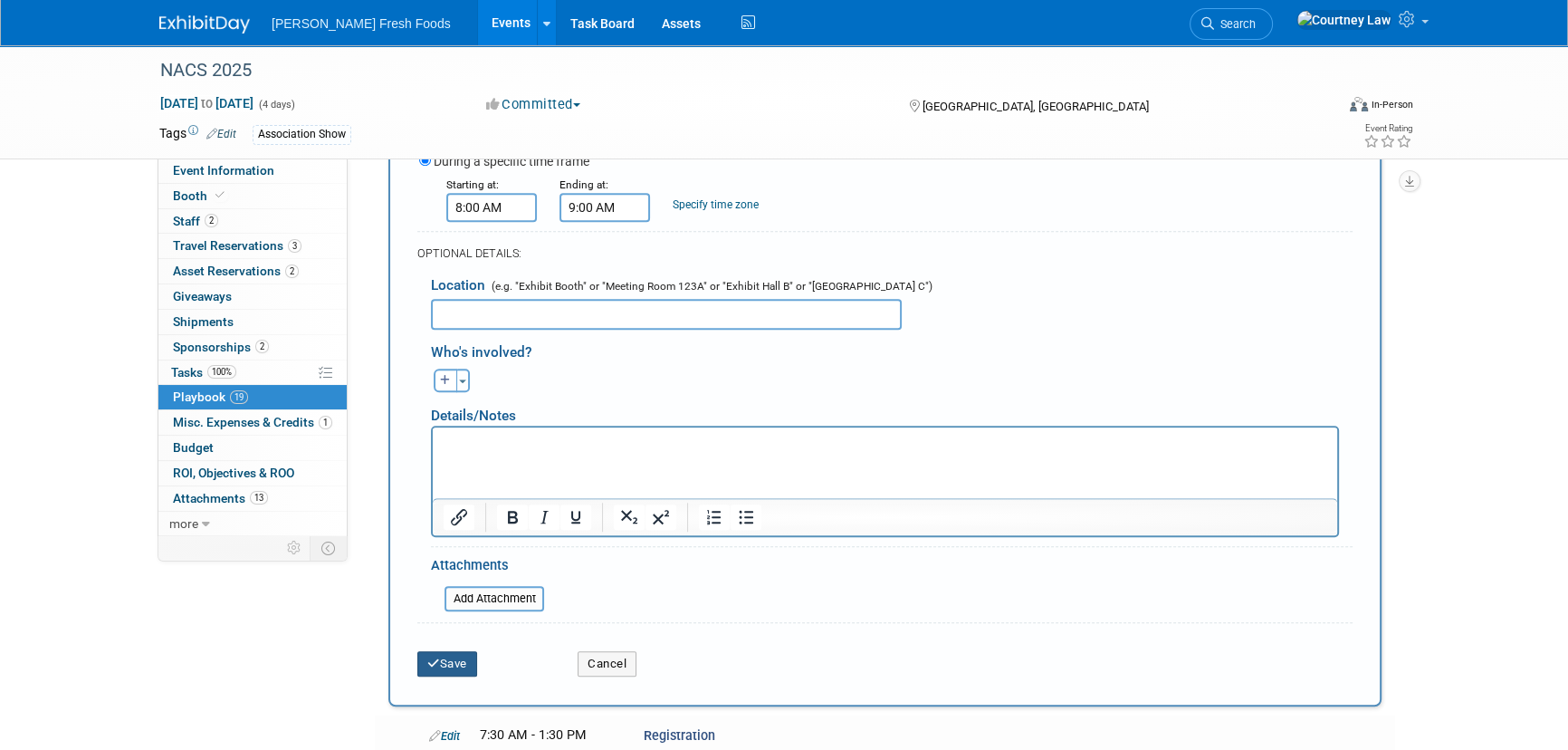
click at [448, 651] on button "Save" at bounding box center [447, 664] width 60 height 25
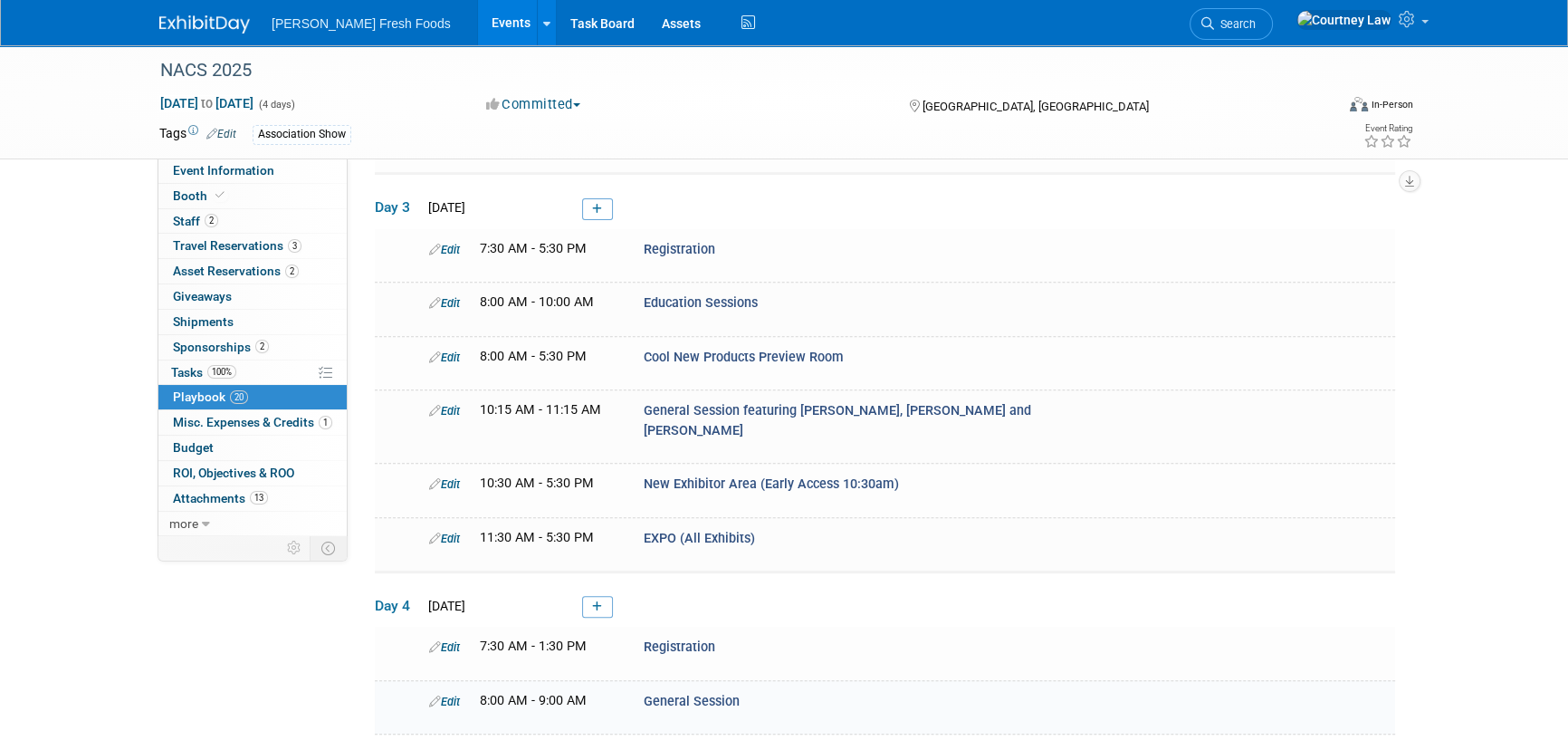
scroll to position [956, 0]
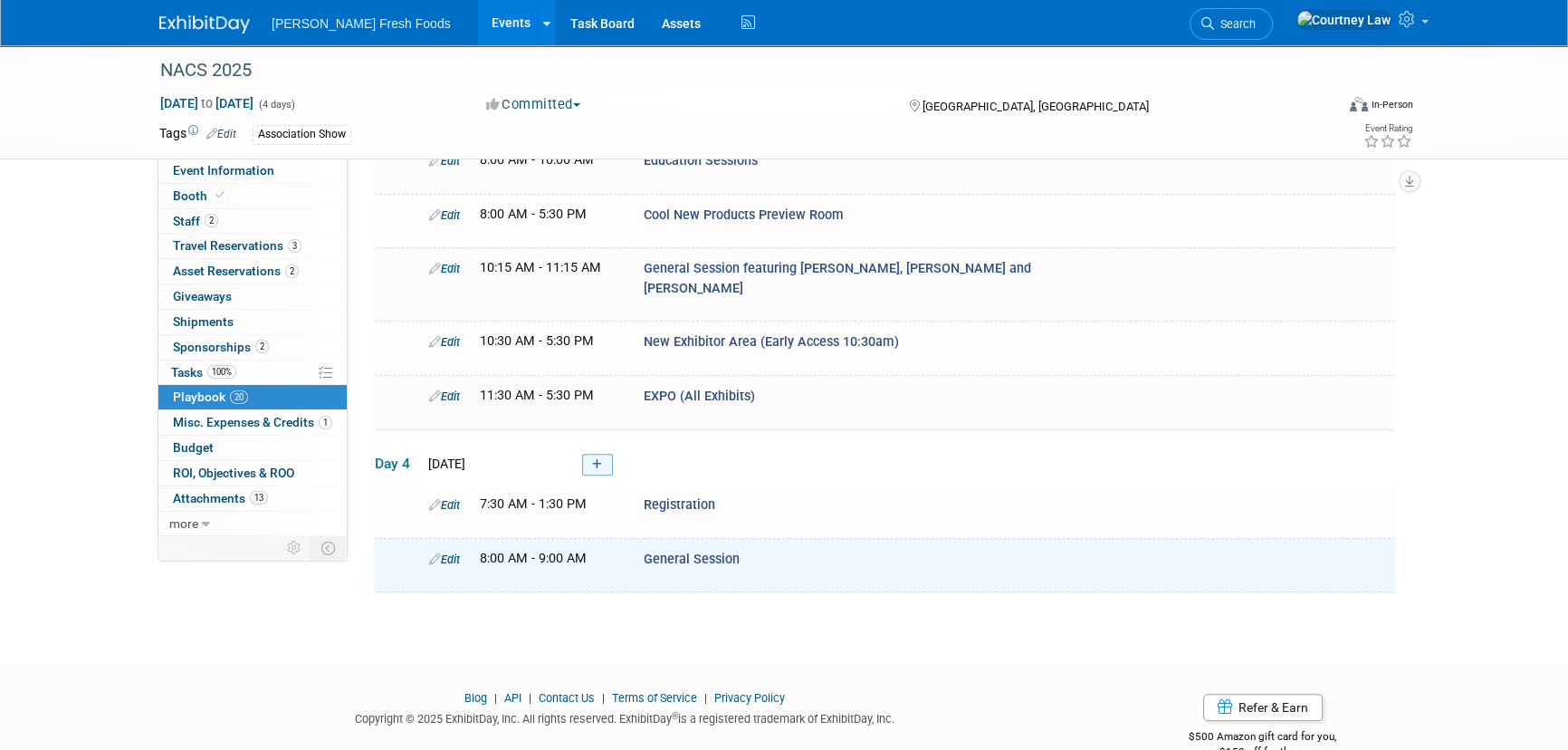
click at [598, 454] on link at bounding box center [598, 464] width 31 height 22
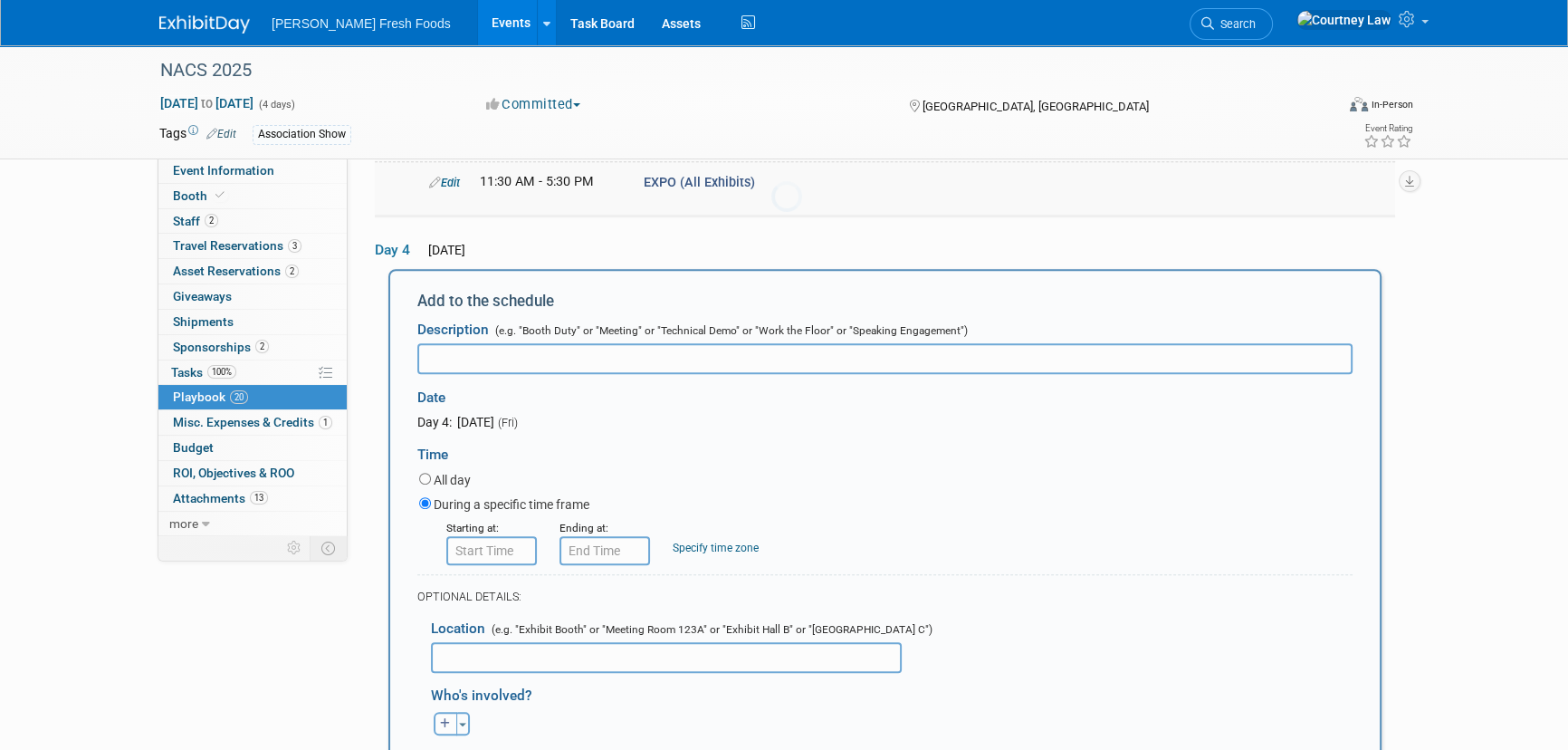
scroll to position [1178, 0]
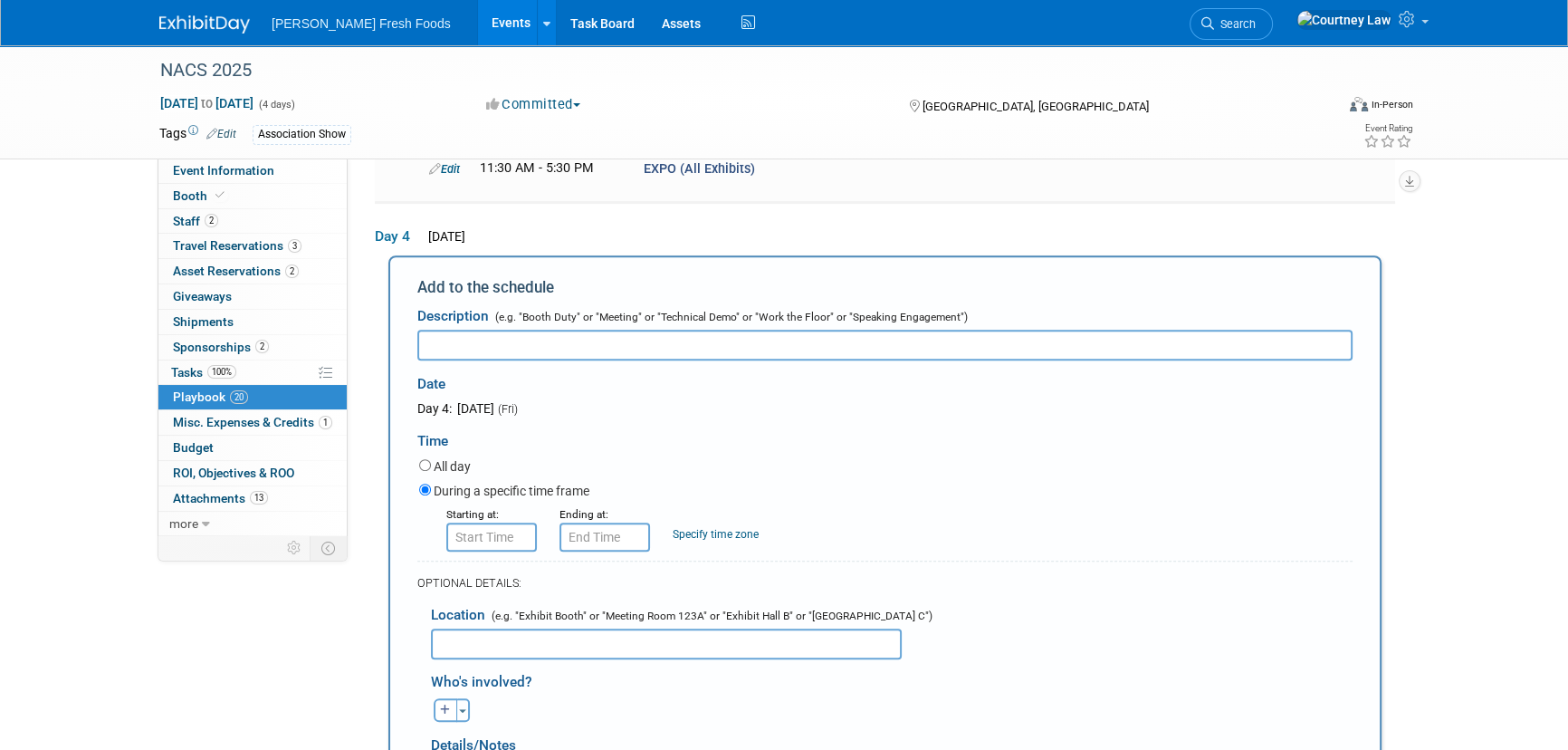
click at [561, 330] on input "text" at bounding box center [884, 345] width 935 height 31
paste input "Cool New Products Preview Room"
type input "Cool New Products Preview Room"
type input "8:00 AM"
click at [463, 523] on input "8:00 AM" at bounding box center [491, 537] width 90 height 29
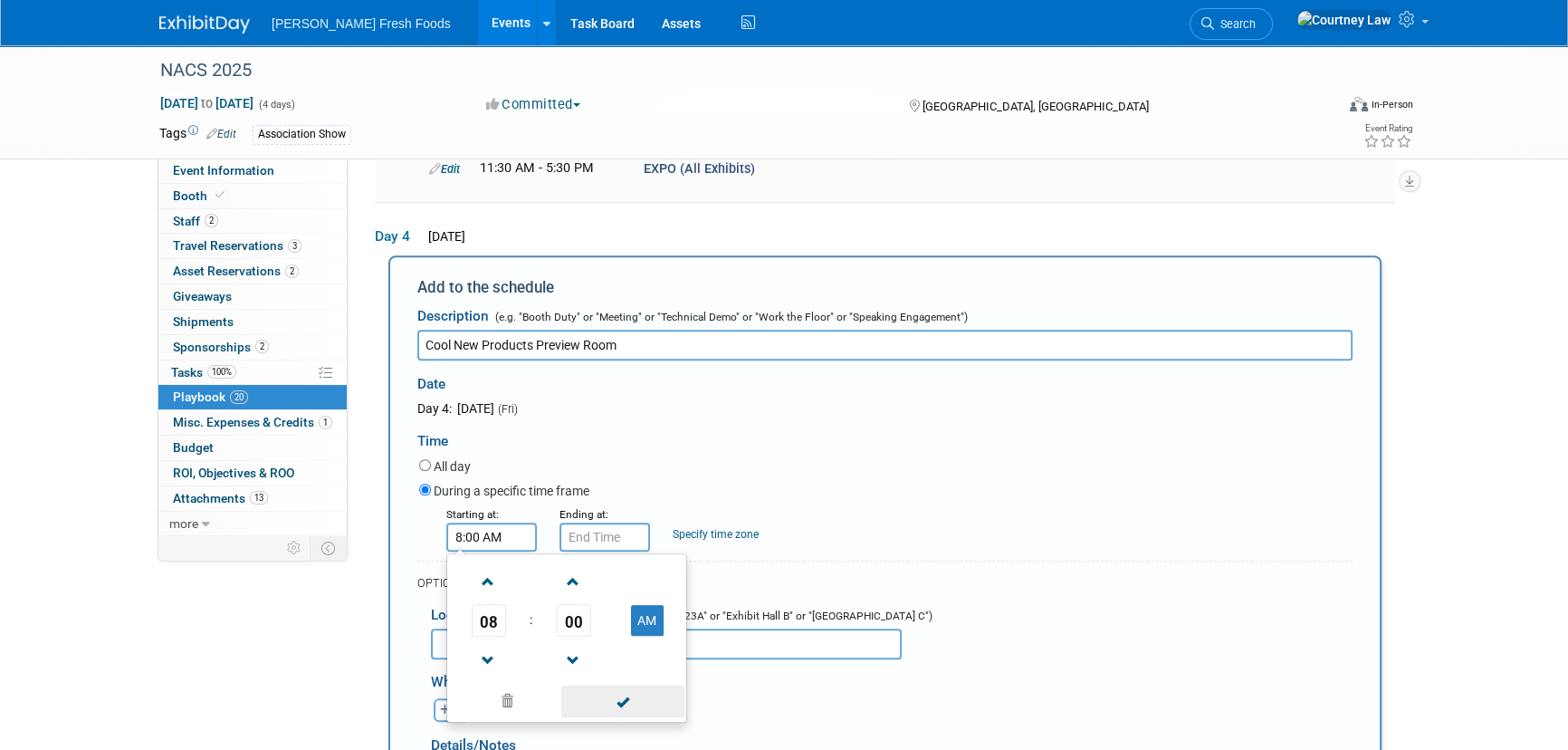
click at [614, 685] on span at bounding box center [622, 701] width 122 height 32
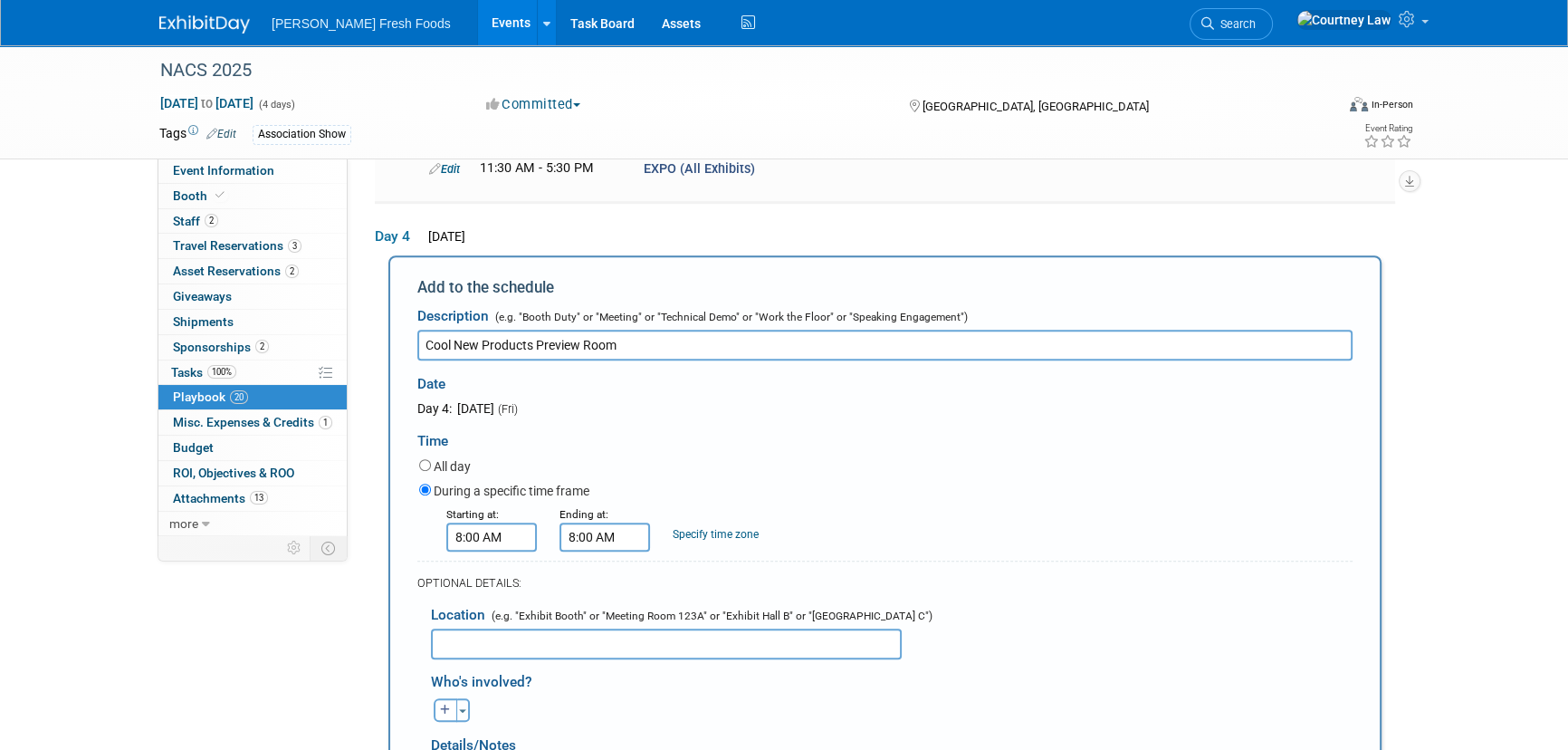
click at [609, 523] on input "8:00 AM" at bounding box center [605, 537] width 90 height 29
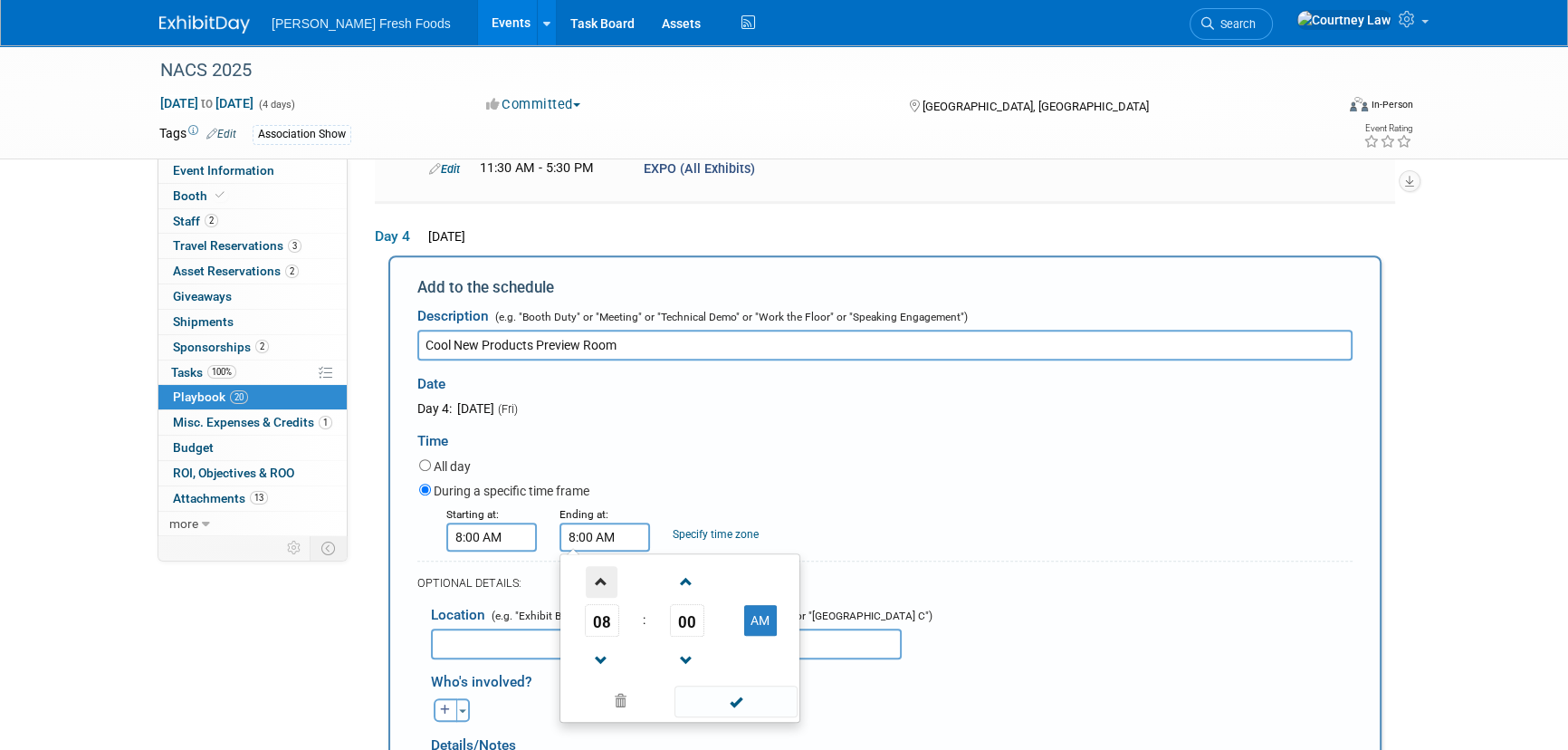
click at [607, 566] on span at bounding box center [601, 582] width 32 height 32
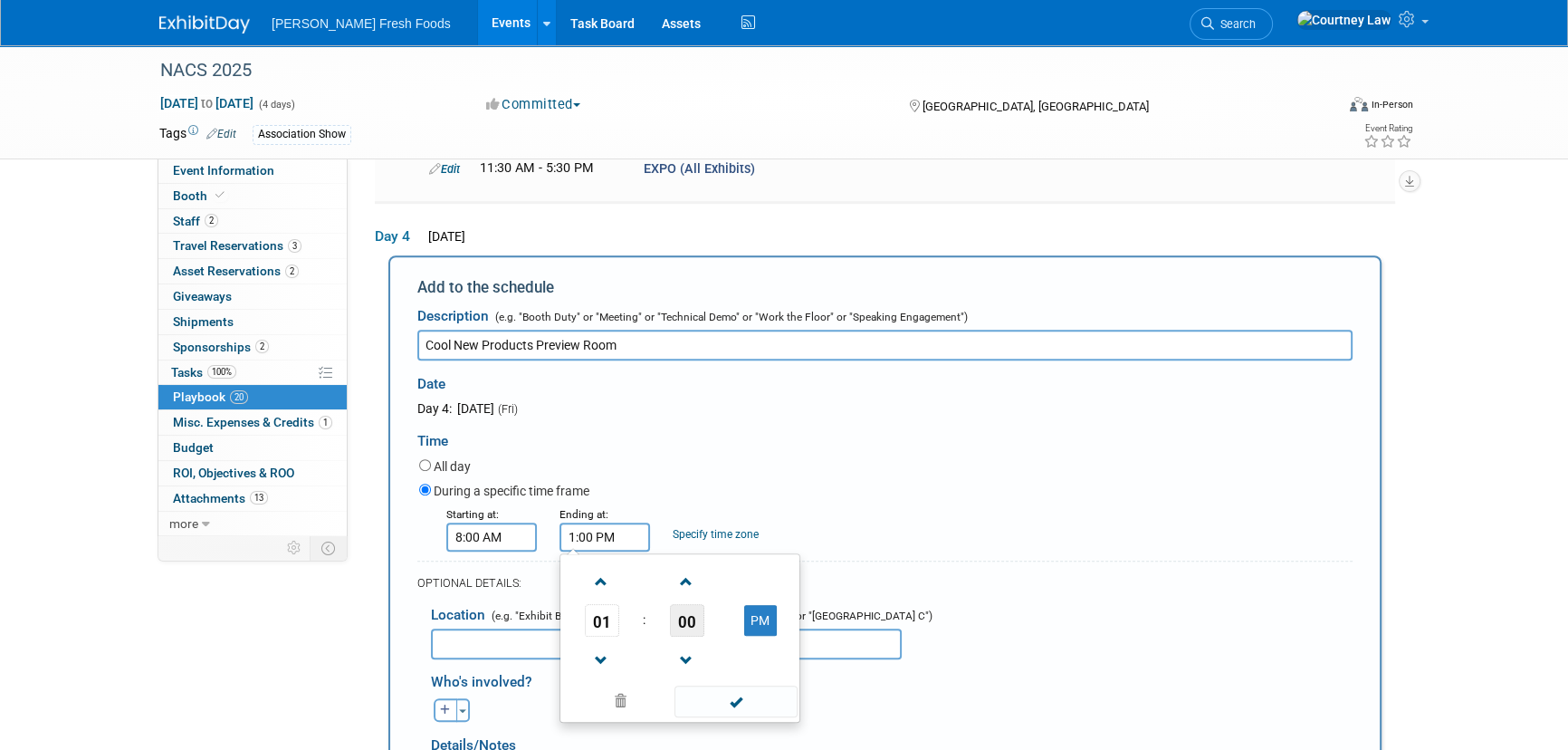
click at [703, 604] on span "00" at bounding box center [687, 620] width 35 height 33
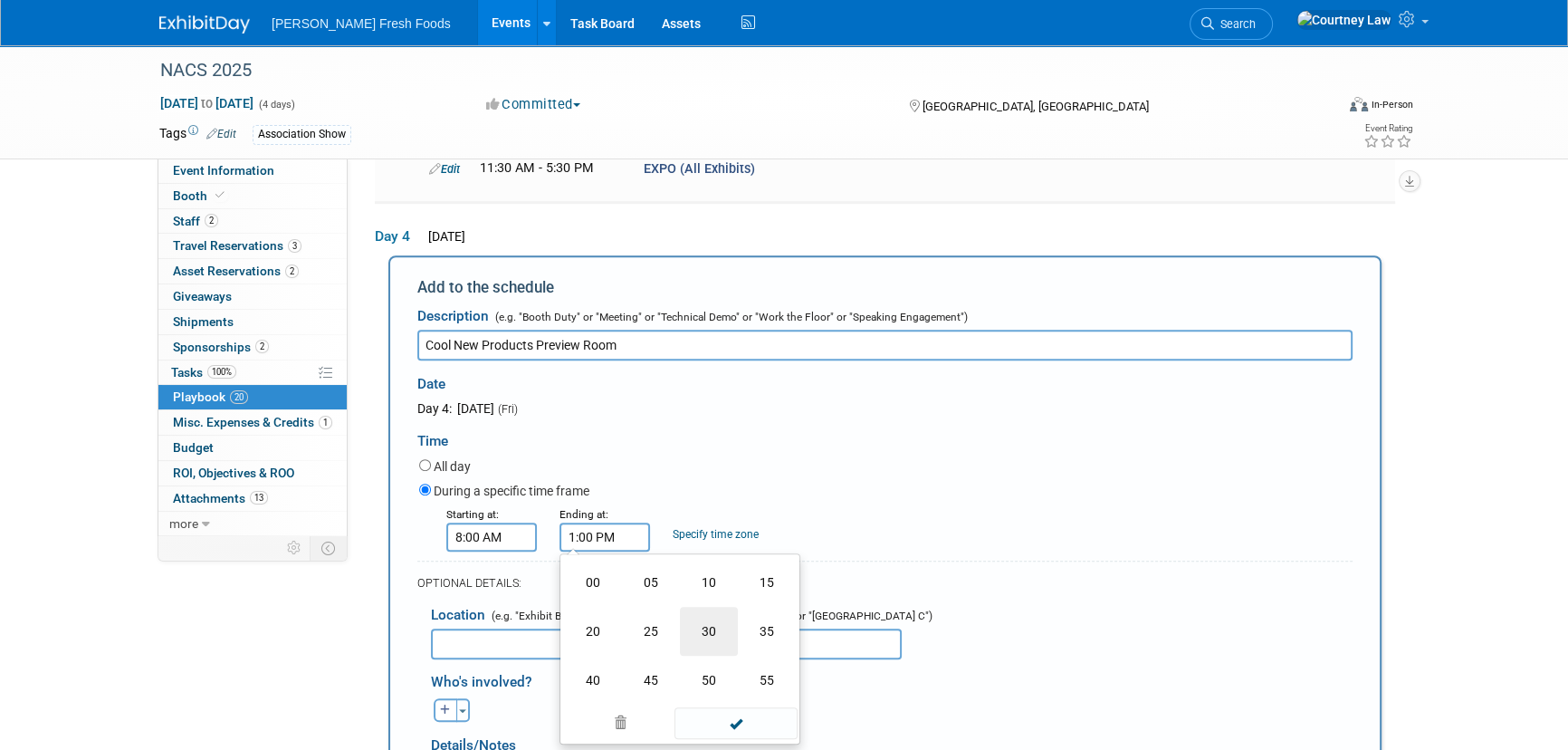
click at [709, 607] on td "30" at bounding box center [709, 632] width 58 height 49
type input "1:30 PM"
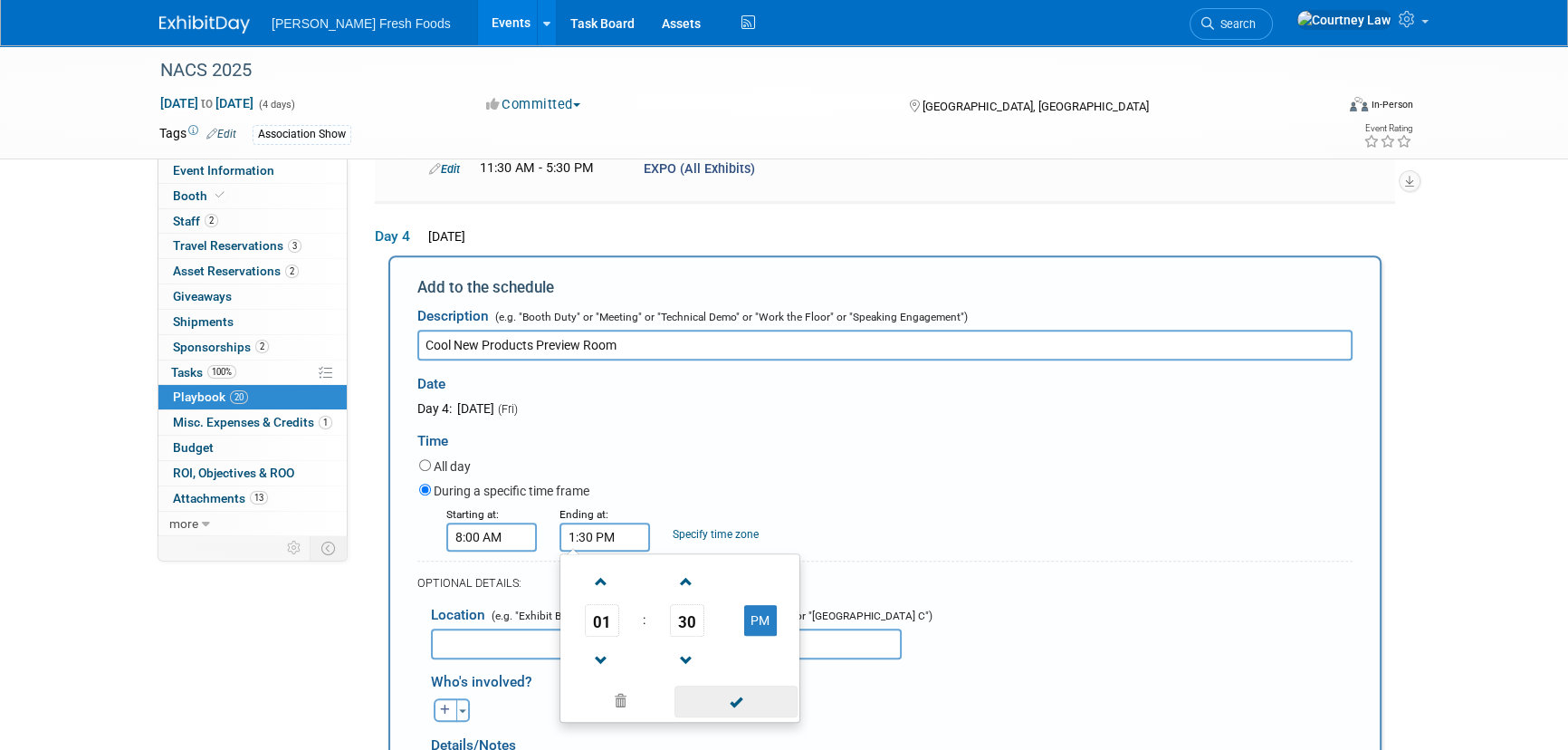
click at [745, 685] on span at bounding box center [736, 701] width 122 height 32
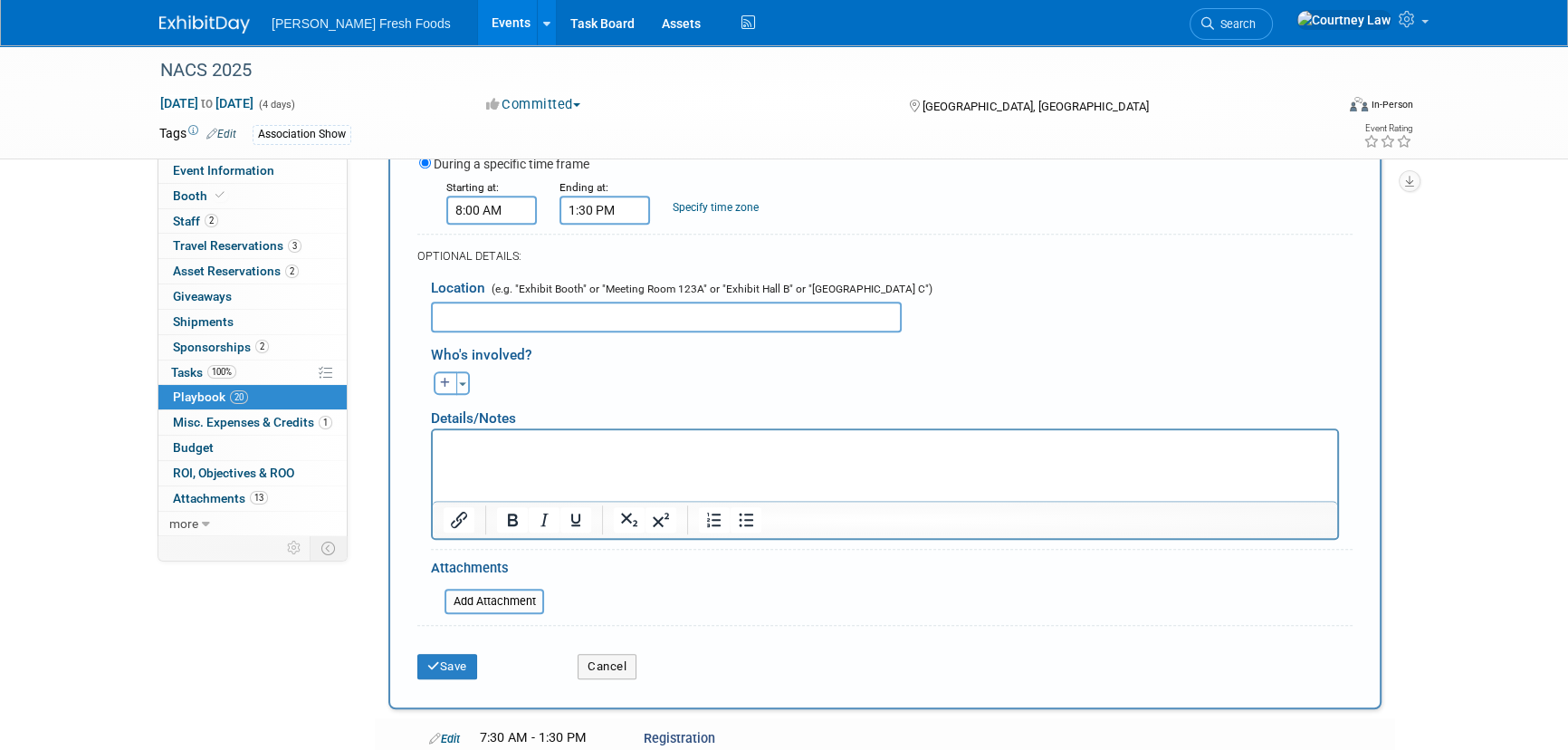
scroll to position [1507, 0]
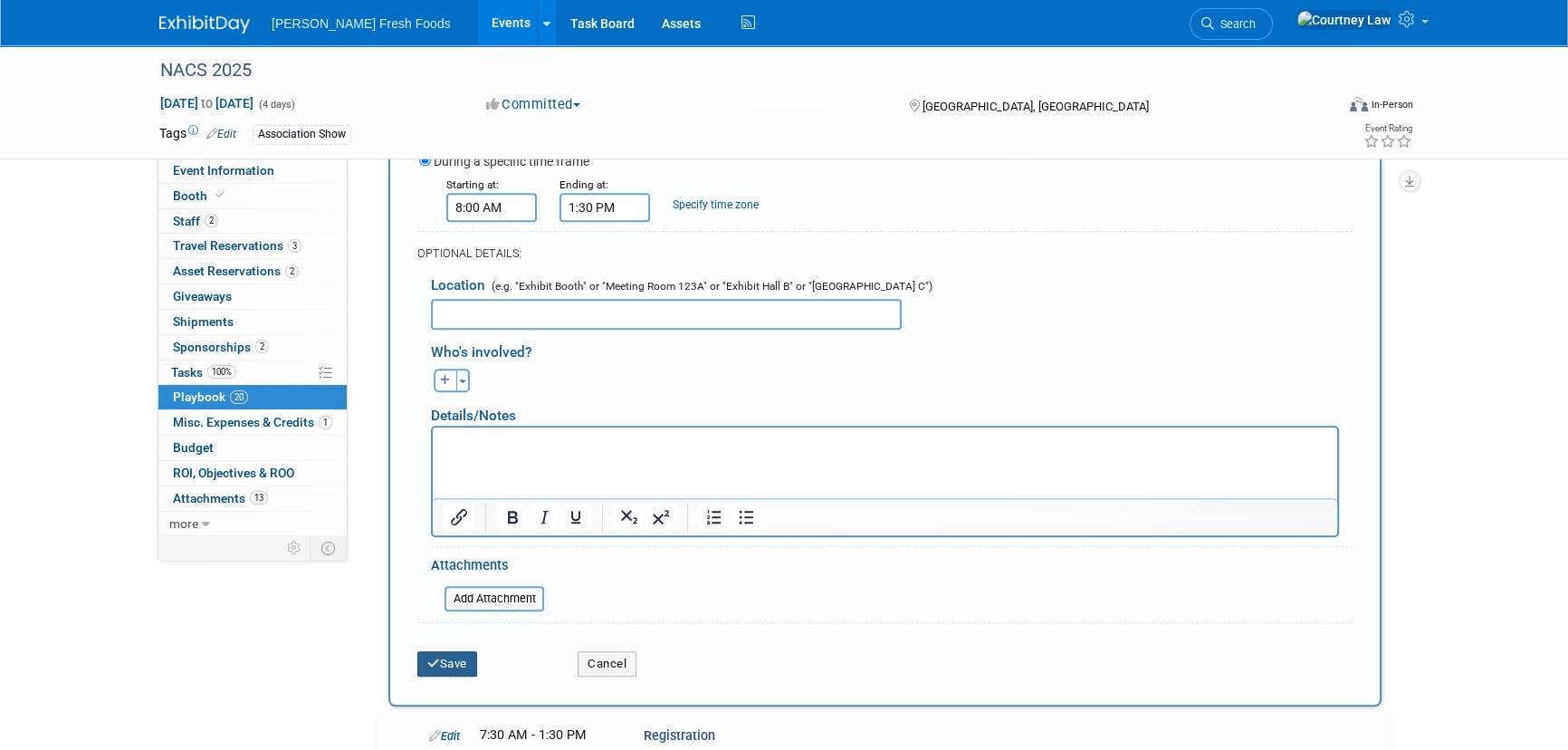
click at [450, 651] on button "Save" at bounding box center [447, 664] width 60 height 25
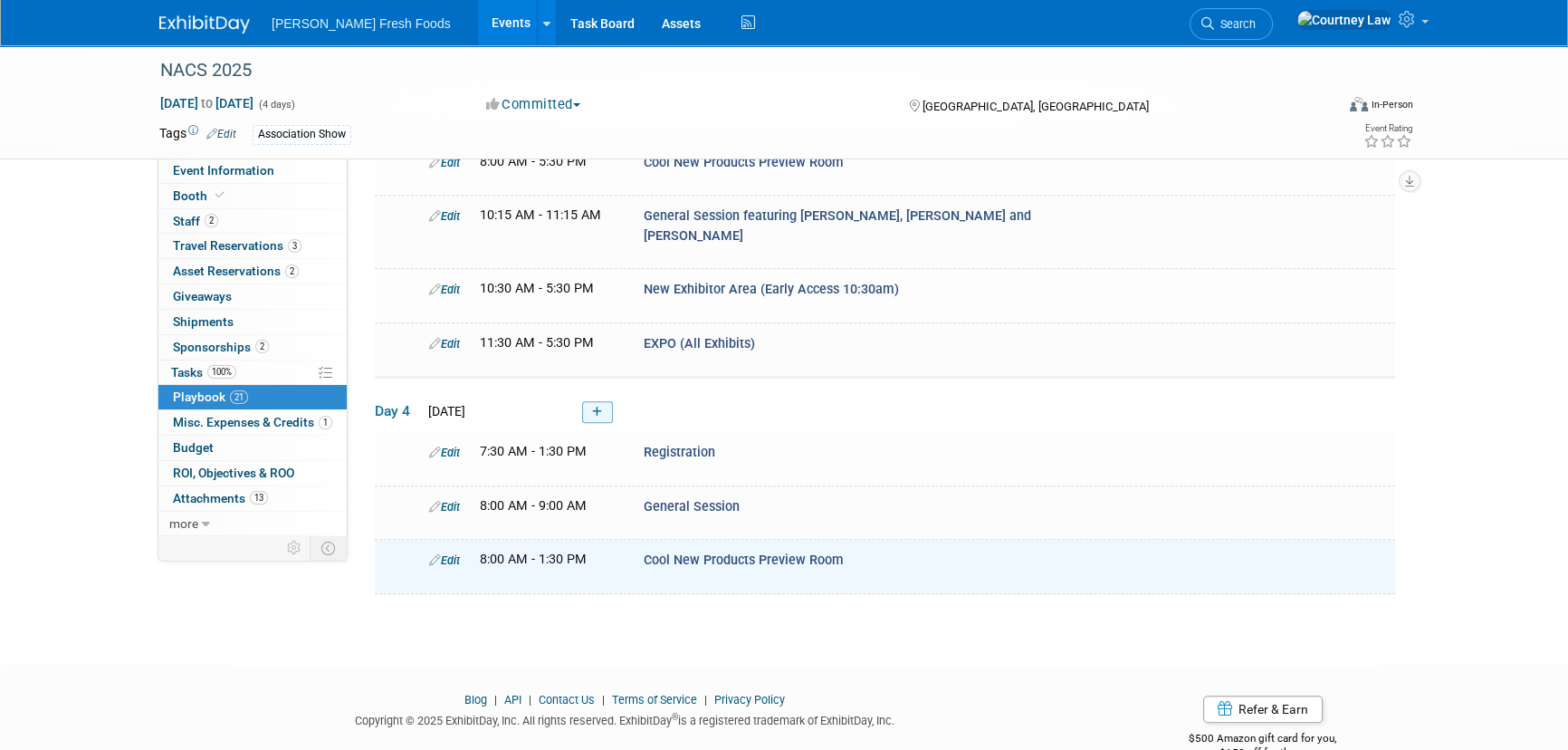
click at [607, 401] on link at bounding box center [598, 412] width 31 height 22
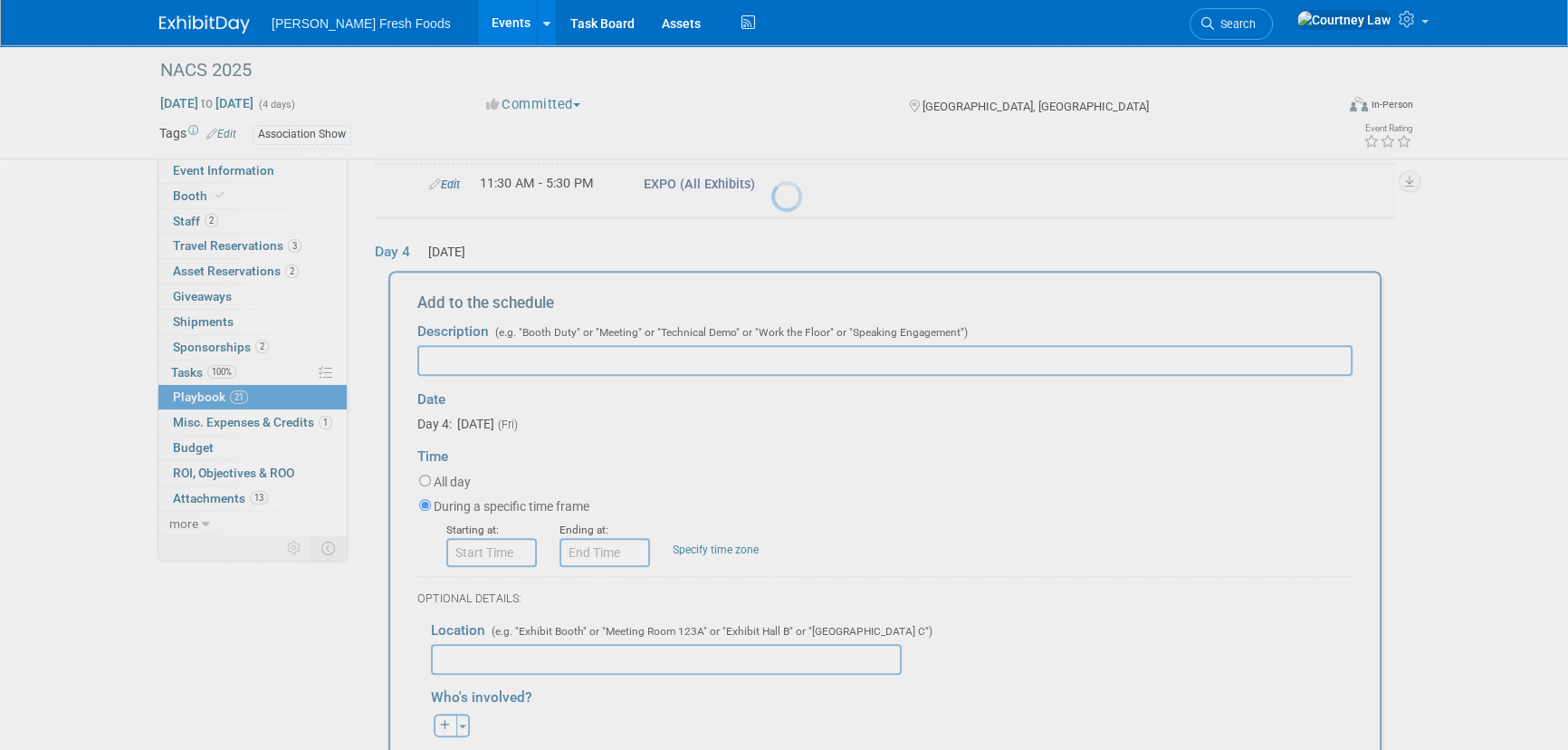
scroll to position [1178, 0]
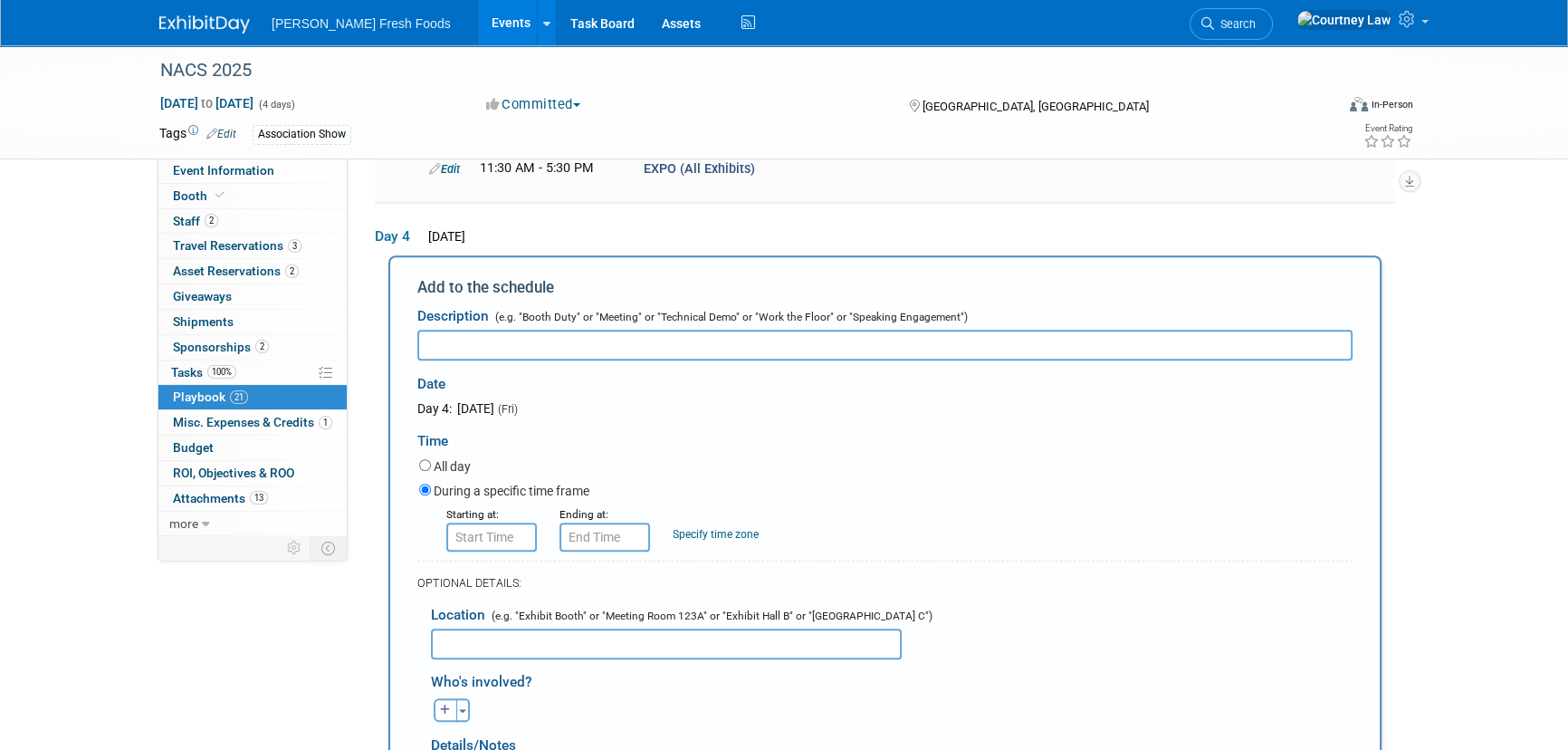
click at [473, 330] on input "text" at bounding box center [884, 345] width 935 height 31
paste input "EXPO (All Exhibits)"
type input "EXPO (All Exhibits)"
click at [471, 523] on input "8:00 AM" at bounding box center [491, 537] width 90 height 29
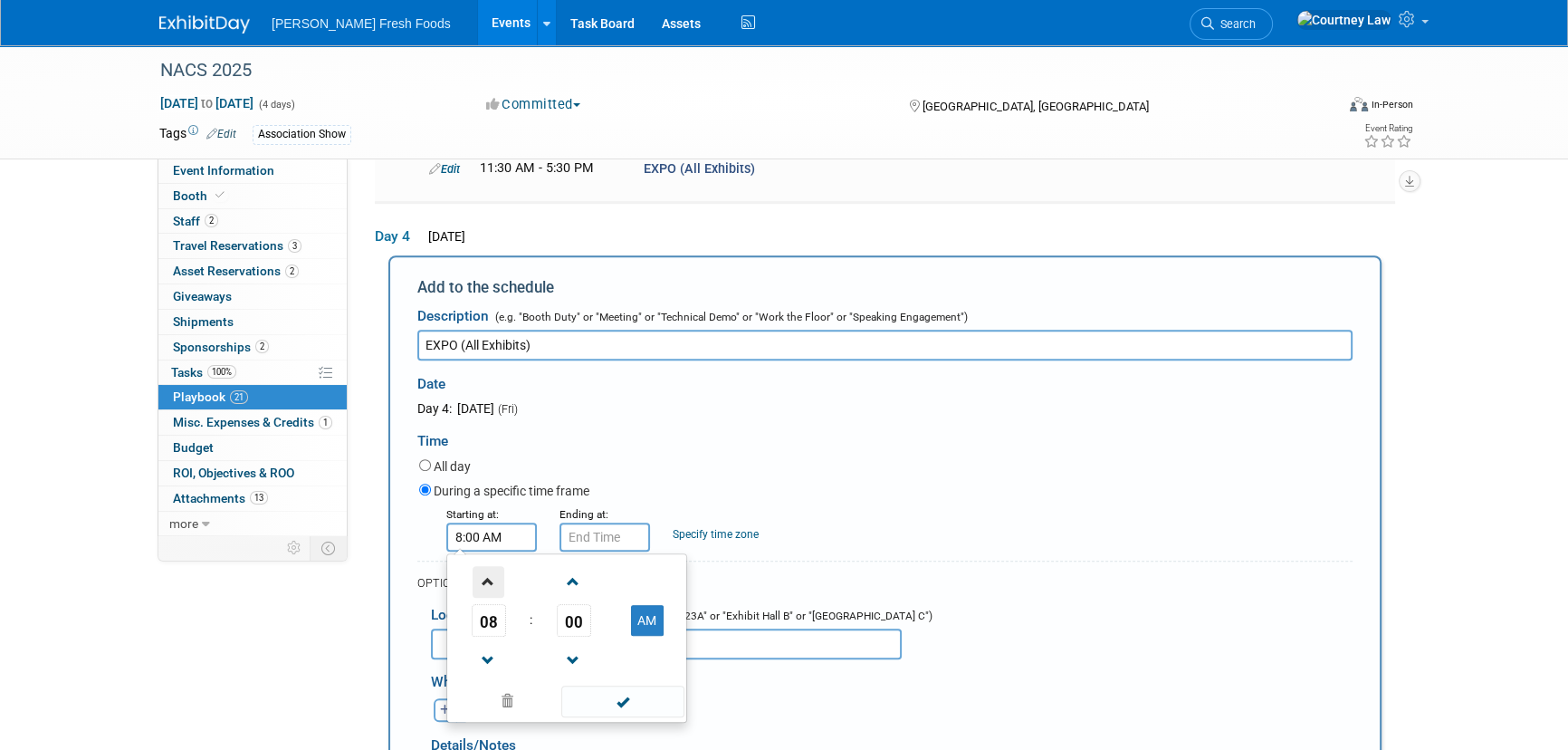
click at [481, 566] on span at bounding box center [489, 582] width 32 height 32
type input "9:00 AM"
click at [588, 685] on span at bounding box center [622, 701] width 122 height 32
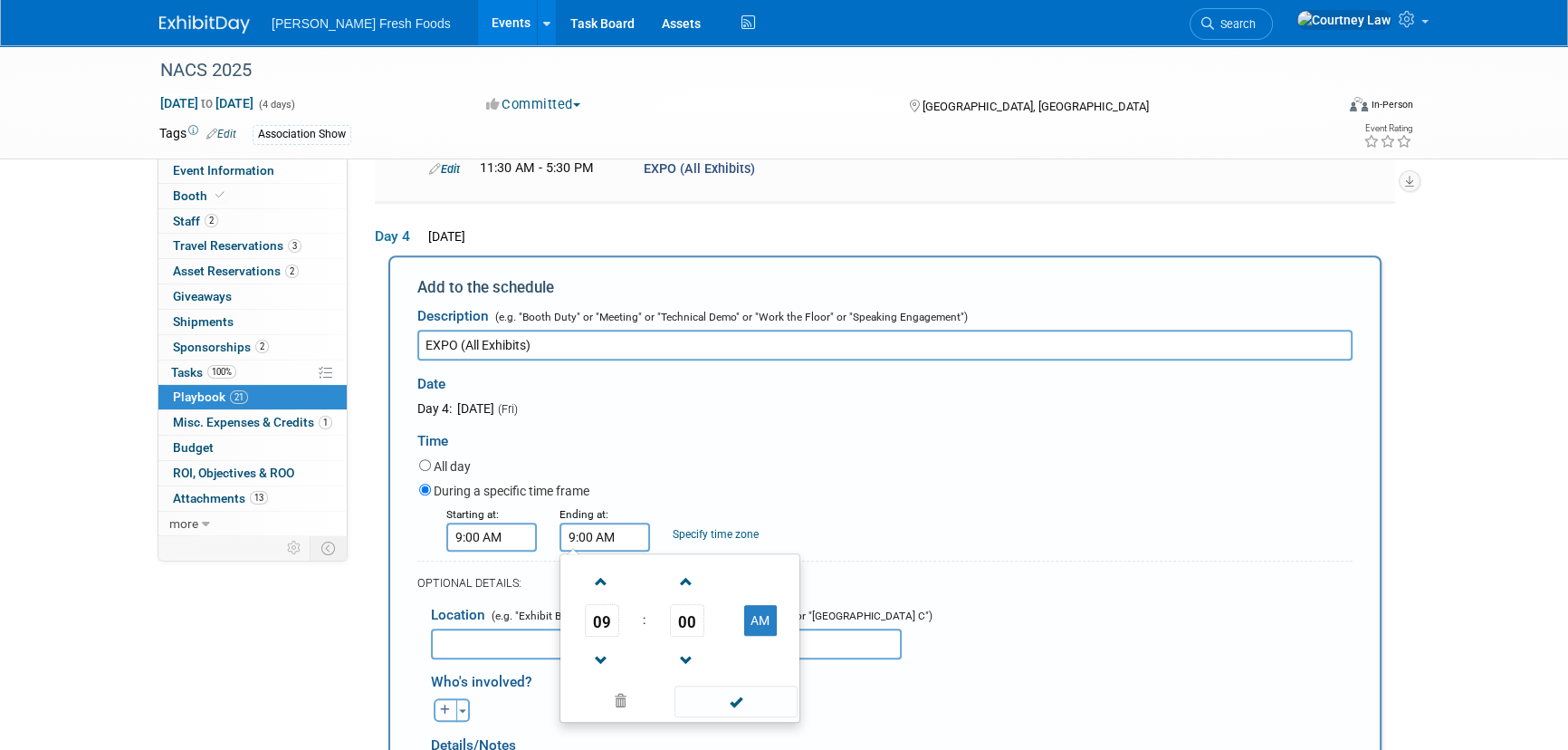
click at [617, 523] on input "9:00 AM" at bounding box center [605, 537] width 90 height 29
click at [587, 566] on span at bounding box center [601, 582] width 32 height 32
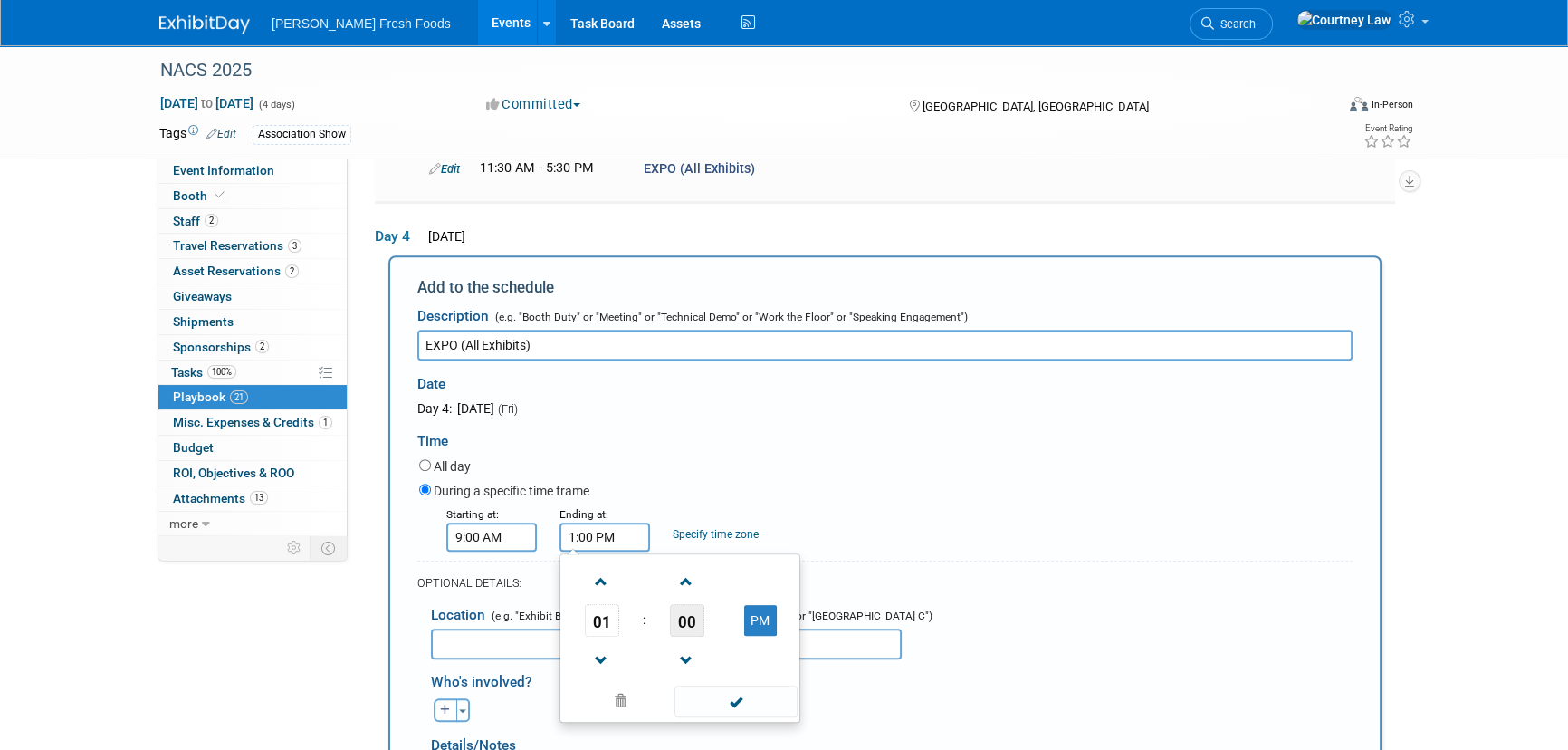
click at [676, 604] on span "00" at bounding box center [687, 620] width 35 height 33
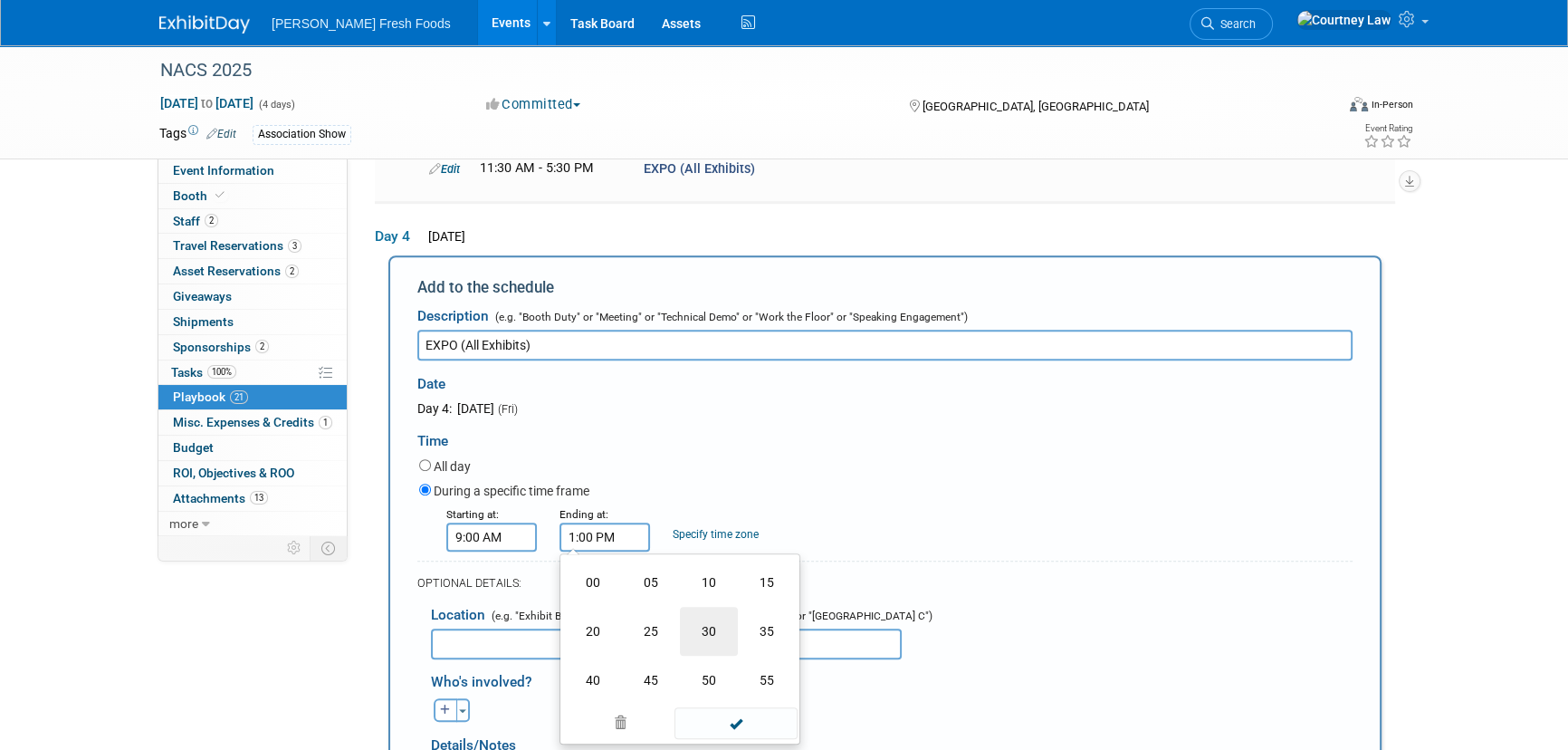
click at [709, 607] on td "30" at bounding box center [709, 632] width 58 height 49
type input "1:30 PM"
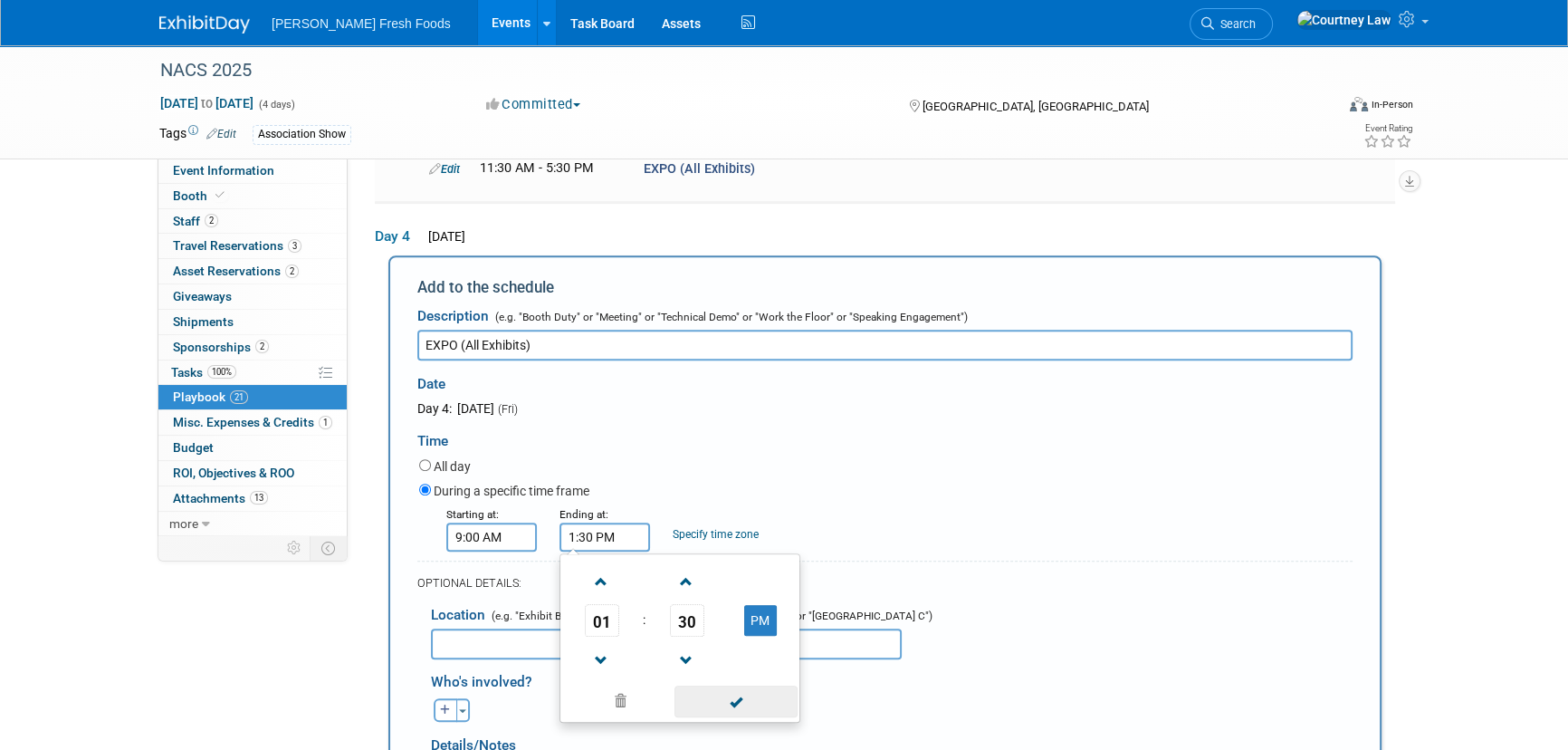
click at [722, 685] on span at bounding box center [736, 701] width 122 height 32
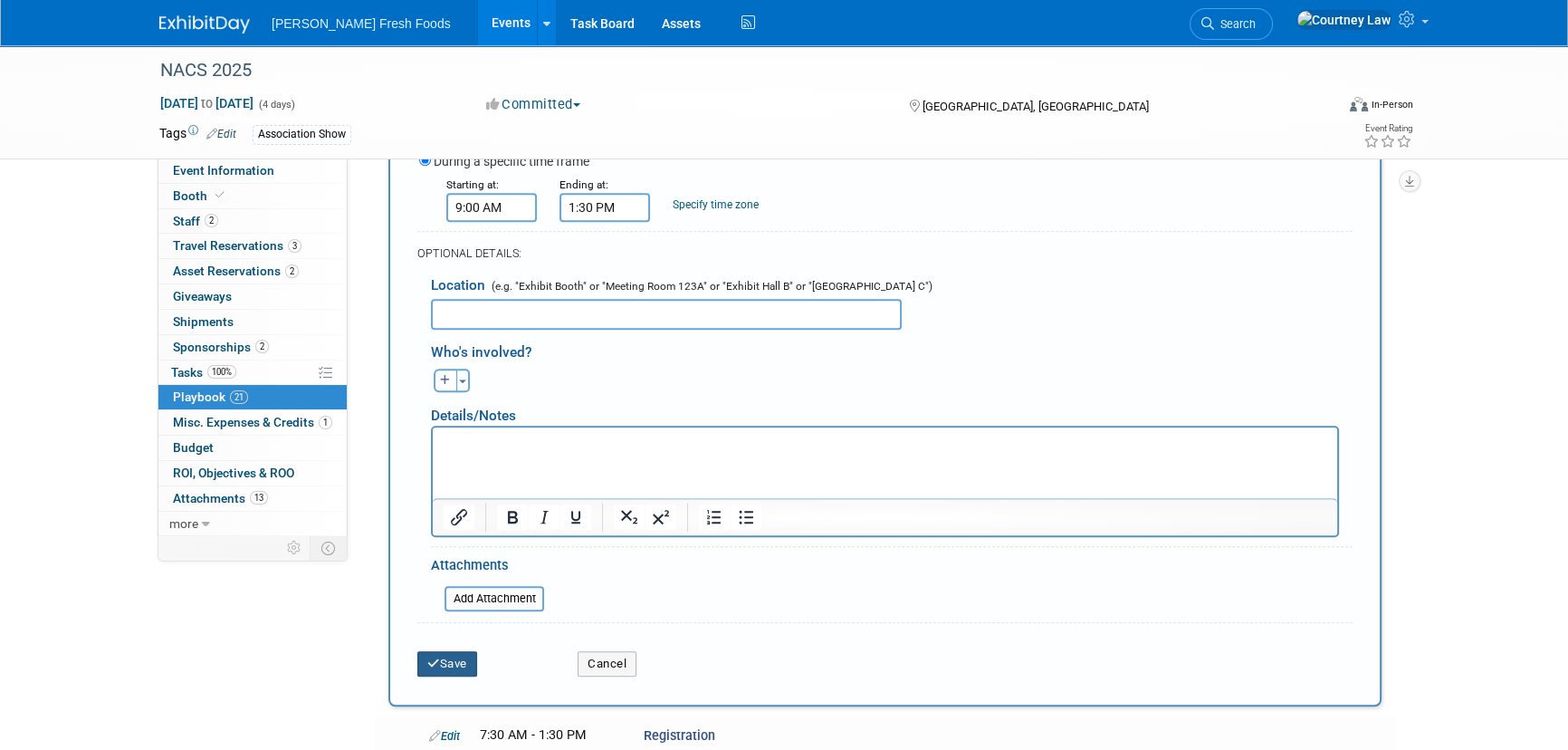
click at [422, 651] on button "Save" at bounding box center [447, 664] width 60 height 25
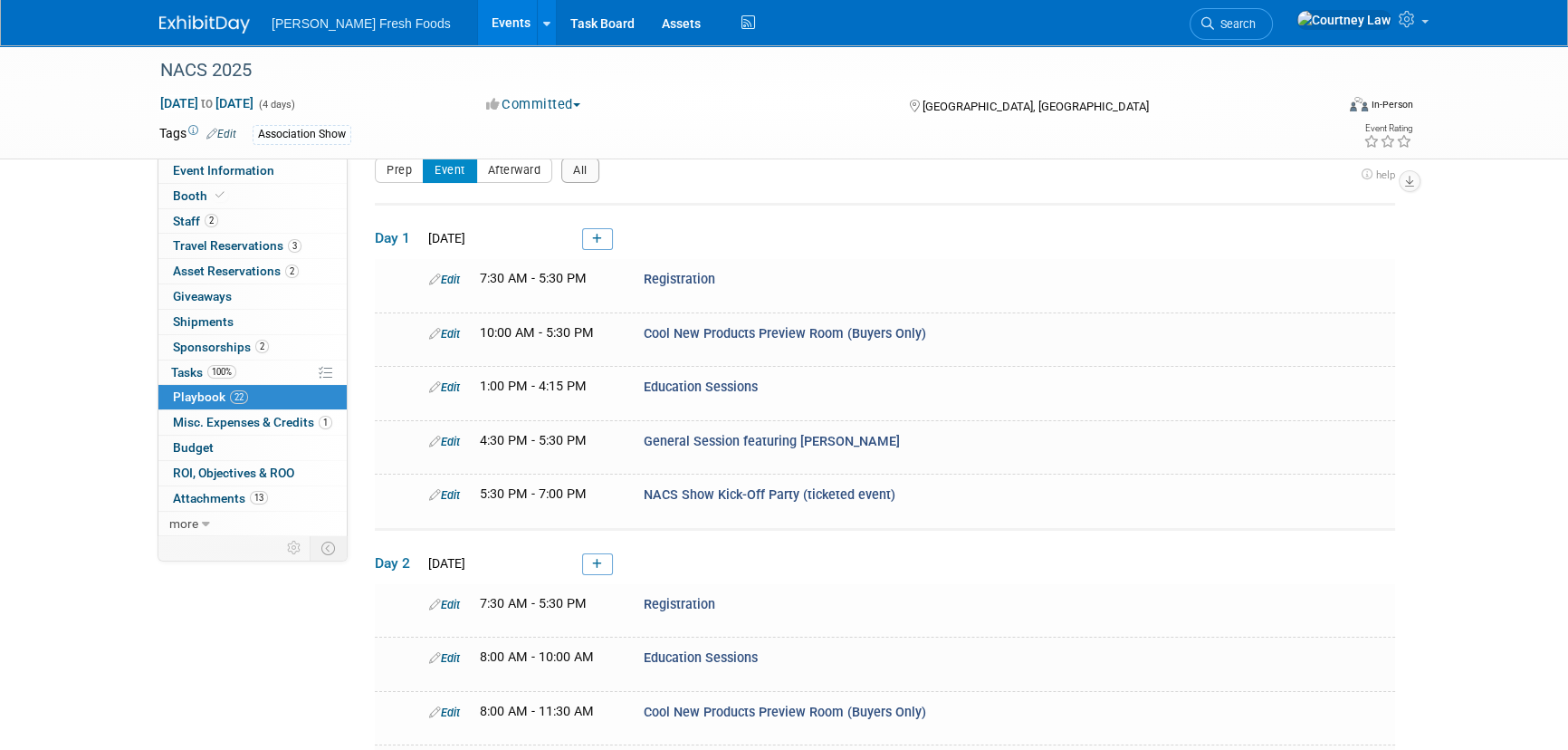
scroll to position [1061, 0]
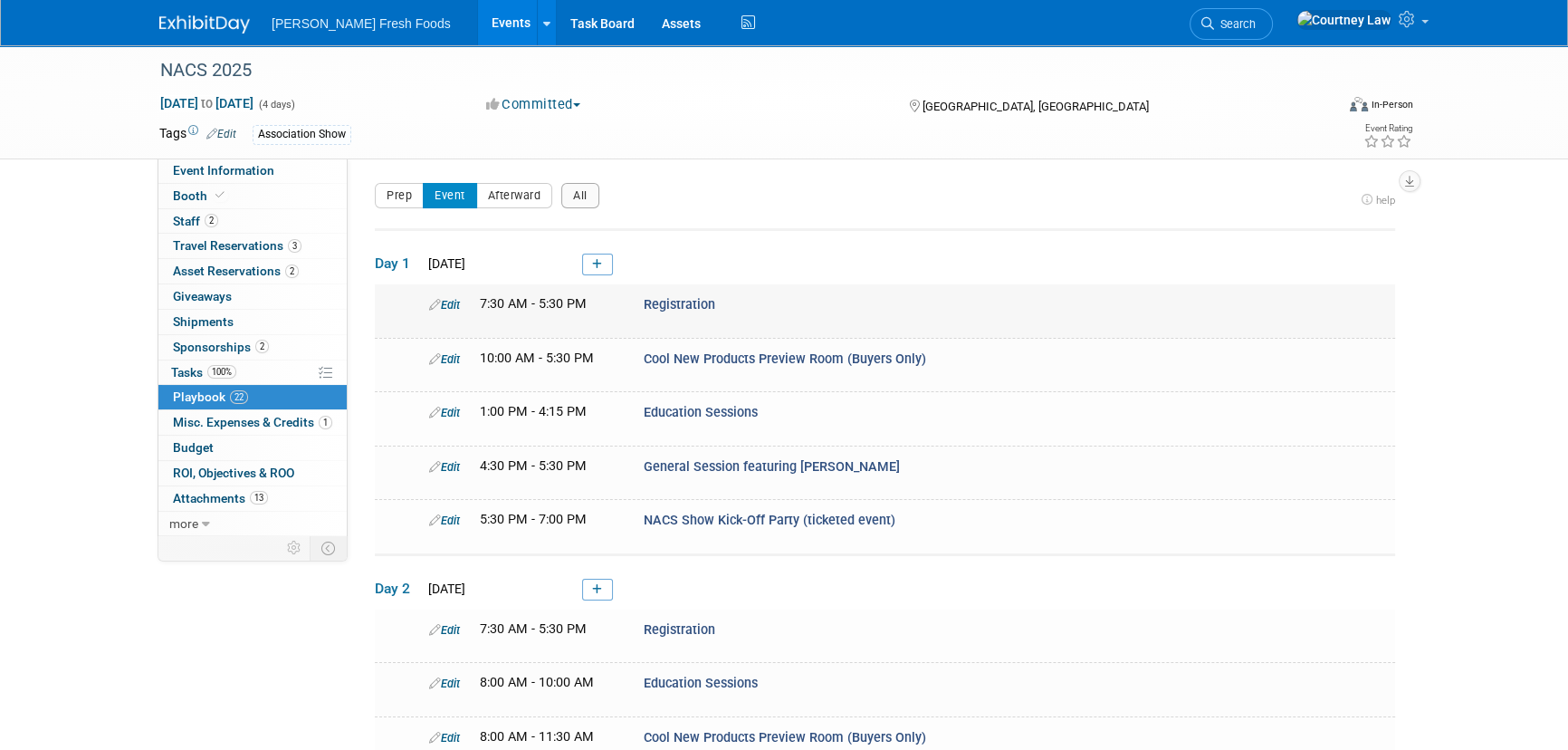
scroll to position [0, 0]
click at [590, 266] on link at bounding box center [598, 264] width 31 height 22
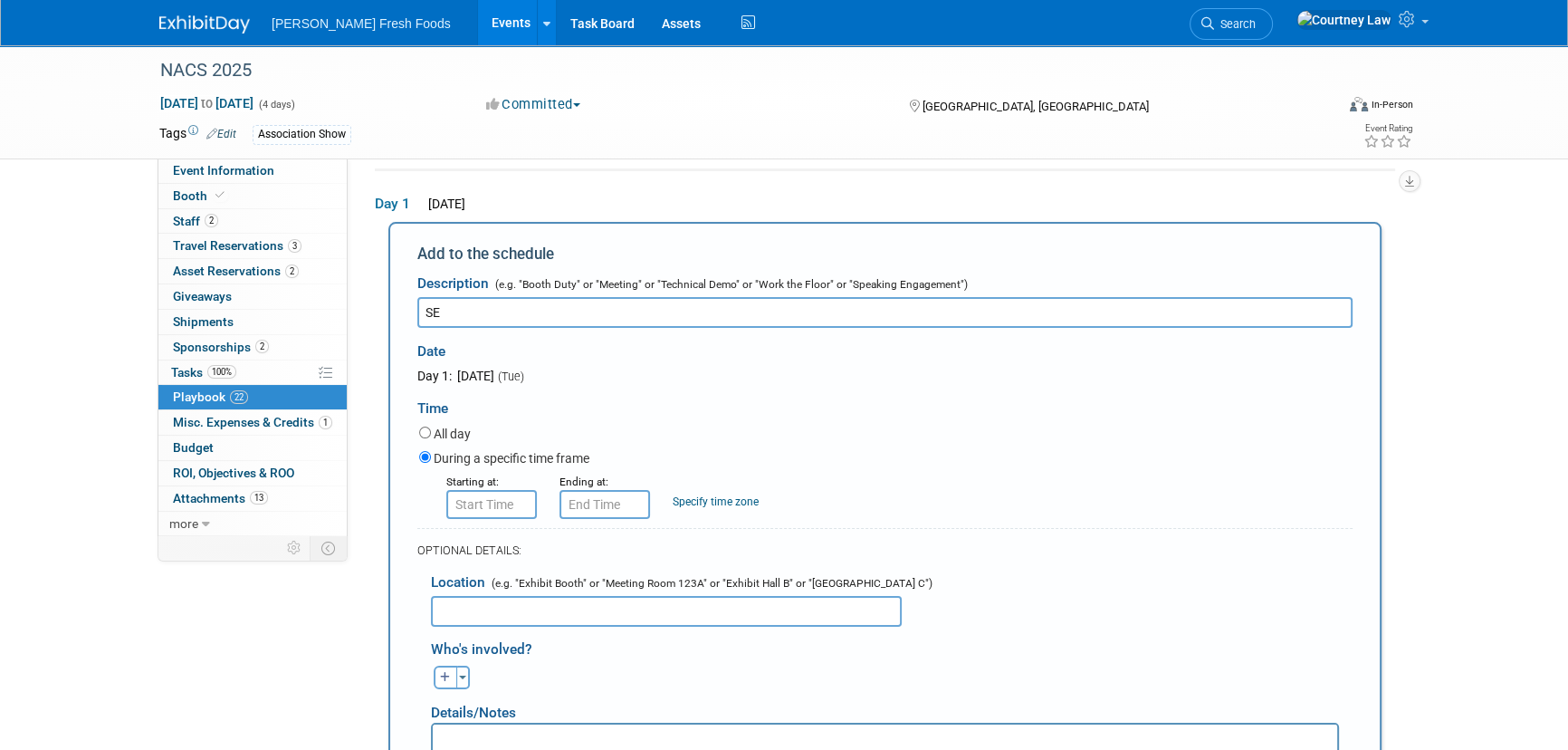
type input "S"
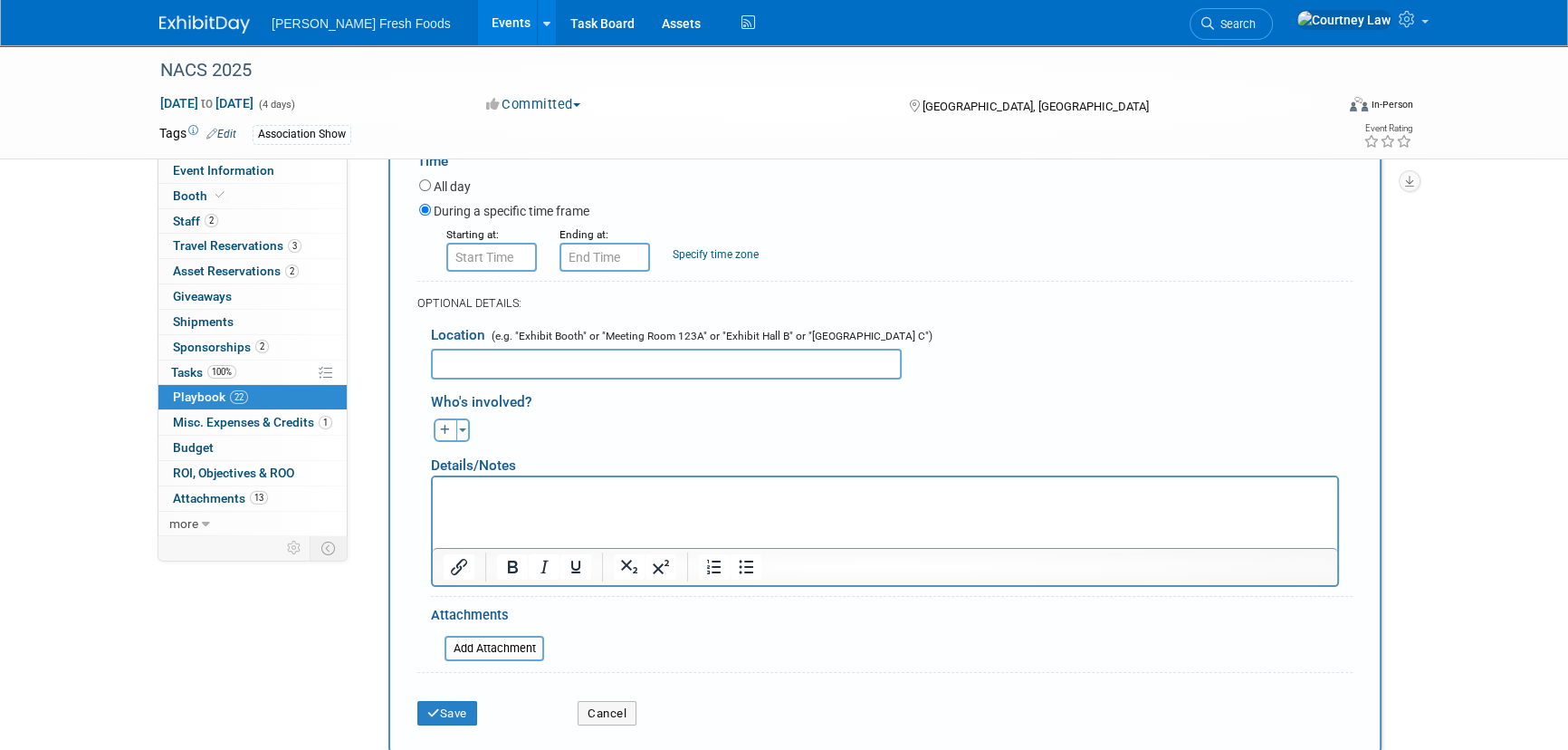
click at [599, 644] on div "Who's involved? [PERSON_NAME] remove [PERSON_NAME] remove [PERSON_NAME] remove …" at bounding box center [884, 522] width 935 height 284
click at [610, 709] on button "Cancel" at bounding box center [607, 713] width 59 height 25
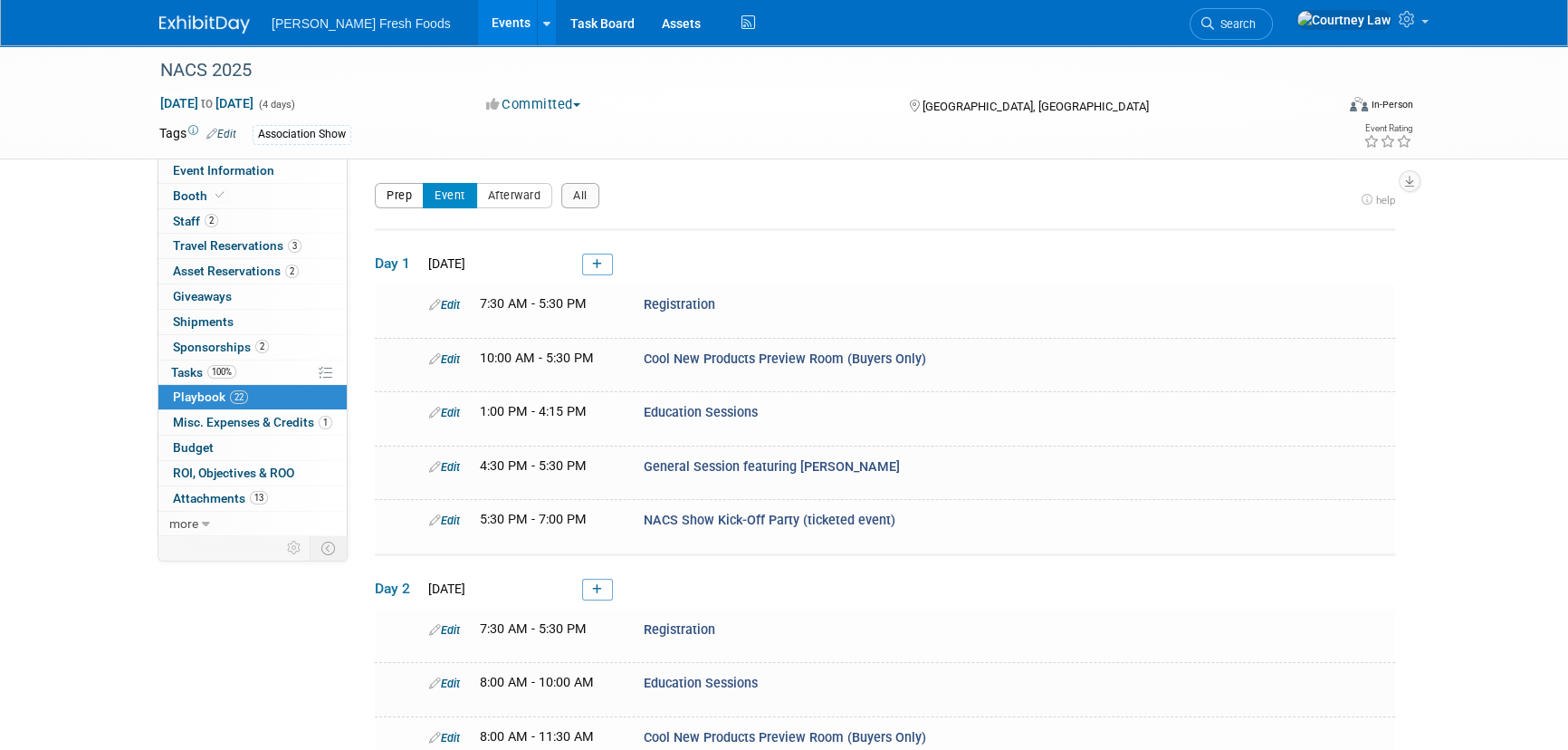
click at [405, 205] on button "Prep" at bounding box center [399, 195] width 49 height 25
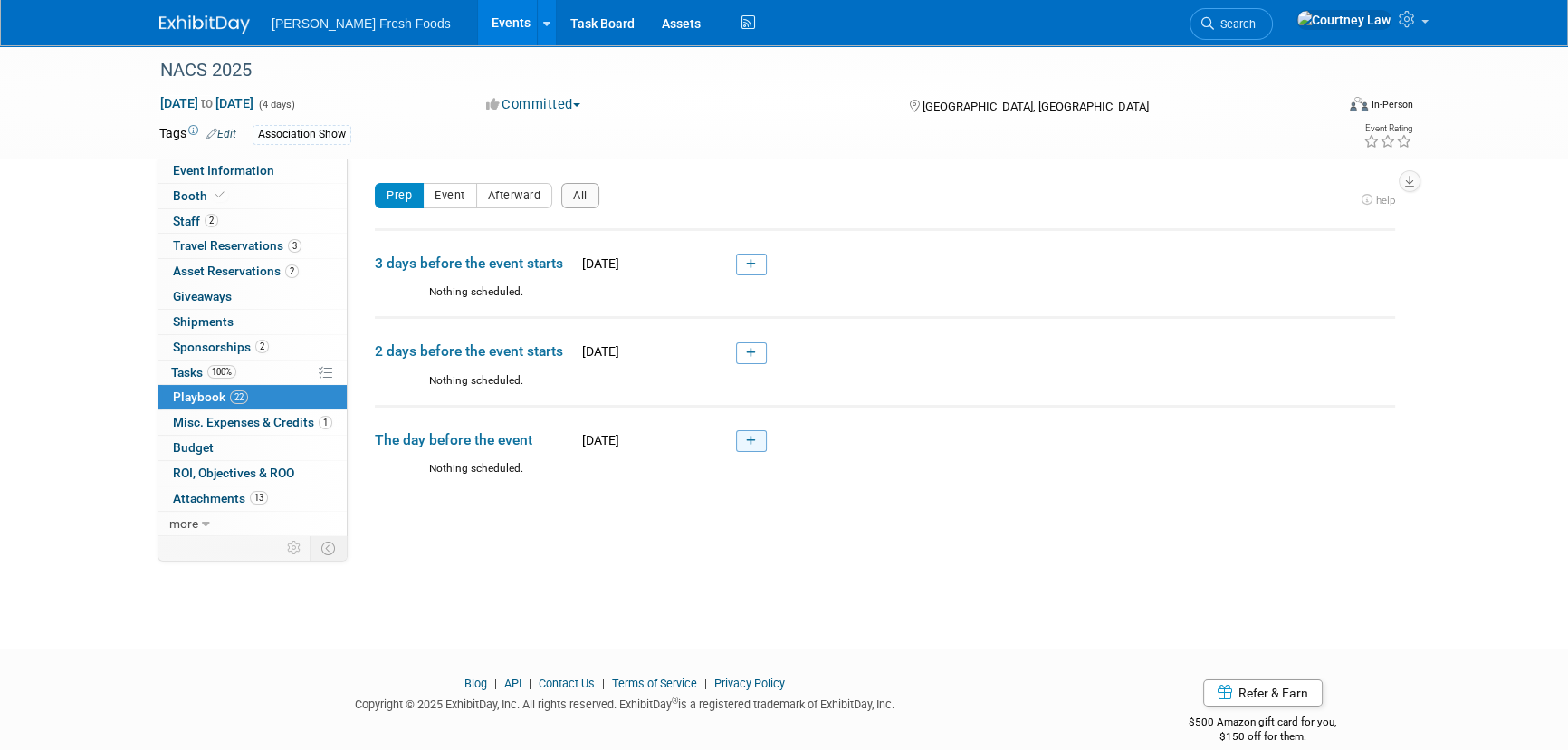
click at [757, 440] on link at bounding box center [751, 441] width 31 height 22
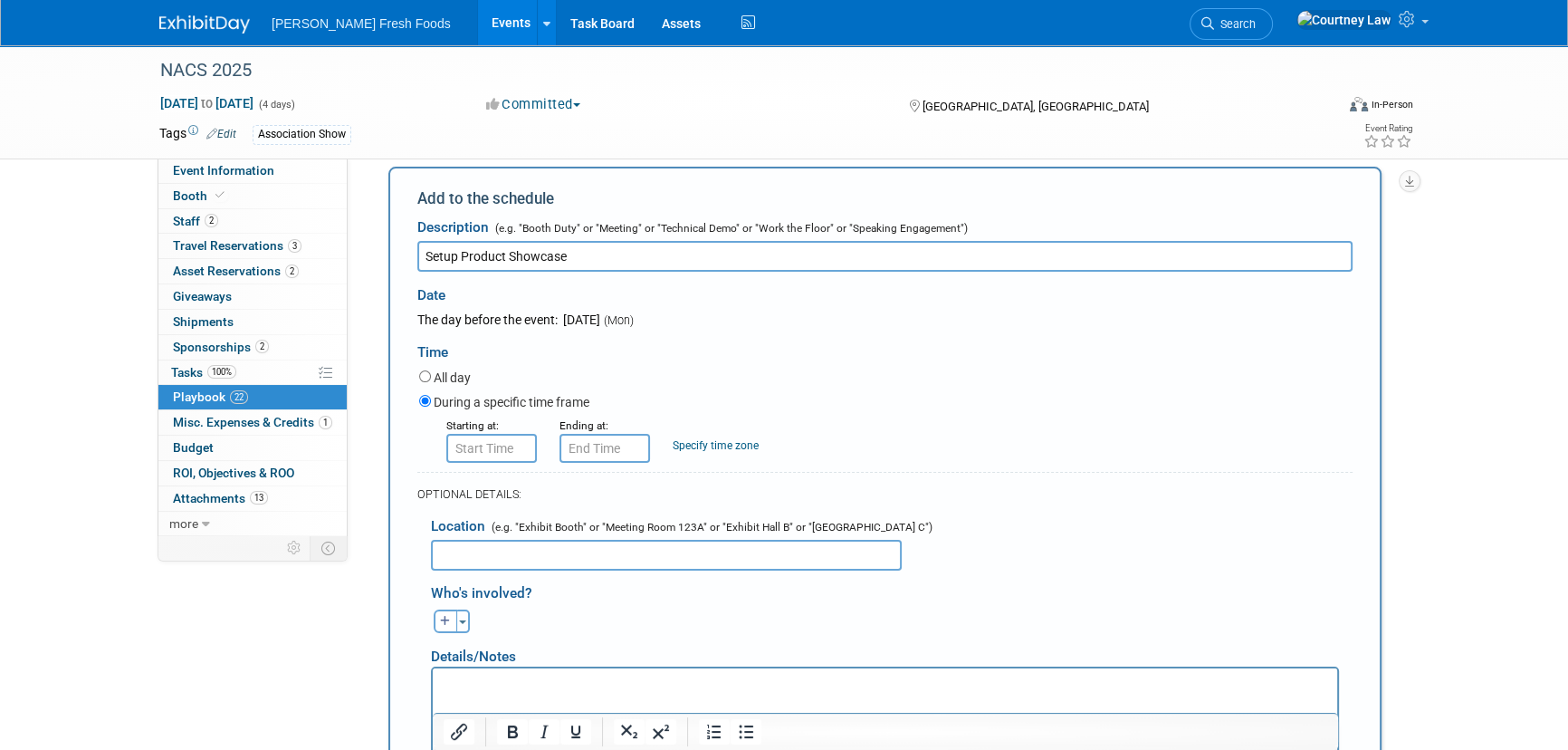
scroll to position [318, 0]
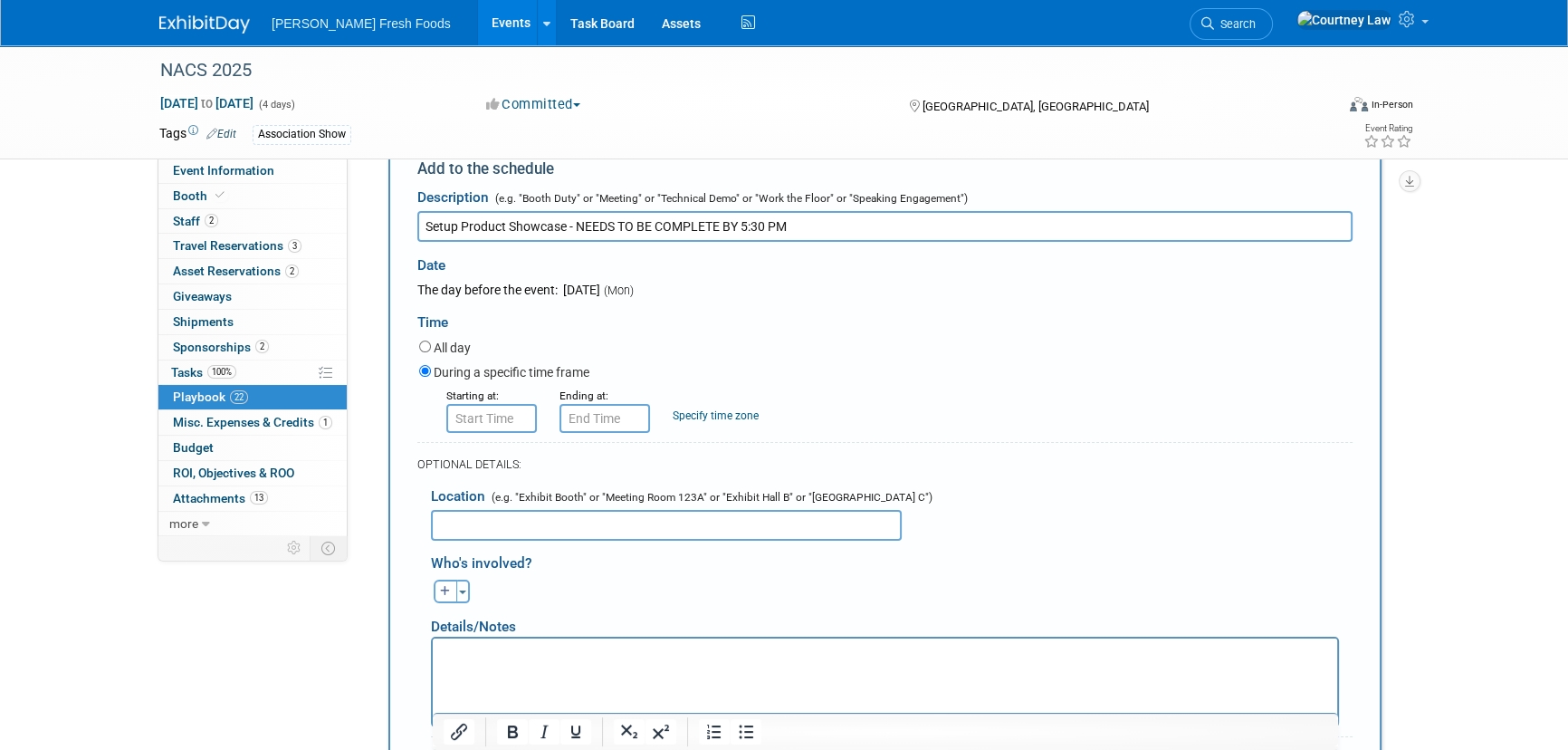
type input "Setup Product Showcase - NEEDS TO BE COMPLETE BY 5:30 PM"
click at [503, 396] on div "Starting at:" at bounding box center [489, 394] width 86 height 18
type input "8:00 AM"
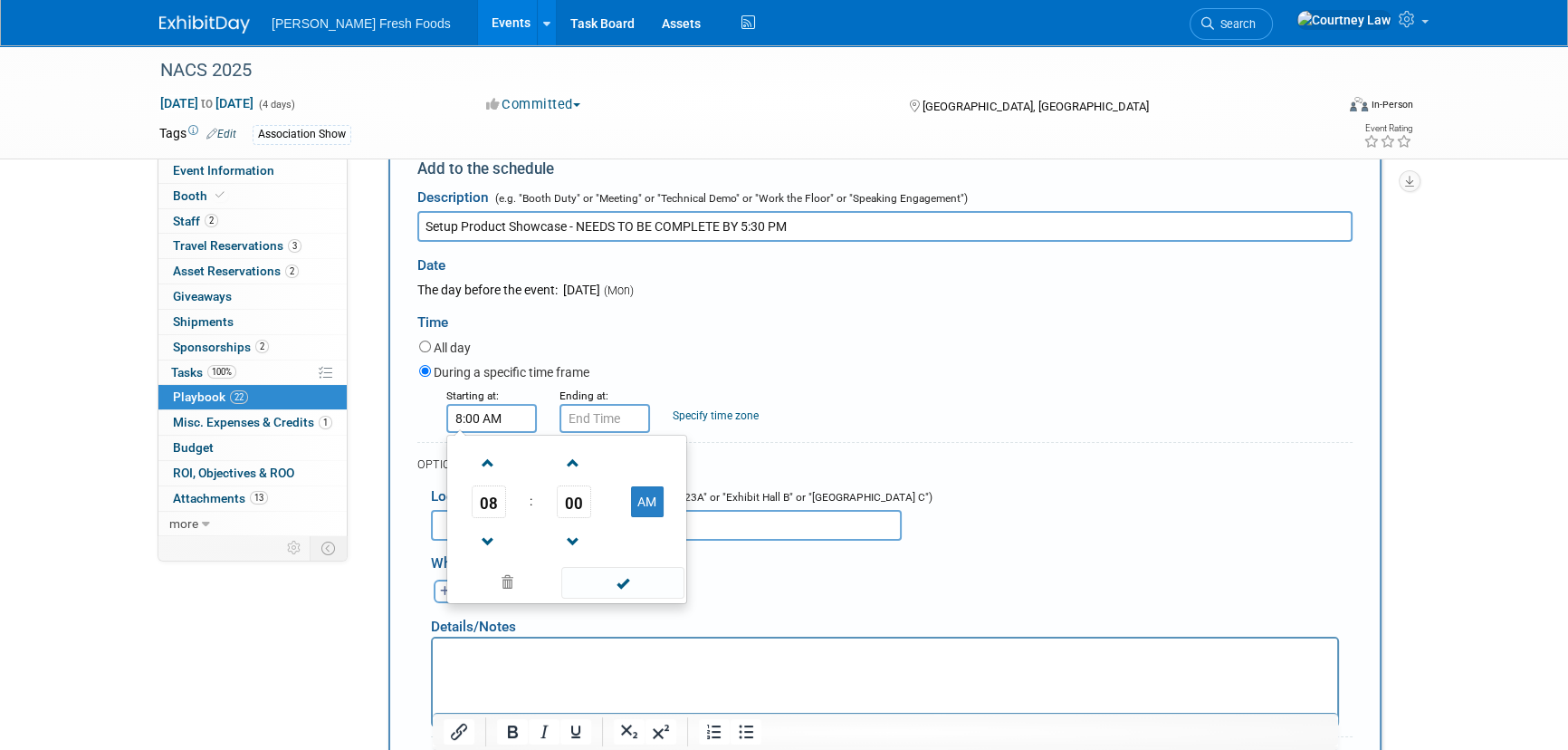
click at [503, 404] on input "8:00 AM" at bounding box center [491, 418] width 90 height 29
click at [593, 603] on div "Details/Notes" at bounding box center [885, 620] width 908 height 34
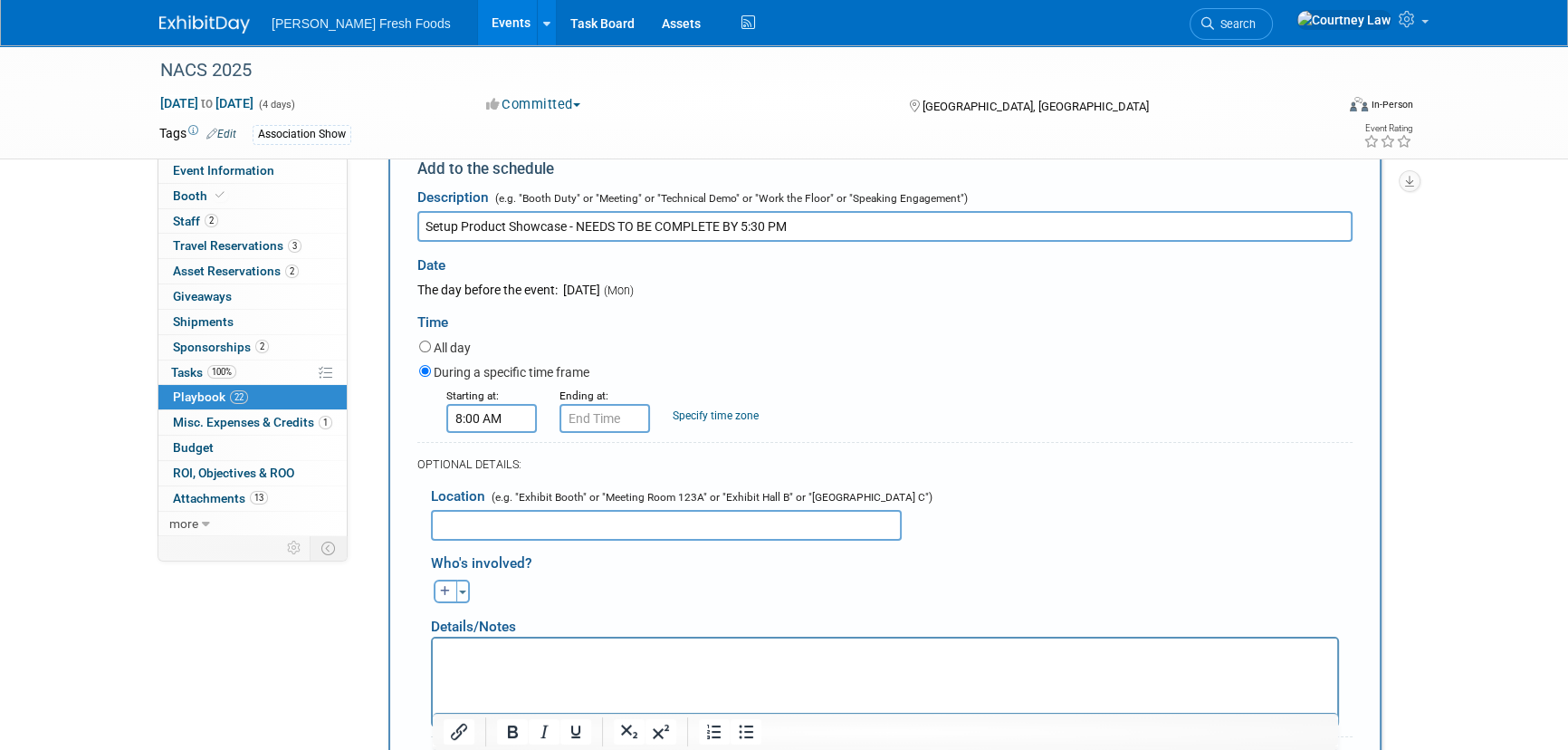
click at [593, 395] on small "Ending at:" at bounding box center [584, 395] width 49 height 12
click at [590, 411] on input "8:00 AM" at bounding box center [605, 418] width 90 height 29
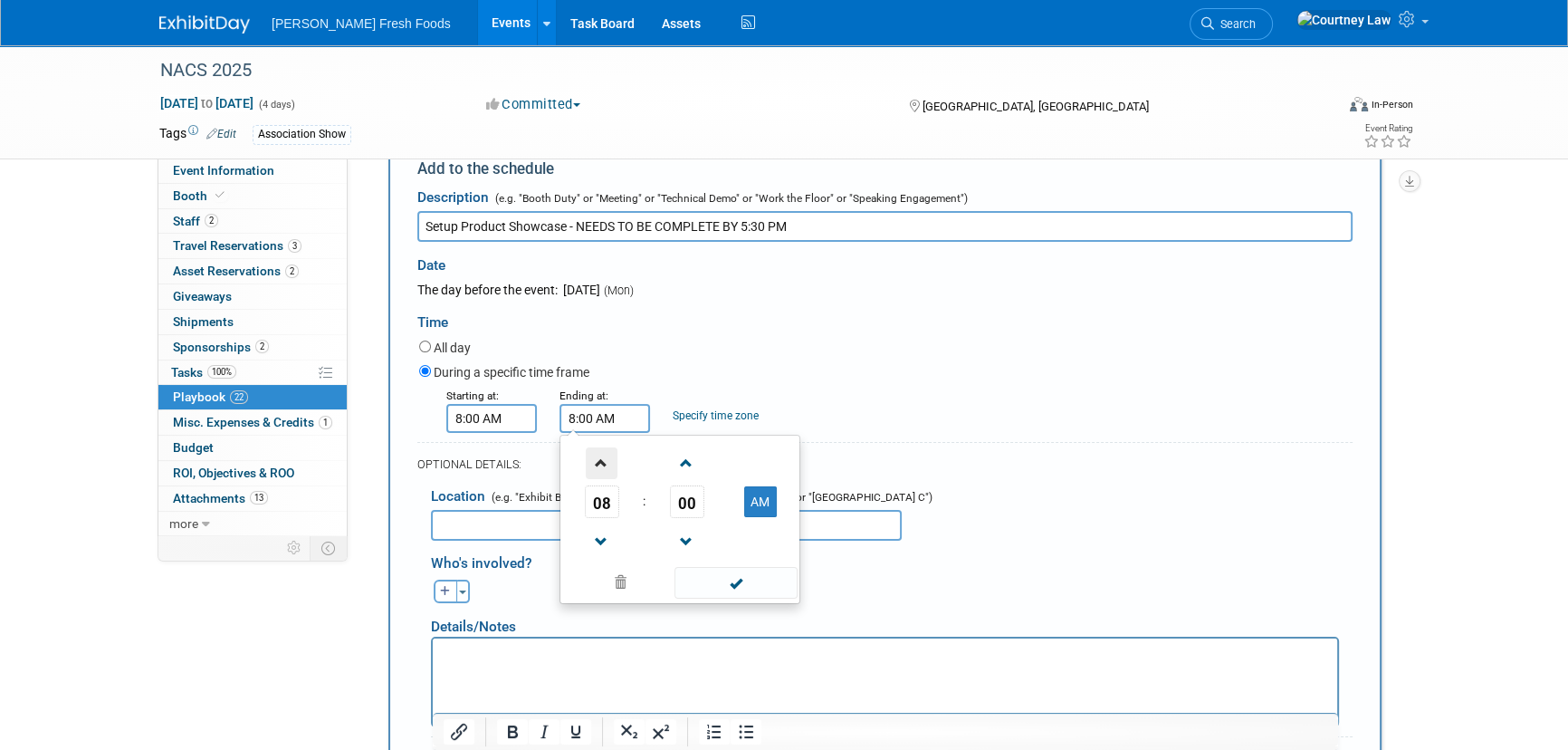
click at [591, 459] on span at bounding box center [601, 463] width 32 height 32
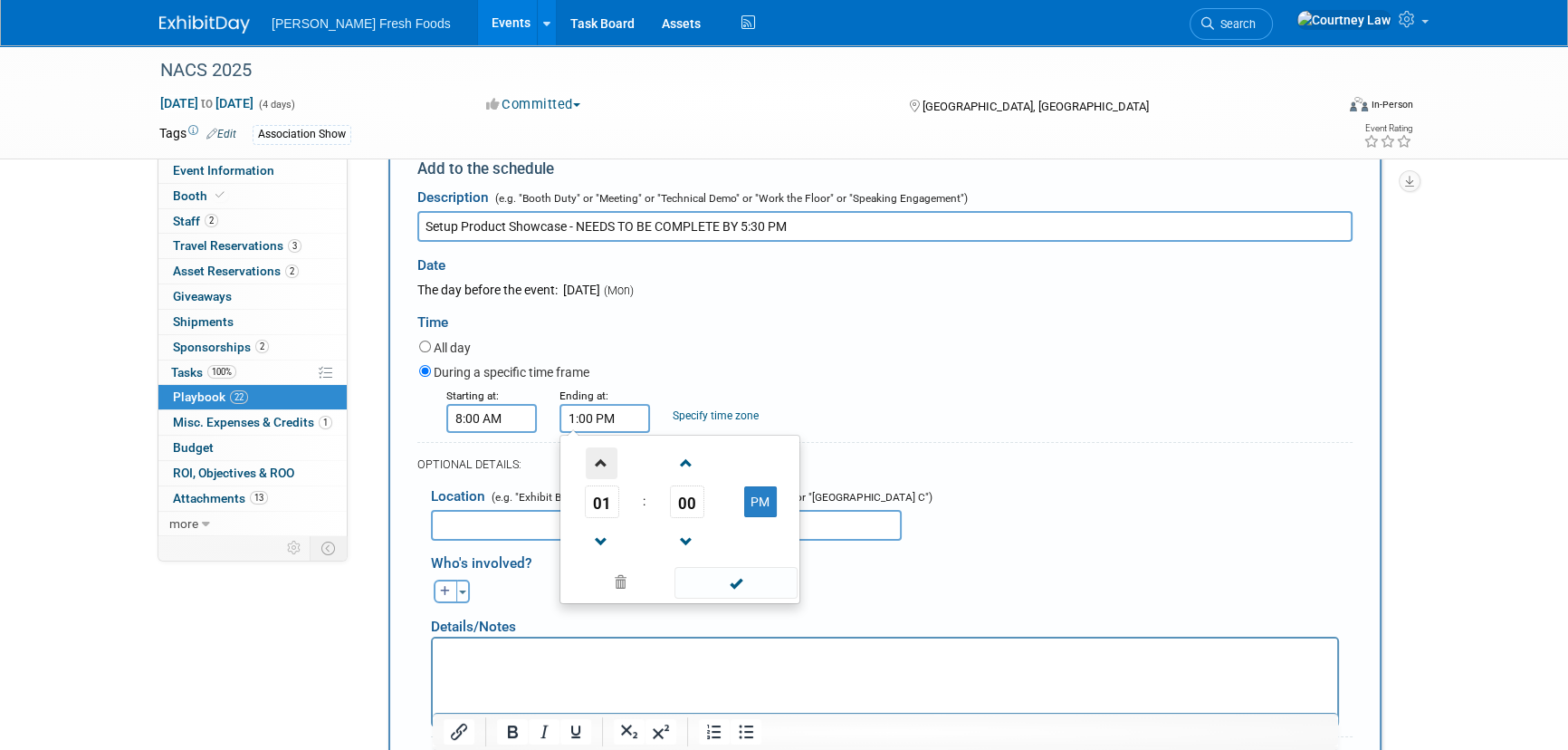
click at [591, 459] on span at bounding box center [601, 463] width 32 height 32
click at [688, 505] on span "00" at bounding box center [687, 501] width 35 height 33
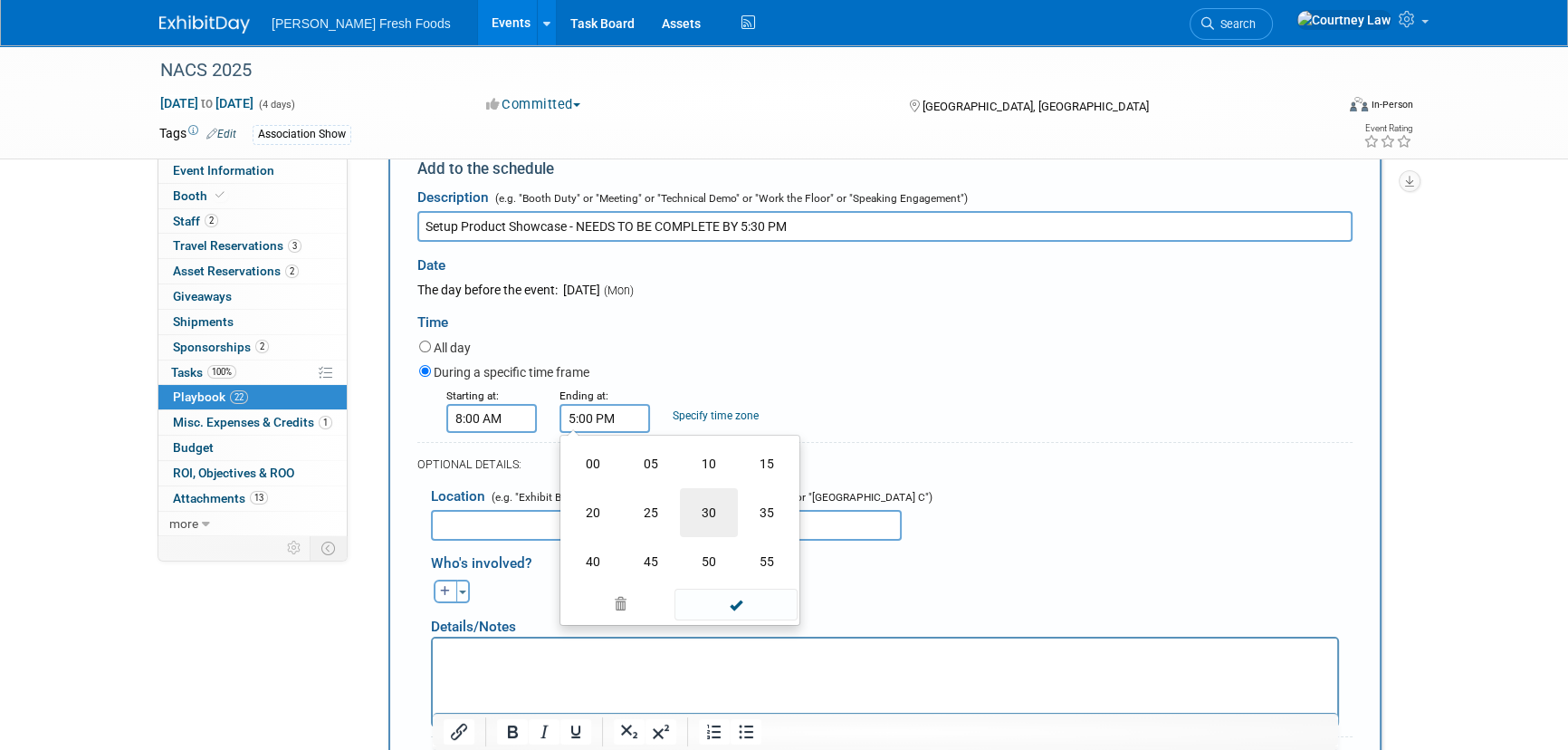
click at [706, 510] on td "30" at bounding box center [709, 512] width 58 height 49
type input "5:30 PM"
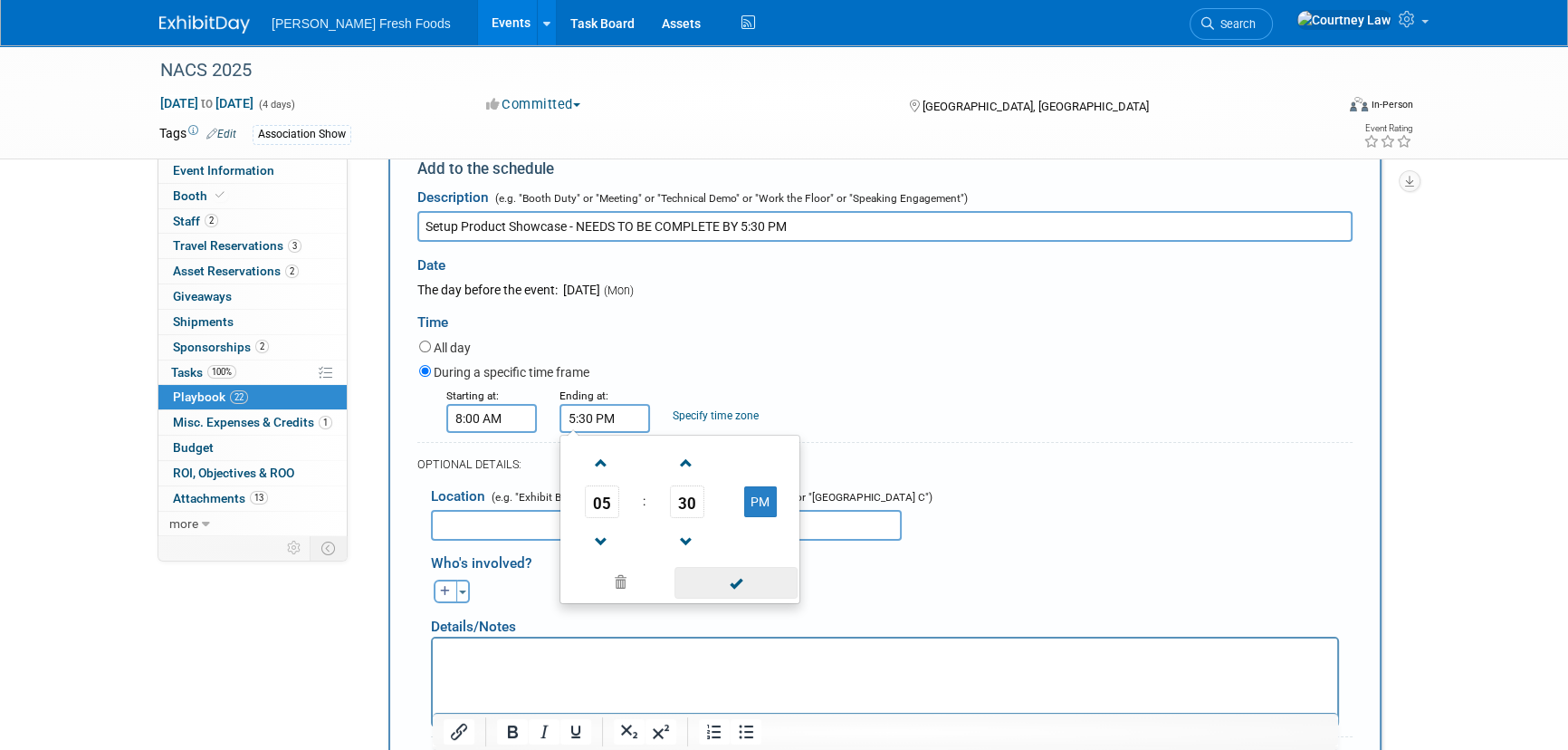
click at [721, 568] on span at bounding box center [736, 583] width 122 height 32
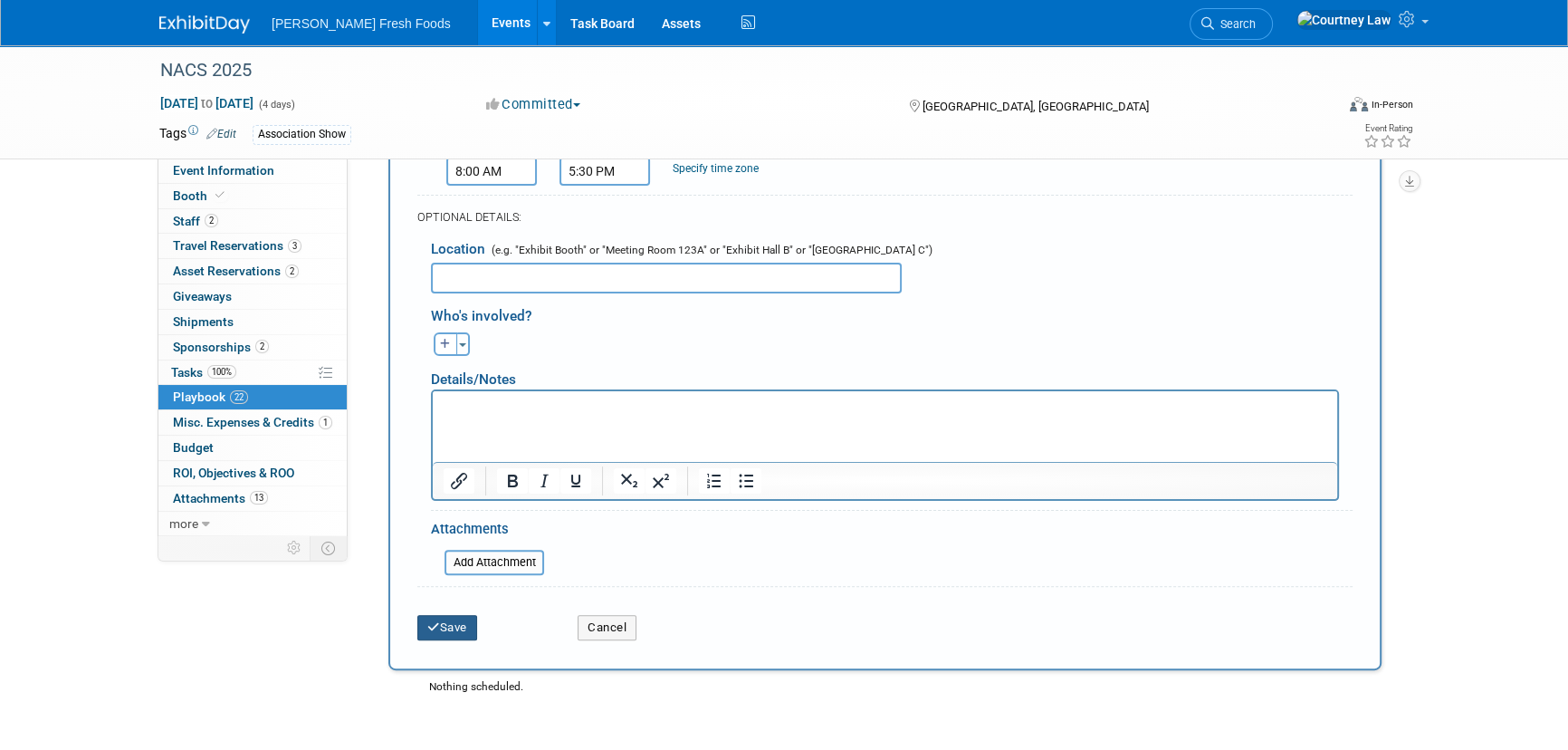
click at [452, 615] on button "Save" at bounding box center [447, 627] width 60 height 25
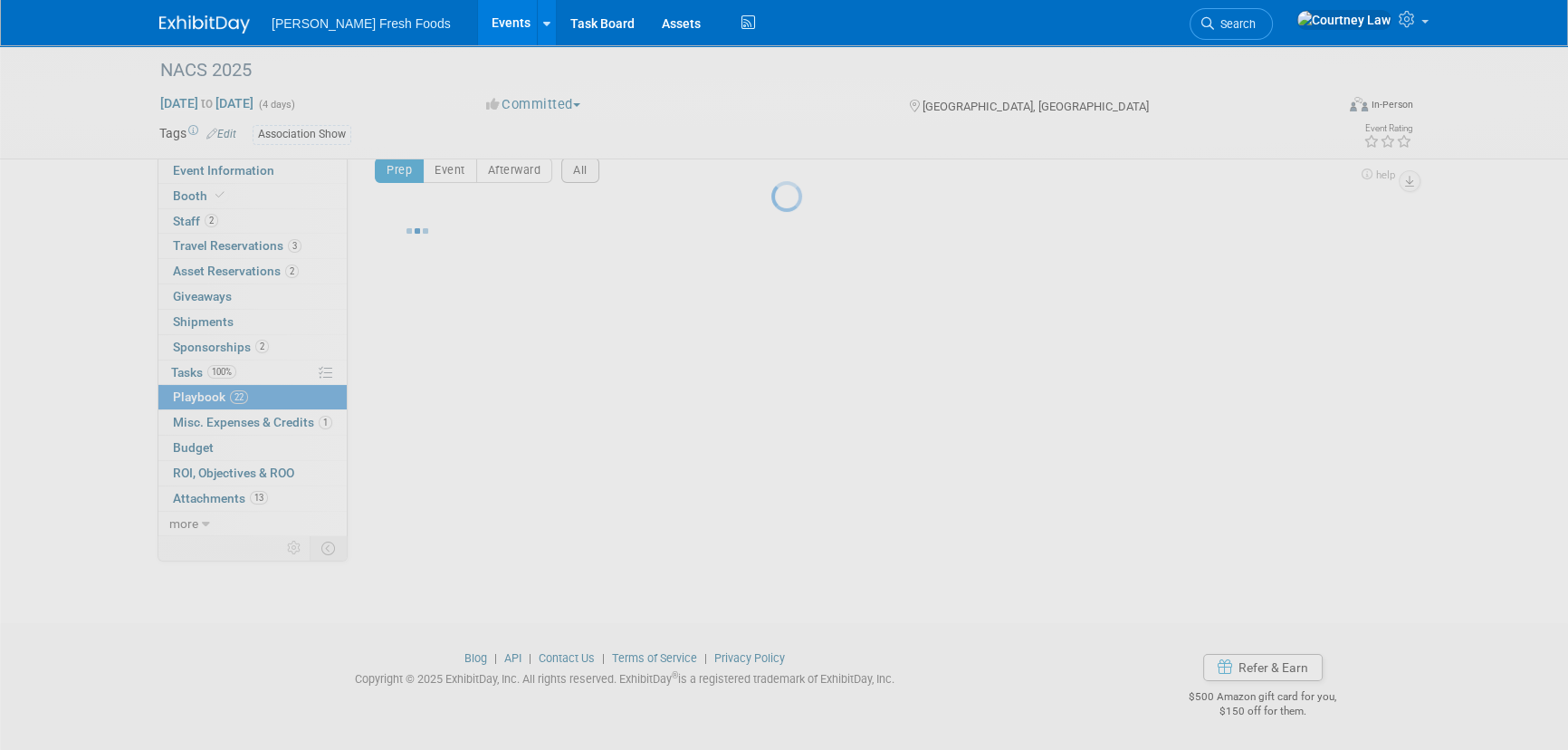
scroll to position [25, 0]
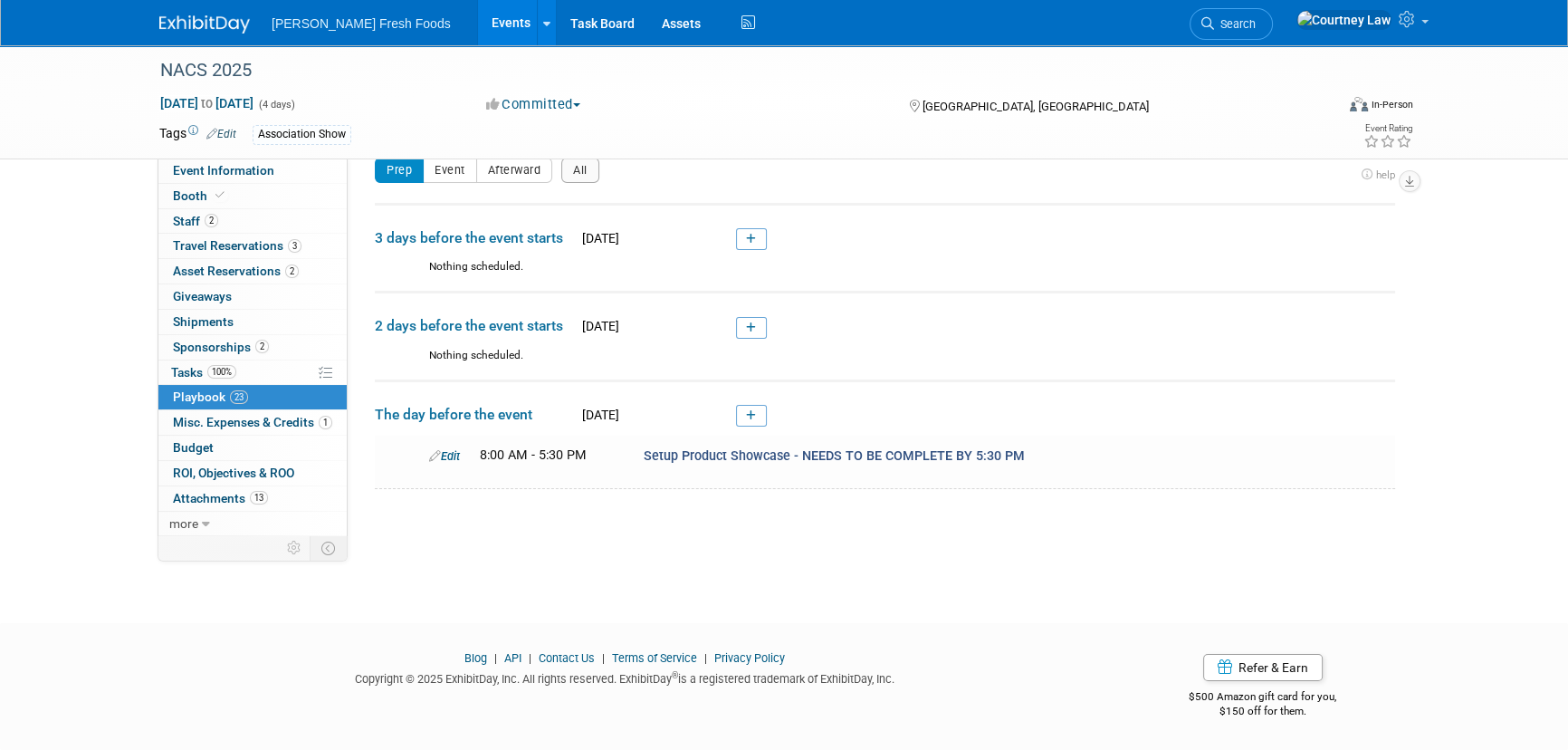
click at [918, 562] on div "NACS 2025 [DATE] to [DATE] (4 days) [DATE] to [DATE] Committed Committed Consid…" at bounding box center [784, 305] width 1568 height 570
click at [262, 189] on link "Booth" at bounding box center [253, 196] width 188 height 24
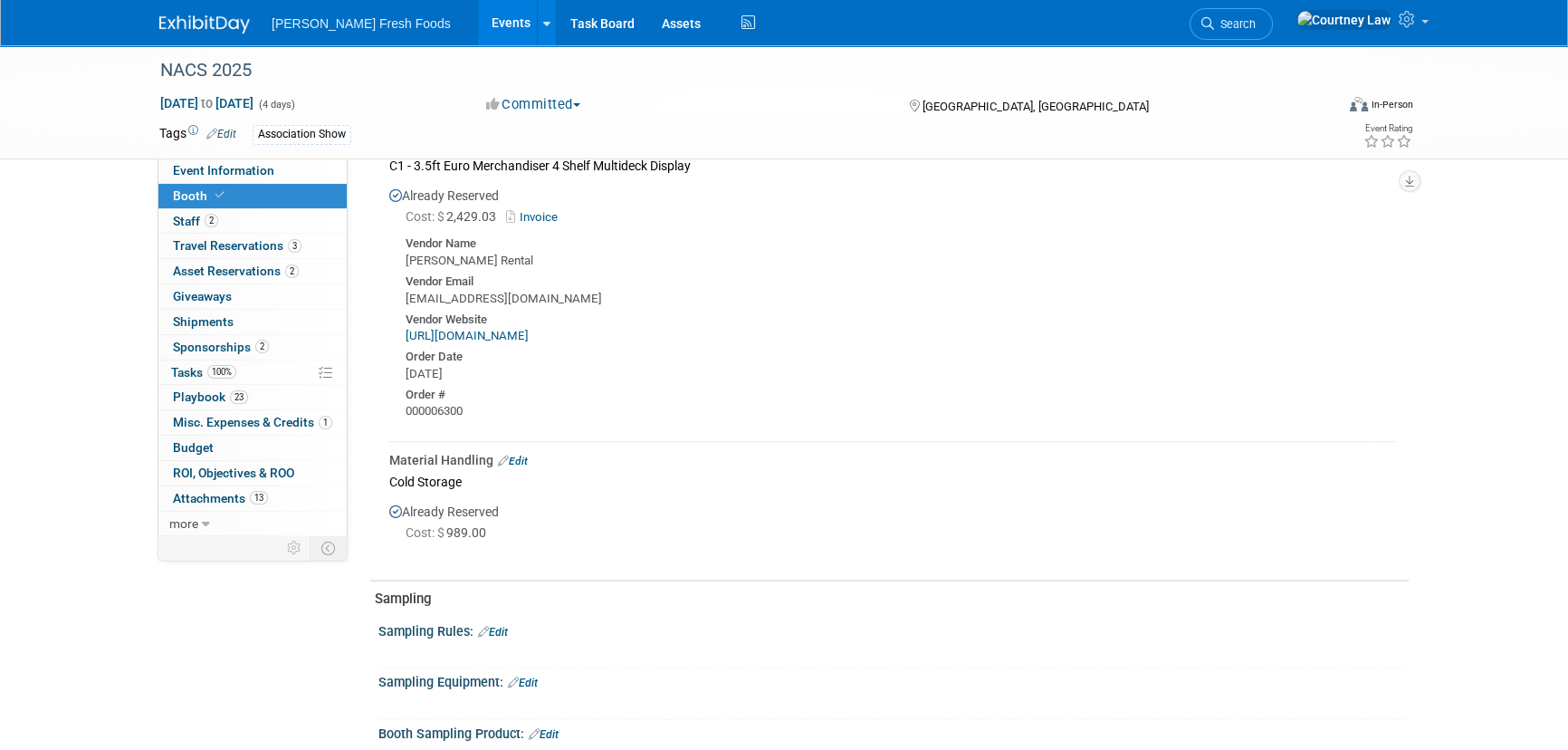
scroll to position [1564, 0]
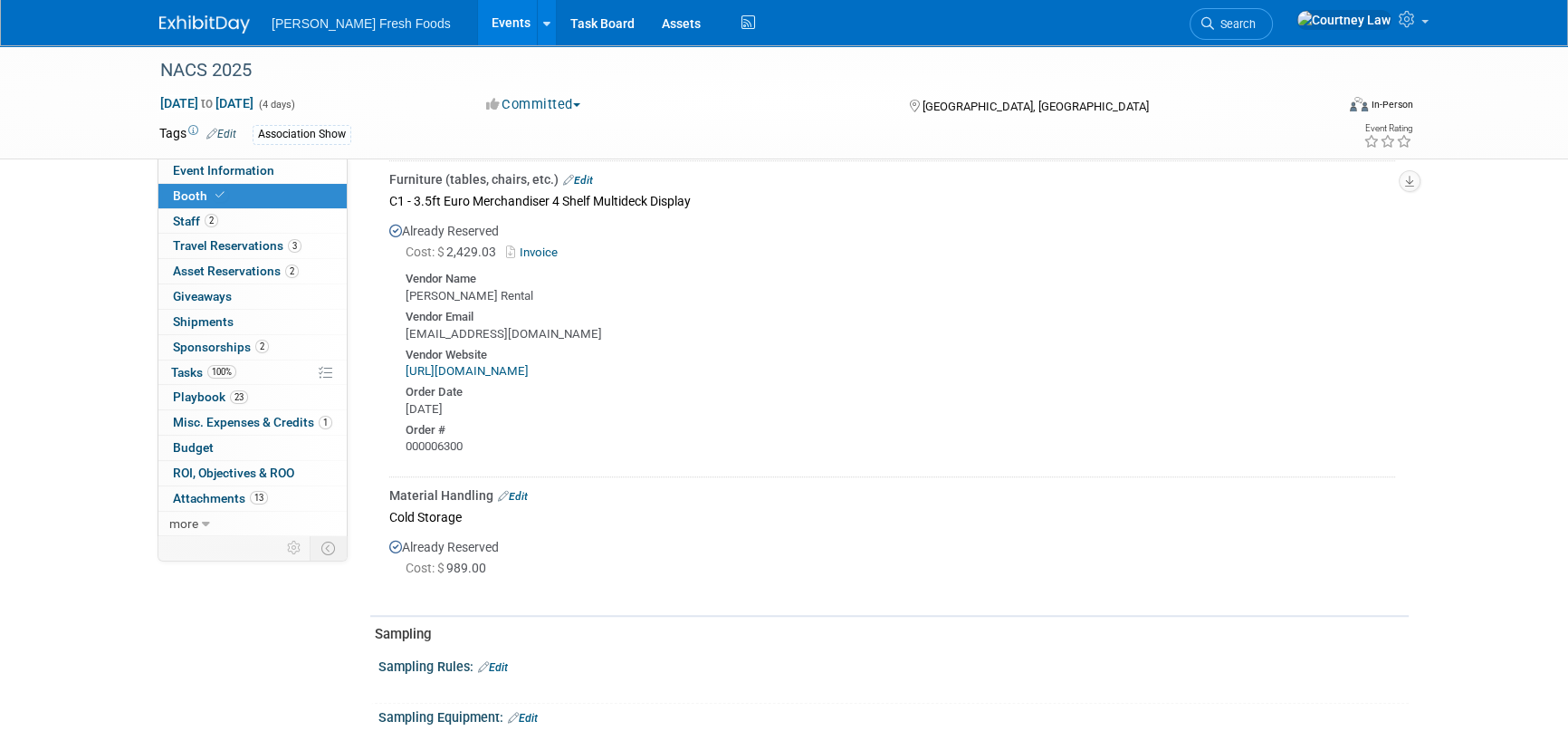
click at [503, 366] on link "[URL][DOMAIN_NAME]" at bounding box center [467, 370] width 123 height 13
click at [536, 245] on link "Invoice" at bounding box center [536, 252] width 59 height 13
click at [233, 397] on span "23" at bounding box center [239, 397] width 18 height 13
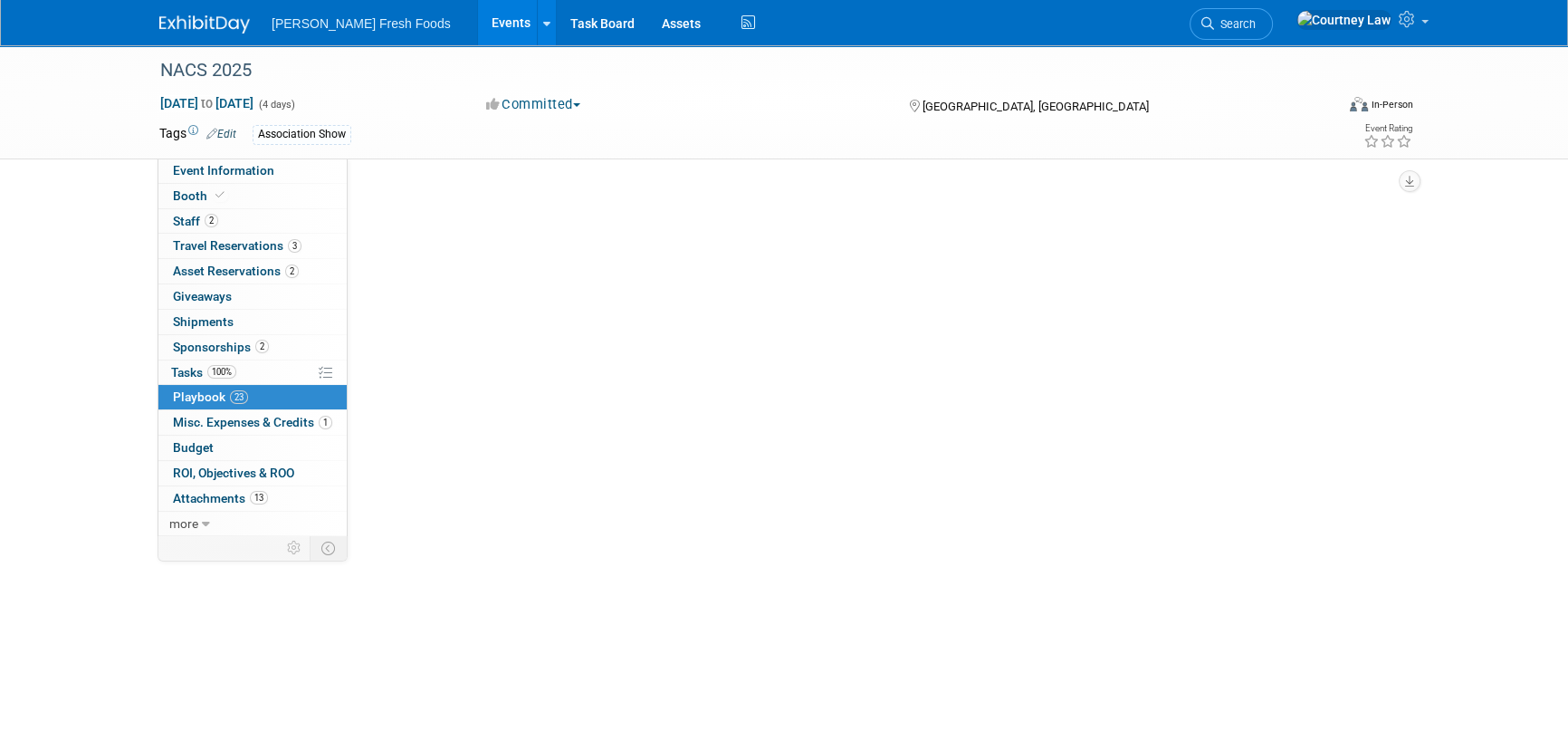
scroll to position [0, 0]
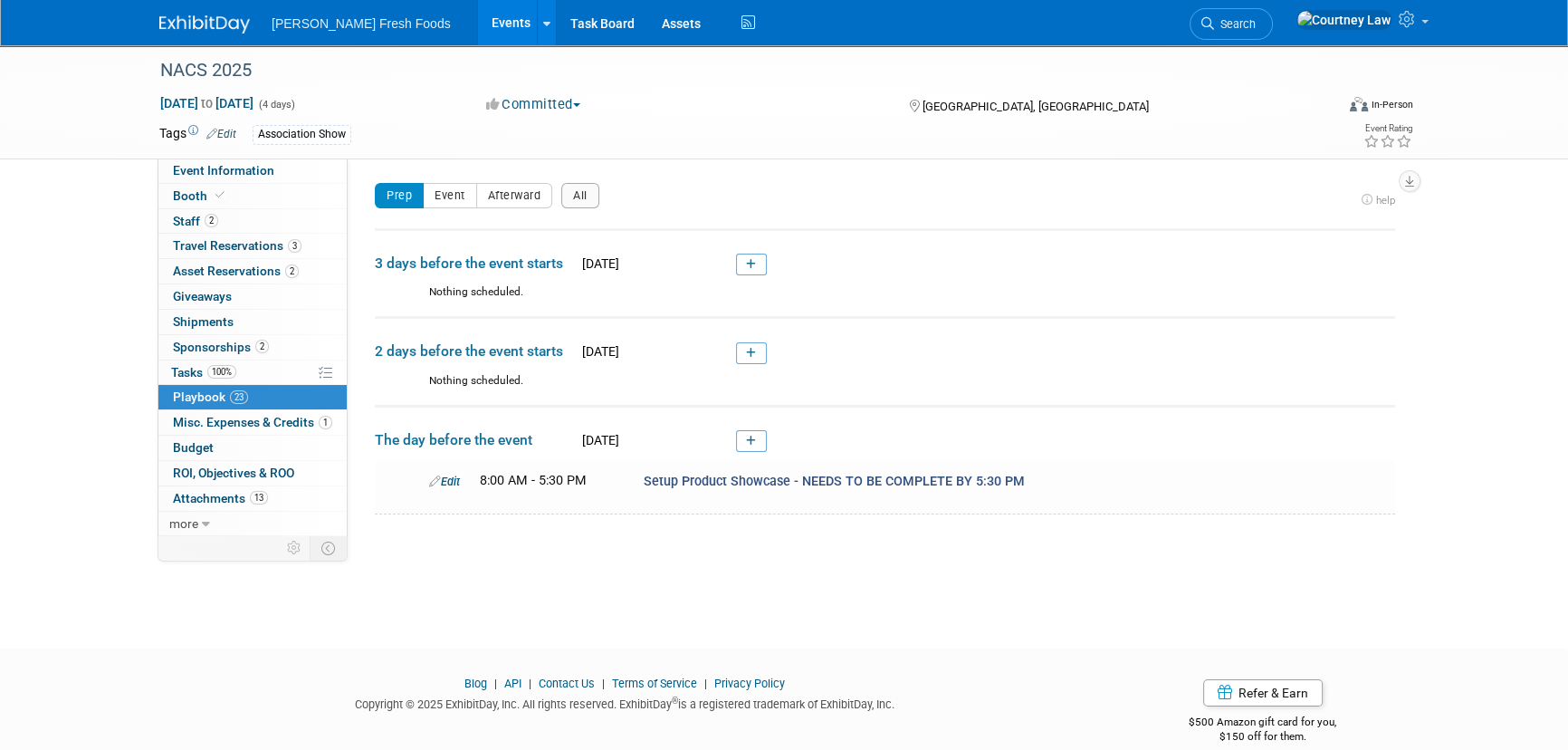
drag, startPoint x: 315, startPoint y: 166, endPoint x: 402, endPoint y: 185, distance: 89.1
click at [315, 166] on link "Event Information" at bounding box center [253, 171] width 188 height 24
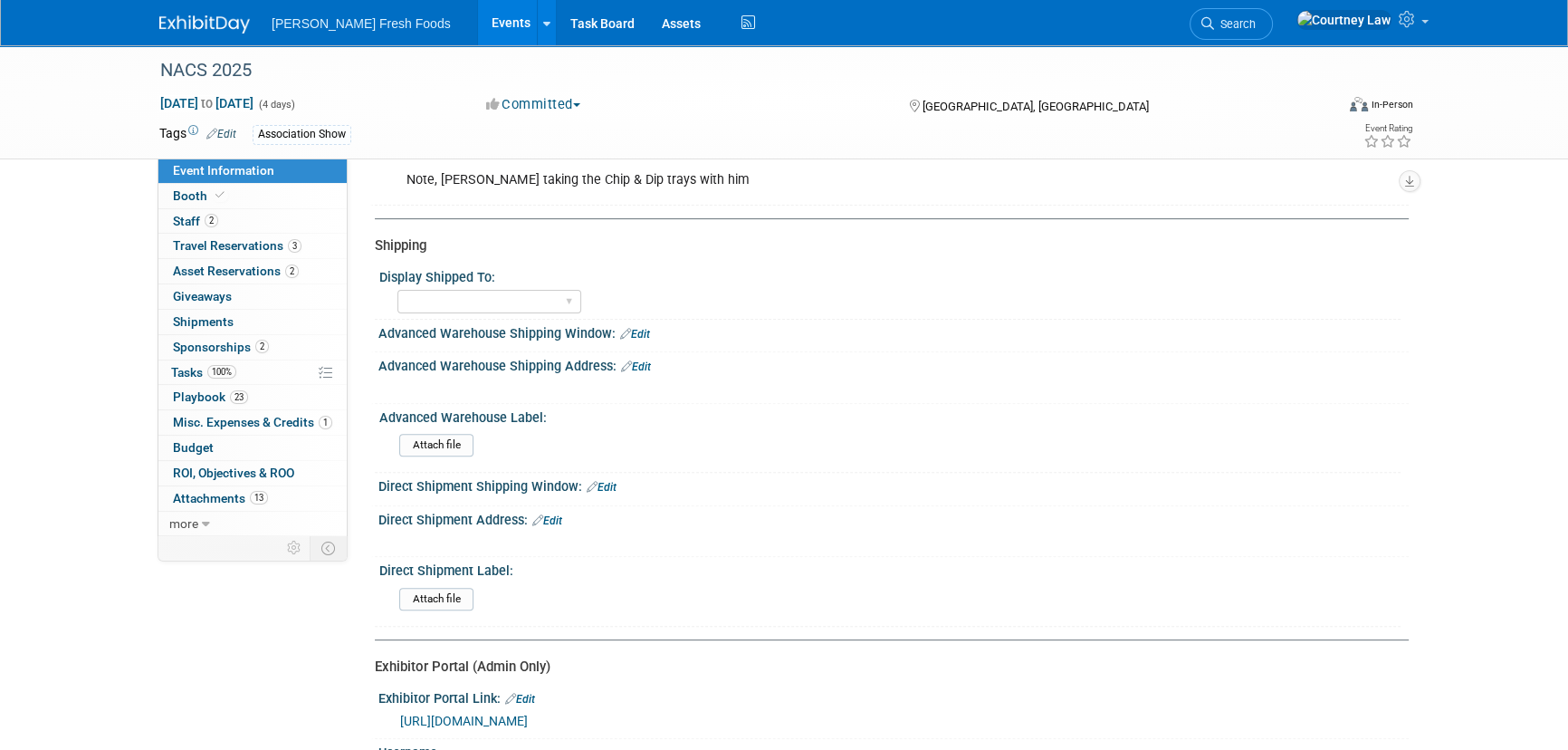
scroll to position [937, 0]
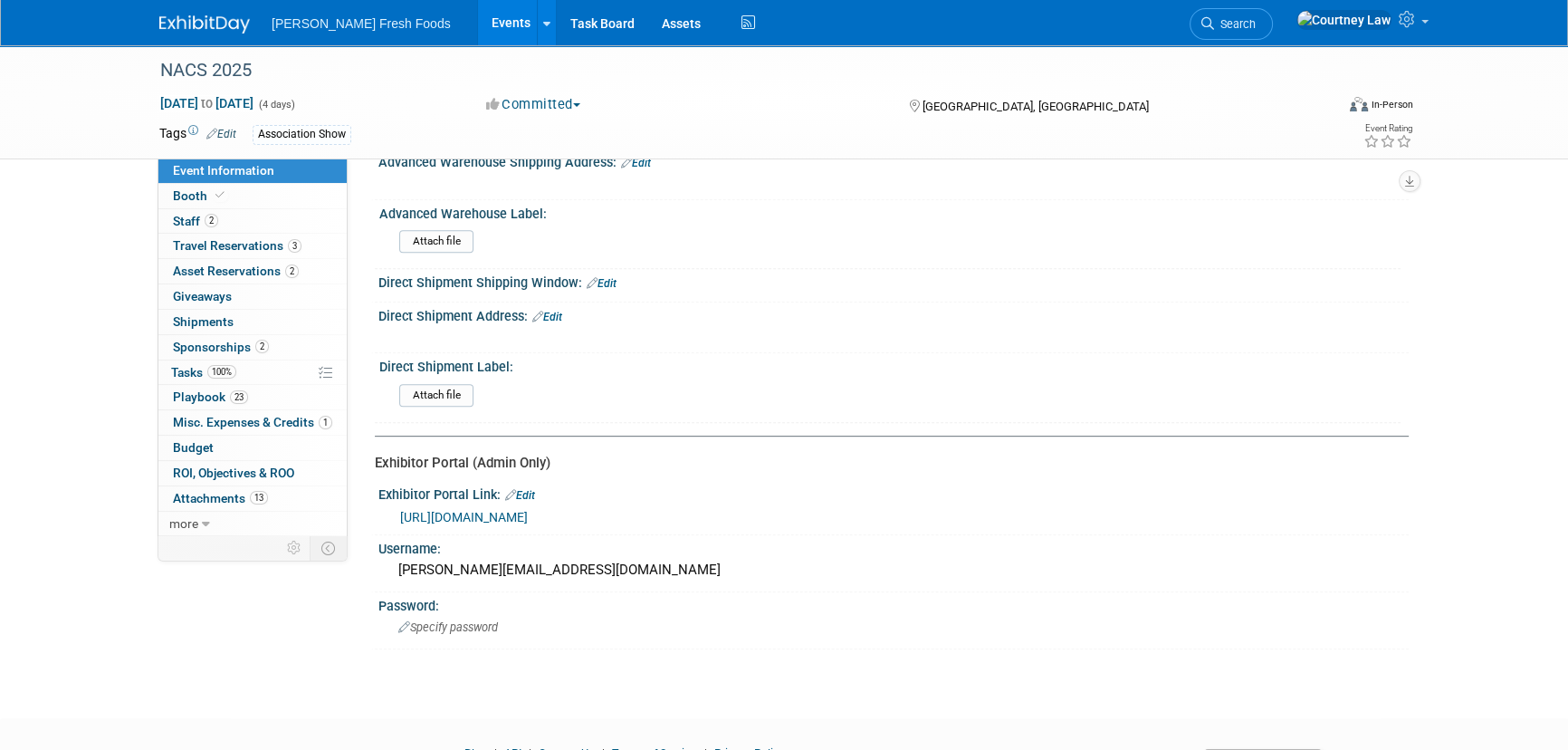
click at [528, 510] on link "[URL][DOMAIN_NAME]" at bounding box center [464, 517] width 128 height 14
click at [270, 203] on link "Booth" at bounding box center [253, 196] width 188 height 24
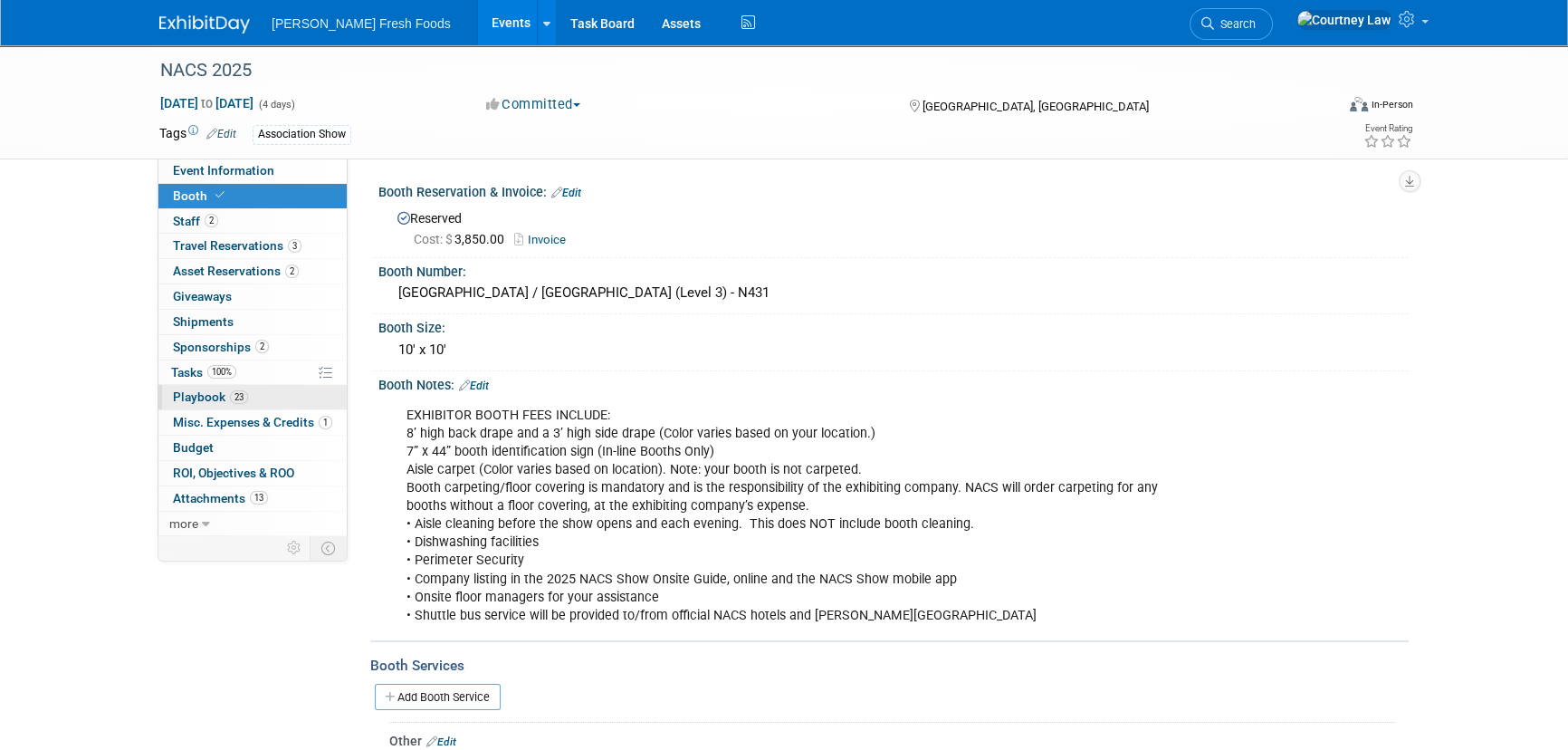
click at [194, 385] on link "23 Playbook 23" at bounding box center [253, 398] width 188 height 24
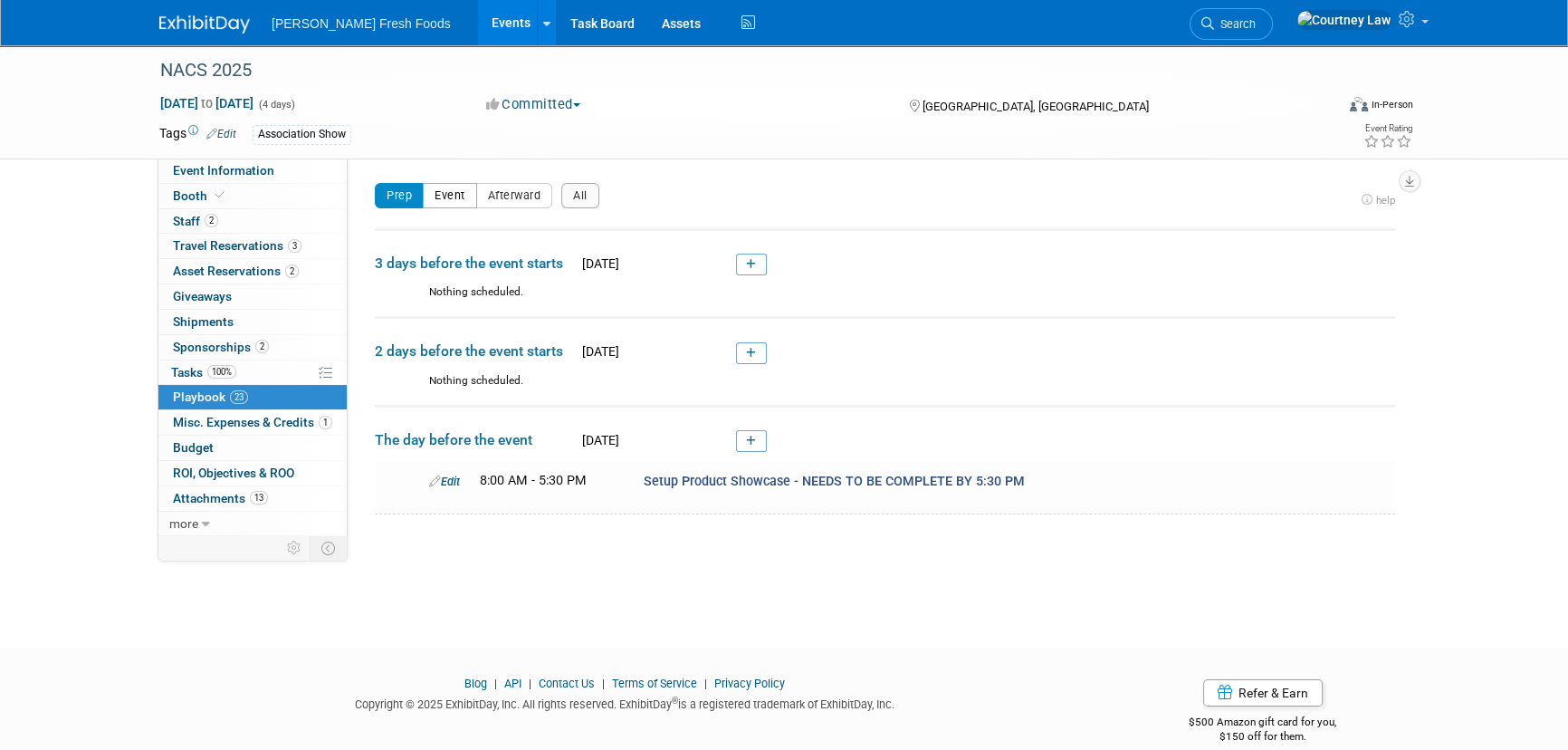
click at [457, 200] on button "Event" at bounding box center [450, 195] width 54 height 25
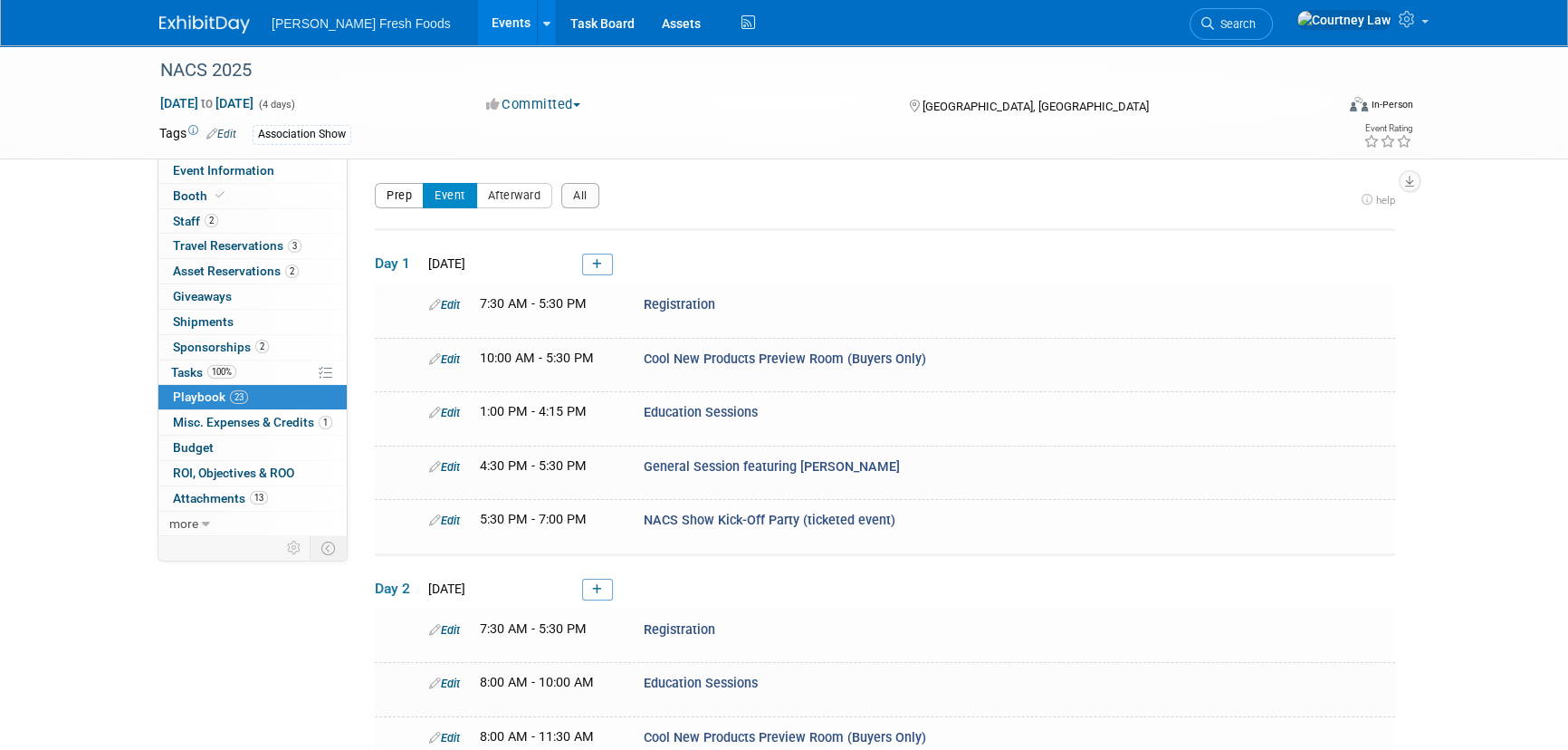
click at [410, 198] on button "Prep" at bounding box center [399, 195] width 49 height 25
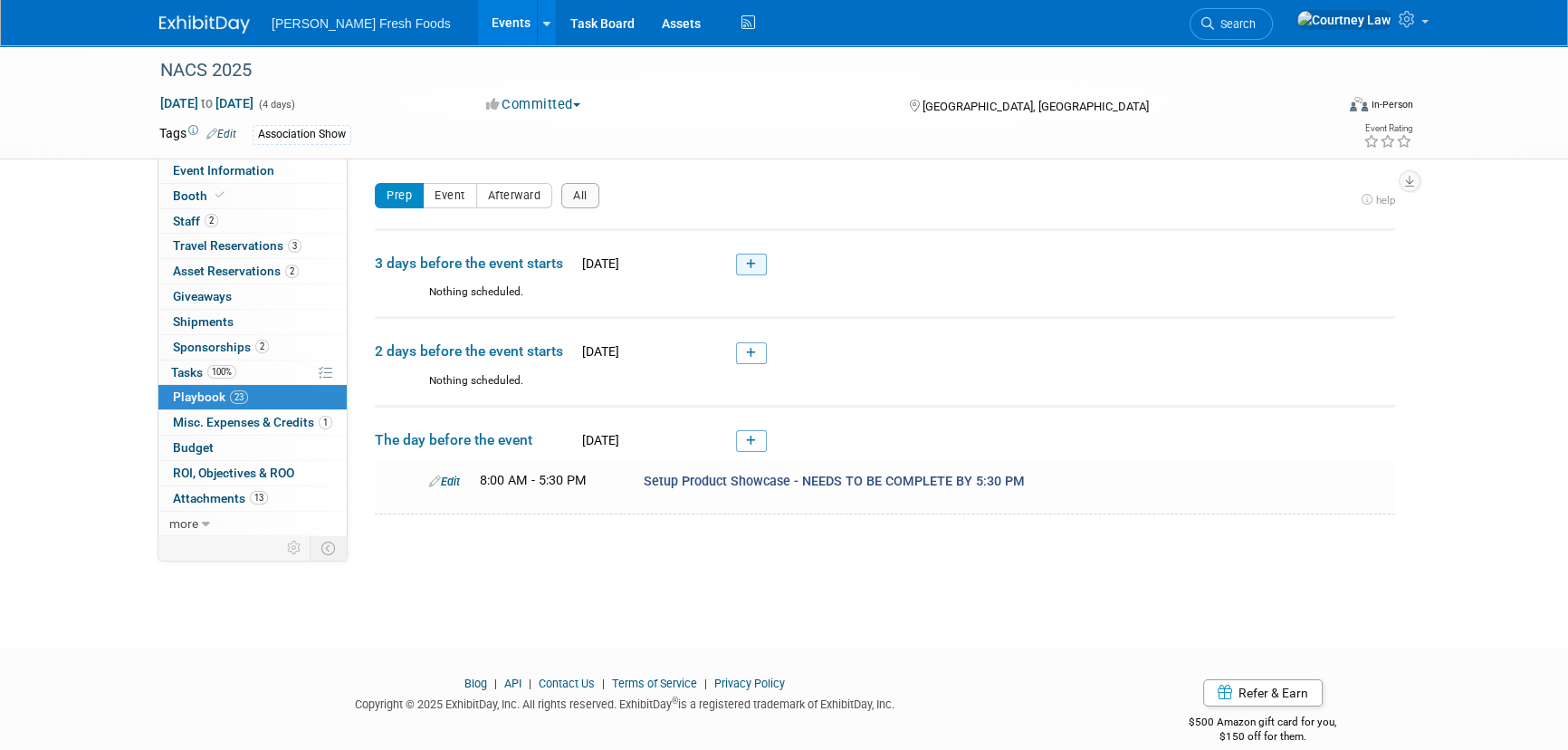
click at [738, 265] on link at bounding box center [751, 264] width 31 height 22
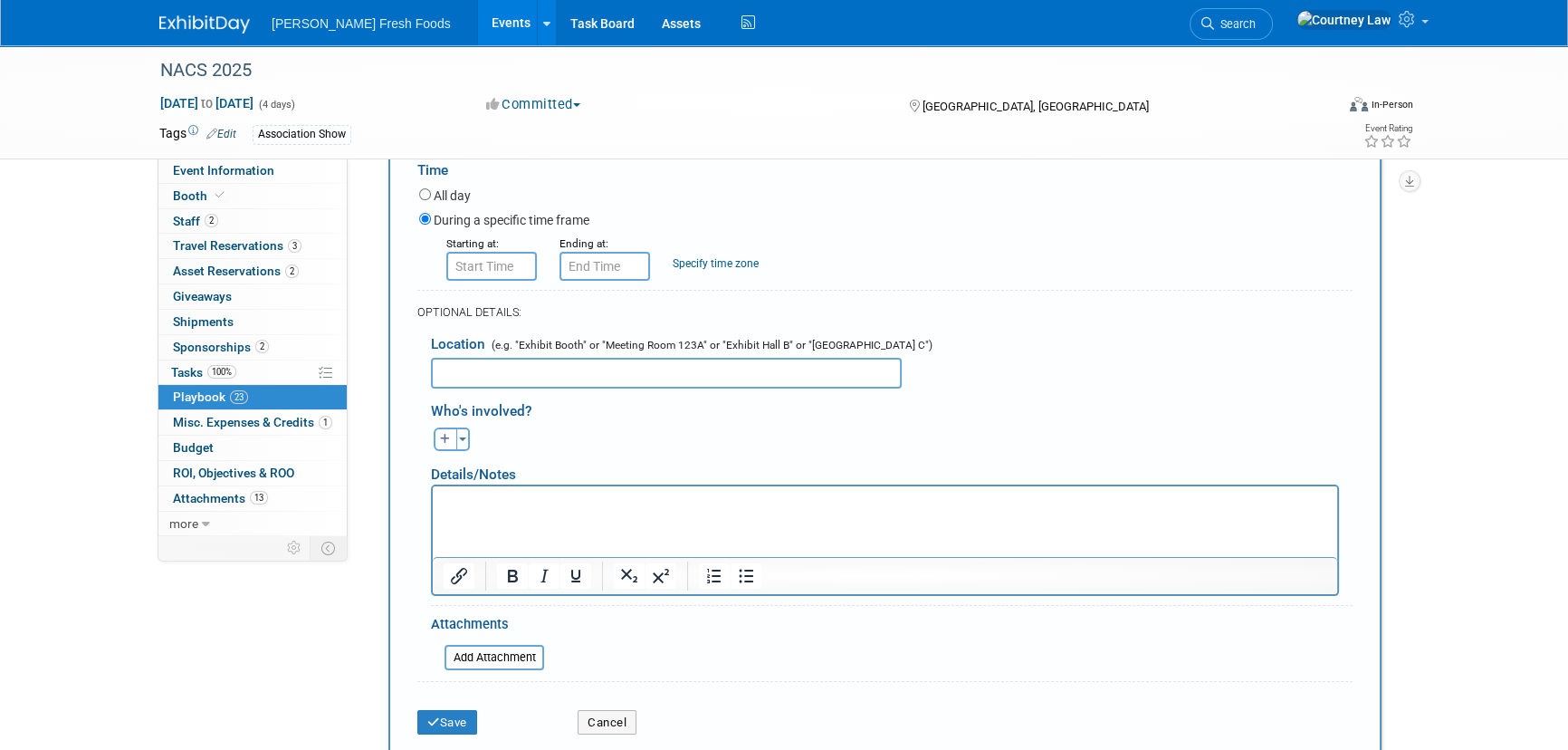
scroll to position [307, 0]
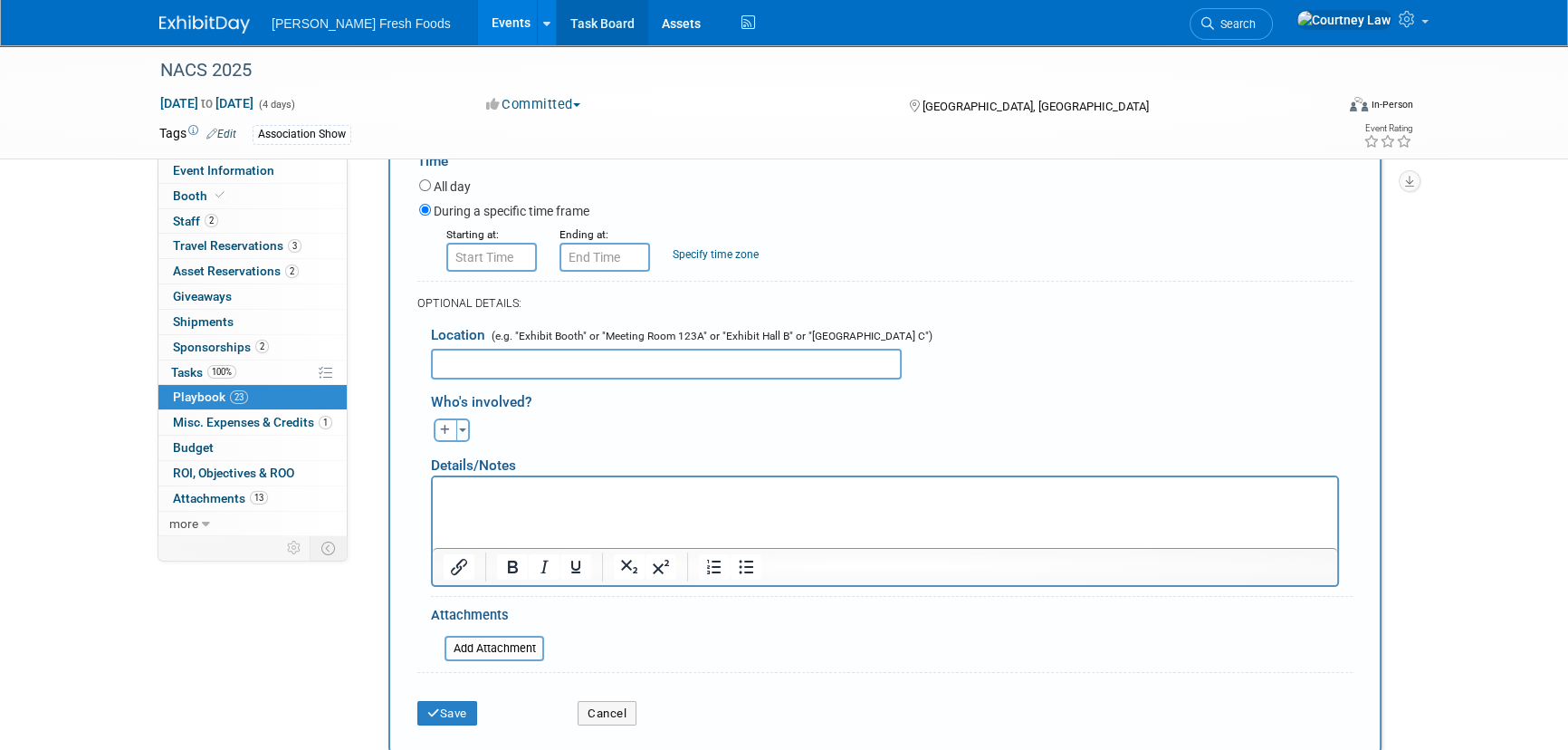
type input "Target Move-in Date"
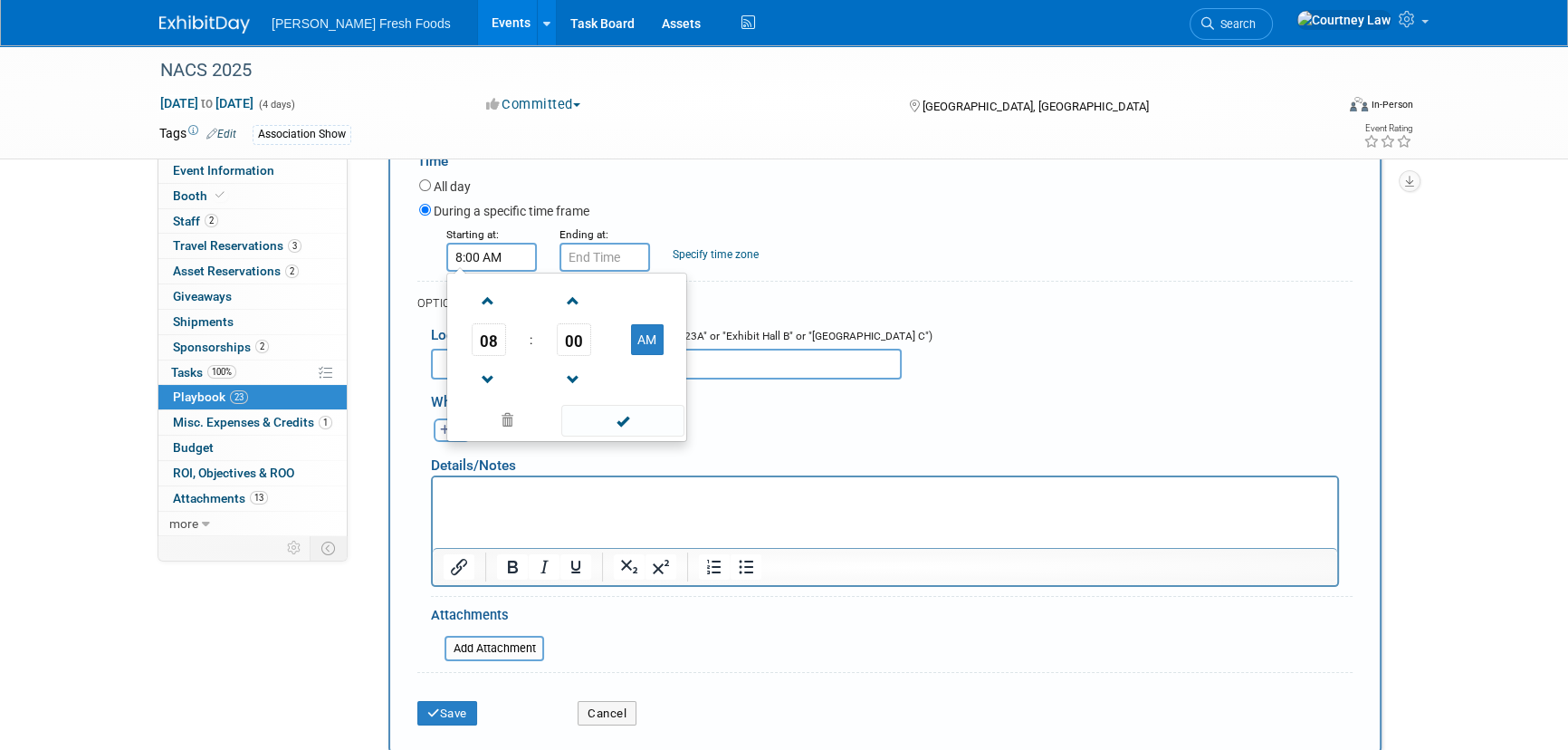
click at [470, 266] on input "8:00 AM" at bounding box center [491, 257] width 90 height 29
click at [495, 297] on span at bounding box center [489, 302] width 32 height 32
type input "11:00 AM"
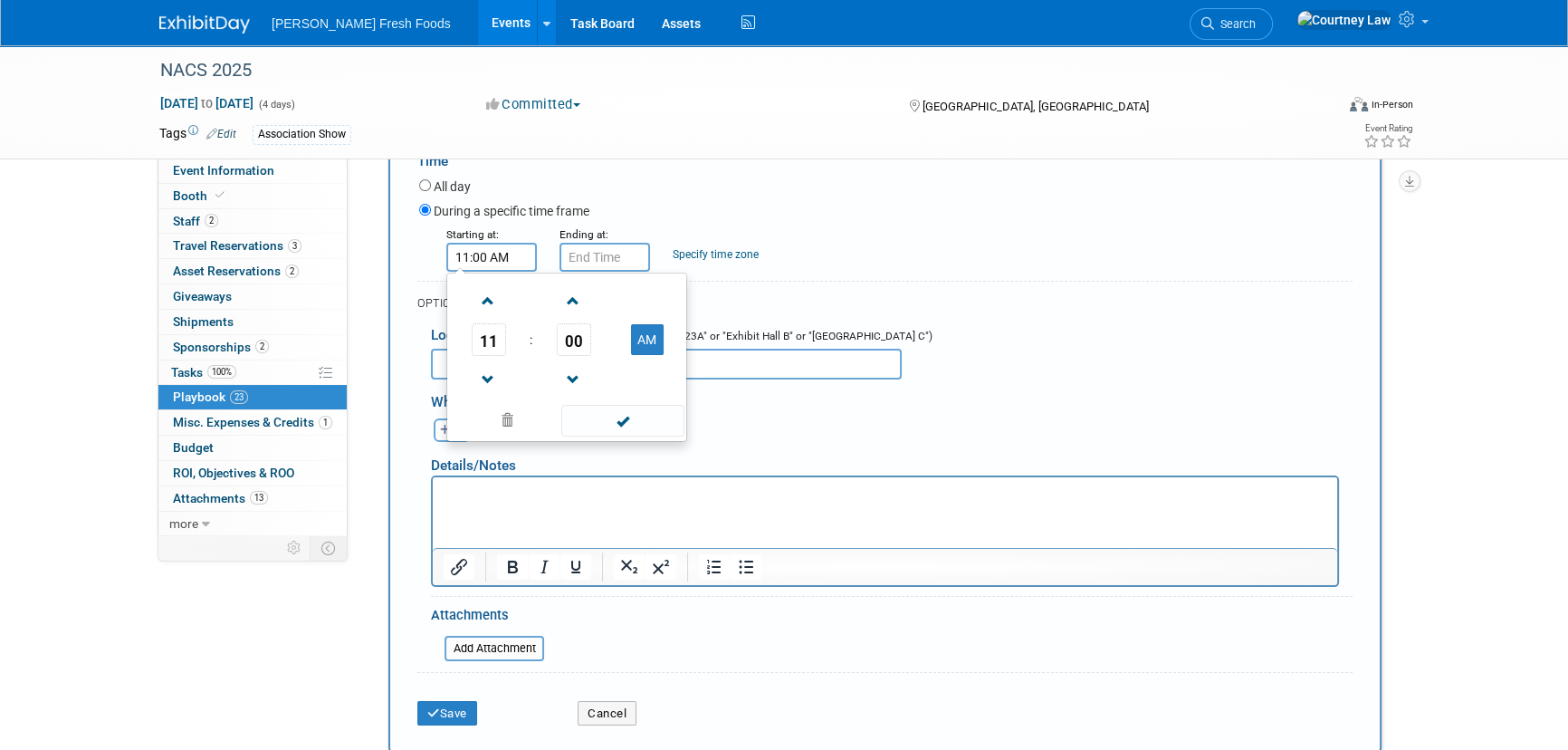
click at [614, 437] on div "11 : 00 AM 12 01 02 03 04 05 06 07 08 09 10 11 00 05 10 15 20 25 30 35 40 45 50…" at bounding box center [567, 357] width 241 height 169
click at [617, 418] on span at bounding box center [622, 421] width 122 height 32
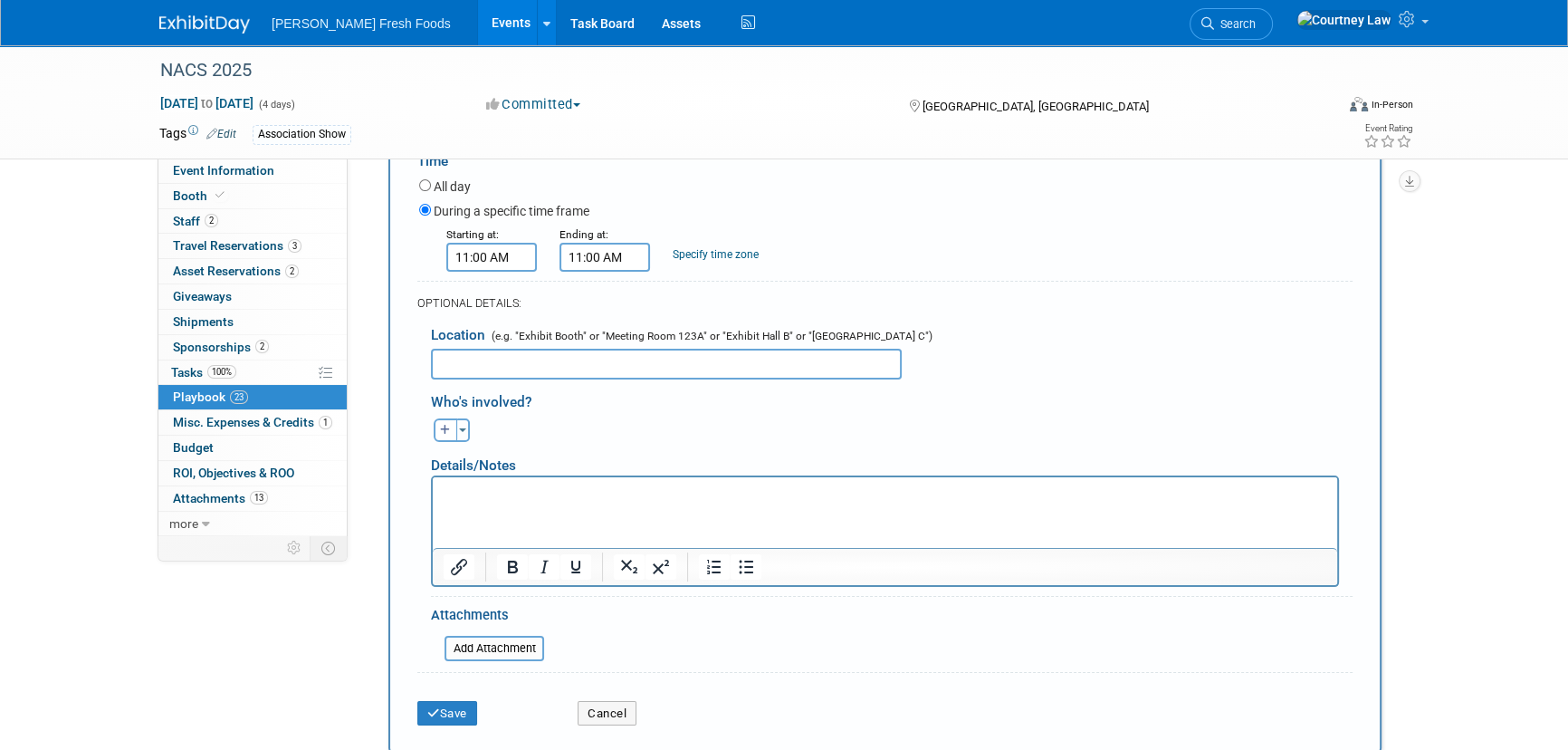
click at [617, 269] on input "11:00 AM" at bounding box center [605, 257] width 90 height 29
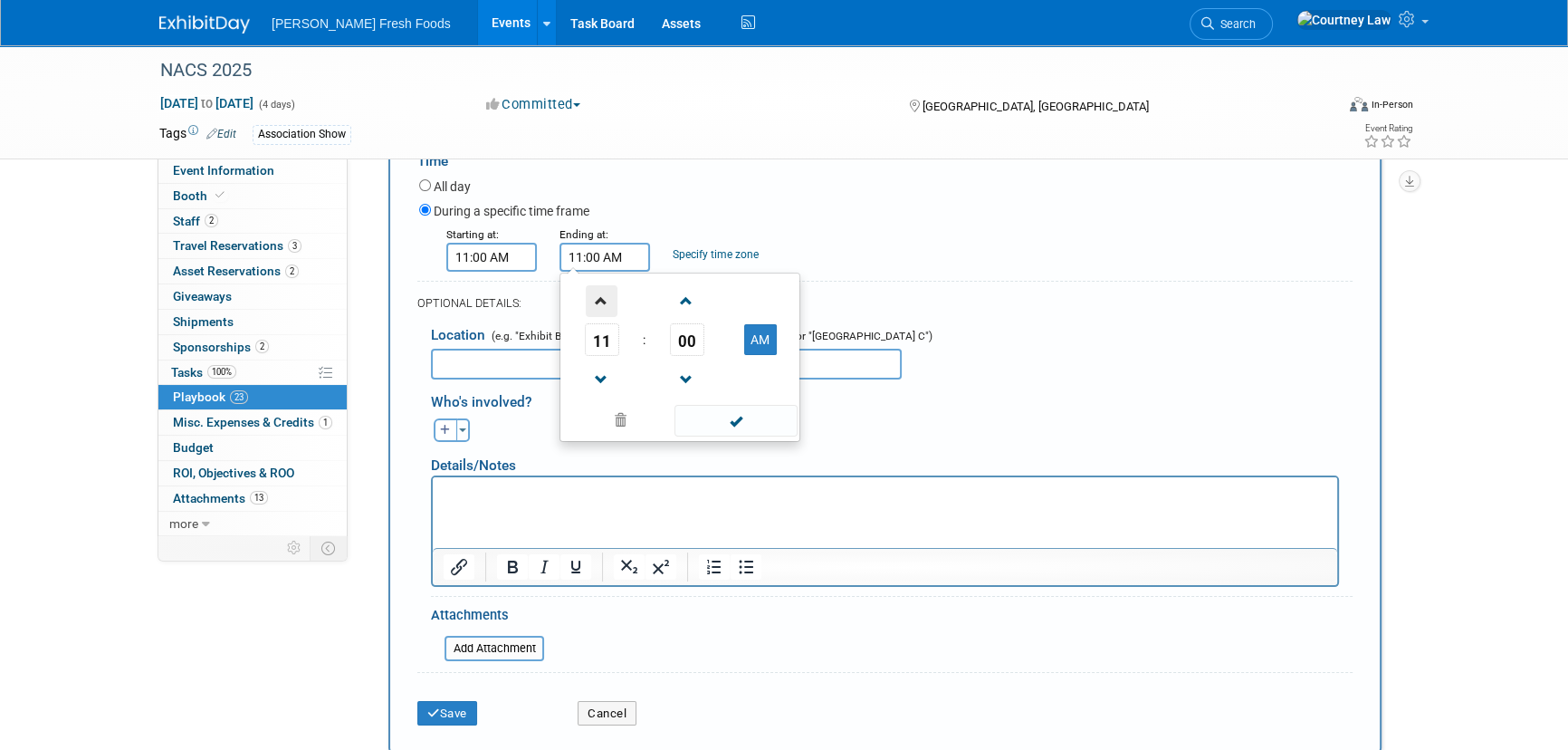
click at [610, 299] on span at bounding box center [601, 302] width 32 height 32
type input "12:00 PM"
click at [679, 414] on span at bounding box center [736, 421] width 122 height 32
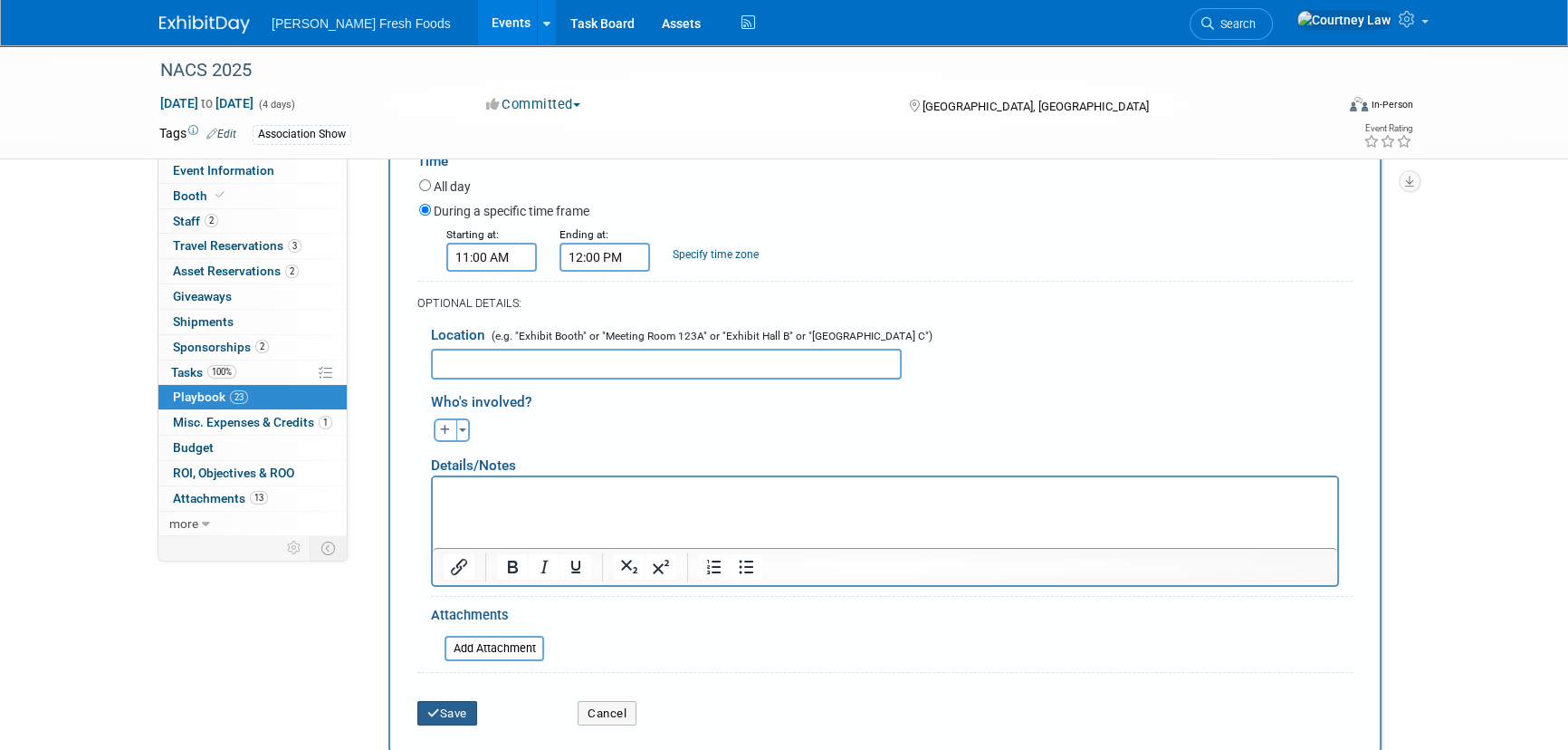
click at [461, 704] on button "Save" at bounding box center [447, 713] width 60 height 25
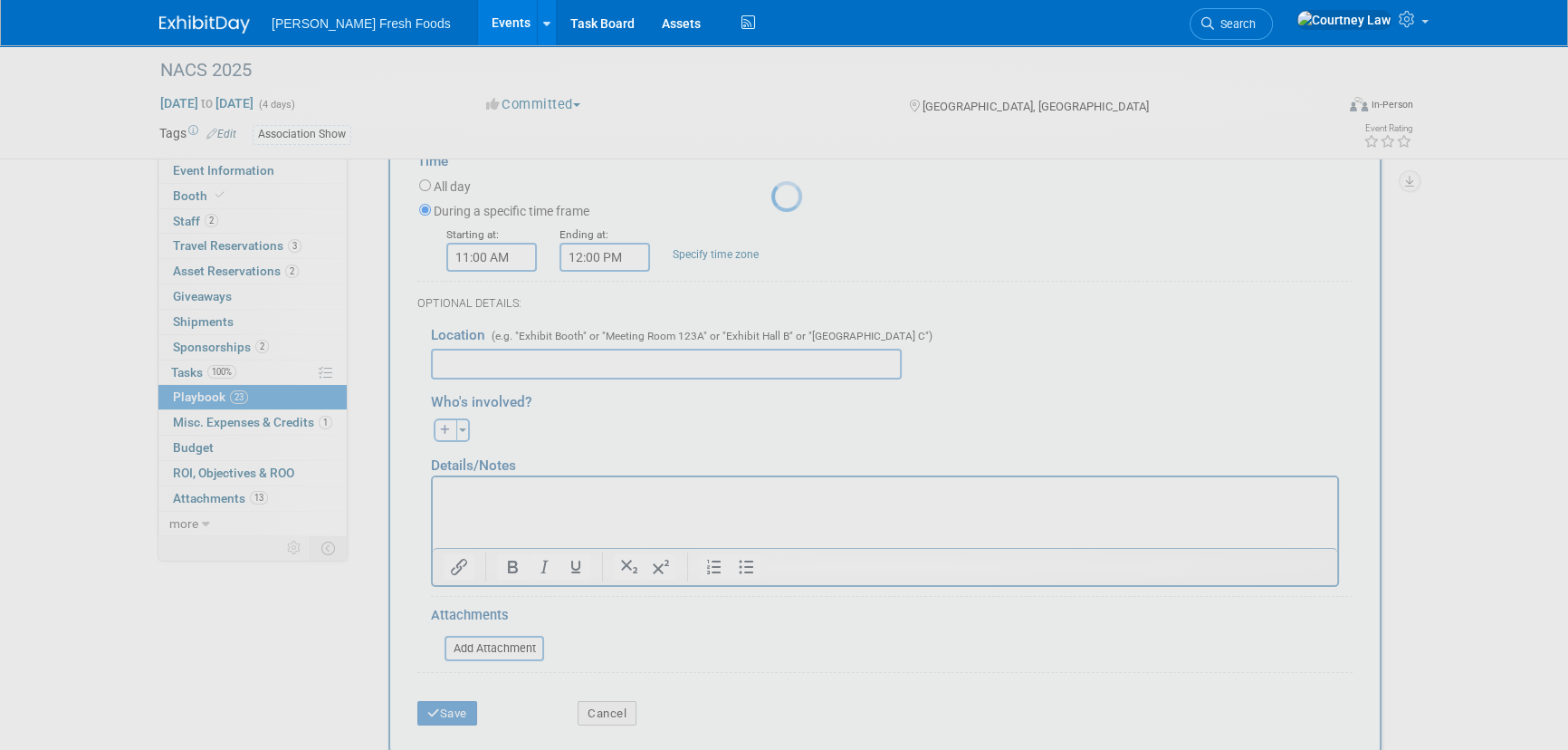
scroll to position [25, 0]
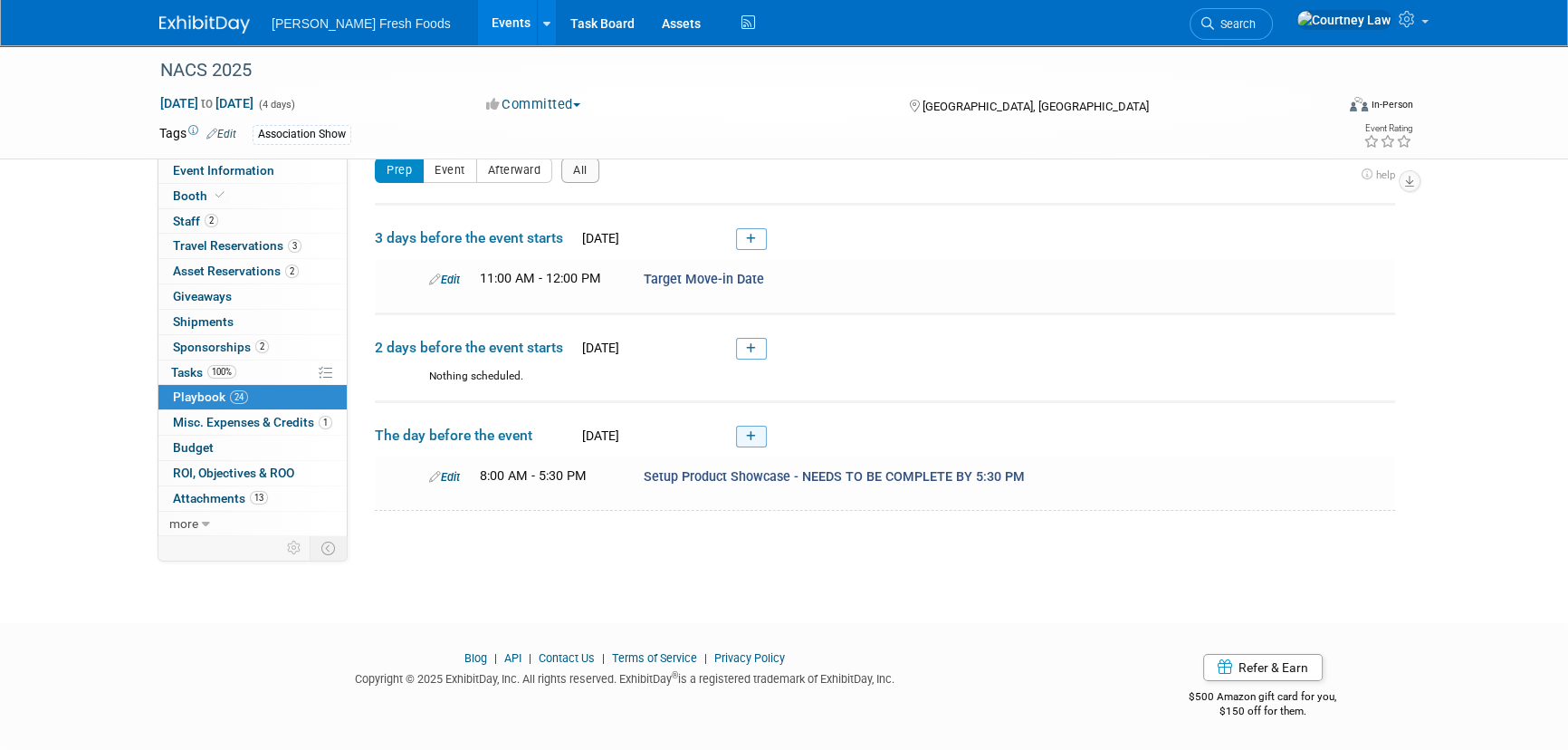
click at [759, 443] on link at bounding box center [751, 436] width 31 height 22
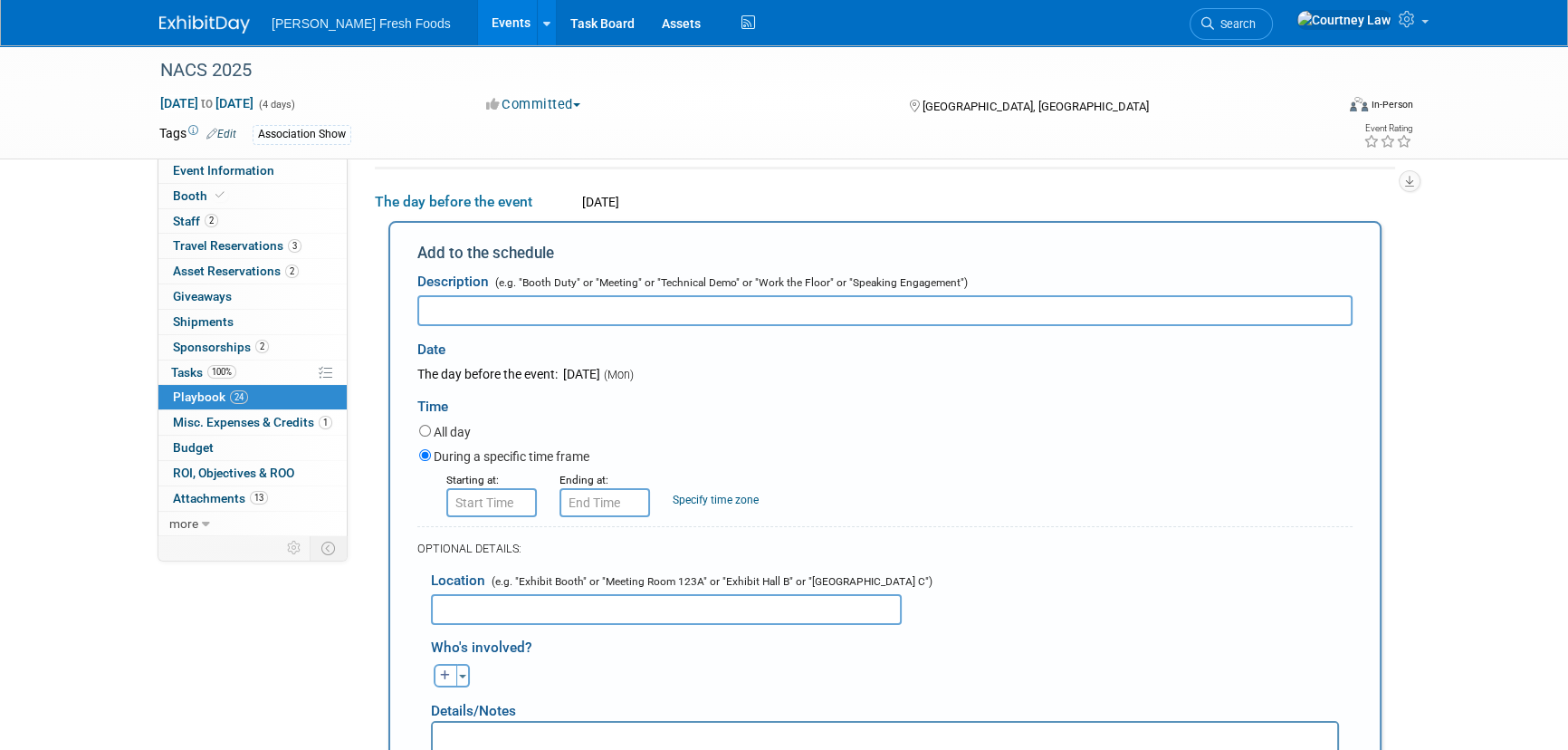
scroll to position [0, 0]
click at [480, 714] on div "Details/Notes" at bounding box center [885, 704] width 908 height 34
click at [469, 734] on p "Rich Text Area. Press ALT-0 for help." at bounding box center [885, 738] width 883 height 18
paste body "Rich Text Area. Press ALT-0 for help."
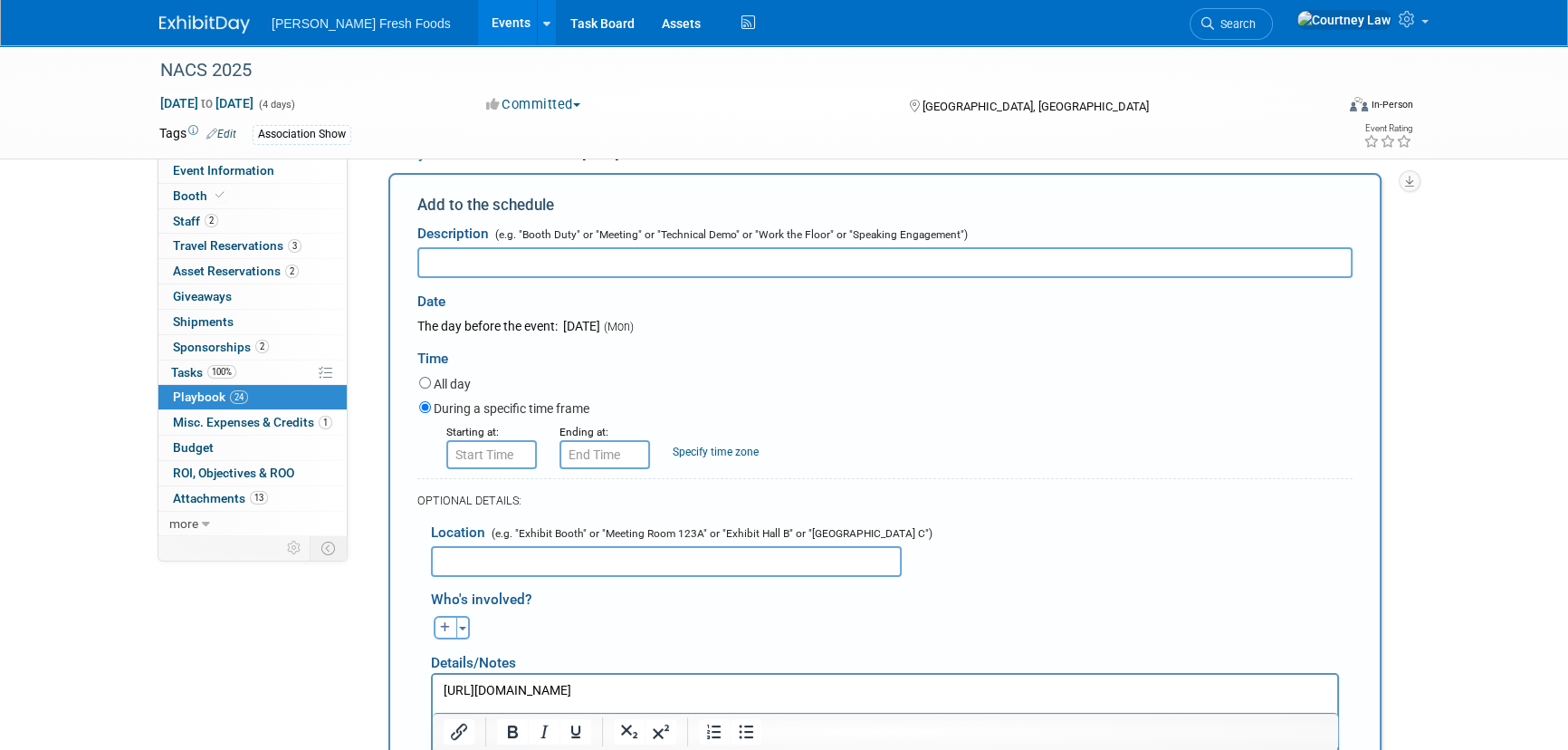
drag, startPoint x: 661, startPoint y: 265, endPoint x: 686, endPoint y: 236, distance: 38.3
click at [661, 265] on input "text" at bounding box center [884, 262] width 935 height 31
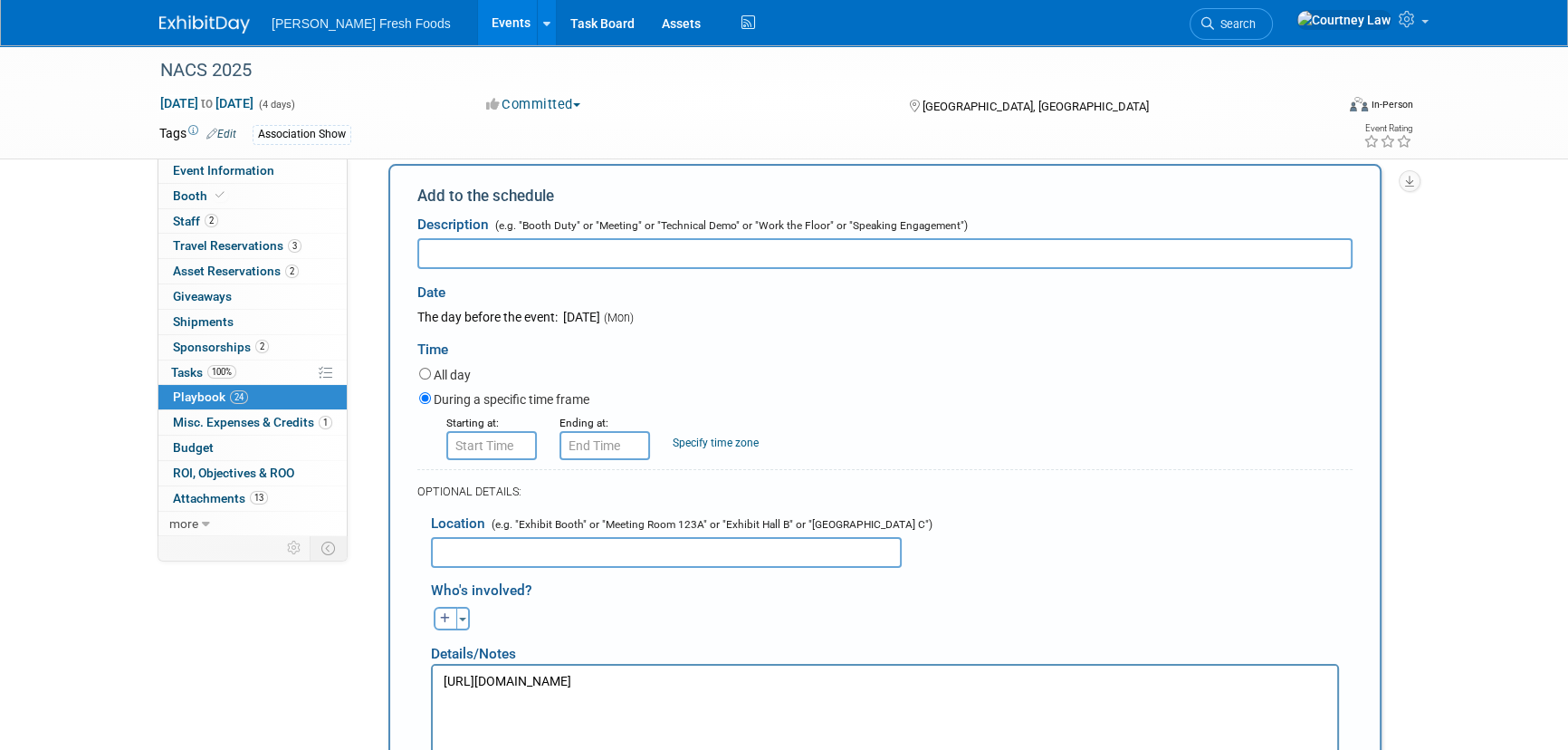
scroll to position [385, 0]
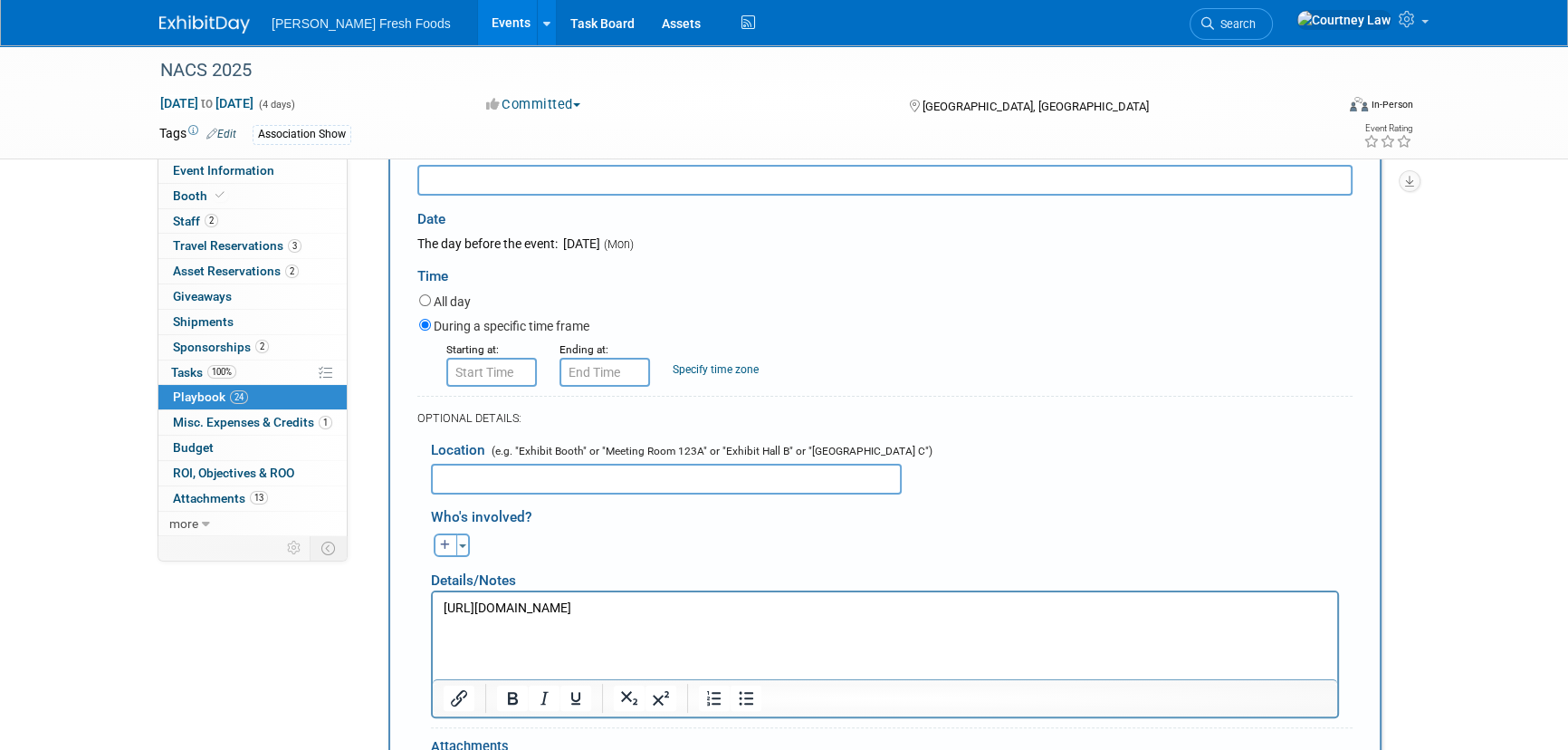
click at [863, 617] on html "[URL][DOMAIN_NAME]" at bounding box center [885, 603] width 905 height 25
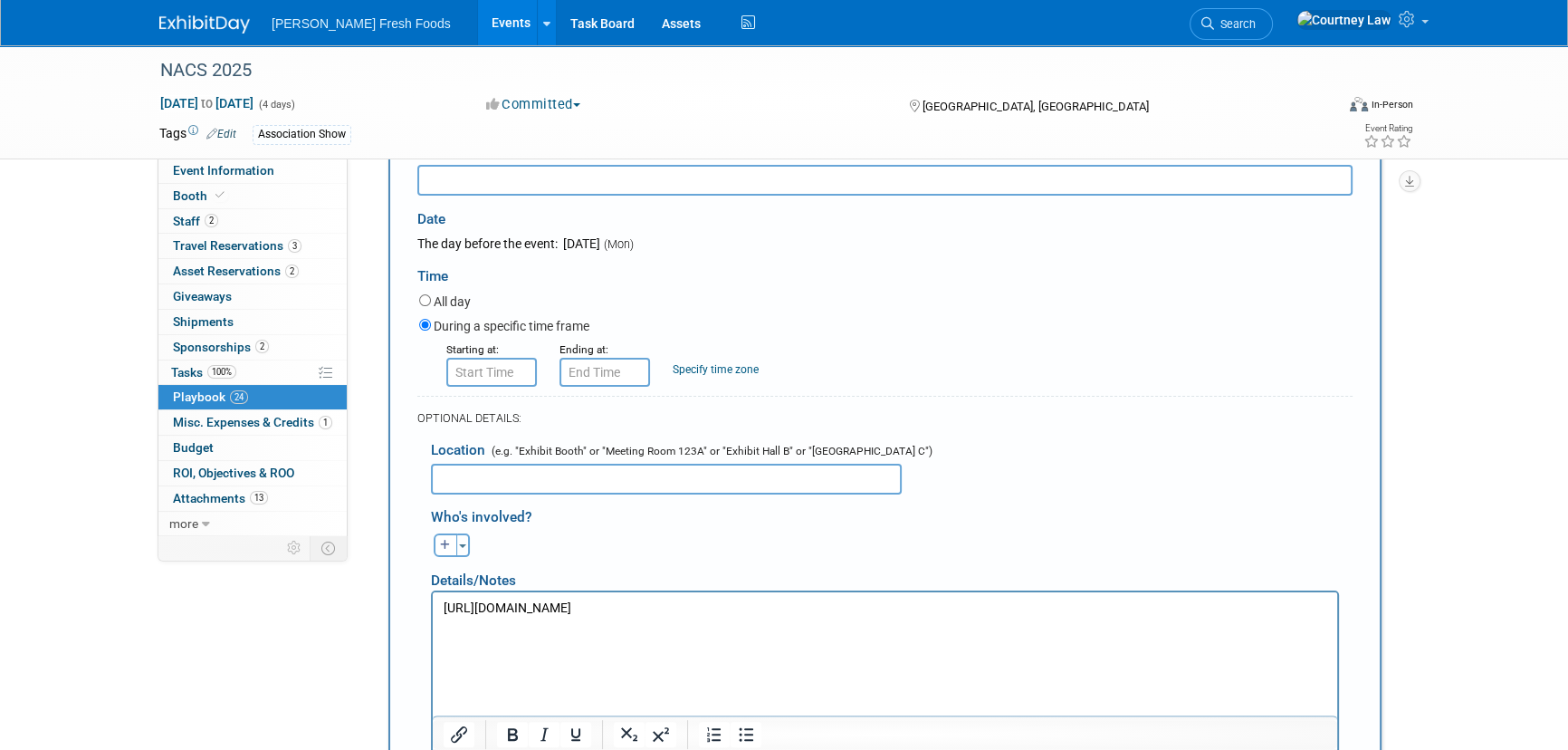
scroll to position [446, 0]
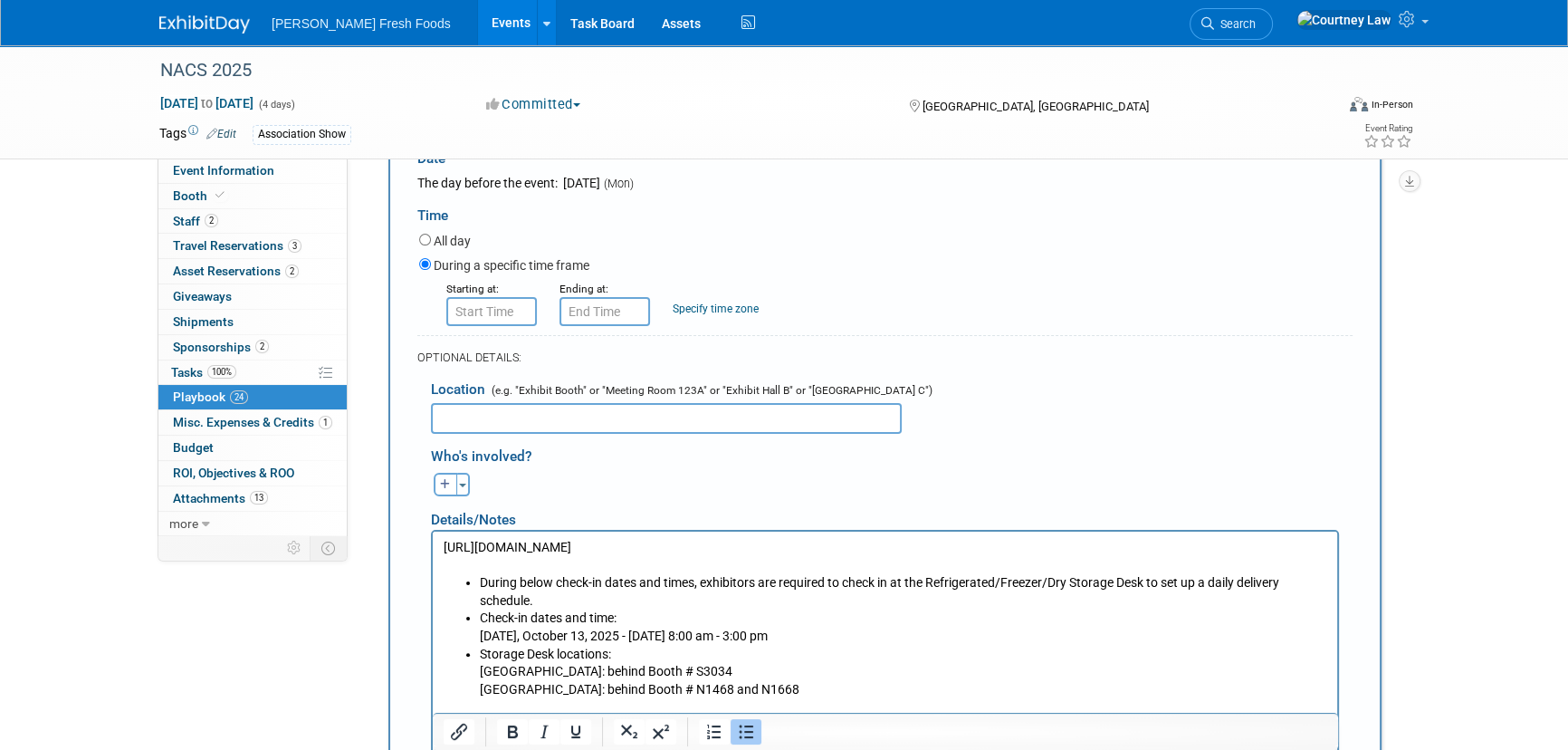
drag, startPoint x: 783, startPoint y: 709, endPoint x: 582, endPoint y: 709, distance: 201.0
click at [582, 698] on li "Storage Desk locations: [GEOGRAPHIC_DATA]: [GEOGRAPHIC_DATA]: behind Booth # N1…" at bounding box center [904, 671] width 847 height 54
copy li "behind Booth # N1468 and N1668"
click at [450, 412] on input "text" at bounding box center [666, 418] width 471 height 31
click at [444, 412] on input "behind Booth # N1468 and N1668" at bounding box center [666, 418] width 471 height 31
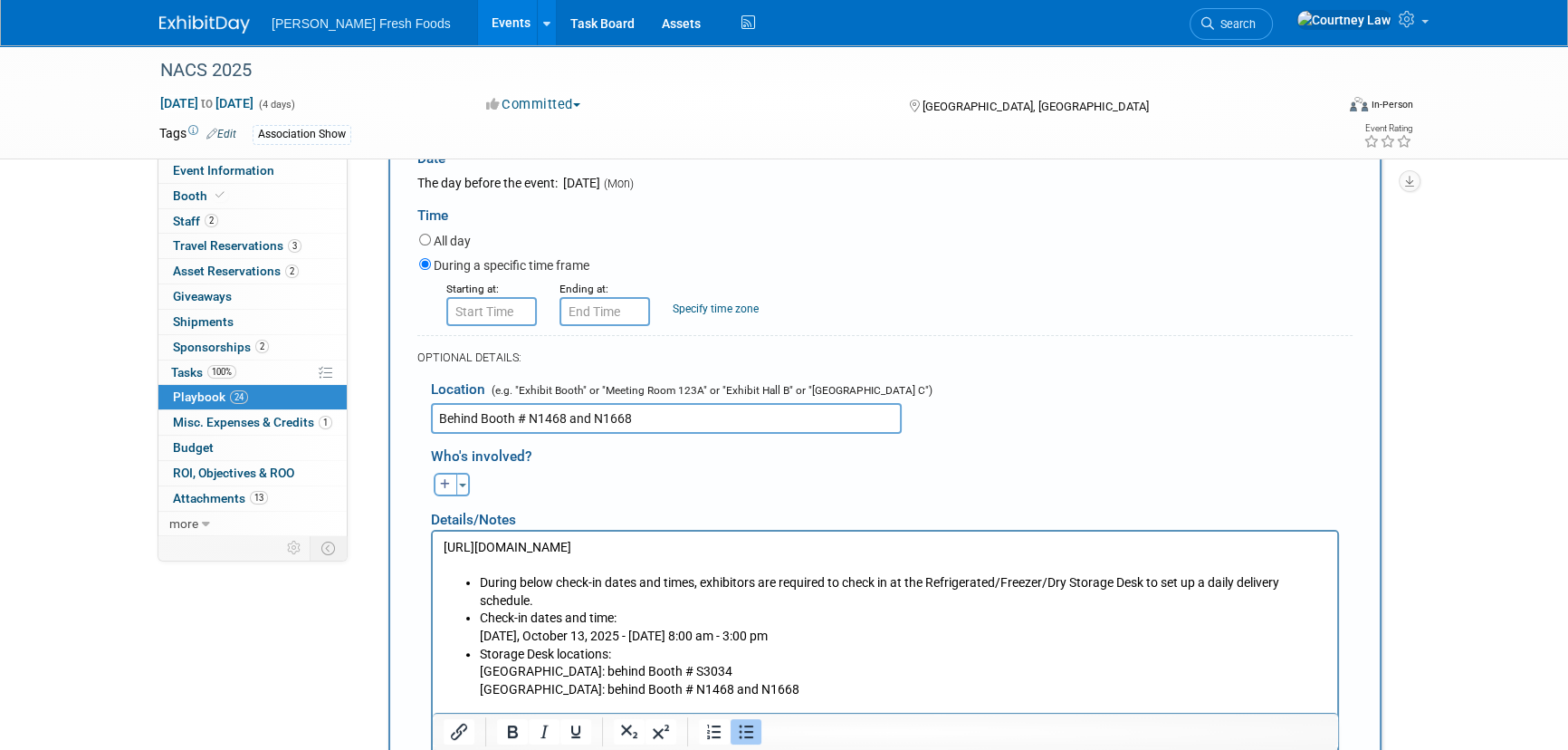
type input "Behind Booth # N1468 and N1668"
type input "8:00 AM"
click at [454, 311] on input "8:00 AM" at bounding box center [491, 311] width 90 height 29
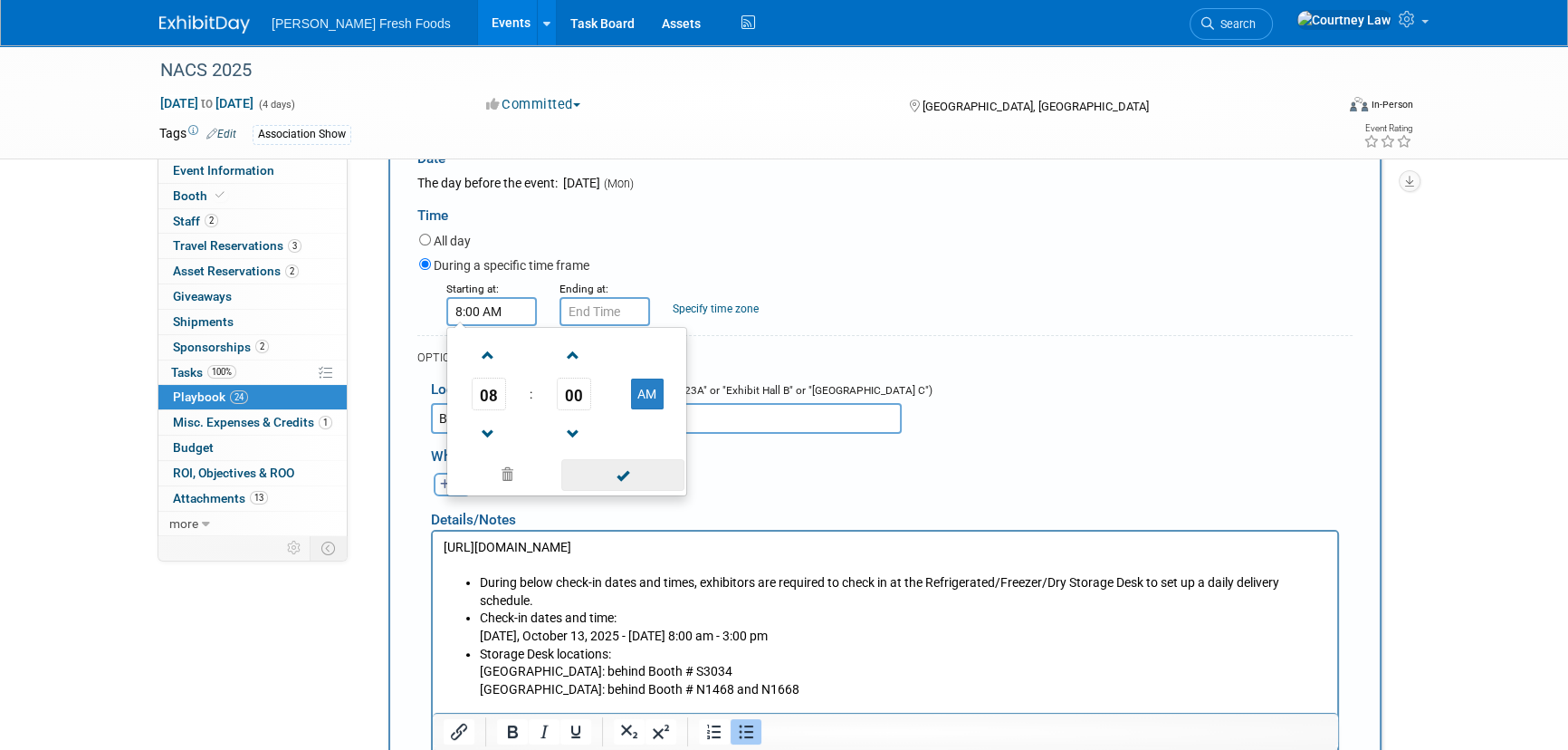
click at [588, 473] on span at bounding box center [622, 476] width 122 height 32
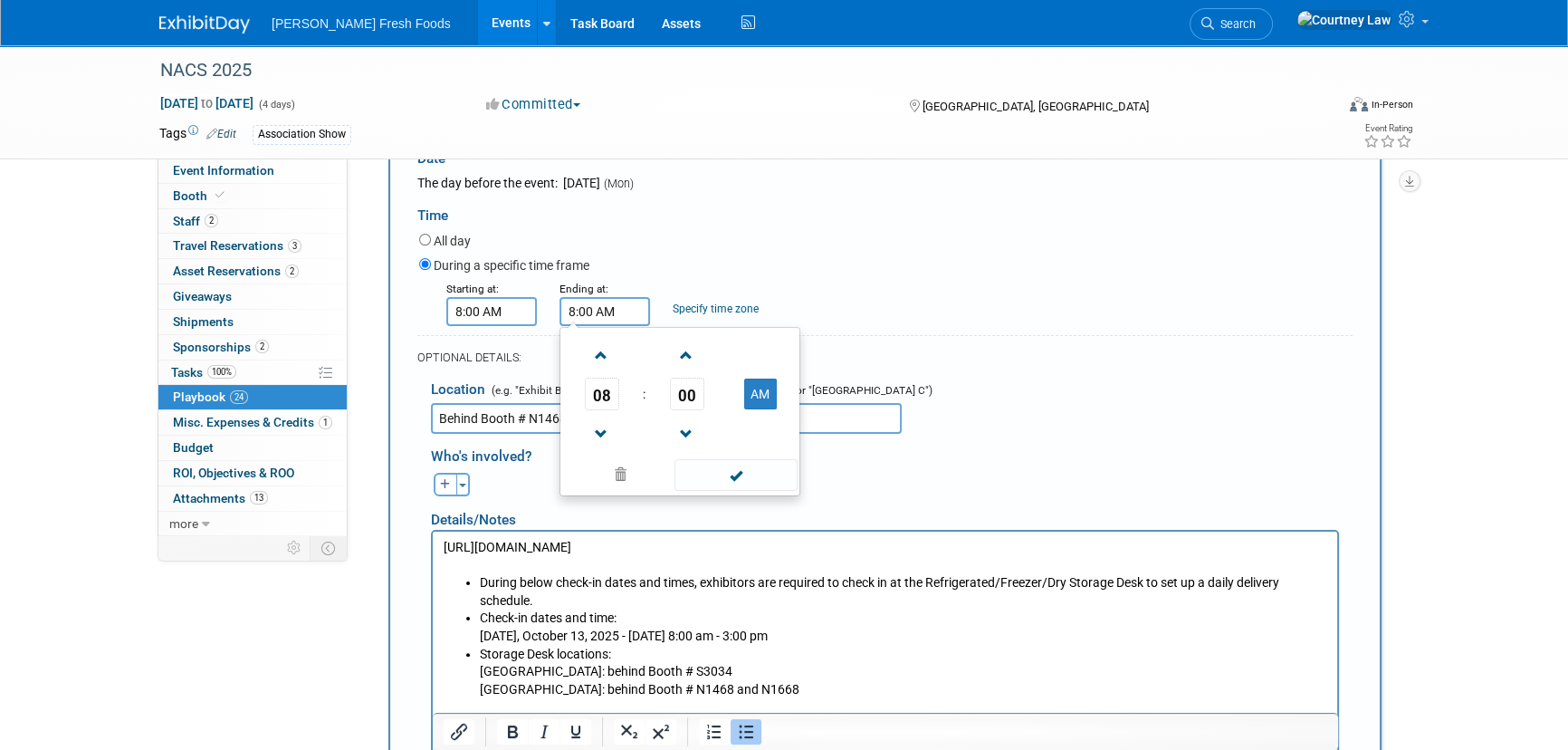
click at [608, 302] on input "8:00 AM" at bounding box center [605, 311] width 90 height 29
click at [590, 411] on link at bounding box center [601, 433] width 35 height 46
click at [592, 418] on span at bounding box center [601, 434] width 32 height 32
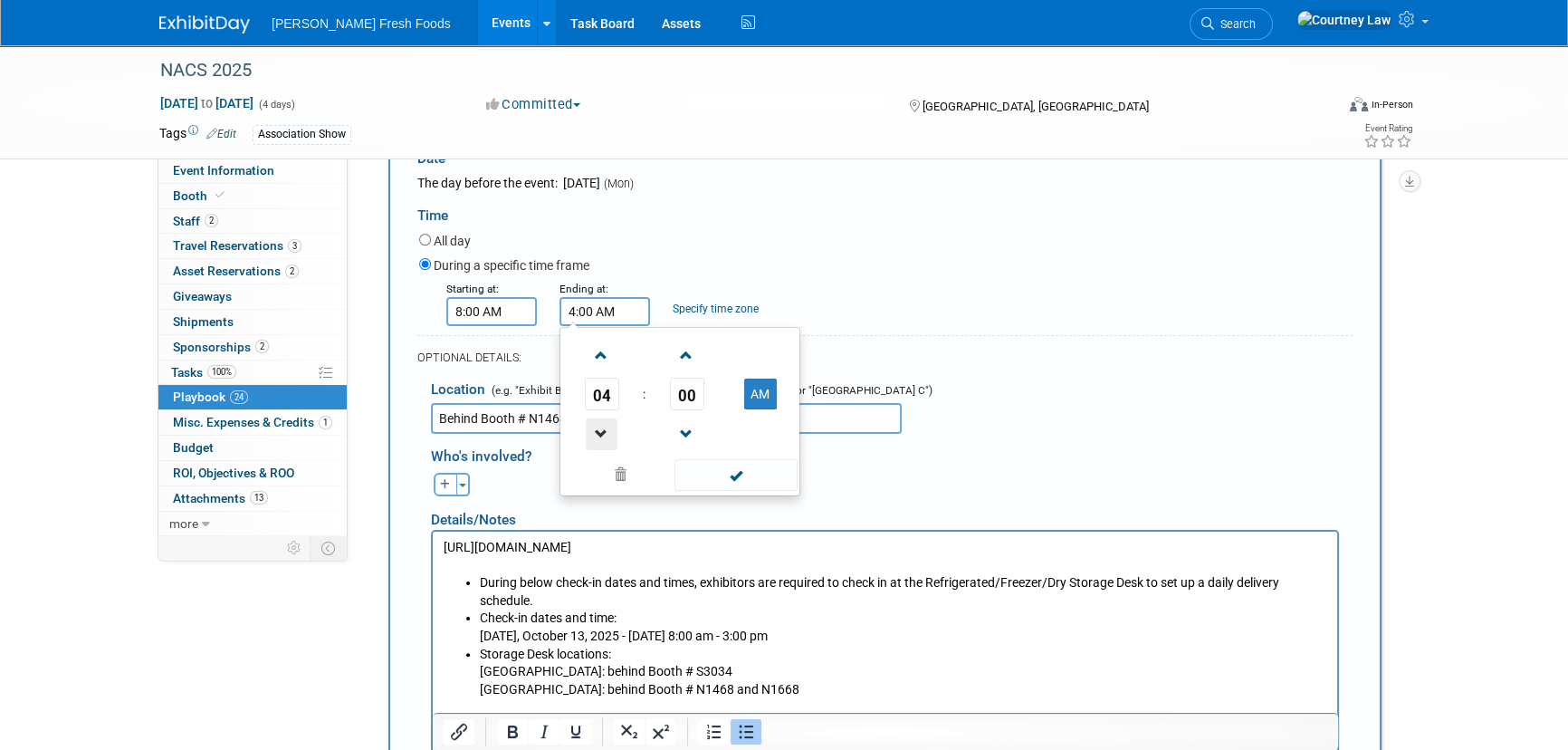
click at [592, 418] on span at bounding box center [601, 434] width 32 height 32
click at [749, 387] on button "AM" at bounding box center [760, 394] width 33 height 31
type input "3:00 PM"
click at [739, 477] on span at bounding box center [736, 476] width 122 height 32
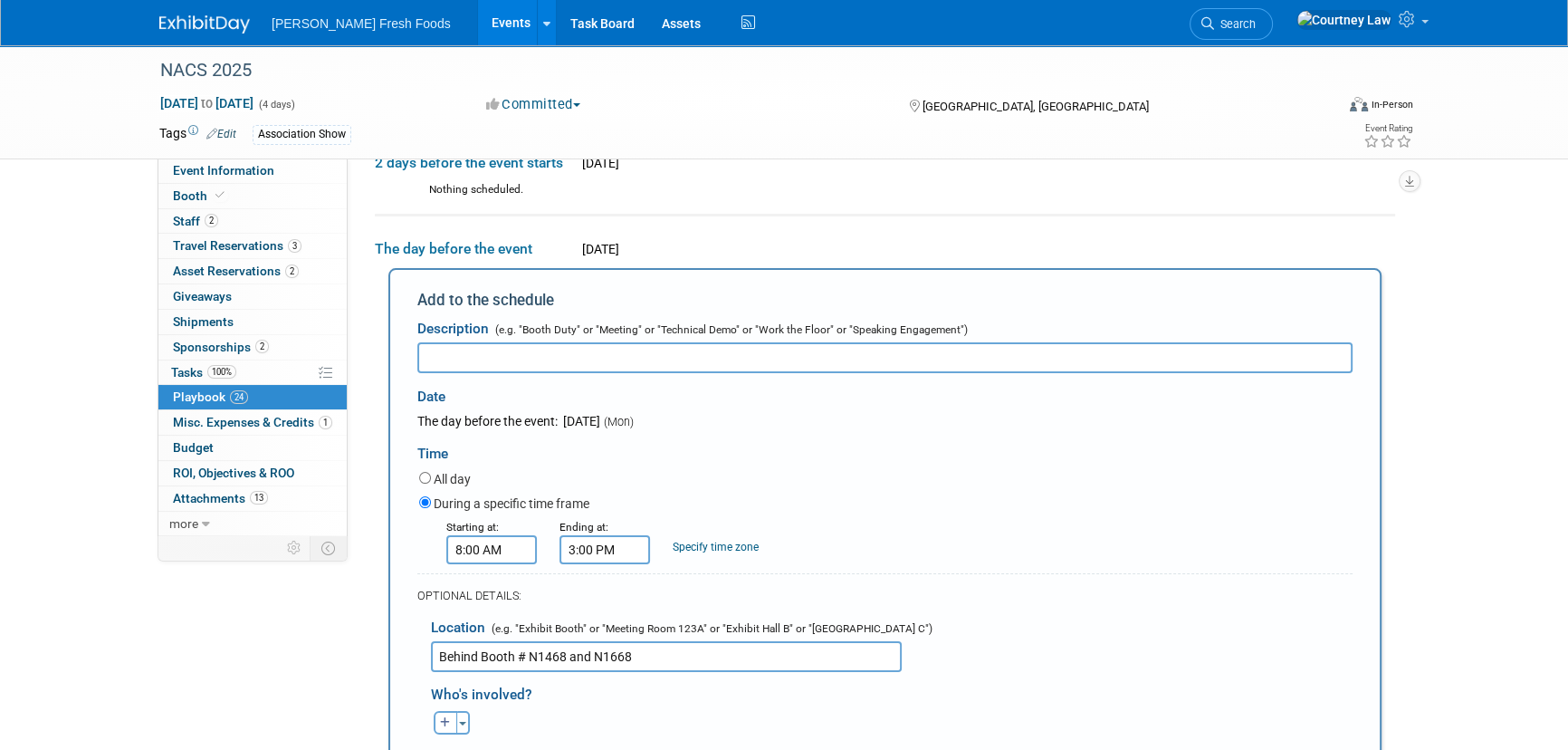
scroll to position [199, 0]
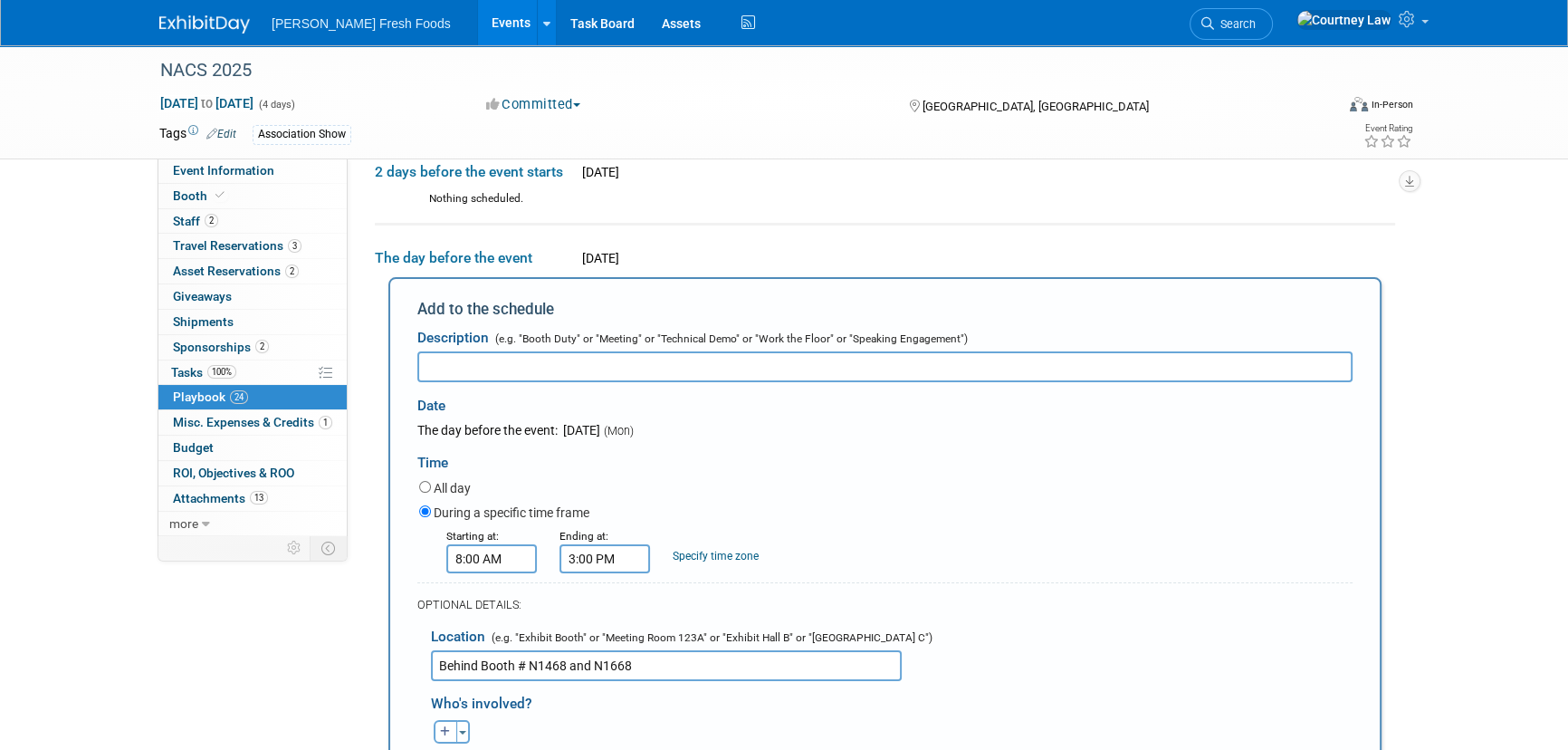
click at [544, 369] on input "text" at bounding box center [884, 367] width 935 height 31
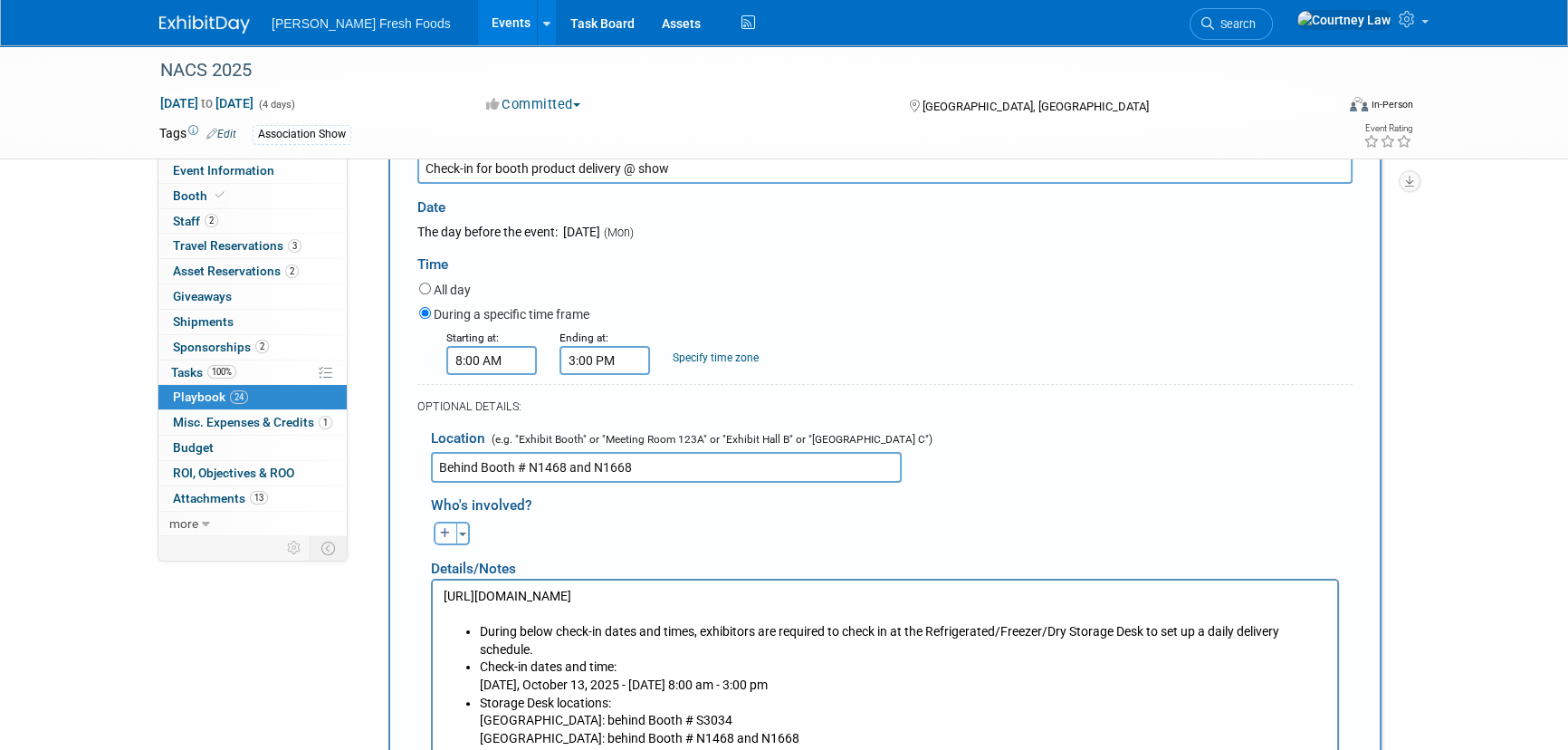
scroll to position [694, 0]
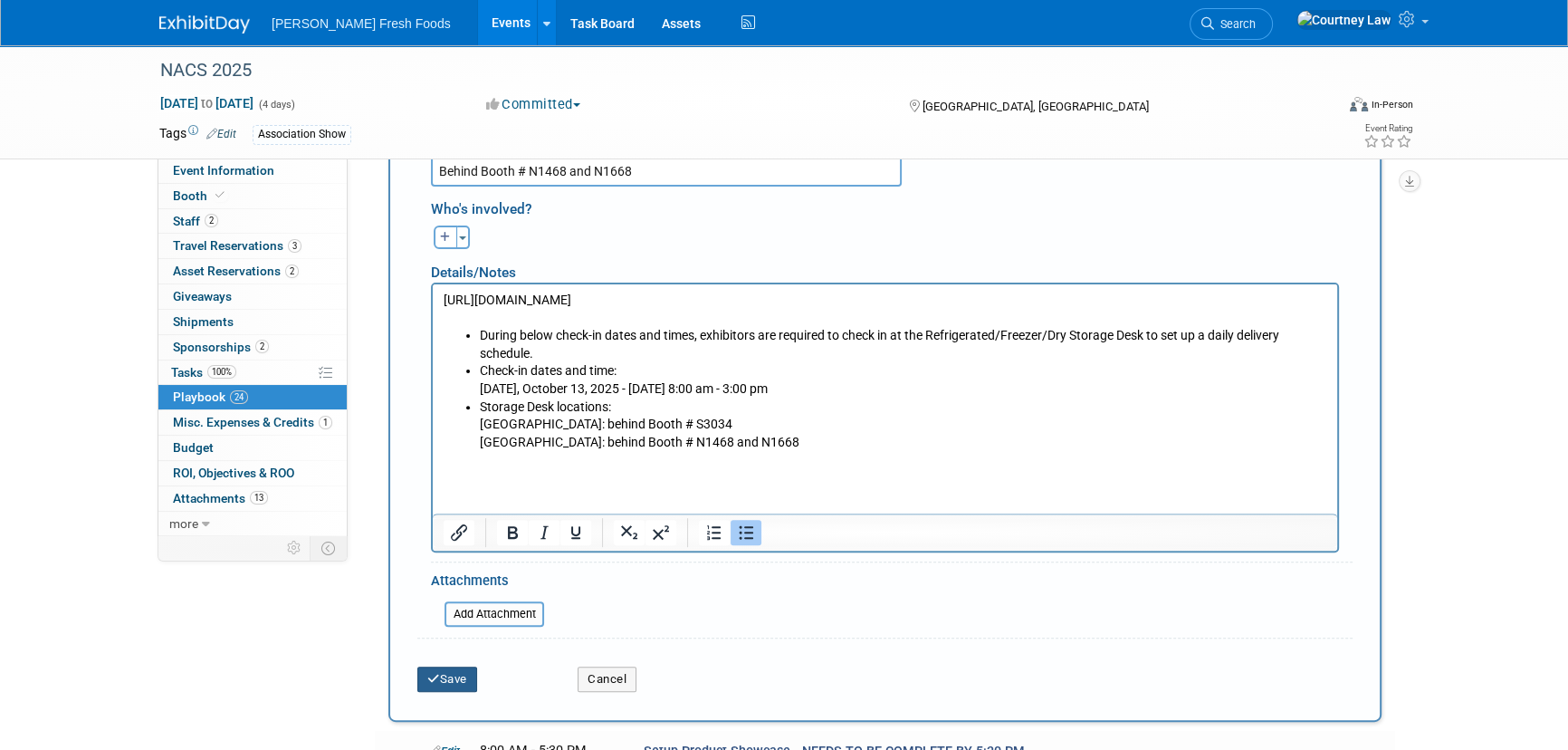
type input "Check-in for booth product delivery @ show"
click at [461, 686] on button "Save" at bounding box center [447, 679] width 60 height 25
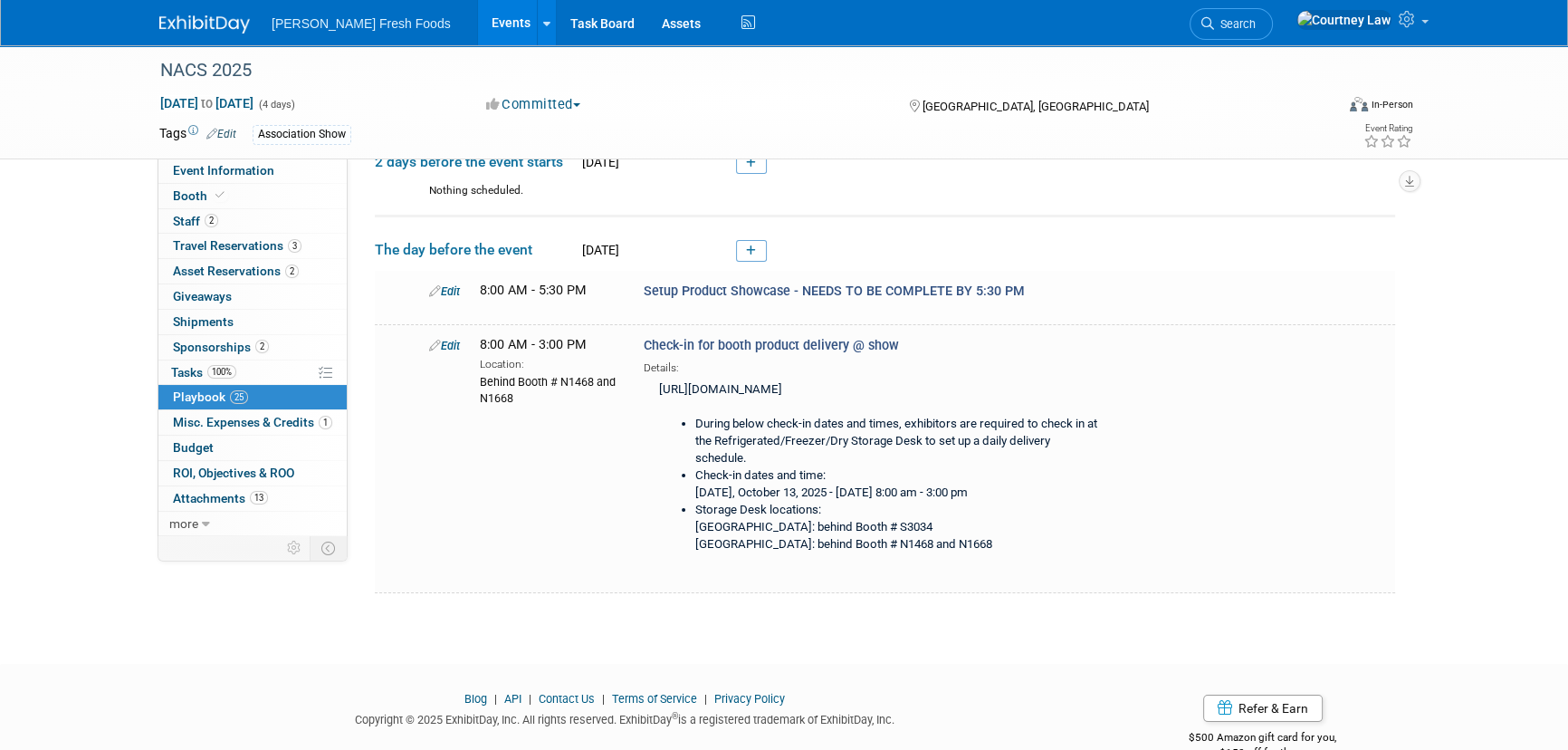
scroll to position [283, 0]
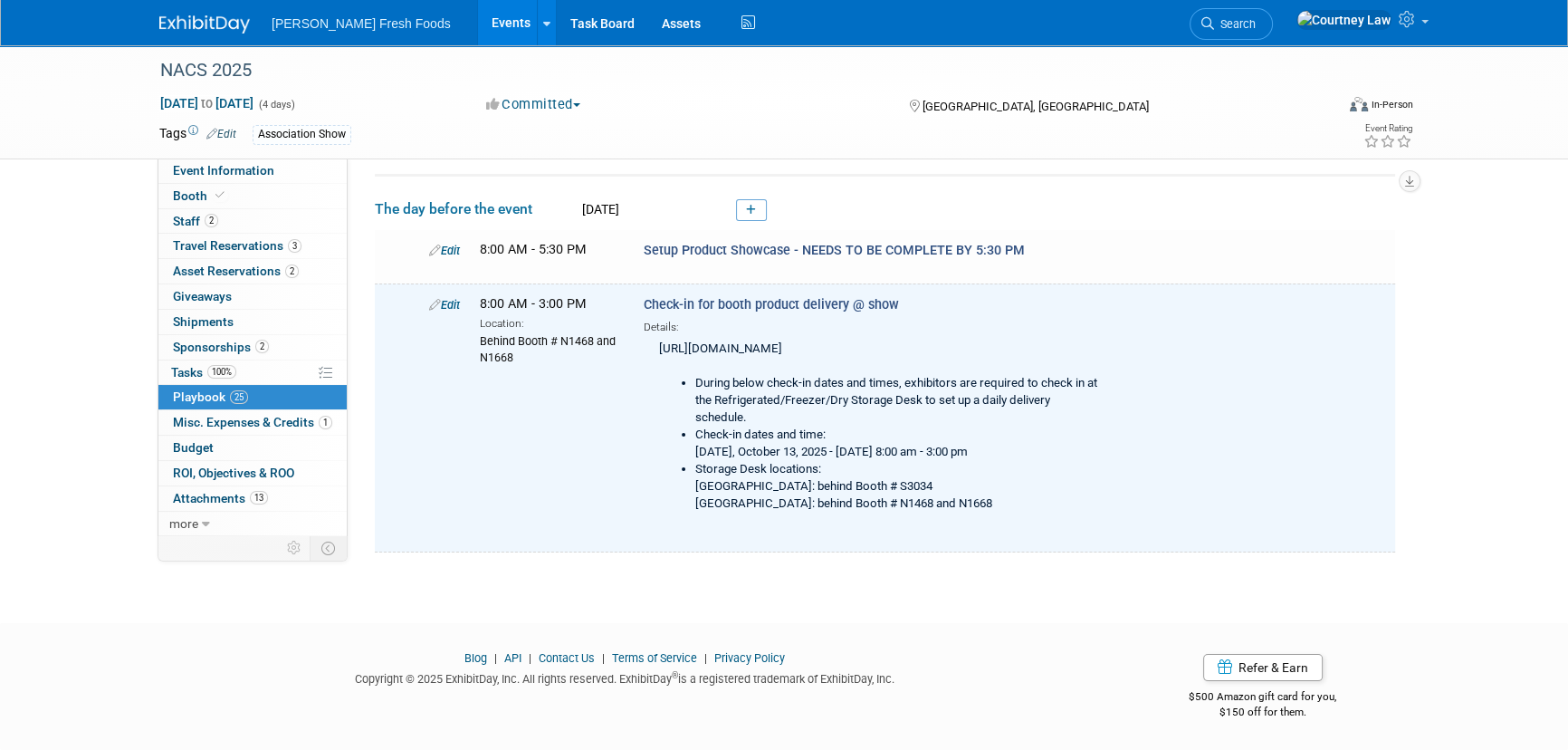
click at [1367, 398] on div "Edit 8:00 AM - 3:00 PM Location: Behind Booth # N1468 and N1668 Check-in for bo…" at bounding box center [907, 412] width 984 height 234
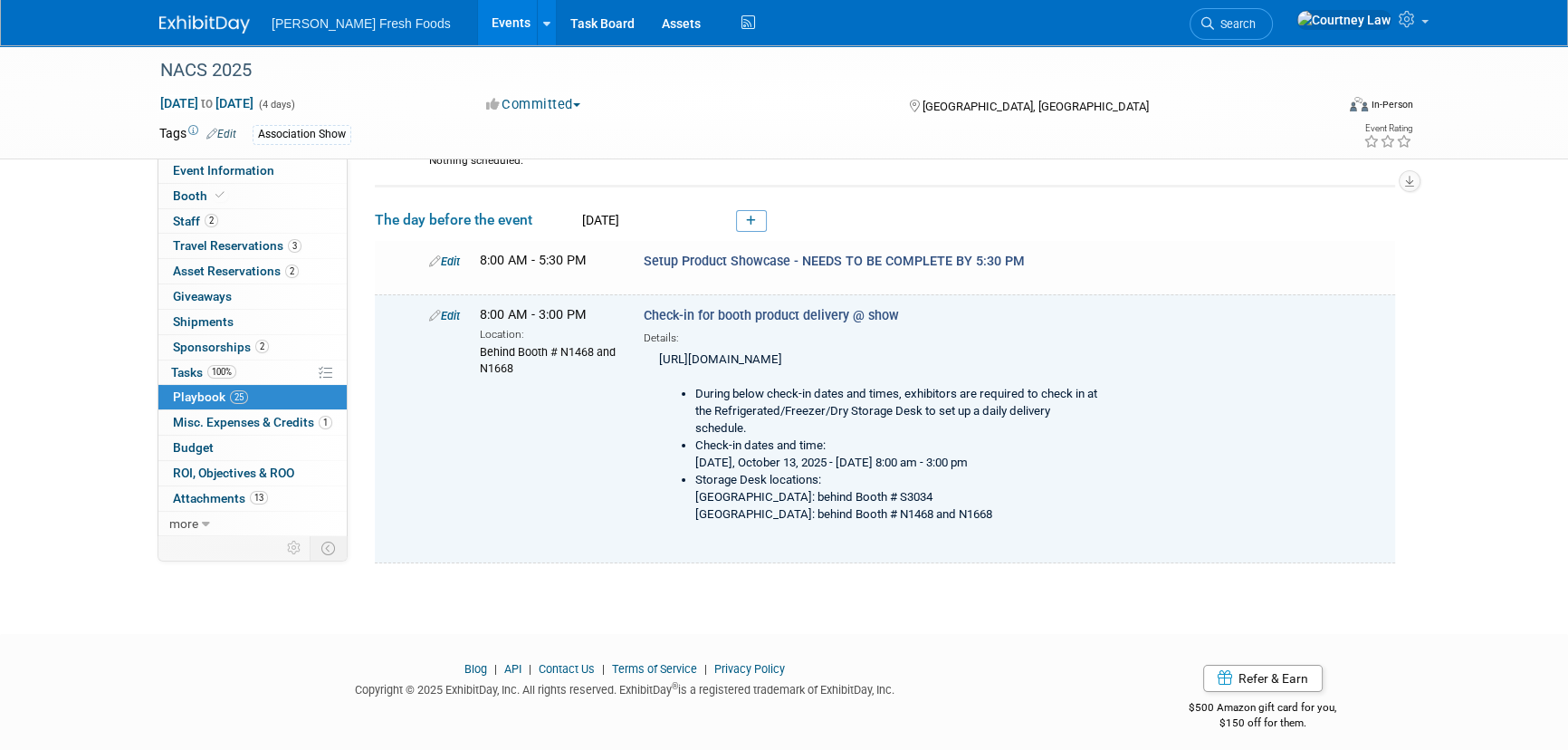
scroll to position [200, 0]
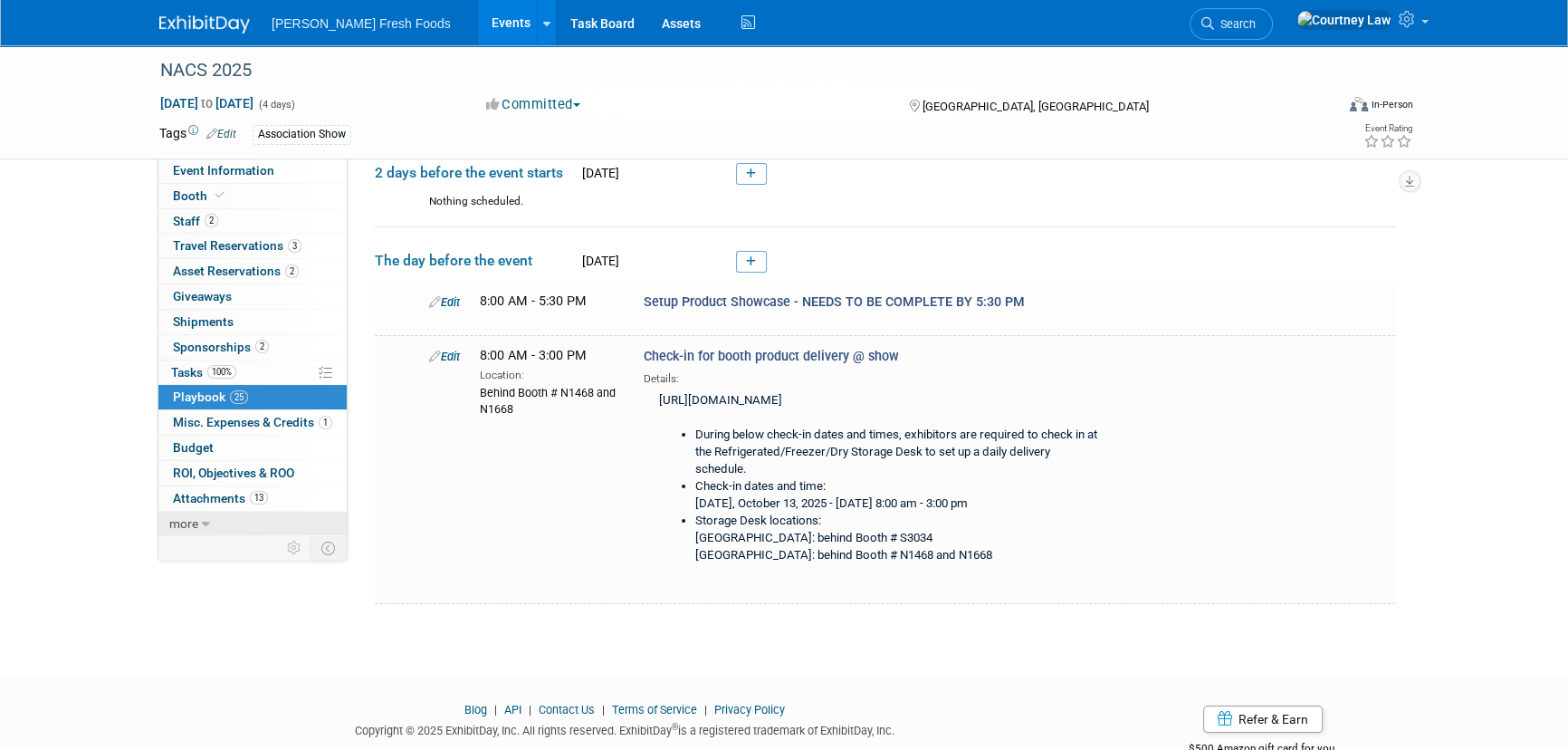
click at [198, 528] on link "more" at bounding box center [253, 523] width 188 height 24
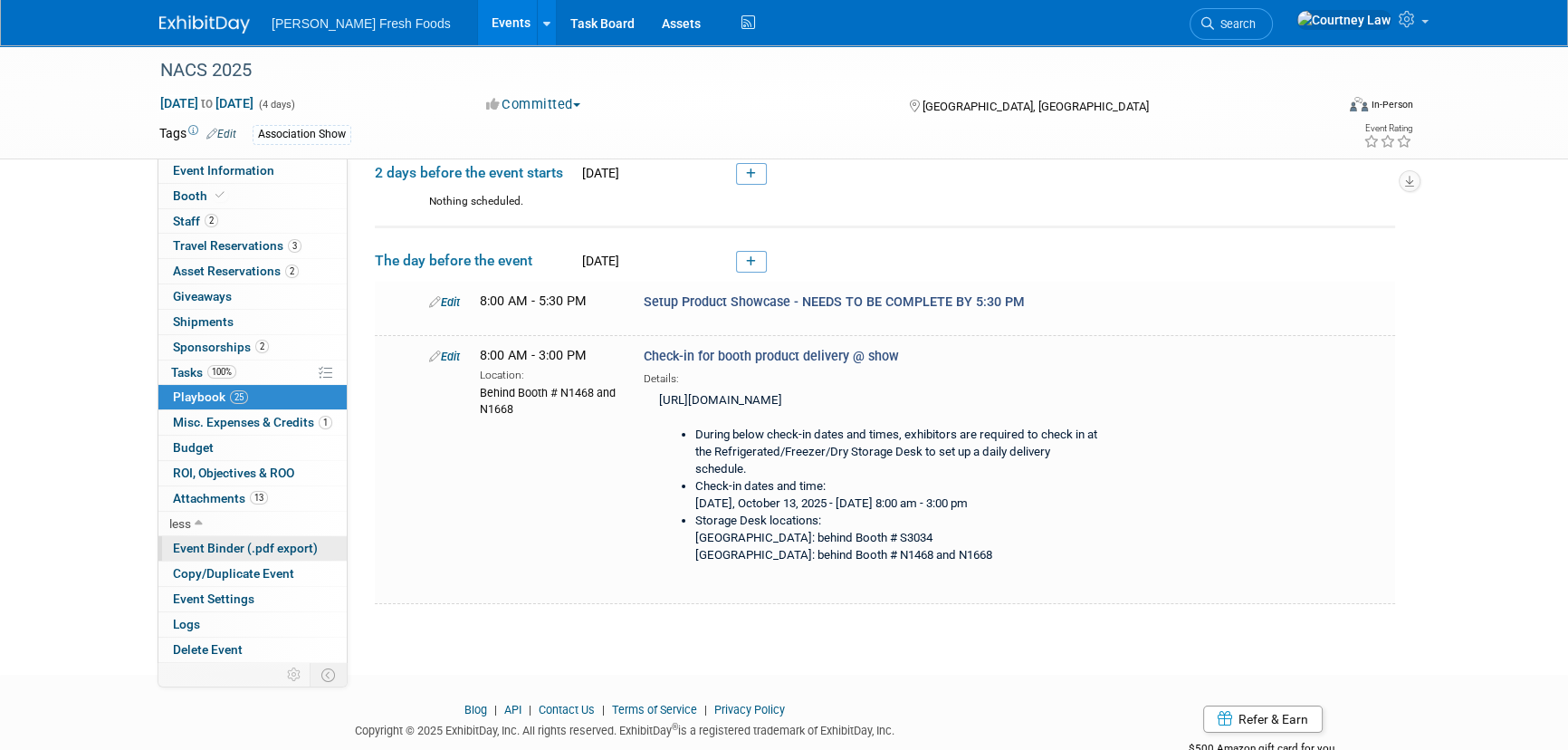
click at [275, 545] on span "Event Binder (.pdf export)" at bounding box center [245, 547] width 145 height 14
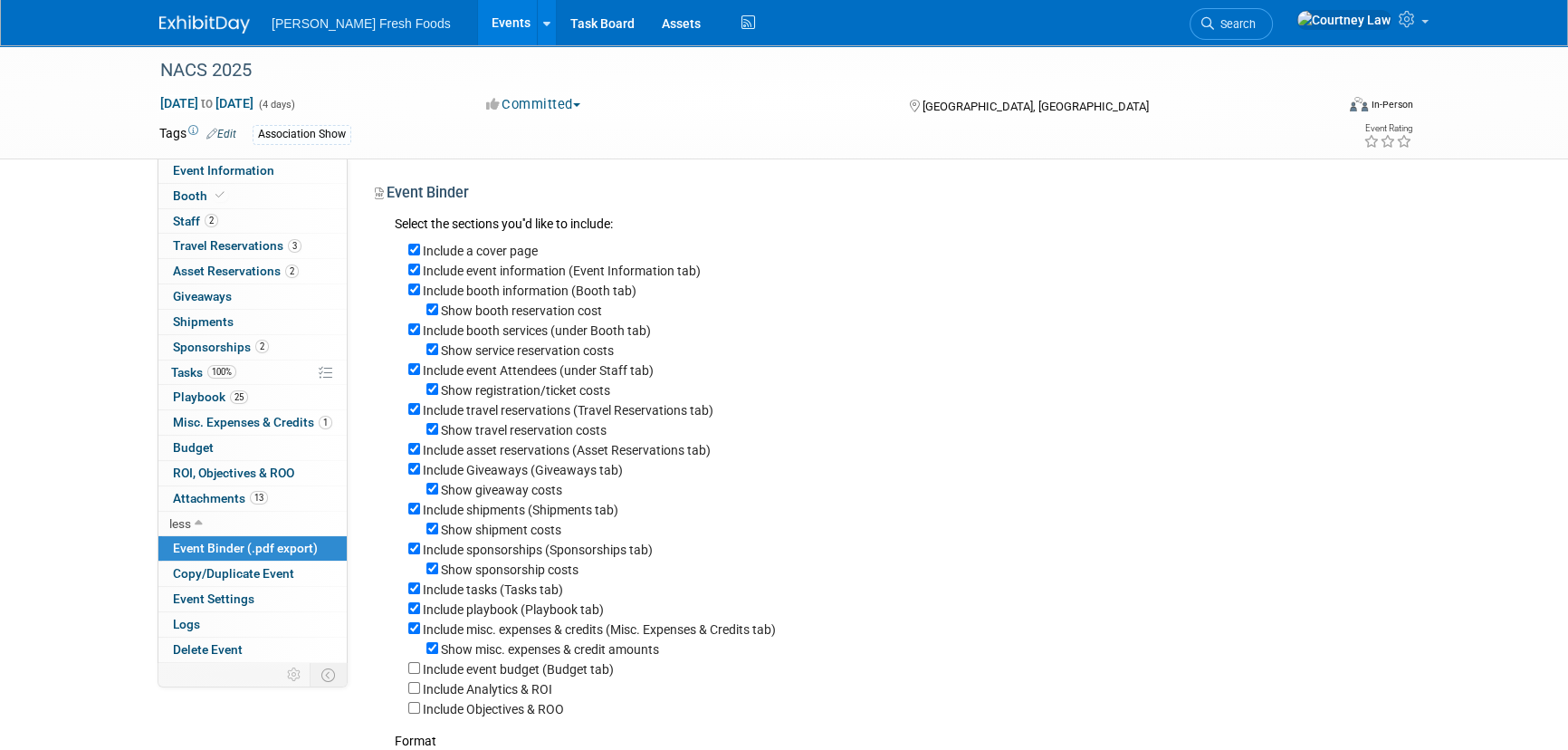
click at [474, 308] on label "Show booth reservation cost" at bounding box center [521, 310] width 162 height 14
click at [438, 308] on input "Show booth reservation cost" at bounding box center [432, 309] width 12 height 12
checkbox input "false"
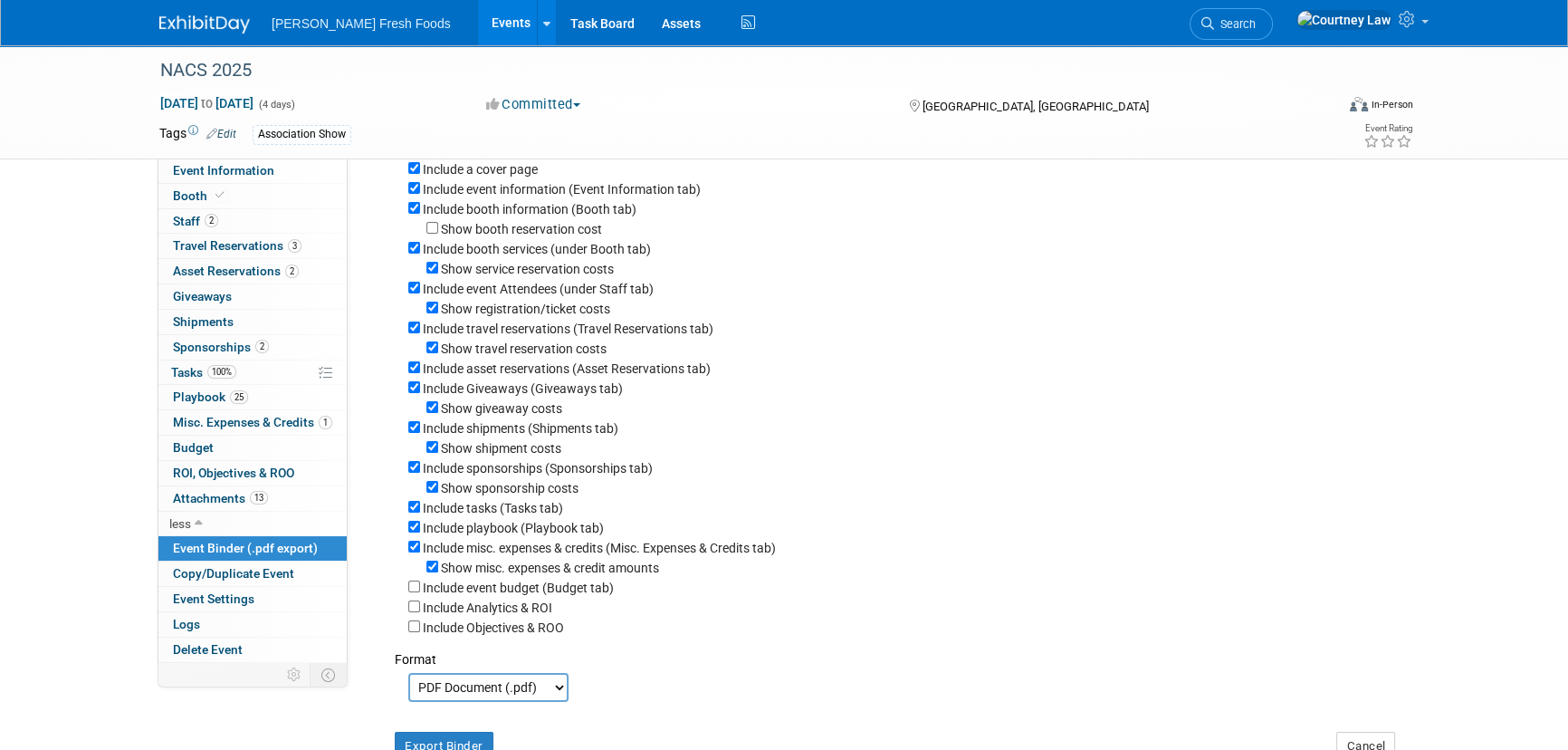
click at [483, 275] on label "Show service reservation costs" at bounding box center [527, 268] width 173 height 14
click at [438, 273] on input "Show service reservation costs" at bounding box center [432, 267] width 12 height 12
checkbox input "false"
click at [485, 308] on label "Show registration/ticket costs" at bounding box center [525, 308] width 169 height 14
click at [438, 308] on input "Show registration/ticket costs" at bounding box center [432, 307] width 12 height 12
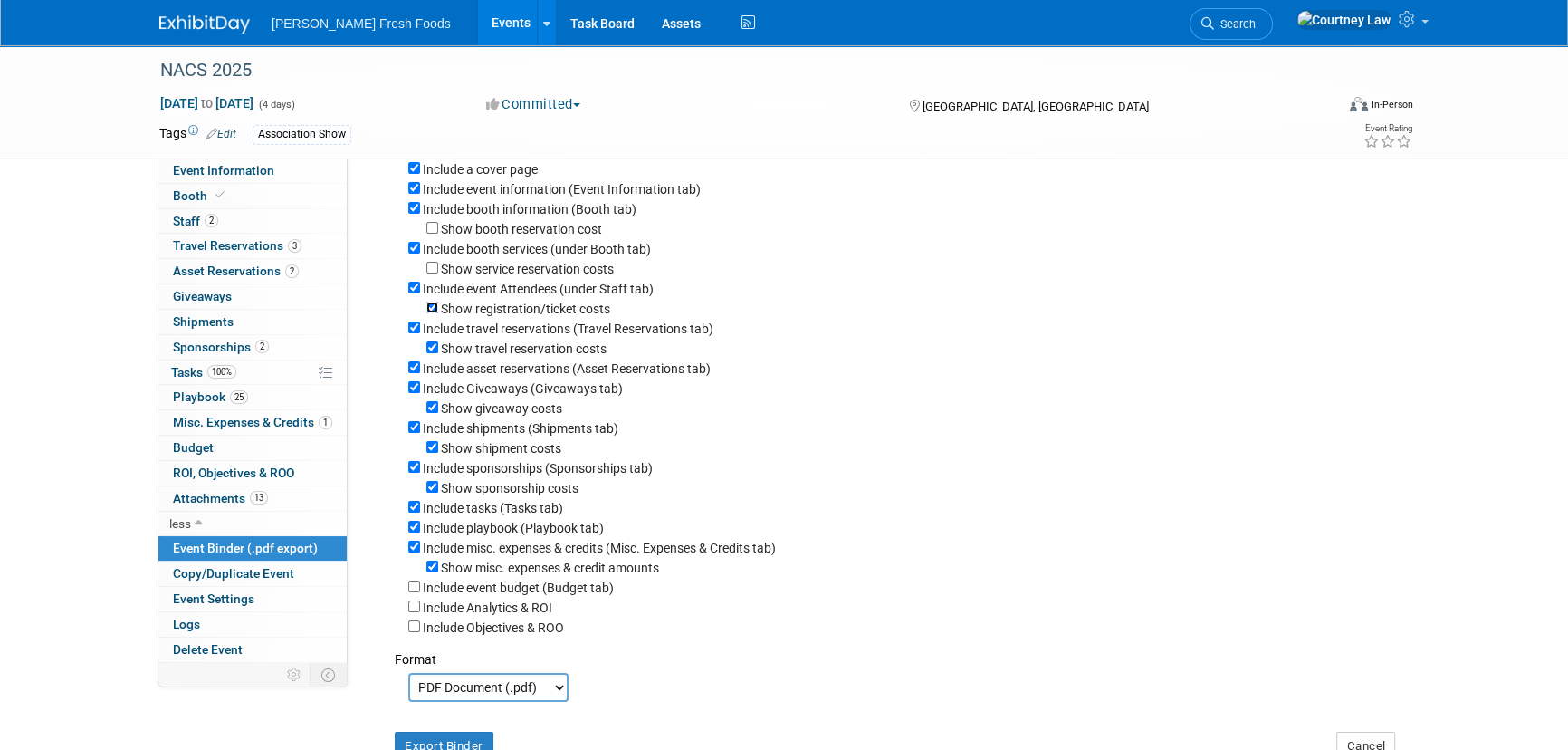
checkbox input "false"
click at [214, 230] on link "2 Staff 2" at bounding box center [253, 222] width 188 height 24
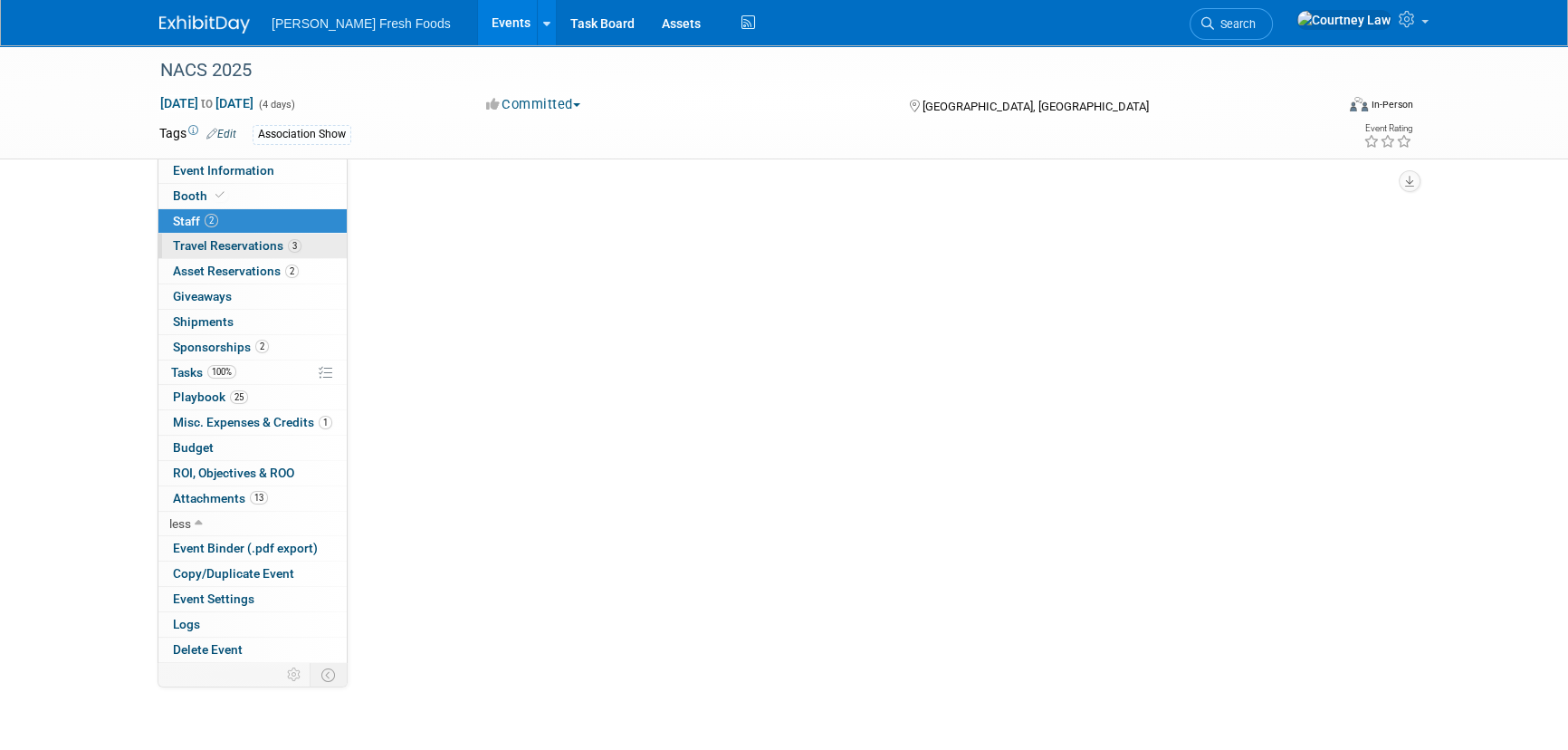
scroll to position [0, 0]
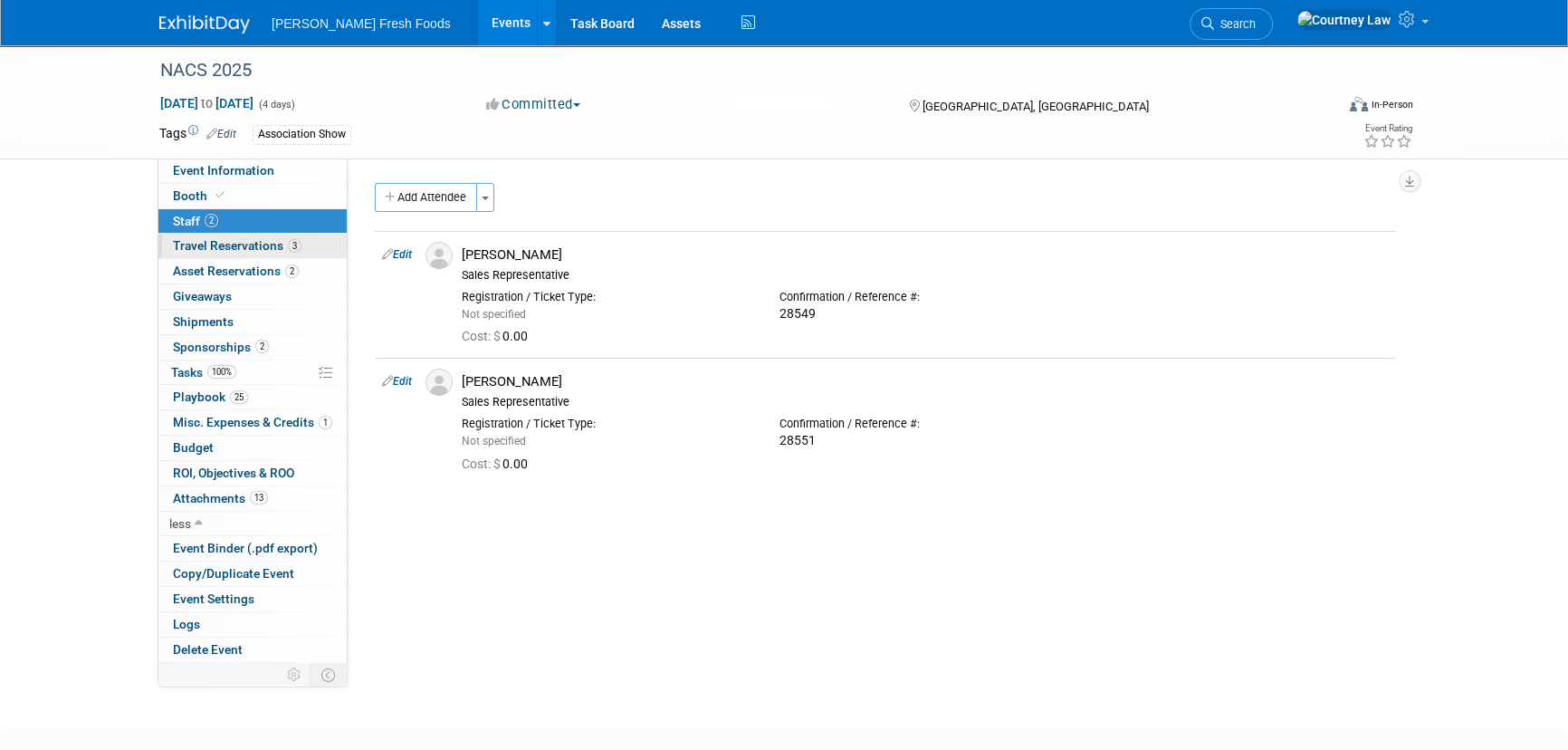
click at [229, 250] on span "Travel Reservations 3" at bounding box center [237, 244] width 129 height 14
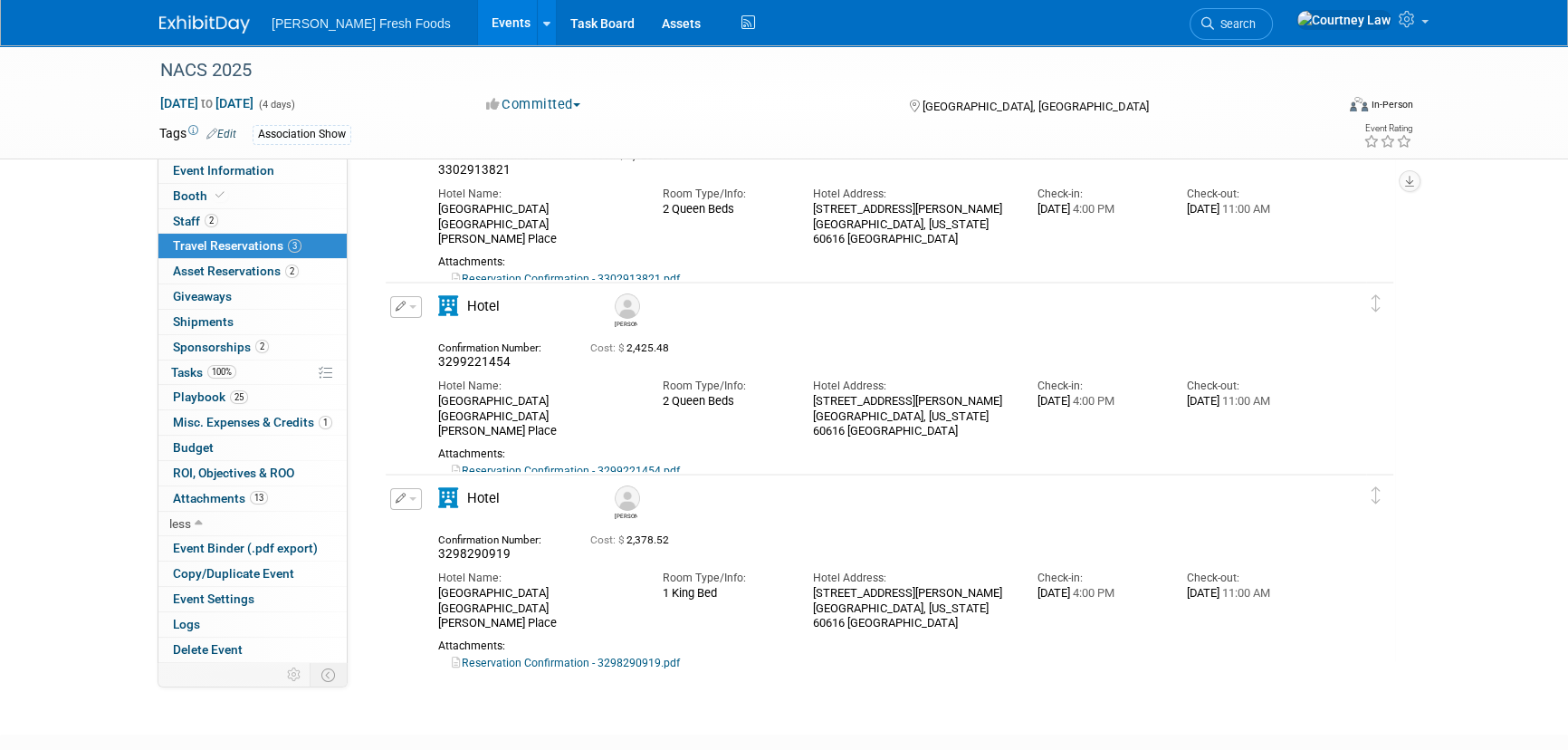
scroll to position [164, 0]
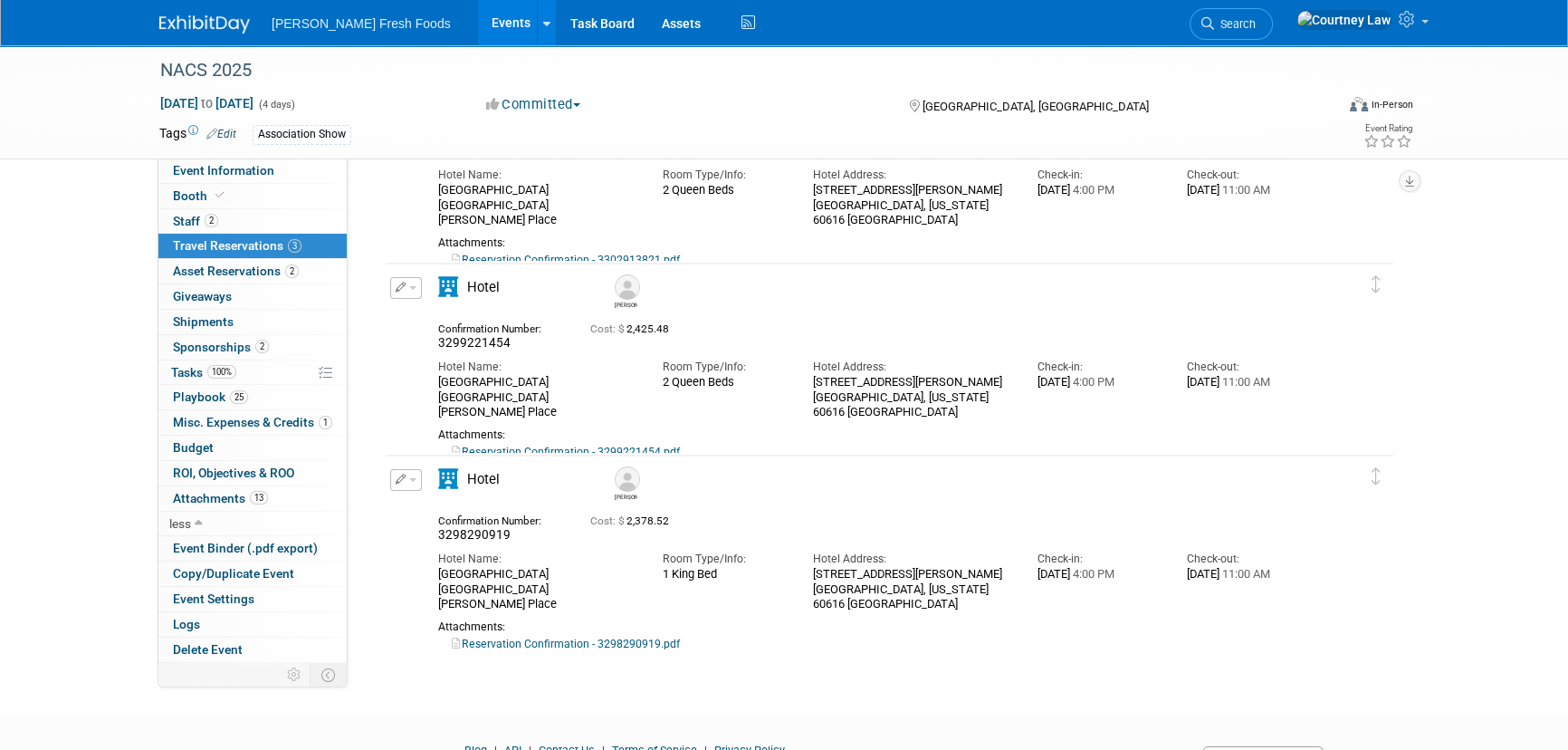
click at [411, 485] on button "button" at bounding box center [406, 479] width 32 height 22
click at [468, 551] on button "Delete Reservation" at bounding box center [467, 541] width 153 height 26
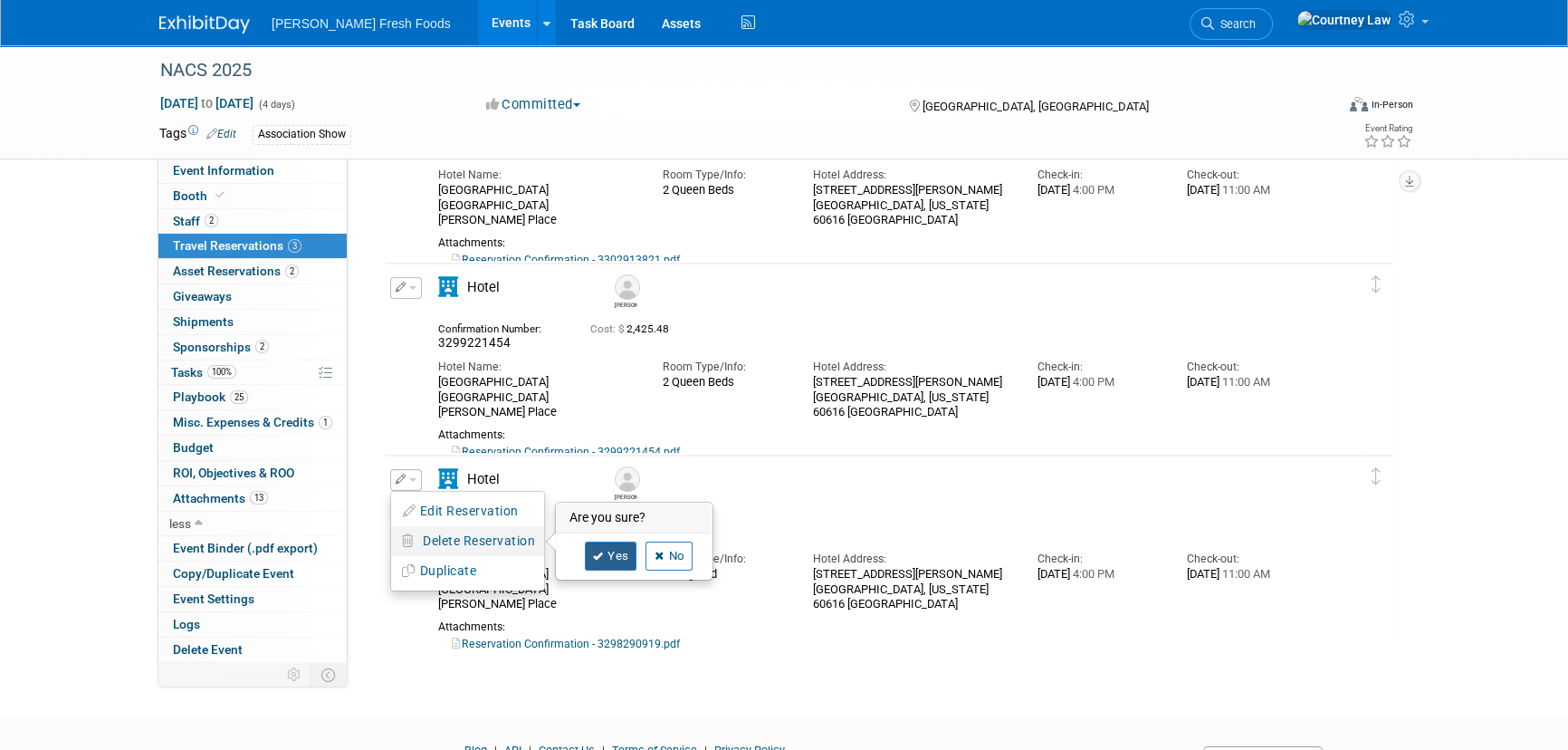
click at [602, 556] on icon at bounding box center [598, 556] width 11 height 10
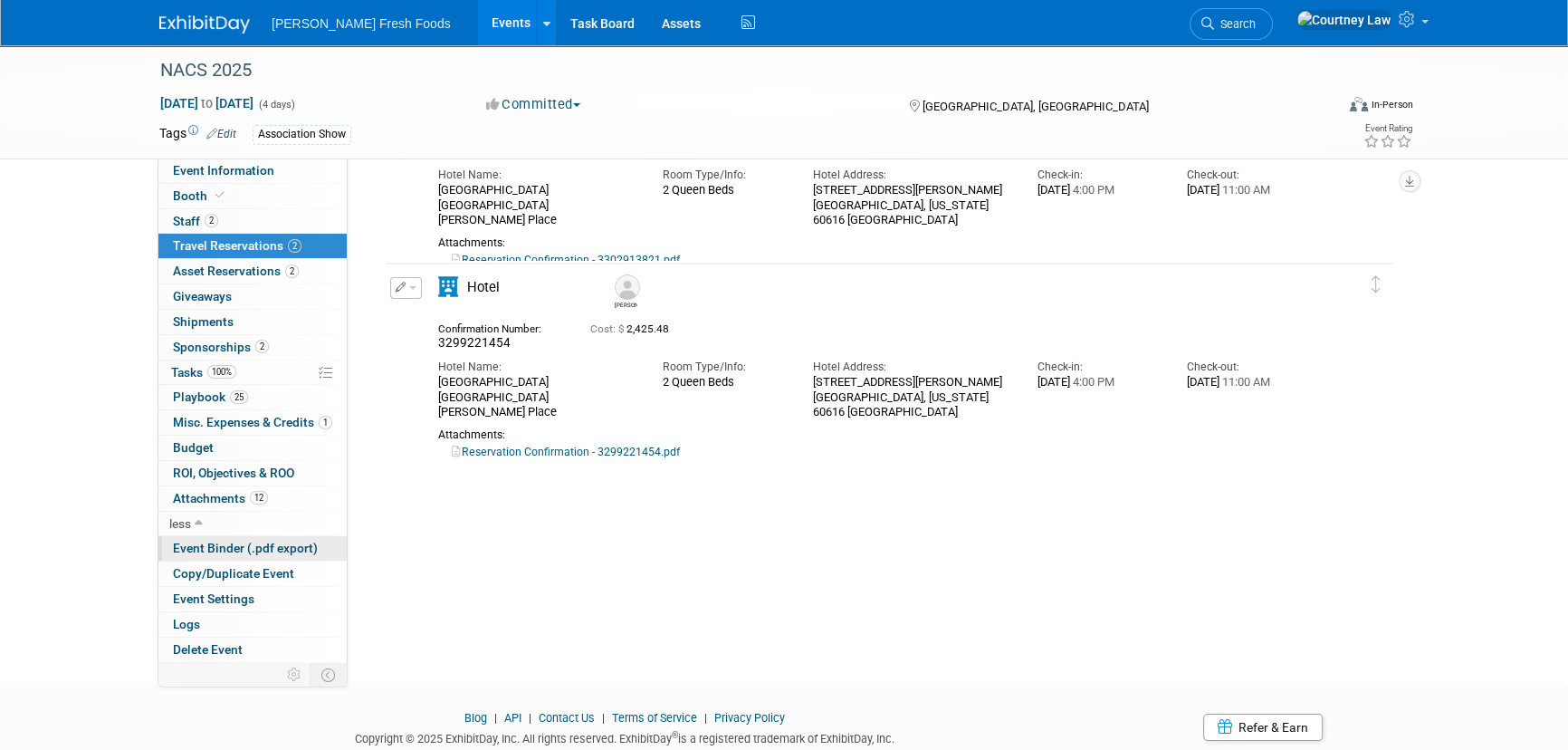
click at [221, 545] on span "Event Binder (.pdf export)" at bounding box center [245, 547] width 145 height 14
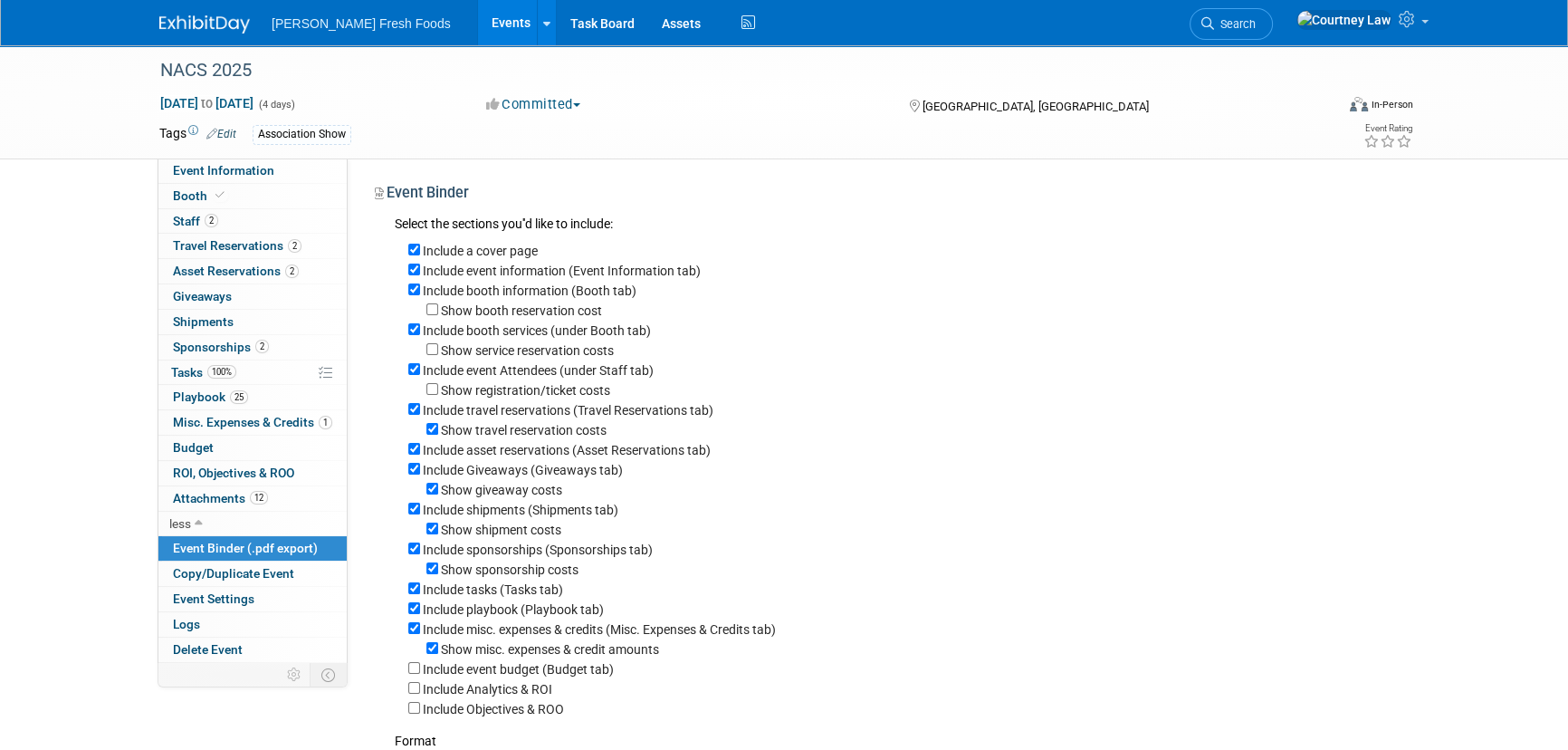
click at [457, 492] on label "Show giveaway costs" at bounding box center [501, 490] width 121 height 14
click at [438, 492] on input "Show giveaway costs" at bounding box center [432, 489] width 12 height 12
checkbox input "false"
click at [469, 476] on label "Include Giveaways (Giveaways tab)" at bounding box center [522, 469] width 200 height 14
click at [420, 475] on input "Include Giveaways (Giveaways tab)" at bounding box center [414, 468] width 12 height 12
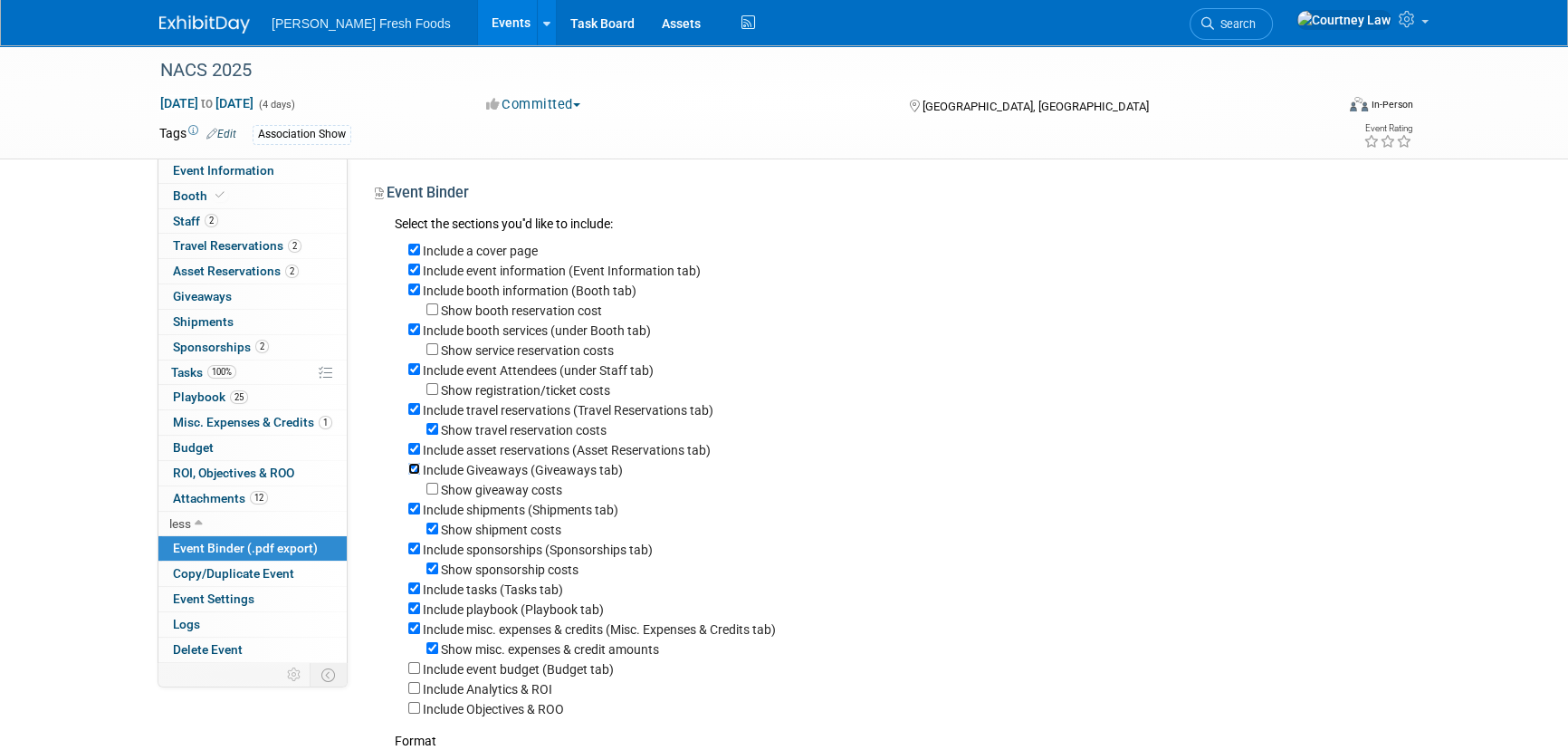
checkbox input "false"
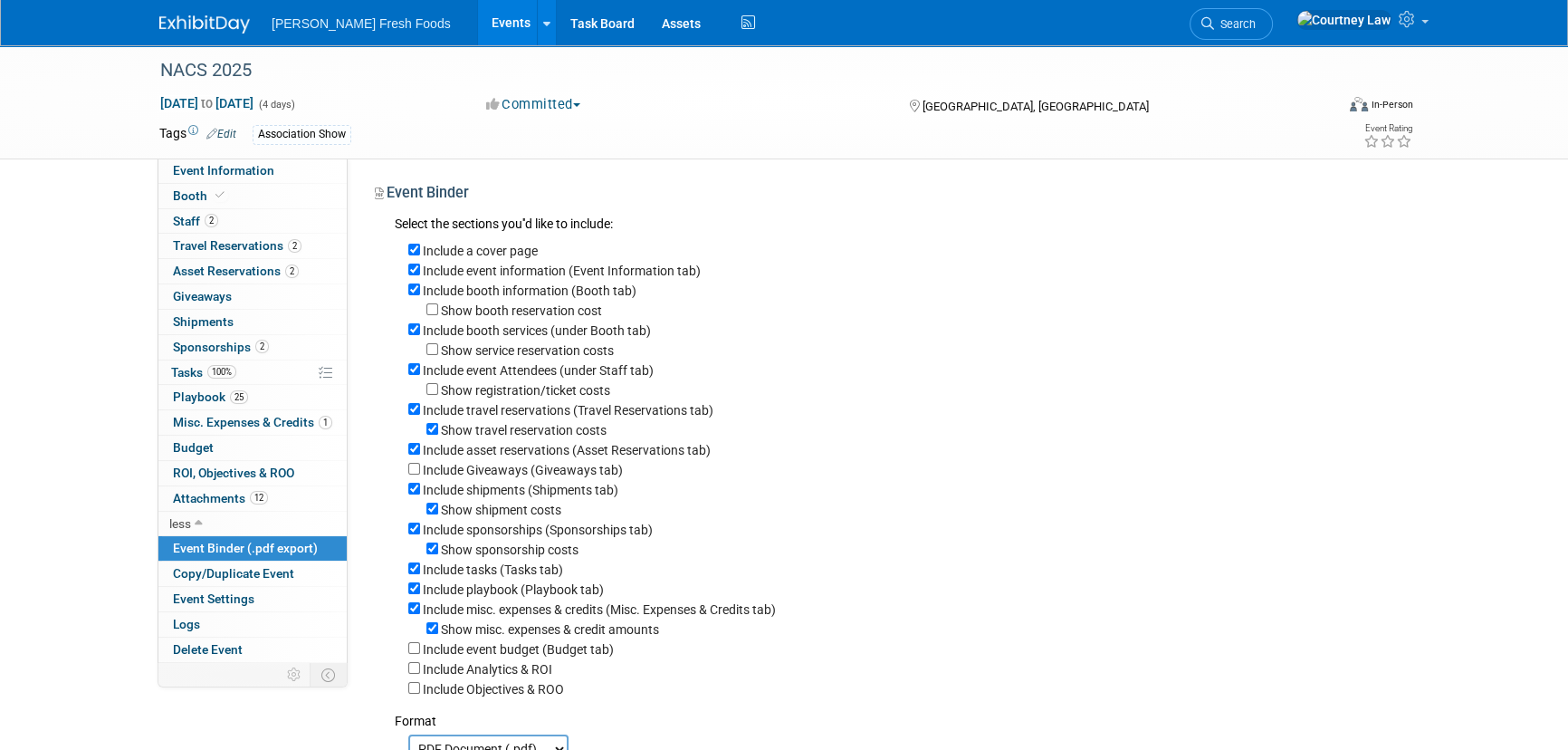
click at [454, 497] on label "Include shipments (Shipments tab)" at bounding box center [520, 490] width 195 height 14
click at [420, 494] on input "Include shipments (Shipments tab)" at bounding box center [414, 489] width 12 height 12
checkbox input "false"
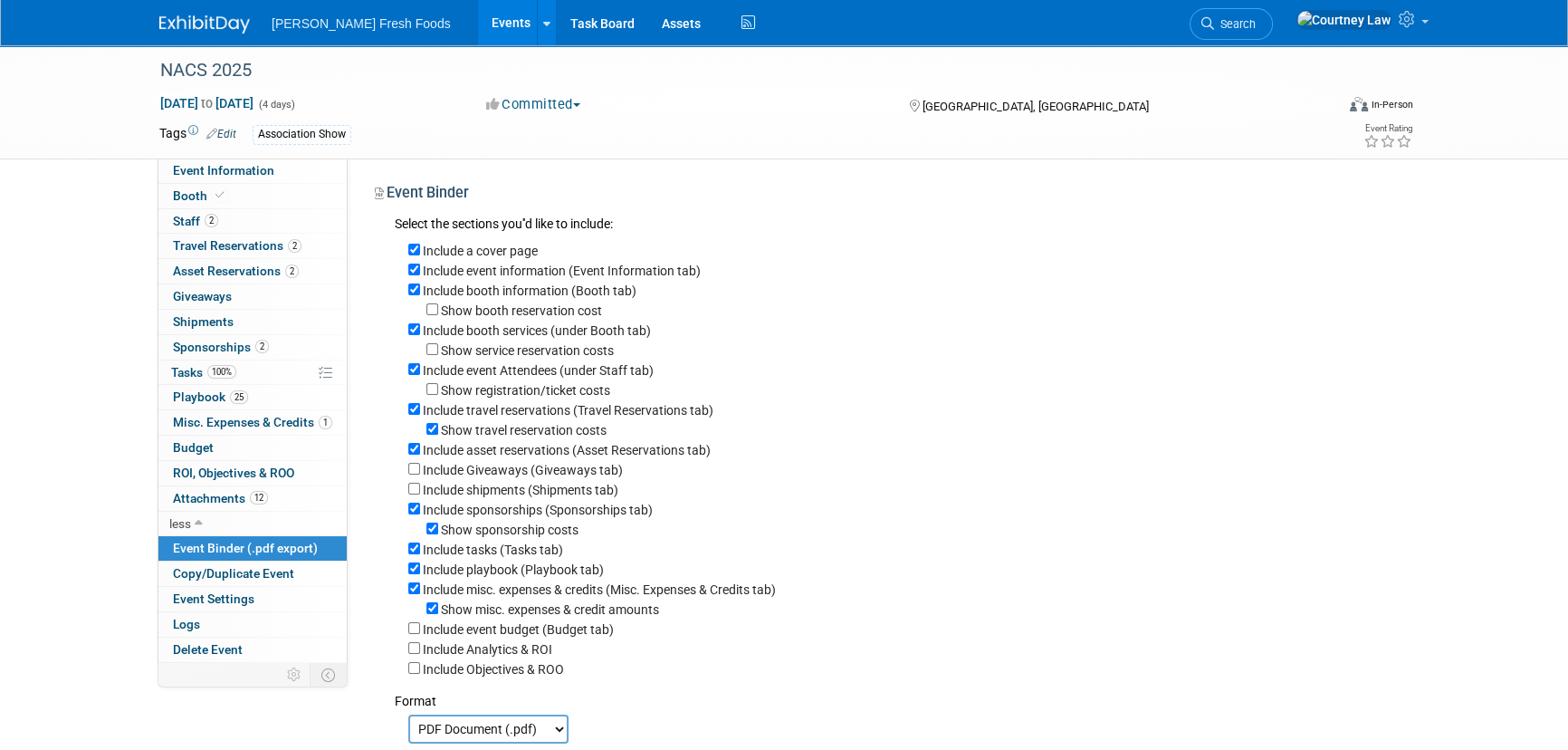
click at [493, 535] on label "Show sponsorship costs" at bounding box center [509, 529] width 137 height 14
click at [438, 535] on input "Show sponsorship costs" at bounding box center [432, 528] width 12 height 12
click at [493, 535] on label "Show sponsorship costs" at bounding box center [509, 529] width 137 height 14
click at [438, 535] on input "Show sponsorship costs" at bounding box center [432, 528] width 12 height 12
checkbox input "true"
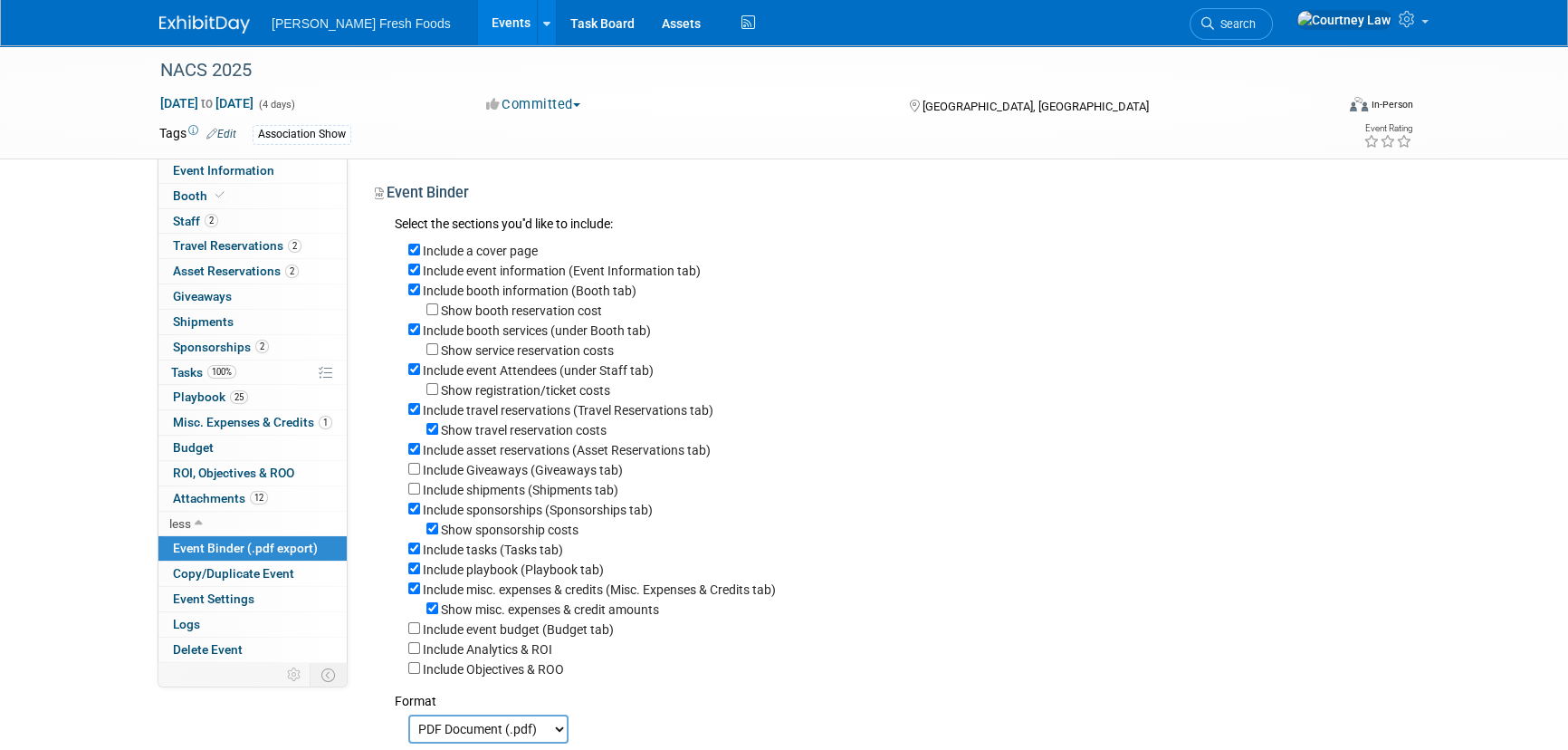
click at [483, 553] on label "Include tasks (Tasks tab)" at bounding box center [492, 549] width 140 height 14
click at [420, 553] on input "Include tasks (Tasks tab)" at bounding box center [414, 548] width 12 height 12
checkbox input "false"
click at [462, 612] on label "Show misc. expenses & credit amounts" at bounding box center [550, 609] width 218 height 14
click at [438, 612] on input "Show misc. expenses & credit amounts" at bounding box center [432, 608] width 12 height 12
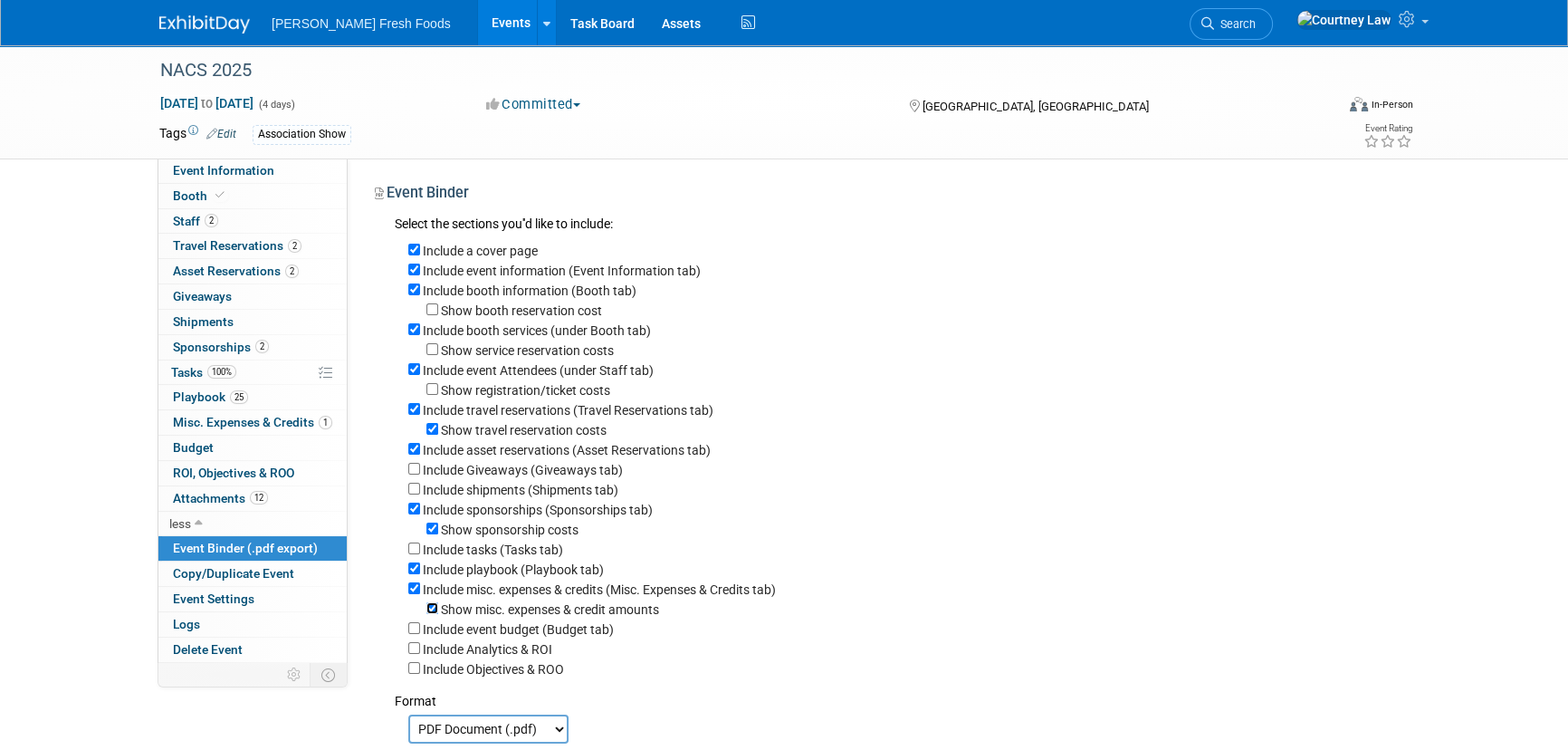
checkbox input "false"
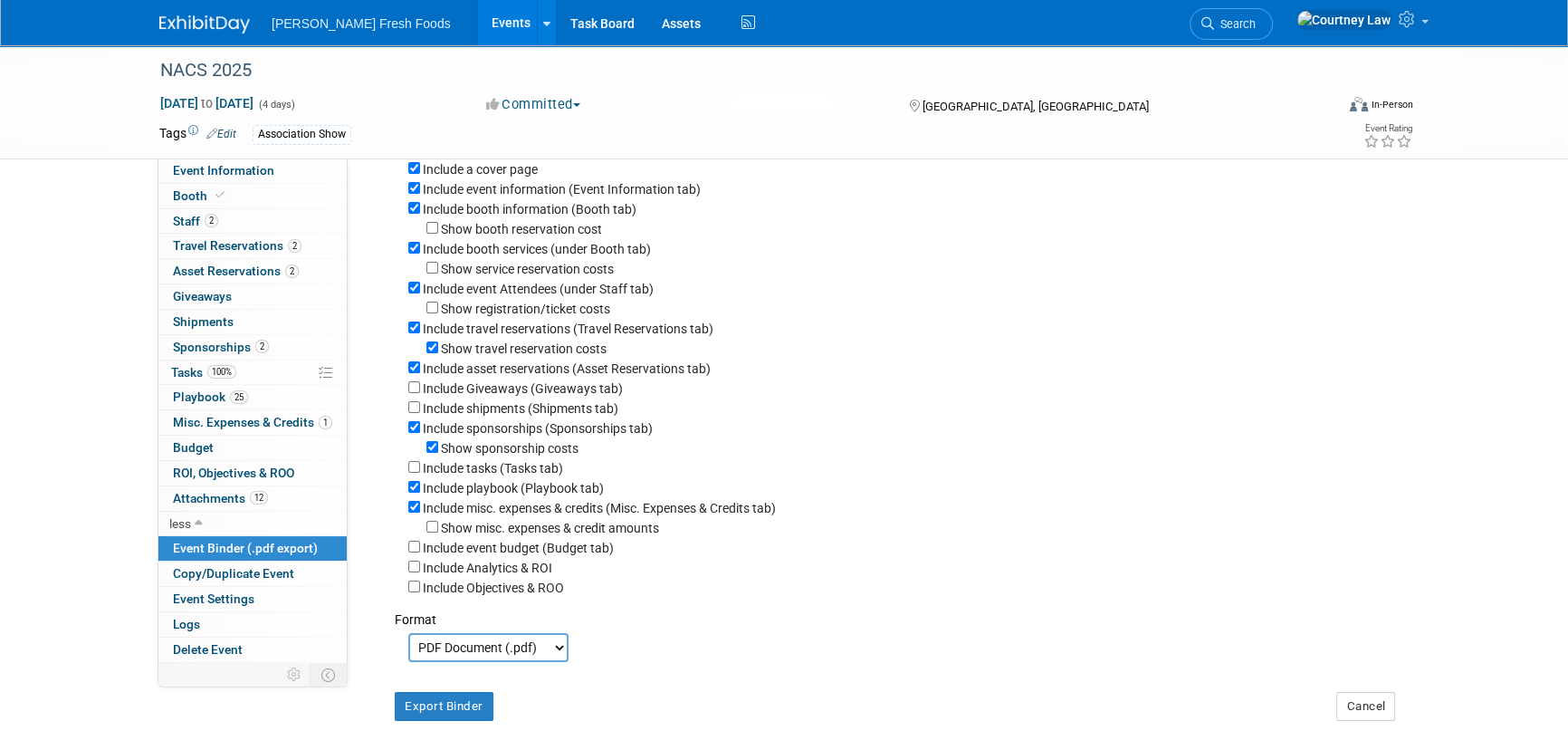
click at [491, 510] on label "Include misc. expenses & credits (Misc. Expenses & Credits tab)" at bounding box center [599, 508] width 353 height 14
click at [420, 510] on input "Include misc. expenses & credits (Misc. Expenses & Credits tab)" at bounding box center [414, 507] width 12 height 12
checkbox input "false"
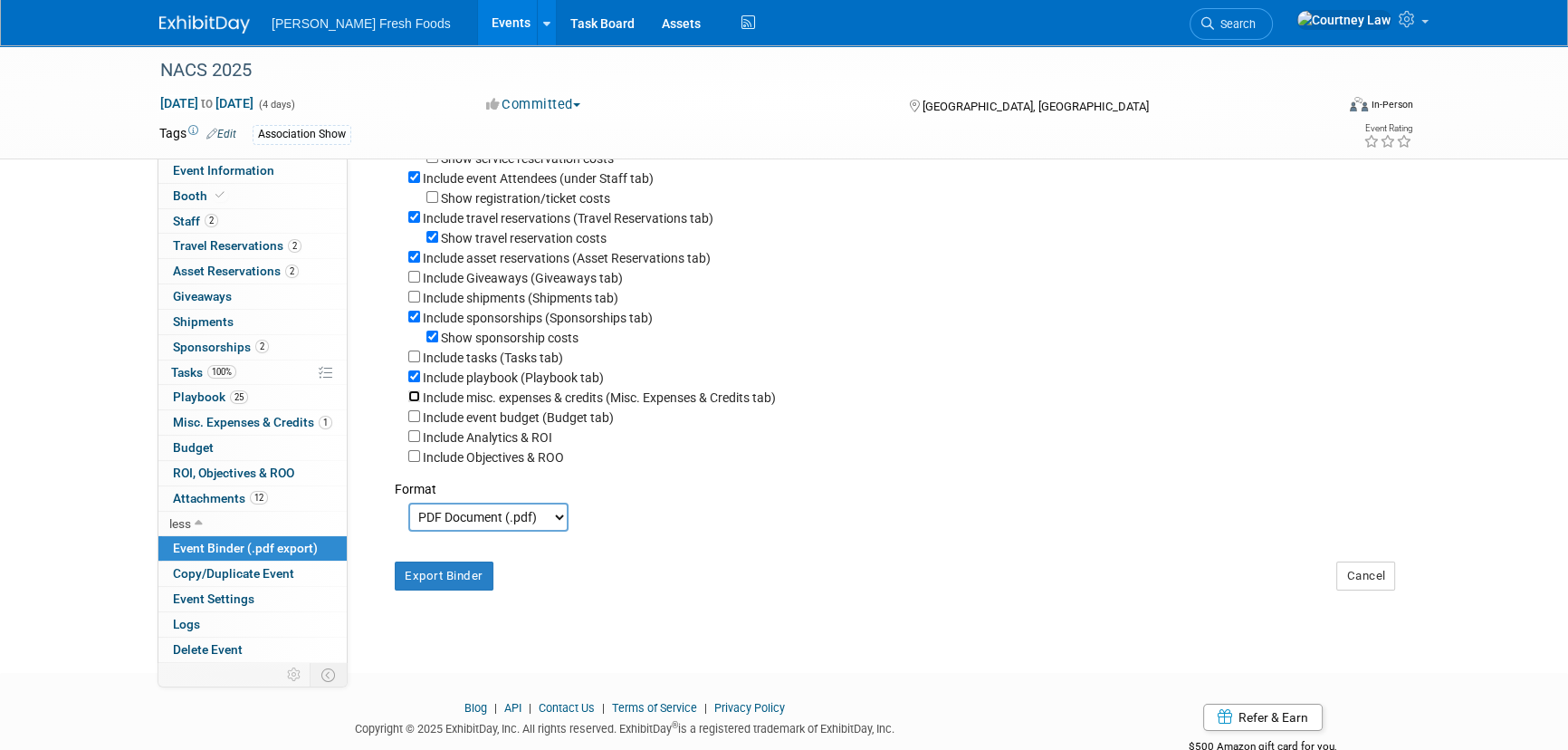
scroll to position [246, 0]
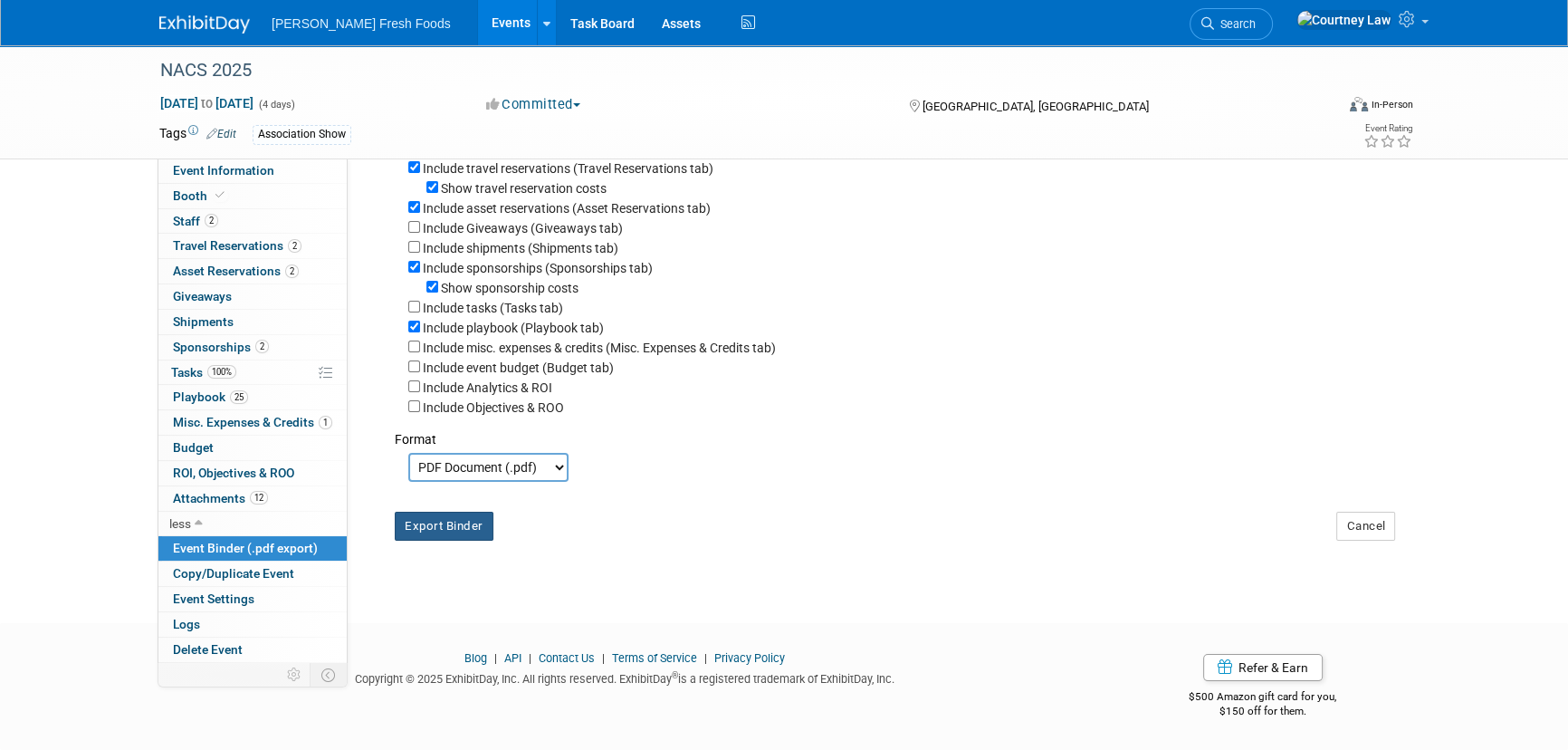
click at [473, 534] on button "Export Binder" at bounding box center [443, 525] width 99 height 29
click at [224, 392] on span "Playbook 25" at bounding box center [210, 396] width 75 height 14
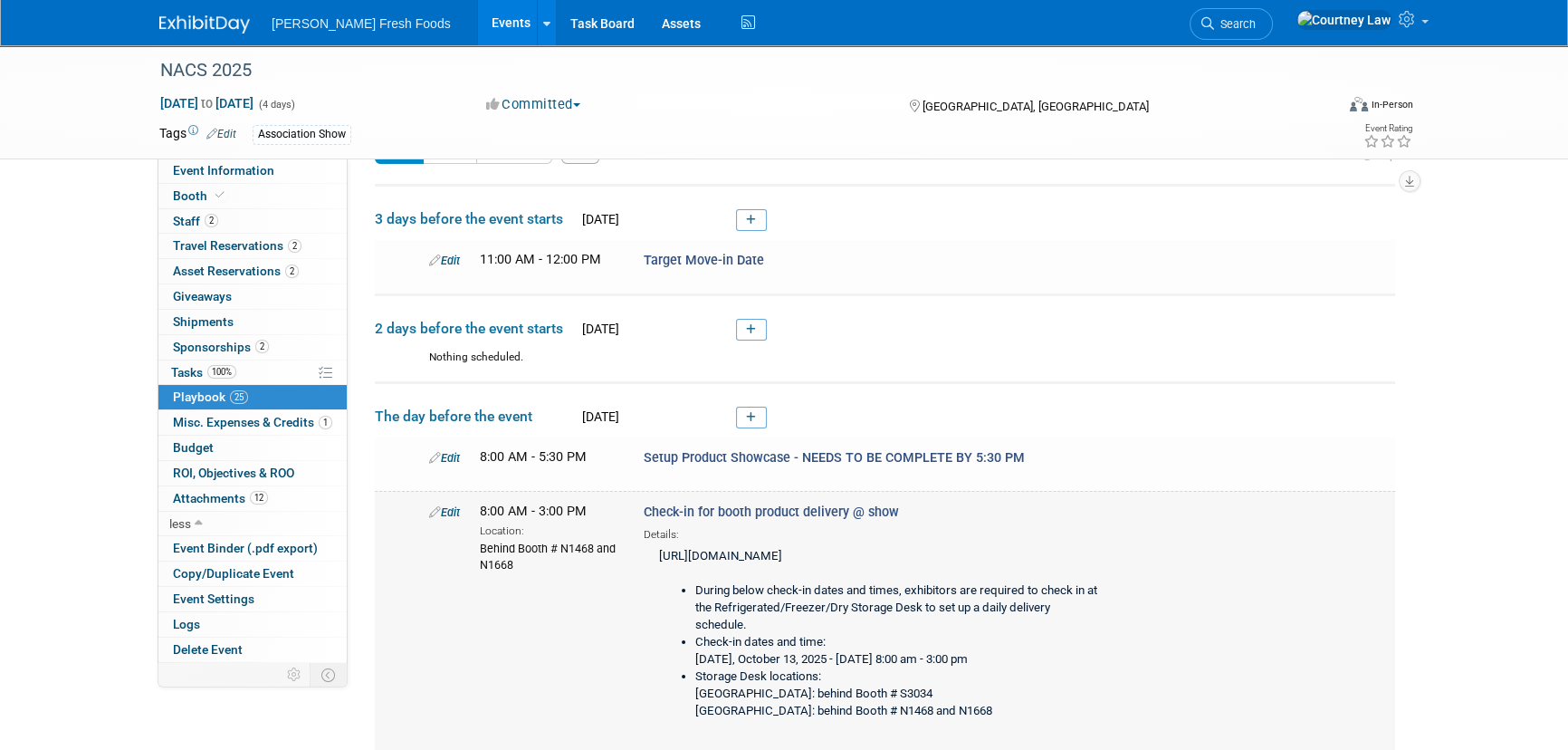
scroll to position [82, 0]
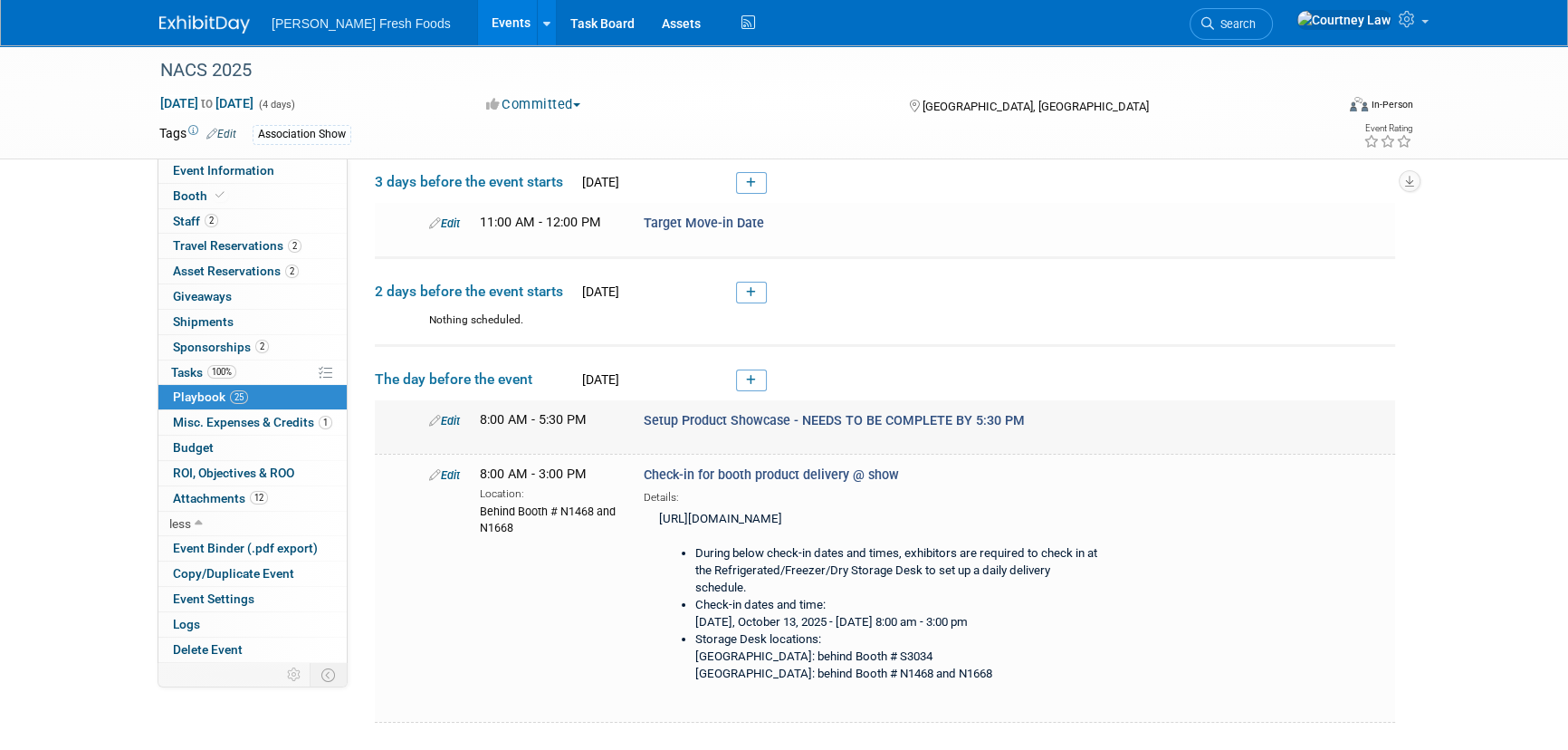
click at [456, 411] on div "Edit" at bounding box center [441, 419] width 51 height 18
click at [452, 411] on div "Edit" at bounding box center [441, 419] width 51 height 18
click at [445, 422] on link "Edit" at bounding box center [444, 420] width 31 height 13
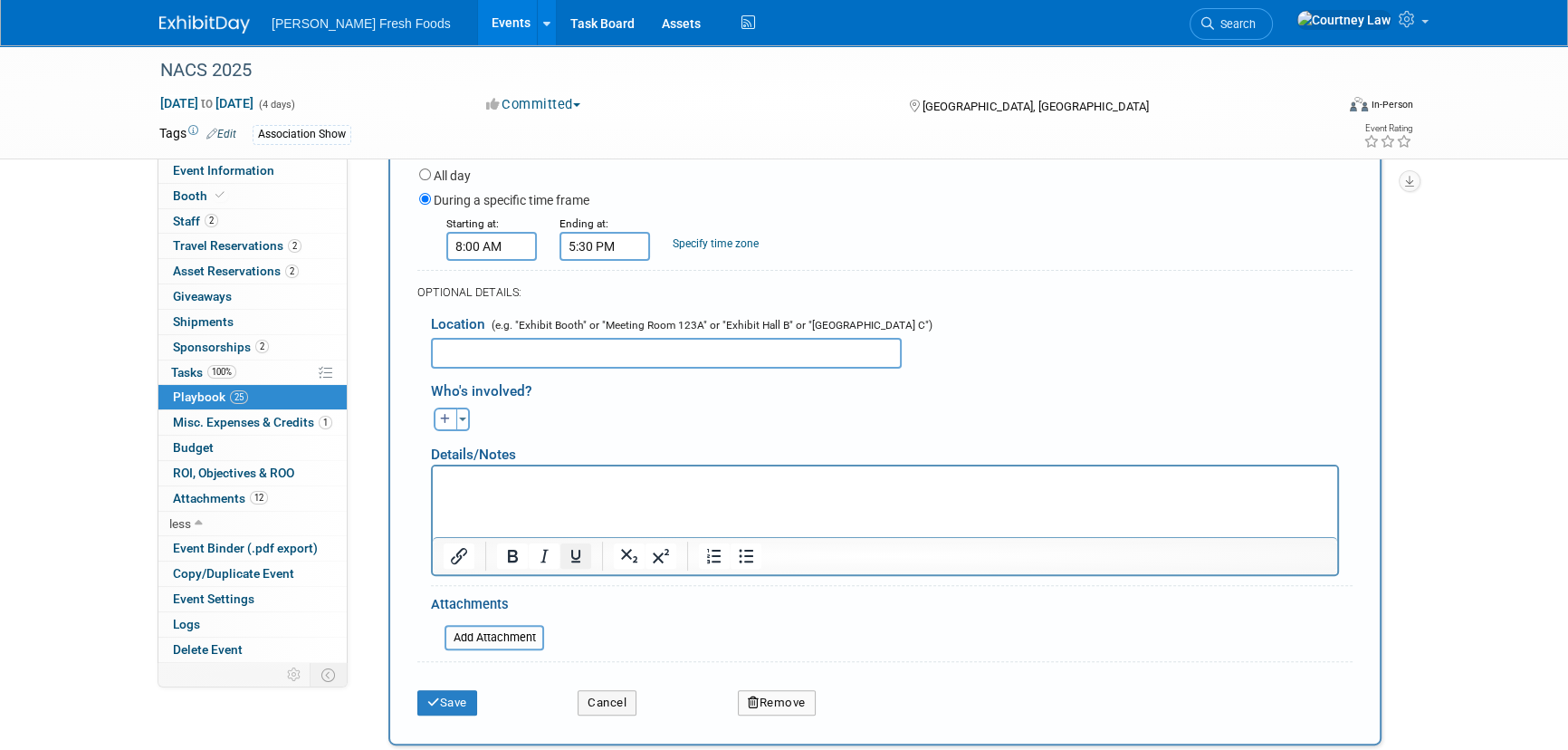
scroll to position [523, 0]
click at [552, 477] on p "Rich Text Area. Press ALT-0 for help." at bounding box center [885, 477] width 883 height 18
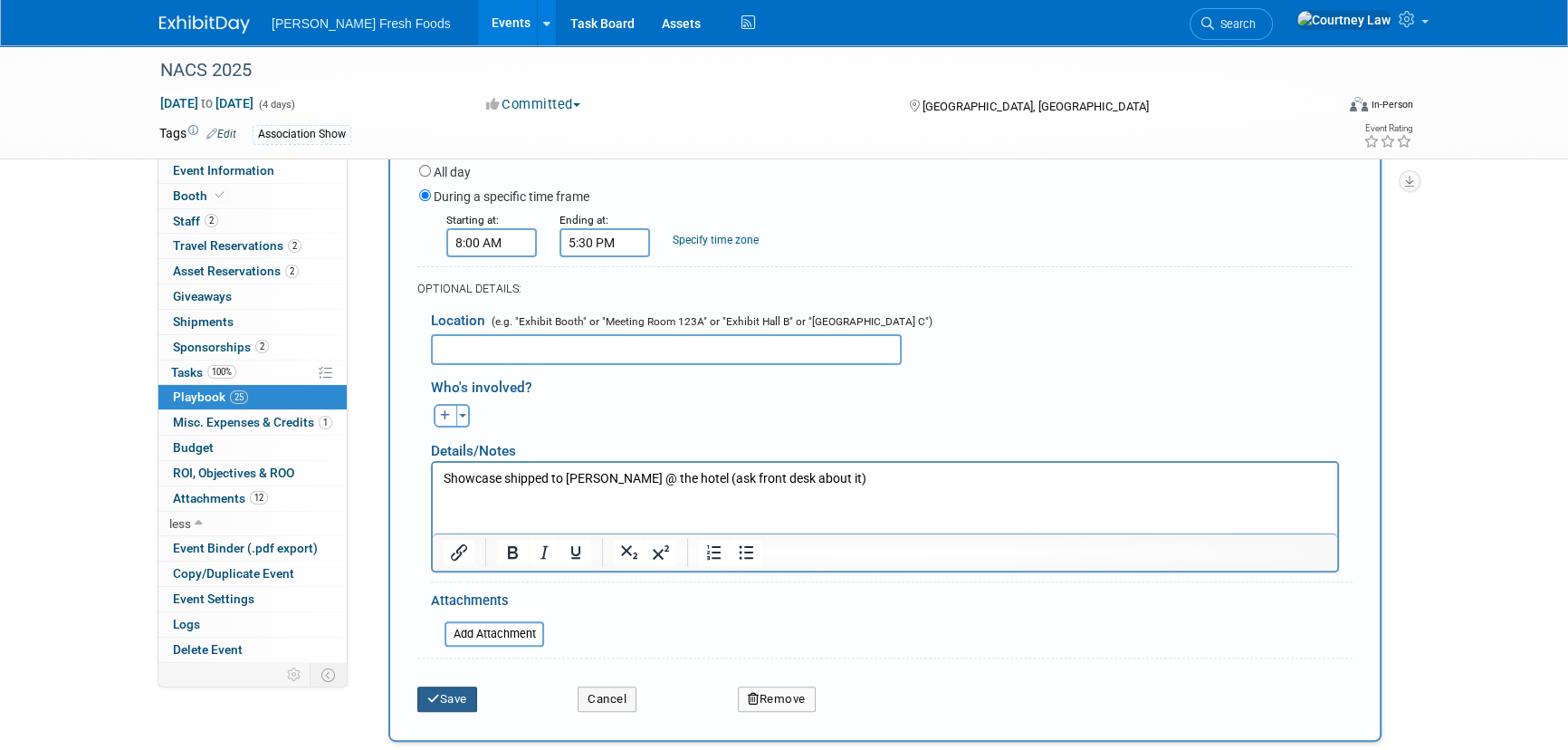
click at [437, 695] on icon "submit" at bounding box center [433, 698] width 12 height 12
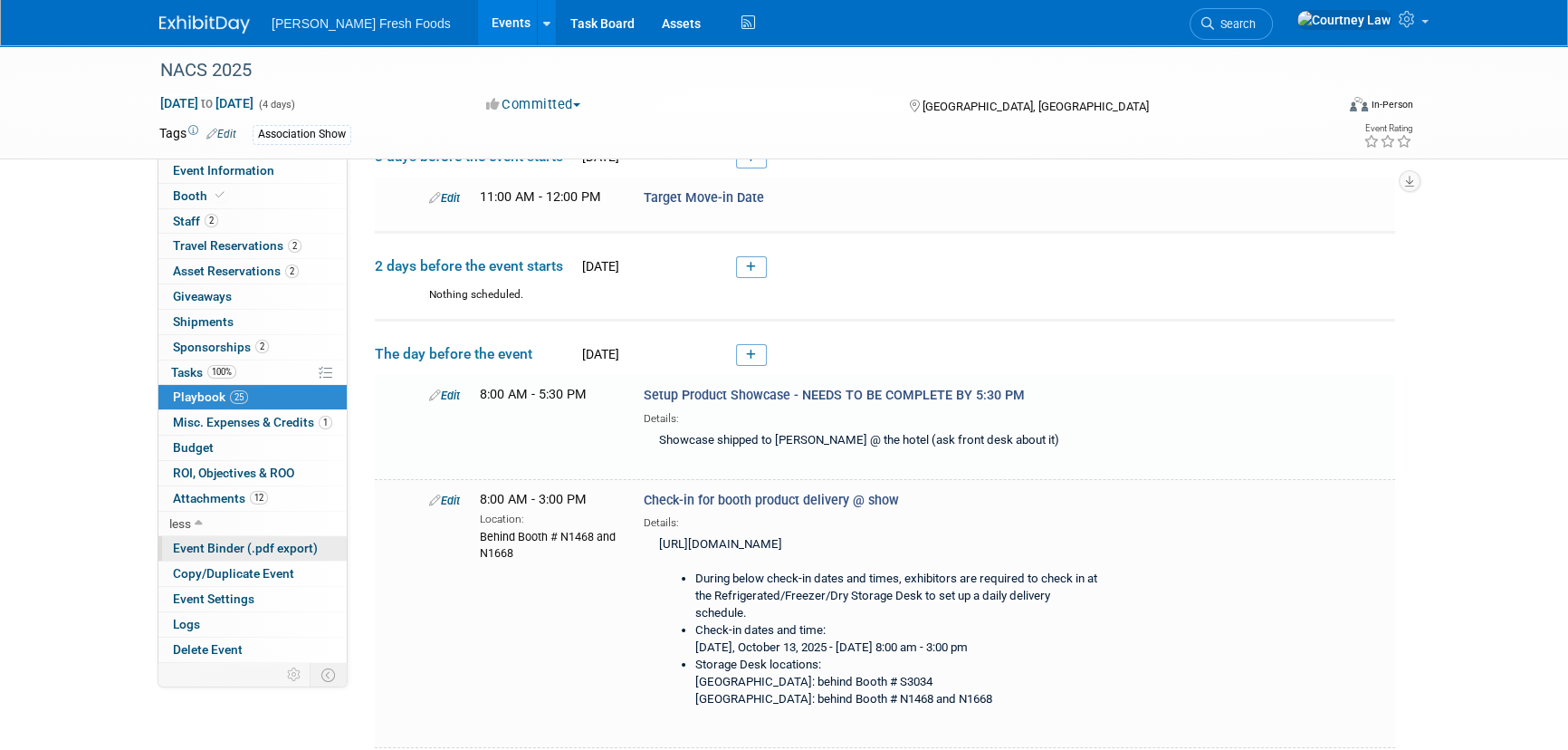
scroll to position [254, 0]
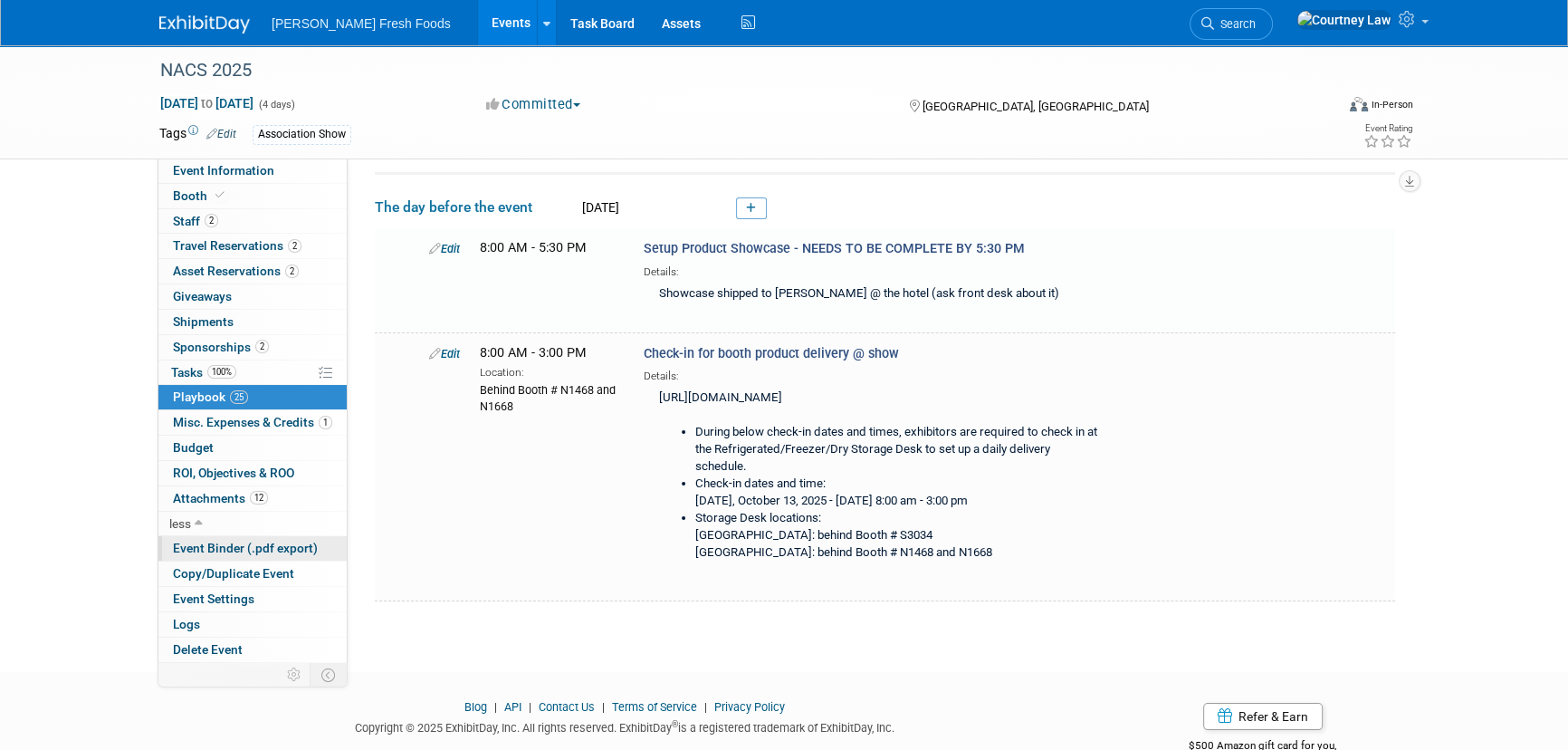
click at [282, 538] on link "Event Binder (.pdf export)" at bounding box center [253, 548] width 188 height 24
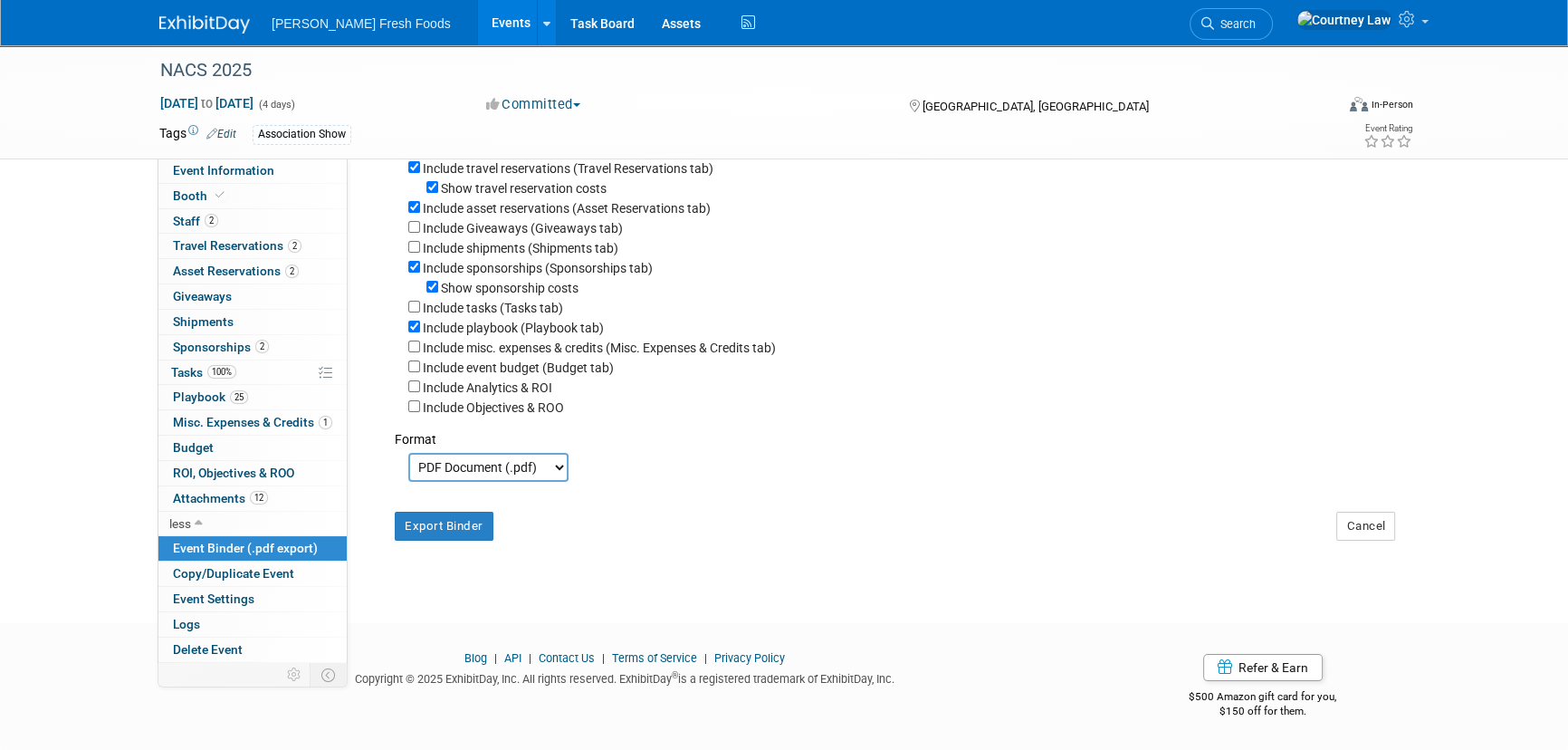
scroll to position [250, 0]
drag, startPoint x: 386, startPoint y: 516, endPoint x: 404, endPoint y: 525, distance: 20.1
click at [388, 519] on div "Export Binder" at bounding box center [467, 519] width 171 height 42
click at [401, 525] on button "Export Binder" at bounding box center [443, 525] width 99 height 29
